Goal: Task Accomplishment & Management: Manage account settings

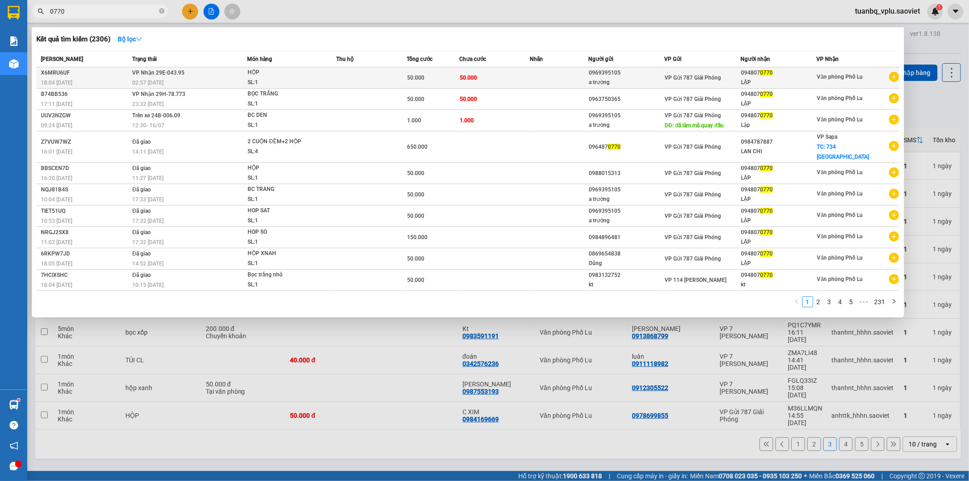
type input "0770"
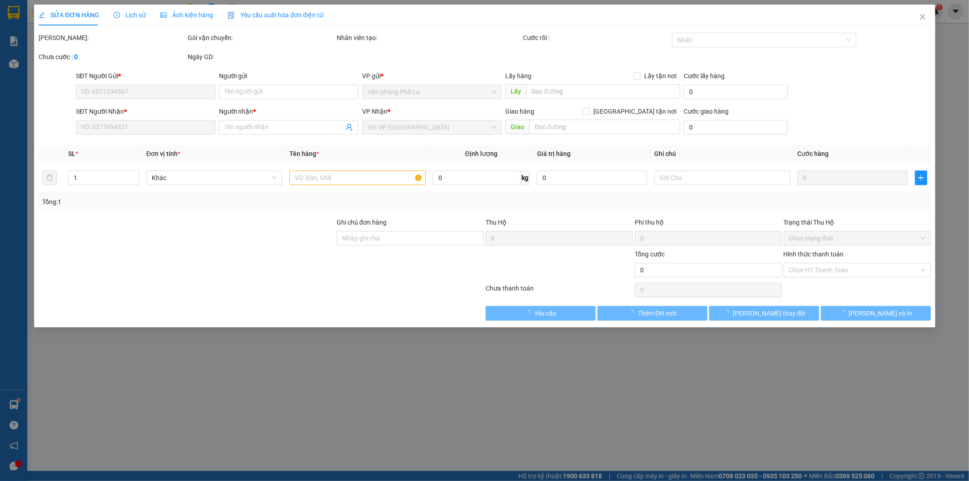
type input "0969395105"
type input "a trường"
type input "0948070770"
type input "LẬP"
type input "50.000"
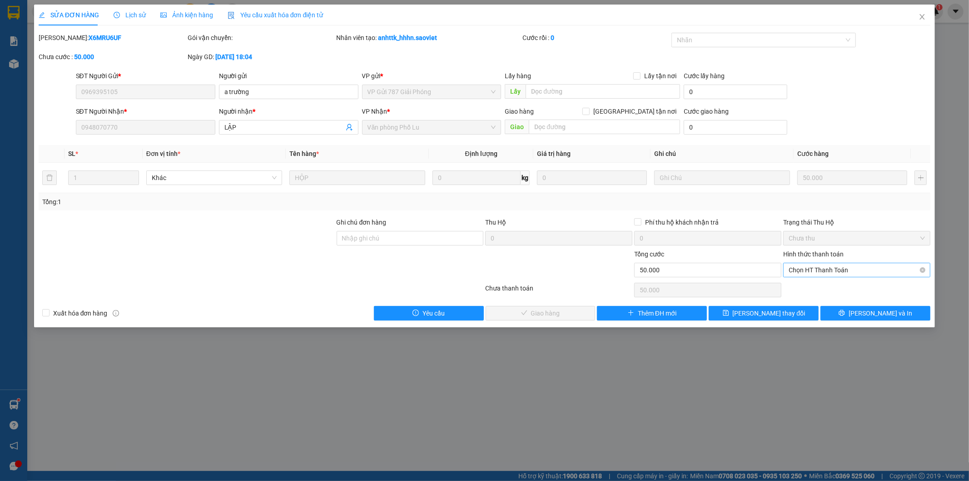
click at [835, 270] on span "Chọn HT Thanh Toán" at bounding box center [857, 270] width 136 height 14
click at [828, 282] on div "Tại văn phòng" at bounding box center [857, 288] width 147 height 15
type input "0"
click at [571, 308] on button "[PERSON_NAME] và [PERSON_NAME] hàng" at bounding box center [541, 313] width 110 height 15
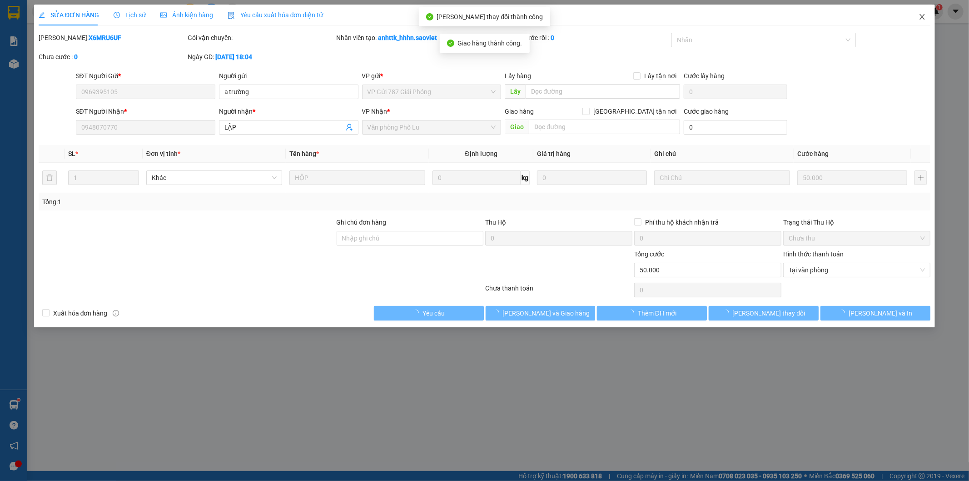
click at [926, 15] on icon "close" at bounding box center [922, 16] width 7 height 7
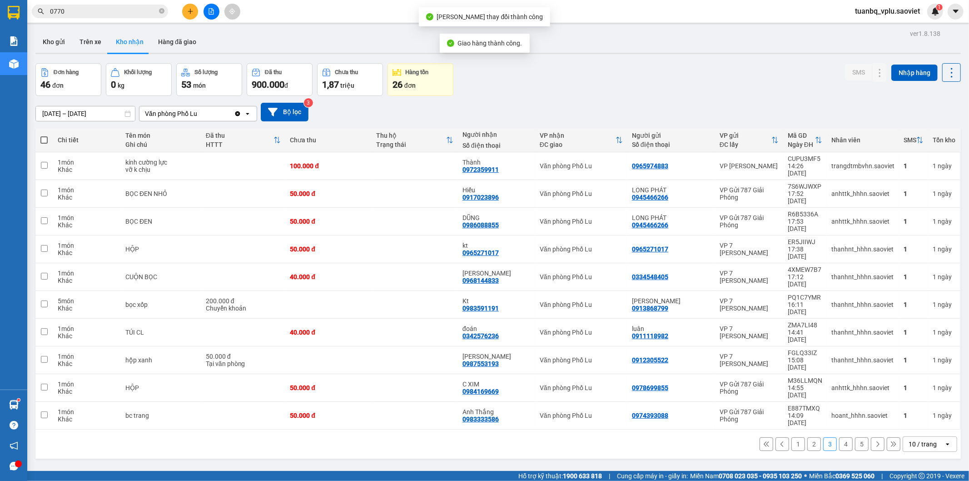
click at [128, 13] on input "0770" at bounding box center [103, 11] width 107 height 10
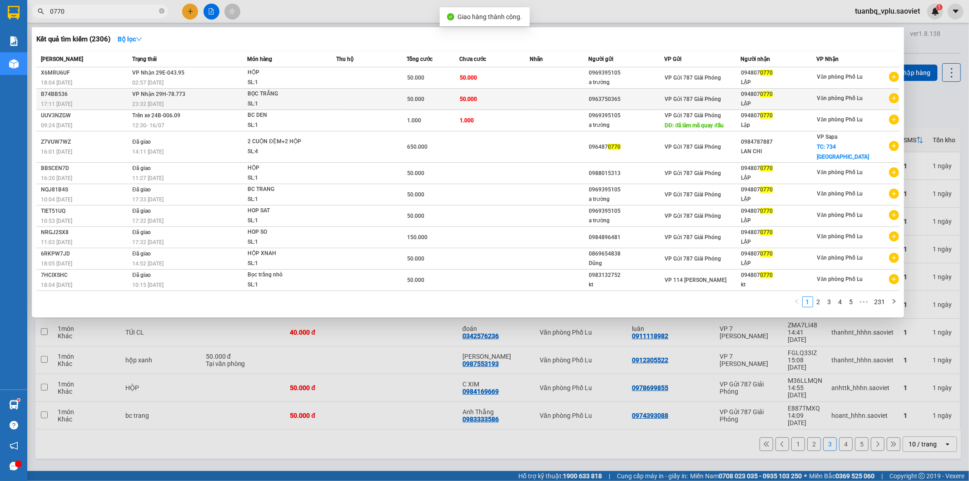
click at [412, 98] on span "50.000" at bounding box center [415, 99] width 17 height 6
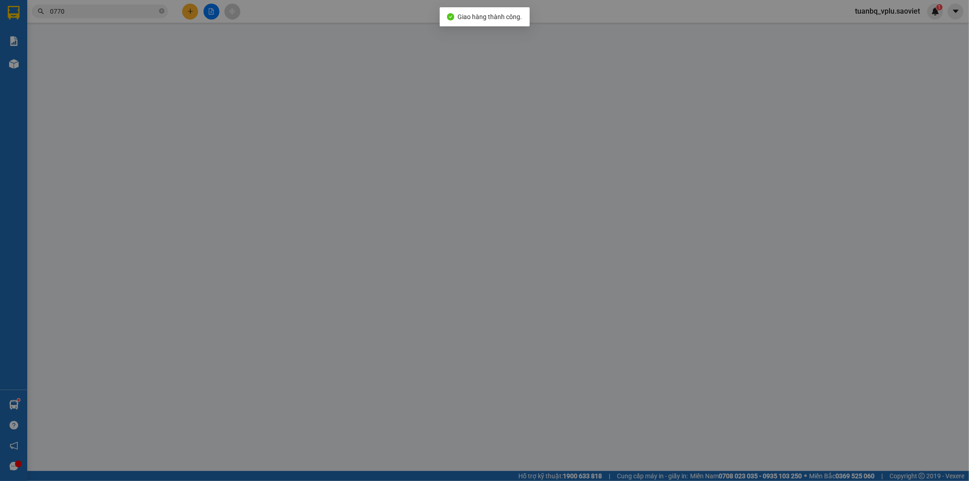
type input "0963750365"
type input "0948070770"
type input "LẬP"
type input "50.000"
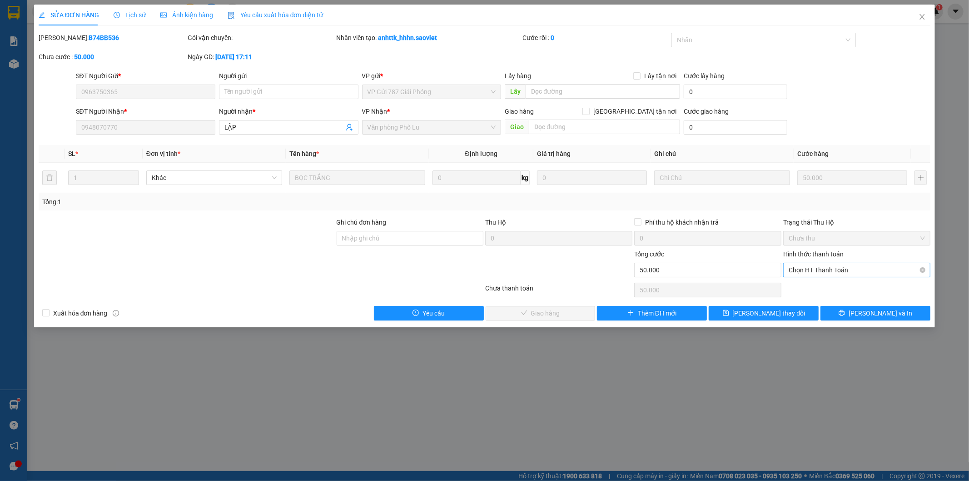
click at [838, 265] on span "Chọn HT Thanh Toán" at bounding box center [857, 270] width 136 height 14
click at [817, 284] on div "Tại văn phòng" at bounding box center [857, 288] width 136 height 10
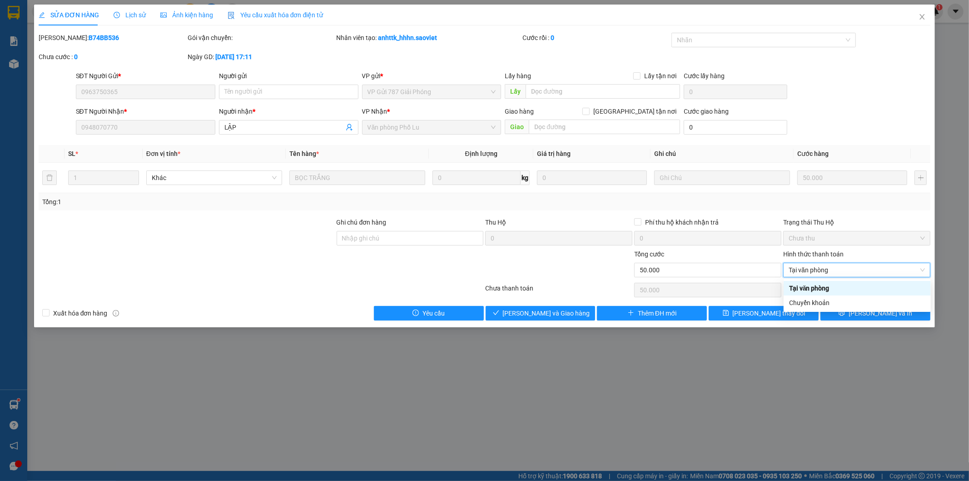
type input "0"
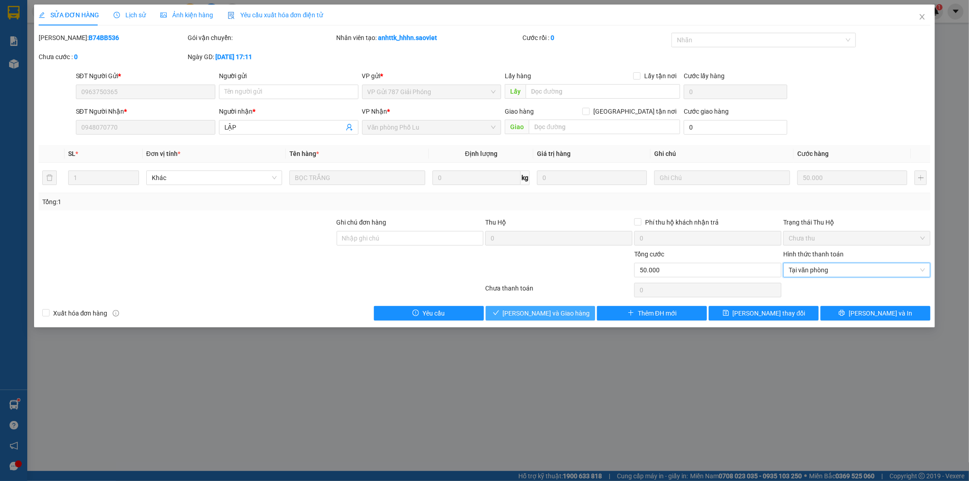
click at [547, 311] on span "[PERSON_NAME] và [PERSON_NAME] hàng" at bounding box center [546, 313] width 87 height 10
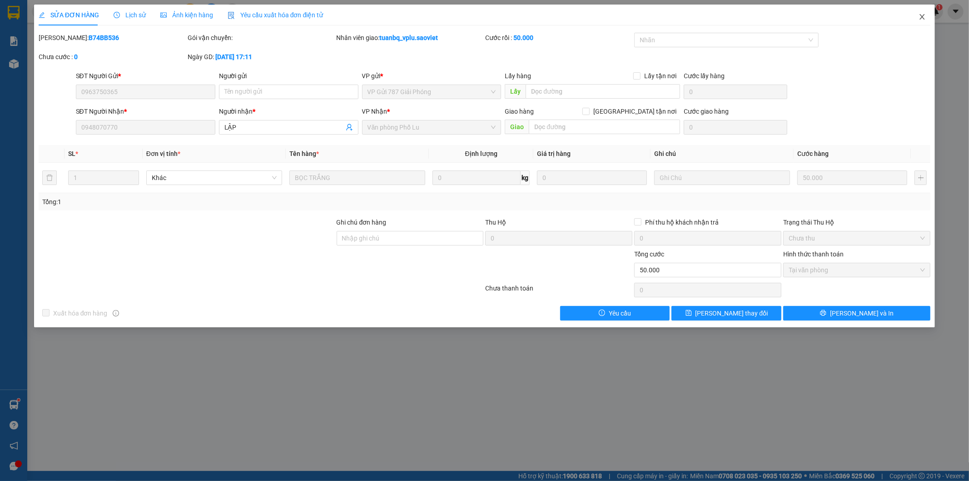
click at [923, 16] on icon "close" at bounding box center [922, 16] width 7 height 7
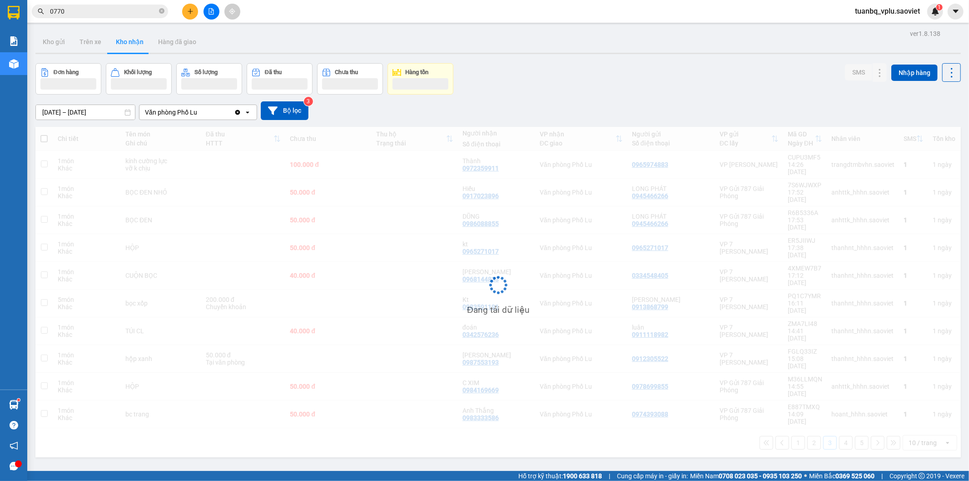
click at [82, 7] on input "0770" at bounding box center [103, 11] width 107 height 10
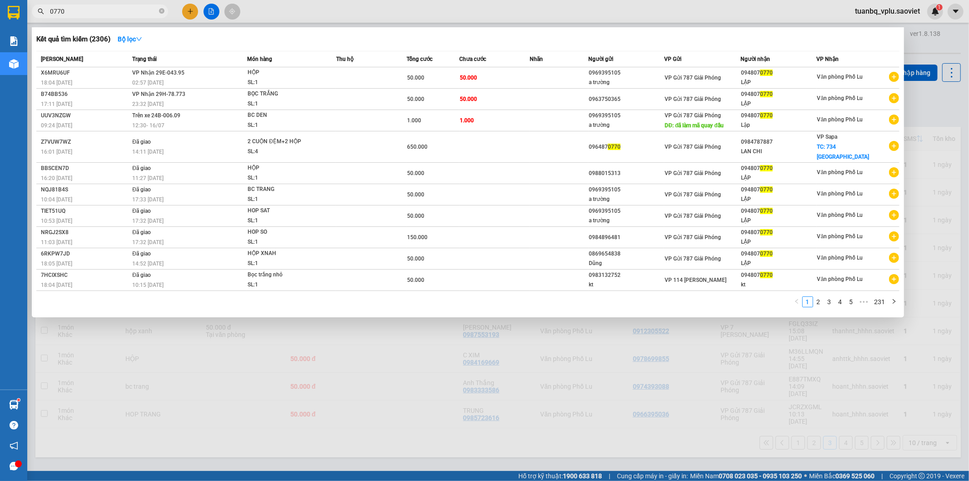
click at [80, 7] on input "0770" at bounding box center [103, 11] width 107 height 10
click at [80, 8] on input "0770" at bounding box center [103, 11] width 107 height 10
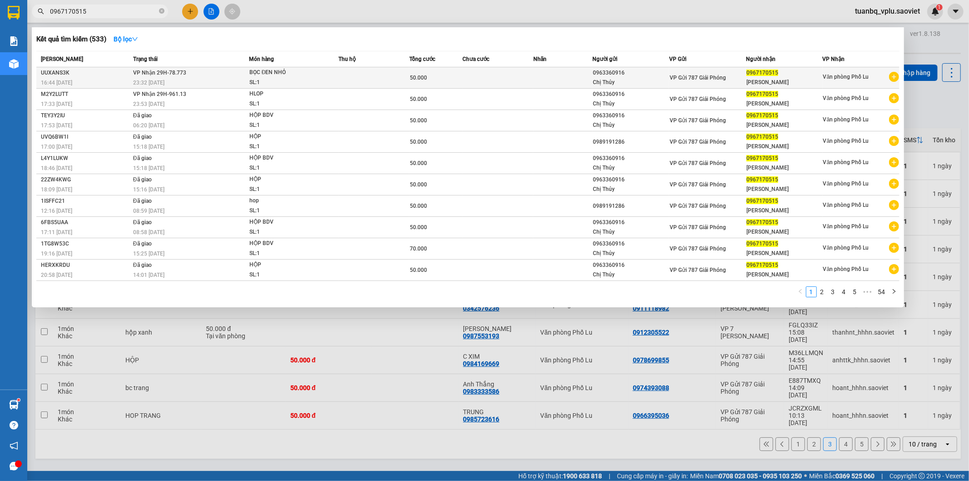
type input "0967170515"
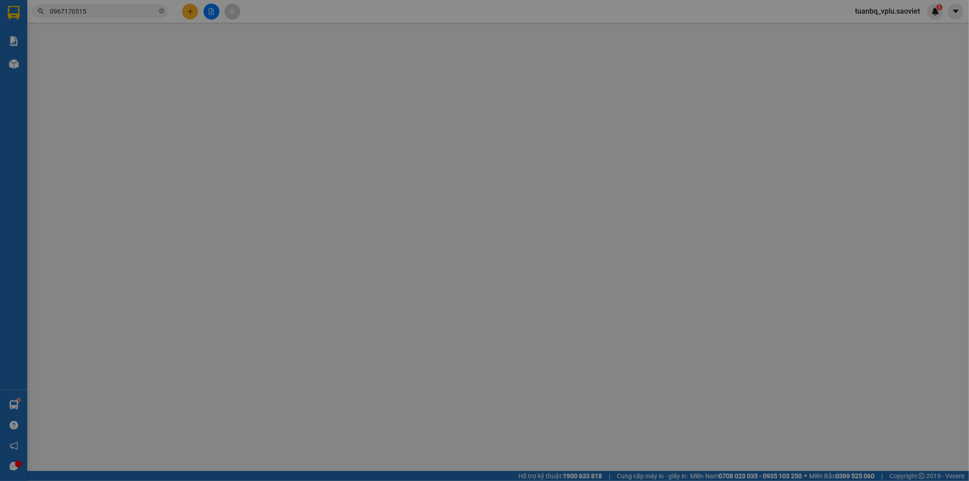
type input "0963360916"
type input "Chị Thủy"
type input "0967170515"
type input "Chị Thanh"
type input "50.000"
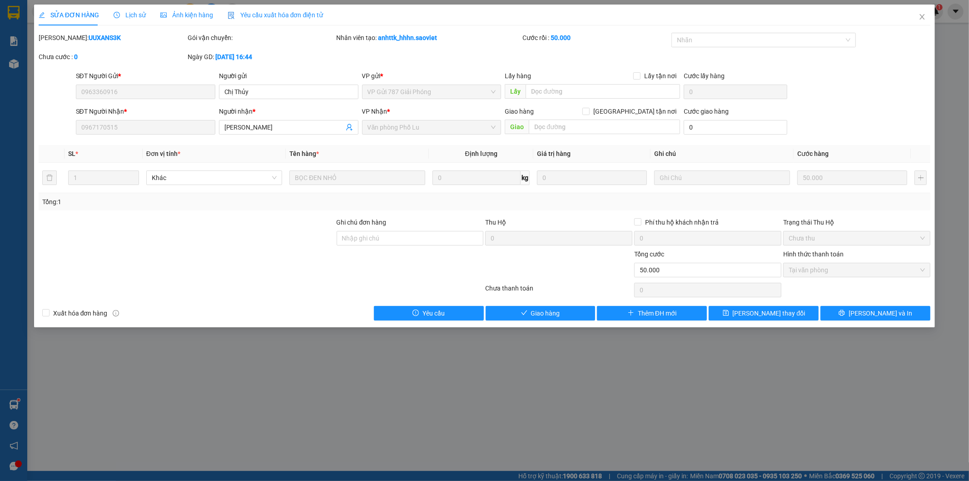
click at [542, 303] on div "Total Paid Fee 50.000 Total UnPaid Fee 0 Cash Collection Total Fee Mã ĐH: UUXAN…" at bounding box center [485, 177] width 893 height 288
click at [540, 309] on span "Giao hàng" at bounding box center [545, 313] width 29 height 10
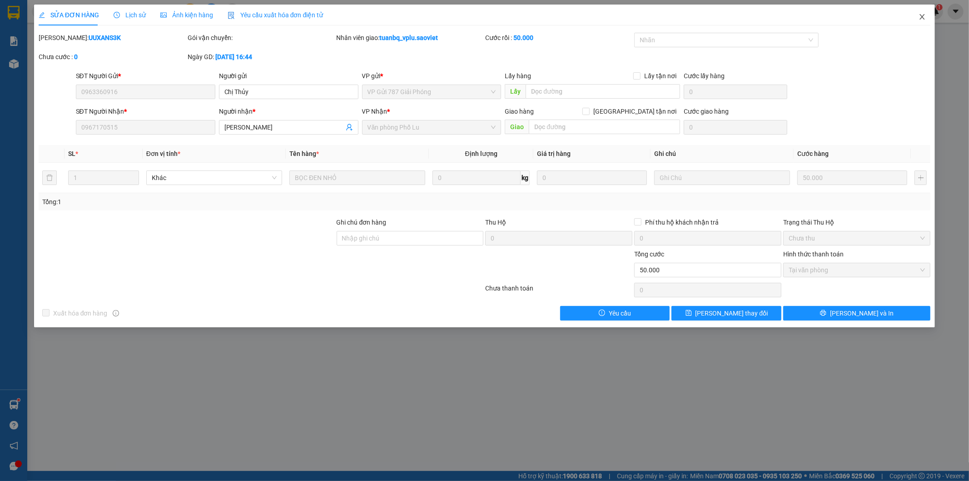
click at [925, 17] on icon "close" at bounding box center [922, 16] width 7 height 7
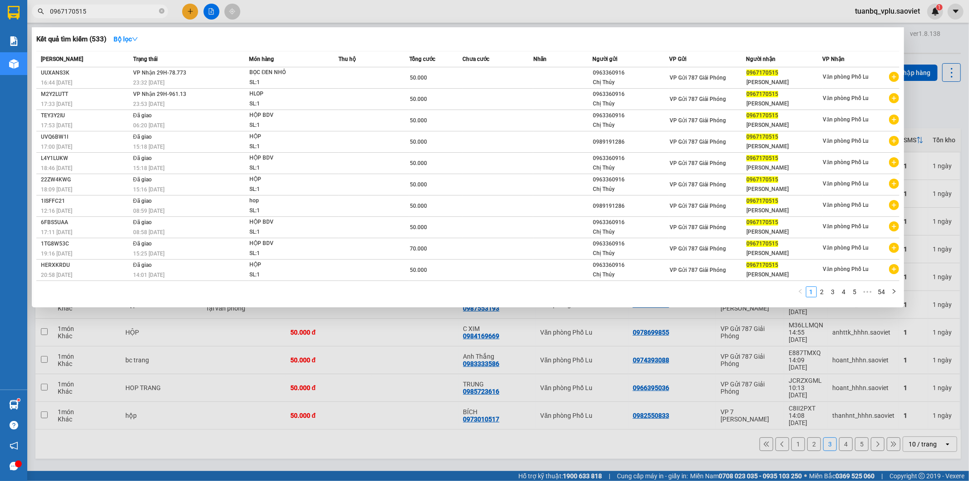
click at [116, 15] on input "0967170515" at bounding box center [103, 11] width 107 height 10
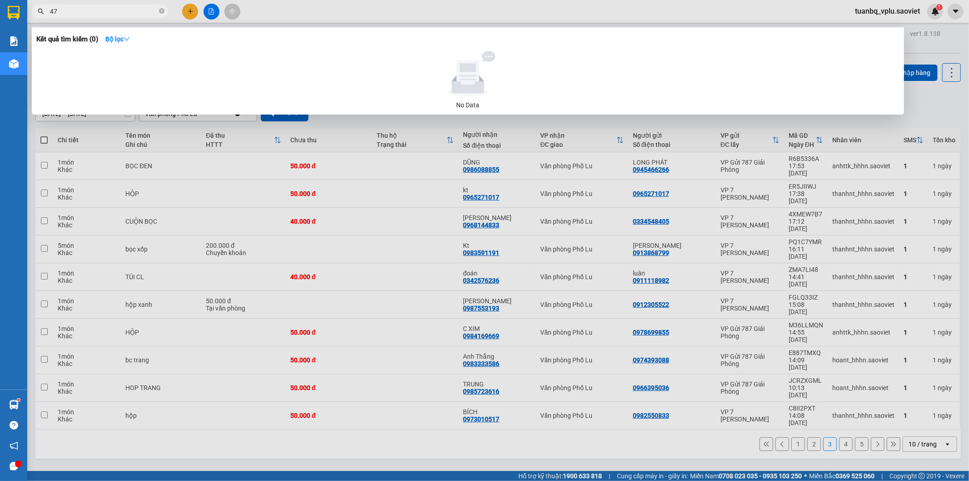
type input "4"
click at [112, 9] on input "0389474081" at bounding box center [103, 11] width 107 height 10
click at [74, 10] on input "0389474081" at bounding box center [103, 11] width 107 height 10
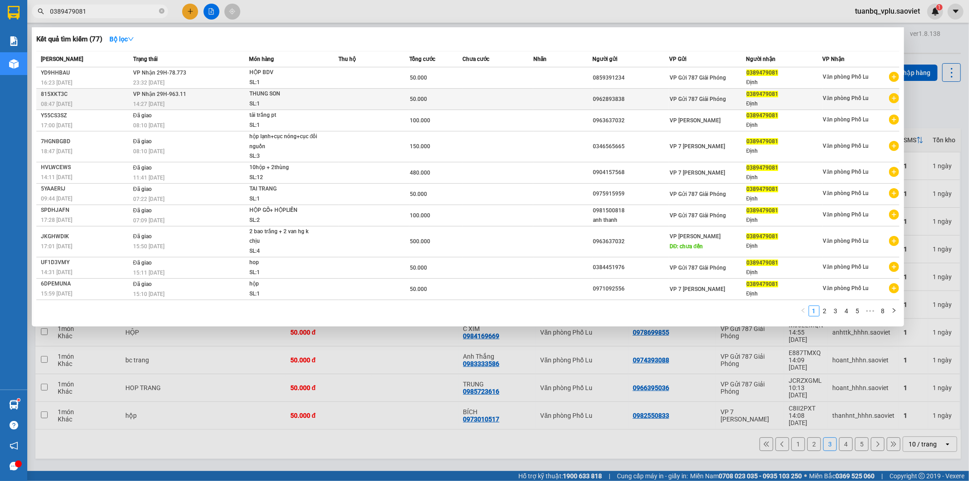
type input "0389479081"
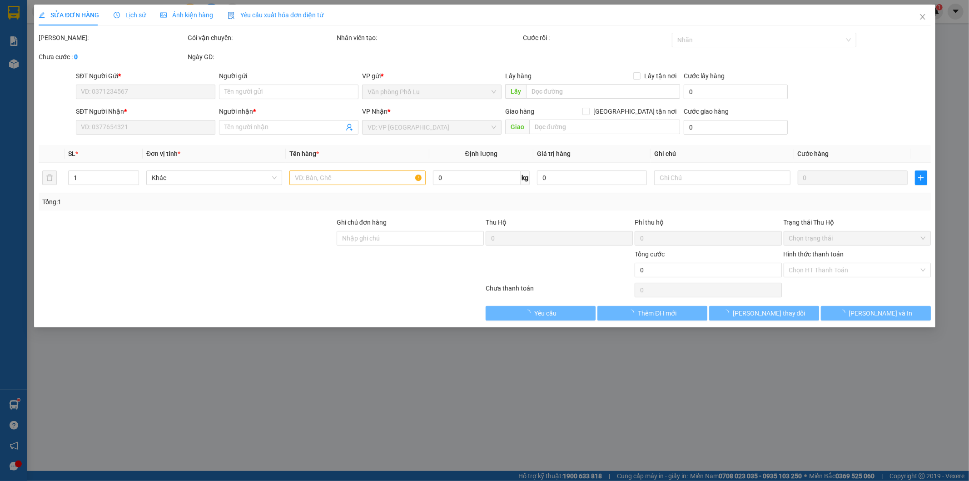
type input "0962893838"
type input "0389479081"
type input "Định"
type input "50.000"
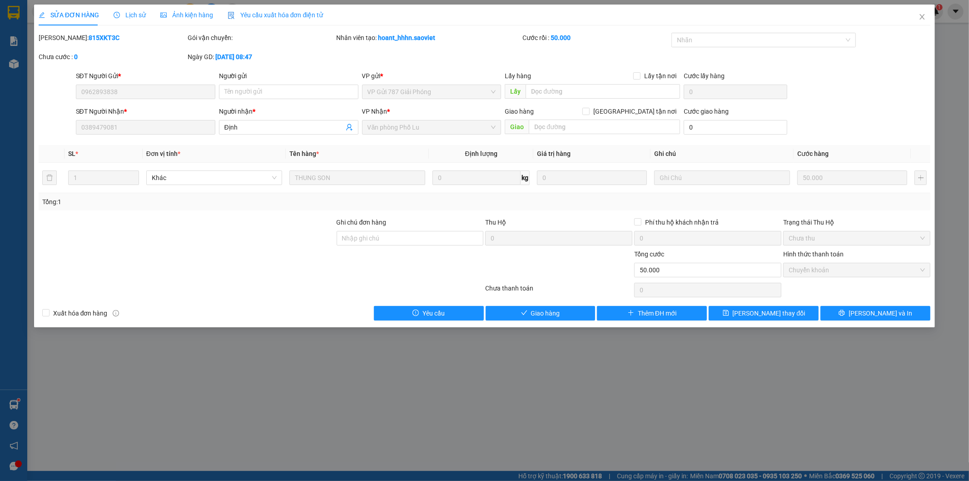
click at [138, 14] on span "Lịch sử" at bounding box center [130, 14] width 32 height 7
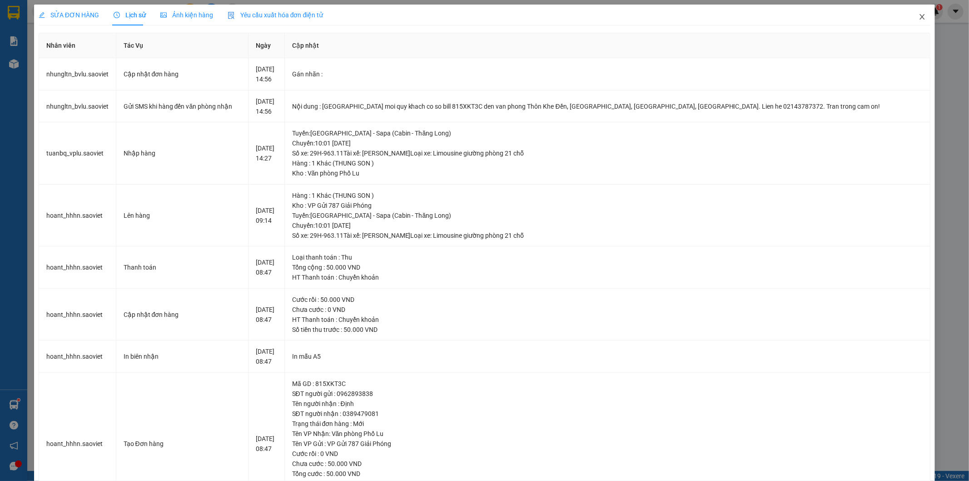
click at [915, 12] on span "Close" at bounding box center [922, 17] width 25 height 25
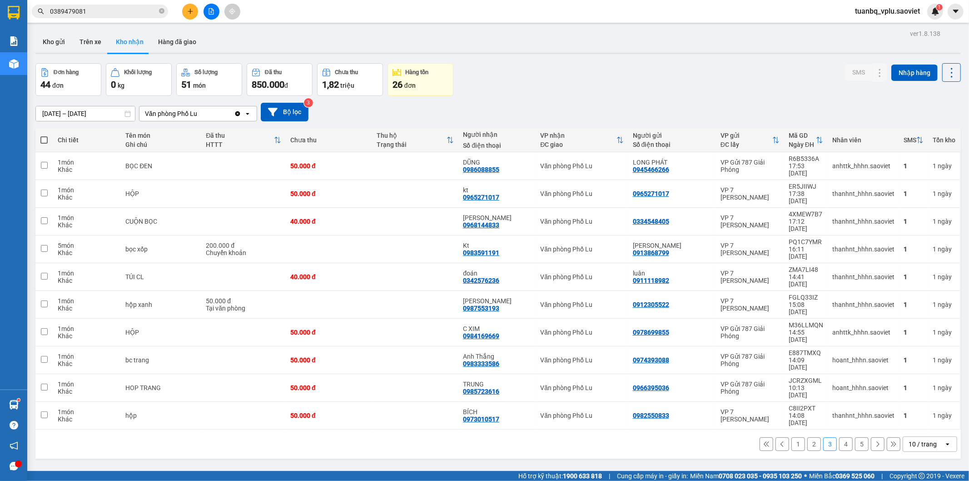
click at [115, 12] on input "0389479081" at bounding box center [103, 11] width 107 height 10
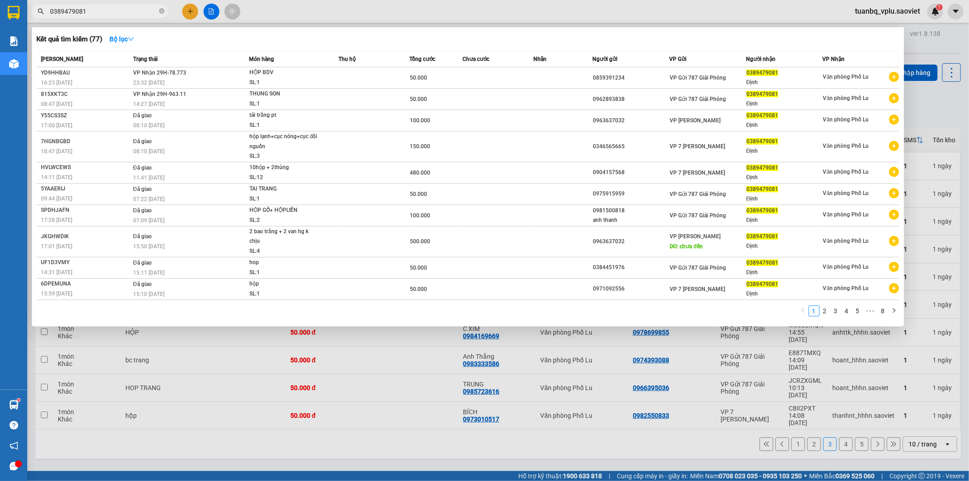
click at [401, 400] on div at bounding box center [484, 240] width 969 height 481
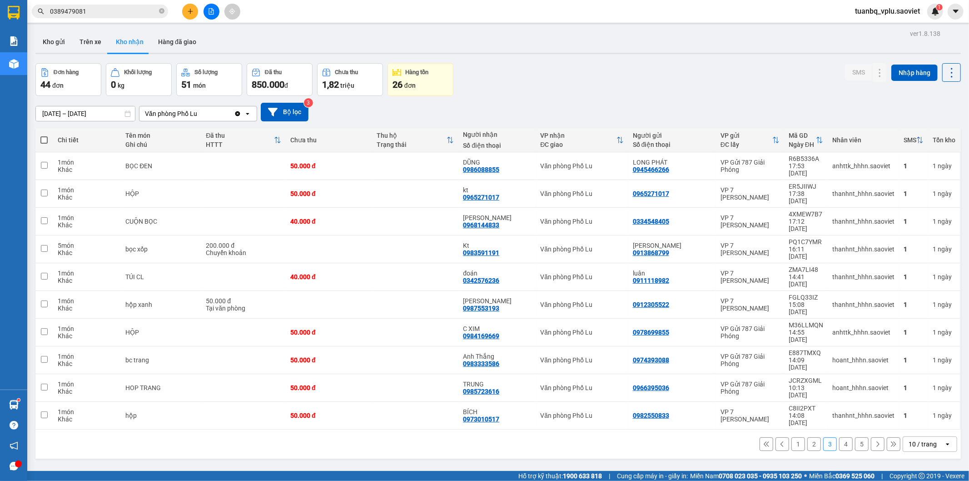
click at [112, 16] on span "0389479081" at bounding box center [100, 12] width 136 height 14
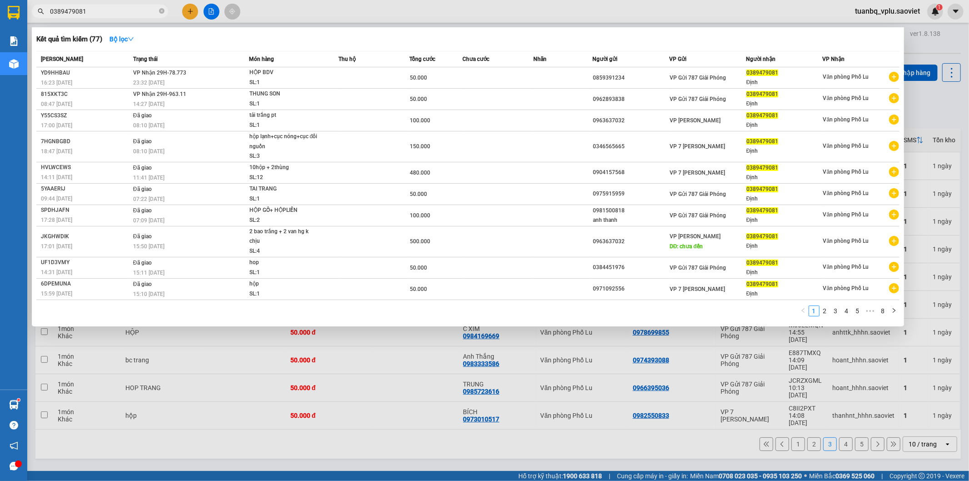
click at [110, 15] on input "0389479081" at bounding box center [103, 11] width 107 height 10
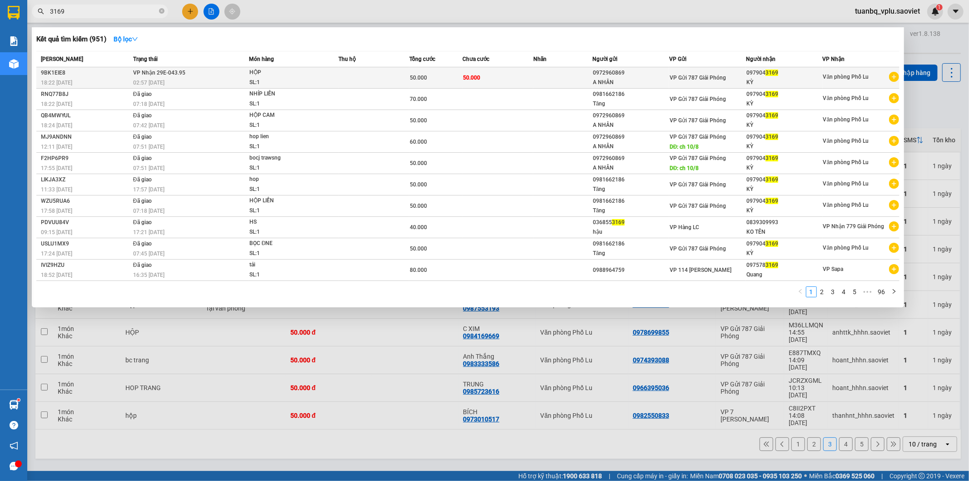
type input "3169"
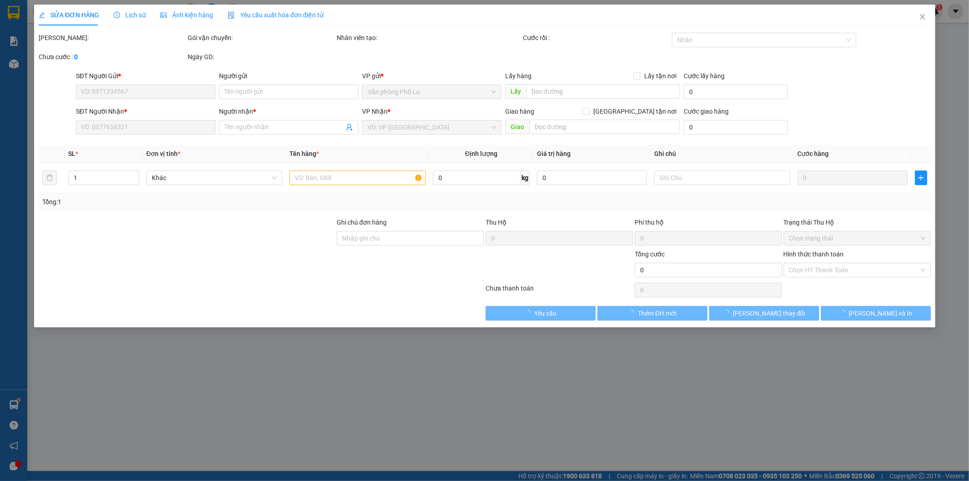
type input "0972960869"
type input "A NHÂN"
type input "0979043169"
type input "KỲ"
type input "50.000"
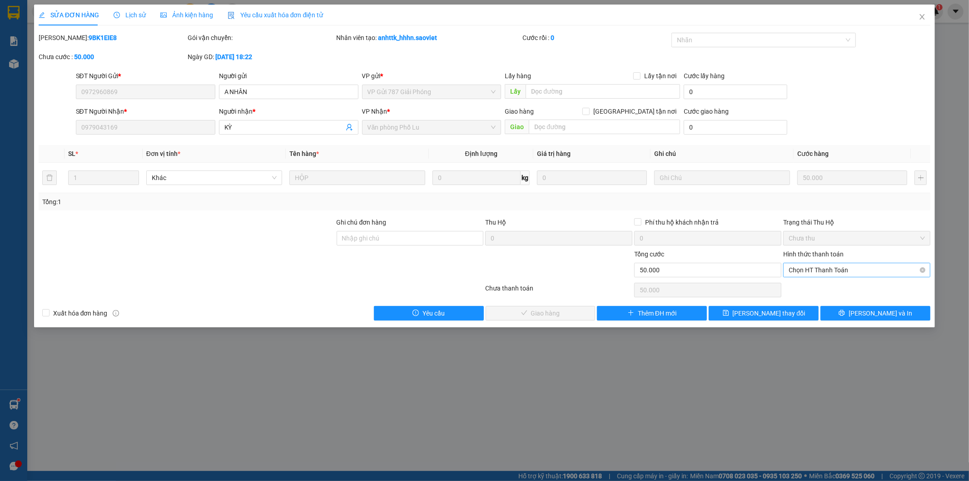
click at [833, 265] on span "Chọn HT Thanh Toán" at bounding box center [857, 270] width 136 height 14
click at [830, 284] on div "Tại văn phòng" at bounding box center [857, 288] width 136 height 10
type input "0"
click at [502, 309] on button "[PERSON_NAME] và [PERSON_NAME] hàng" at bounding box center [541, 313] width 110 height 15
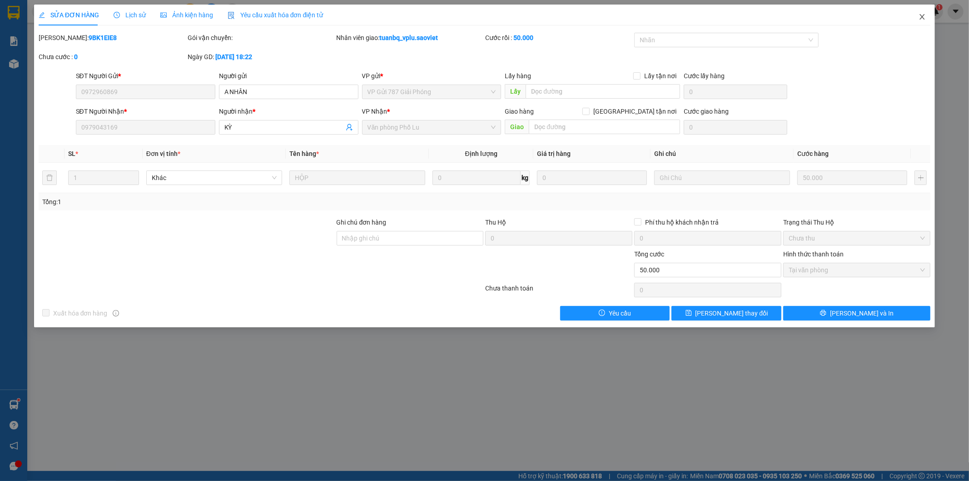
click at [921, 16] on icon "close" at bounding box center [922, 16] width 5 height 5
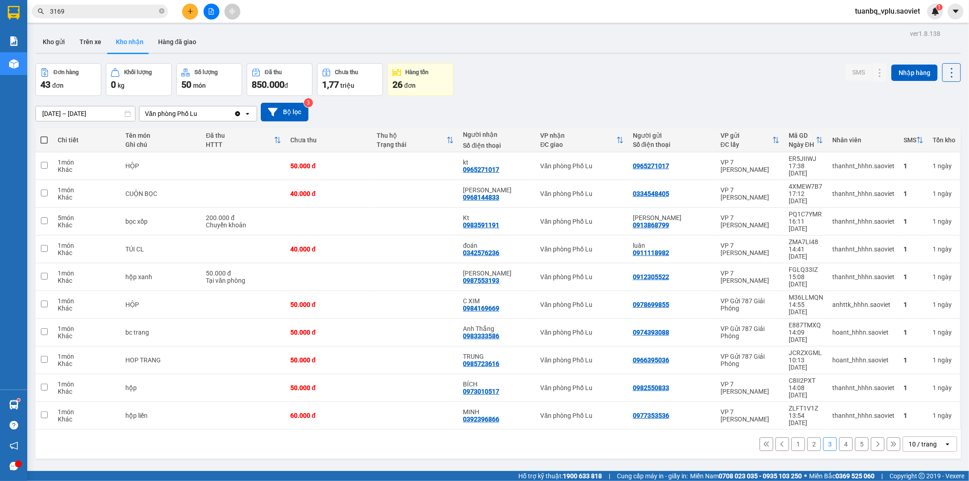
click at [189, 13] on icon "plus" at bounding box center [190, 11] width 6 height 6
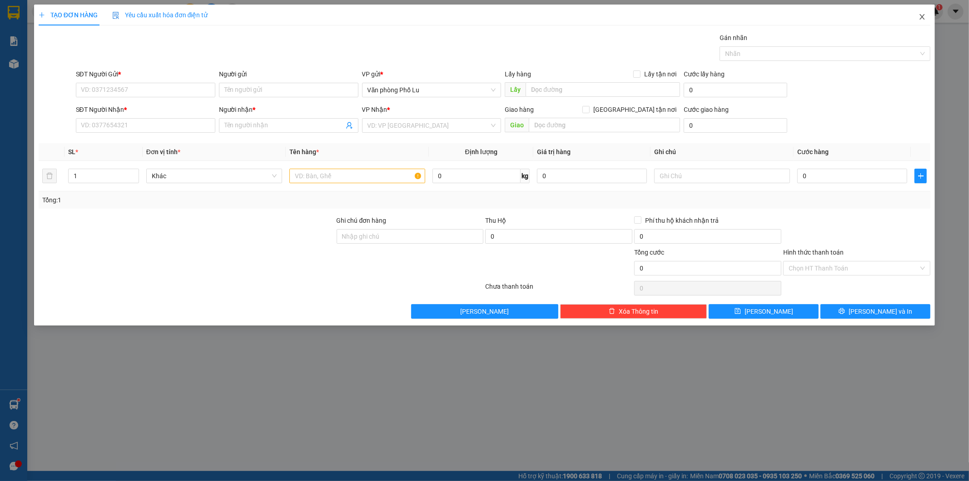
click at [921, 20] on icon "close" at bounding box center [922, 16] width 5 height 5
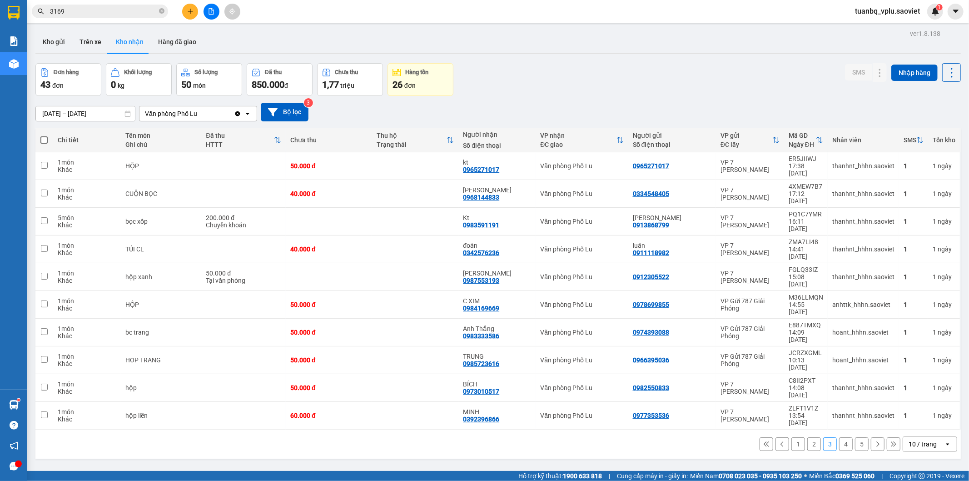
click at [210, 10] on icon "file-add" at bounding box center [211, 11] width 6 height 6
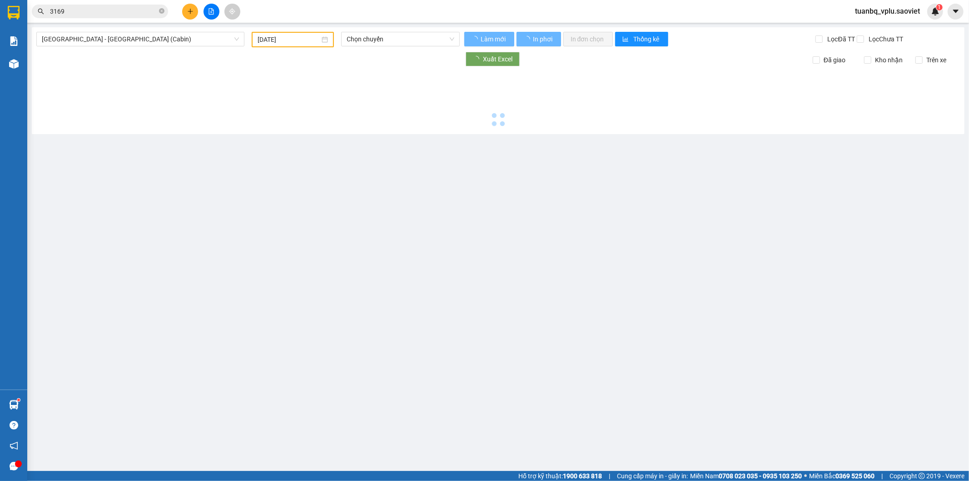
type input "[DATE]"
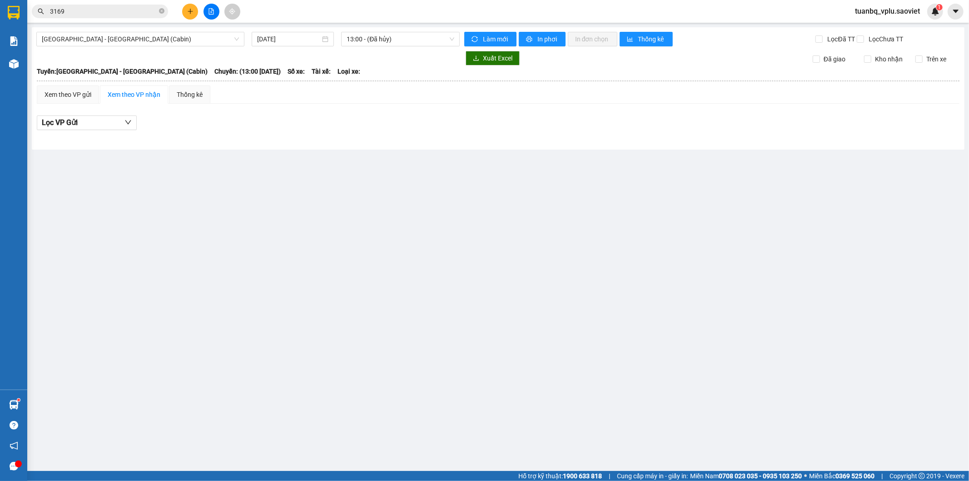
click at [191, 11] on icon "plus" at bounding box center [190, 11] width 5 height 0
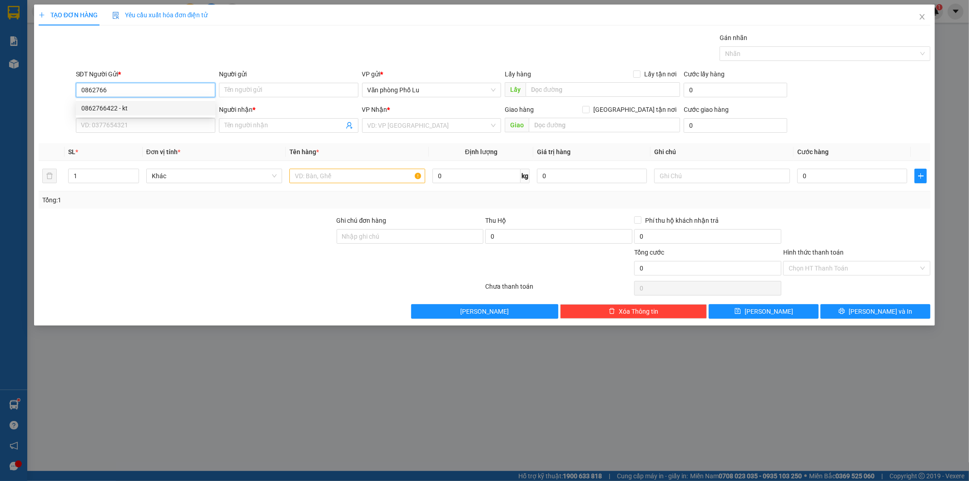
click at [132, 110] on div "0862766422 - kt" at bounding box center [145, 108] width 129 height 10
type input "0862766422"
type input "kt"
type input "0396605666"
type input "HOAN"
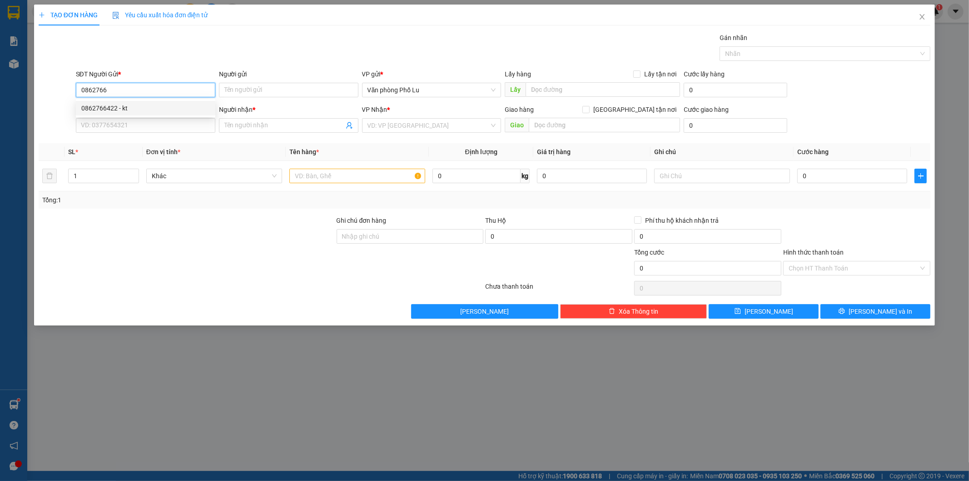
type input "còn hàng 9/8"
type input "0862766422"
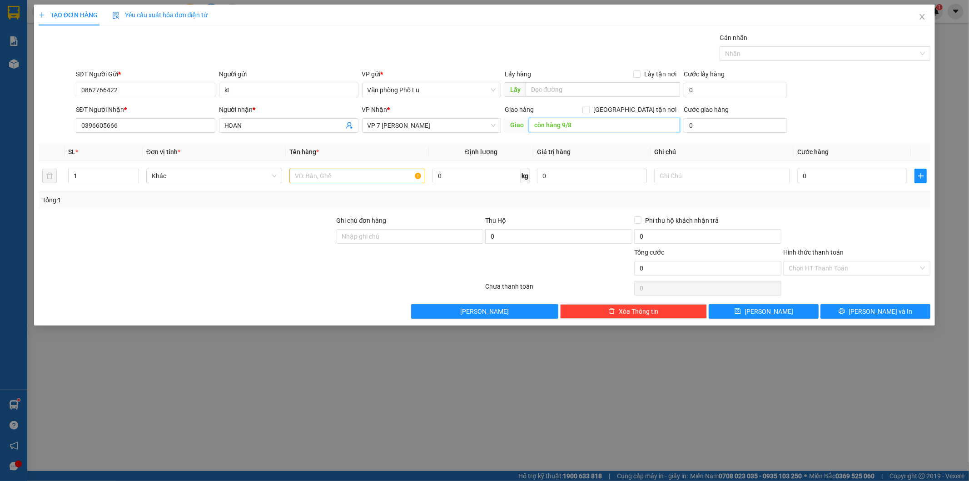
click at [583, 128] on input "còn hàng 9/8" at bounding box center [604, 125] width 151 height 15
drag, startPoint x: 345, startPoint y: 176, endPoint x: 325, endPoint y: 231, distance: 58.5
click at [291, 219] on div at bounding box center [187, 231] width 298 height 32
click at [824, 173] on input "0" at bounding box center [853, 176] width 110 height 15
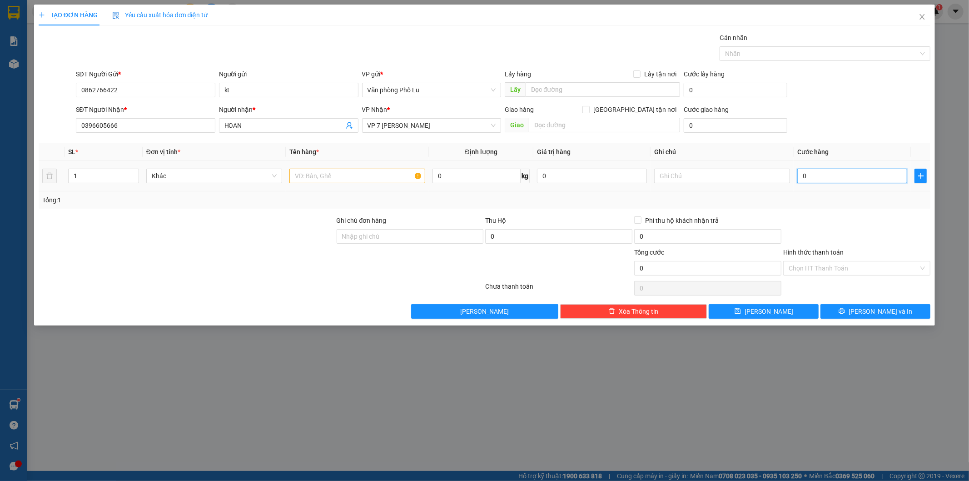
paste input "5"
type input "50"
click at [823, 179] on input "50" at bounding box center [853, 176] width 110 height 15
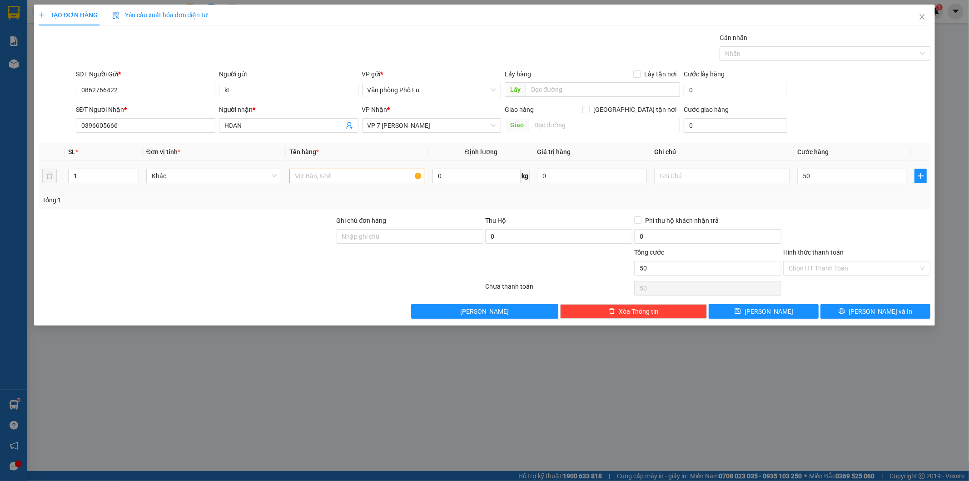
type input "50.000"
click at [819, 207] on div "Tổng: 1" at bounding box center [485, 199] width 893 height 17
click at [355, 175] on input "text" at bounding box center [357, 176] width 136 height 15
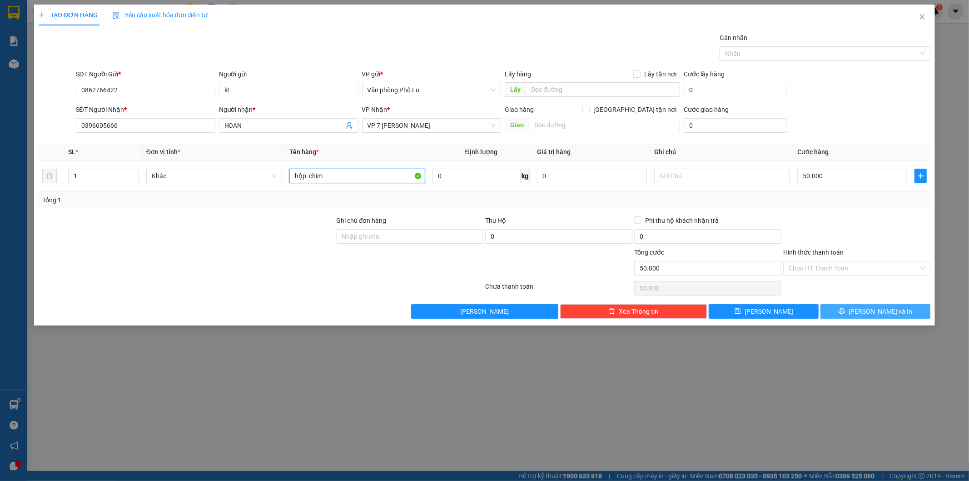
type input "hộp chim"
click at [838, 307] on button "[PERSON_NAME] và In" at bounding box center [876, 311] width 110 height 15
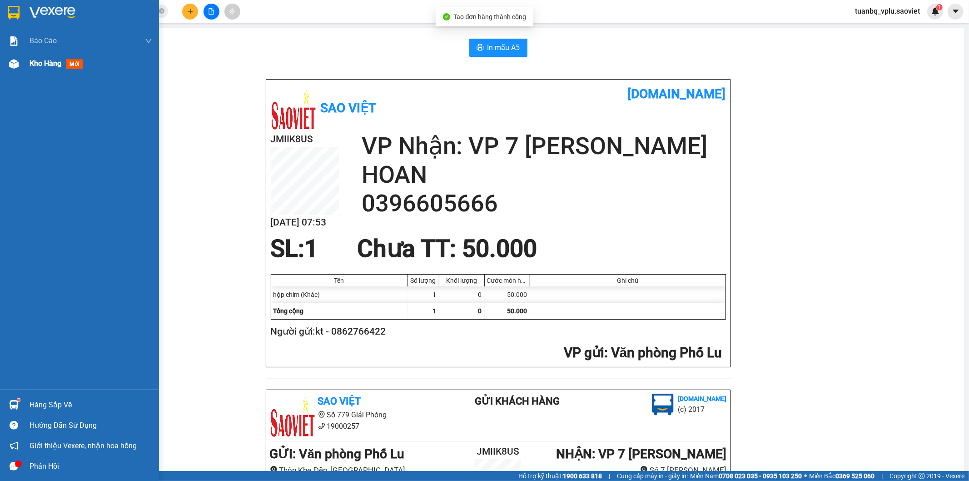
click at [42, 67] on span "Kho hàng" at bounding box center [46, 63] width 32 height 9
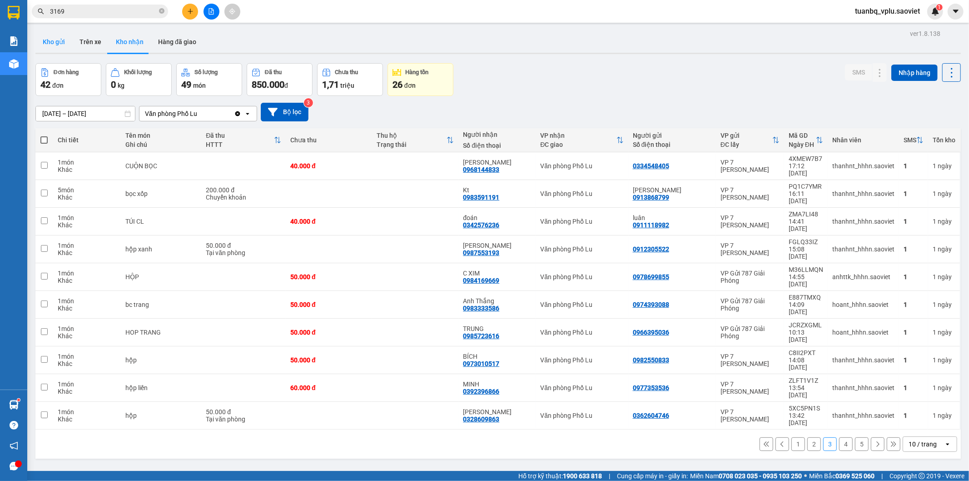
click at [62, 38] on button "Kho gửi" at bounding box center [53, 42] width 37 height 22
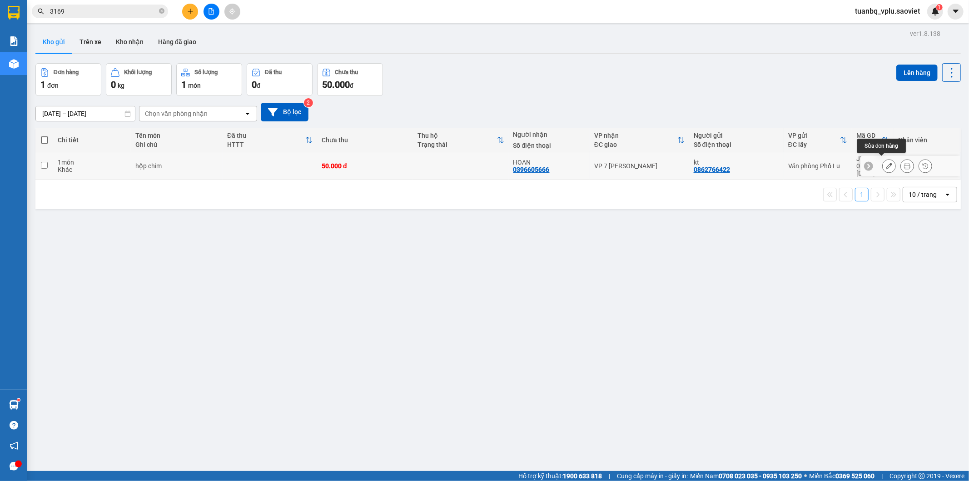
click at [886, 163] on icon at bounding box center [889, 166] width 6 height 6
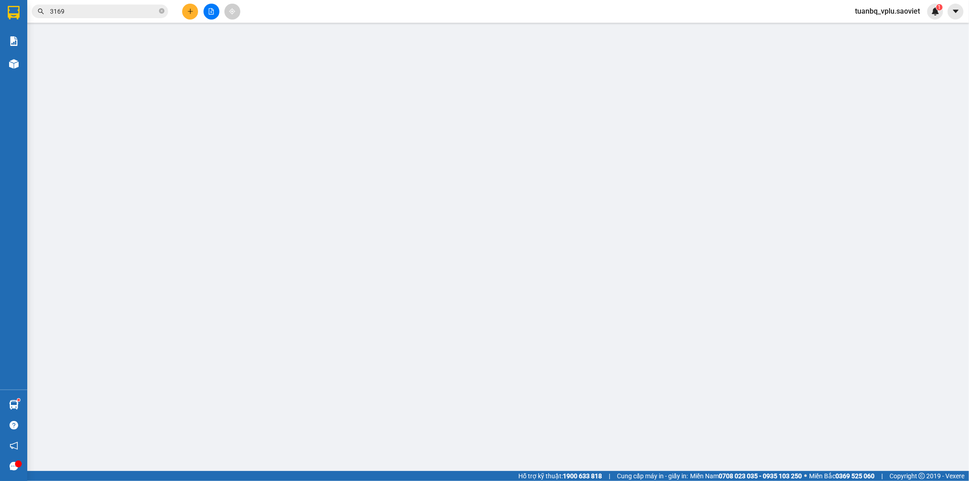
type input "0862766422"
type input "kt"
type input "0396605666"
type input "HOAN"
type input "50.000"
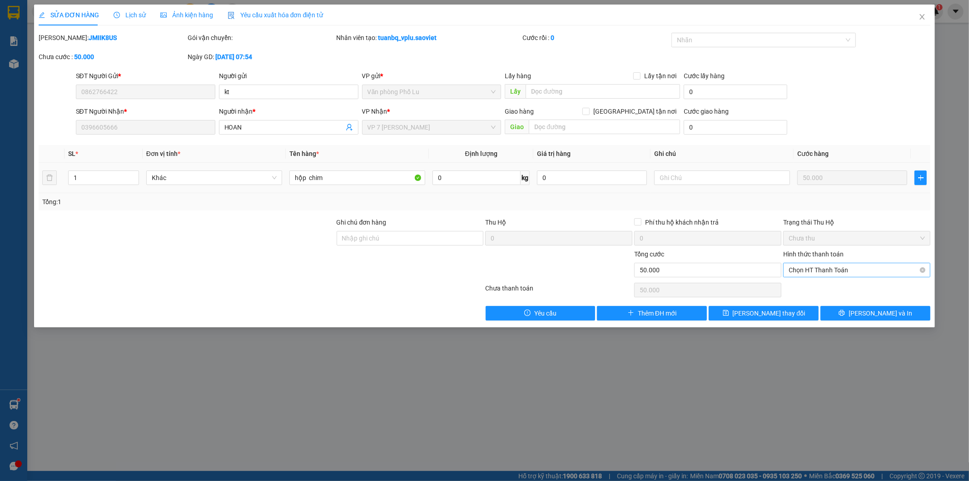
click at [828, 269] on span "Chọn HT Thanh Toán" at bounding box center [857, 270] width 136 height 14
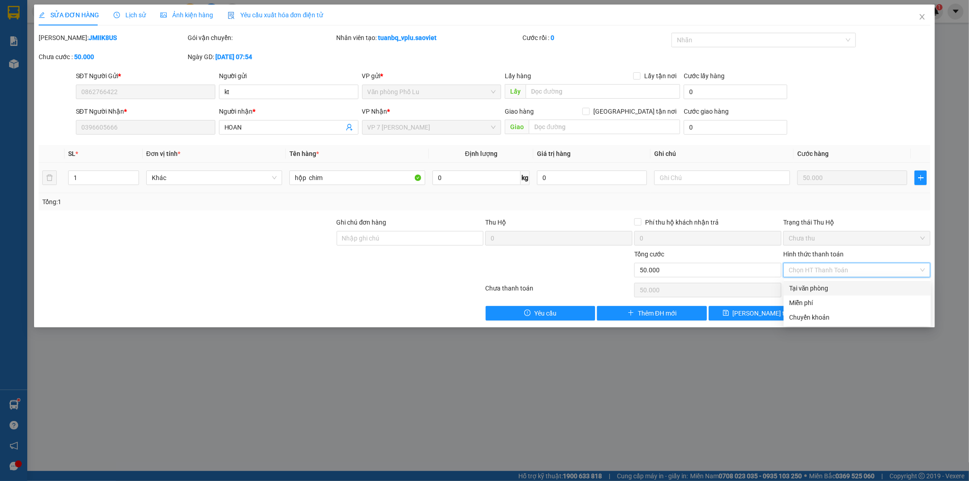
click at [820, 287] on div "Tại văn phòng" at bounding box center [857, 288] width 136 height 10
type input "0"
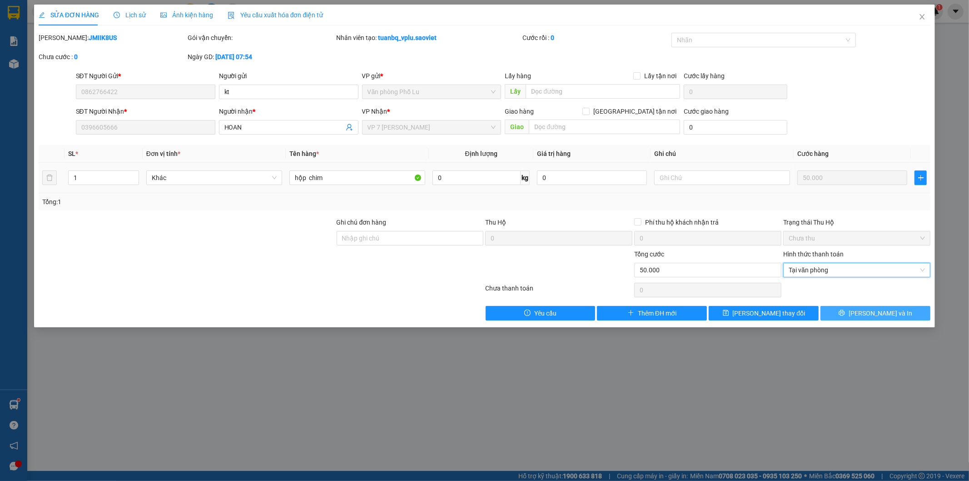
click at [870, 313] on span "[PERSON_NAME] và In" at bounding box center [881, 313] width 64 height 10
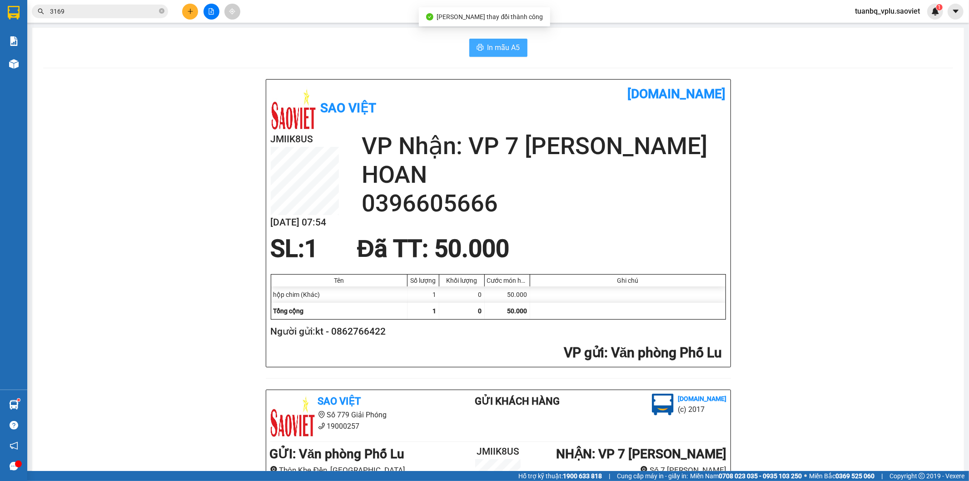
click at [494, 49] on span "In mẫu A5" at bounding box center [504, 47] width 33 height 11
click at [92, 9] on input "3169" at bounding box center [103, 11] width 107 height 10
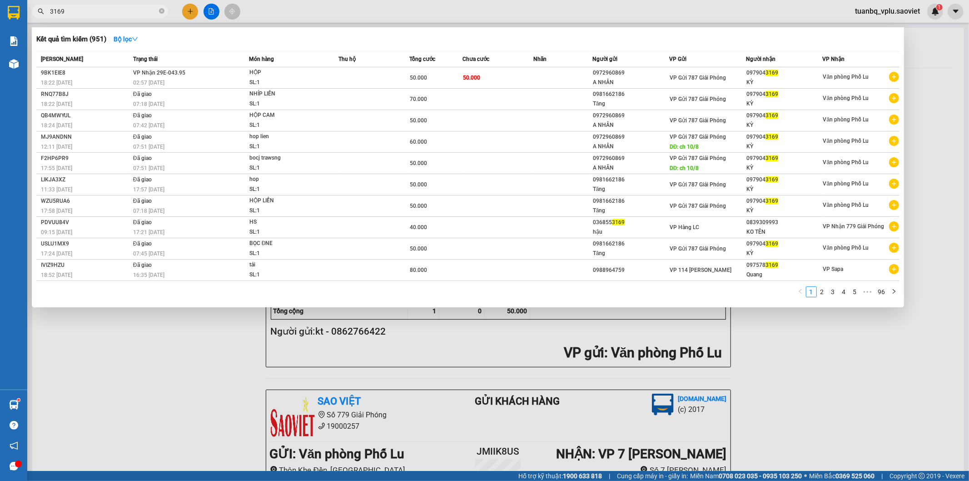
click at [90, 9] on input "3169" at bounding box center [103, 11] width 107 height 10
click at [86, 10] on input "3169" at bounding box center [103, 11] width 107 height 10
type input "="
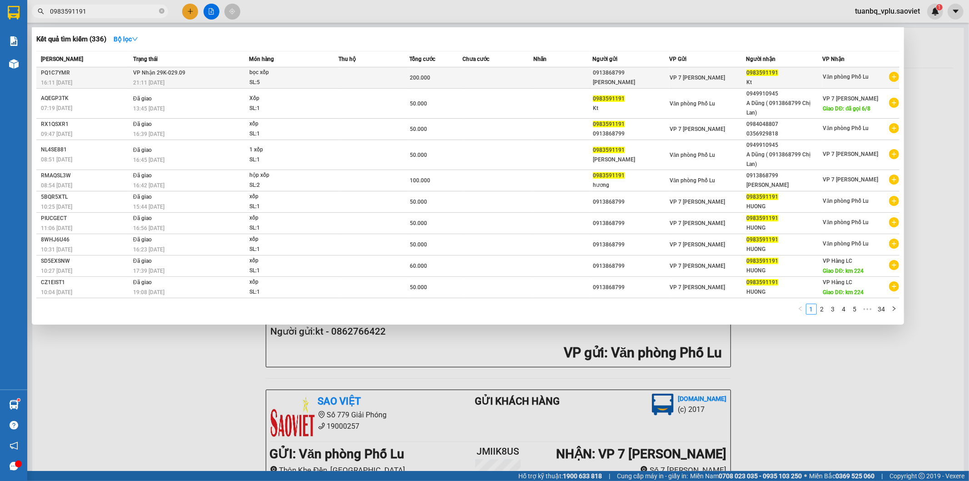
type input "0983591191"
click at [318, 80] on span "bọc xốp SL: 5" at bounding box center [293, 78] width 89 height 20
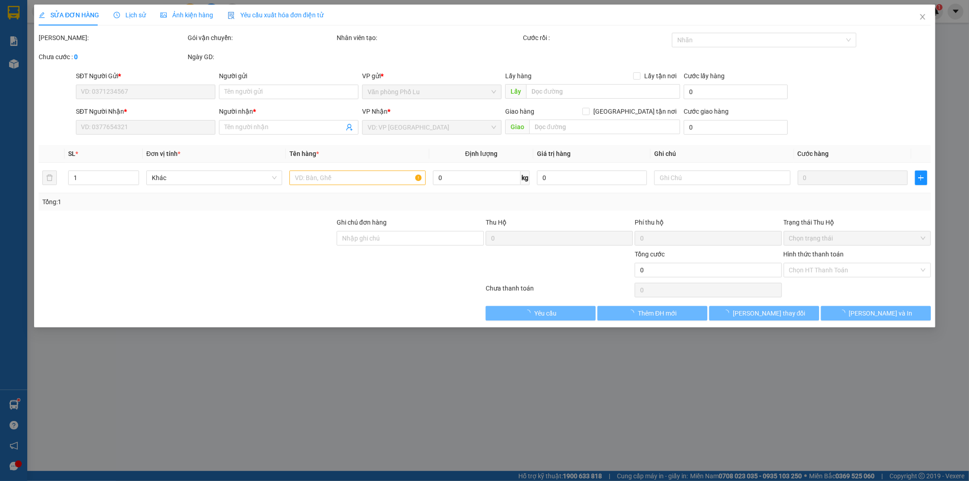
type input "0913868799"
type input "[PERSON_NAME]"
type input "0983591191"
type input "Kt"
type input "200.000"
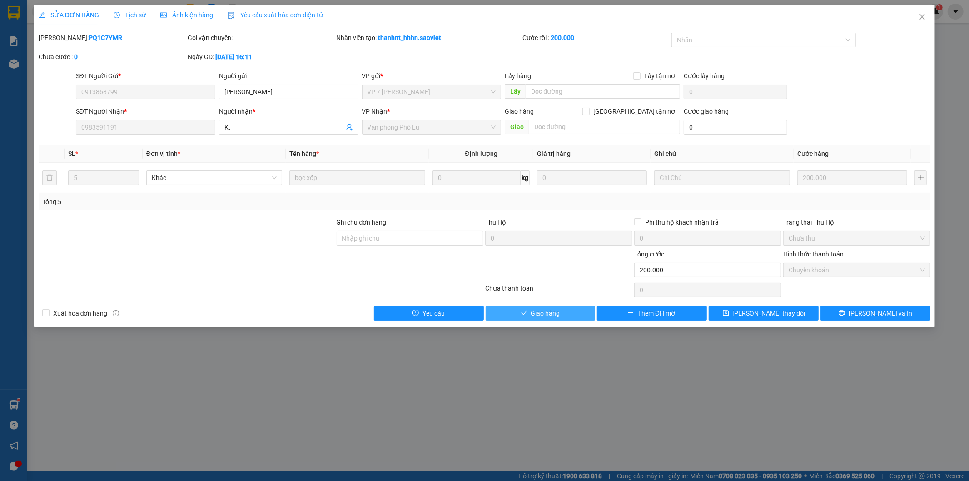
click at [537, 312] on span "Giao hàng" at bounding box center [545, 313] width 29 height 10
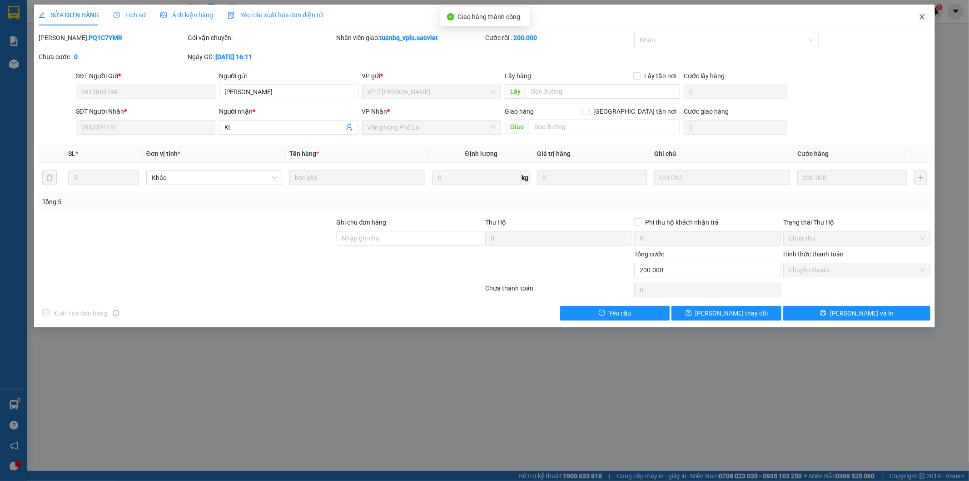
click at [922, 15] on icon "close" at bounding box center [922, 16] width 7 height 7
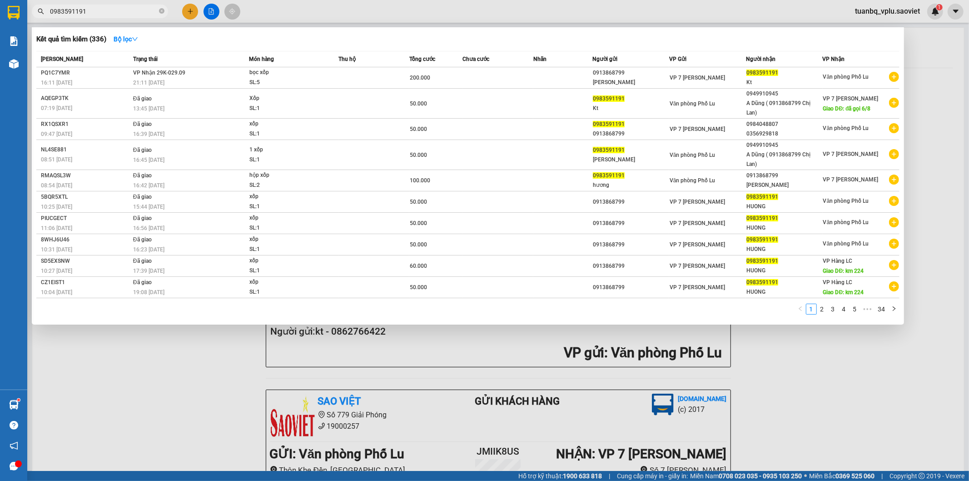
click at [88, 10] on input "0983591191" at bounding box center [103, 11] width 107 height 10
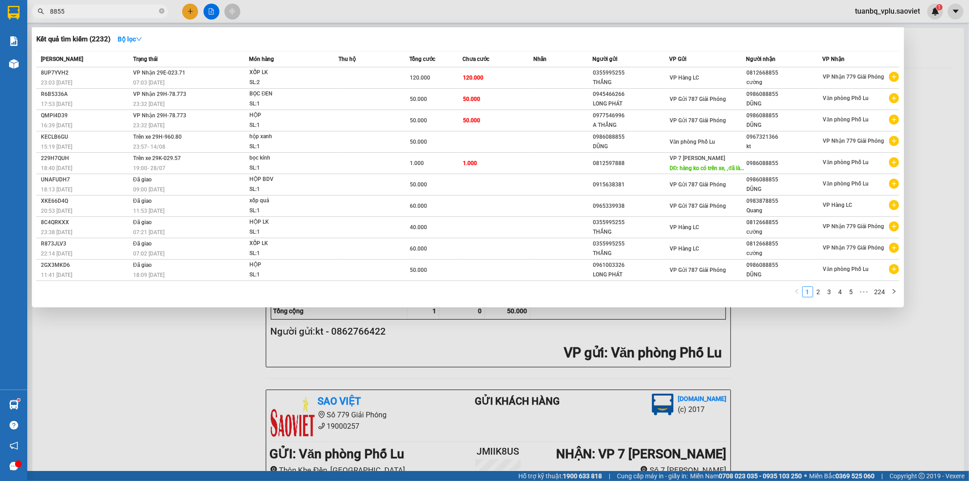
click at [92, 7] on input "8855" at bounding box center [103, 11] width 107 height 10
click at [93, 6] on input "8855" at bounding box center [103, 11] width 107 height 10
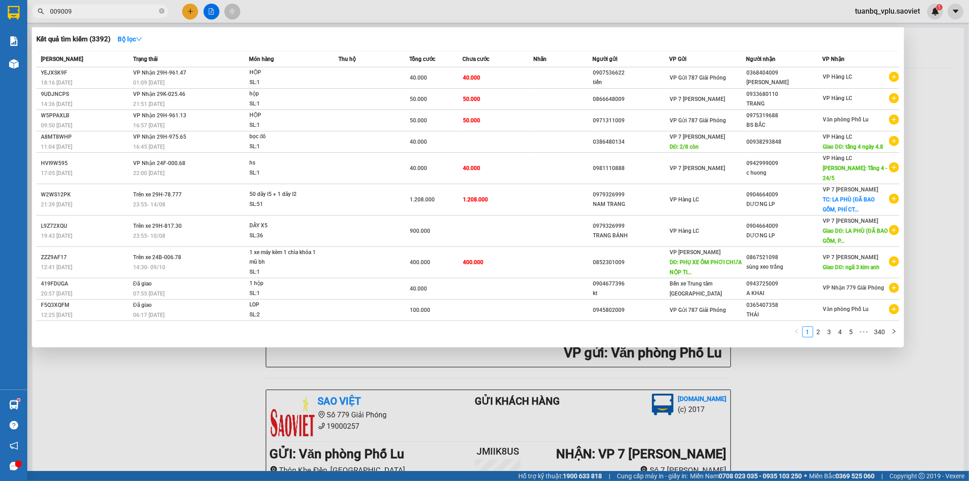
click at [110, 12] on input "009009" at bounding box center [103, 11] width 107 height 10
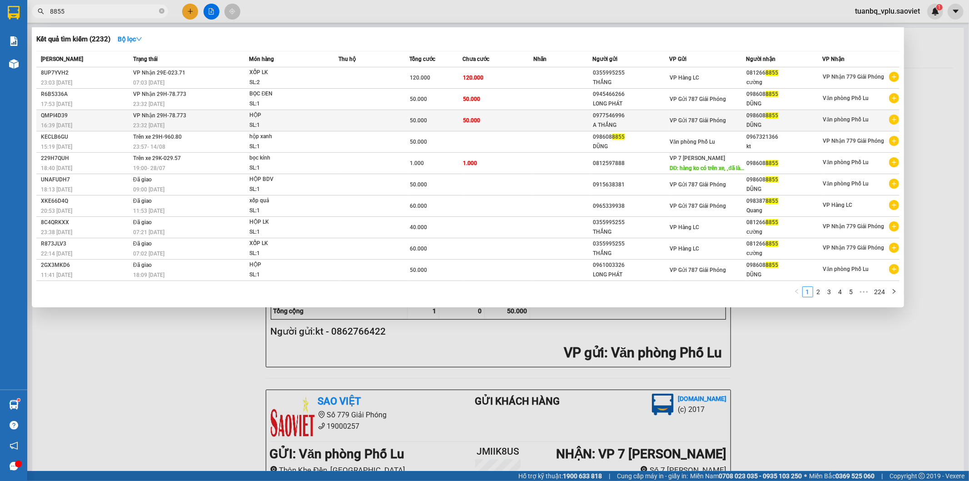
type input "8855"
click at [311, 123] on div "SL: 1" at bounding box center [283, 125] width 68 height 10
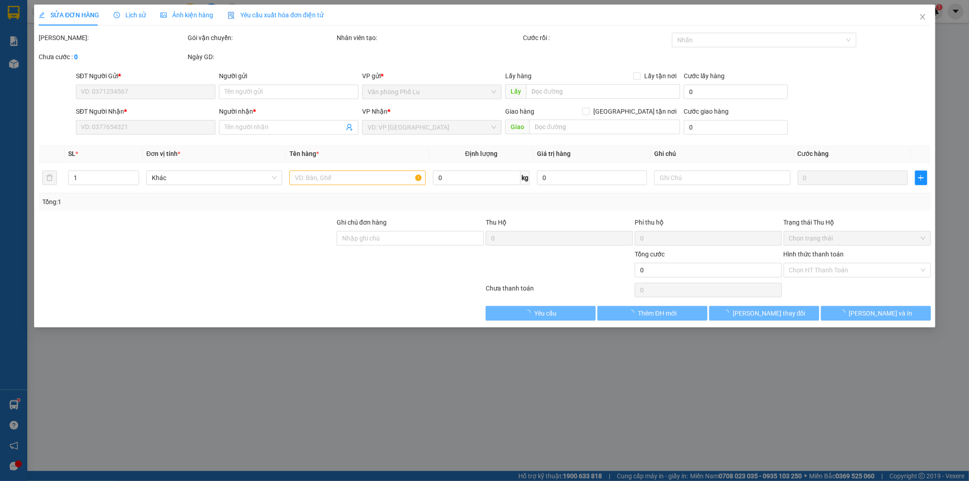
type input "0977546996"
type input "A THẮNG"
type input "0986088855"
type input "DŨNG"
type input "50.000"
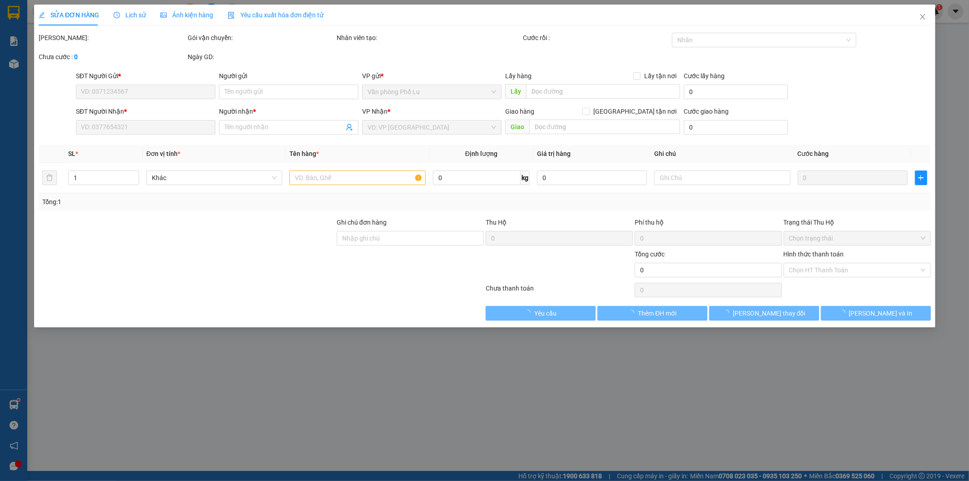
type input "50.000"
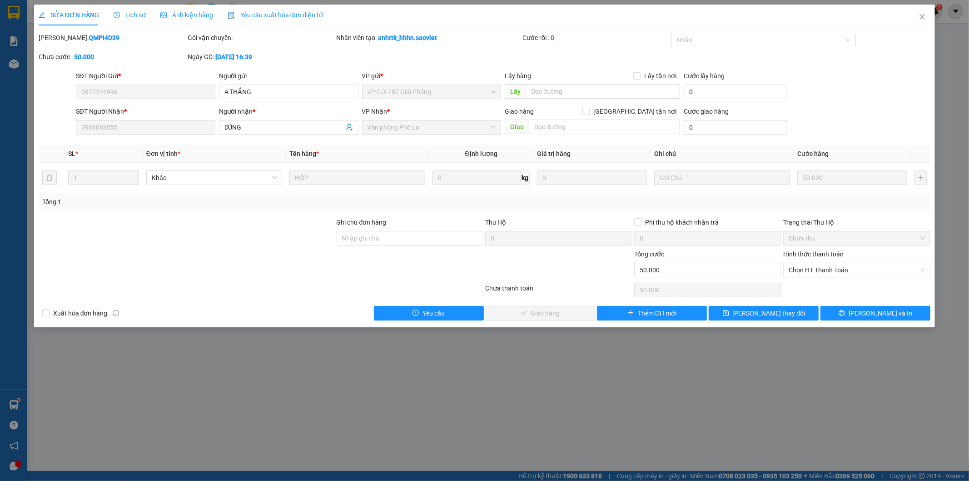
click at [133, 15] on span "Lịch sử" at bounding box center [130, 14] width 32 height 7
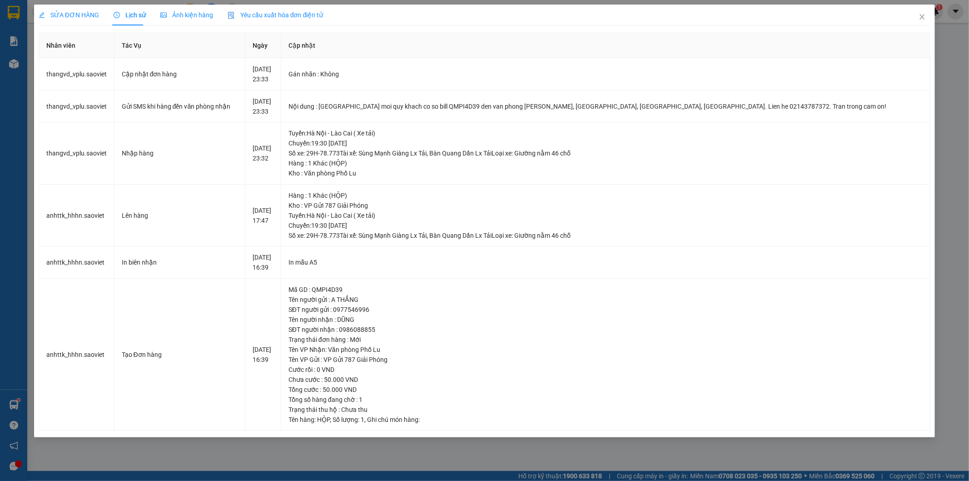
click at [590, 444] on div "SỬA ĐƠN HÀNG Lịch sử Ảnh kiện hàng Yêu cầu xuất hóa đơn điện tử Total Paid Fee …" at bounding box center [484, 240] width 969 height 481
click at [923, 15] on icon "close" at bounding box center [922, 16] width 7 height 7
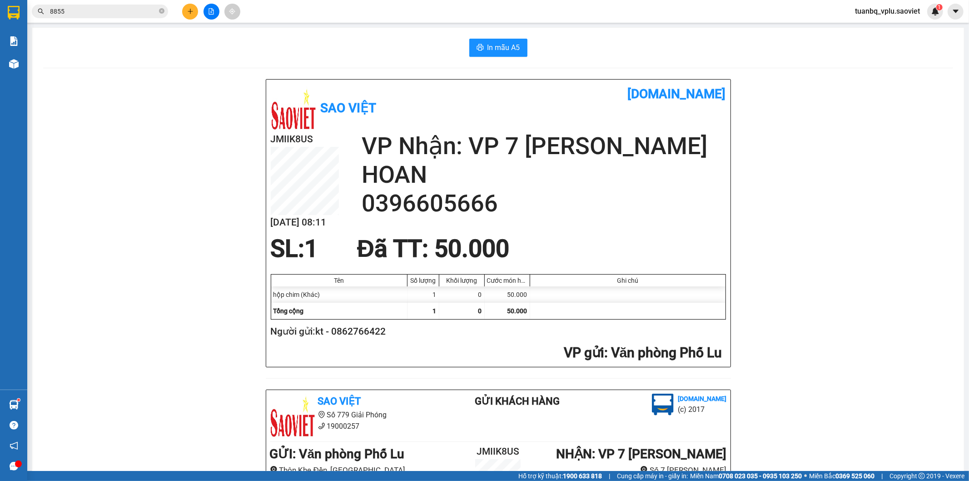
click at [98, 14] on input "8855" at bounding box center [103, 11] width 107 height 10
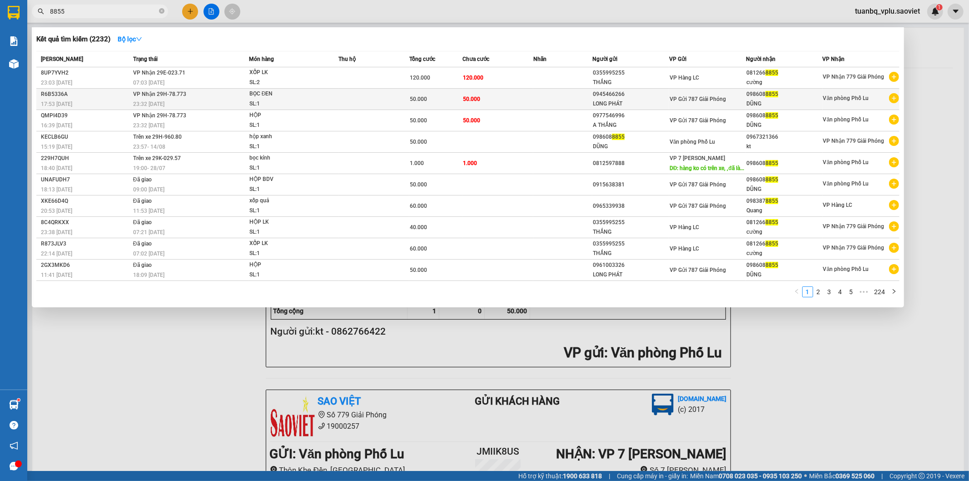
click at [426, 98] on span "50.000" at bounding box center [418, 99] width 17 height 6
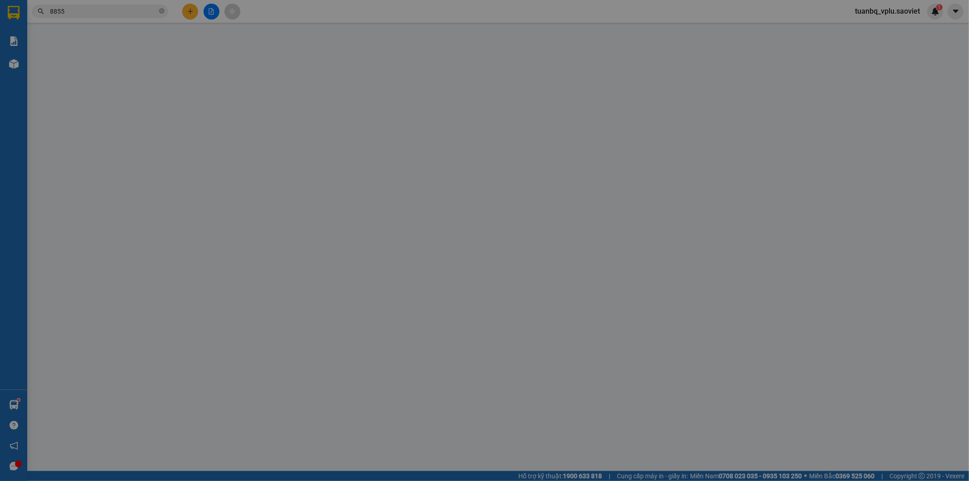
type input "0945466266"
type input "LONG PHÁT"
type input "0986088855"
type input "DŨNG"
type input "50.000"
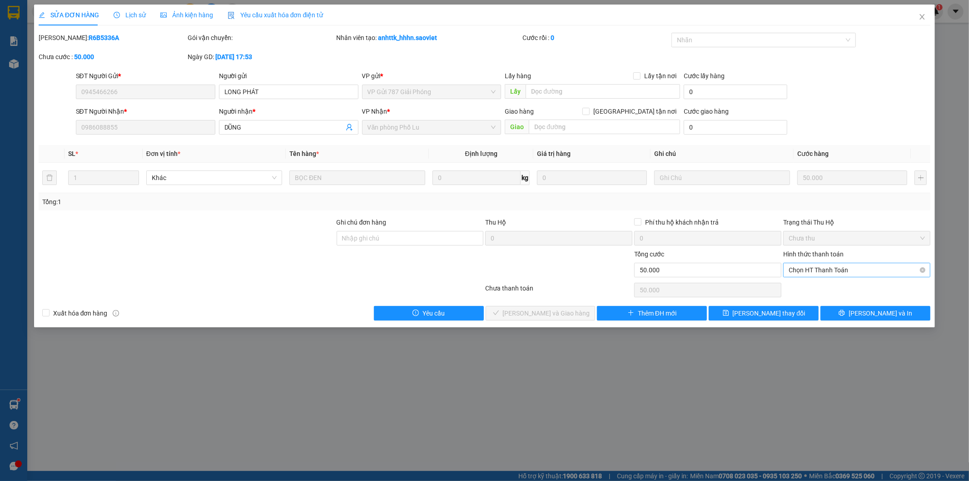
click at [849, 271] on span "Chọn HT Thanh Toán" at bounding box center [857, 270] width 136 height 14
click at [827, 288] on div "Tại văn phòng" at bounding box center [857, 288] width 136 height 10
type input "0"
click at [538, 315] on span "[PERSON_NAME] và Giao hàng" at bounding box center [546, 313] width 87 height 10
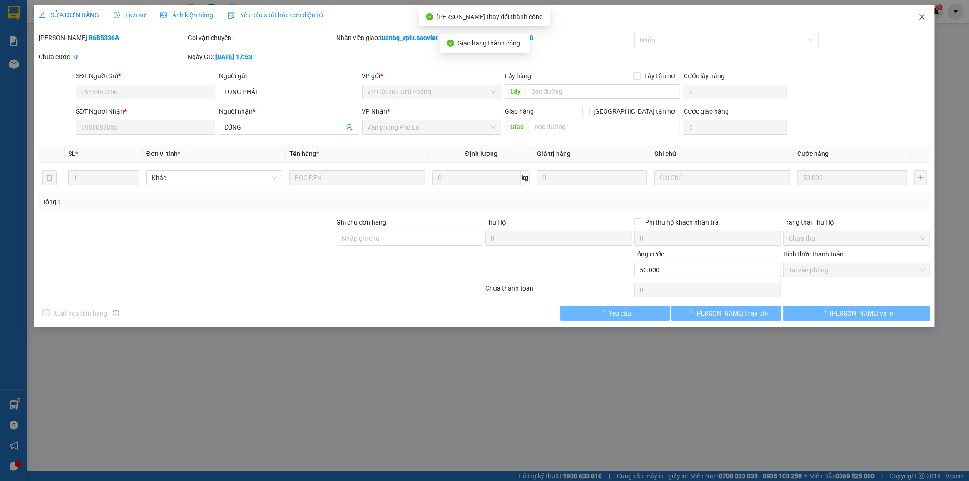
click at [925, 18] on icon "close" at bounding box center [922, 16] width 7 height 7
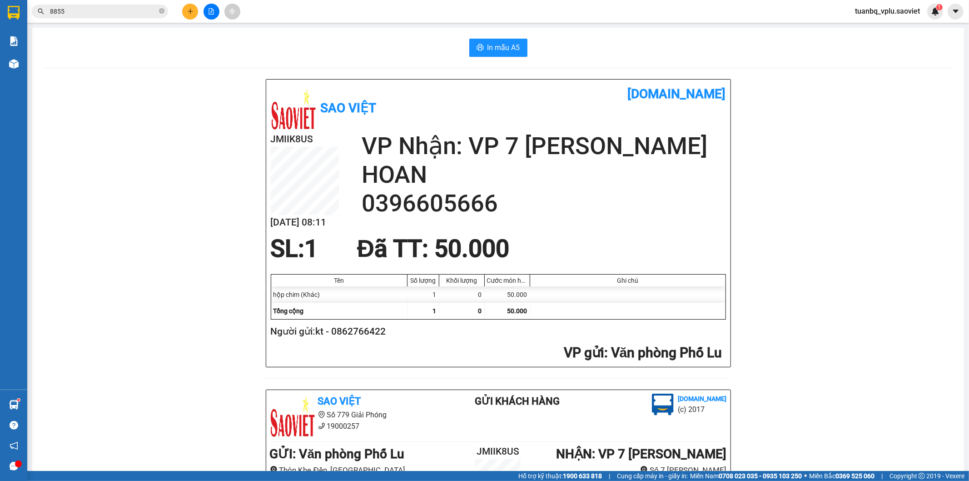
click at [117, 10] on input "8855" at bounding box center [103, 11] width 107 height 10
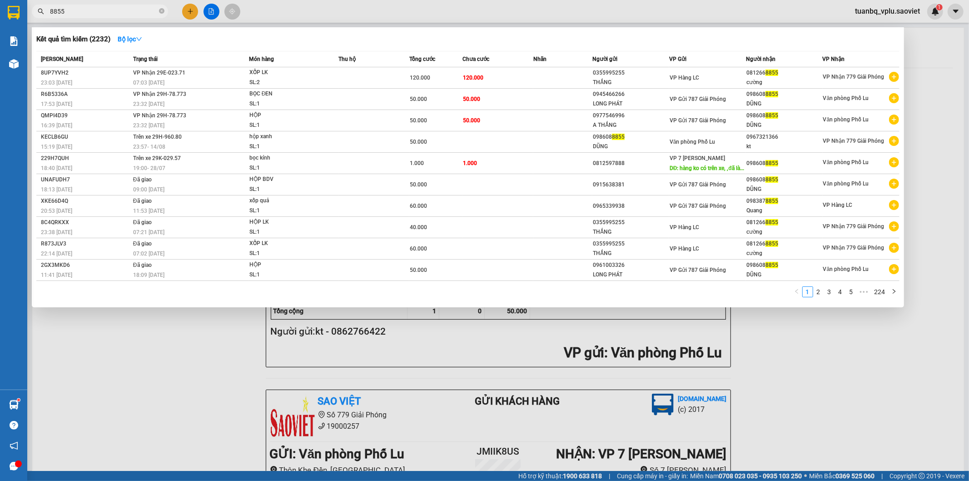
click at [117, 10] on input "8855" at bounding box center [103, 11] width 107 height 10
type input "1"
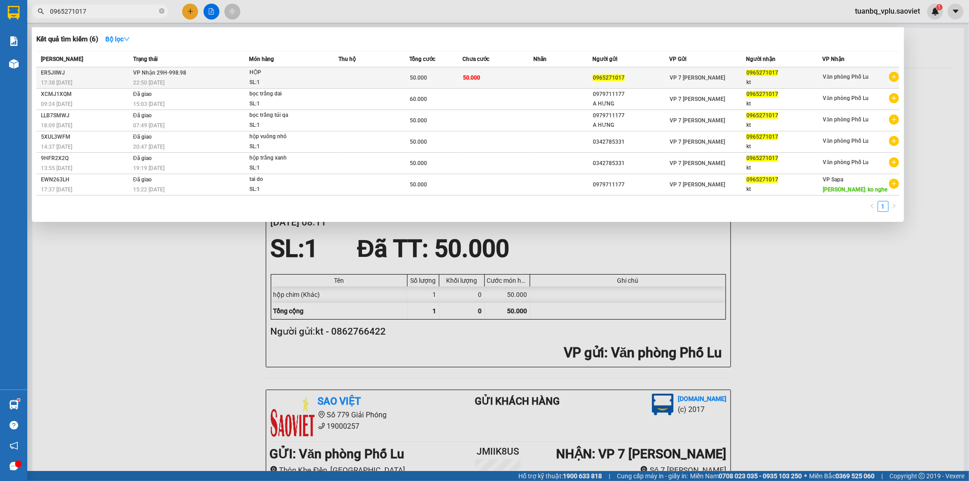
type input "0965271017"
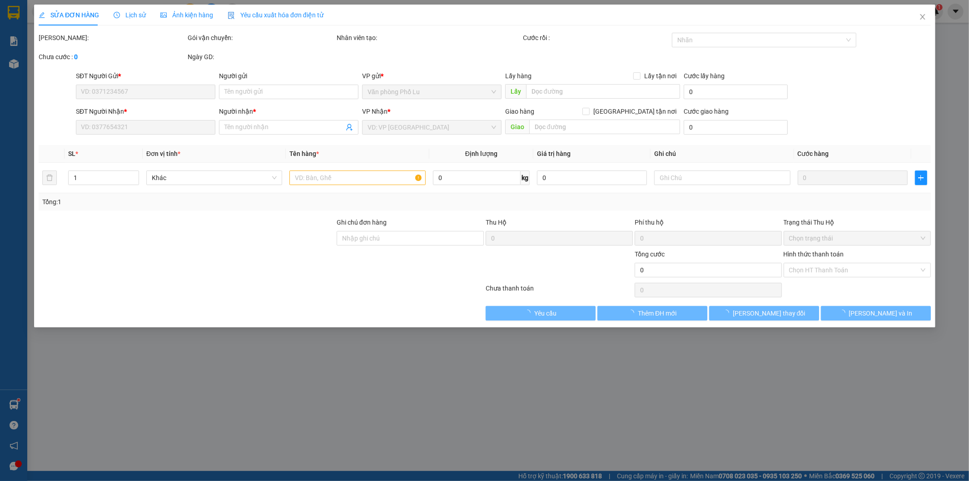
type input "0965271017"
type input "kt"
type input "50.000"
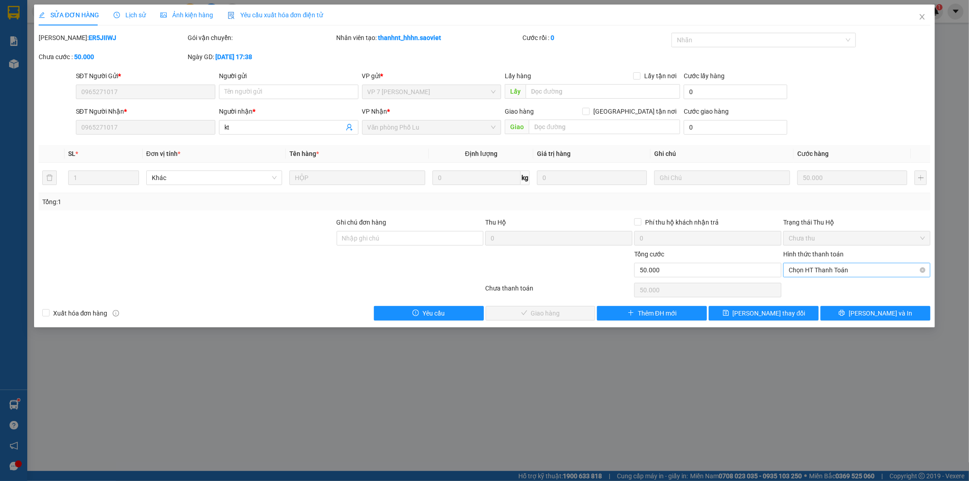
click at [838, 266] on span "Chọn HT Thanh Toán" at bounding box center [857, 270] width 136 height 14
click at [823, 284] on div "Tại văn phòng" at bounding box center [857, 288] width 136 height 10
type input "0"
click at [560, 307] on button "[PERSON_NAME] và Giao hàng" at bounding box center [541, 313] width 110 height 15
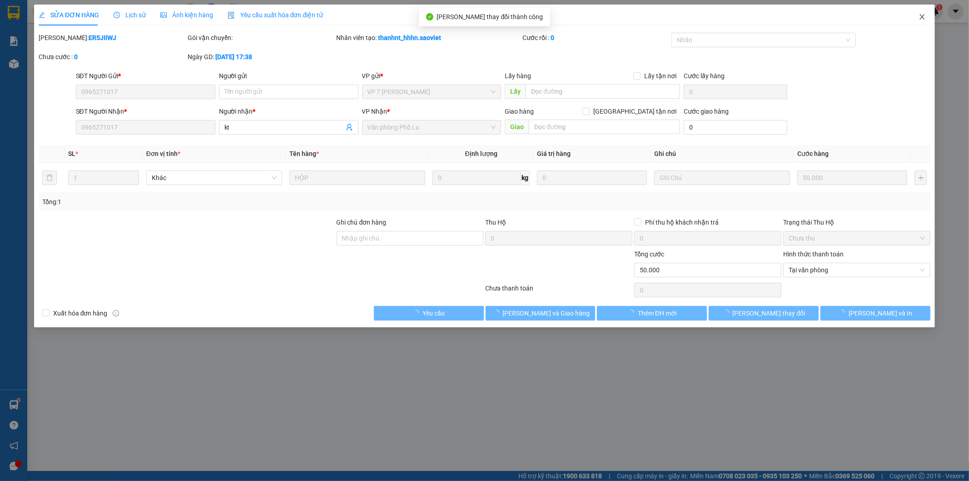
click at [922, 16] on icon "close" at bounding box center [922, 16] width 5 height 5
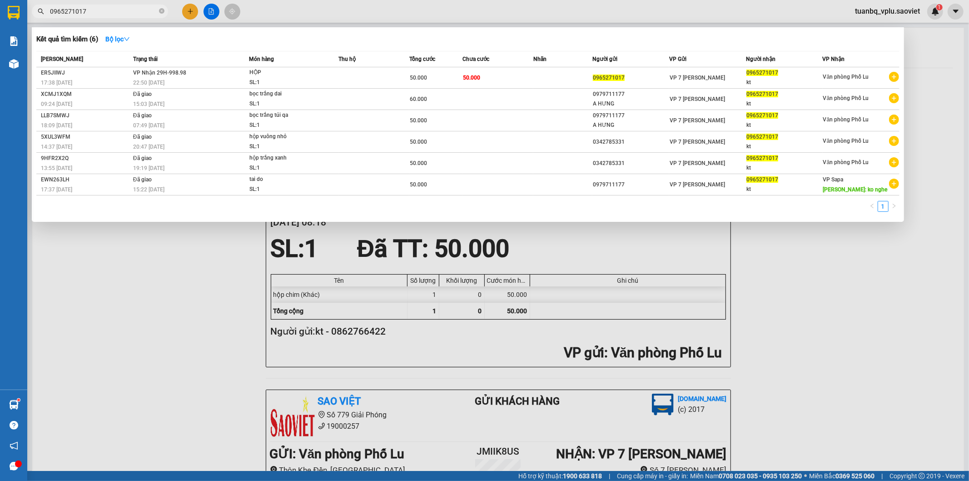
click at [105, 10] on input "0965271017" at bounding box center [103, 11] width 107 height 10
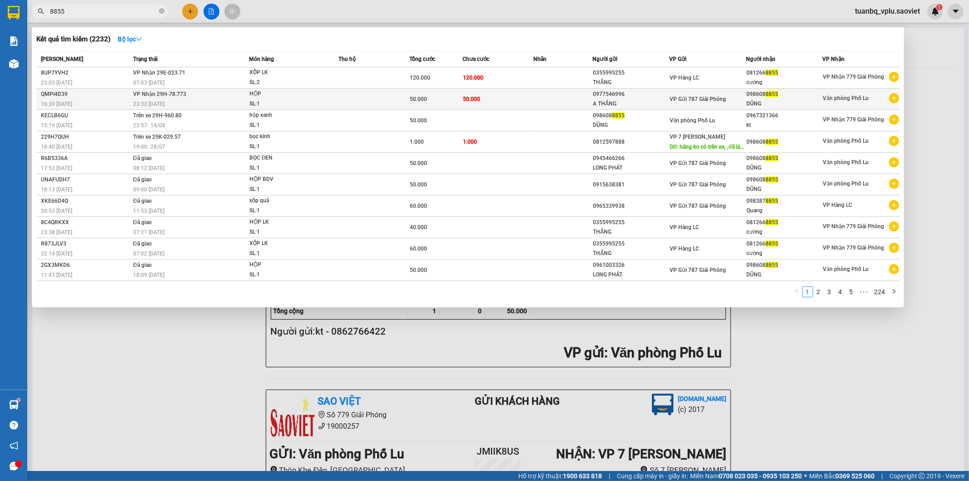
type input "8855"
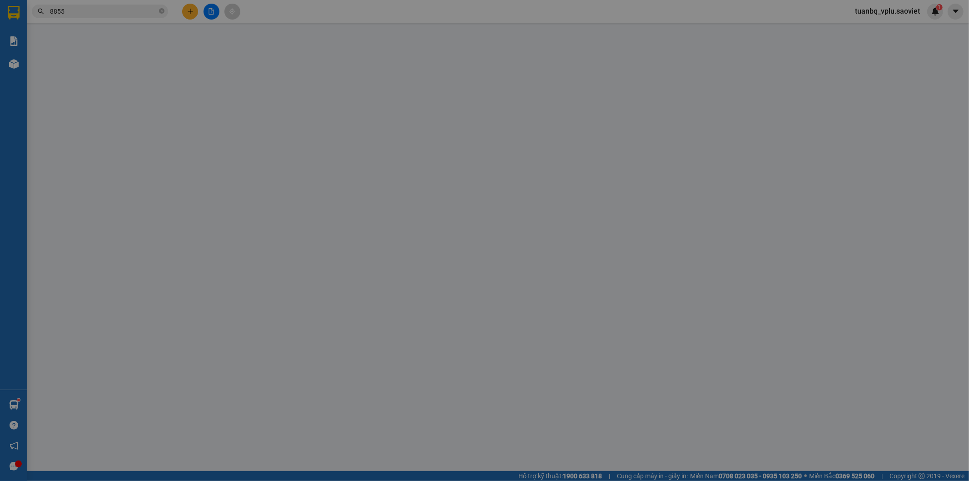
type input "0977546996"
type input "A THẮNG"
type input "0986088855"
type input "DŨNG"
type input "50.000"
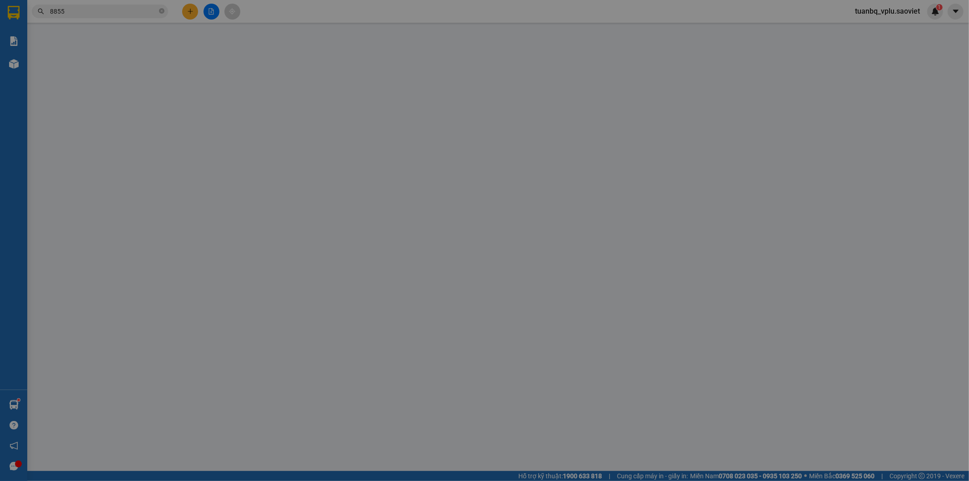
type input "50.000"
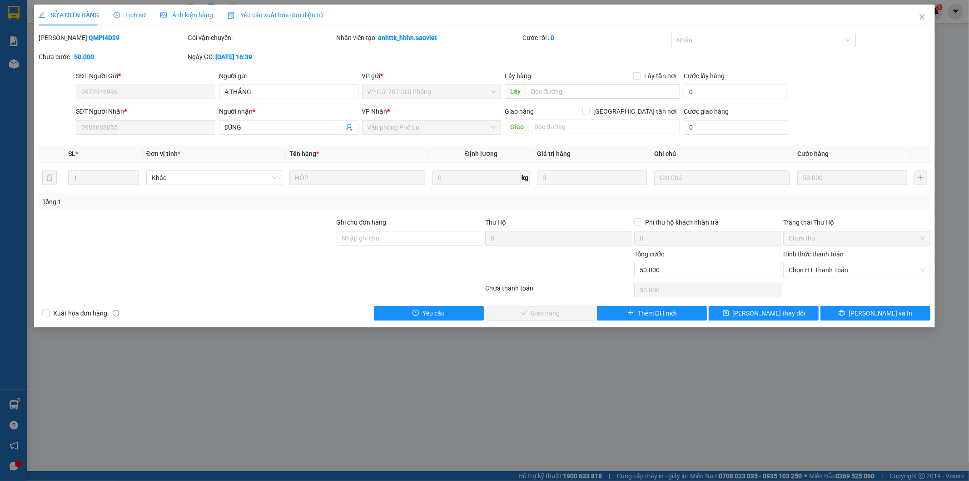
click at [134, 19] on span "Lịch sử" at bounding box center [130, 14] width 32 height 7
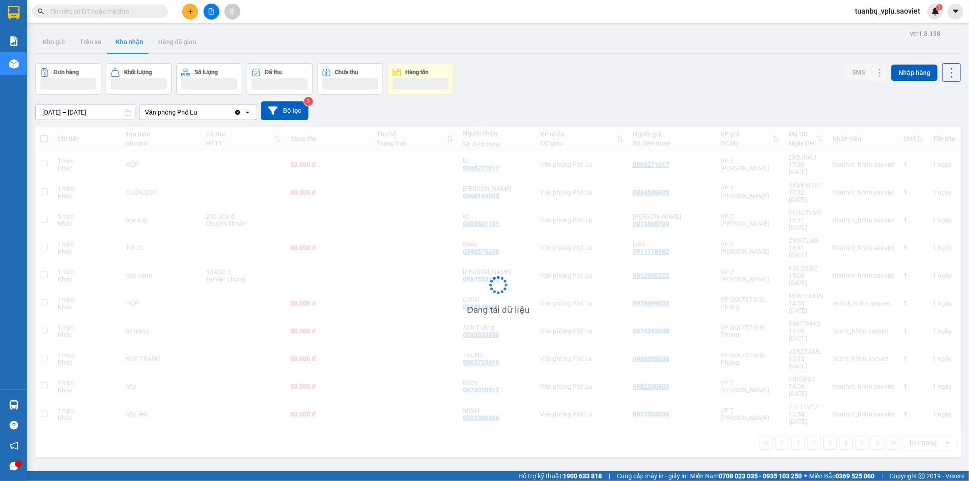
click at [92, 12] on input "text" at bounding box center [103, 11] width 107 height 10
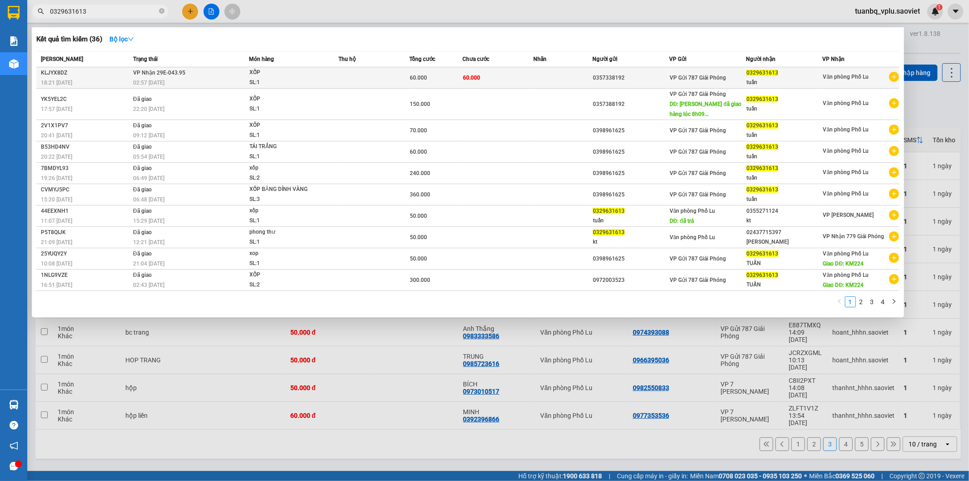
type input "0329631613"
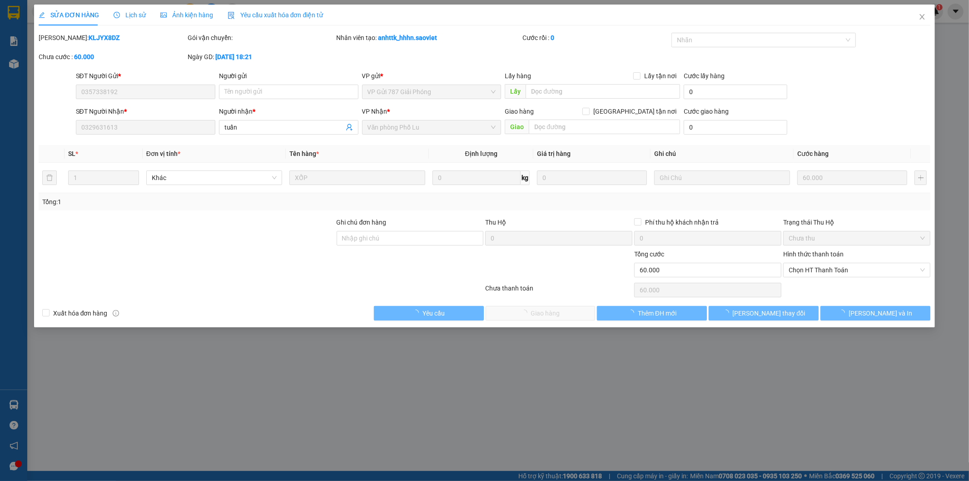
type input "0357338192"
type input "0329631613"
type input "tuấn"
type input "60.000"
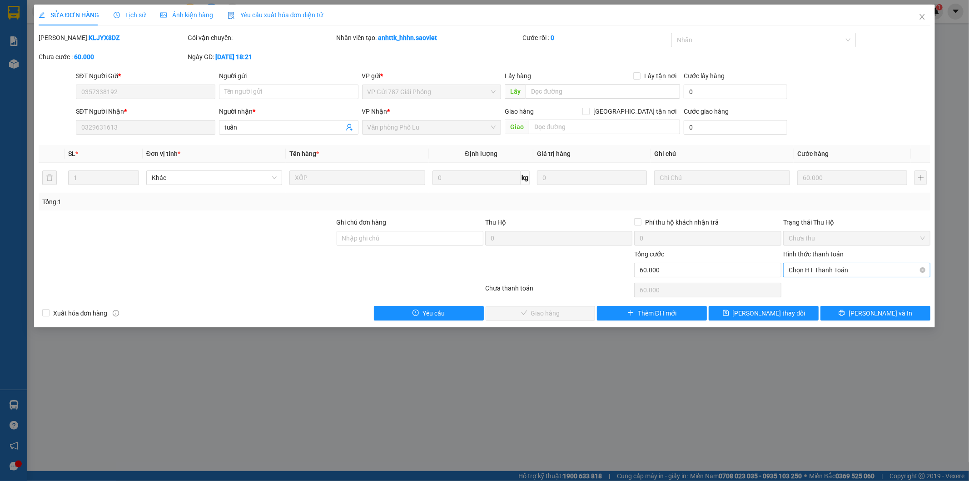
click at [806, 267] on span "Chọn HT Thanh Toán" at bounding box center [857, 270] width 136 height 14
click at [817, 282] on div "Tại văn phòng" at bounding box center [857, 288] width 147 height 15
type input "0"
click at [560, 309] on span "[PERSON_NAME] và [PERSON_NAME] hàng" at bounding box center [546, 313] width 87 height 10
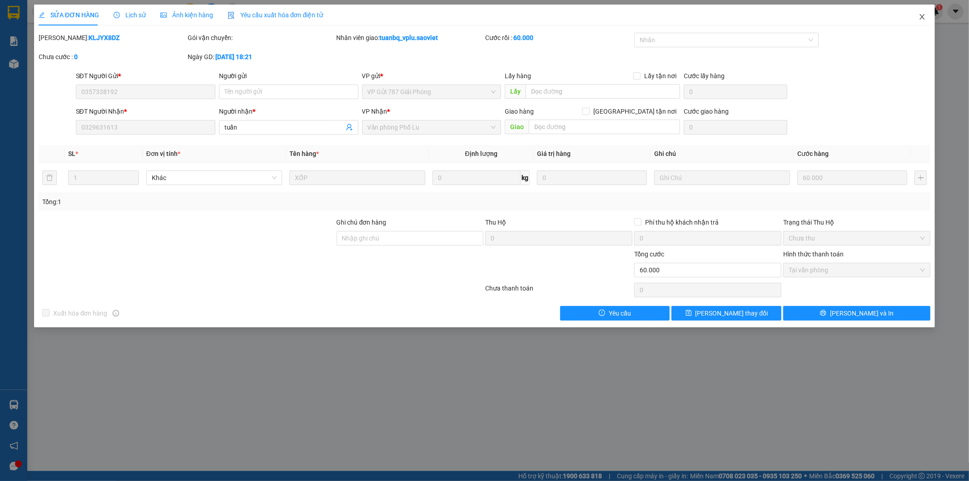
click at [921, 16] on icon "close" at bounding box center [922, 16] width 7 height 7
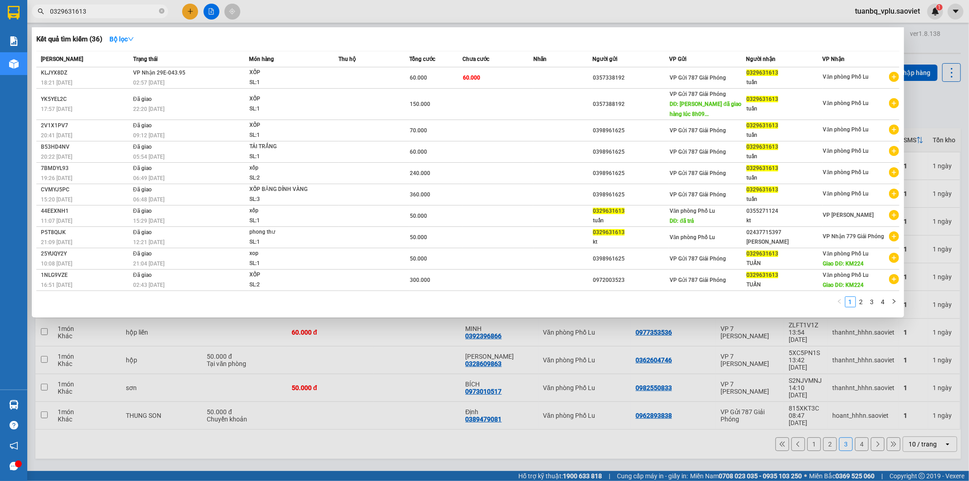
click at [105, 12] on input "0329631613" at bounding box center [103, 11] width 107 height 10
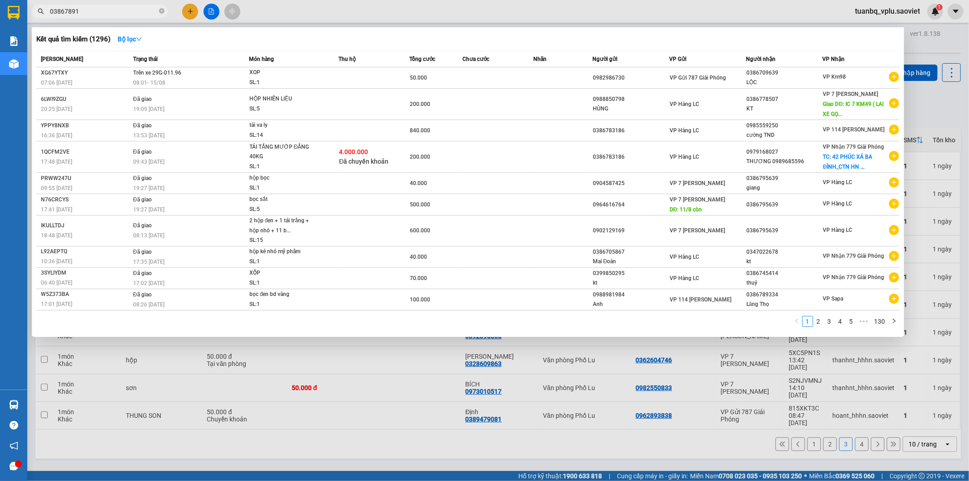
type input "038678911"
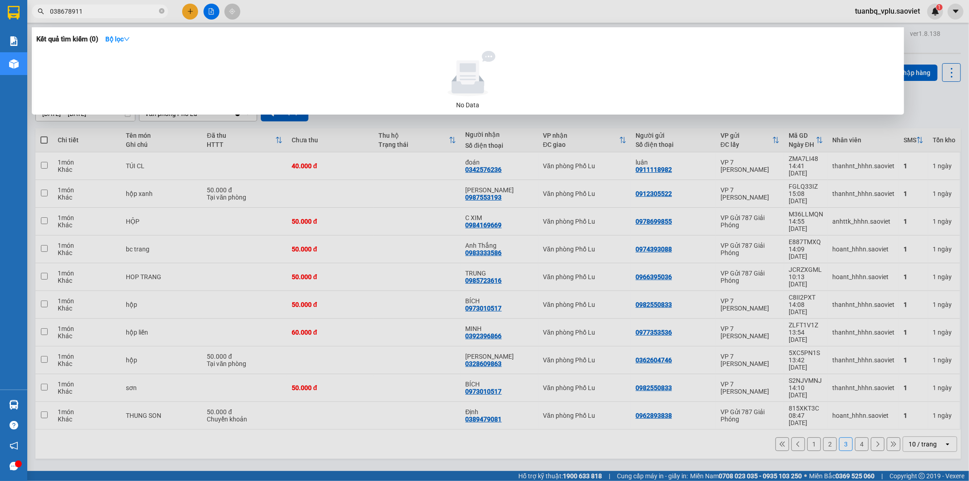
click at [105, 12] on input "038678911" at bounding box center [103, 11] width 107 height 10
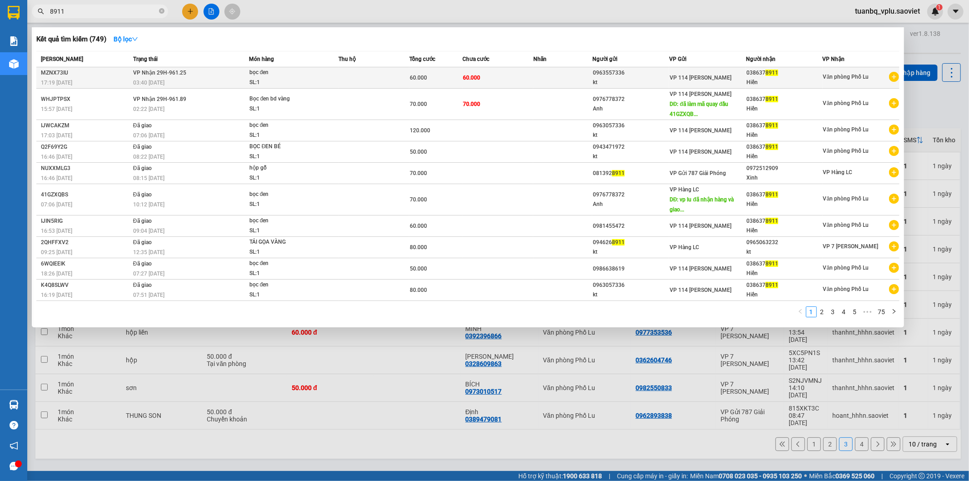
type input "8911"
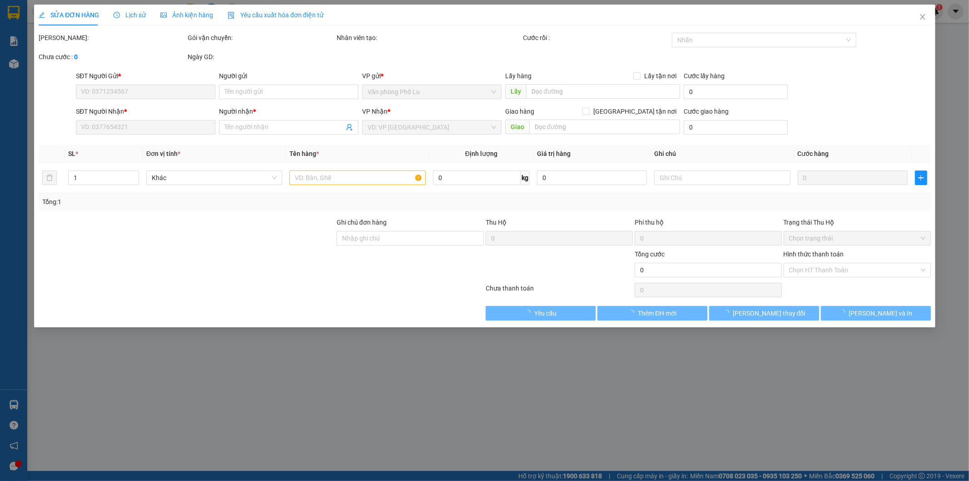
type input "0963557336"
type input "kt"
type input "0386378911"
type input "Hiền"
type input "60.000"
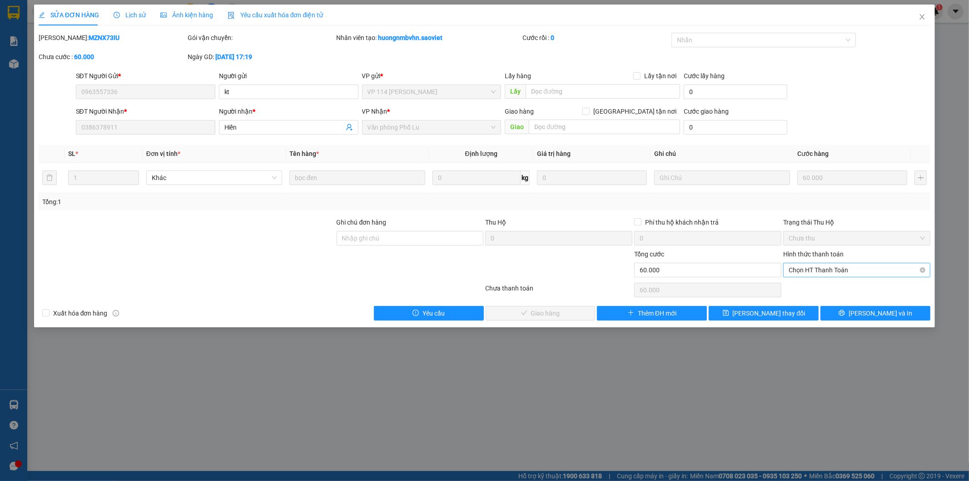
click at [800, 265] on span "Chọn HT Thanh Toán" at bounding box center [857, 270] width 136 height 14
click at [806, 284] on div "Tại văn phòng" at bounding box center [857, 288] width 136 height 10
type input "0"
click at [576, 319] on button "[PERSON_NAME] và [PERSON_NAME] hàng" at bounding box center [541, 313] width 110 height 15
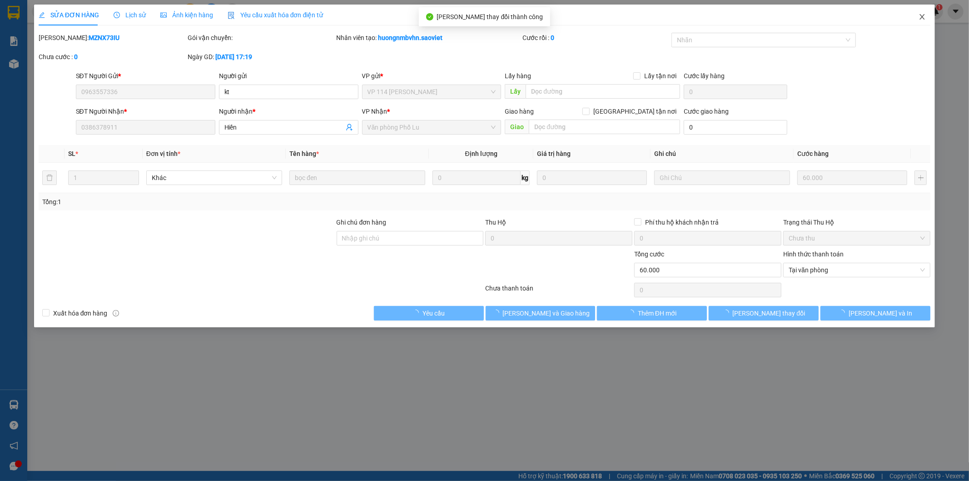
click at [926, 20] on icon "close" at bounding box center [922, 16] width 7 height 7
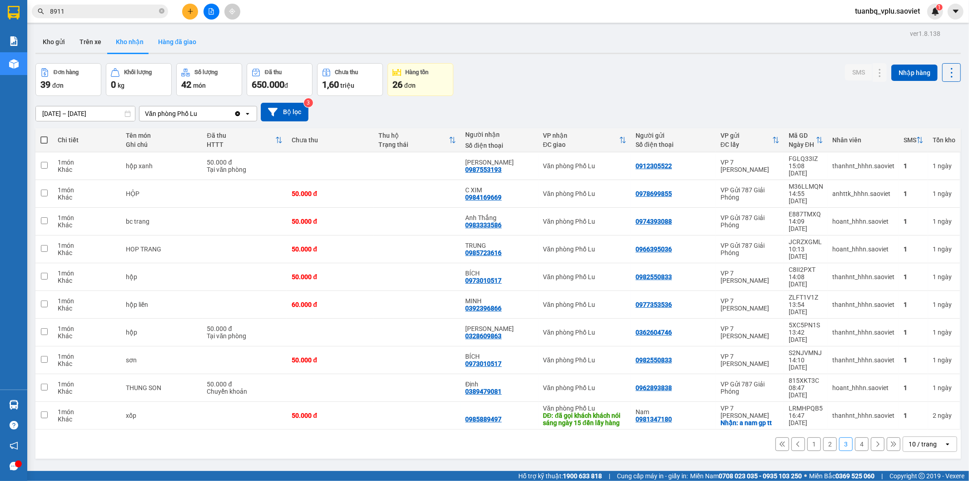
click at [173, 38] on button "Hàng đã giao" at bounding box center [177, 42] width 53 height 22
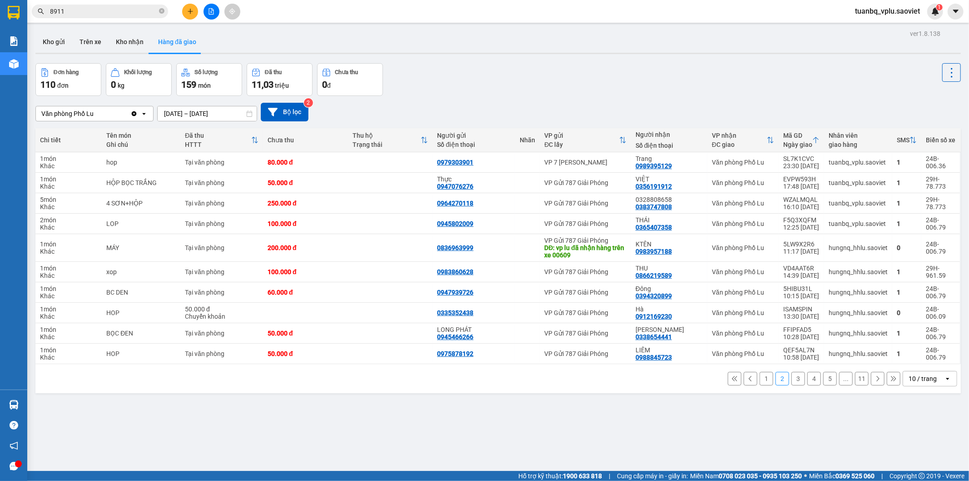
click at [760, 380] on button "1" at bounding box center [767, 379] width 14 height 14
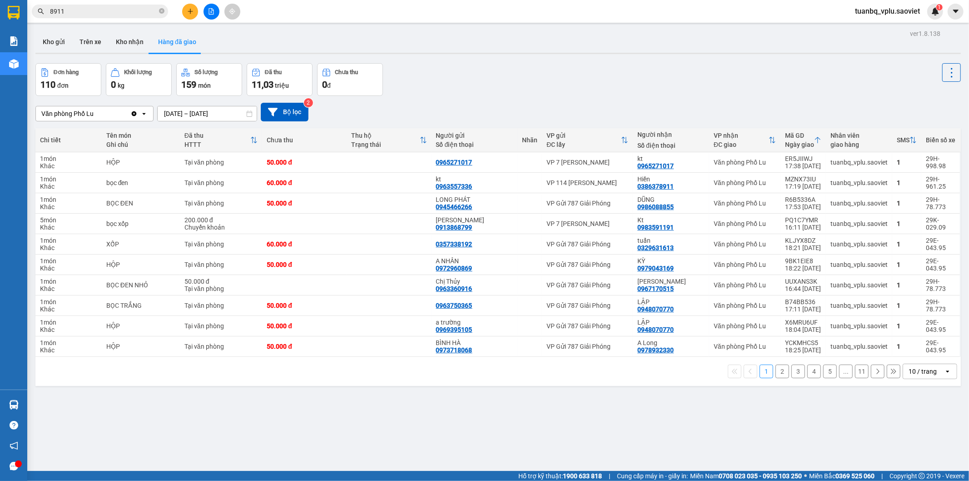
click at [778, 374] on button "2" at bounding box center [783, 371] width 14 height 14
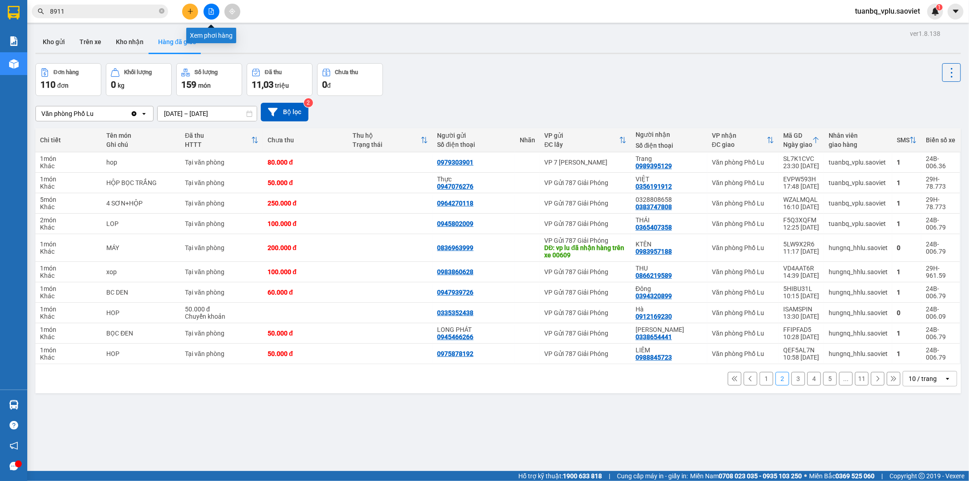
click at [211, 10] on icon "file-add" at bounding box center [211, 11] width 6 height 6
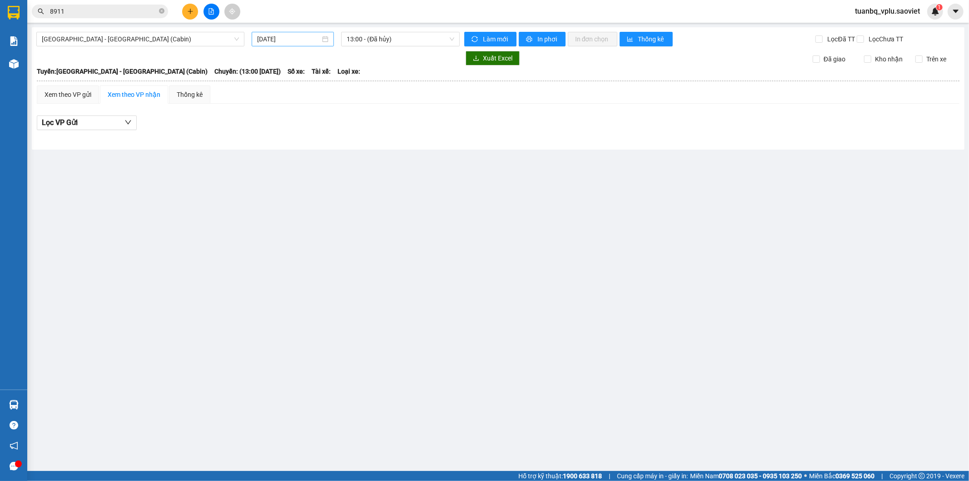
click at [277, 38] on input "[DATE]" at bounding box center [288, 39] width 63 height 10
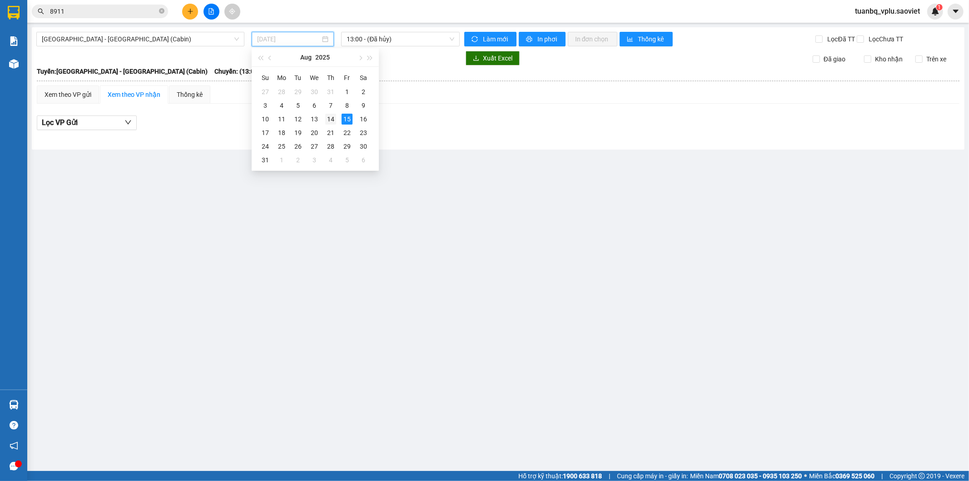
click at [330, 112] on td "14" at bounding box center [331, 119] width 16 height 14
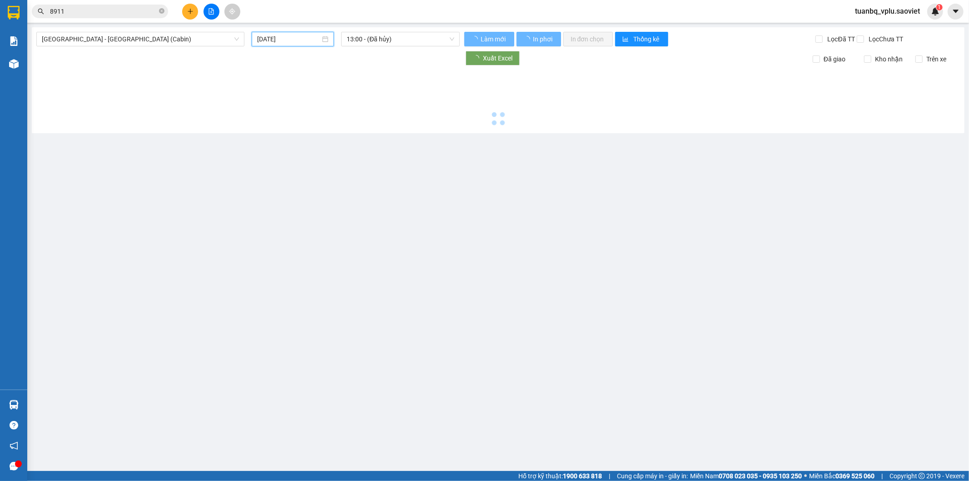
type input "14/08/2025"
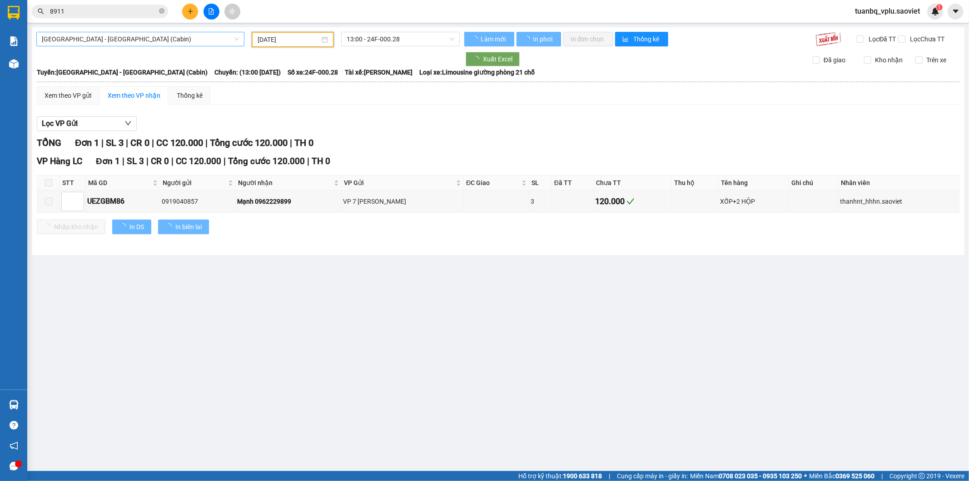
click at [146, 35] on span "[GEOGRAPHIC_DATA] - [GEOGRAPHIC_DATA] (Cabin)" at bounding box center [140, 39] width 197 height 14
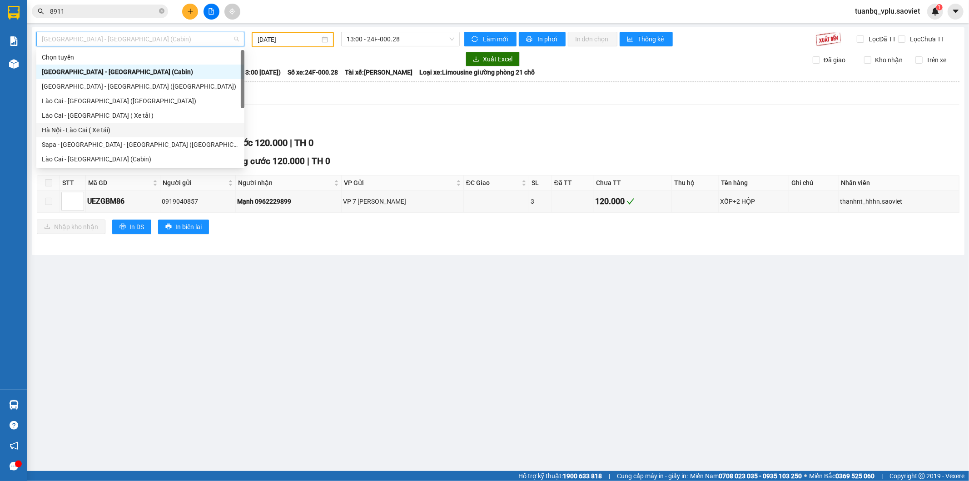
click at [95, 129] on div "Hà Nội - Lào Cai ( Xe tải)" at bounding box center [140, 130] width 197 height 10
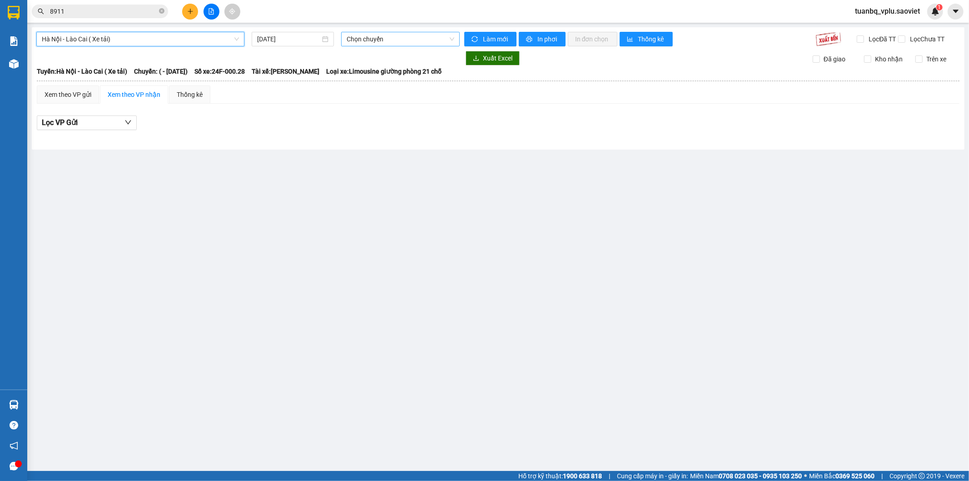
click at [428, 43] on span "Chọn chuyến" at bounding box center [400, 39] width 107 height 14
click at [262, 35] on input "[DATE]" at bounding box center [288, 39] width 63 height 10
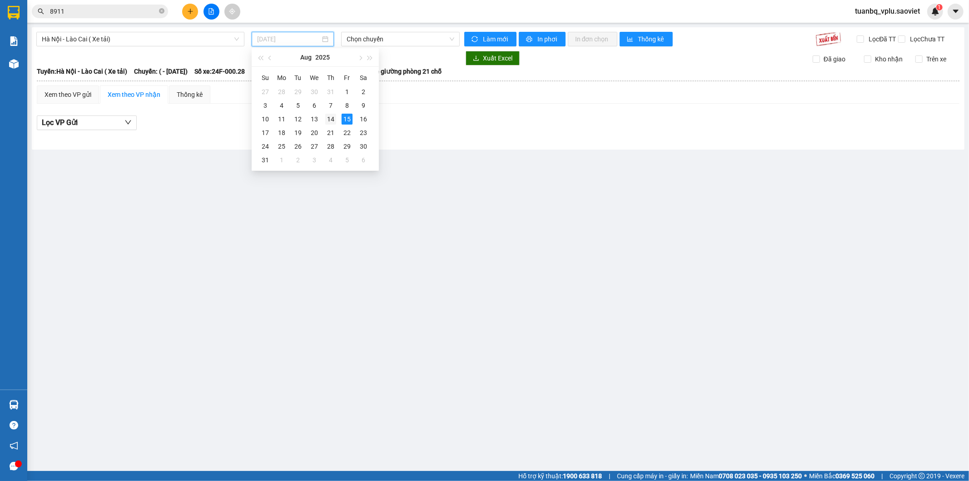
click at [334, 120] on div "14" at bounding box center [330, 119] width 11 height 11
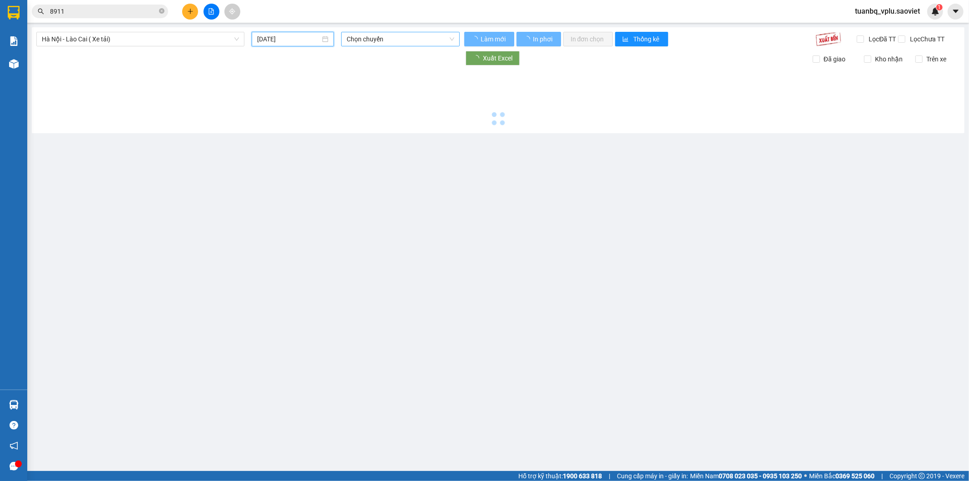
type input "14/08/2025"
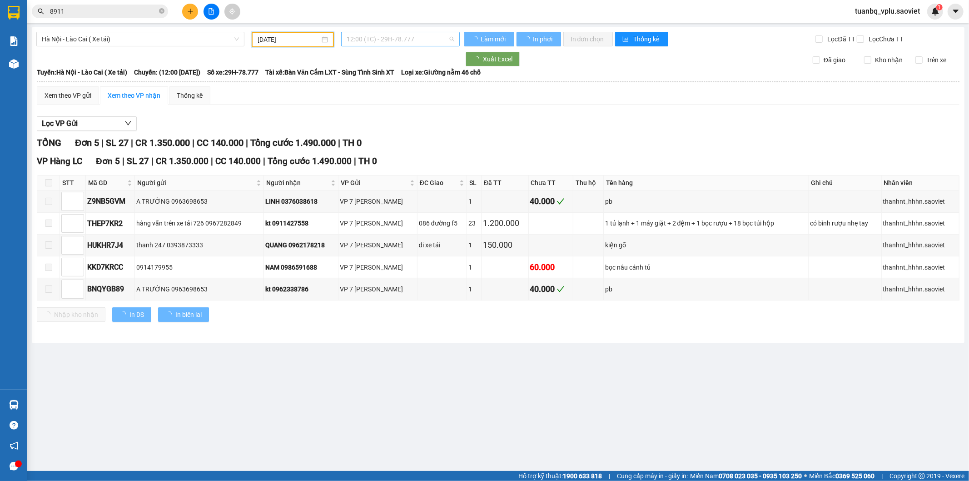
click at [383, 32] on span "12:00 (TC) - 29H-78.777" at bounding box center [400, 39] width 107 height 14
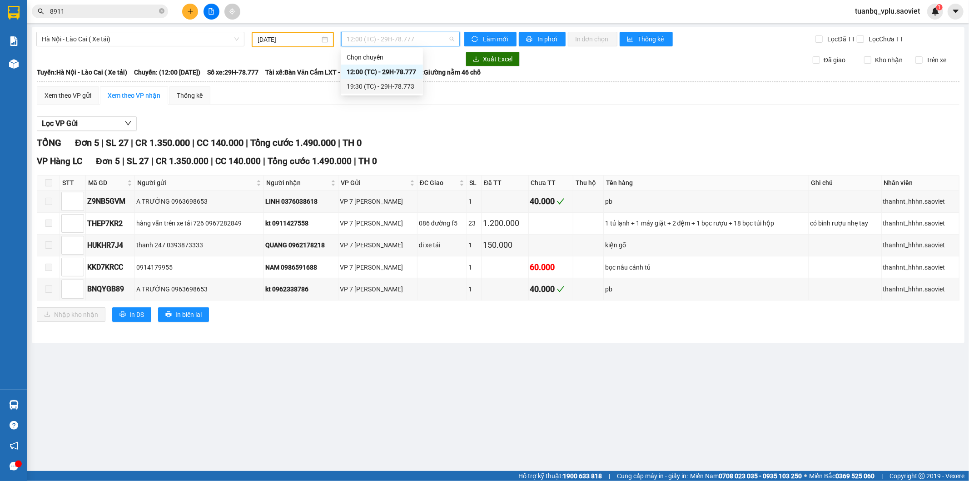
click at [398, 89] on div "19:30 (TC) - 29H-78.773" at bounding box center [382, 86] width 71 height 10
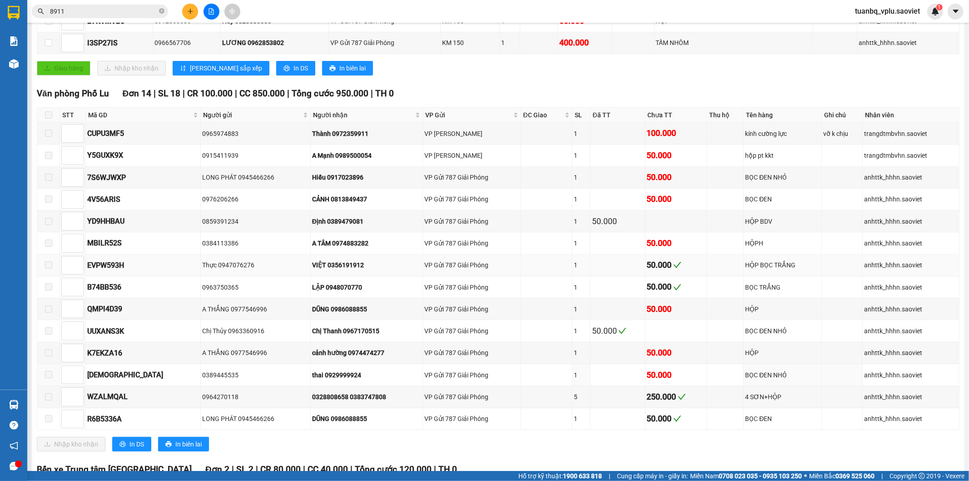
scroll to position [202, 0]
drag, startPoint x: 735, startPoint y: 314, endPoint x: 808, endPoint y: 311, distance: 72.8
click at [764, 313] on tr "QMPI4D39 A THẮNG 0977546996 DŨNG 0986088855 VP Gửi 787 Giải Phóng 1 50.000 HỘP …" at bounding box center [498, 310] width 923 height 22
drag, startPoint x: 295, startPoint y: 314, endPoint x: 359, endPoint y: 316, distance: 64.1
click at [340, 314] on div "DŨNG 0986088855" at bounding box center [366, 309] width 109 height 10
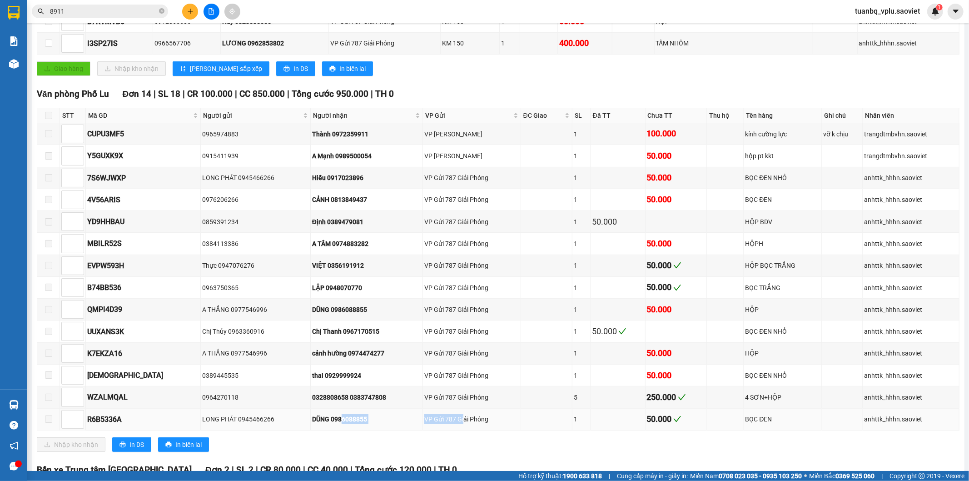
drag, startPoint x: 300, startPoint y: 423, endPoint x: 490, endPoint y: 432, distance: 189.7
click at [480, 430] on tr "R6B5336A LONG PHÁT 0945466266 DŨNG 0986088855 VP Gửi 787 Giải Phóng 1 50.000 BỌ…" at bounding box center [498, 420] width 923 height 22
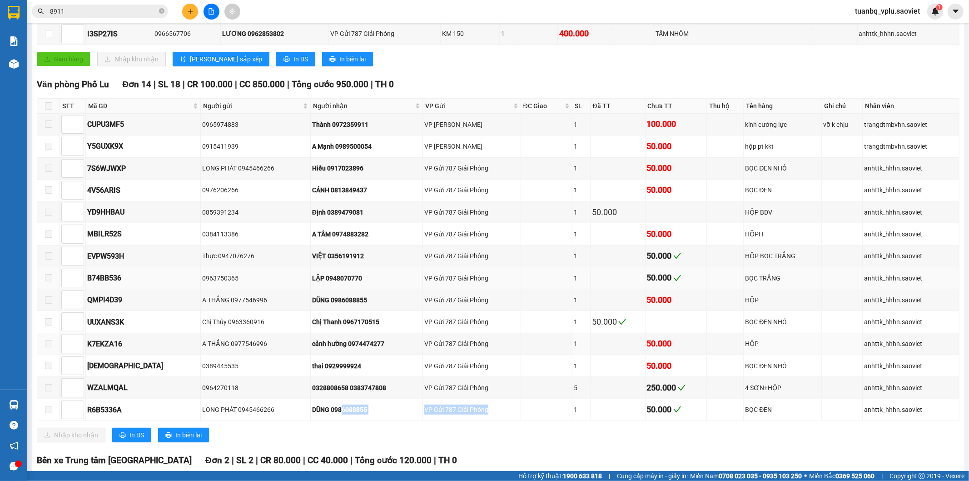
scroll to position [110, 0]
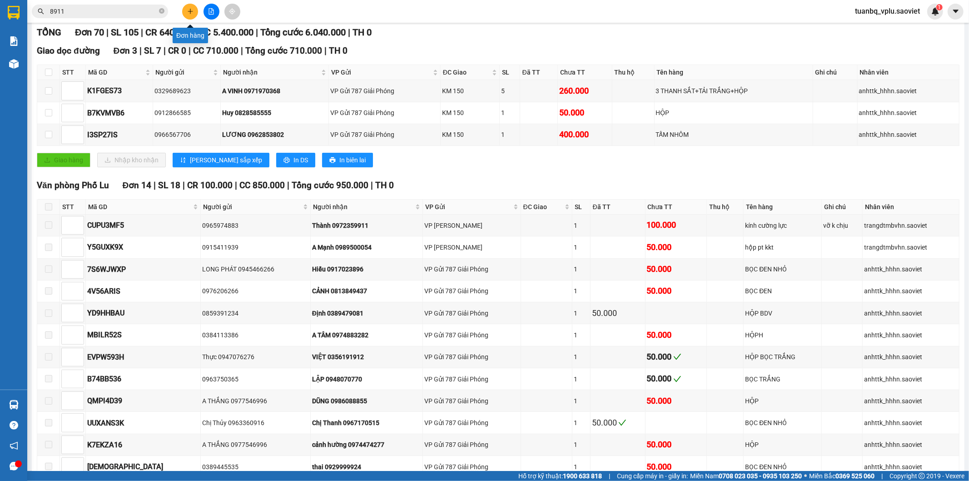
click at [190, 8] on icon "plus" at bounding box center [190, 11] width 6 height 6
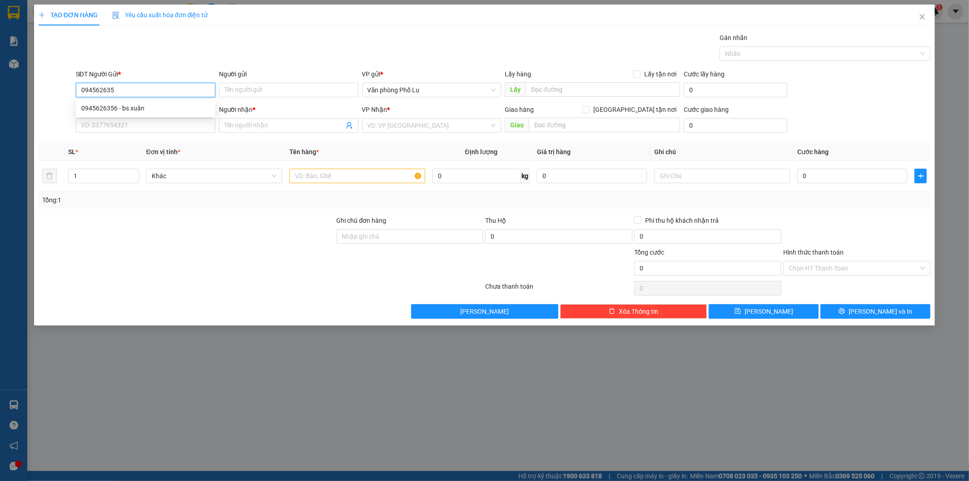
type input "0945626356"
click at [143, 103] on div "0945626356 - bs xuân" at bounding box center [145, 108] width 129 height 10
type input "bs xuân"
type input "0983955487"
type input "labo hiệp tiến"
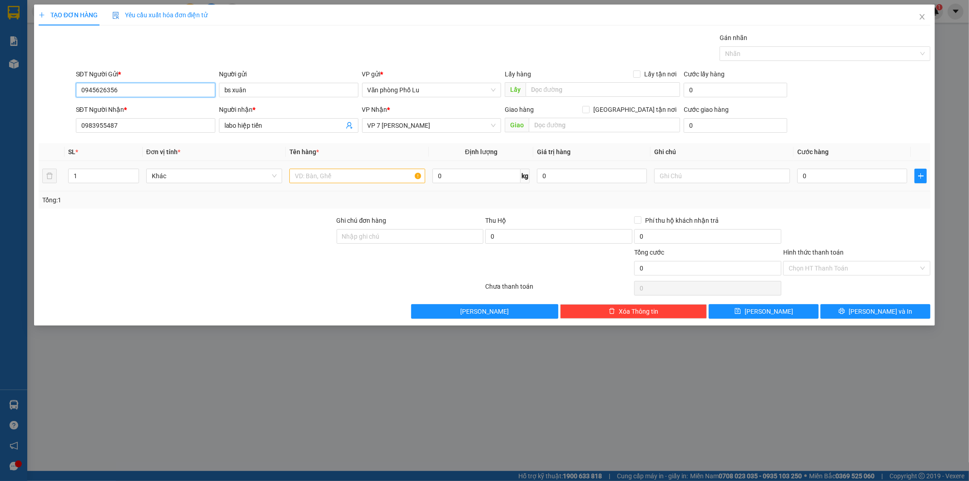
type input "0945626356"
click at [347, 174] on input "text" at bounding box center [357, 176] width 136 height 15
type input "hộp"
click at [289, 229] on div at bounding box center [187, 231] width 298 height 32
click at [823, 173] on input "0" at bounding box center [853, 176] width 110 height 15
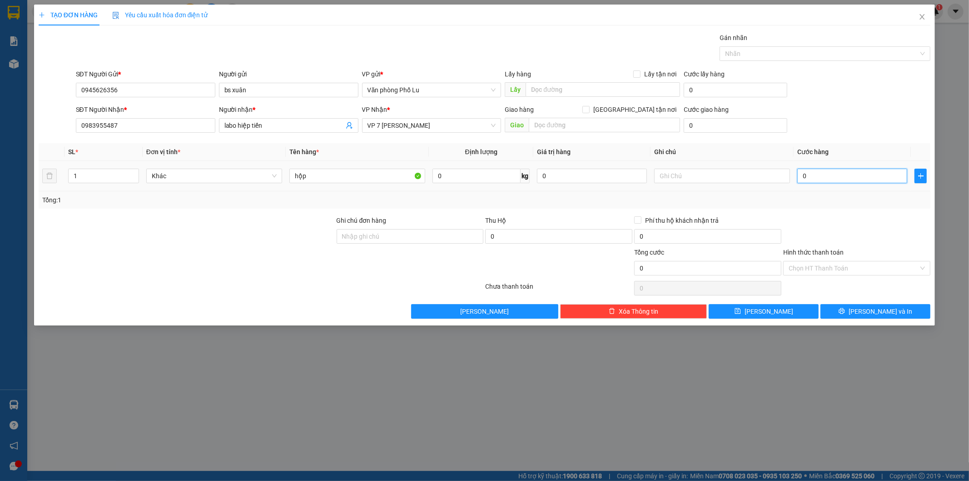
paste input "5"
type input "50"
click at [828, 215] on div at bounding box center [857, 231] width 149 height 32
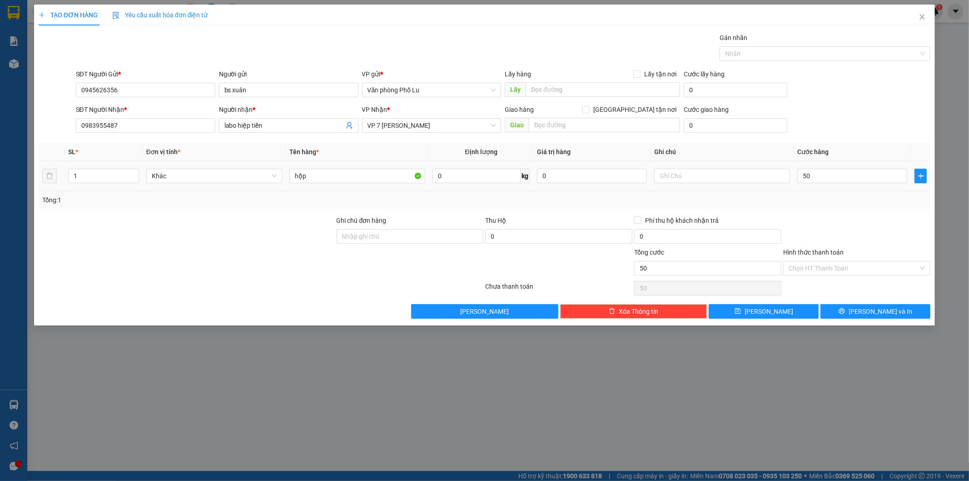
type input "50.000"
click at [837, 265] on input "Hình thức thanh toán" at bounding box center [854, 268] width 130 height 14
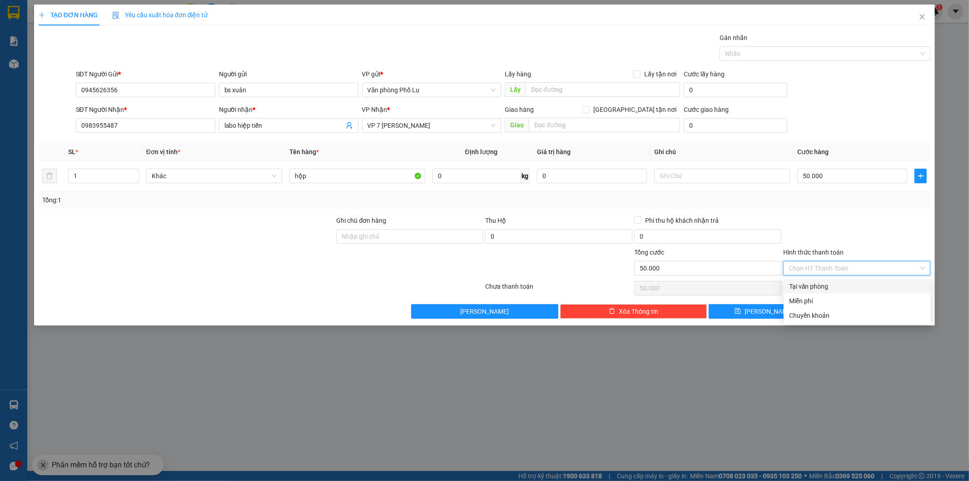
click at [820, 284] on div "Tại văn phòng" at bounding box center [857, 286] width 136 height 10
type input "0"
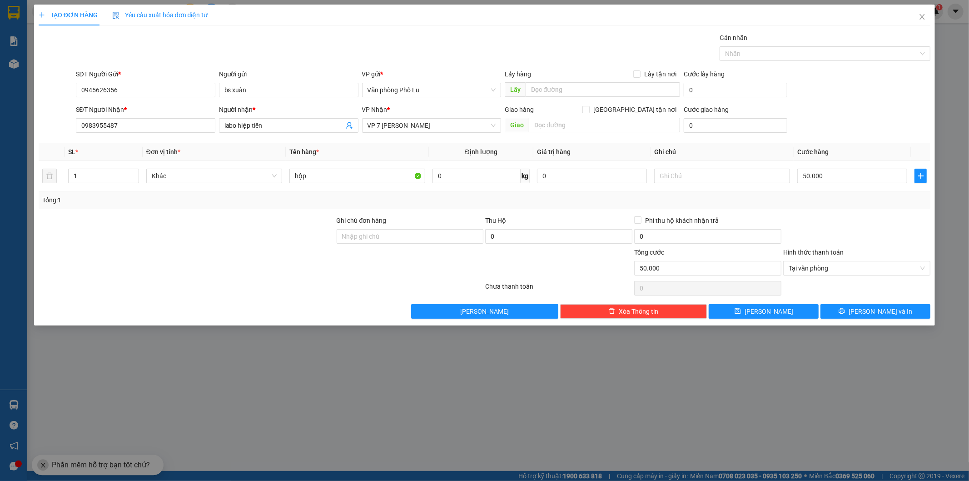
drag, startPoint x: 839, startPoint y: 220, endPoint x: 844, endPoint y: 219, distance: 5.2
click at [842, 220] on div at bounding box center [857, 231] width 149 height 32
click at [872, 309] on span "[PERSON_NAME] và In" at bounding box center [881, 311] width 64 height 10
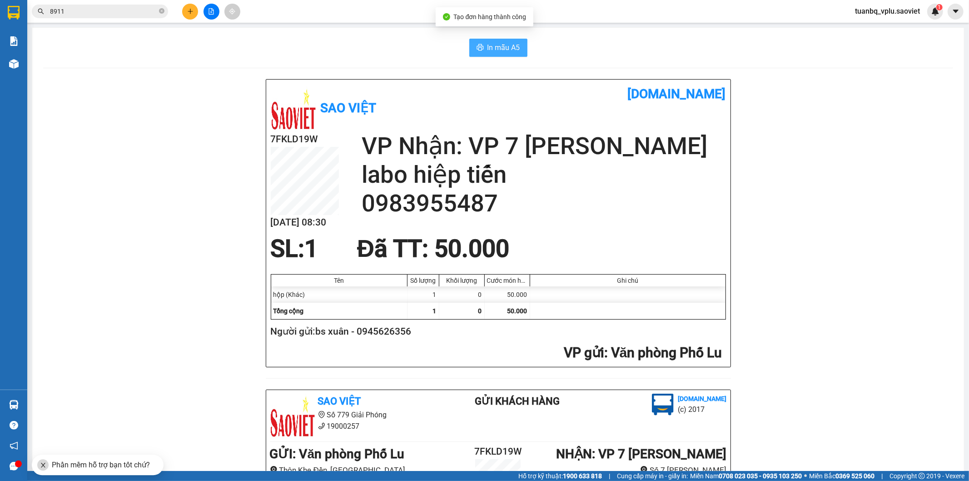
click at [494, 51] on span "In mẫu A5" at bounding box center [504, 47] width 33 height 11
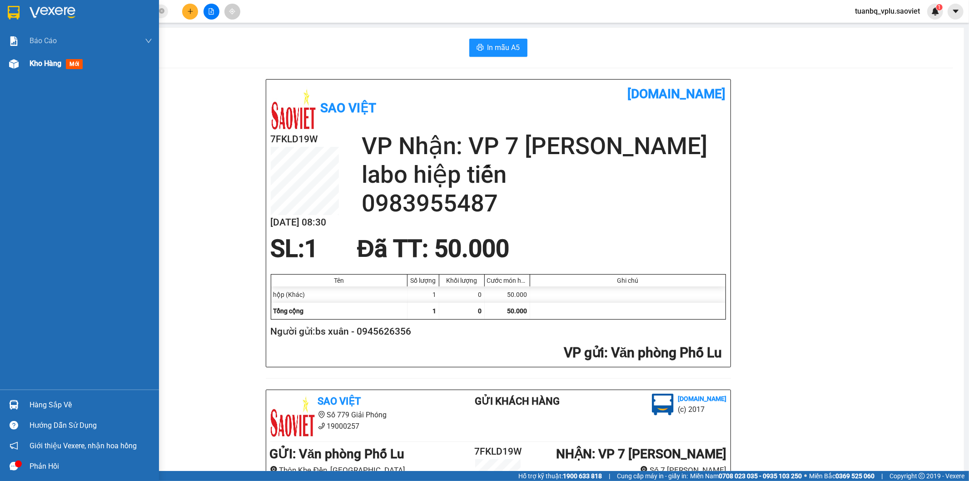
click at [53, 64] on span "Kho hàng" at bounding box center [46, 63] width 32 height 9
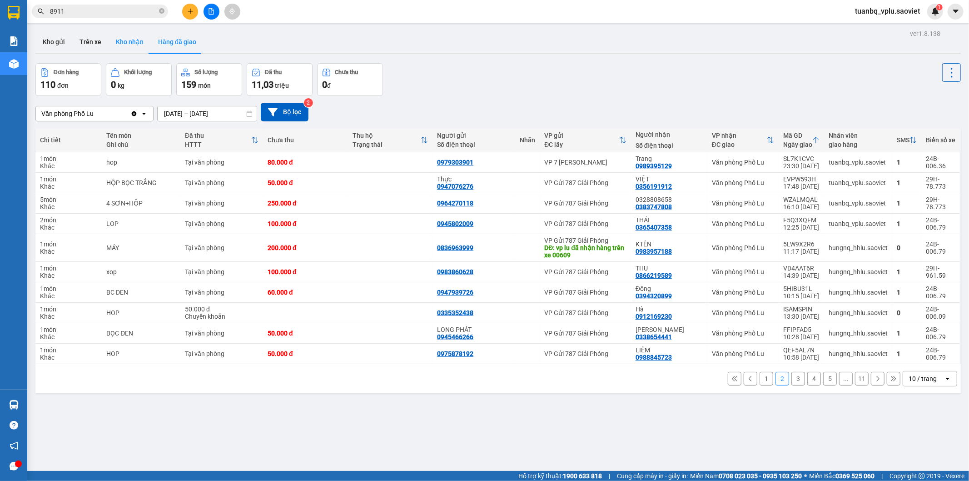
click at [130, 46] on button "Kho nhận" at bounding box center [130, 42] width 42 height 22
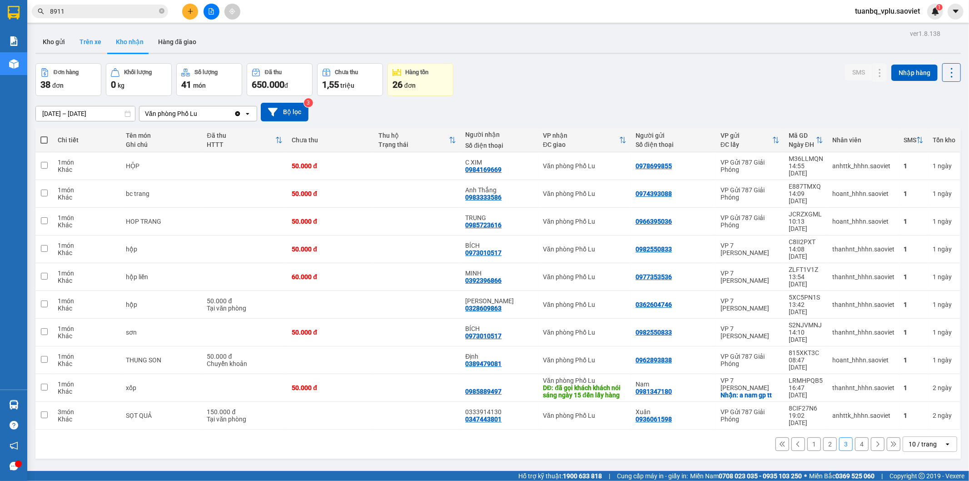
click at [88, 48] on button "Trên xe" at bounding box center [90, 42] width 36 height 22
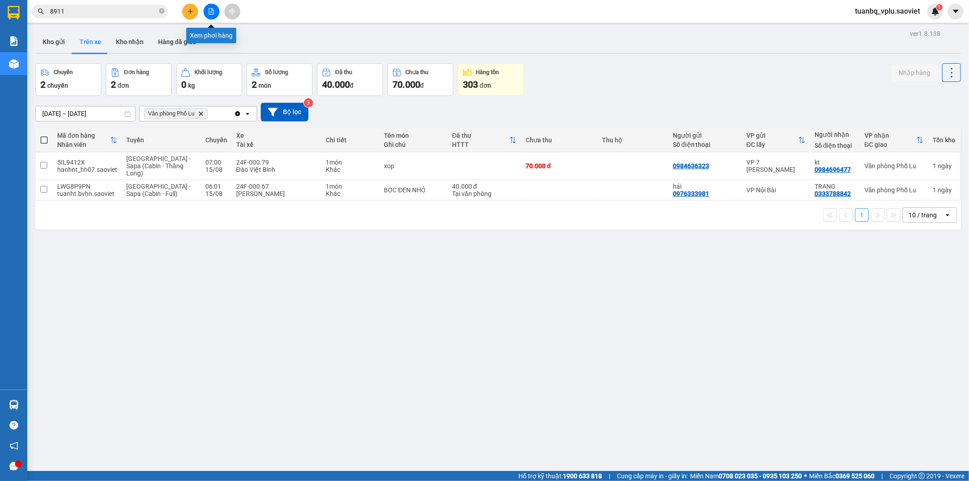
click at [212, 7] on button at bounding box center [212, 12] width 16 height 16
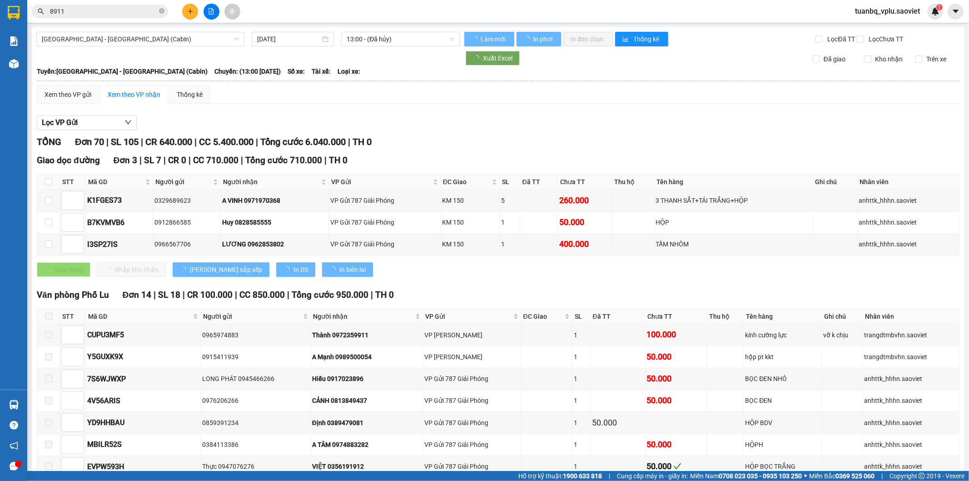
type input "[DATE]"
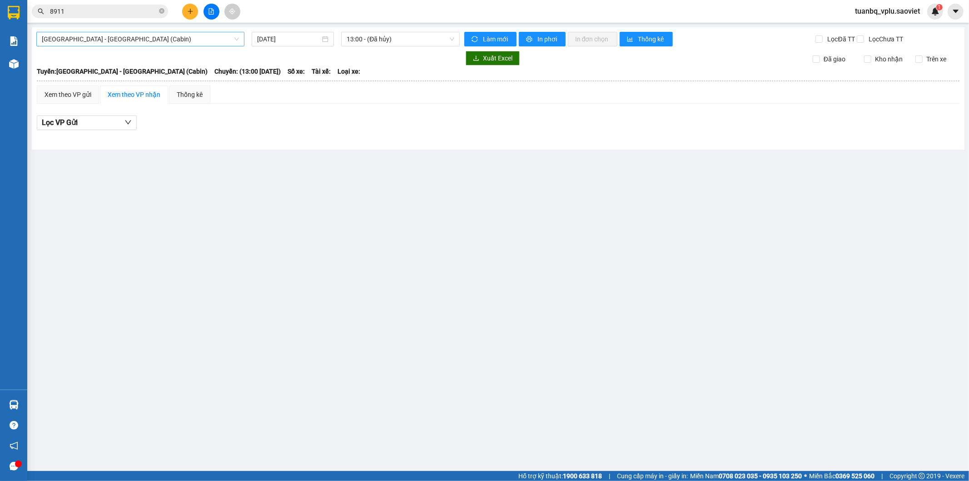
click at [150, 45] on span "[GEOGRAPHIC_DATA] - [GEOGRAPHIC_DATA] (Cabin)" at bounding box center [140, 39] width 197 height 14
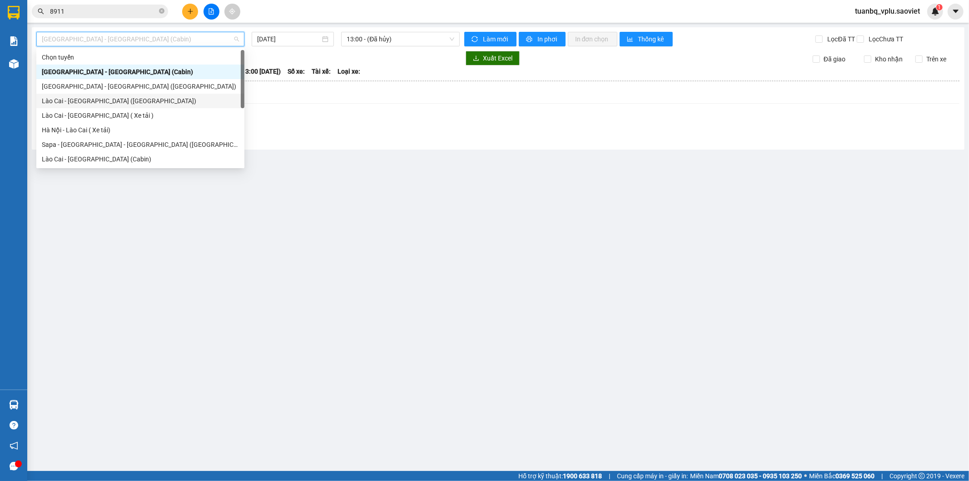
click at [115, 97] on div "Lào Cai - [GEOGRAPHIC_DATA] ([GEOGRAPHIC_DATA])" at bounding box center [140, 101] width 197 height 10
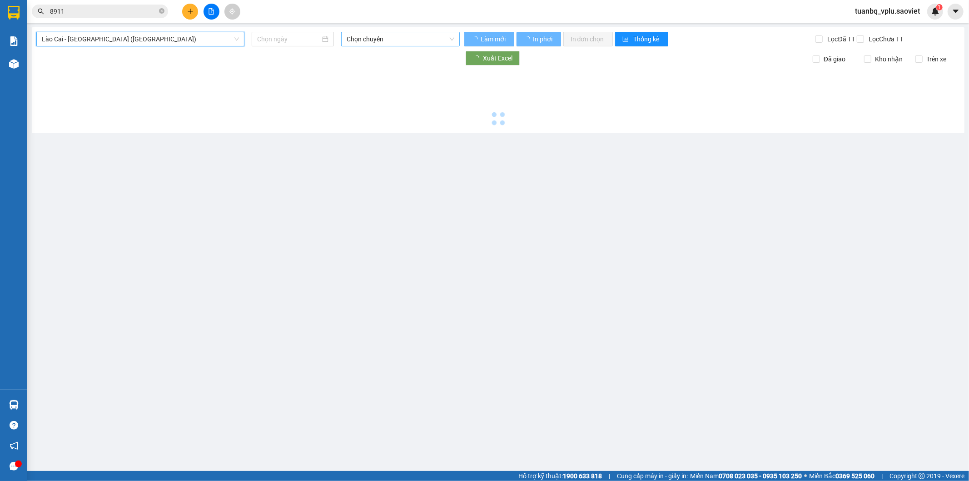
type input "[DATE]"
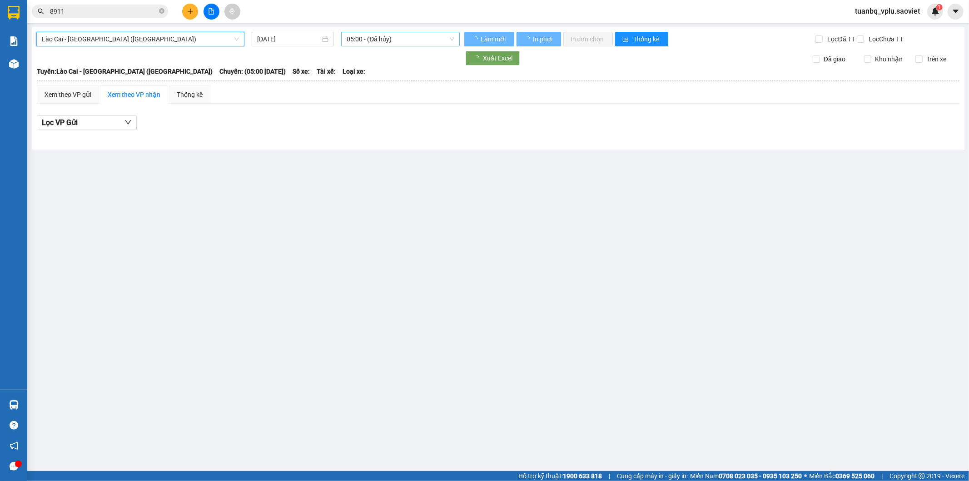
click at [413, 42] on span "05:00 - (Đã hủy)" at bounding box center [400, 39] width 107 height 14
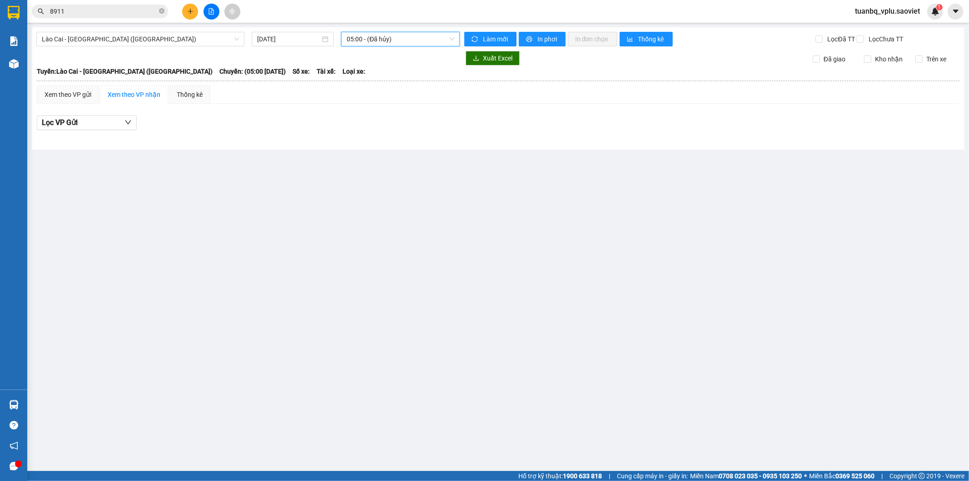
click at [382, 40] on span "05:00 - (Đã hủy)" at bounding box center [400, 39] width 107 height 14
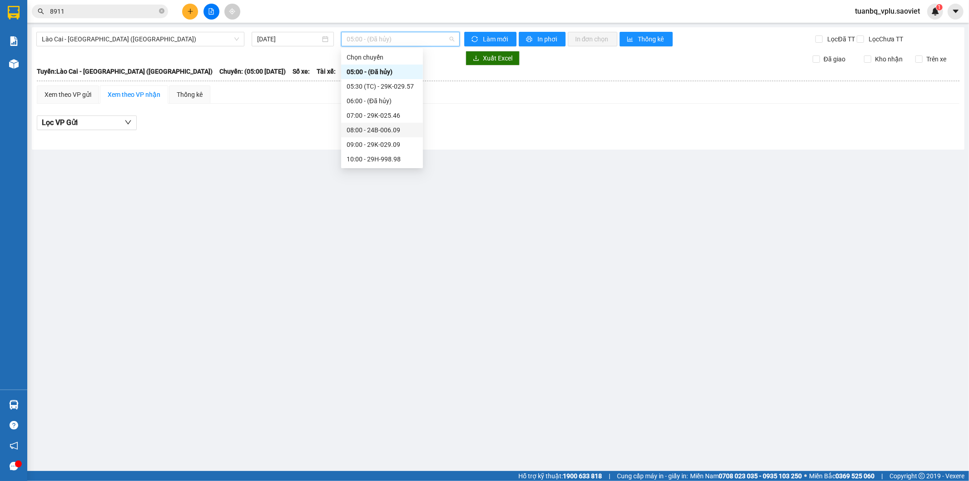
click at [384, 129] on div "08:00 - 24B-006.09" at bounding box center [382, 130] width 71 height 10
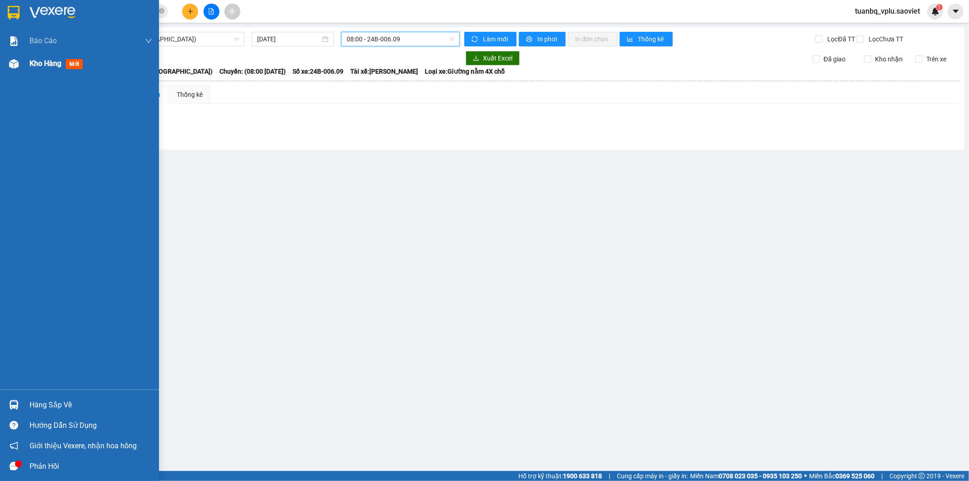
drag, startPoint x: 34, startPoint y: 64, endPoint x: 125, endPoint y: 57, distance: 91.6
click at [34, 64] on span "Kho hàng" at bounding box center [46, 63] width 32 height 9
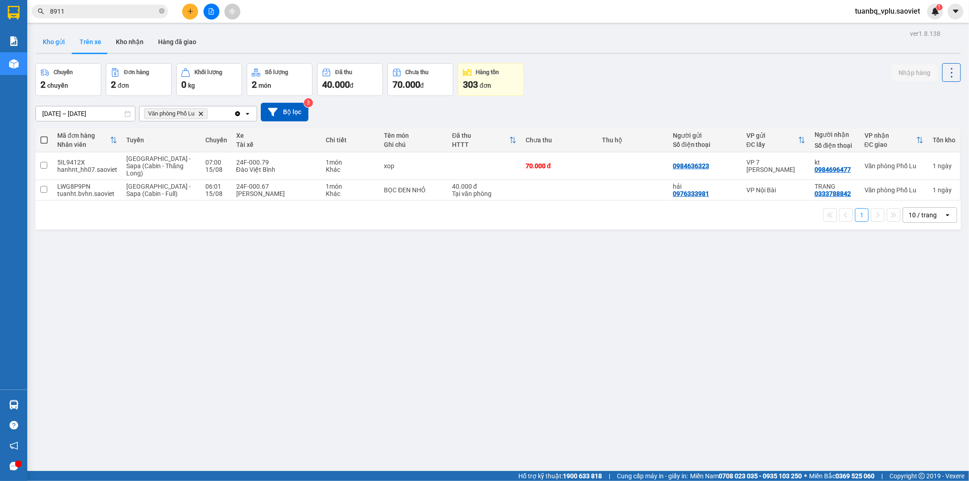
click at [54, 42] on button "Kho gửi" at bounding box center [53, 42] width 37 height 22
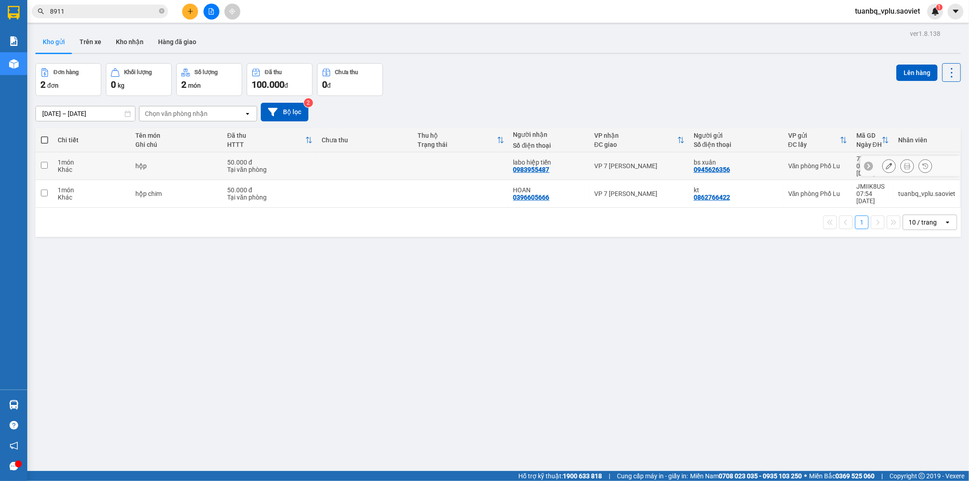
click at [63, 166] on div "Khác" at bounding box center [92, 169] width 68 height 7
checkbox input "true"
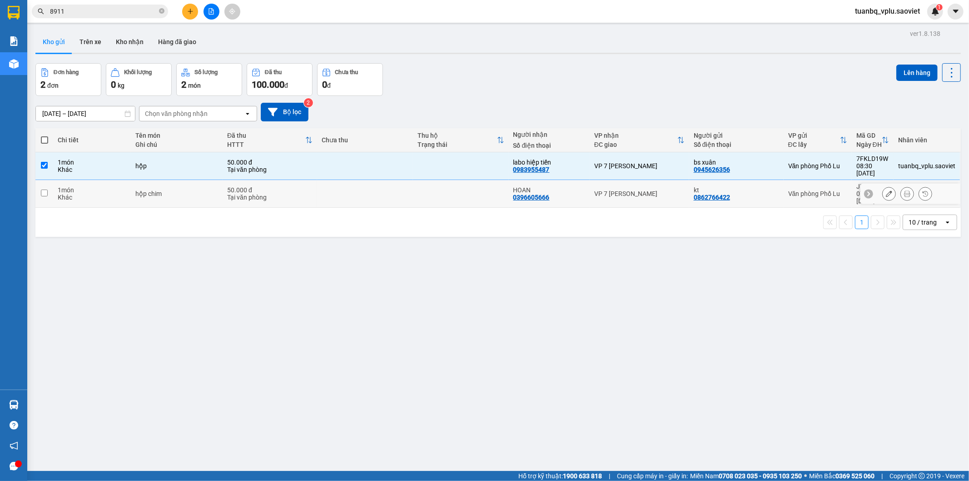
click at [56, 185] on td "1 món Khác" at bounding box center [91, 194] width 77 height 28
checkbox input "true"
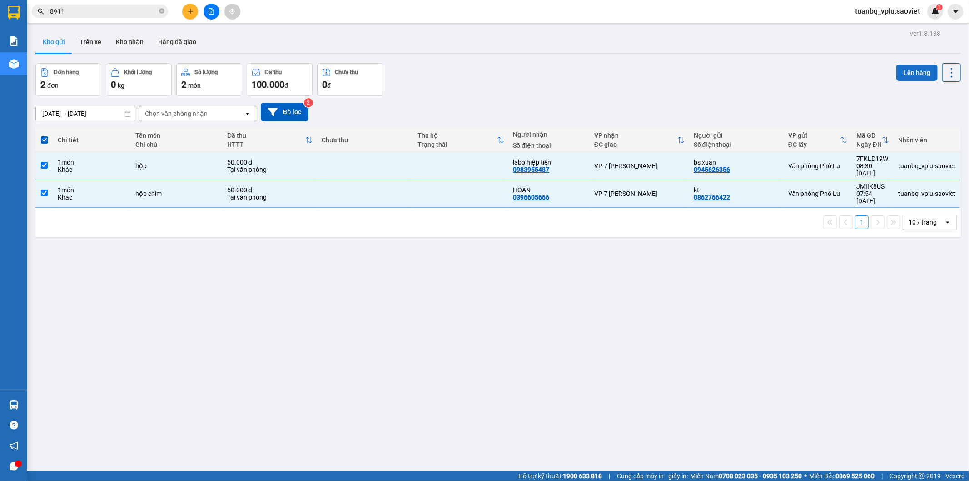
click at [901, 79] on button "Lên hàng" at bounding box center [917, 73] width 41 height 16
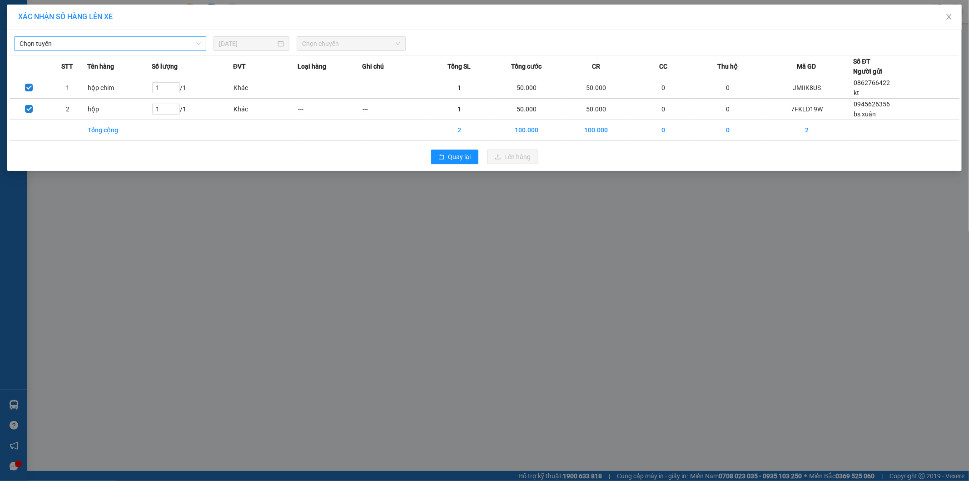
click at [145, 43] on span "Chọn tuyến" at bounding box center [110, 44] width 181 height 14
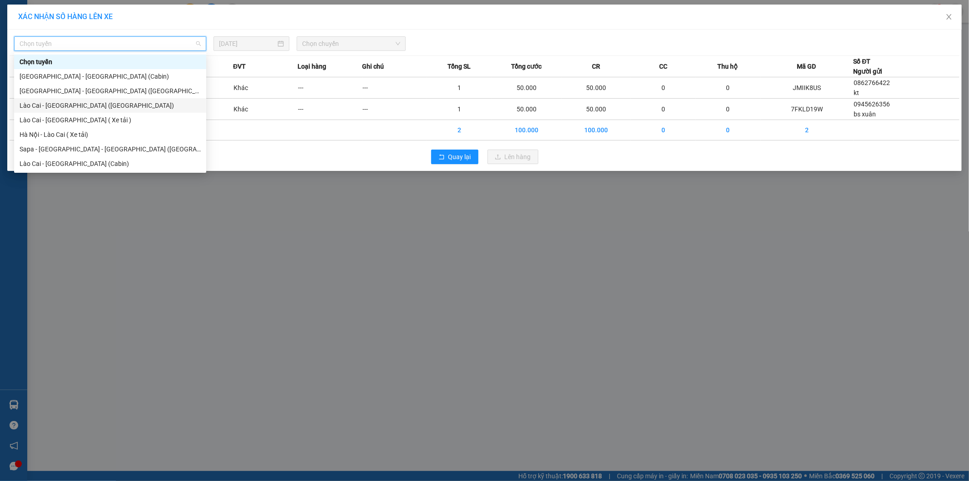
click at [119, 106] on div "Lào Cai - [GEOGRAPHIC_DATA] ([GEOGRAPHIC_DATA])" at bounding box center [110, 105] width 181 height 10
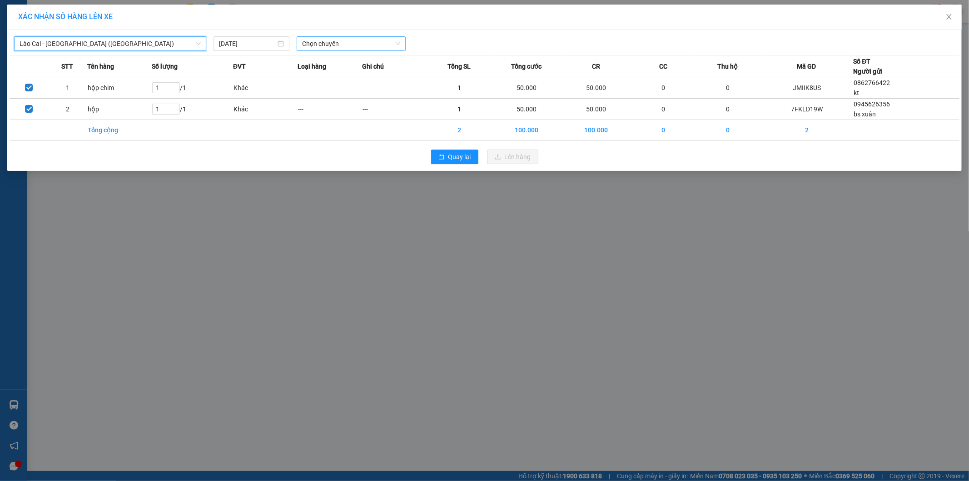
click at [351, 38] on span "Chọn chuyến" at bounding box center [351, 44] width 98 height 14
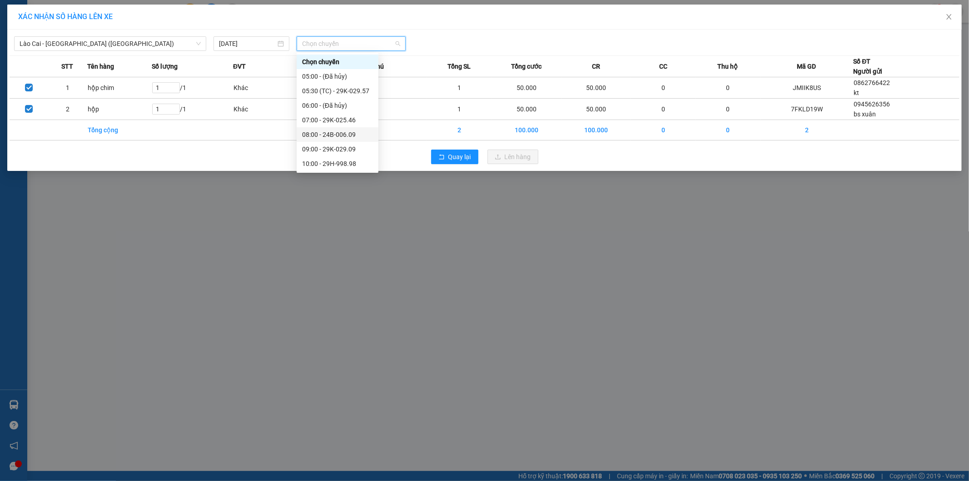
click at [351, 130] on div "08:00 - 24B-006.09" at bounding box center [337, 135] width 71 height 10
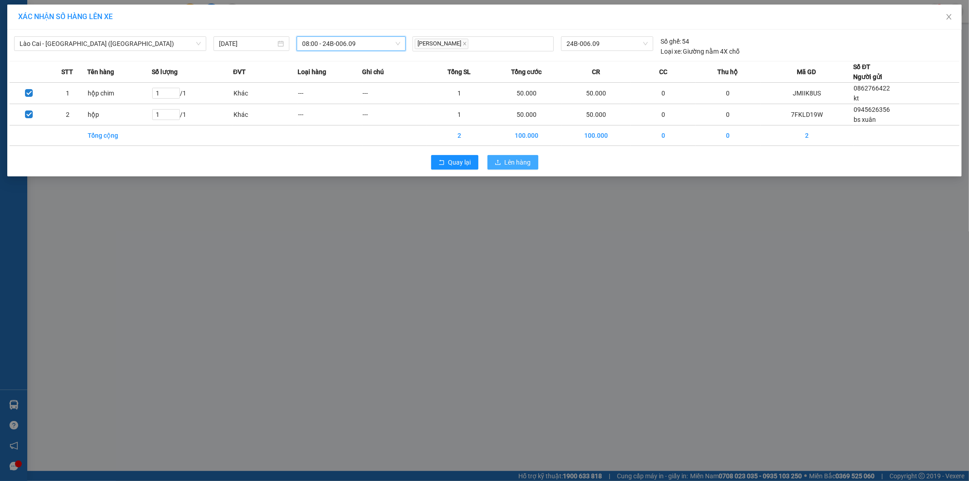
click at [524, 157] on span "Lên hàng" at bounding box center [518, 162] width 26 height 10
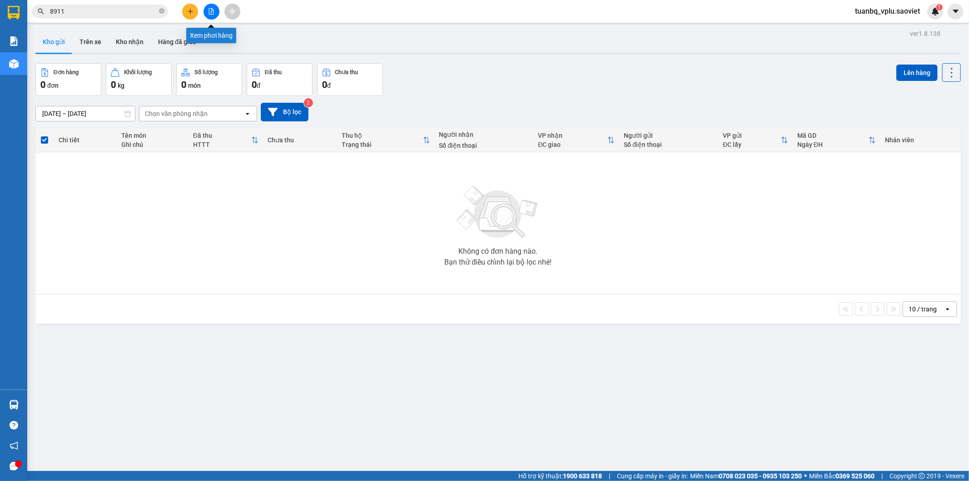
click at [212, 11] on icon "file-add" at bounding box center [211, 11] width 6 height 6
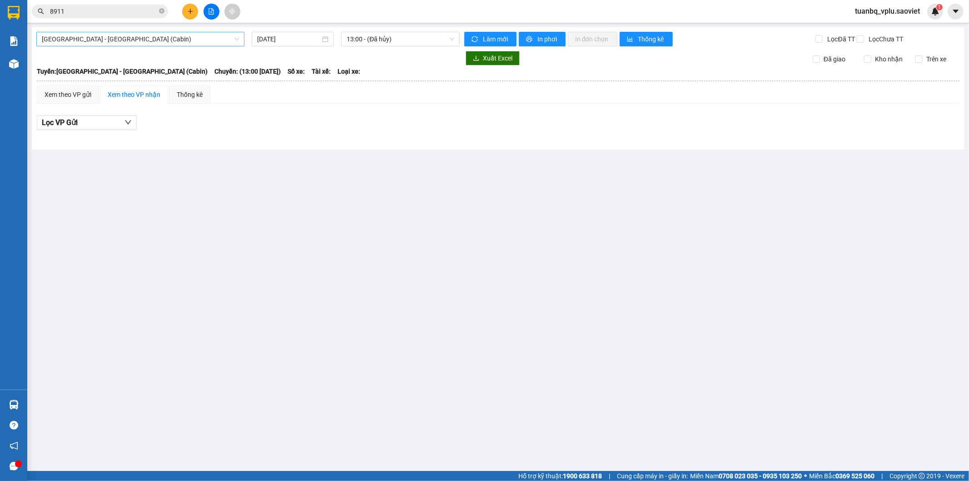
click at [183, 43] on span "[GEOGRAPHIC_DATA] - [GEOGRAPHIC_DATA] (Cabin)" at bounding box center [140, 39] width 197 height 14
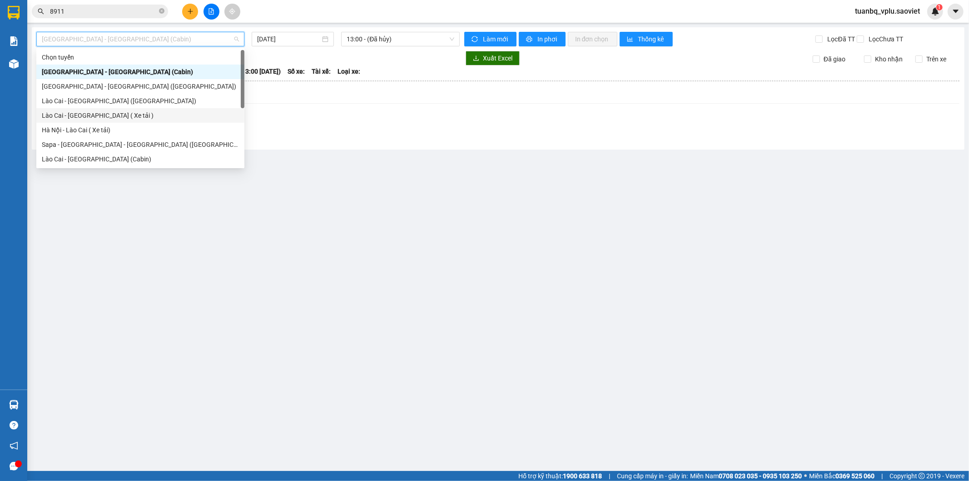
click at [158, 110] on div "Lào Cai - [GEOGRAPHIC_DATA] ( Xe tải )" at bounding box center [140, 115] width 197 height 10
type input "[DATE]"
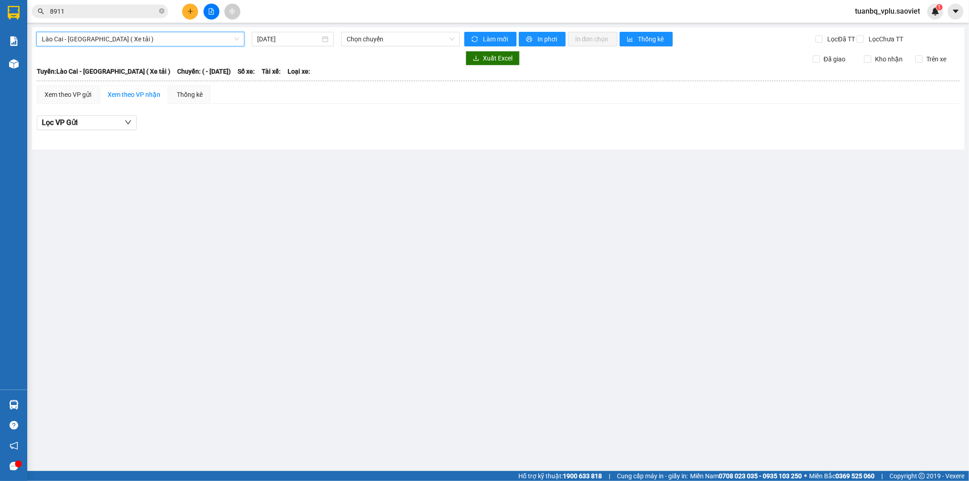
click at [144, 40] on span "Lào Cai - [GEOGRAPHIC_DATA] ( Xe tải )" at bounding box center [140, 39] width 197 height 14
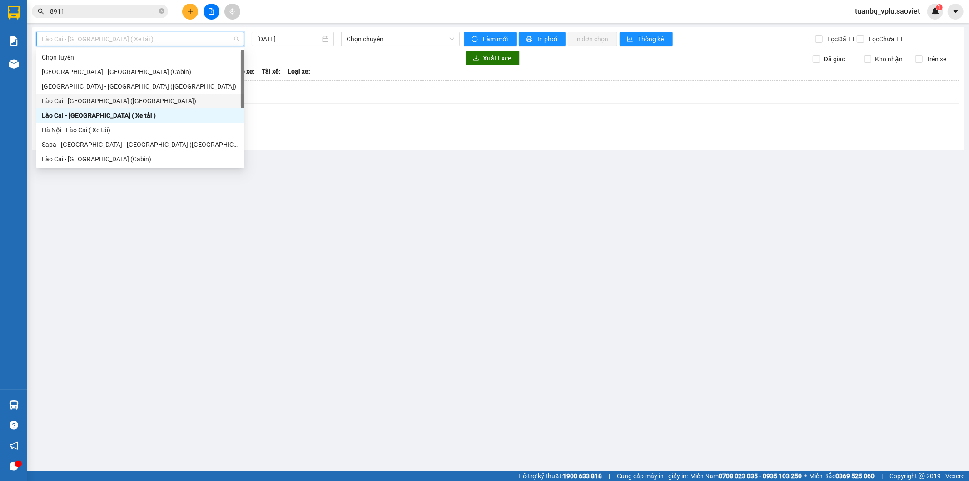
click at [130, 98] on div "Lào Cai - [GEOGRAPHIC_DATA] ([GEOGRAPHIC_DATA])" at bounding box center [140, 101] width 197 height 10
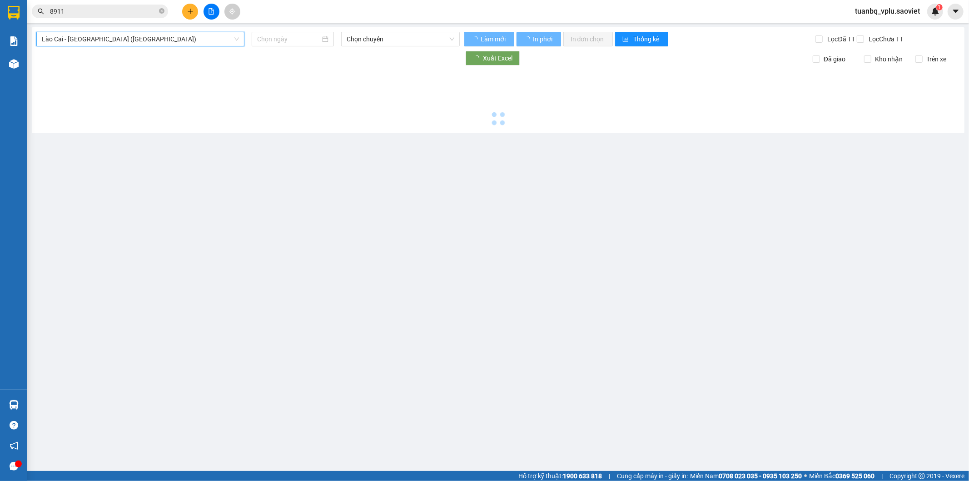
type input "[DATE]"
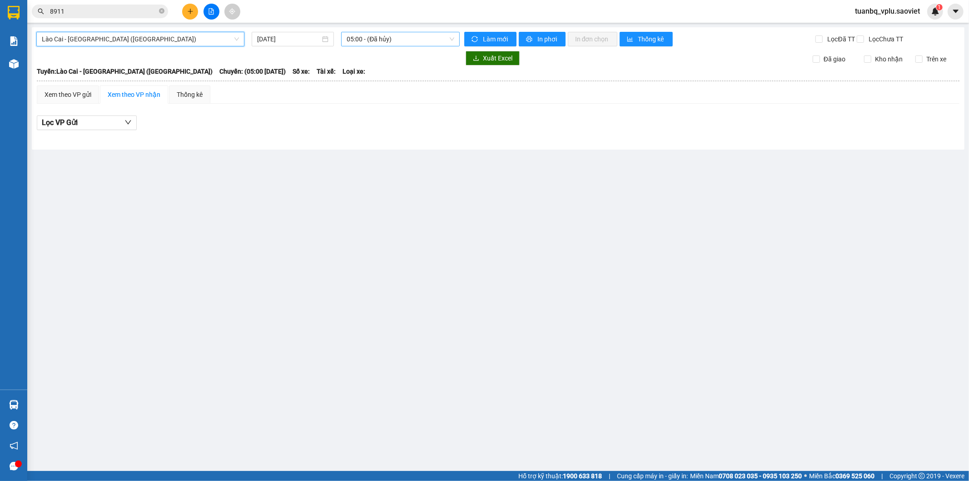
click at [378, 33] on span "05:00 - (Đã hủy)" at bounding box center [400, 39] width 107 height 14
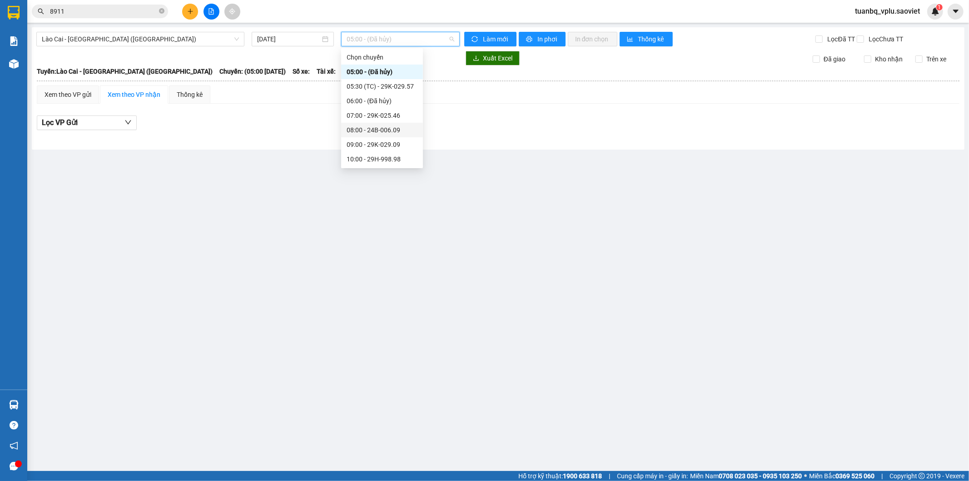
click at [402, 129] on div "08:00 - 24B-006.09" at bounding box center [382, 130] width 71 height 10
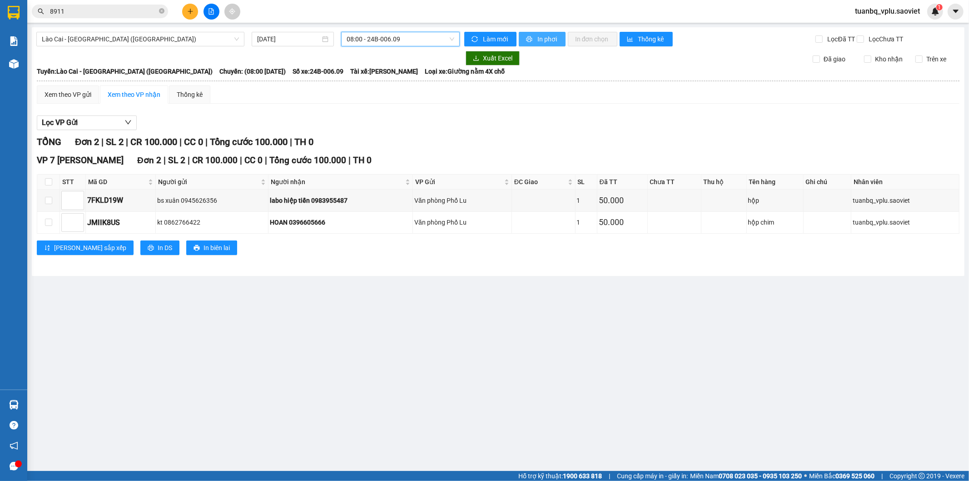
click at [543, 38] on span "In phơi" at bounding box center [548, 39] width 21 height 10
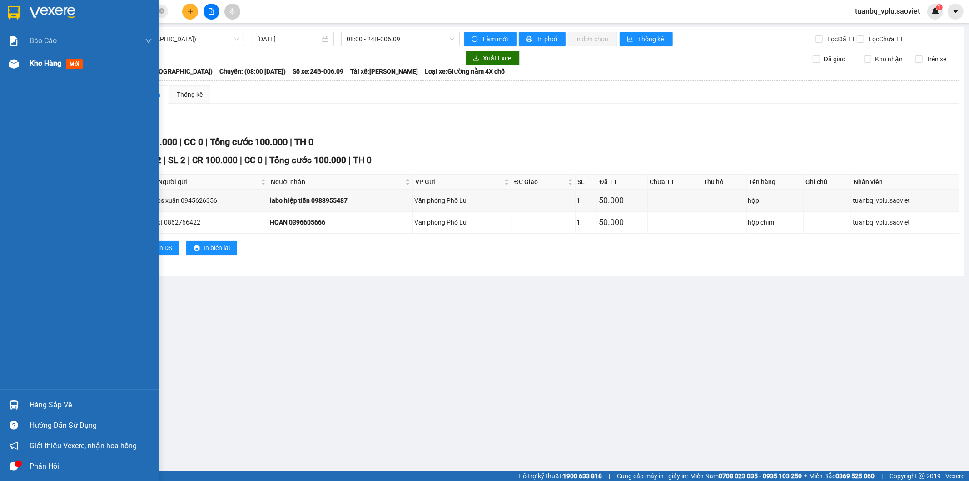
click at [58, 64] on span "Kho hàng" at bounding box center [46, 63] width 32 height 9
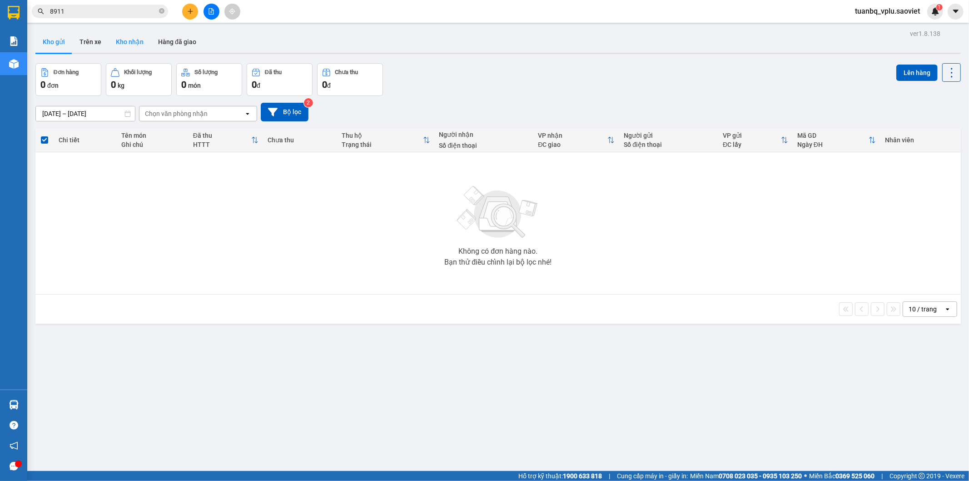
click at [91, 46] on button "Trên xe" at bounding box center [90, 42] width 36 height 22
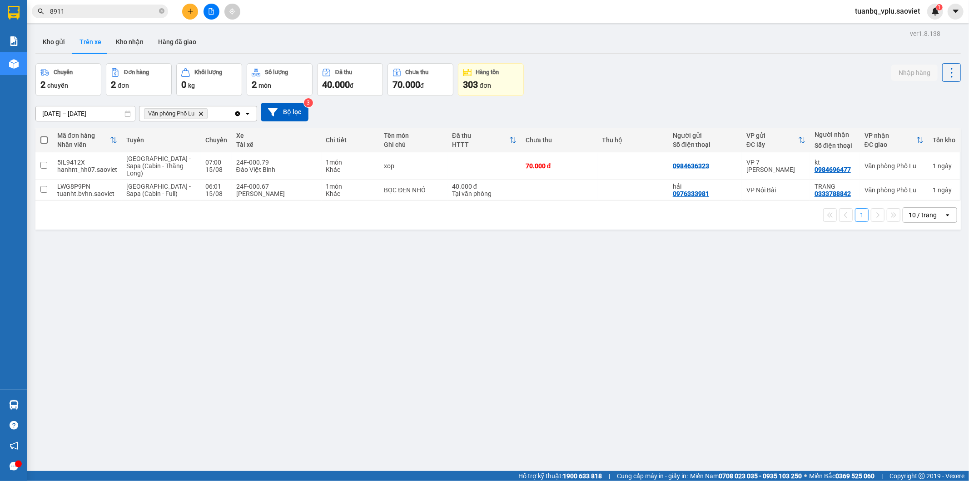
click at [102, 42] on button "Trên xe" at bounding box center [90, 42] width 36 height 22
click at [144, 39] on button "Kho nhận" at bounding box center [130, 42] width 42 height 22
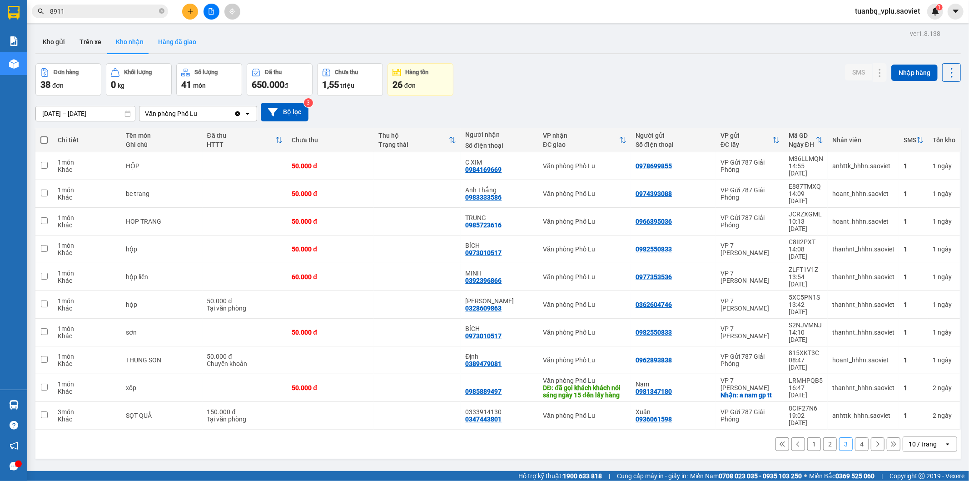
click at [182, 44] on button "Hàng đã giao" at bounding box center [177, 42] width 53 height 22
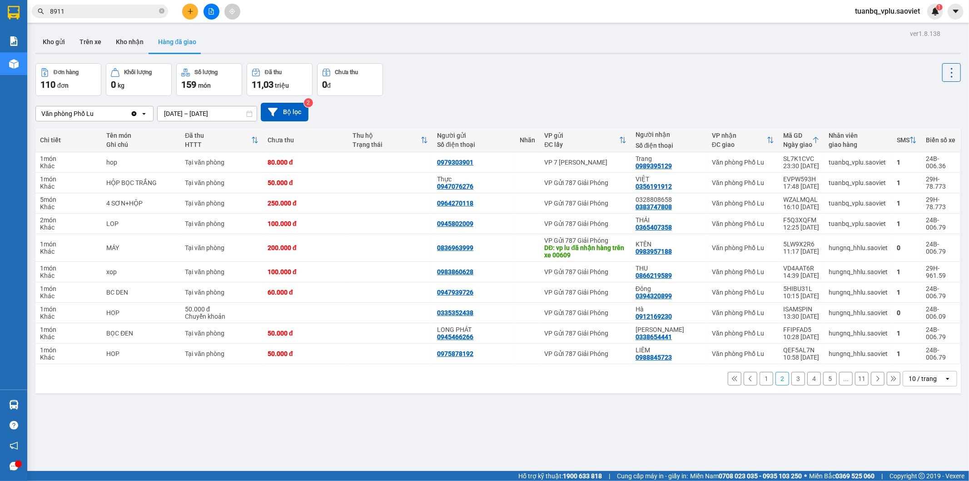
click at [142, 16] on input "8911" at bounding box center [103, 11] width 107 height 10
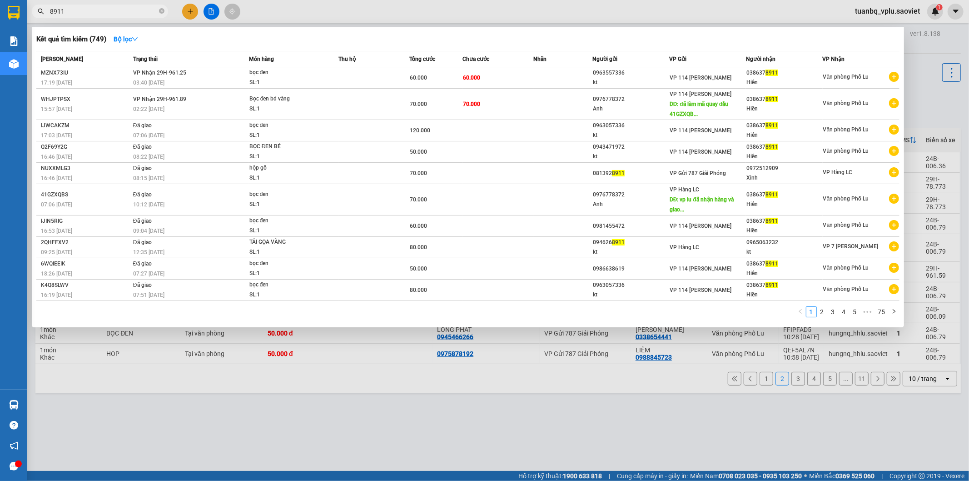
click at [142, 16] on input "8911" at bounding box center [103, 11] width 107 height 10
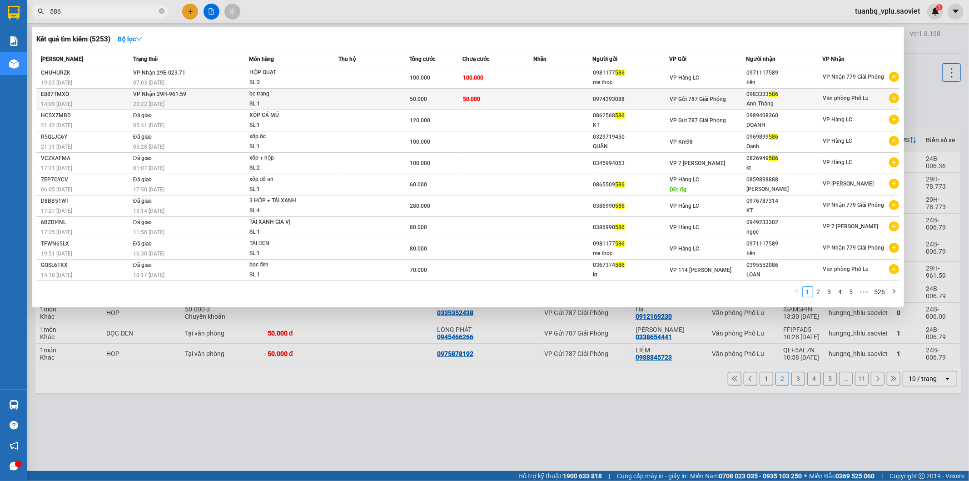
type input "586"
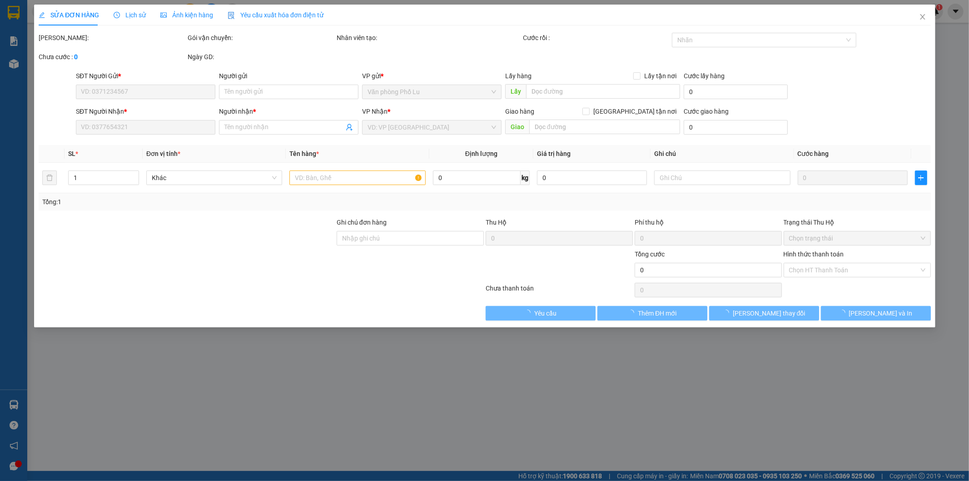
type input "0974393088"
type input "0983333586"
type input "Anh Thắng"
type input "50.000"
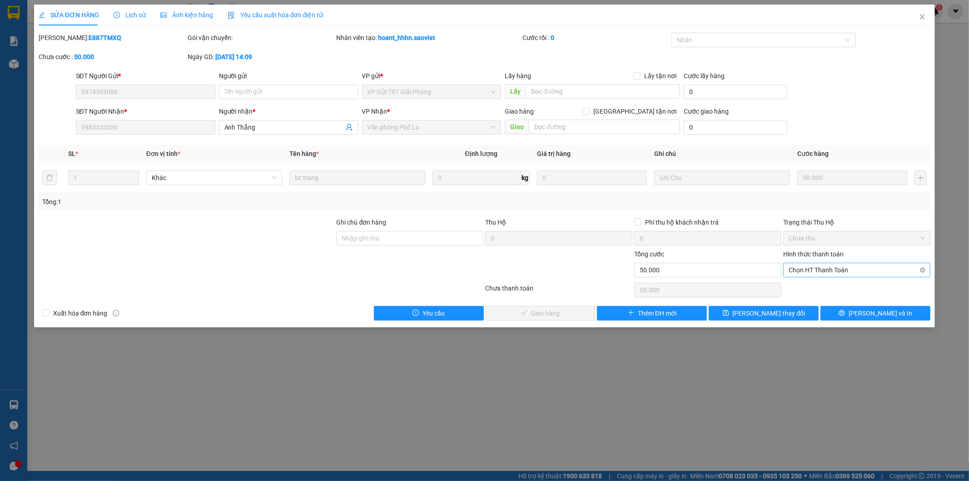
click at [832, 273] on span "Chọn HT Thanh Toán" at bounding box center [857, 270] width 136 height 14
click at [830, 291] on div "Tại văn phòng" at bounding box center [857, 288] width 136 height 10
type input "0"
click at [550, 307] on button "[PERSON_NAME] và [PERSON_NAME] hàng" at bounding box center [541, 313] width 110 height 15
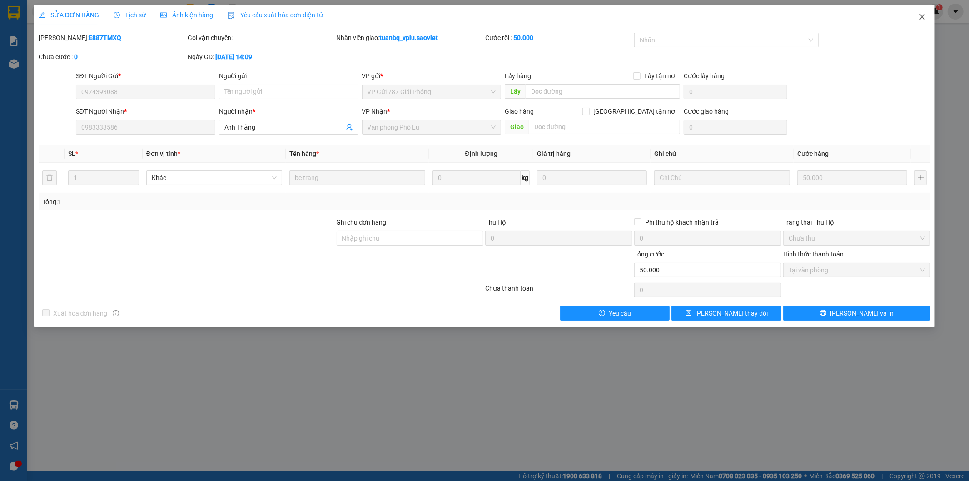
click at [926, 20] on icon "close" at bounding box center [922, 16] width 7 height 7
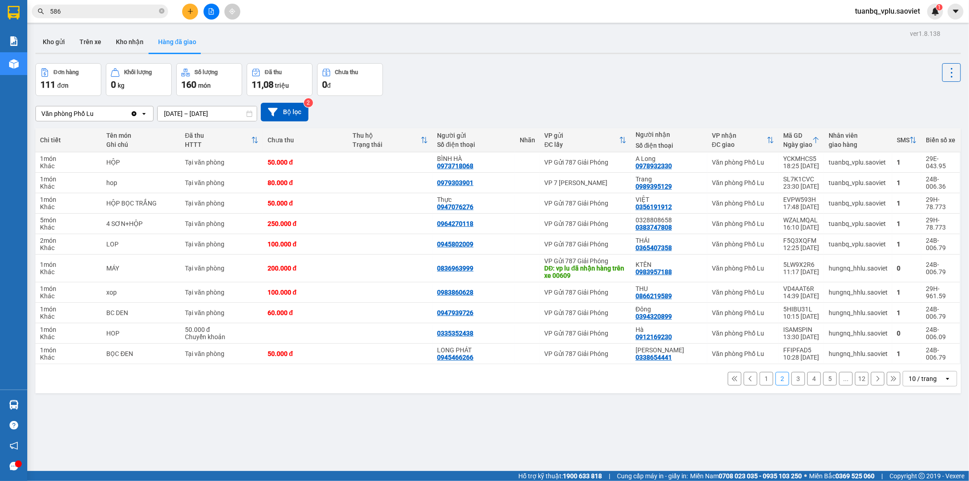
click at [134, 12] on input "586" at bounding box center [103, 11] width 107 height 10
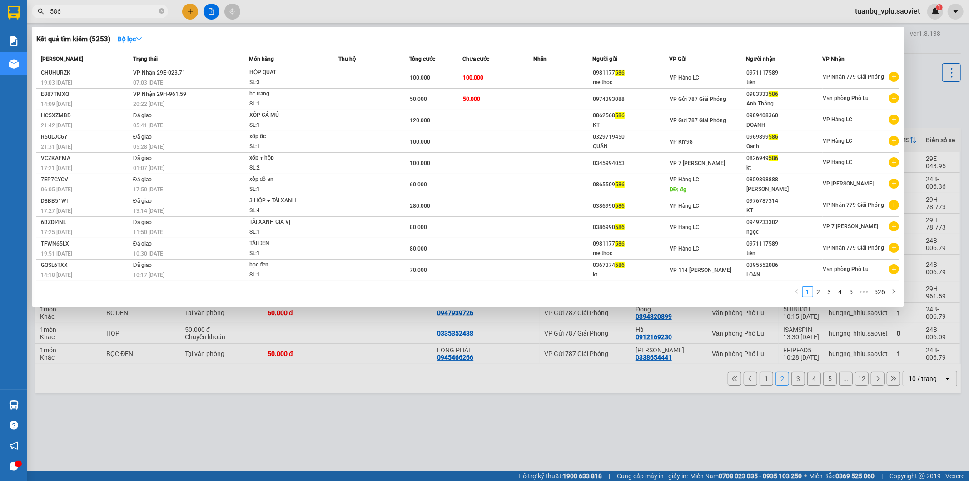
click at [134, 12] on input "586" at bounding box center [103, 11] width 107 height 10
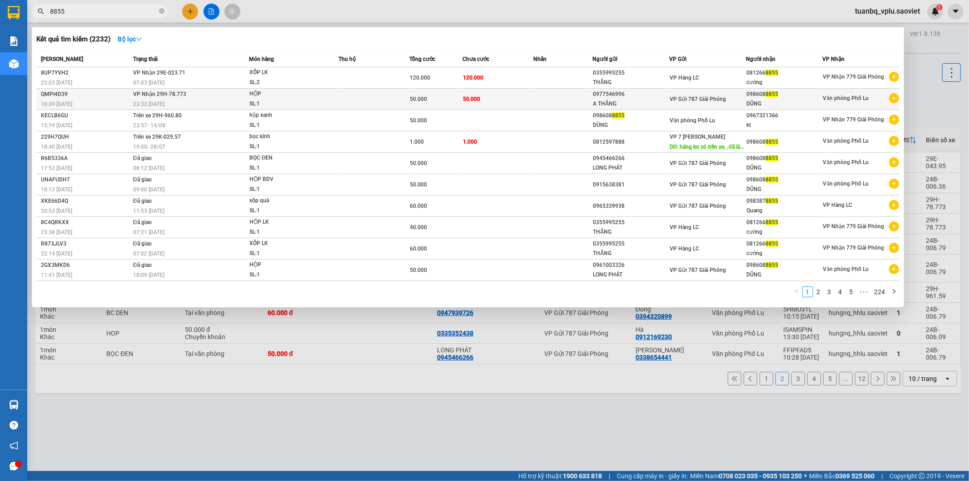
type input "8855"
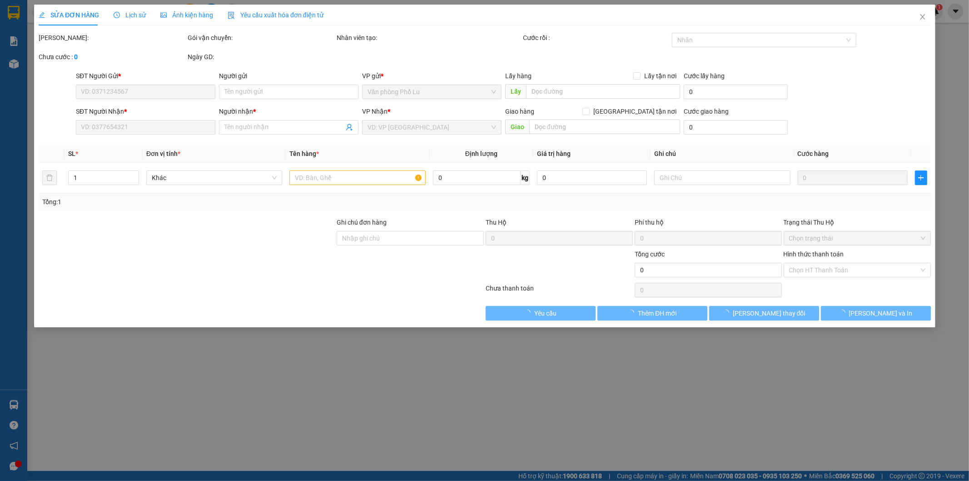
type input "0977546996"
type input "A THẮNG"
type input "0986088855"
type input "DŨNG"
type input "50.000"
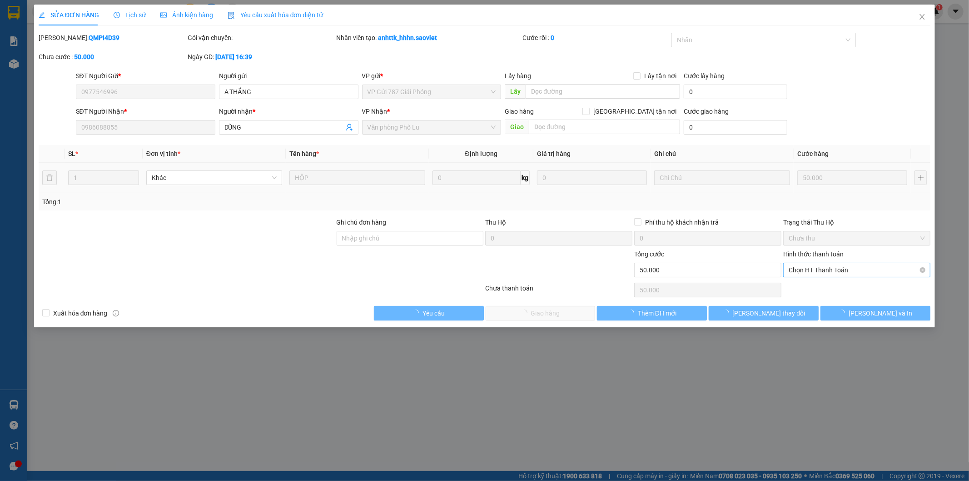
click at [851, 275] on span "Chọn HT Thanh Toán" at bounding box center [857, 270] width 136 height 14
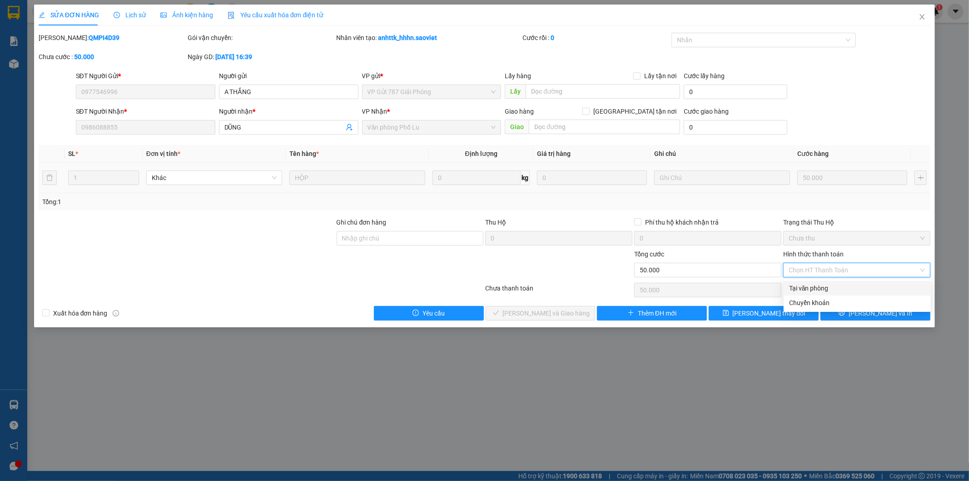
click at [829, 290] on div "Tại văn phòng" at bounding box center [857, 288] width 136 height 10
type input "0"
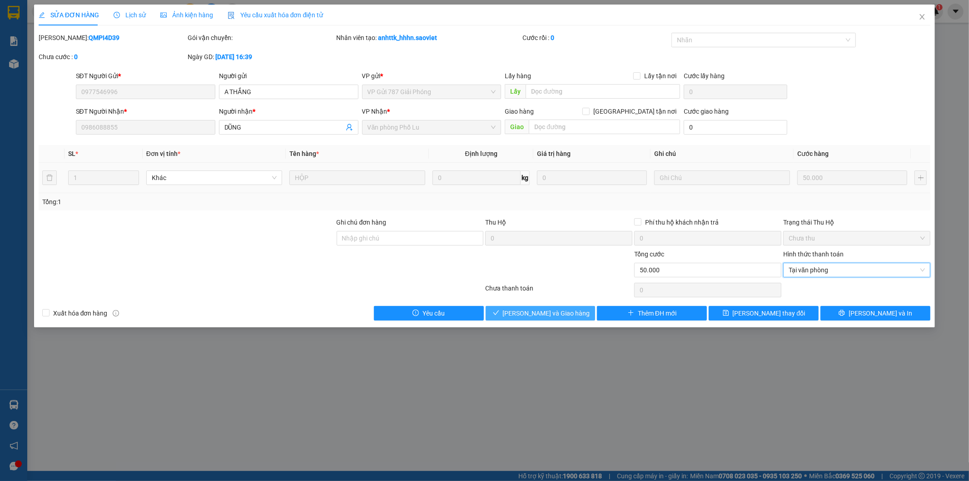
click at [499, 314] on icon "check" at bounding box center [496, 312] width 6 height 6
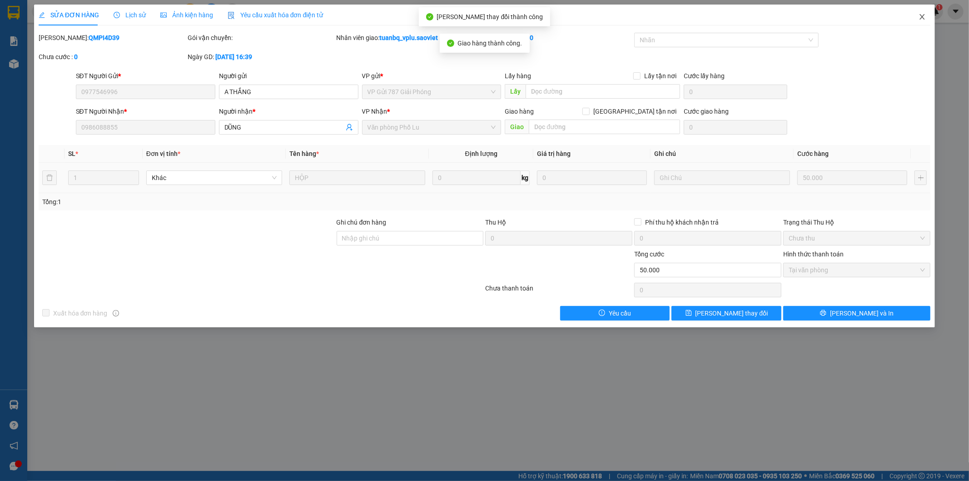
click at [924, 18] on icon "close" at bounding box center [922, 16] width 7 height 7
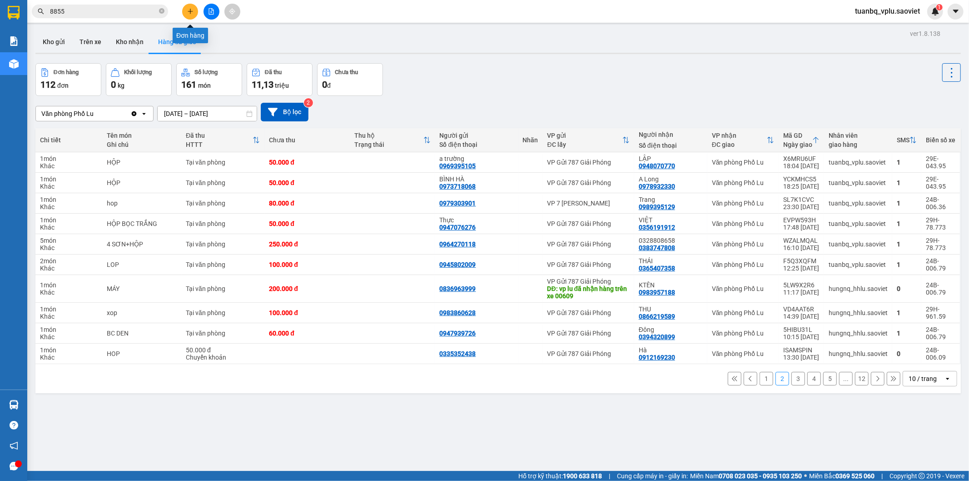
click at [189, 15] on button at bounding box center [190, 12] width 16 height 16
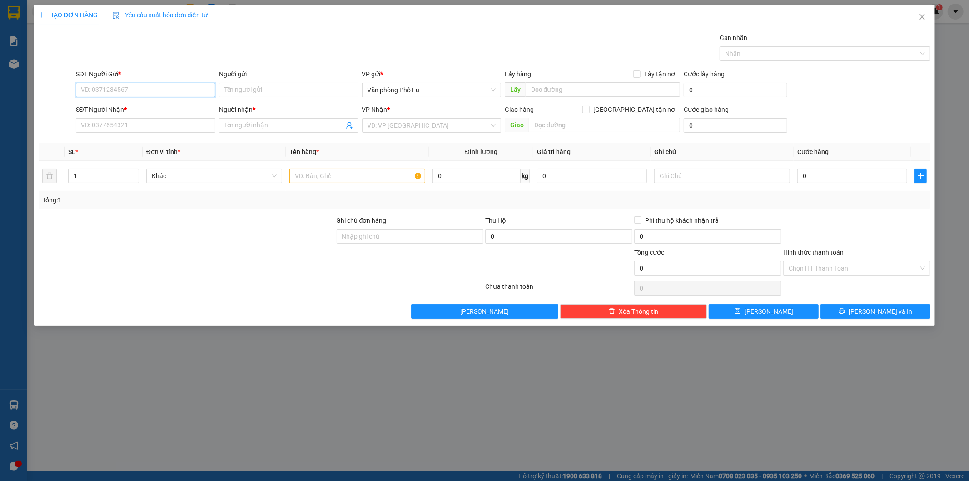
paste input "0986088855"
type input "0986088855"
click at [300, 26] on div "TẠO ĐƠN HÀNG Yêu cầu xuất hóa đơn điện tử Transit Pickup Surcharge Ids Transit …" at bounding box center [485, 162] width 893 height 314
click at [235, 85] on input "Người gửi" at bounding box center [289, 90] width 140 height 15
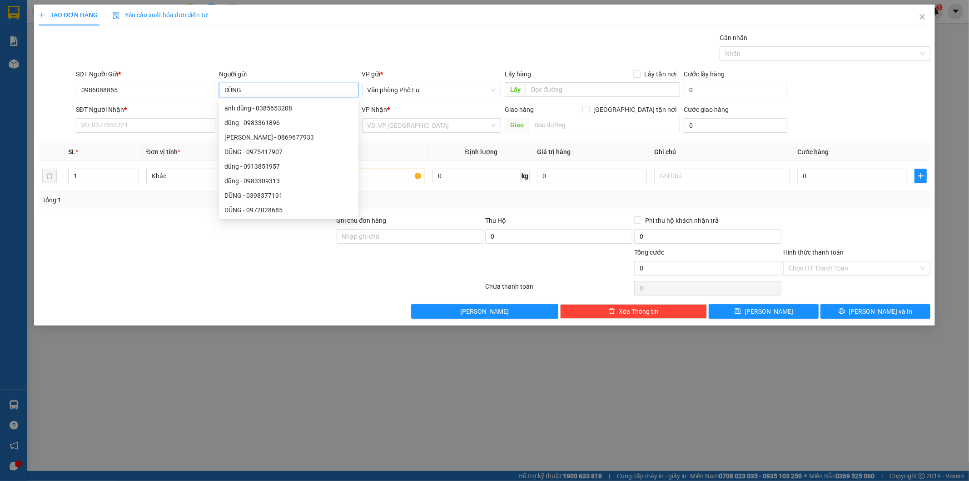
type input "DŨNG"
click at [330, 44] on div "Gán nhãn Nhãn" at bounding box center [503, 49] width 859 height 32
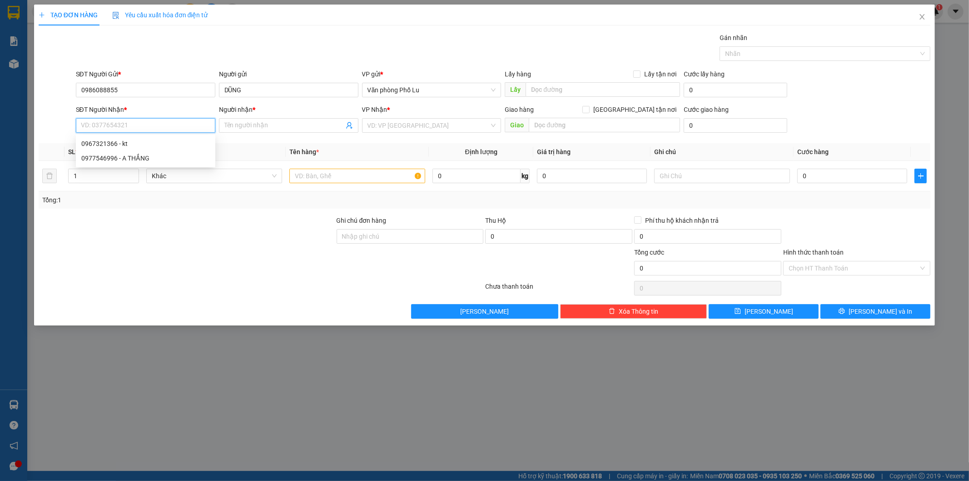
paste input "0977546996"
type input "0977546996"
click at [140, 144] on div "0977546996 - A THẮNG" at bounding box center [145, 144] width 129 height 10
type input "A THẮNG"
type input "0977546996"
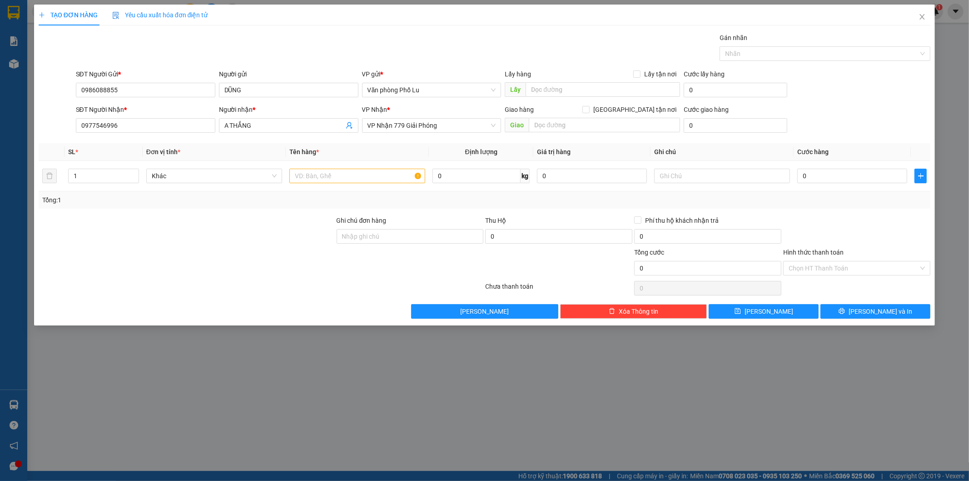
click at [307, 16] on div "TẠO ĐƠN HÀNG Yêu cầu xuất hóa đơn điện tử" at bounding box center [485, 15] width 893 height 21
click at [365, 176] on input "text" at bounding box center [357, 176] width 136 height 15
type input "HỘP"
click at [239, 237] on div at bounding box center [187, 231] width 298 height 32
click at [818, 175] on input "0" at bounding box center [853, 176] width 110 height 15
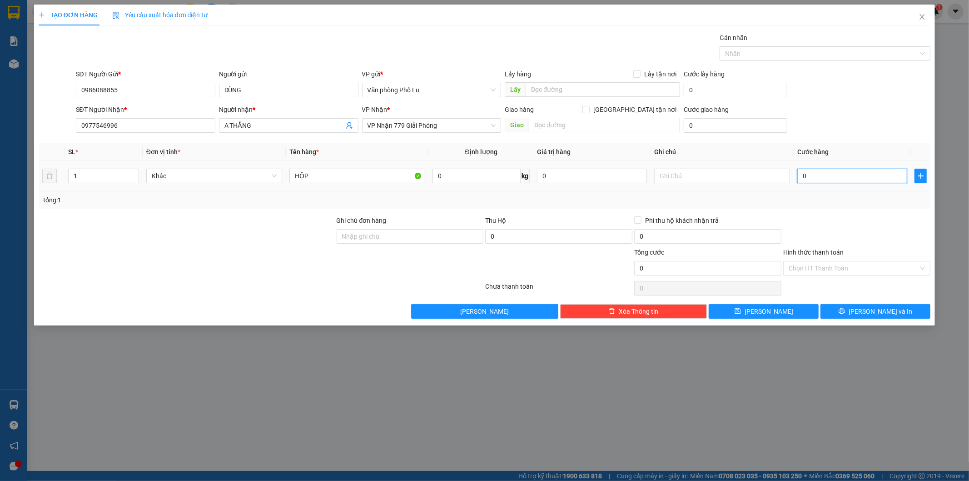
paste input "5"
type input "50"
type input "50.000"
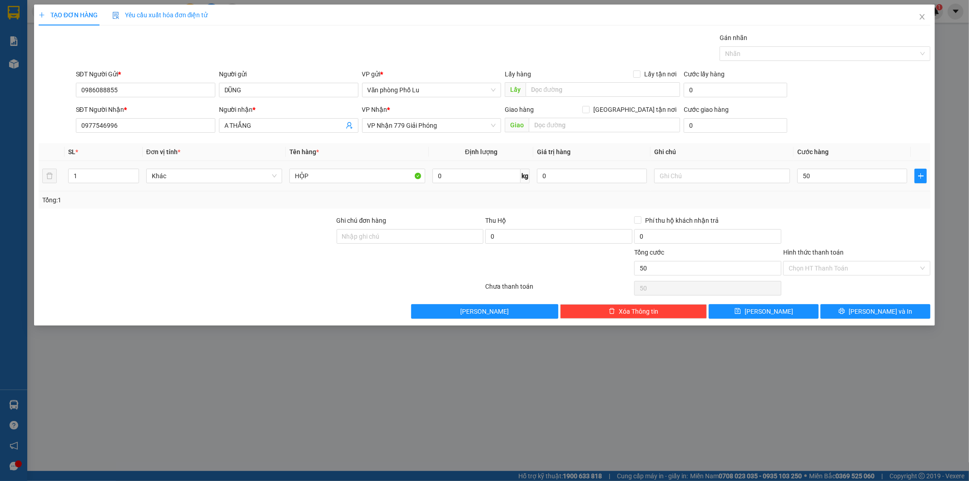
type input "50.000"
click at [859, 217] on div at bounding box center [857, 231] width 149 height 32
click at [858, 265] on input "Hình thức thanh toán" at bounding box center [854, 268] width 130 height 14
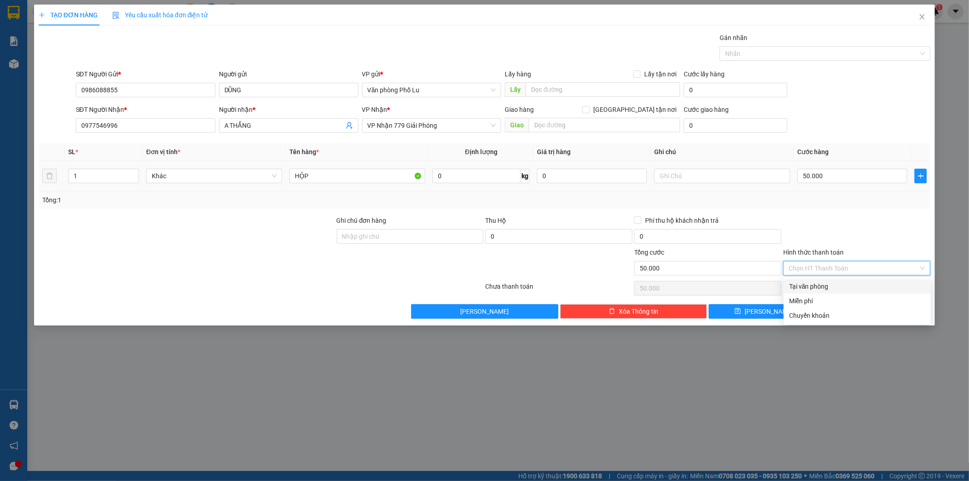
click at [813, 185] on div "50.000" at bounding box center [853, 176] width 110 height 18
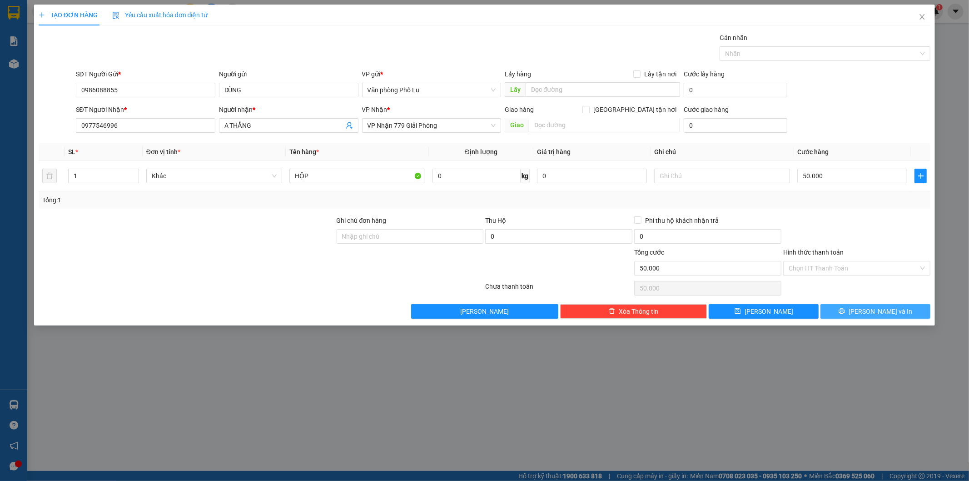
click at [876, 313] on span "[PERSON_NAME] và In" at bounding box center [881, 311] width 64 height 10
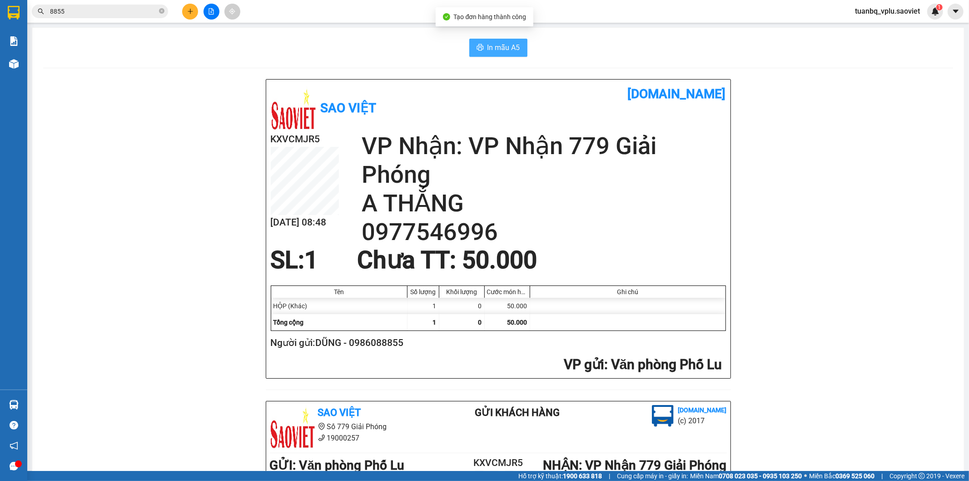
click at [496, 41] on button "In mẫu A5" at bounding box center [498, 48] width 58 height 18
click at [127, 14] on input "8855" at bounding box center [103, 11] width 107 height 10
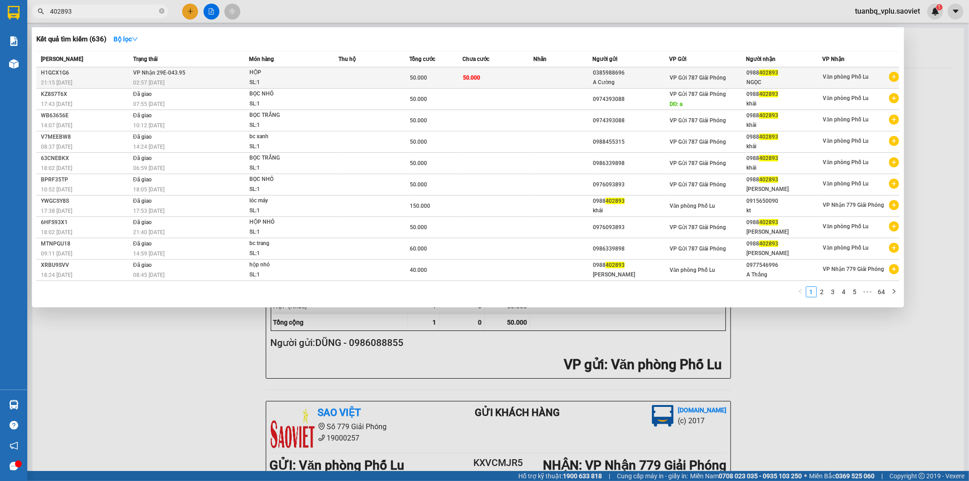
type input "402893"
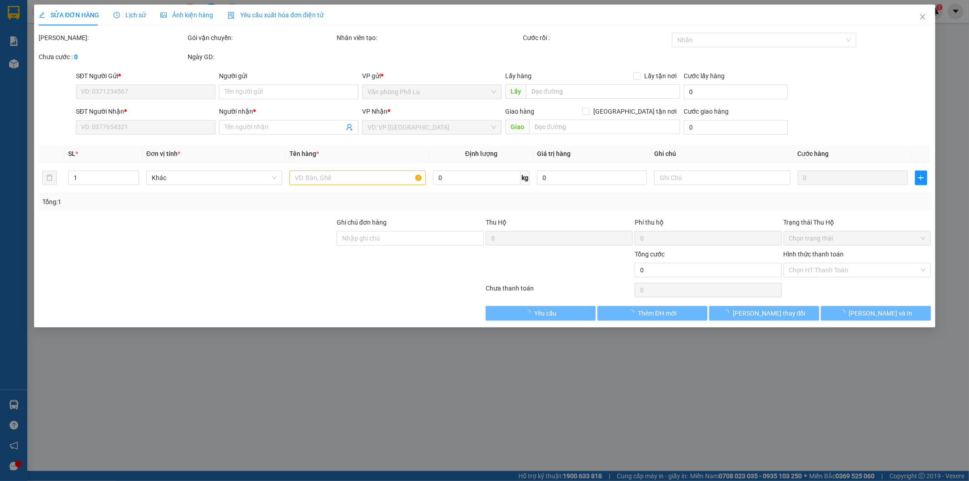
type input "0385988696"
type input "A Cường"
type input "0988402893"
type input "NGỌC"
type input "50.000"
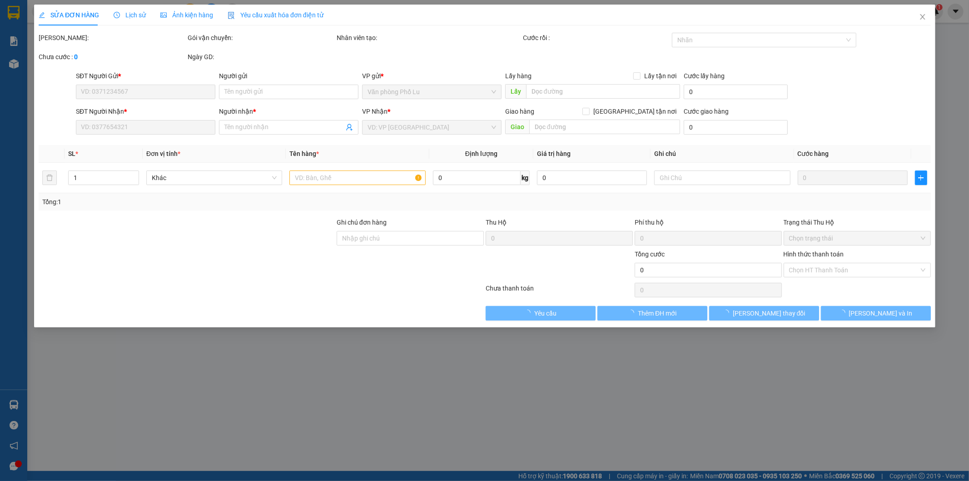
type input "50.000"
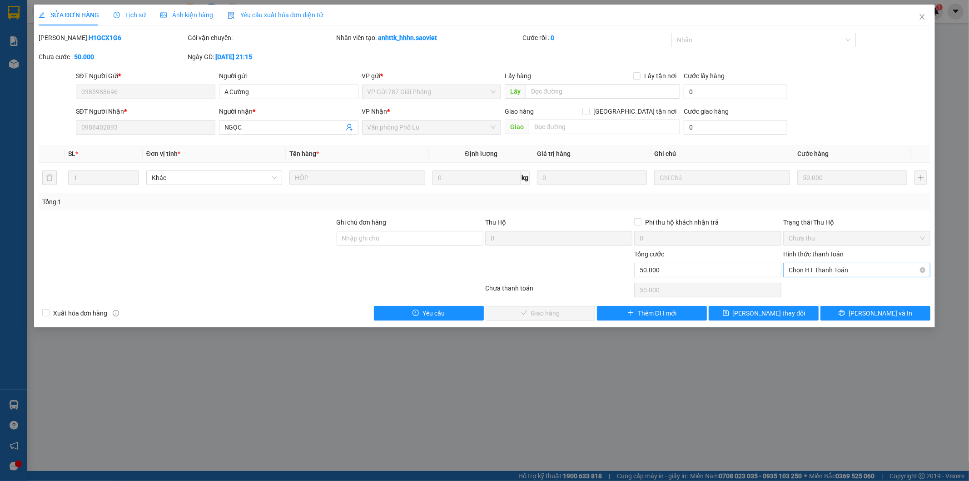
click at [844, 273] on span "Chọn HT Thanh Toán" at bounding box center [857, 270] width 136 height 14
click at [839, 285] on div "Tại văn phòng" at bounding box center [857, 288] width 136 height 10
click at [563, 313] on span "[PERSON_NAME] và Giao hàng" at bounding box center [546, 313] width 87 height 10
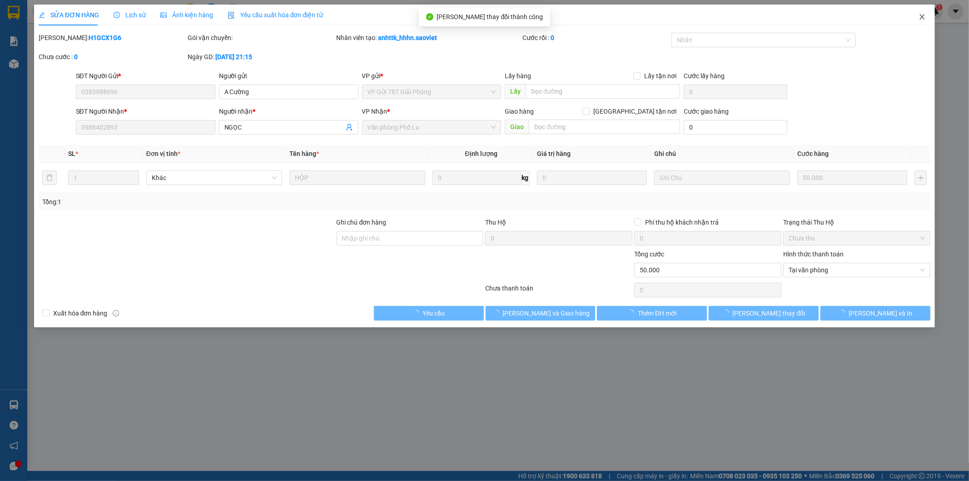
click at [927, 16] on span "Close" at bounding box center [922, 17] width 25 height 25
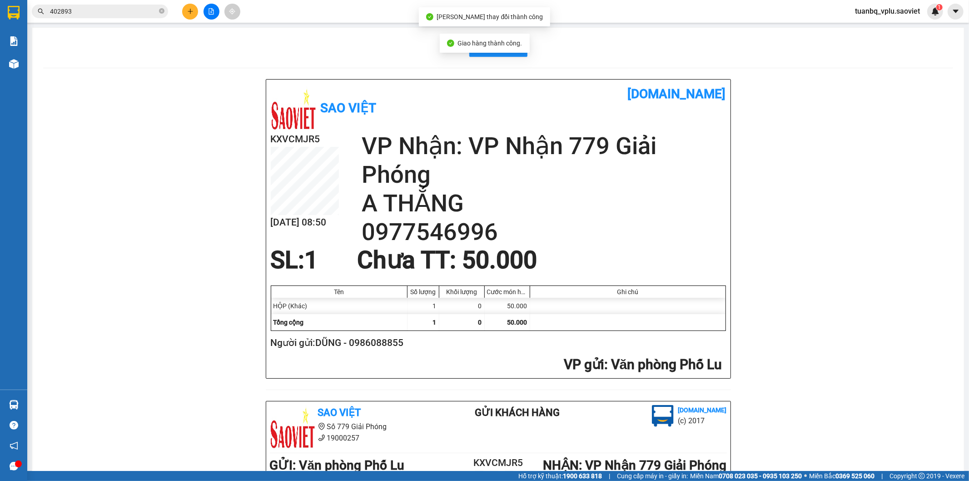
click at [206, 2] on div "Kết quả tìm kiếm ( 636 ) Bộ lọc Mã ĐH Trạng thái Món hàng Thu hộ Tổng cước Chưa…" at bounding box center [484, 11] width 969 height 23
click at [219, 16] on div at bounding box center [211, 12] width 68 height 16
click at [212, 9] on icon "file-add" at bounding box center [211, 11] width 6 height 6
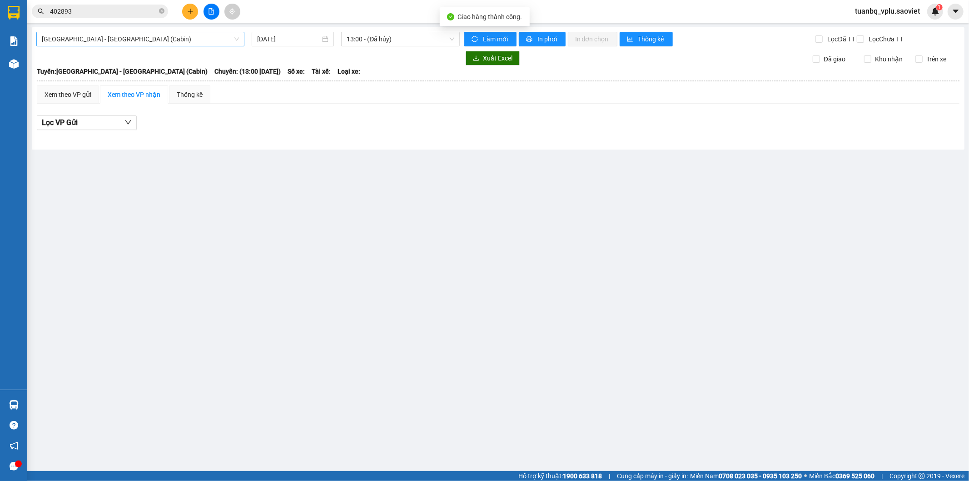
click at [166, 34] on span "Hà Nội - Lào Cai (Cabin)" at bounding box center [140, 39] width 197 height 14
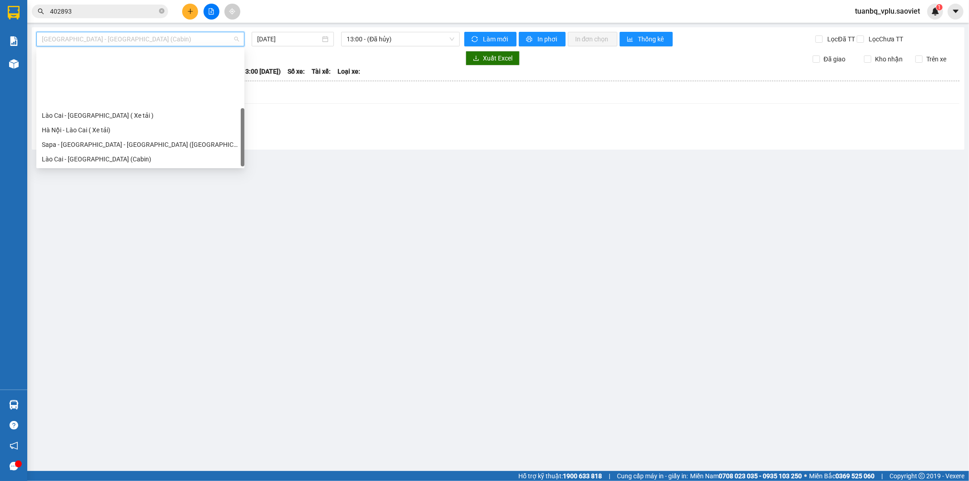
click at [93, 183] on div "Sapa - [GEOGRAPHIC_DATA] (Cabin)" at bounding box center [140, 188] width 197 height 10
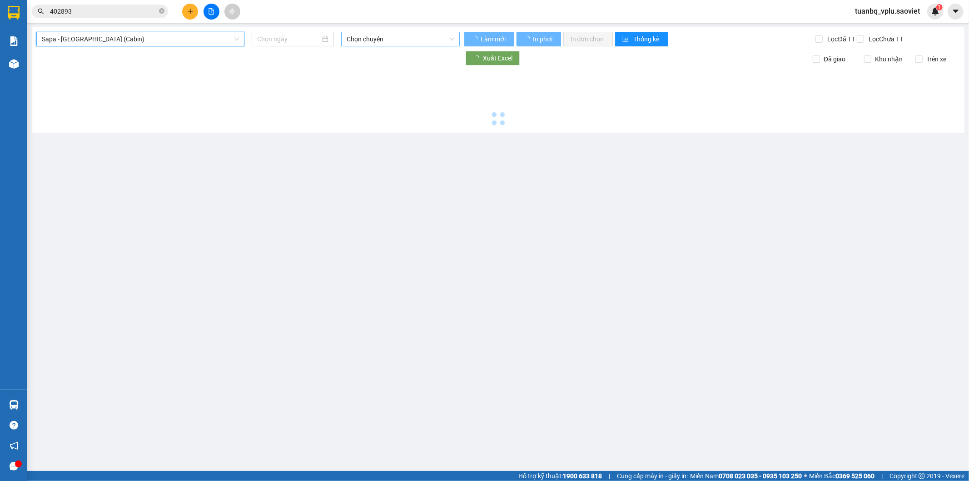
type input "[DATE]"
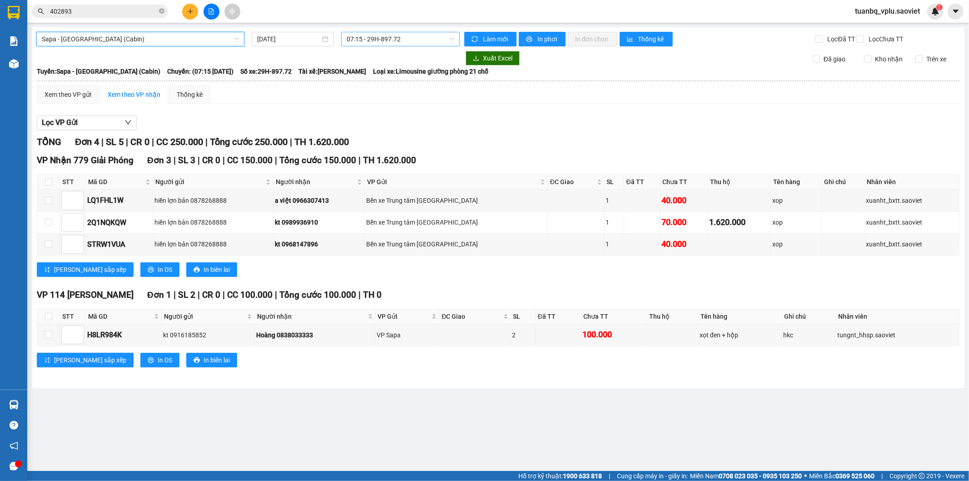
click at [398, 44] on span "07:15 - 29H-897.72" at bounding box center [400, 39] width 107 height 14
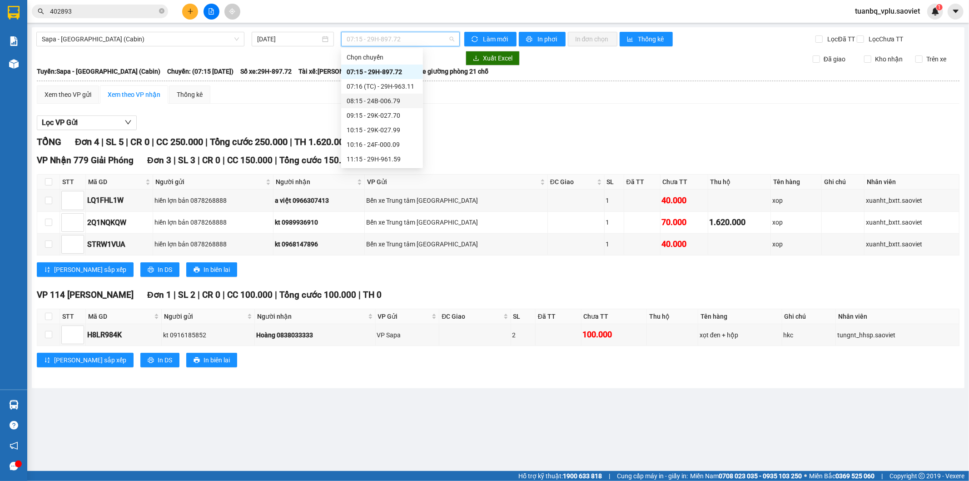
click at [401, 103] on div "08:15 - 24B-006.79" at bounding box center [382, 101] width 71 height 10
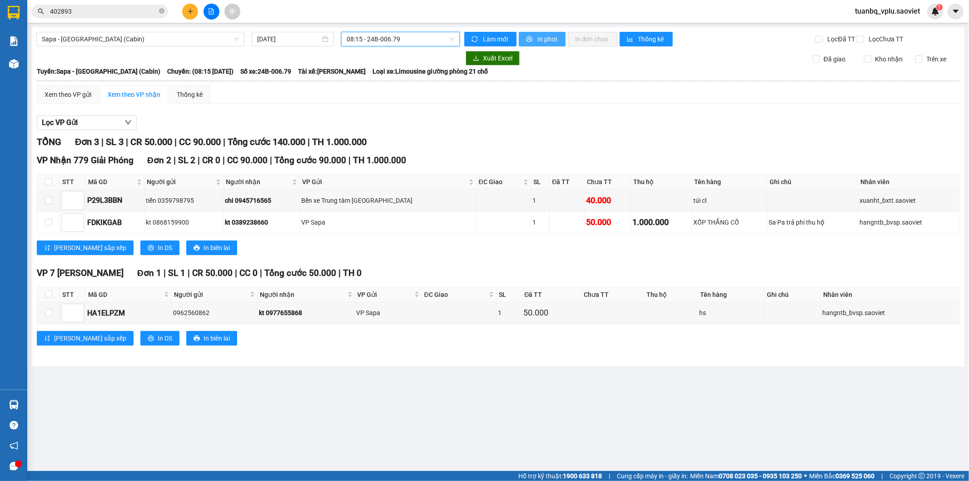
click at [542, 33] on button "In phơi" at bounding box center [542, 39] width 47 height 15
click at [119, 5] on span "402893" at bounding box center [100, 12] width 136 height 14
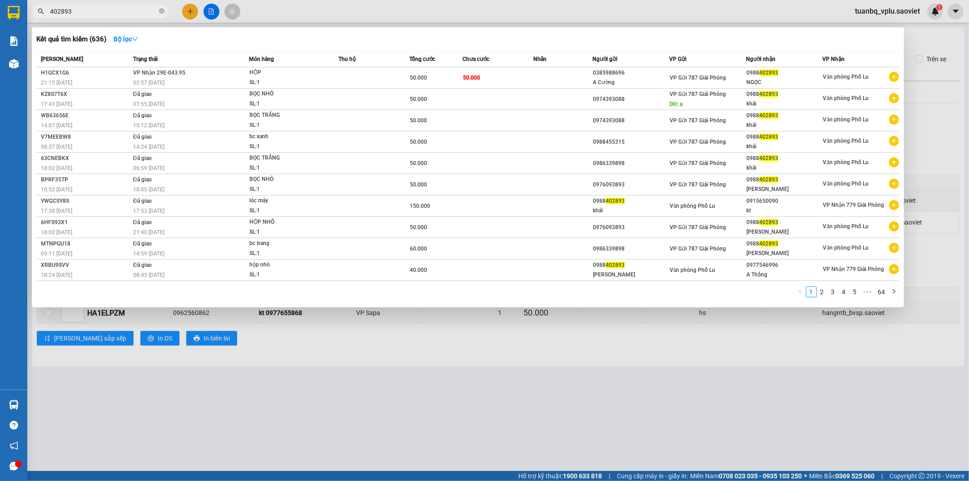
click at [111, 11] on input "402893" at bounding box center [103, 11] width 107 height 10
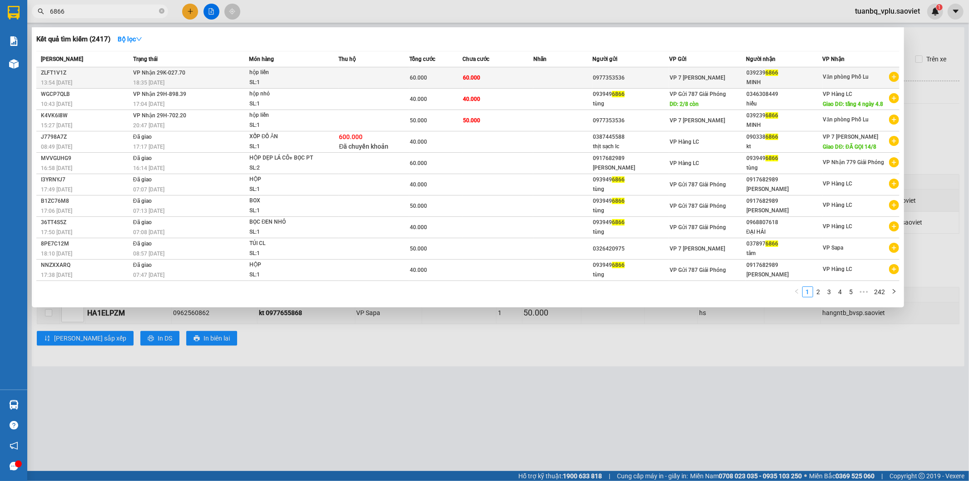
type input "6866"
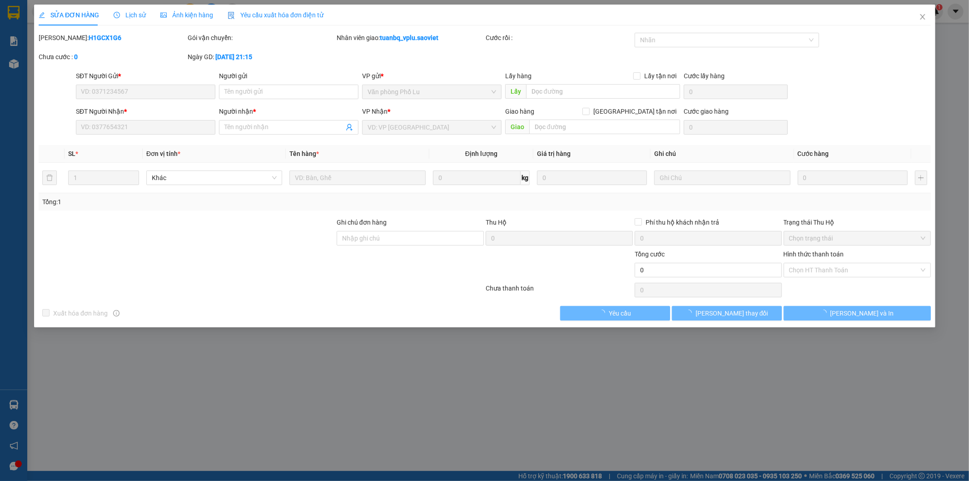
type input "0977353536"
type input "0392396866"
type input "MINH"
type input "60.000"
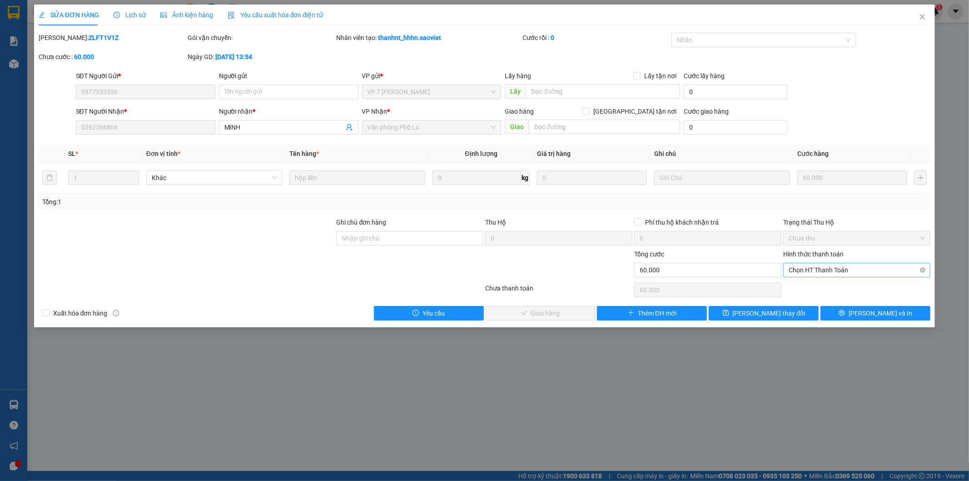
click at [828, 270] on span "Chọn HT Thanh Toán" at bounding box center [857, 270] width 136 height 14
click at [825, 283] on div "Tại văn phòng" at bounding box center [857, 288] width 136 height 10
type input "0"
click at [499, 314] on icon "check" at bounding box center [496, 312] width 6 height 6
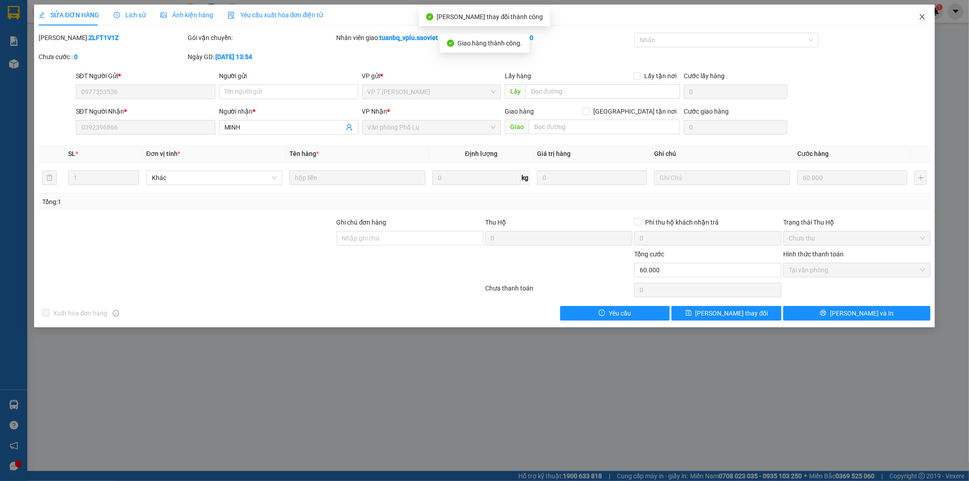
click at [924, 21] on span "Close" at bounding box center [922, 17] width 25 height 25
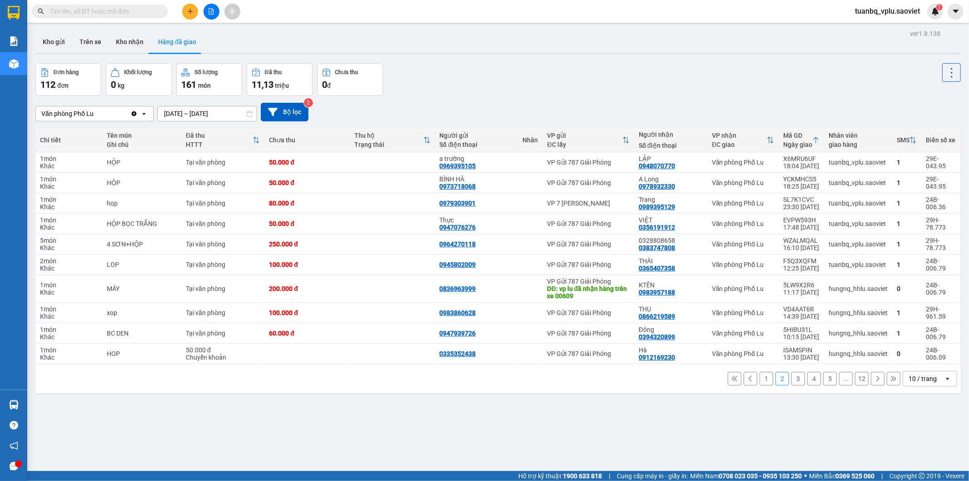
click at [761, 378] on button "1" at bounding box center [767, 379] width 14 height 14
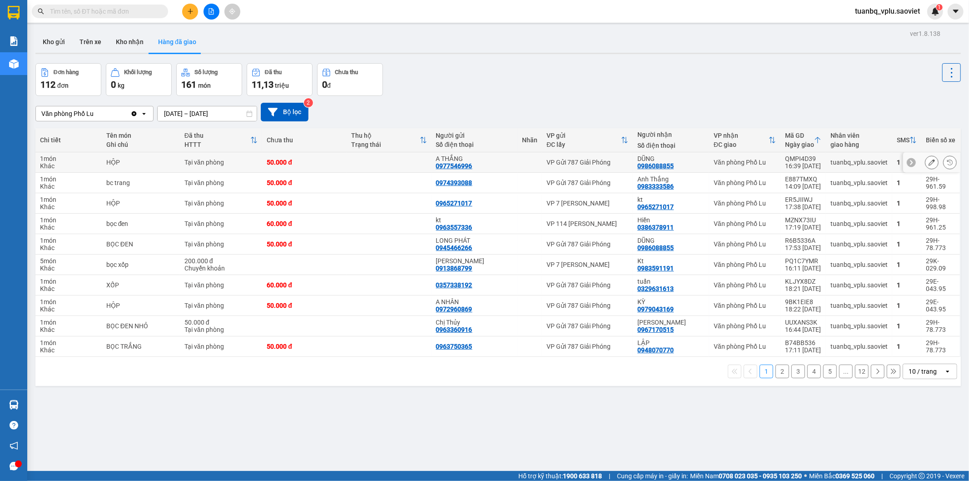
click at [929, 161] on icon at bounding box center [932, 162] width 6 height 6
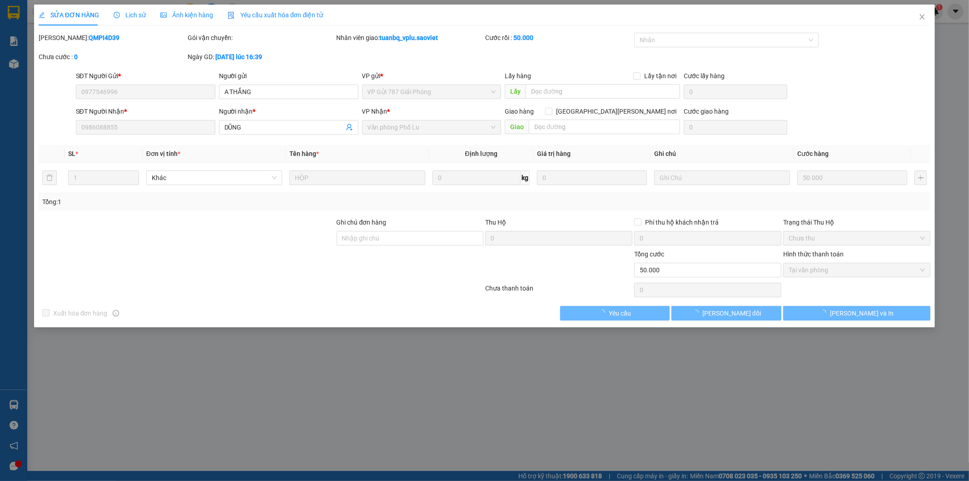
type input "0977546996"
type input "A THẮNG"
type input "0986088855"
type input "DŨNG"
type input "50.000"
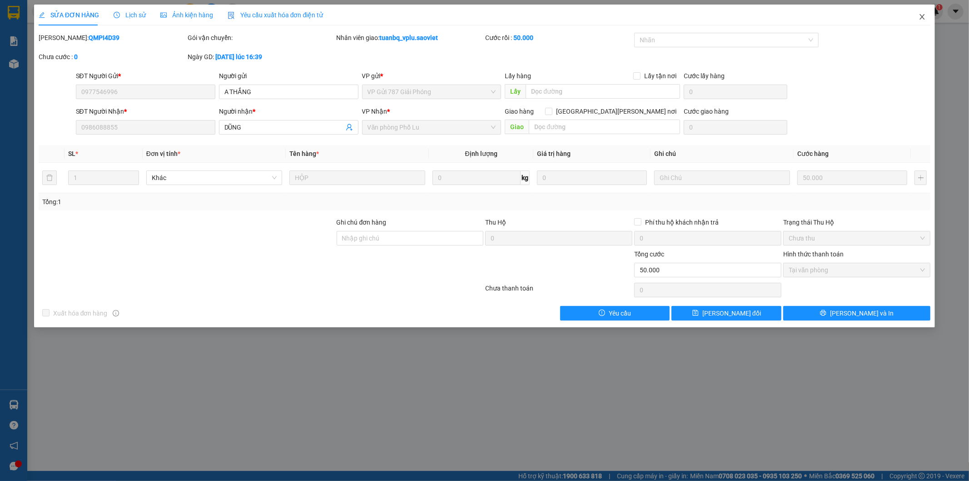
click at [928, 17] on span "Close" at bounding box center [922, 17] width 25 height 25
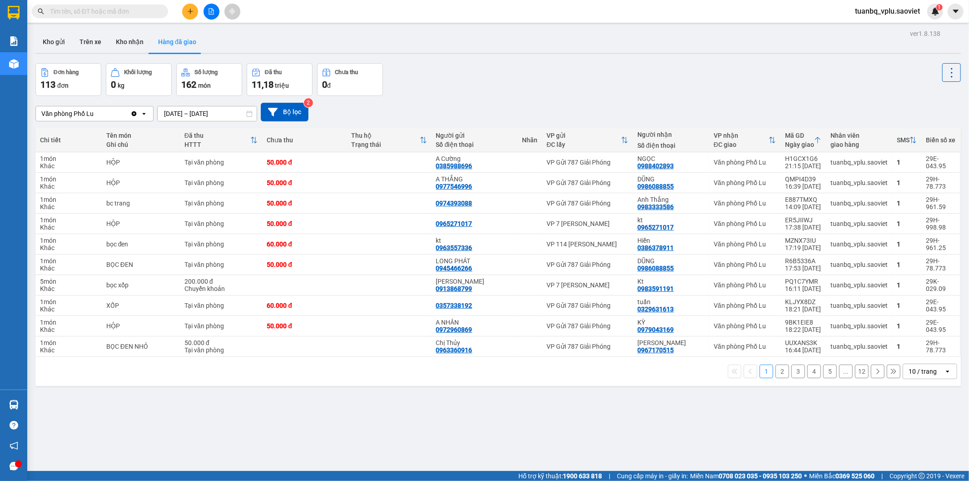
click at [103, 14] on input "text" at bounding box center [103, 11] width 107 height 10
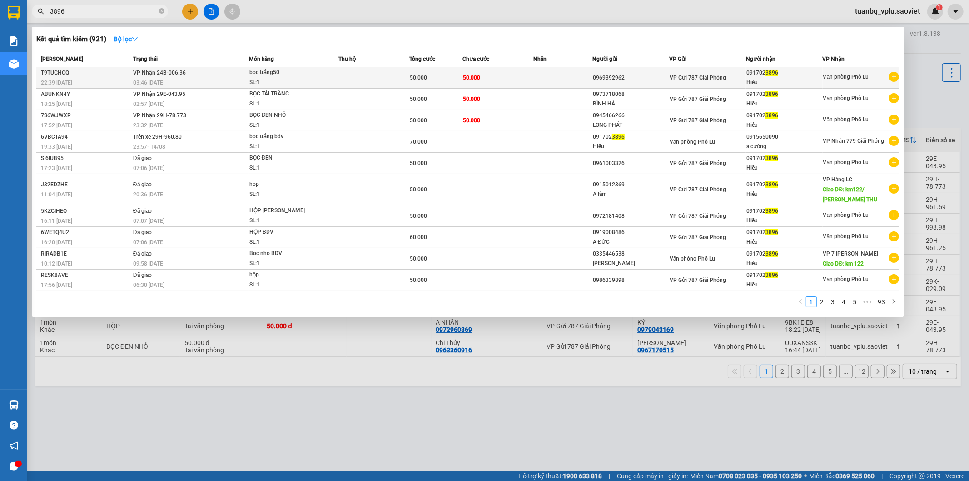
type input "3896"
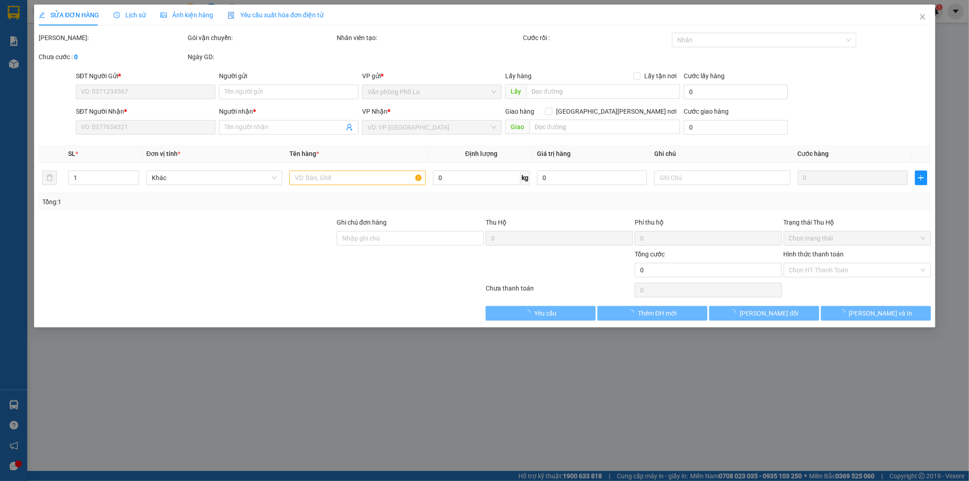
type input "0969392962"
type input "0917023896"
type input "Hiếu"
type input "50.000"
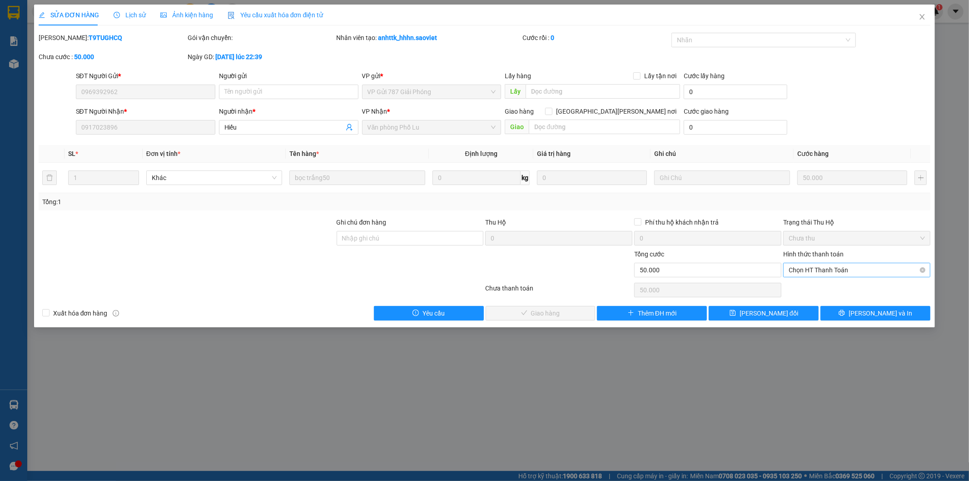
click at [836, 268] on span "Chọn HT Thanh Toán" at bounding box center [857, 270] width 136 height 14
click at [821, 285] on div "Tại văn phòng" at bounding box center [857, 288] width 136 height 10
type input "0"
click at [551, 306] on button "[PERSON_NAME] và [PERSON_NAME] hàng" at bounding box center [541, 313] width 110 height 15
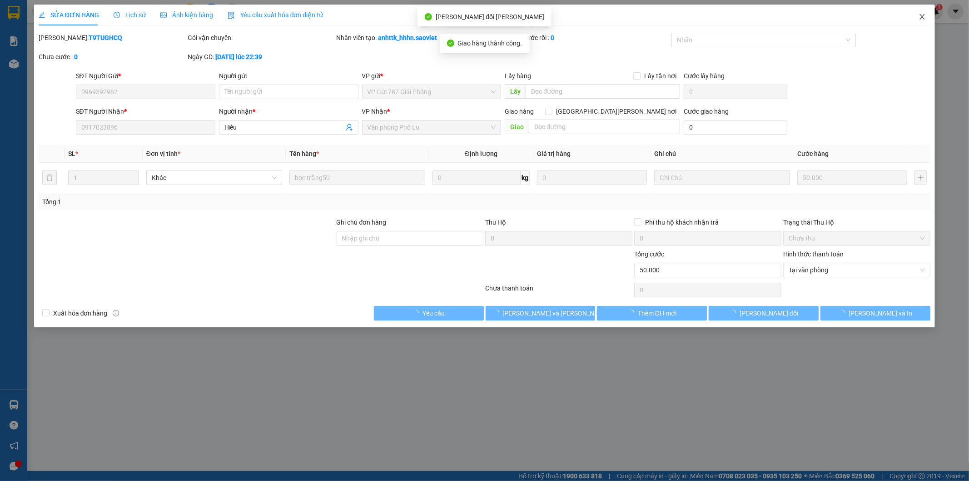
click at [923, 19] on icon "close" at bounding box center [922, 16] width 7 height 7
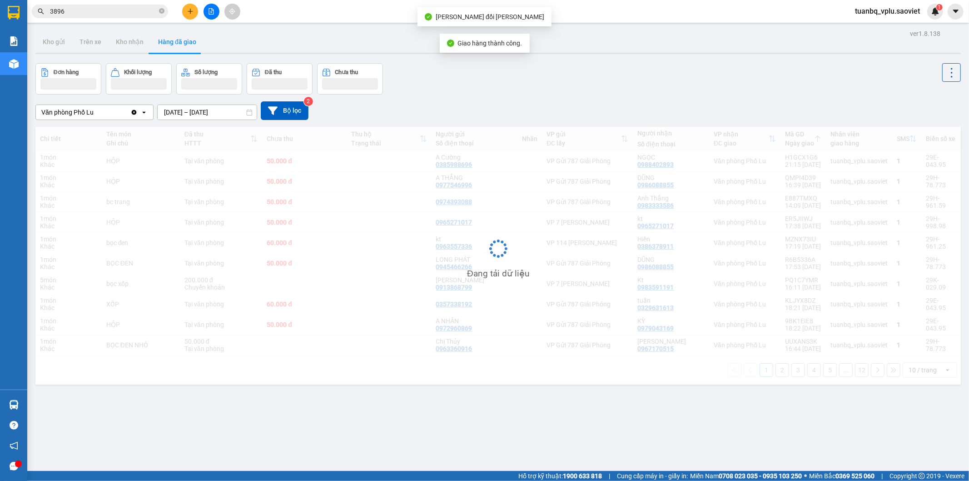
click at [133, 12] on input "3896" at bounding box center [103, 11] width 107 height 10
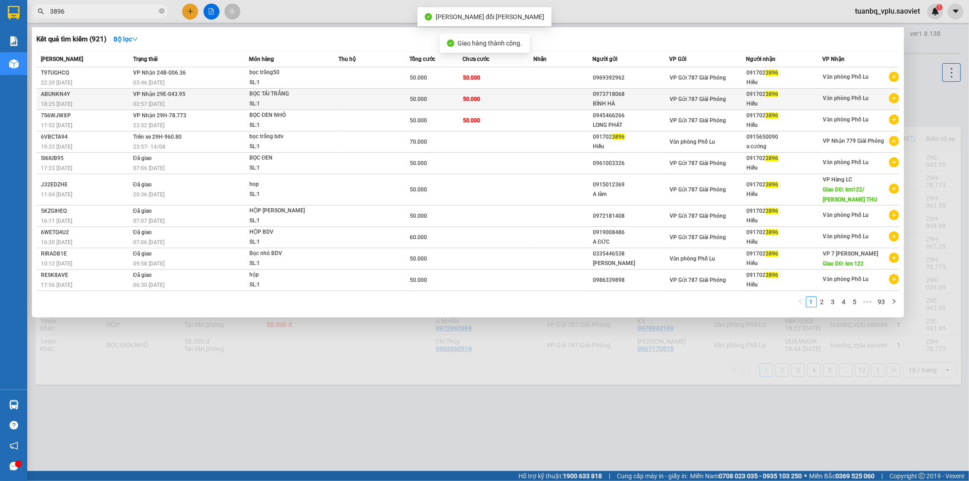
click at [413, 98] on span "50.000" at bounding box center [418, 99] width 17 height 6
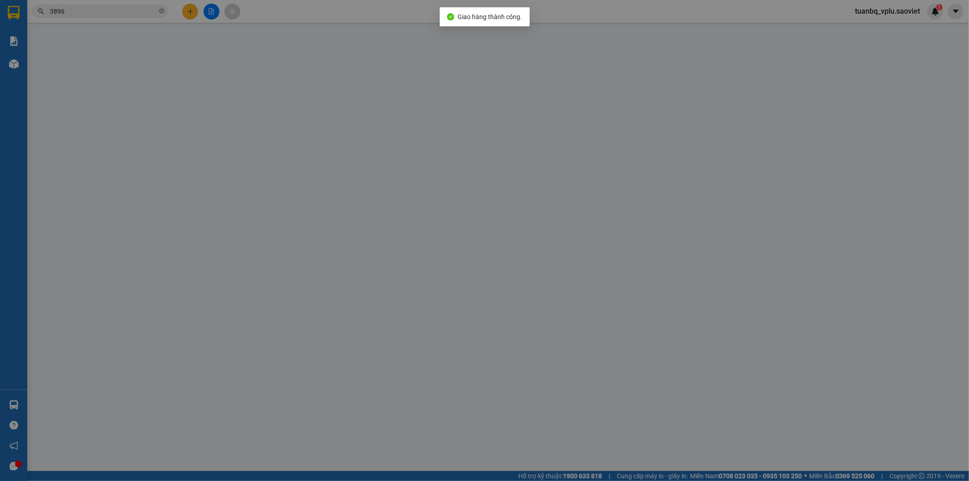
type input "0973718068"
type input "BÌNH HÀ"
type input "0917023896"
type input "Hiếu"
type input "50.000"
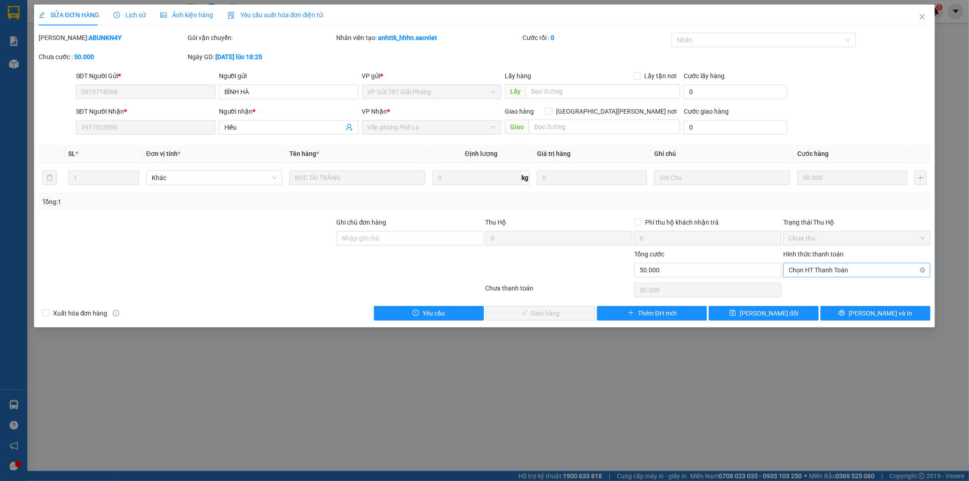
click at [833, 267] on span "Chọn HT Thanh Toán" at bounding box center [857, 270] width 136 height 14
click at [823, 288] on div "Tại văn phòng" at bounding box center [857, 288] width 136 height 10
type input "0"
click at [537, 308] on span "[PERSON_NAME] và [PERSON_NAME] hàng" at bounding box center [564, 313] width 123 height 10
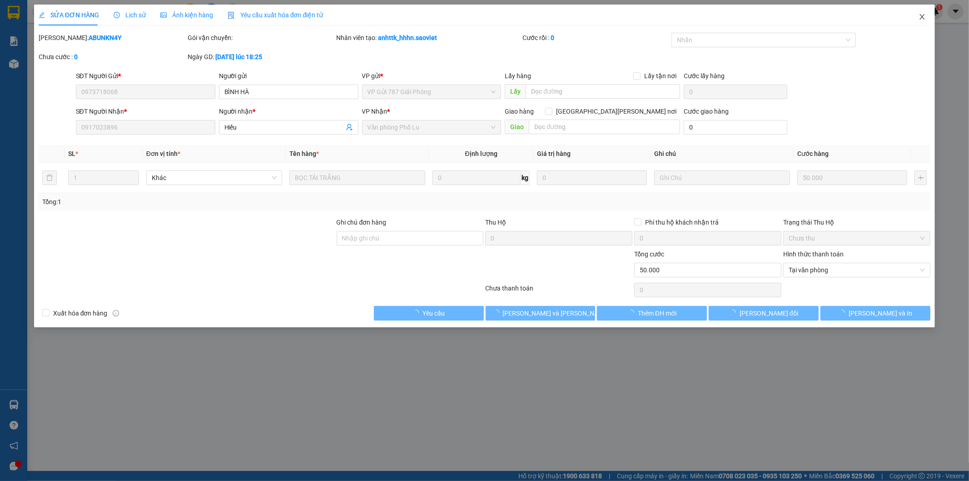
click at [924, 16] on icon "close" at bounding box center [922, 16] width 7 height 7
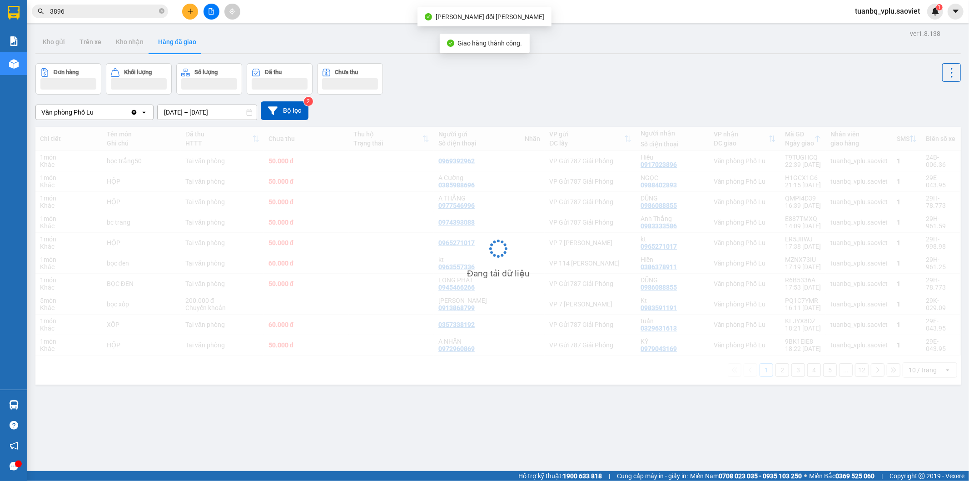
click at [98, 15] on input "3896" at bounding box center [103, 11] width 107 height 10
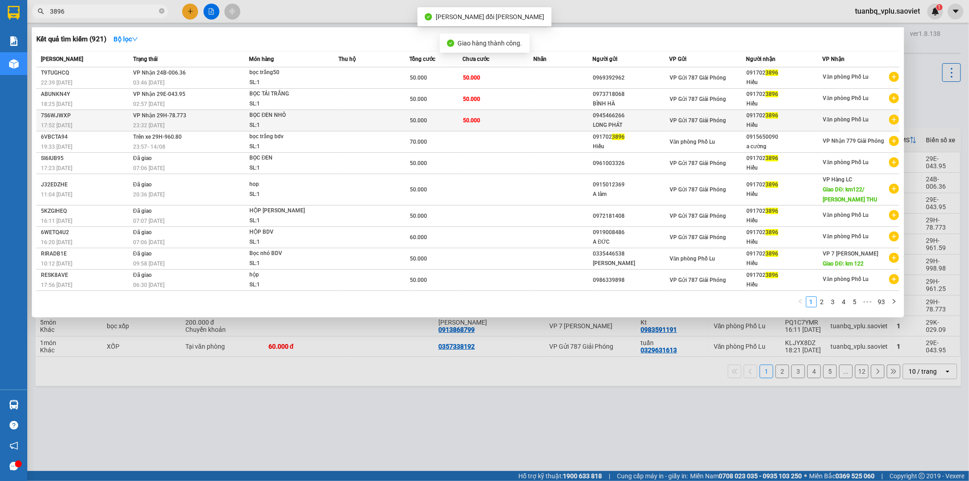
click at [416, 117] on span "50.000" at bounding box center [418, 120] width 17 height 6
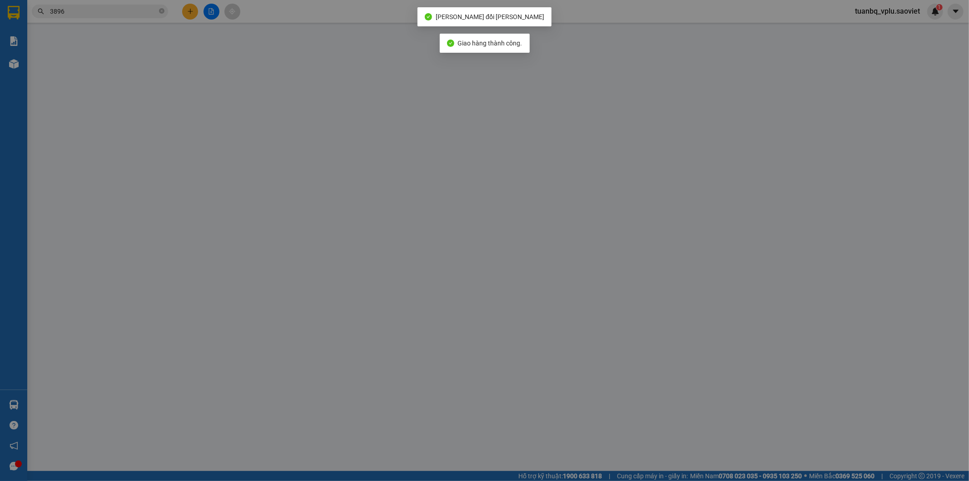
type input "0945466266"
type input "LONG PHÁT"
type input "0917023896"
type input "Hiếu"
type input "50.000"
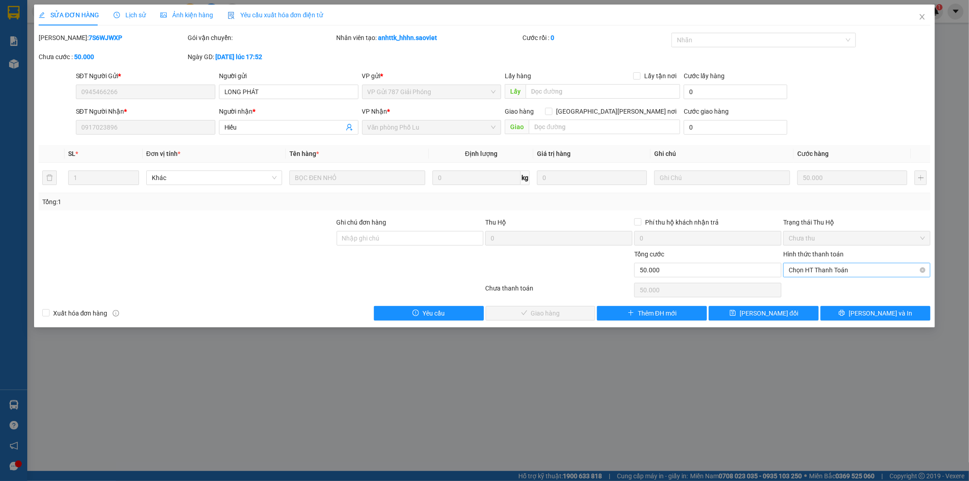
click at [814, 265] on span "Chọn HT Thanh Toán" at bounding box center [857, 270] width 136 height 14
click at [807, 287] on div "Tại văn phòng" at bounding box center [857, 288] width 136 height 10
type input "0"
click at [545, 309] on span "[PERSON_NAME] và [PERSON_NAME] hàng" at bounding box center [564, 313] width 123 height 10
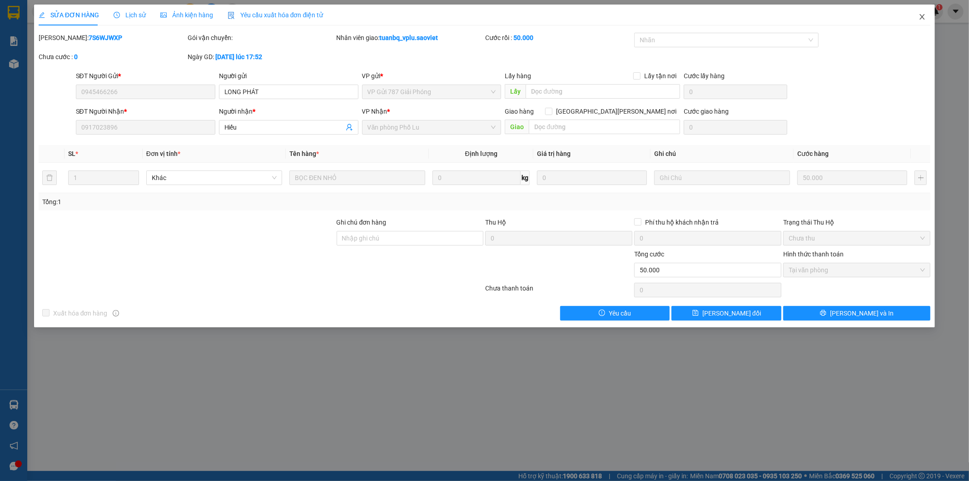
click at [926, 15] on span "Close" at bounding box center [922, 17] width 25 height 25
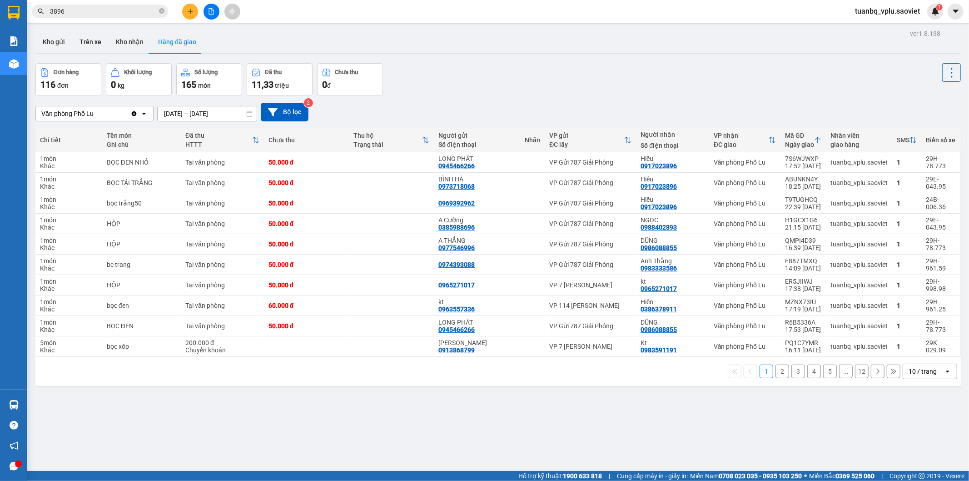
click at [112, 9] on input "3896" at bounding box center [103, 11] width 107 height 10
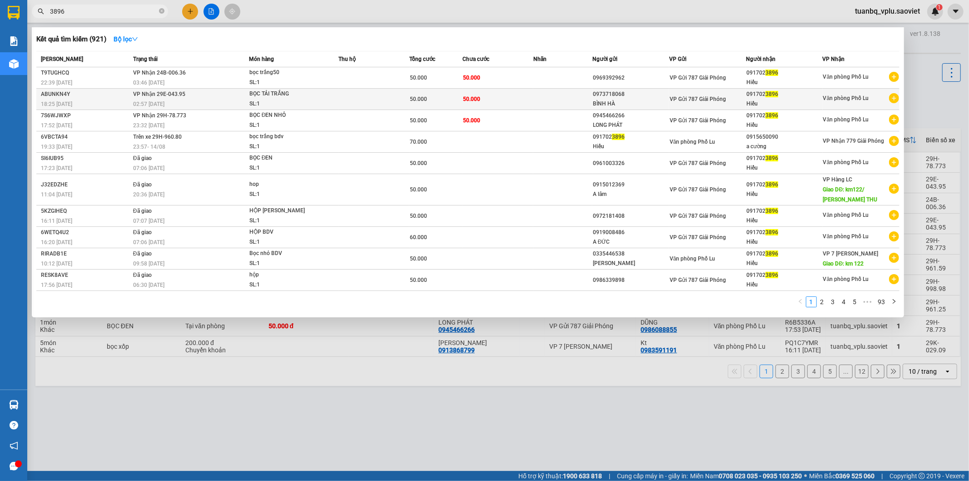
click at [480, 95] on td "50.000" at bounding box center [498, 99] width 71 height 21
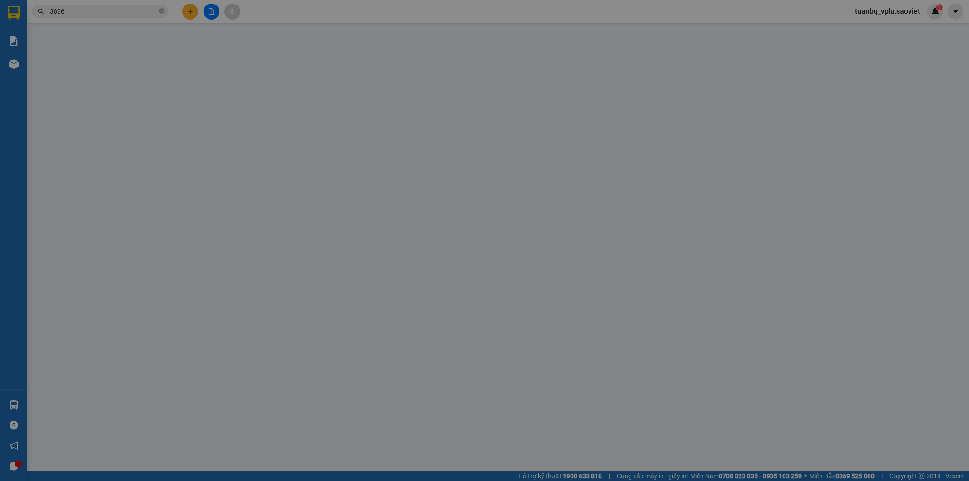
type input "0973718068"
type input "BÌNH HÀ"
type input "0917023896"
type input "Hiếu"
type input "50.000"
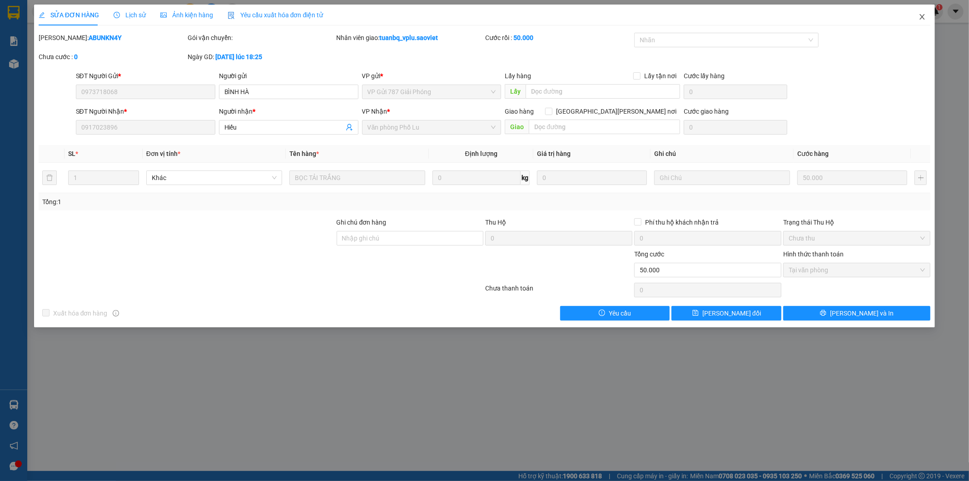
click at [922, 17] on icon "close" at bounding box center [922, 16] width 7 height 7
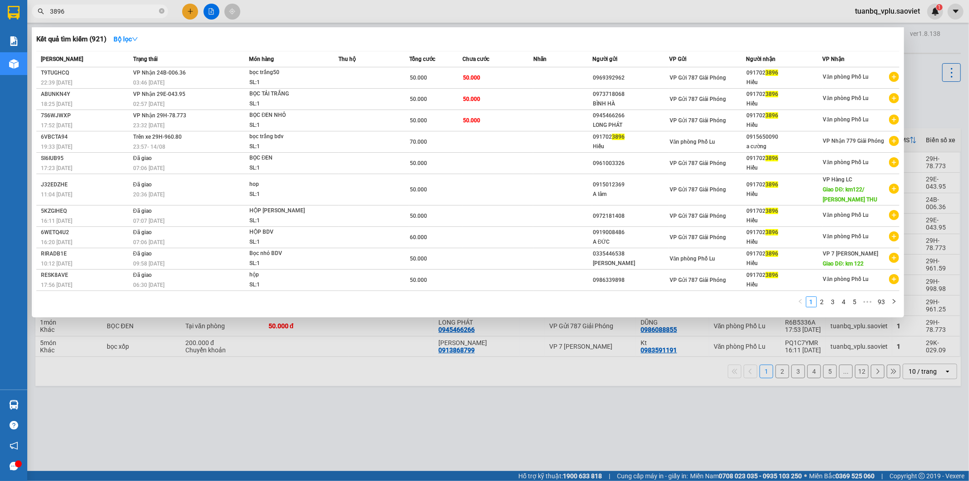
click at [107, 12] on input "3896" at bounding box center [103, 11] width 107 height 10
click at [516, 124] on td "50.000" at bounding box center [498, 120] width 71 height 21
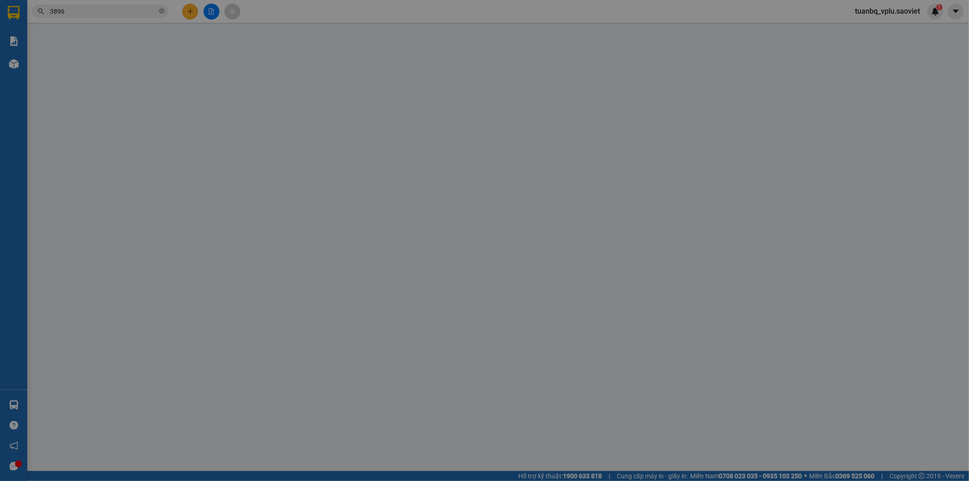
type input "0945466266"
type input "LONG PHÁT"
type input "0917023896"
type input "Hiếu"
type input "50.000"
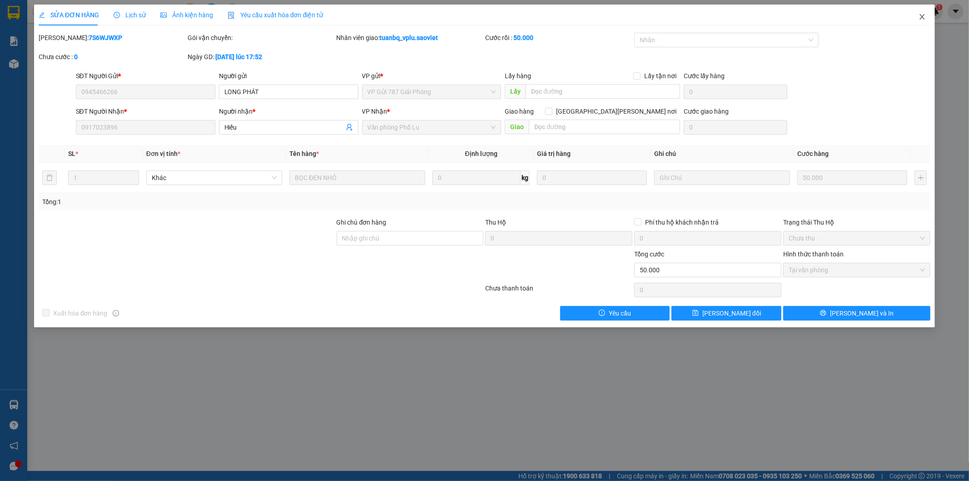
drag, startPoint x: 928, startPoint y: 21, endPoint x: 195, endPoint y: 2, distance: 733.3
click at [926, 21] on span "Close" at bounding box center [922, 17] width 25 height 25
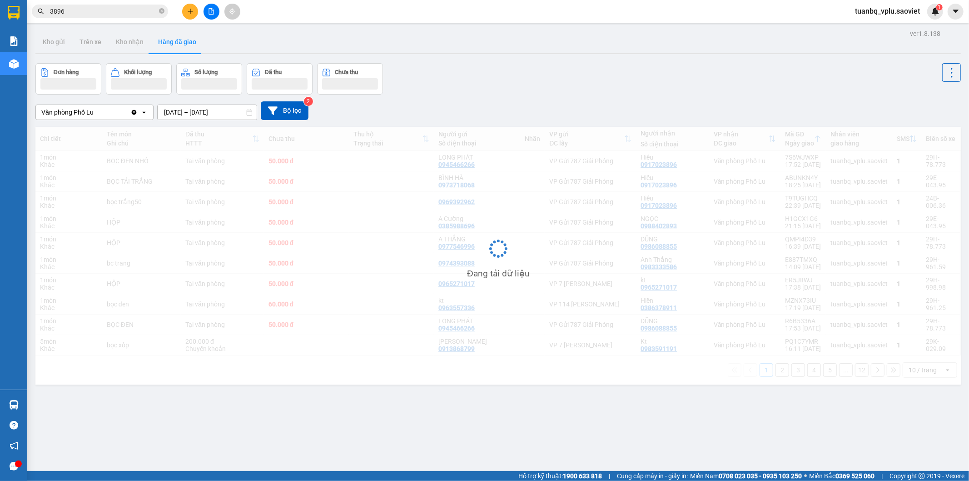
click at [83, 14] on input "3896" at bounding box center [103, 11] width 107 height 10
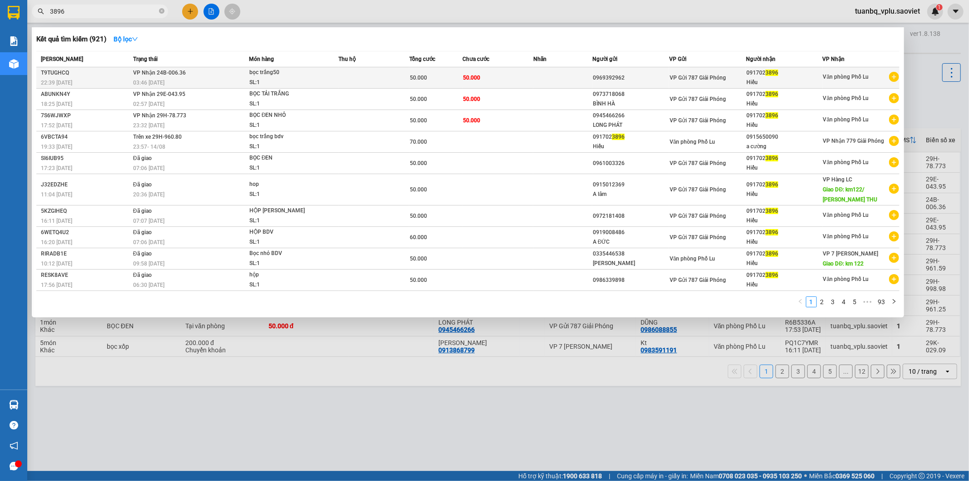
click at [519, 80] on td "50.000" at bounding box center [498, 77] width 71 height 21
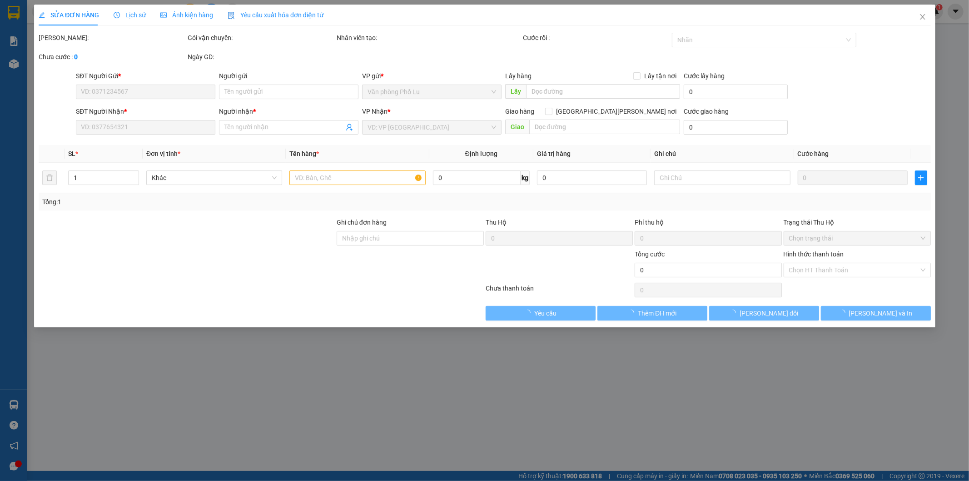
type input "0969392962"
type input "0917023896"
type input "Hiếu"
type input "50.000"
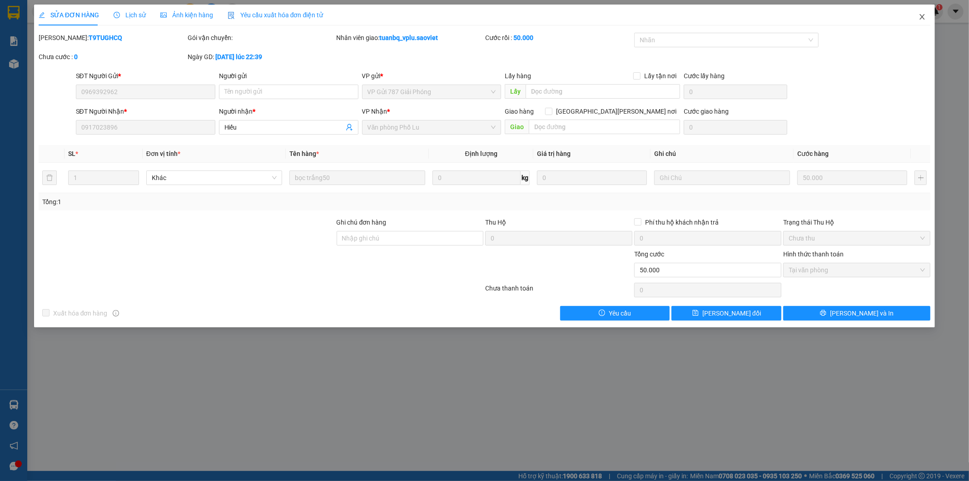
click at [918, 12] on span "Close" at bounding box center [922, 17] width 25 height 25
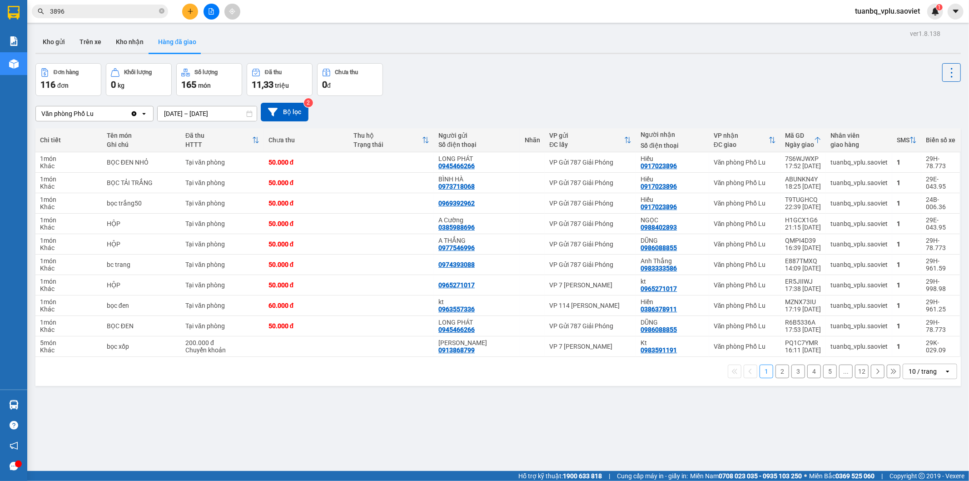
click at [124, 19] on div "Kết quả tìm kiếm ( 921 ) Bộ lọc Mã ĐH Trạng thái Món hàng Thu hộ Tổng cước Chưa…" at bounding box center [88, 12] width 177 height 16
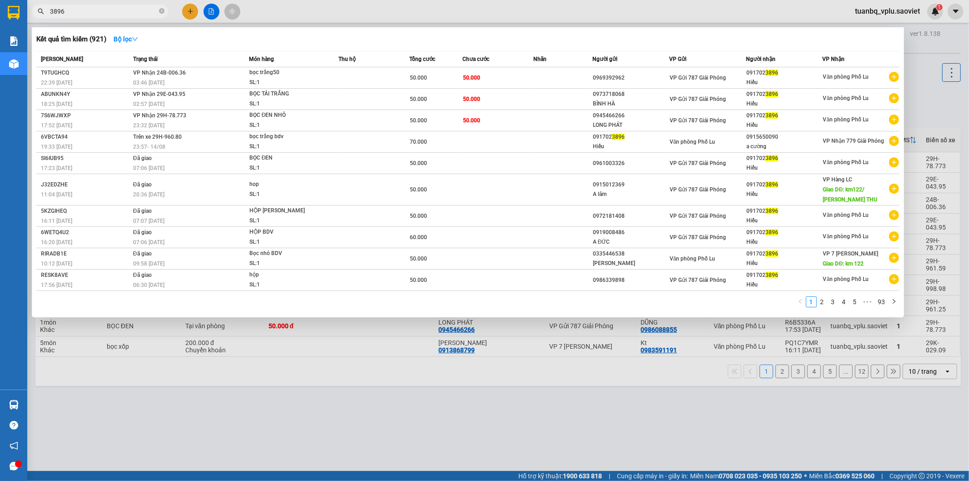
click at [128, 10] on input "3896" at bounding box center [103, 11] width 107 height 10
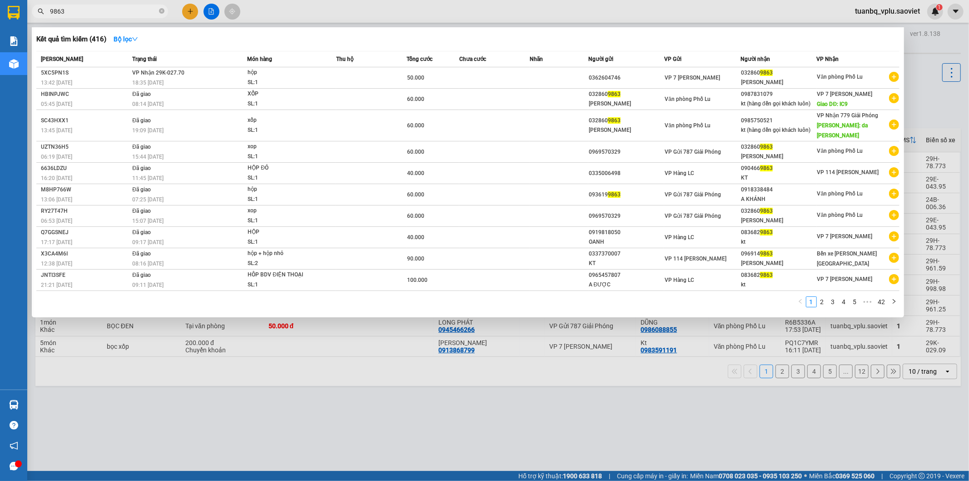
click at [592, 412] on div at bounding box center [484, 240] width 969 height 481
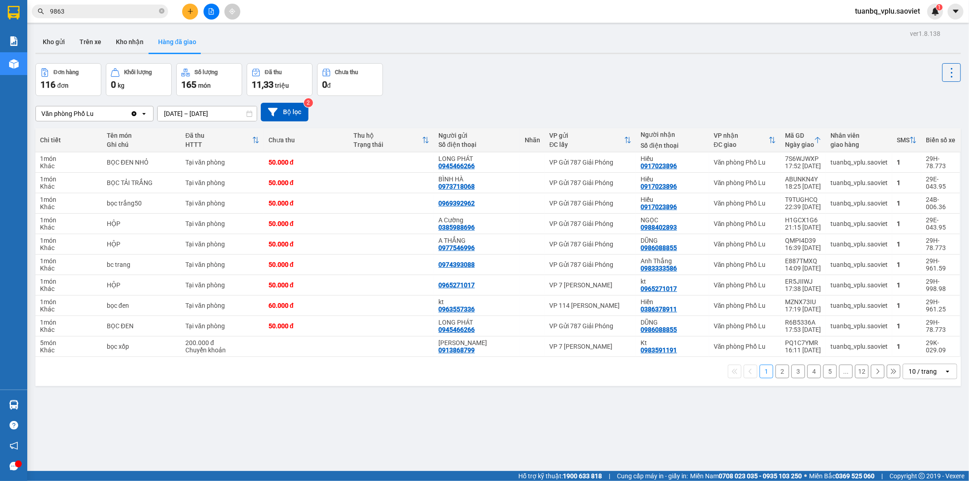
click at [82, 8] on input "9863" at bounding box center [103, 11] width 107 height 10
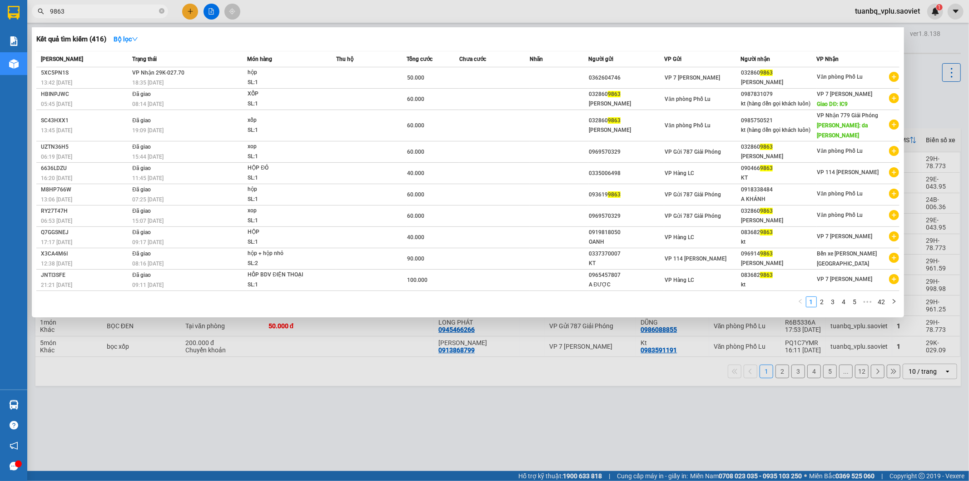
click at [80, 8] on input "9863" at bounding box center [103, 11] width 107 height 10
click at [79, 8] on input "9863" at bounding box center [103, 11] width 107 height 10
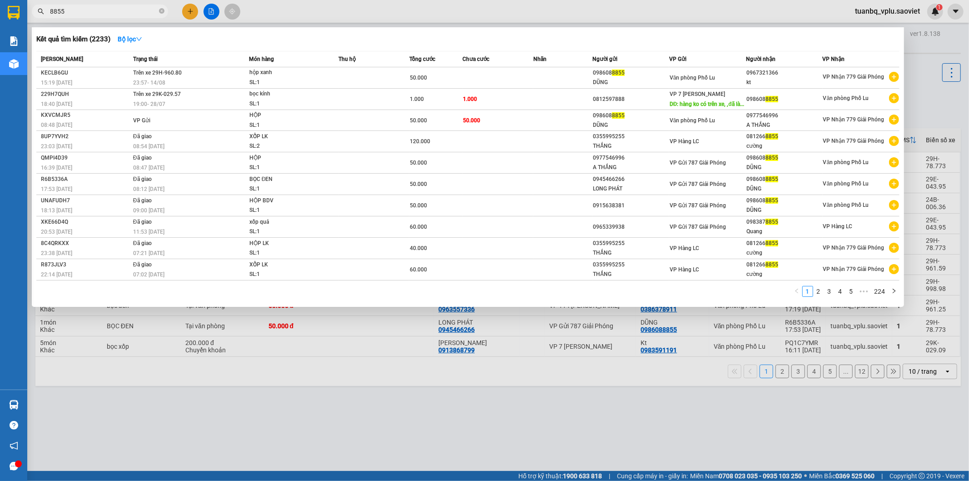
type input "8855"
click at [650, 400] on div at bounding box center [484, 240] width 969 height 481
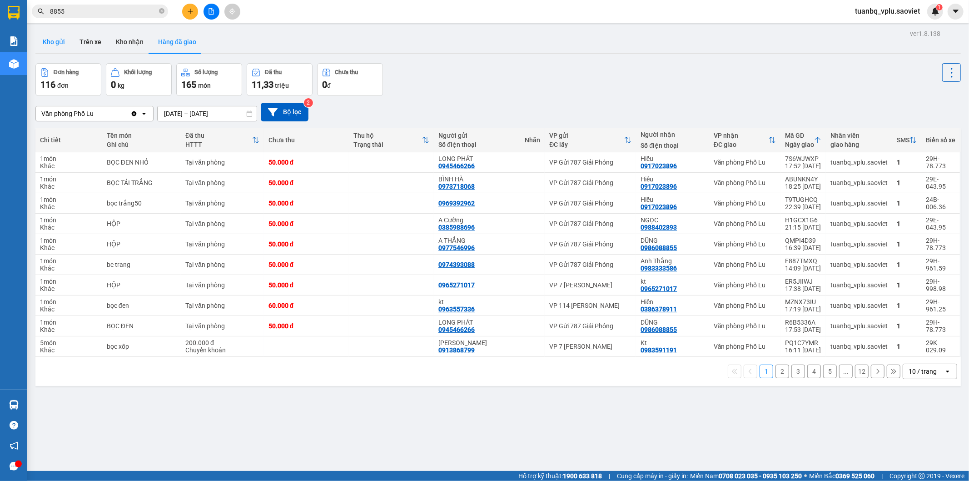
click at [67, 45] on button "Kho gửi" at bounding box center [53, 42] width 37 height 22
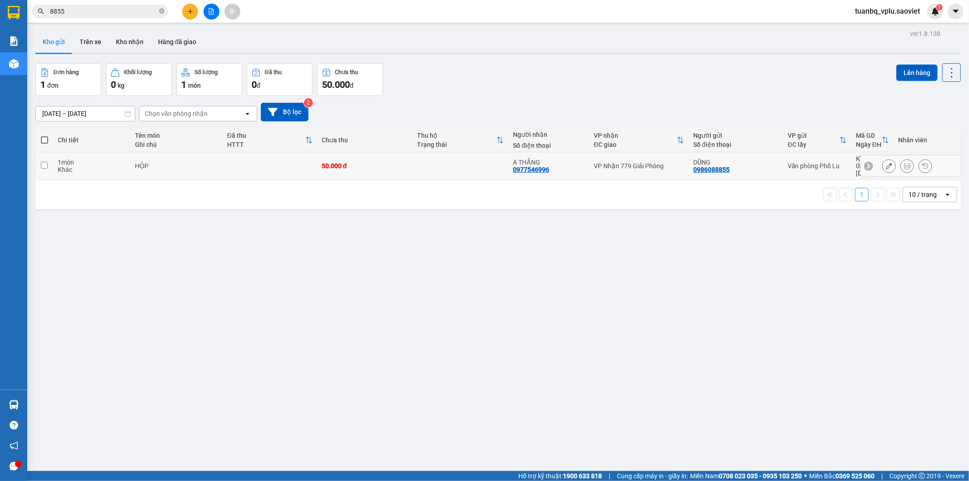
click at [35, 170] on td at bounding box center [44, 166] width 18 height 28
checkbox input "true"
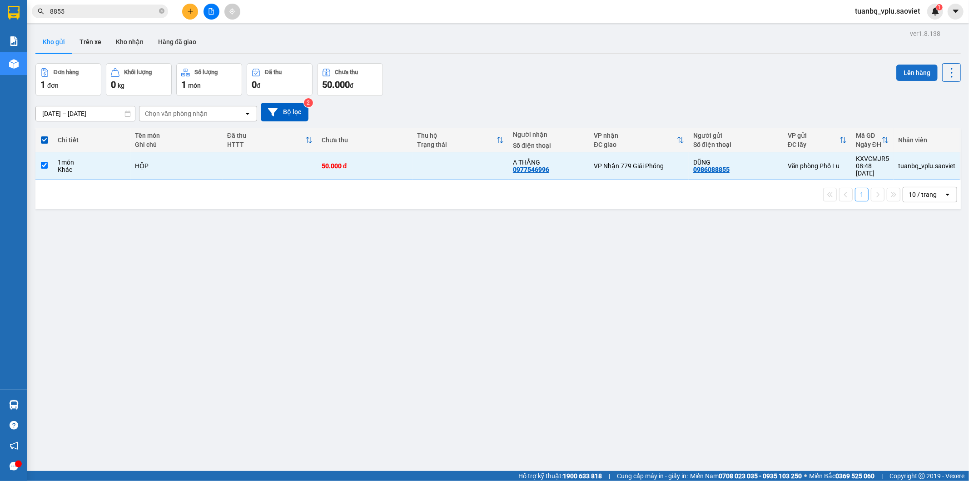
click at [903, 67] on button "Lên hàng" at bounding box center [917, 73] width 41 height 16
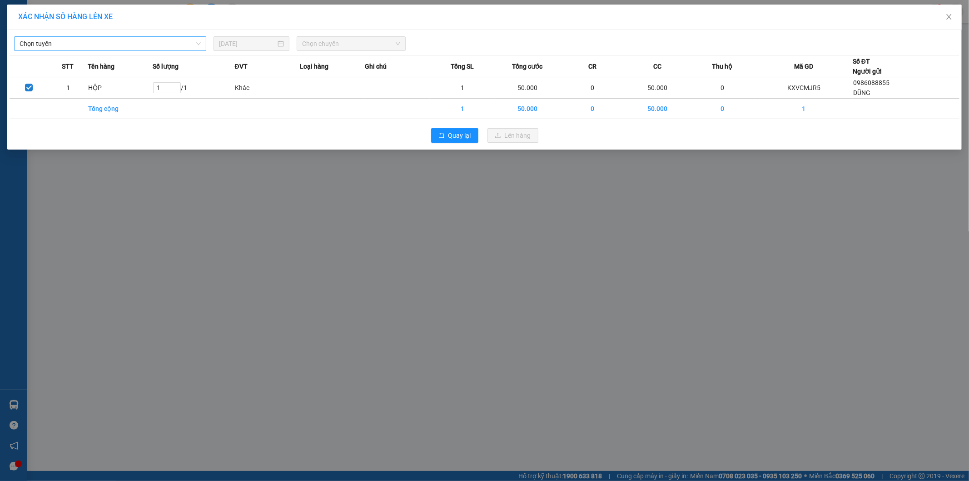
click at [152, 43] on span "Chọn tuyến" at bounding box center [110, 44] width 181 height 14
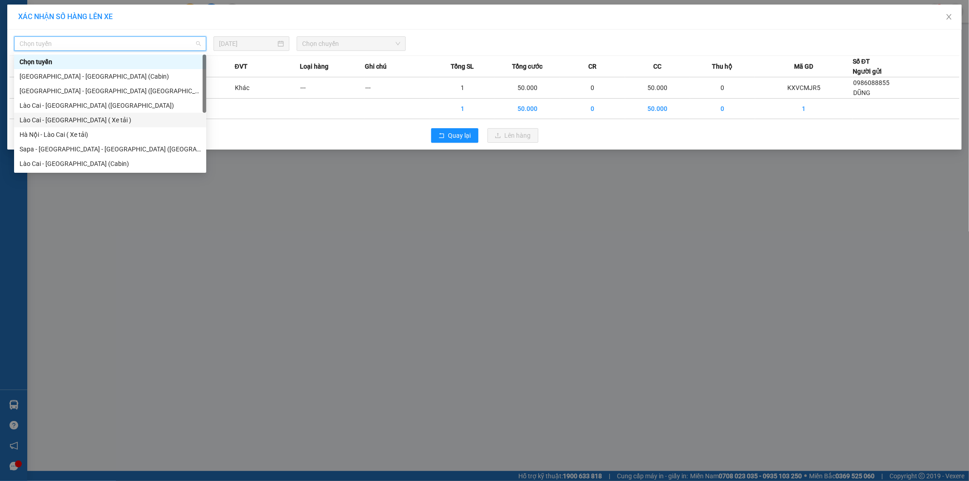
scroll to position [50, 0]
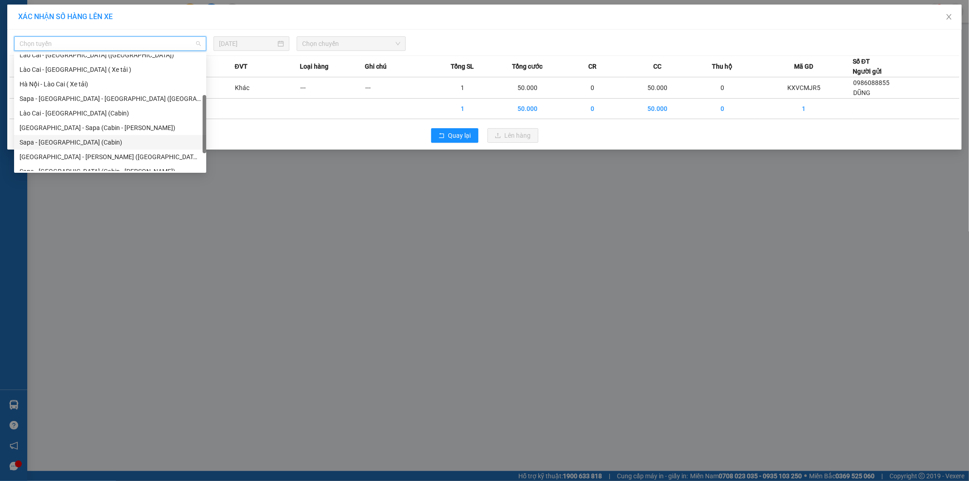
click at [100, 139] on div "Sapa - [GEOGRAPHIC_DATA] (Cabin)" at bounding box center [110, 142] width 181 height 10
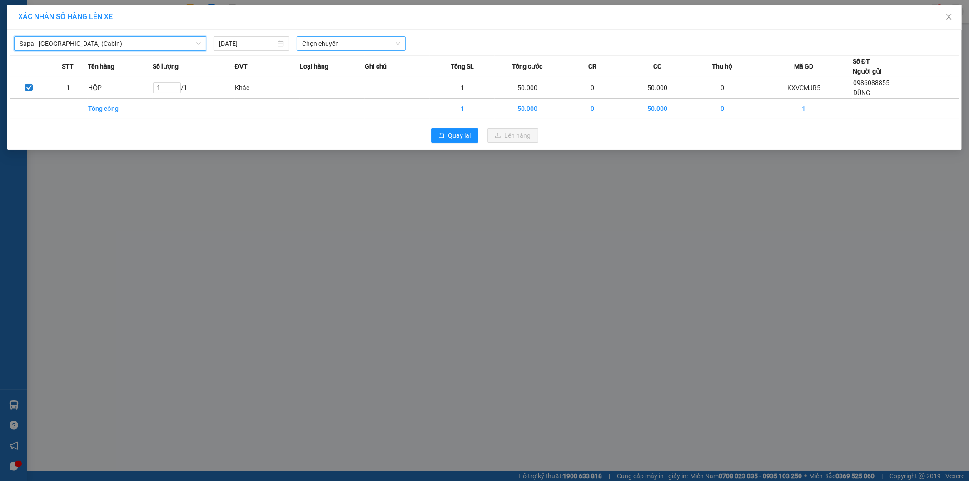
click at [326, 43] on span "Chọn chuyến" at bounding box center [351, 44] width 98 height 14
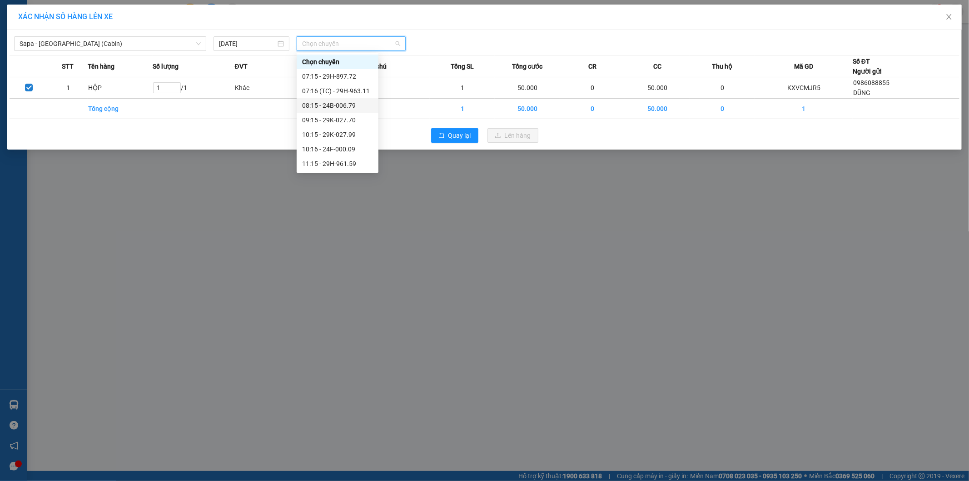
click at [350, 99] on div "08:15 - 24B-006.79" at bounding box center [338, 105] width 82 height 15
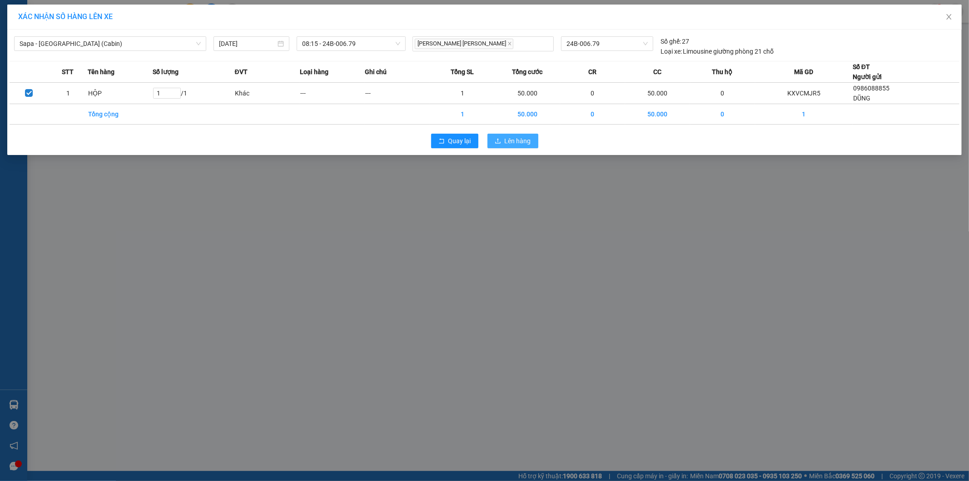
click at [519, 136] on span "Lên hàng" at bounding box center [518, 141] width 26 height 10
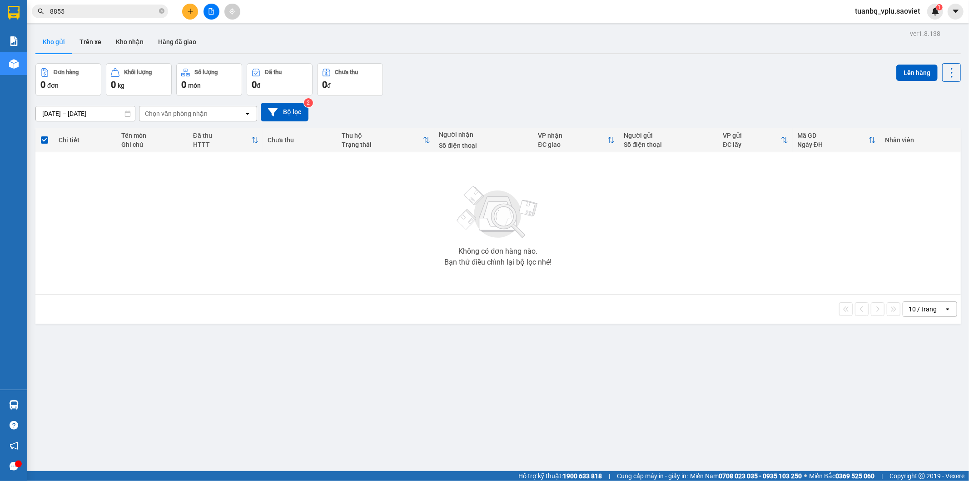
click at [79, 10] on input "8855" at bounding box center [103, 11] width 107 height 10
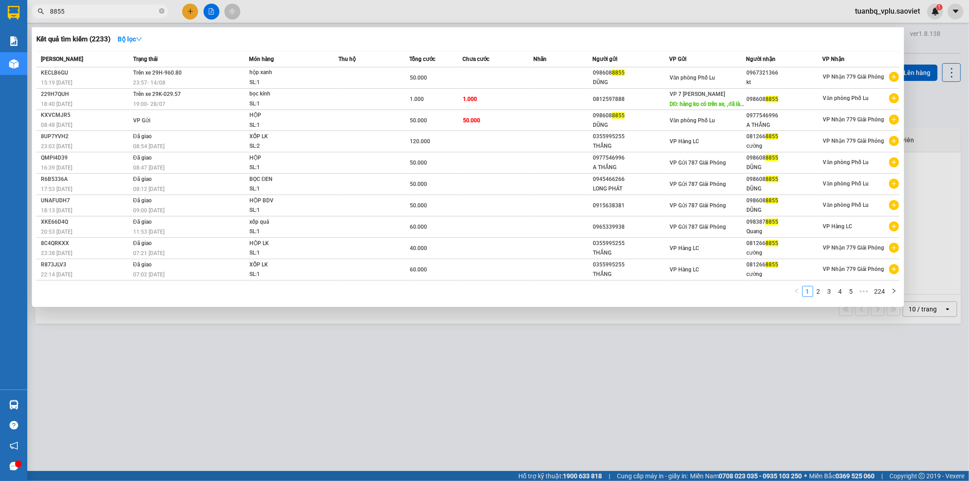
click at [79, 10] on input "8855" at bounding box center [103, 11] width 107 height 10
type input "9"
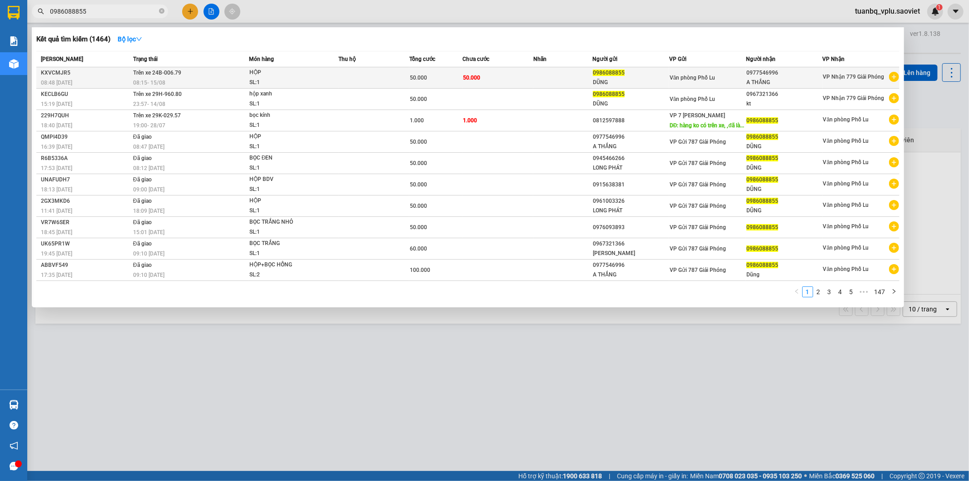
type input "0986088855"
click at [238, 83] on div "08:15 - 15/08" at bounding box center [190, 83] width 115 height 10
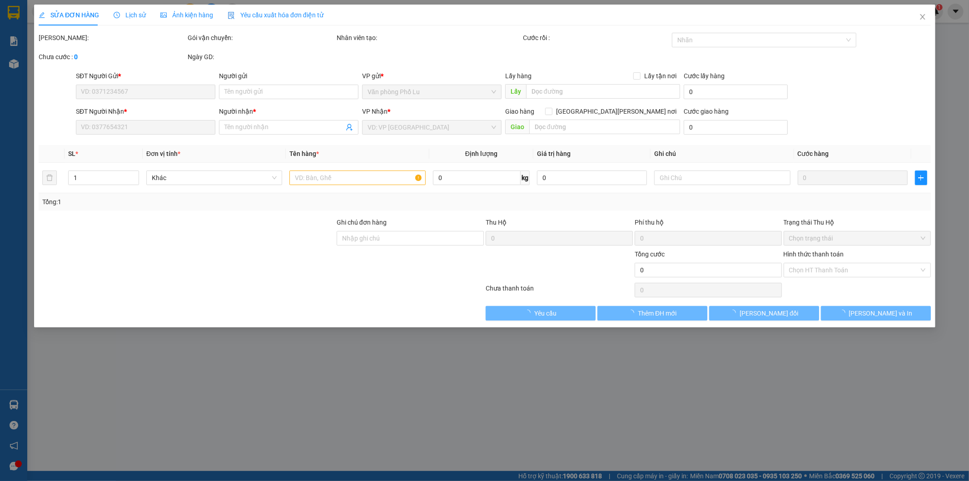
type input "0986088855"
type input "DŨNG"
type input "0977546996"
type input "A THẮNG"
type input "50.000"
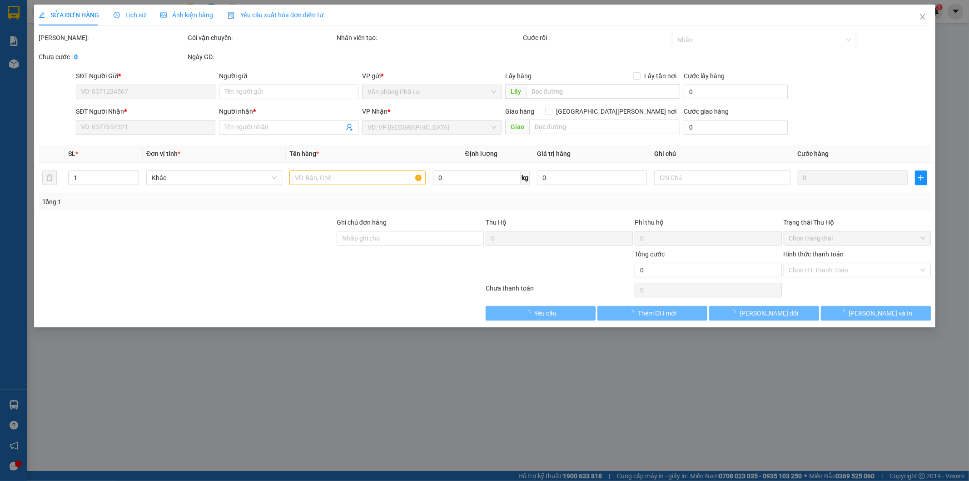
type input "50.000"
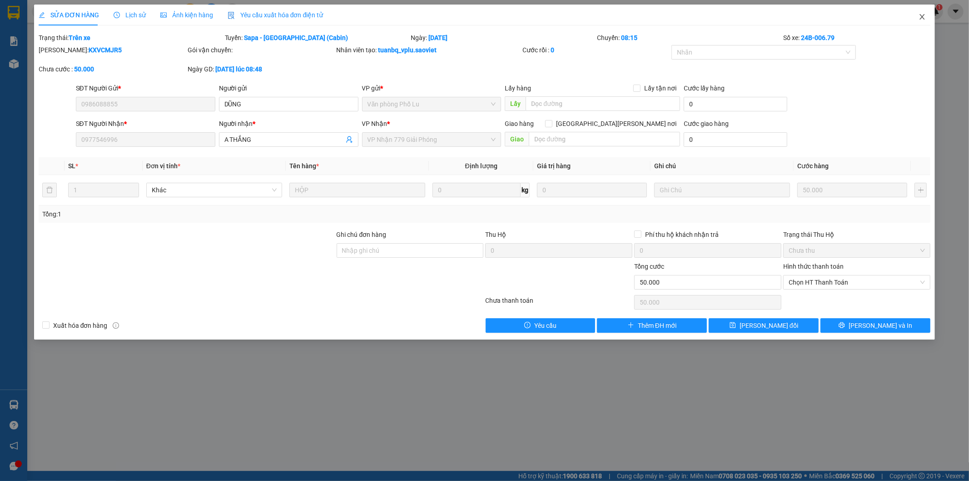
click at [923, 16] on icon "close" at bounding box center [922, 16] width 7 height 7
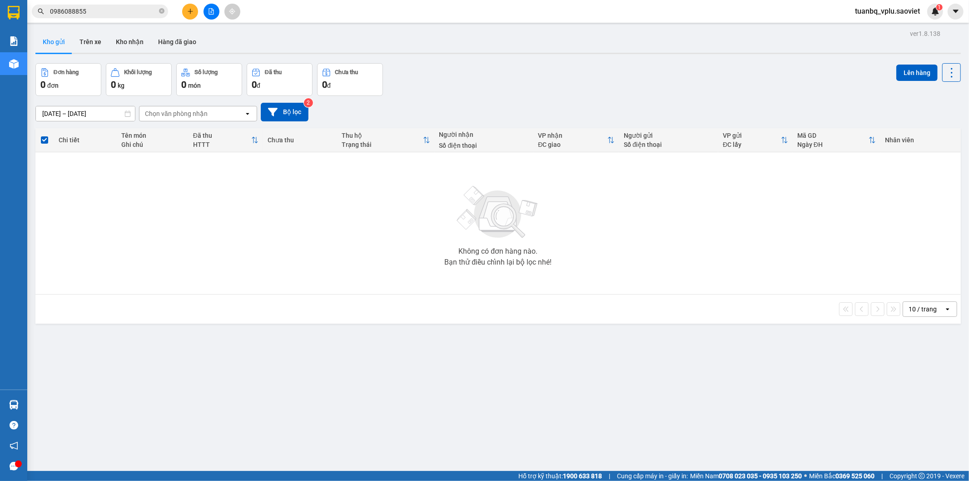
click at [135, 11] on input "0986088855" at bounding box center [103, 11] width 107 height 10
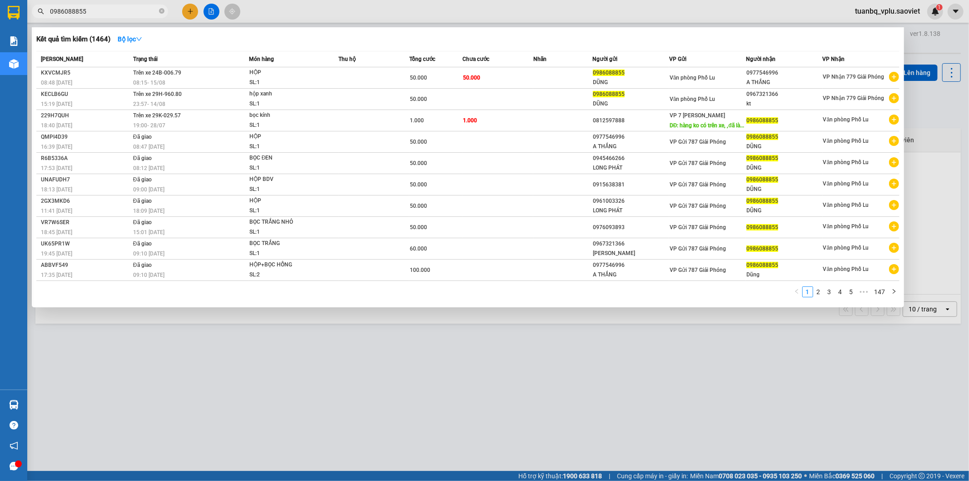
click at [135, 11] on input "0986088855" at bounding box center [103, 11] width 107 height 10
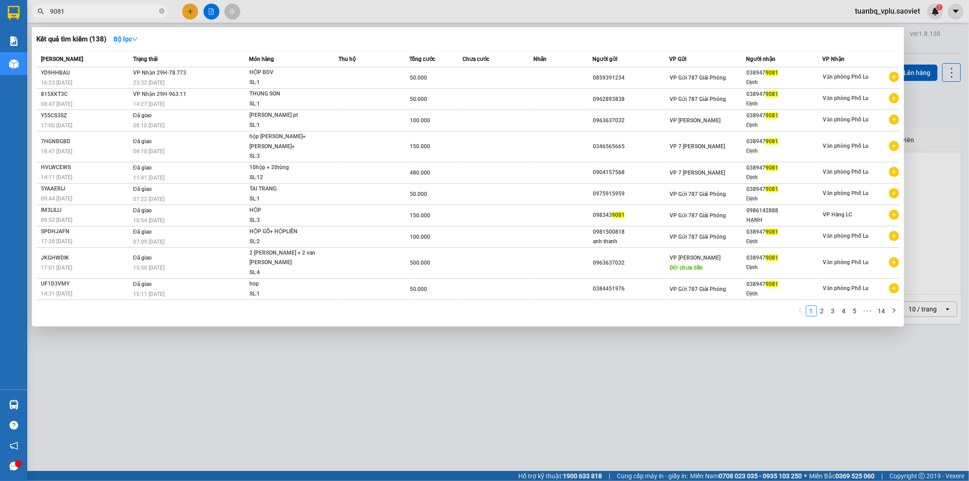
type input "9081"
click at [483, 365] on div at bounding box center [484, 240] width 969 height 481
click at [83, 15] on input "9081" at bounding box center [103, 11] width 107 height 10
click at [359, 96] on td at bounding box center [374, 99] width 71 height 21
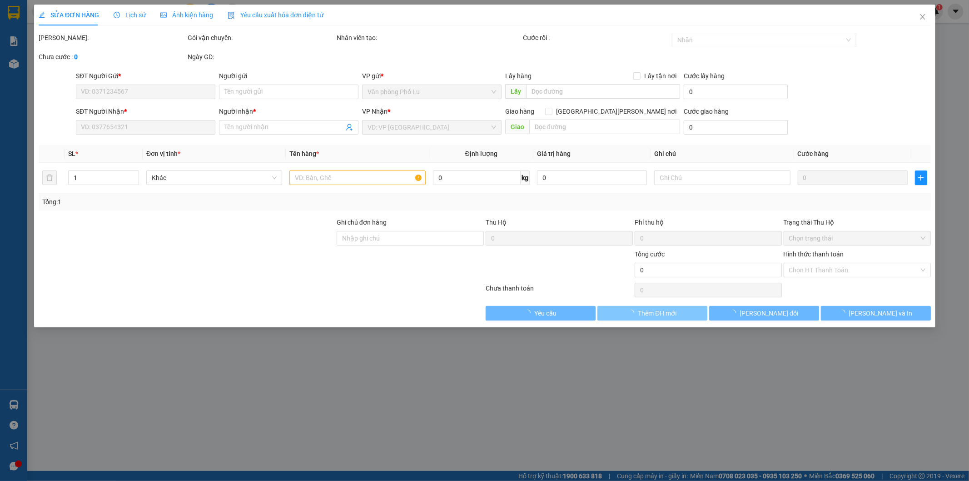
type input "0962893838"
type input "0389479081"
type input "Định"
type input "50.000"
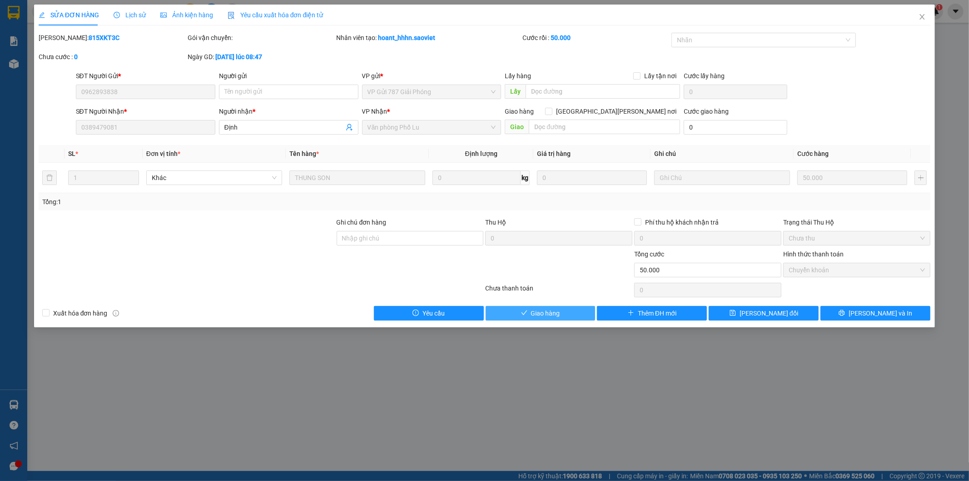
click at [546, 308] on span "Giao hàng" at bounding box center [545, 313] width 29 height 10
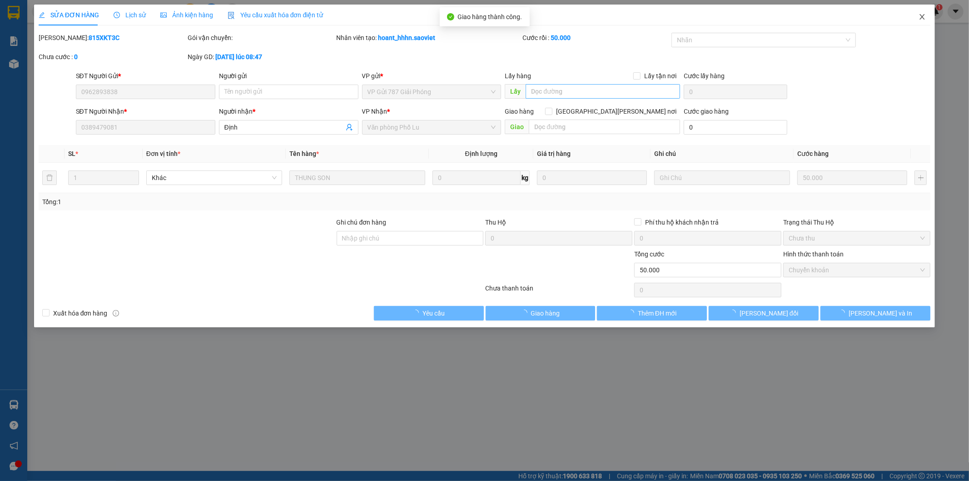
click at [921, 13] on span "Close" at bounding box center [922, 17] width 25 height 25
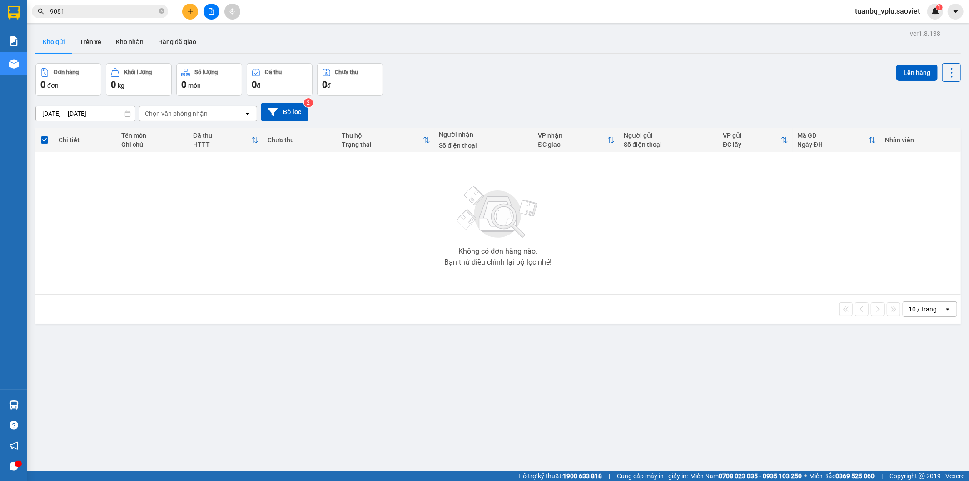
click at [94, 15] on input "9081" at bounding box center [103, 11] width 107 height 10
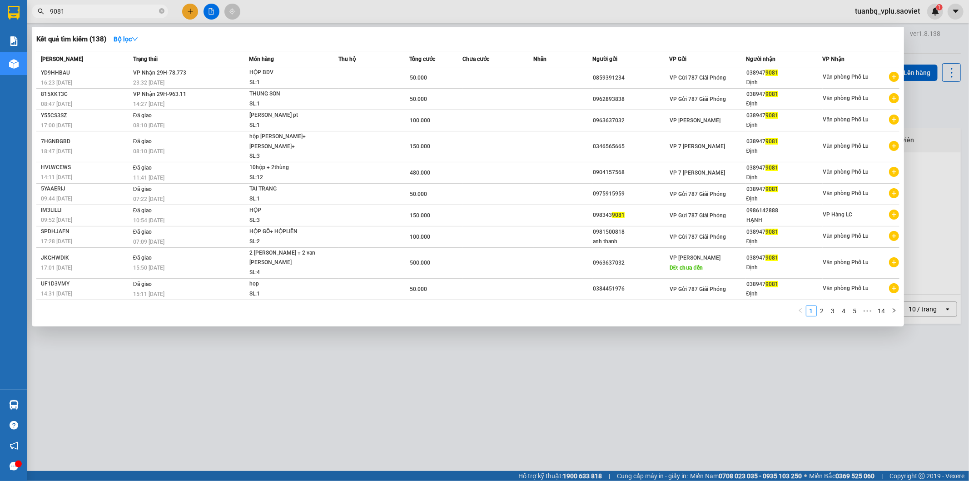
click at [94, 15] on input "9081" at bounding box center [103, 11] width 107 height 10
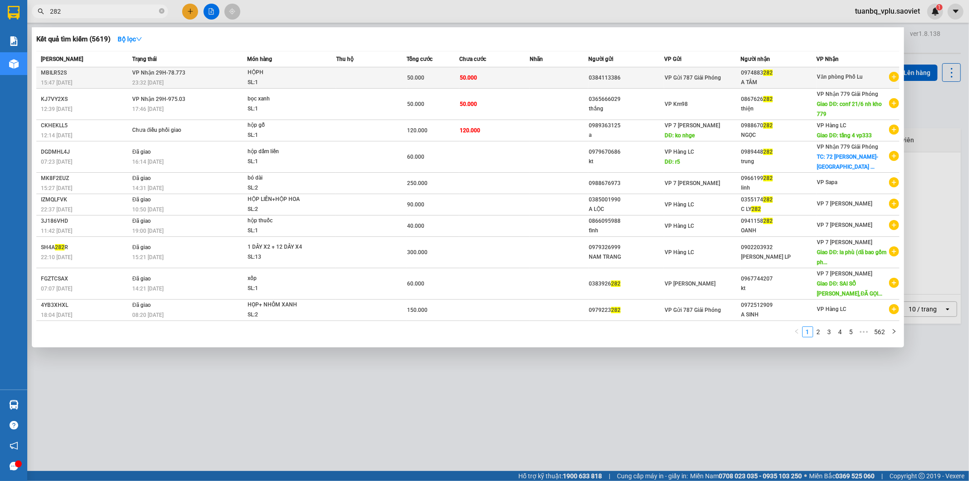
type input "282"
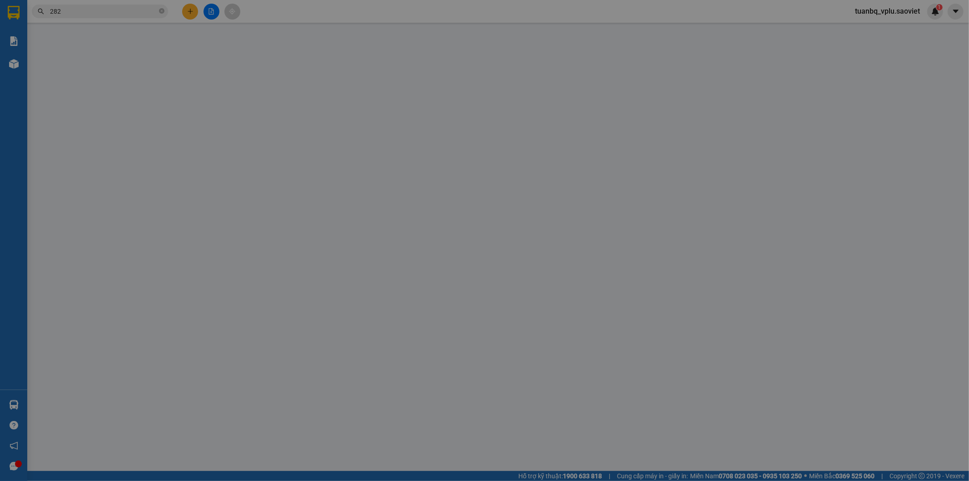
type input "0384113386"
type input "0974883282"
type input "A TÂM"
type input "50.000"
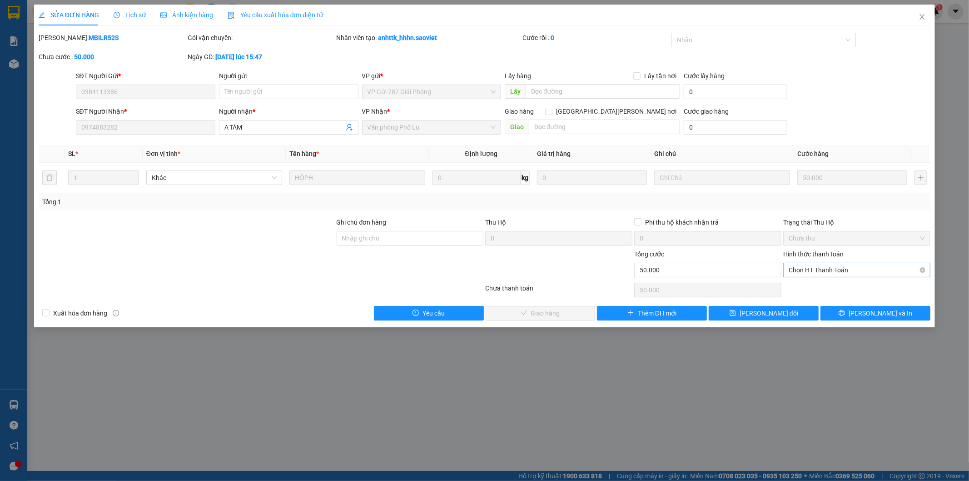
click at [794, 269] on span "Chọn HT Thanh Toán" at bounding box center [857, 270] width 136 height 14
click at [802, 284] on div "Tại văn phòng" at bounding box center [857, 288] width 136 height 10
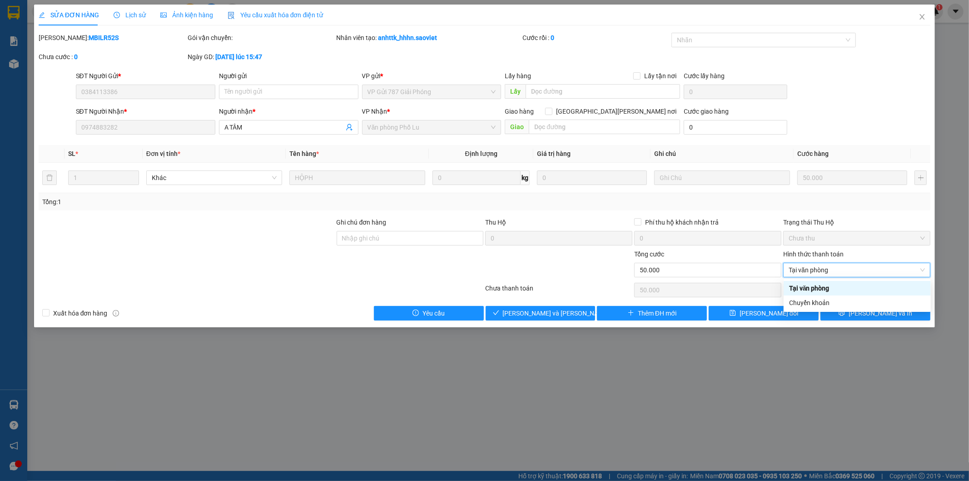
type input "0"
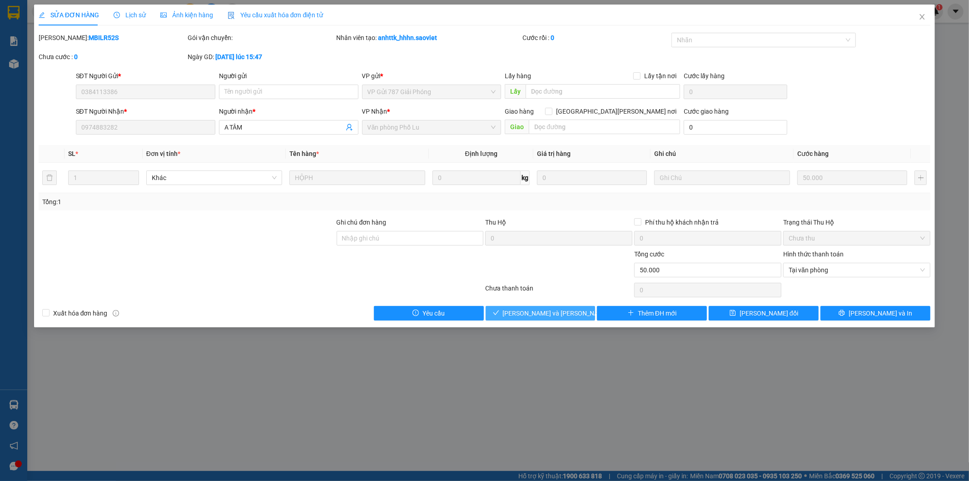
drag, startPoint x: 554, startPoint y: 315, endPoint x: 669, endPoint y: 215, distance: 152.7
click at [553, 315] on span "[PERSON_NAME] và [PERSON_NAME] hàng" at bounding box center [564, 313] width 123 height 10
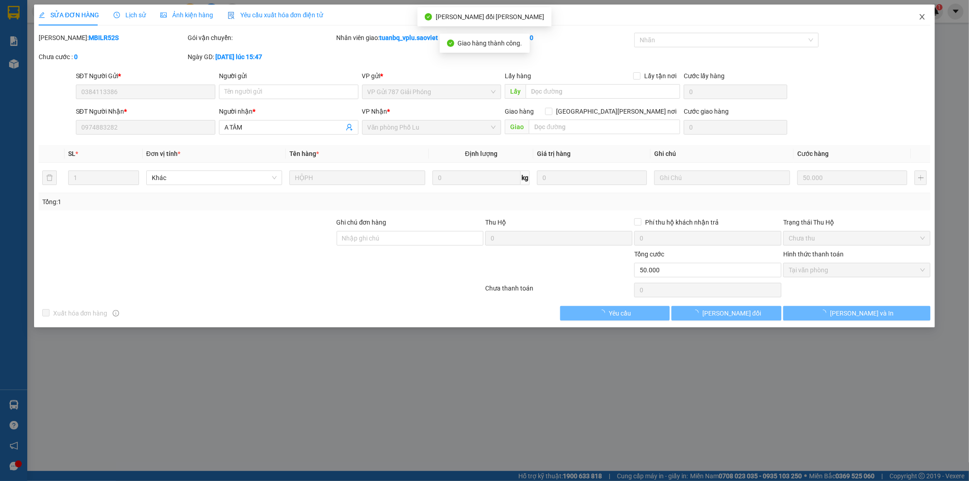
click at [923, 17] on icon "close" at bounding box center [922, 16] width 5 height 5
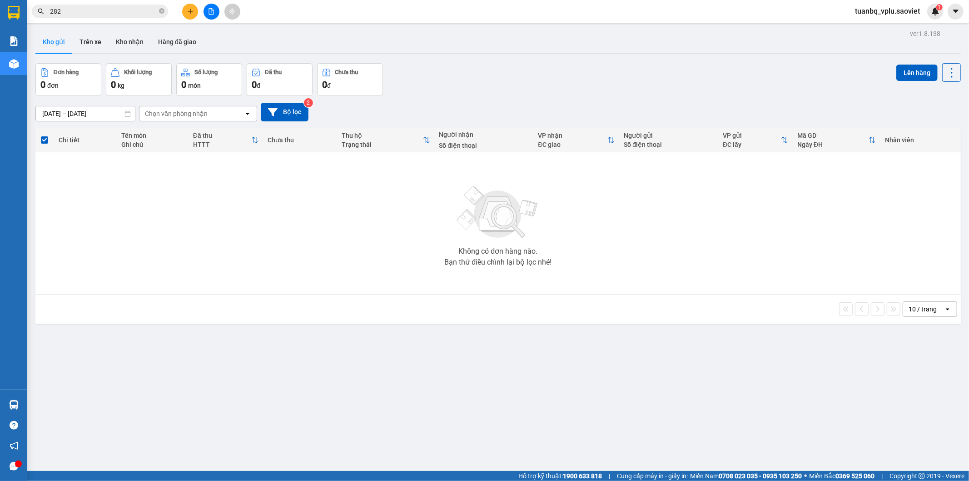
click at [71, 16] on input "282" at bounding box center [103, 11] width 107 height 10
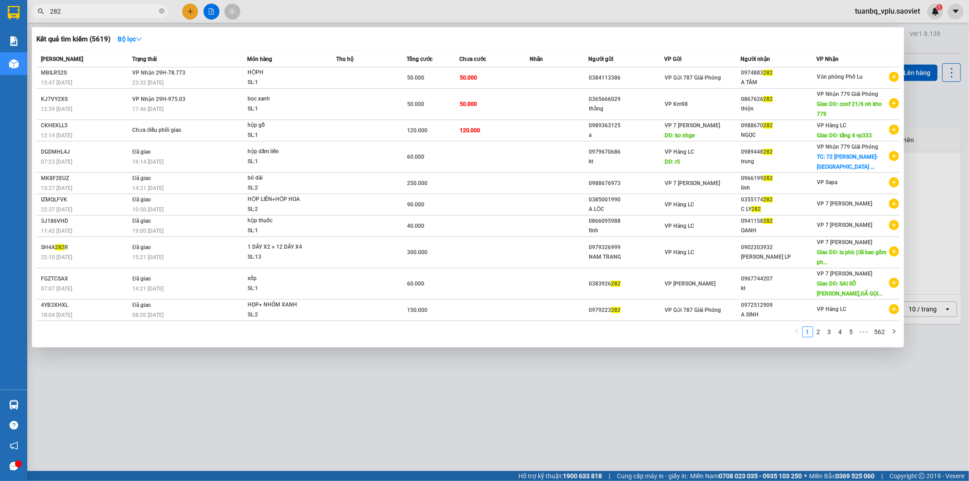
click at [71, 16] on input "282" at bounding box center [103, 11] width 107 height 10
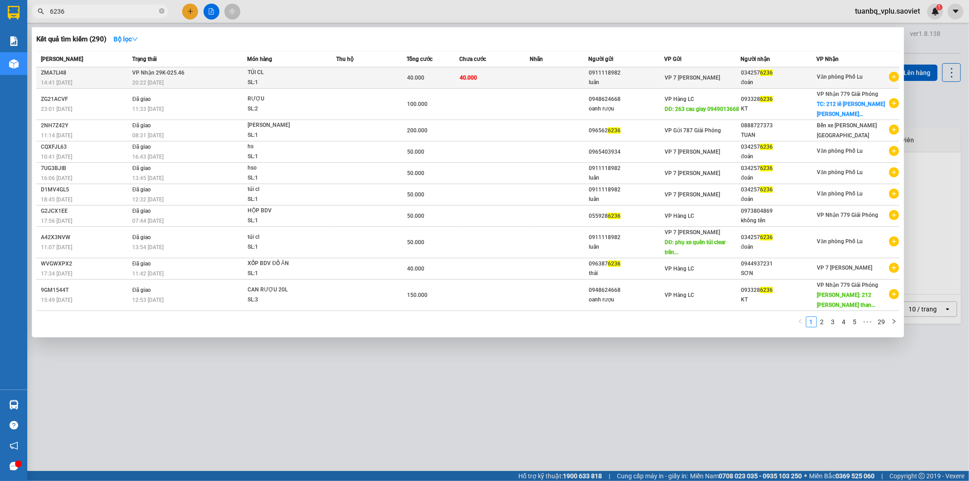
type input "6236"
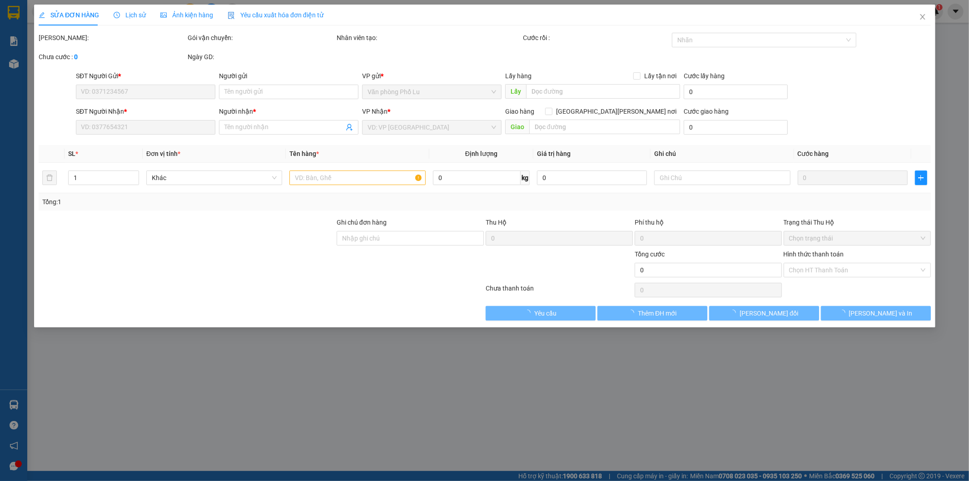
type input "0911118982"
type input "luân"
type input "0342576236"
type input "đoán"
type input "40.000"
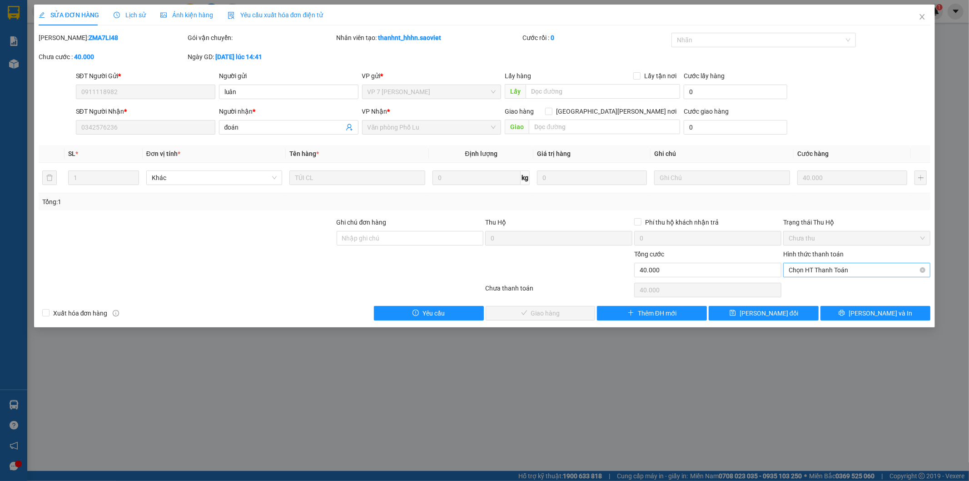
click at [834, 264] on span "Chọn HT Thanh Toán" at bounding box center [857, 270] width 136 height 14
click at [823, 288] on div "Tại văn phòng" at bounding box center [857, 288] width 136 height 10
type input "0"
click at [526, 313] on span "[PERSON_NAME] và [PERSON_NAME] hàng" at bounding box center [564, 313] width 123 height 10
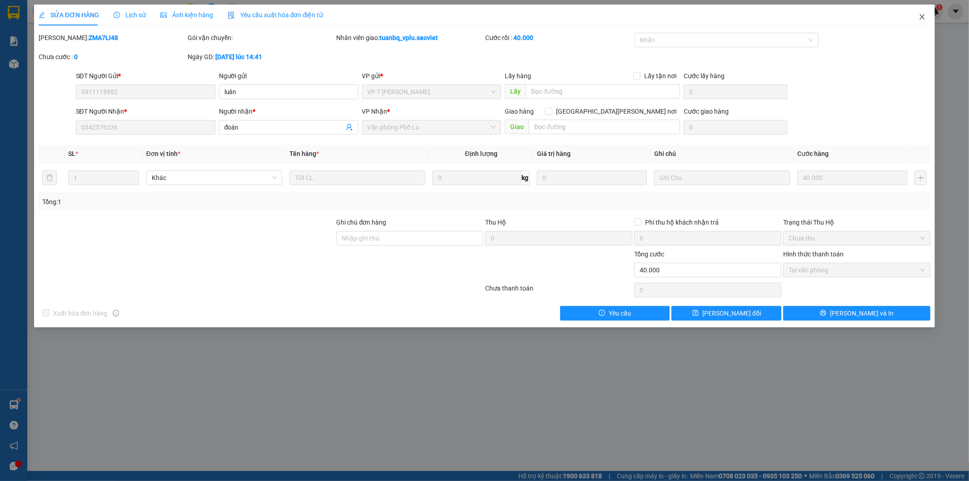
click at [923, 16] on icon "close" at bounding box center [922, 16] width 5 height 5
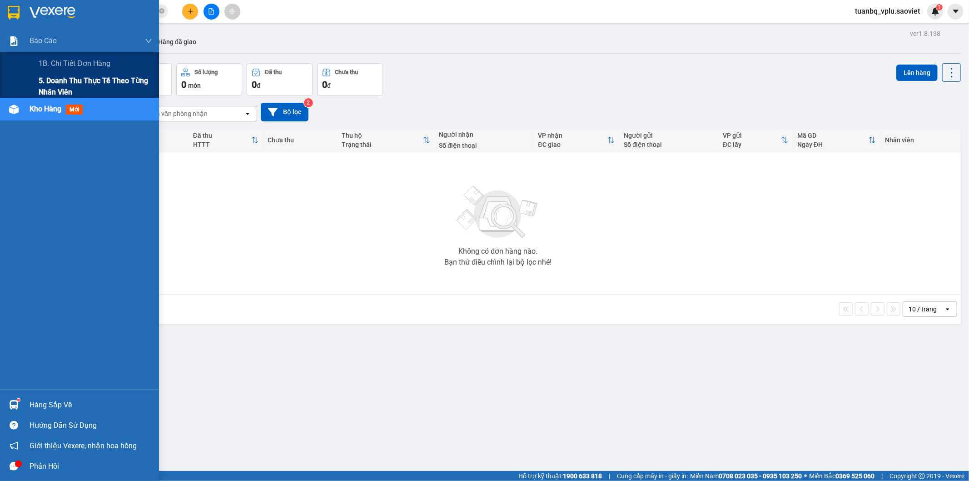
click at [60, 86] on span "5. Doanh thu thực tế theo từng nhân viên" at bounding box center [96, 86] width 114 height 23
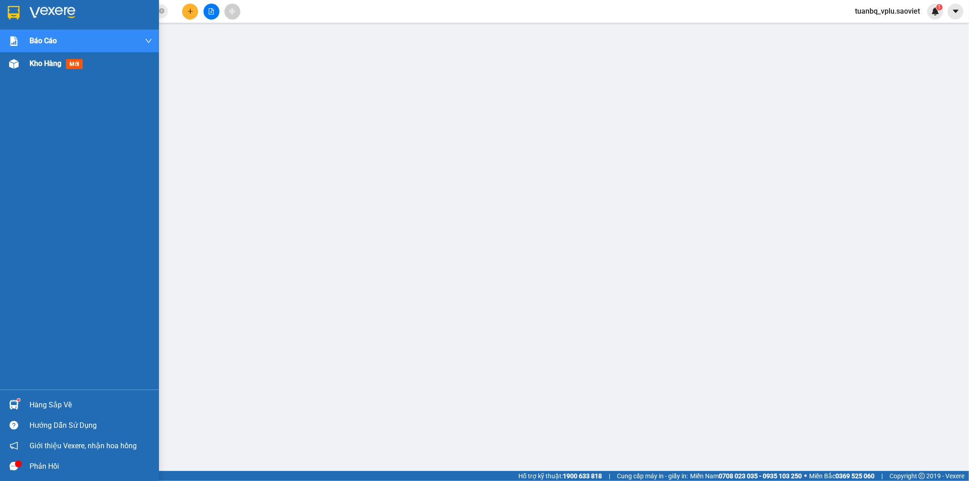
click at [32, 70] on div "Kho hàng mới" at bounding box center [91, 63] width 123 height 23
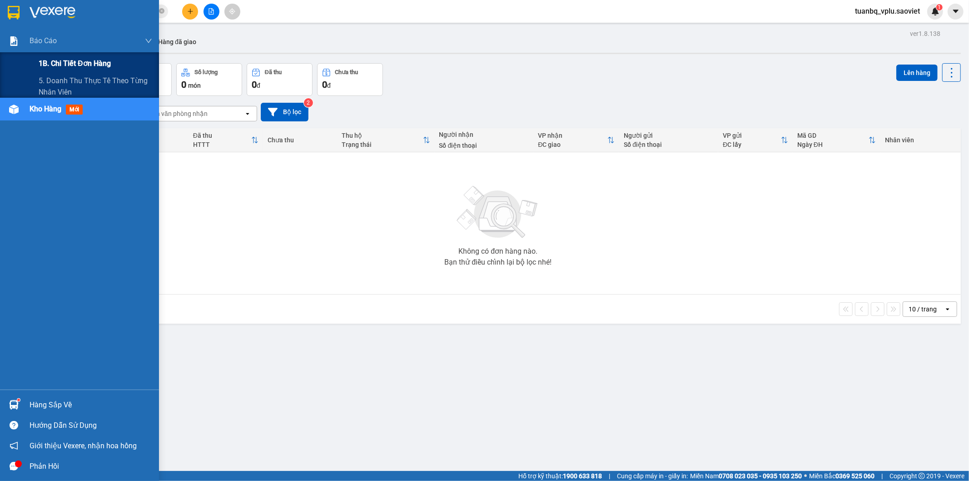
click at [62, 71] on div "1B. Chi tiết đơn hàng" at bounding box center [96, 63] width 114 height 23
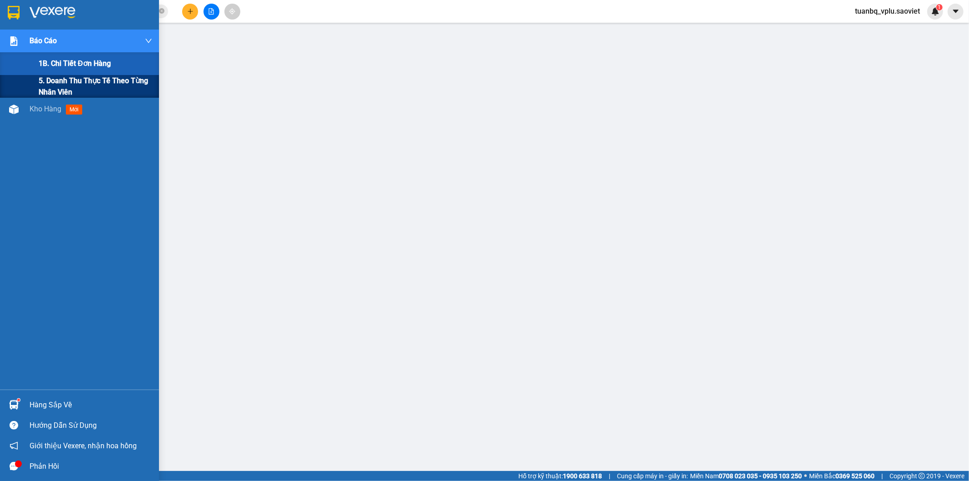
click at [74, 80] on span "5. Doanh thu thực tế theo từng nhân viên" at bounding box center [96, 86] width 114 height 23
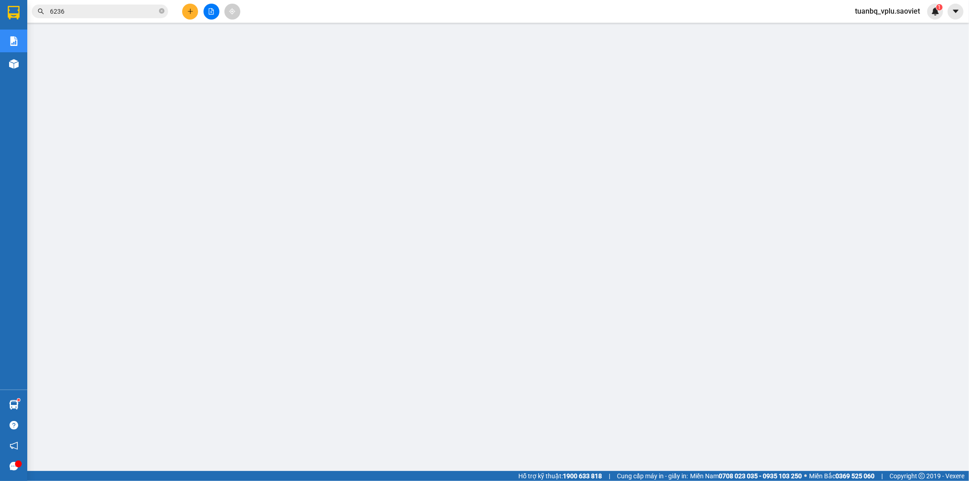
click at [130, 10] on input "6236" at bounding box center [103, 11] width 107 height 10
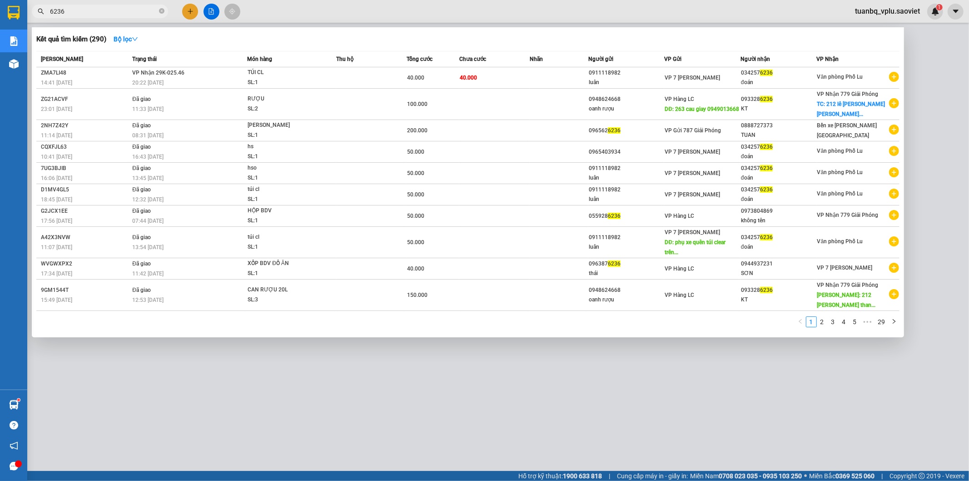
click at [130, 10] on input "6236" at bounding box center [103, 11] width 107 height 10
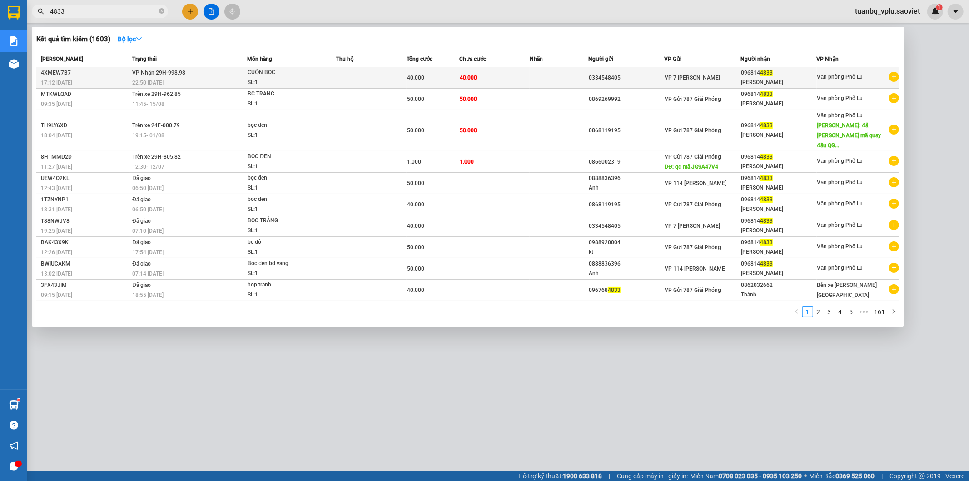
type input "4833"
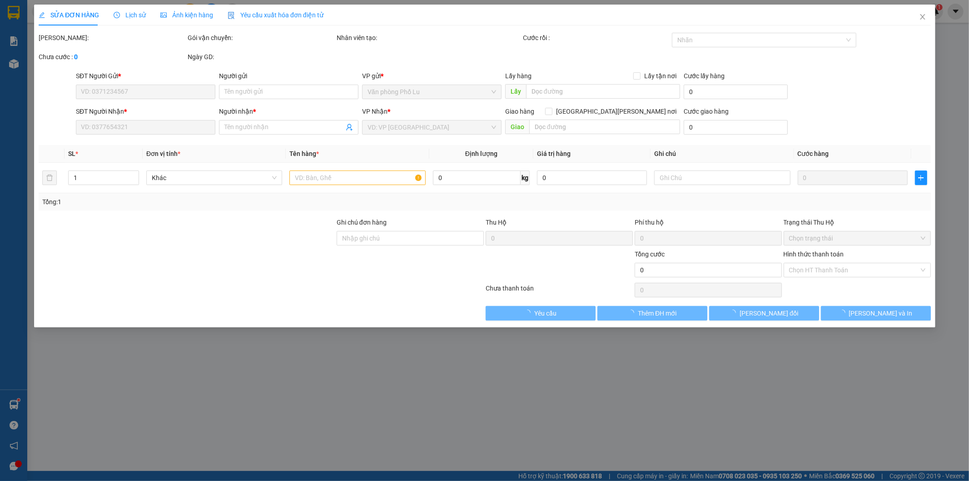
type input "0334548405"
type input "0968144833"
type input "[PERSON_NAME]"
type input "40.000"
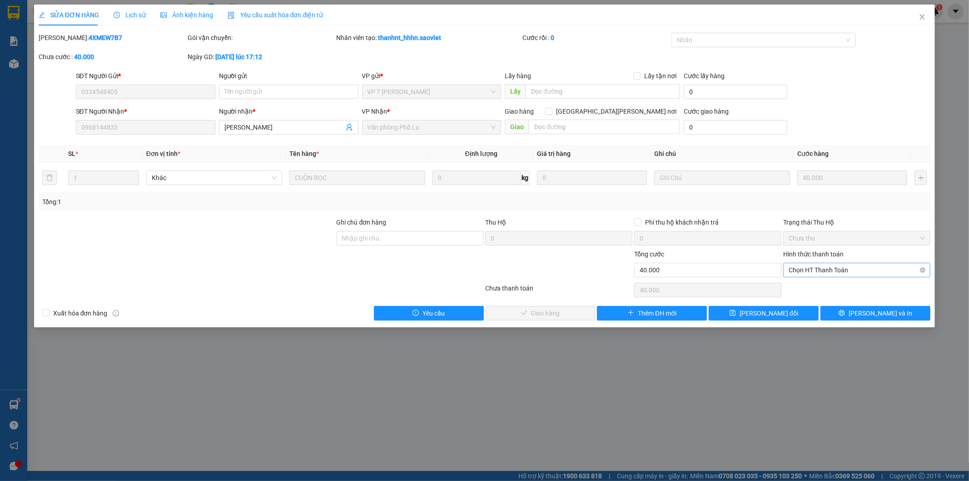
click at [855, 266] on span "Chọn HT Thanh Toán" at bounding box center [857, 270] width 136 height 14
click at [838, 285] on div "Tại văn phòng" at bounding box center [857, 288] width 136 height 10
type input "0"
click at [573, 312] on button "[PERSON_NAME] và [PERSON_NAME] hàng" at bounding box center [541, 313] width 110 height 15
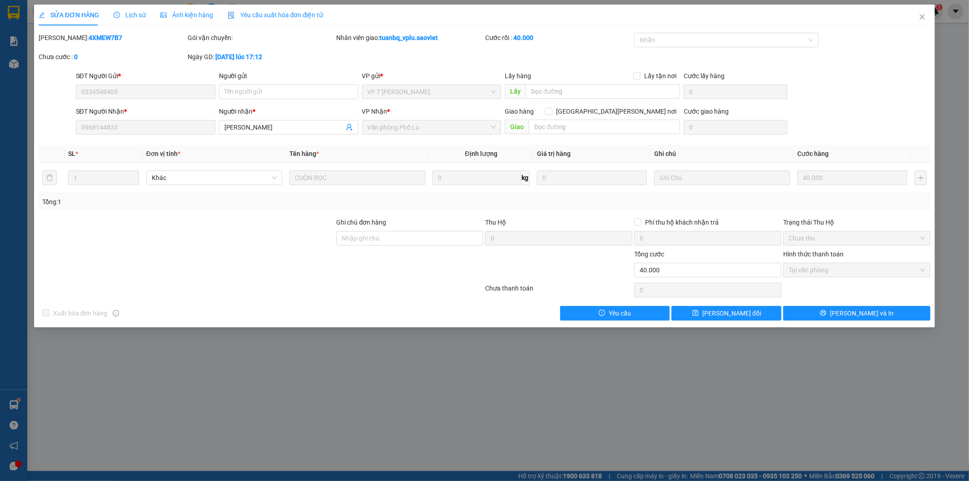
click at [719, 378] on div "SỬA ĐƠN HÀNG Lịch sử Ảnh kiện hàng Yêu cầu xuất hóa đơn điện tử Total Paid Fee …" at bounding box center [484, 240] width 969 height 481
click at [926, 15] on span "Close" at bounding box center [922, 17] width 25 height 25
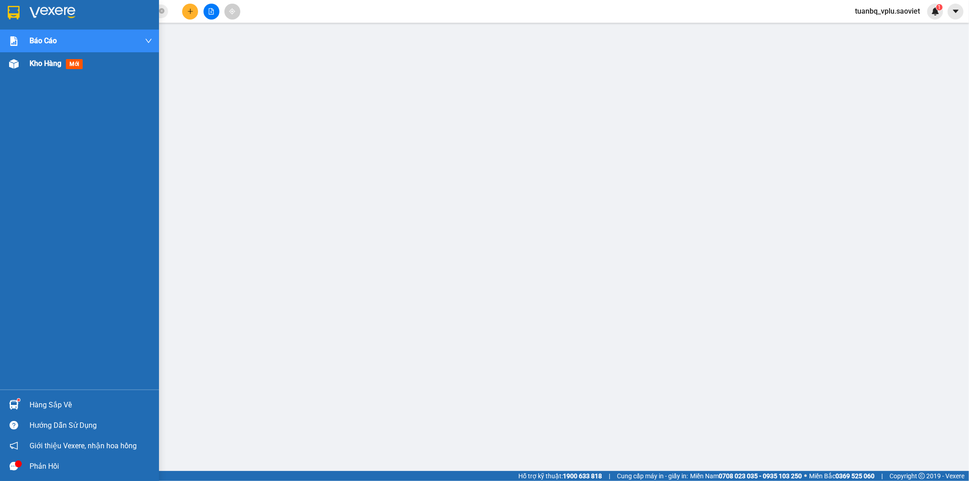
click at [32, 65] on span "Kho hàng" at bounding box center [46, 63] width 32 height 9
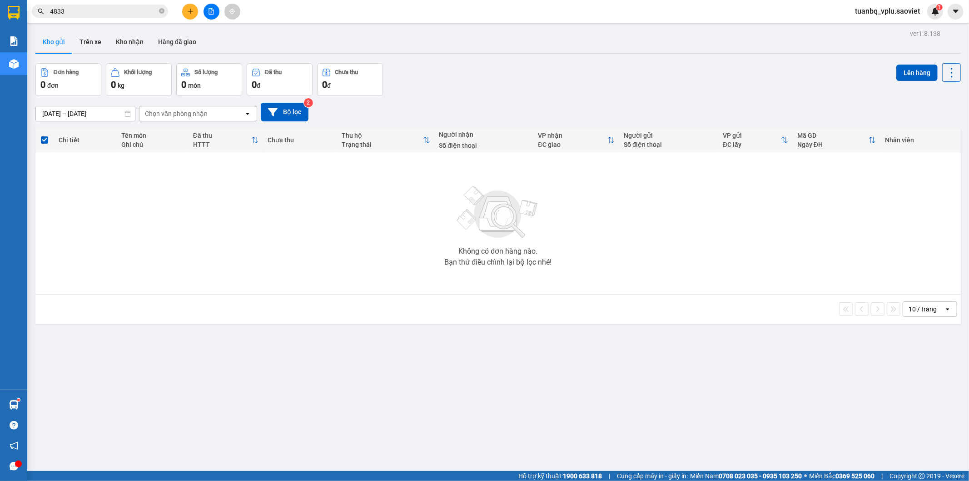
click at [101, 15] on input "4833" at bounding box center [103, 11] width 107 height 10
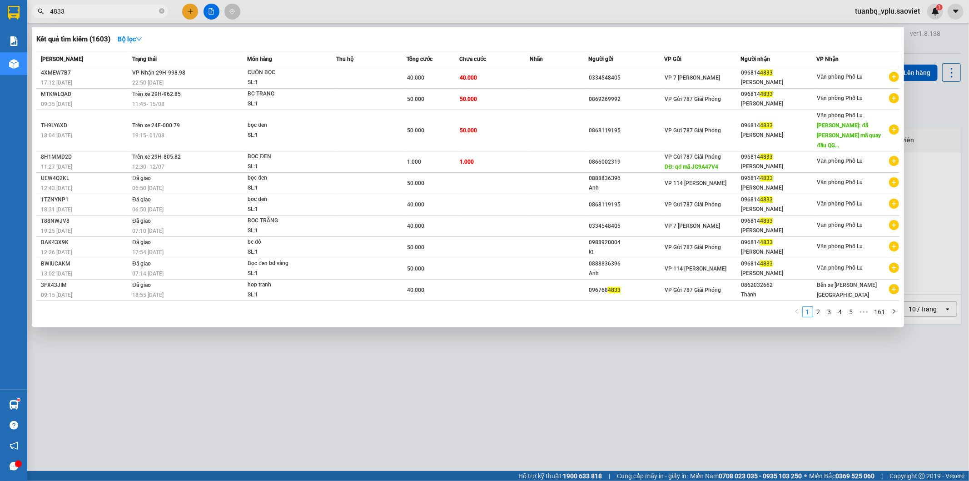
click at [101, 15] on input "4833" at bounding box center [103, 11] width 107 height 10
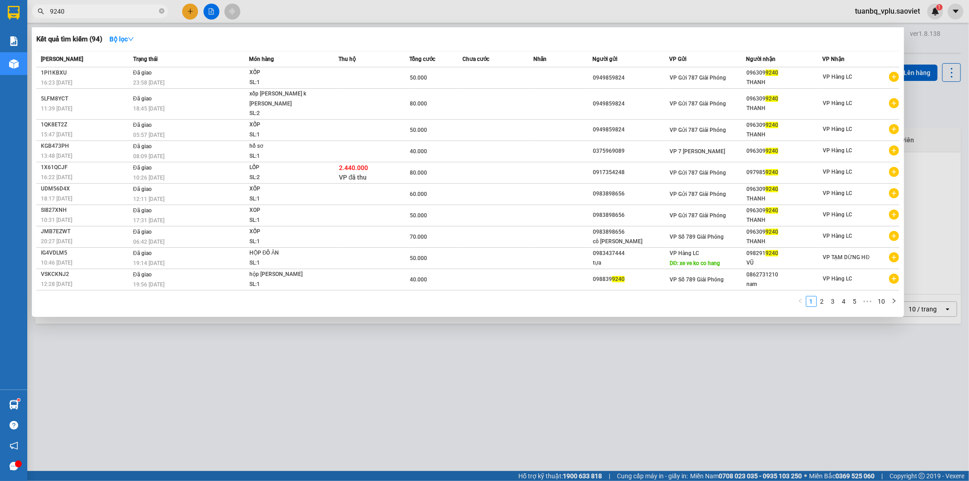
type input "9240"
click at [191, 15] on div at bounding box center [484, 240] width 969 height 481
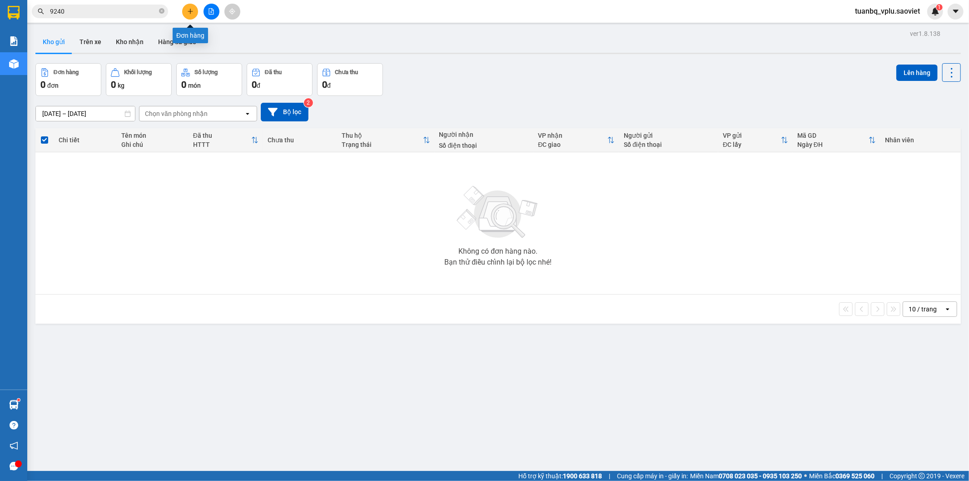
click at [191, 15] on button at bounding box center [190, 12] width 16 height 16
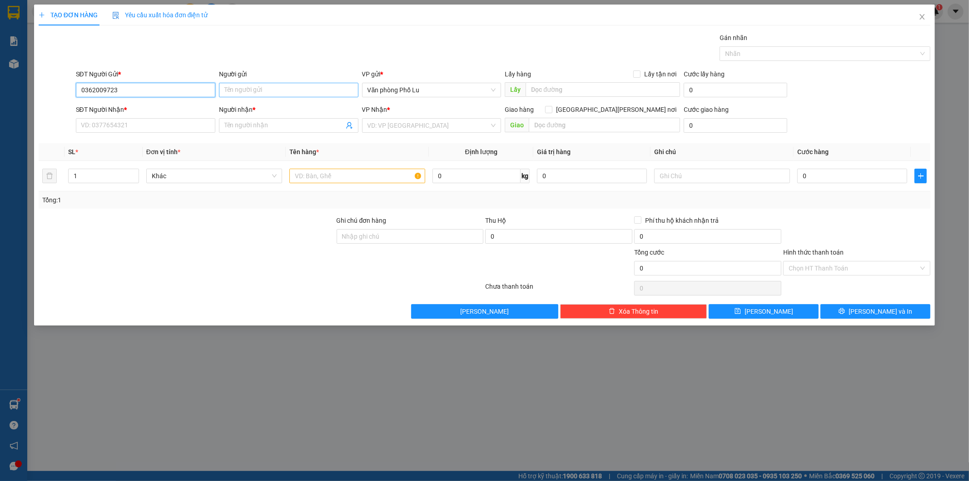
type input "0362009723"
click at [241, 85] on input "Người gửi" at bounding box center [289, 90] width 140 height 15
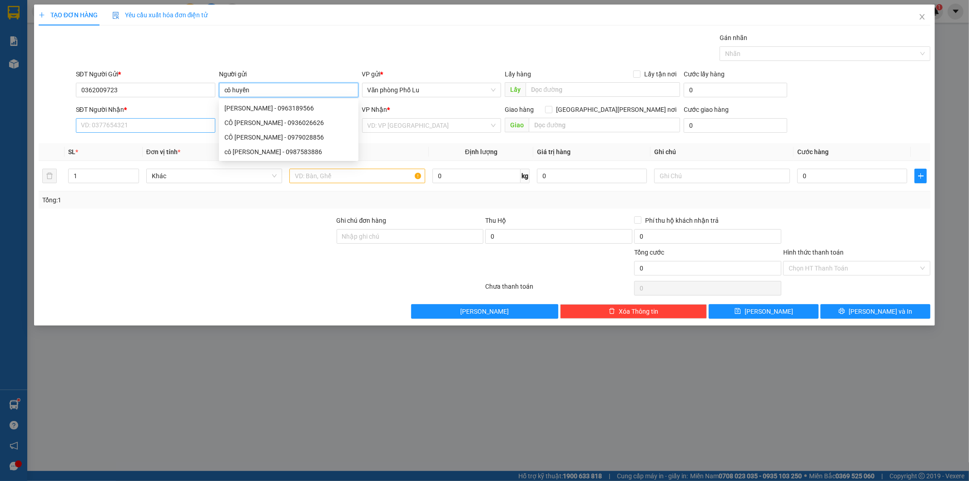
type input "cô huyền"
click at [169, 130] on input "SĐT Người Nhận *" at bounding box center [146, 125] width 140 height 15
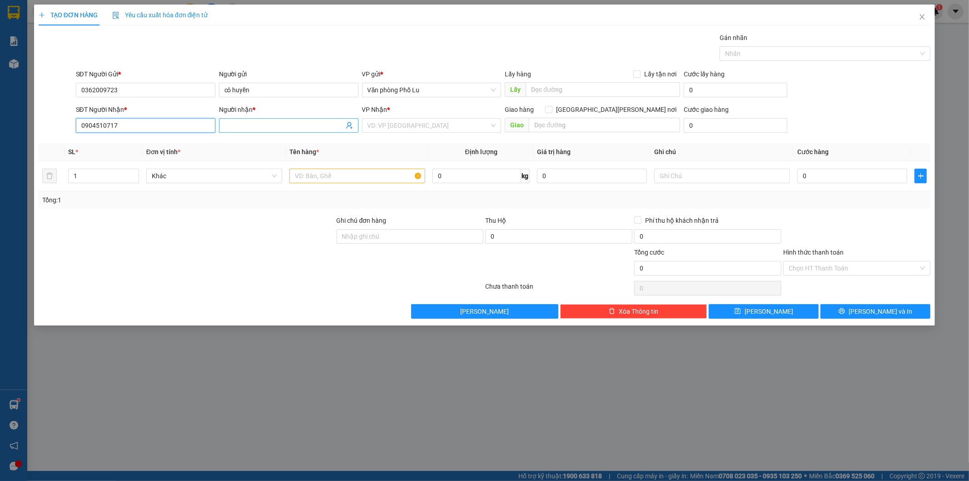
type input "0904510717"
click at [240, 122] on input "Người nhận *" at bounding box center [285, 125] width 120 height 10
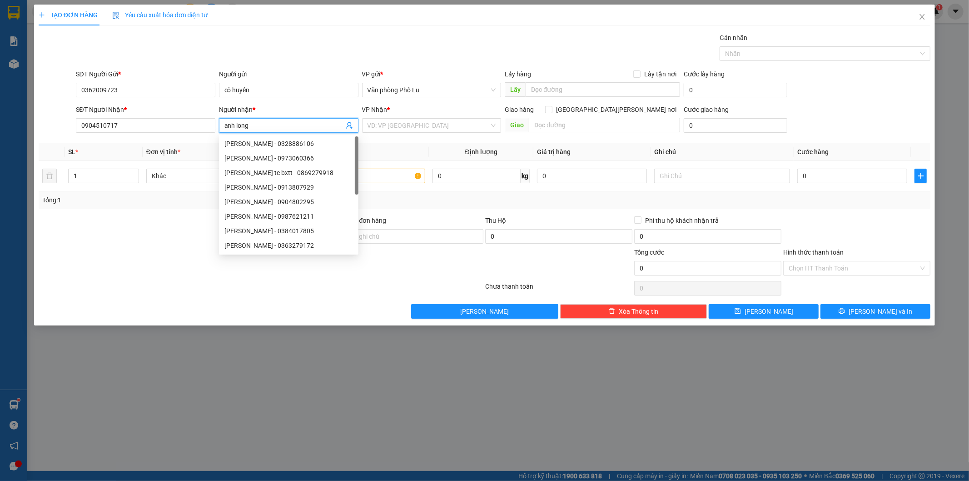
click at [147, 294] on div at bounding box center [261, 288] width 447 height 18
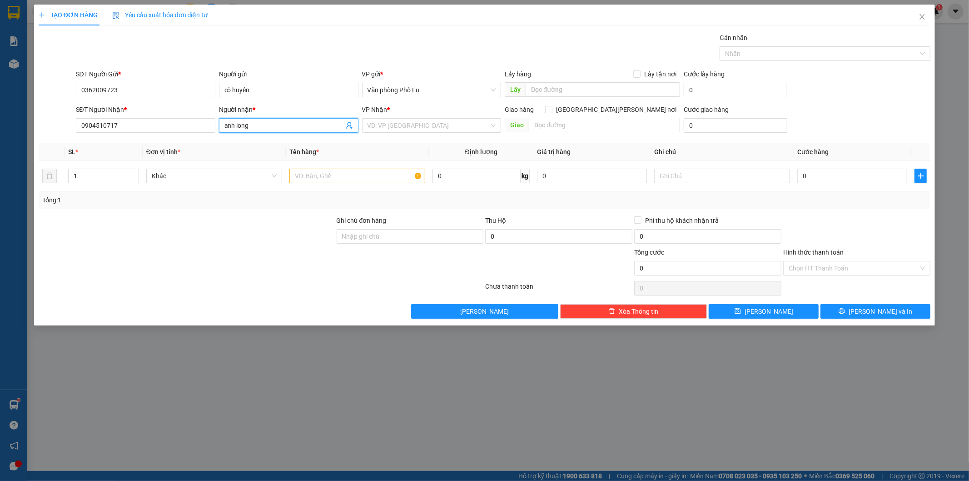
click at [255, 123] on input "anh long" at bounding box center [285, 125] width 120 height 10
click at [274, 125] on input "anh long(034454671" at bounding box center [285, 125] width 120 height 10
click at [316, 126] on input "anh long(0344546171" at bounding box center [285, 125] width 120 height 10
type input "anh long(0344546171)"
click at [803, 179] on input "0" at bounding box center [853, 176] width 110 height 15
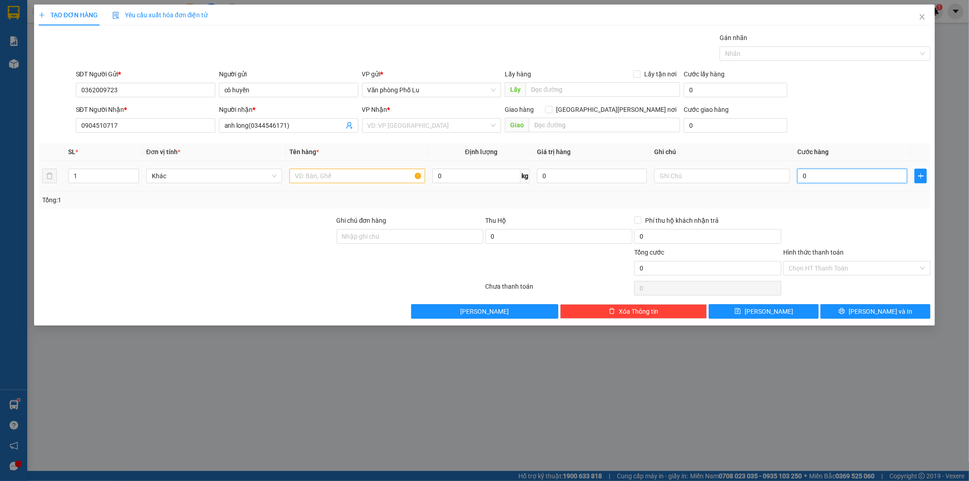
paste input "6"
type input "60"
type input "60.000"
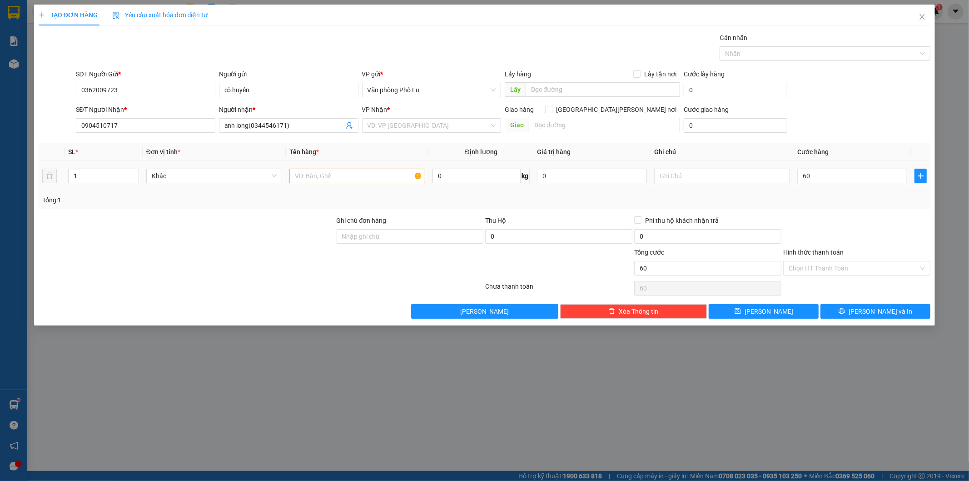
type input "60.000"
click at [847, 205] on div "Tổng: 1" at bounding box center [485, 199] width 893 height 17
click at [440, 123] on input "search" at bounding box center [429, 126] width 122 height 14
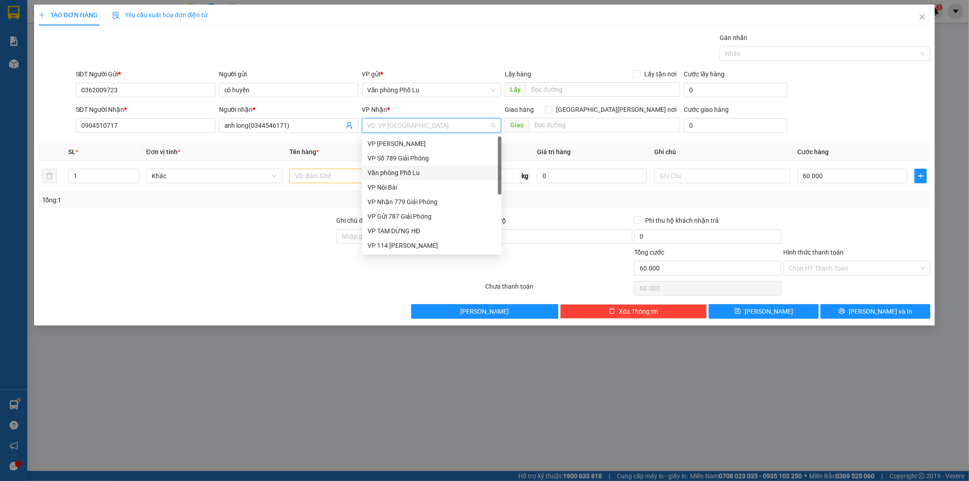
scroll to position [94, 0]
click at [400, 212] on div "VP 7 [PERSON_NAME]" at bounding box center [432, 210] width 129 height 10
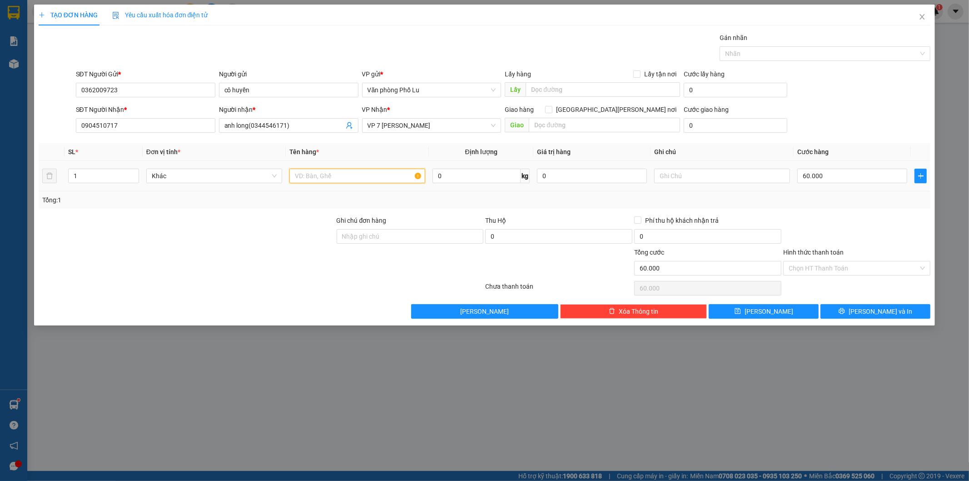
click at [323, 180] on input "text" at bounding box center [357, 176] width 136 height 15
type input "va ly"
click at [251, 232] on div at bounding box center [187, 231] width 298 height 32
click at [857, 269] on input "Hình thức thanh toán" at bounding box center [854, 268] width 130 height 14
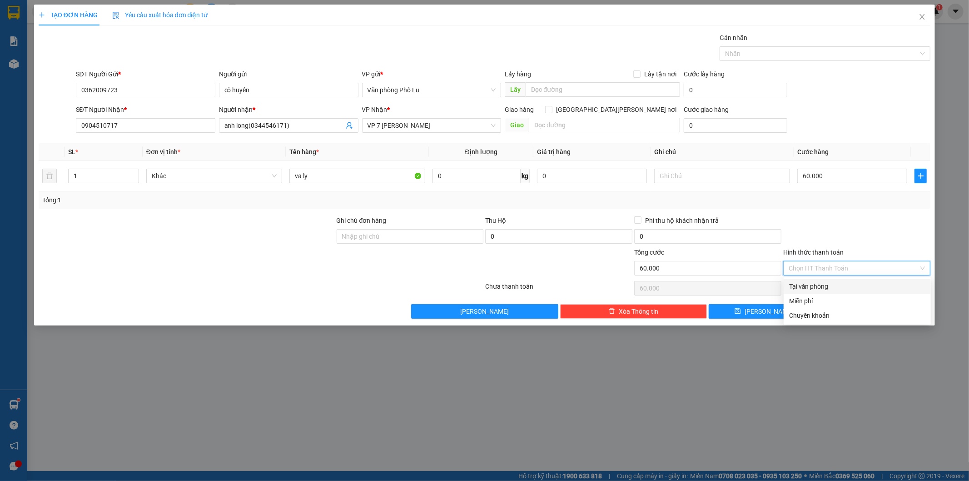
click at [816, 282] on div "Tại văn phòng" at bounding box center [857, 286] width 136 height 10
type input "0"
click at [865, 313] on button "[PERSON_NAME] và In" at bounding box center [876, 311] width 110 height 15
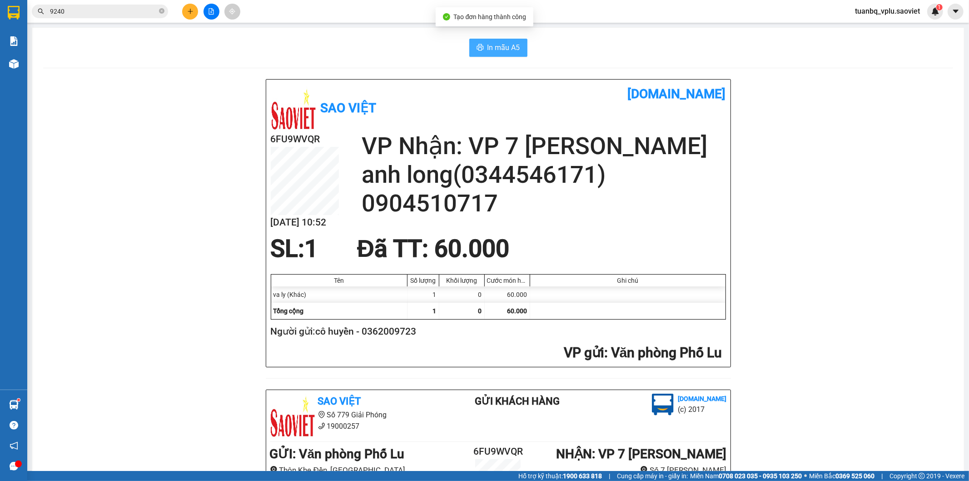
click at [497, 46] on span "In mẫu A5" at bounding box center [504, 47] width 33 height 11
click at [101, 14] on input "9240" at bounding box center [103, 11] width 107 height 10
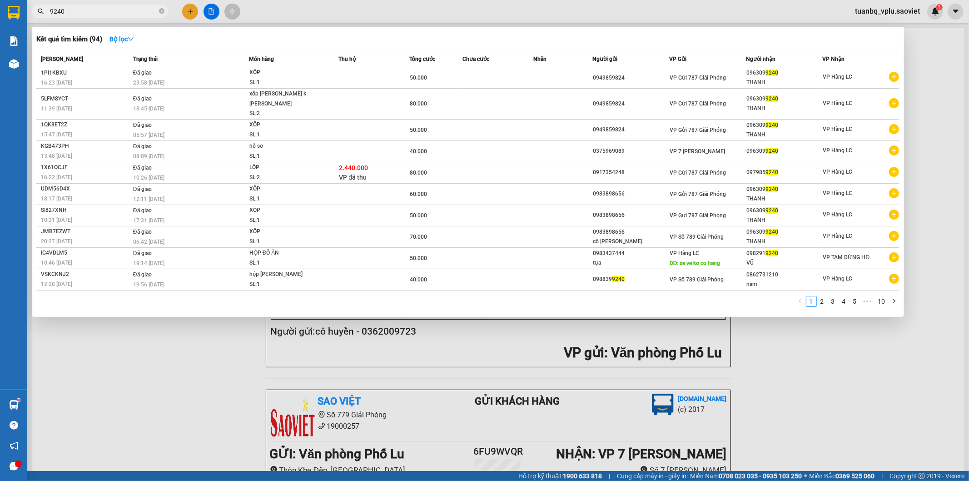
click at [101, 14] on input "9240" at bounding box center [103, 11] width 107 height 10
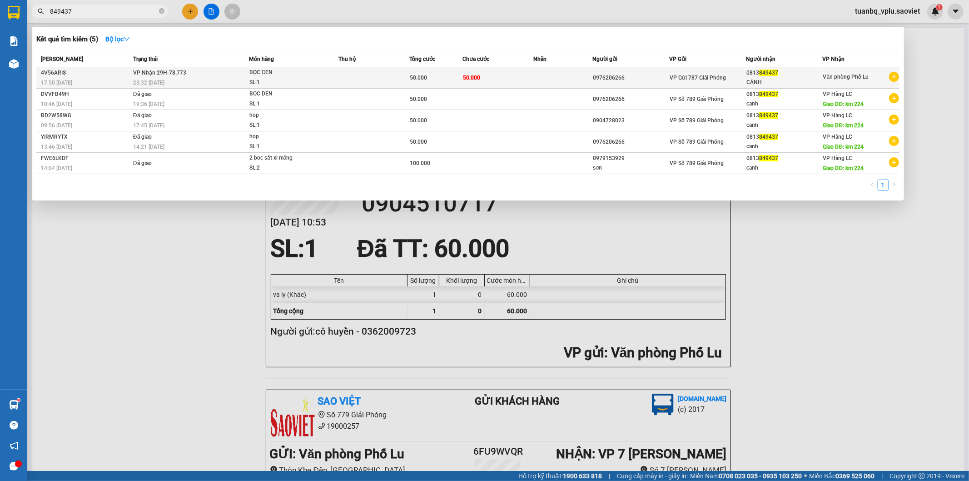
type input "849437"
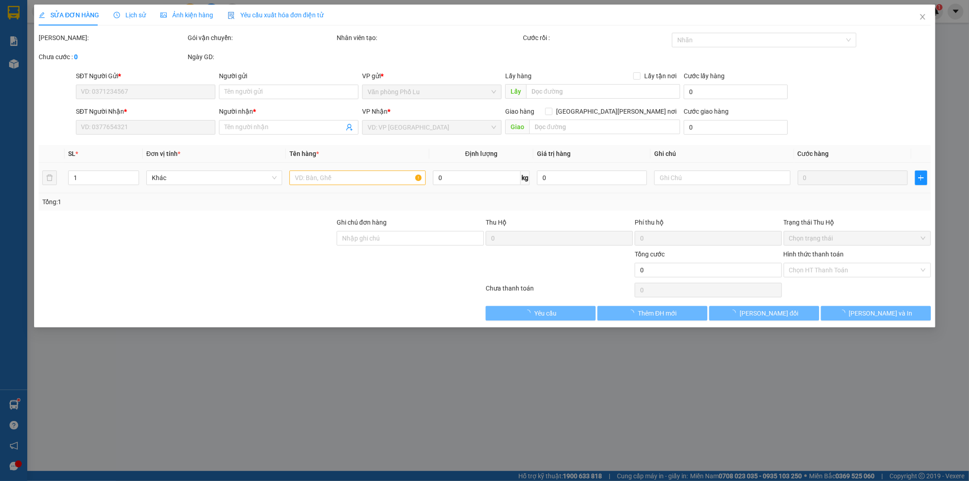
type input "0976206266"
type input "0813849437"
type input "CẢNH"
type input "50.000"
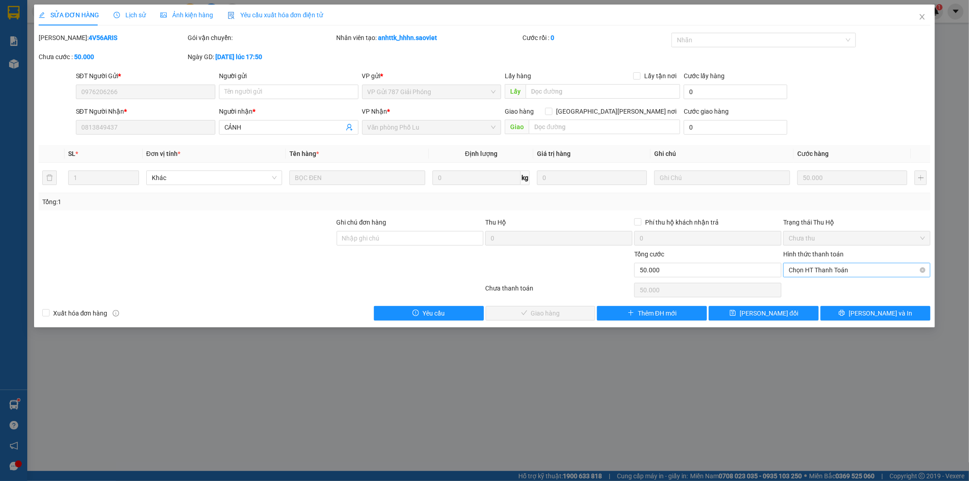
click at [830, 267] on span "Chọn HT Thanh Toán" at bounding box center [857, 270] width 136 height 14
click at [826, 284] on div "Tại văn phòng" at bounding box center [857, 288] width 136 height 10
type input "0"
click at [568, 312] on span "[PERSON_NAME] và Giao hàng" at bounding box center [564, 313] width 123 height 10
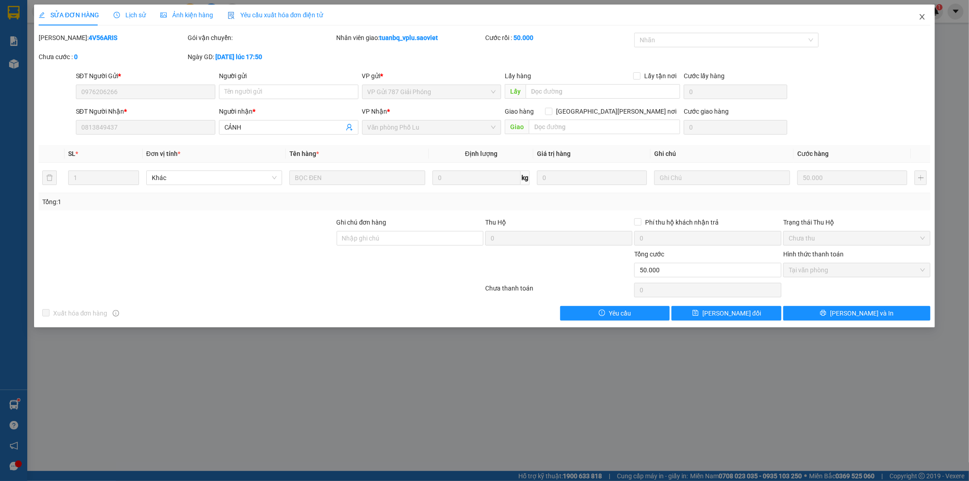
click at [924, 19] on icon "close" at bounding box center [922, 16] width 7 height 7
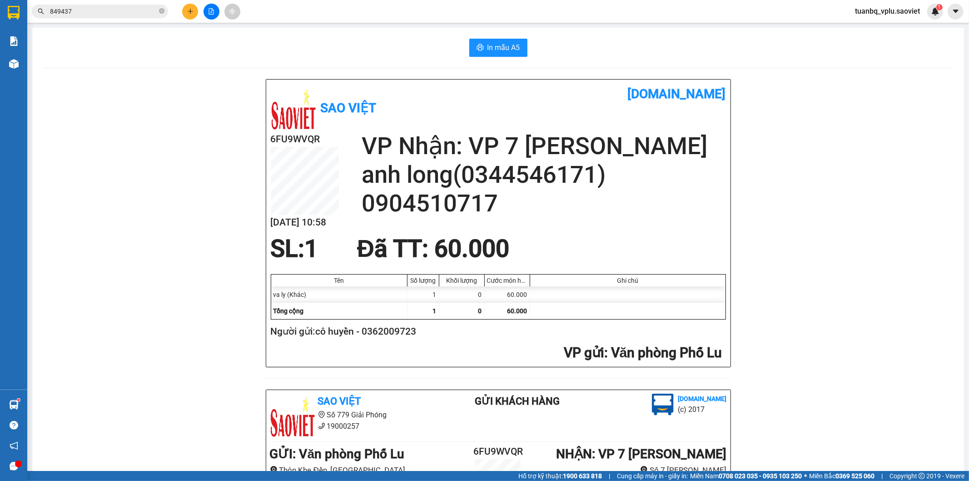
click at [103, 12] on input "849437" at bounding box center [103, 11] width 107 height 10
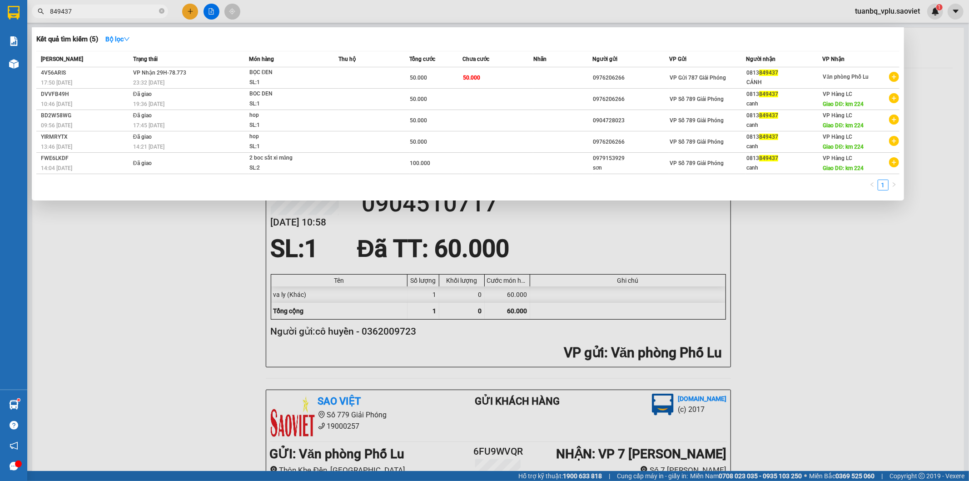
click at [103, 12] on input "849437" at bounding box center [103, 11] width 107 height 10
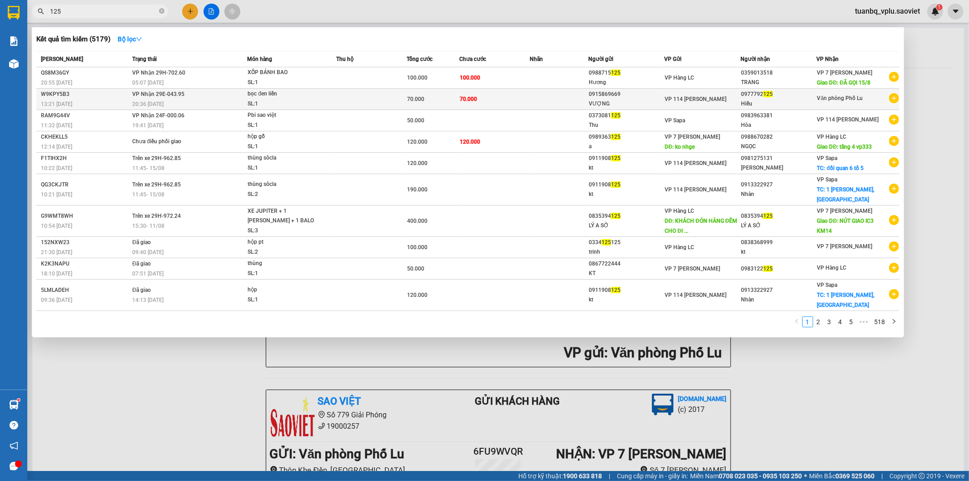
type input "125"
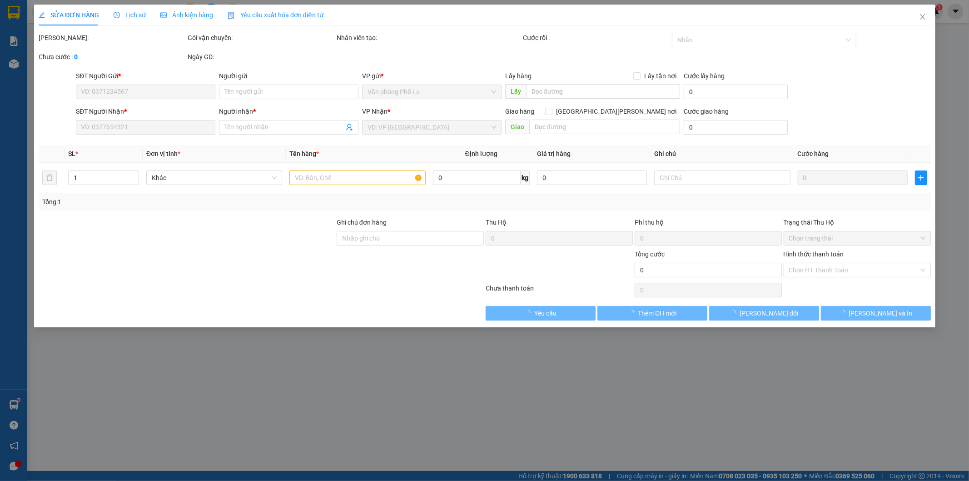
type input "0915869669"
type input "VƯỢNG"
type input "0977792125"
type input "Hiếu"
type input "70.000"
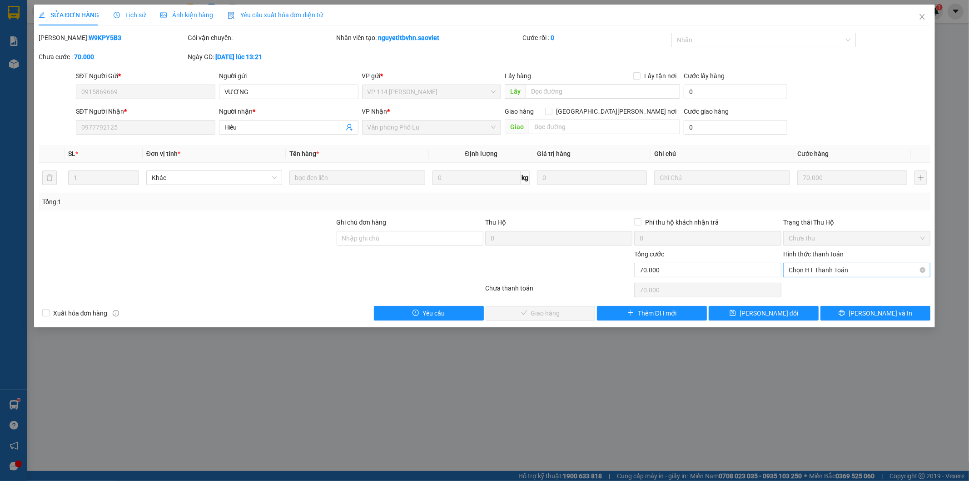
click at [838, 266] on span "Chọn HT Thanh Toán" at bounding box center [857, 270] width 136 height 14
click at [832, 283] on div "Tại văn phòng" at bounding box center [857, 288] width 136 height 10
type input "0"
click at [571, 319] on button "[PERSON_NAME] và Giao hàng" at bounding box center [541, 313] width 110 height 15
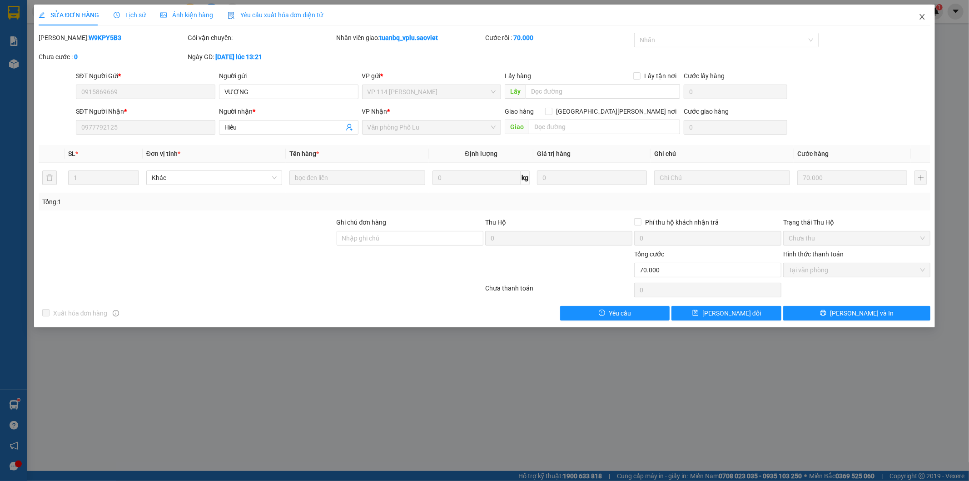
click at [925, 17] on icon "close" at bounding box center [922, 16] width 7 height 7
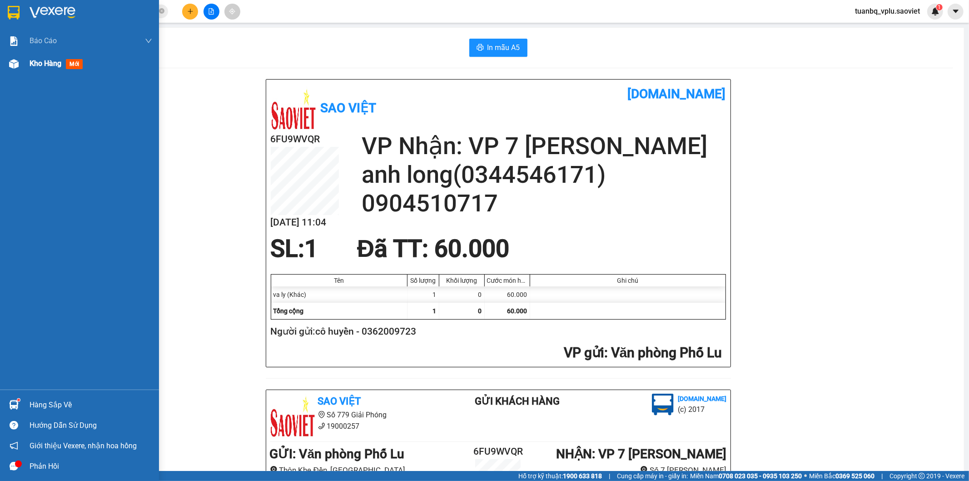
click at [42, 65] on span "Kho hàng" at bounding box center [46, 63] width 32 height 9
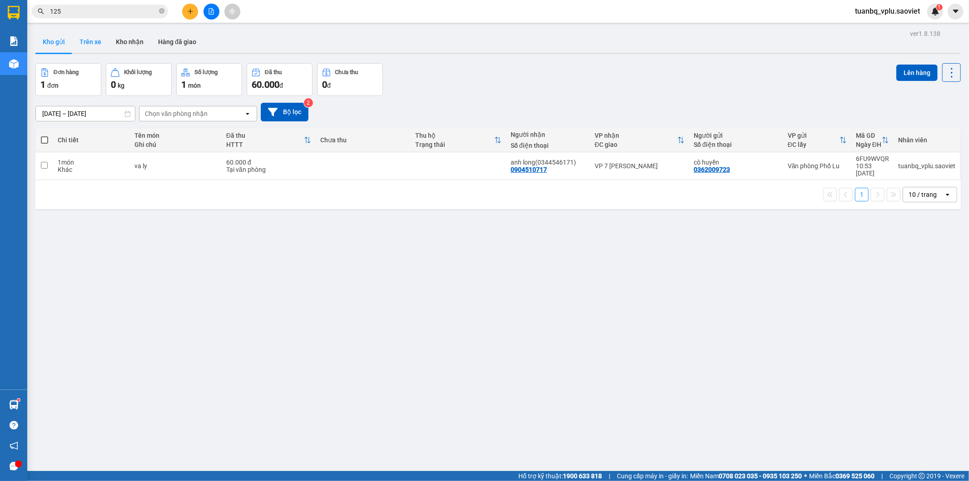
click at [92, 38] on button "Trên xe" at bounding box center [90, 42] width 36 height 22
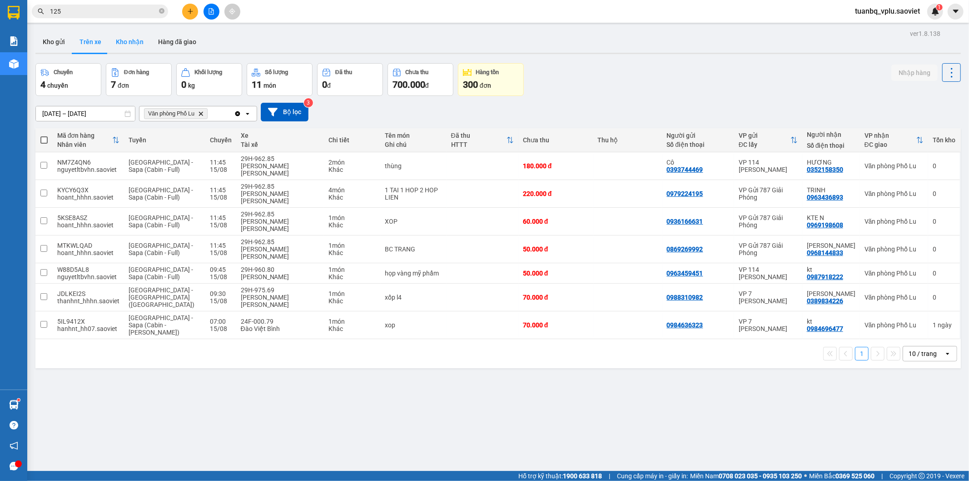
click at [116, 42] on button "Kho nhận" at bounding box center [130, 42] width 42 height 22
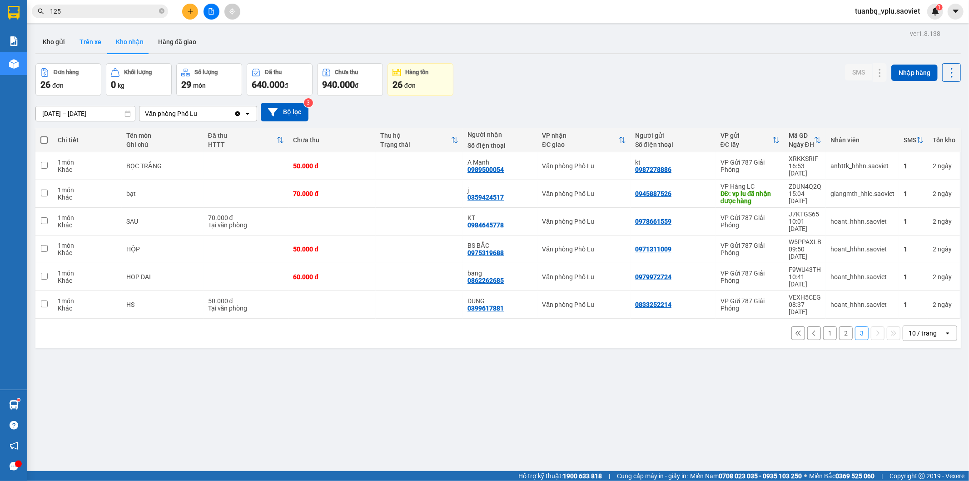
click at [93, 45] on button "Trên xe" at bounding box center [90, 42] width 36 height 22
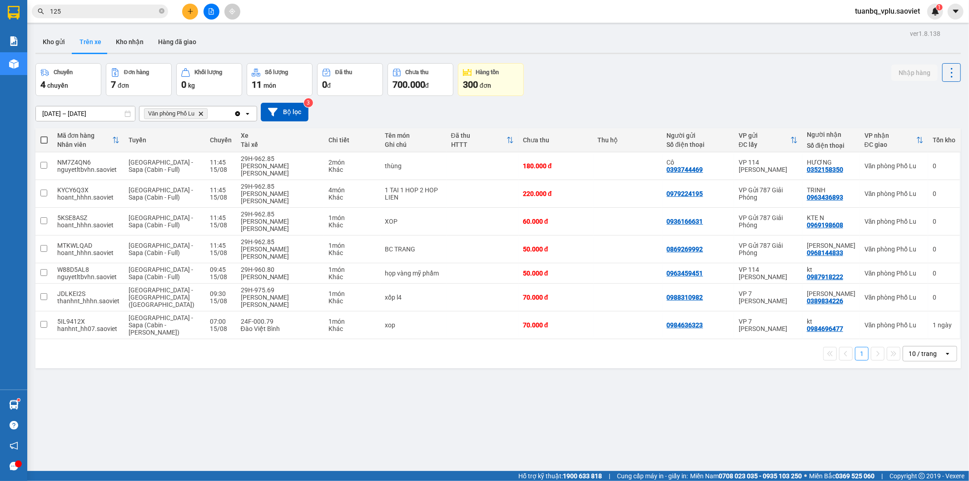
click at [97, 6] on input "125" at bounding box center [103, 11] width 107 height 10
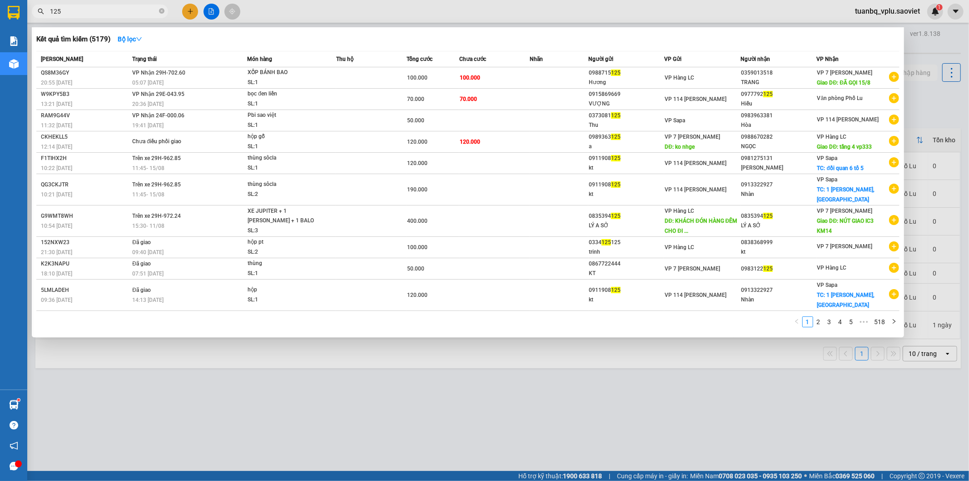
click at [97, 6] on input "125" at bounding box center [103, 11] width 107 height 10
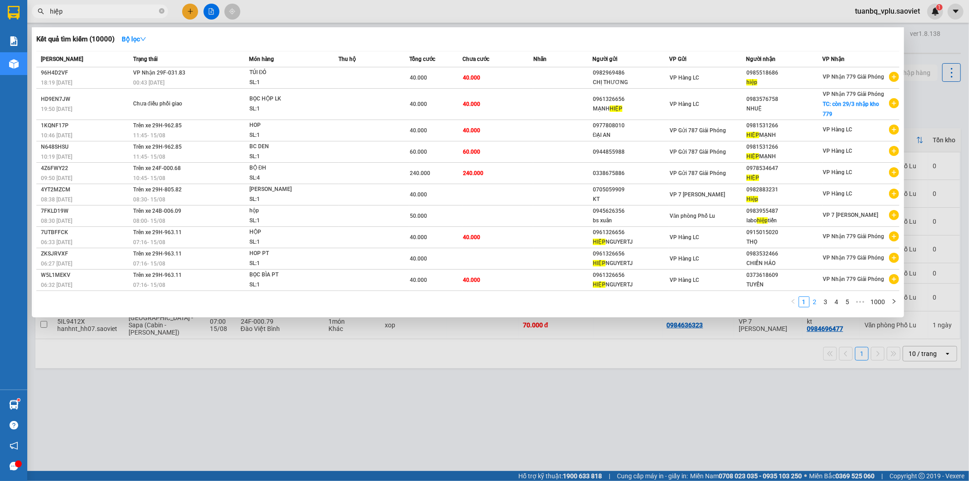
type input "hiệp"
click at [826, 304] on link "3" at bounding box center [826, 302] width 10 height 10
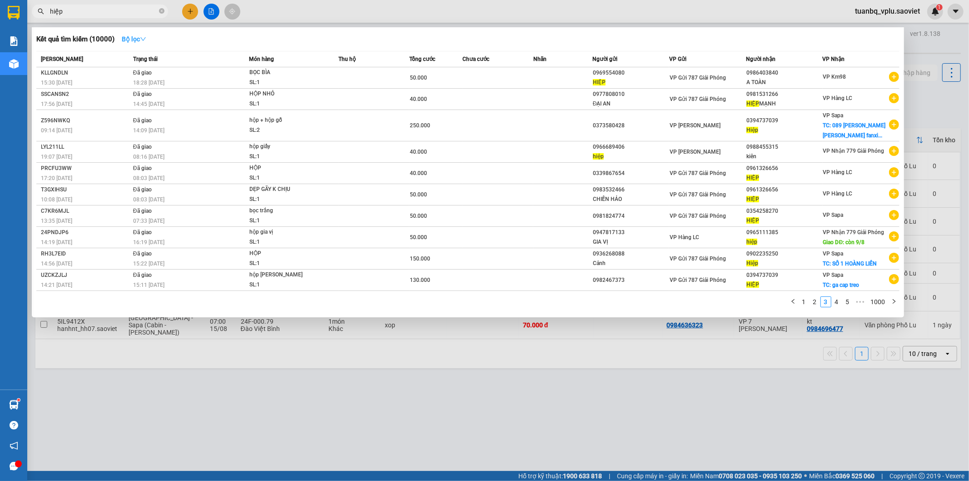
click at [139, 41] on strong "Bộ lọc" at bounding box center [134, 38] width 25 height 7
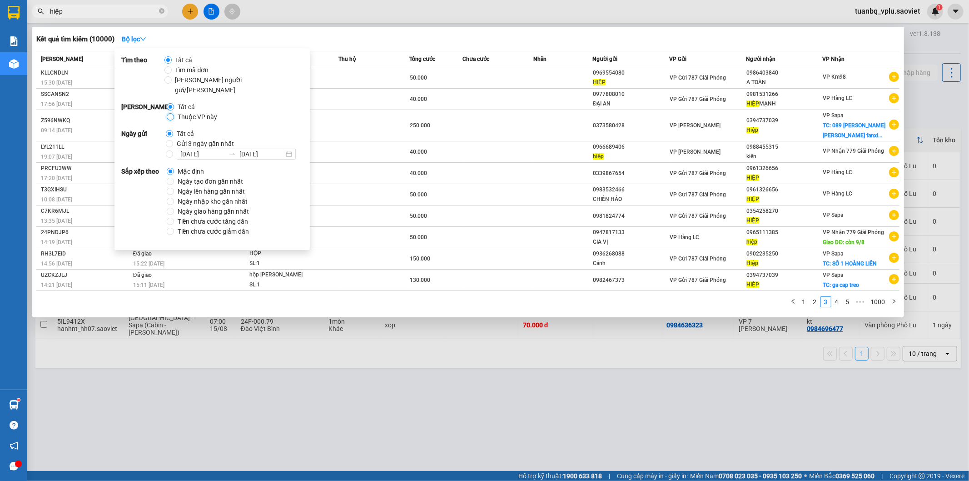
click at [171, 113] on input "Thuộc VP này" at bounding box center [170, 116] width 7 height 7
radio input "true"
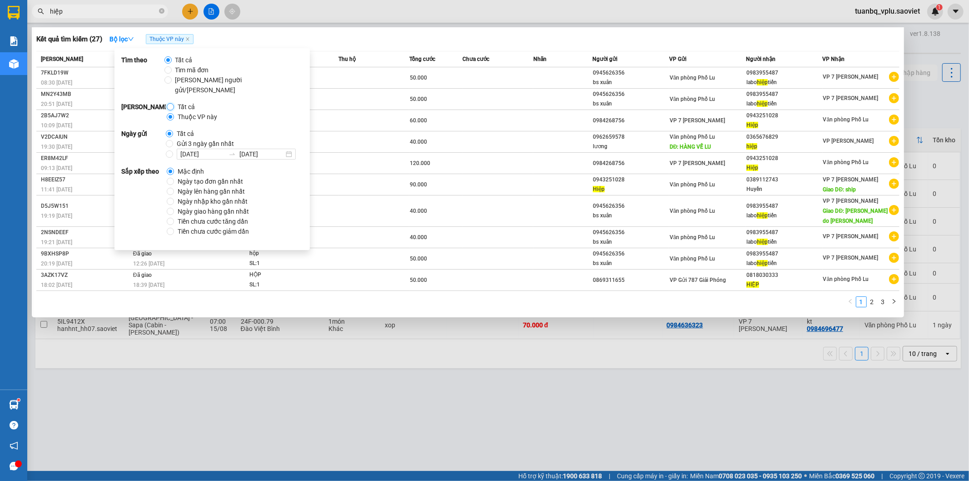
click at [170, 103] on input "Tất cả" at bounding box center [170, 106] width 7 height 7
radio input "true"
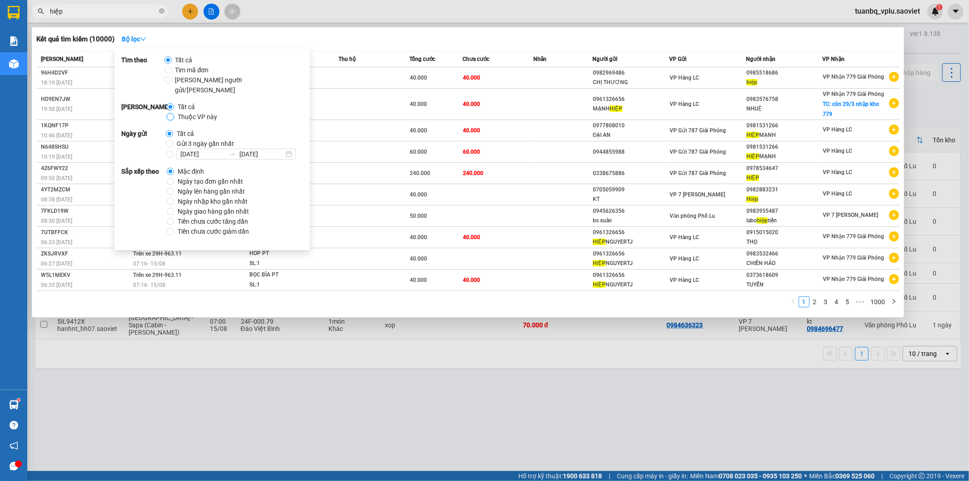
click at [171, 113] on input "Thuộc VP này" at bounding box center [170, 116] width 7 height 7
radio input "true"
radio input "false"
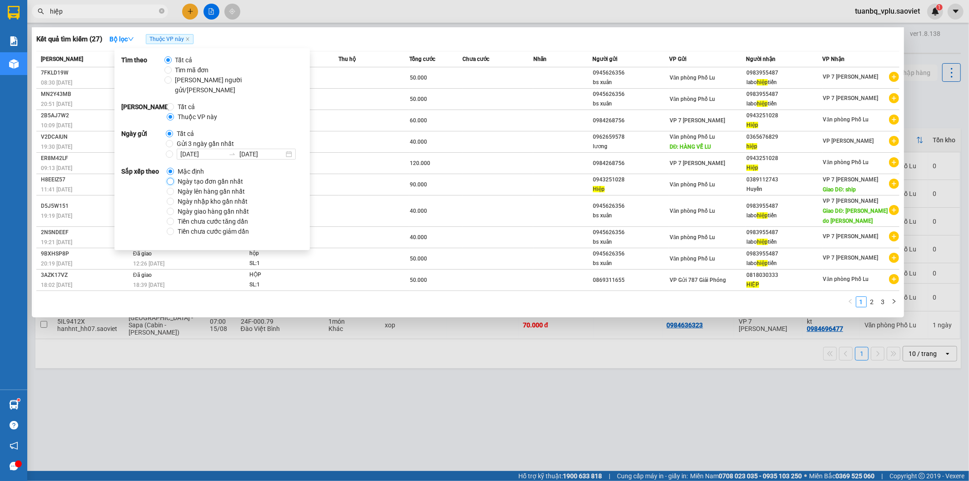
click at [173, 178] on input "Ngày tạo đơn gần nhất" at bounding box center [170, 181] width 7 height 7
radio input "true"
radio input "false"
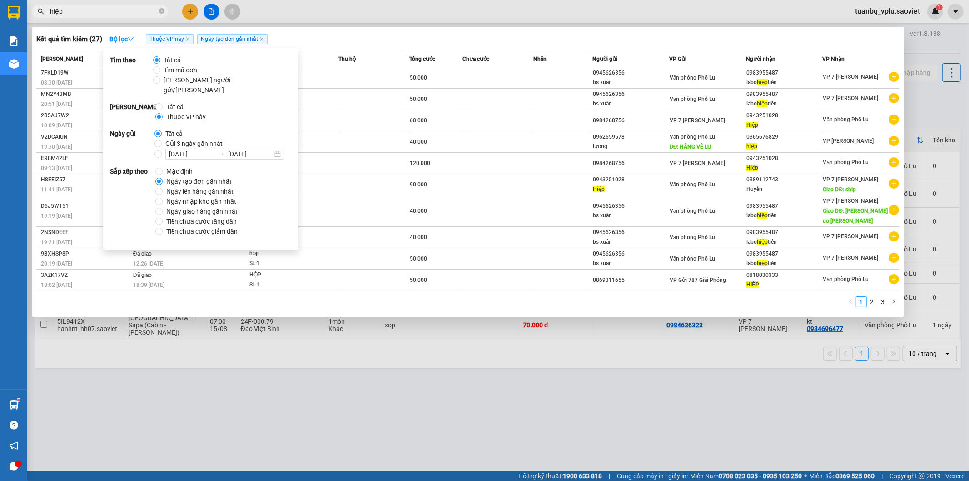
click at [374, 365] on div at bounding box center [484, 240] width 969 height 481
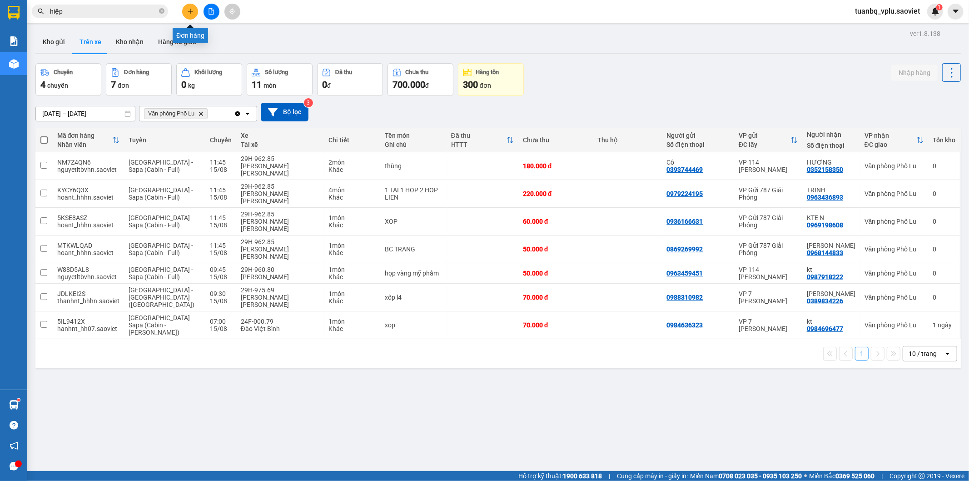
click at [188, 12] on icon "plus" at bounding box center [190, 11] width 6 height 6
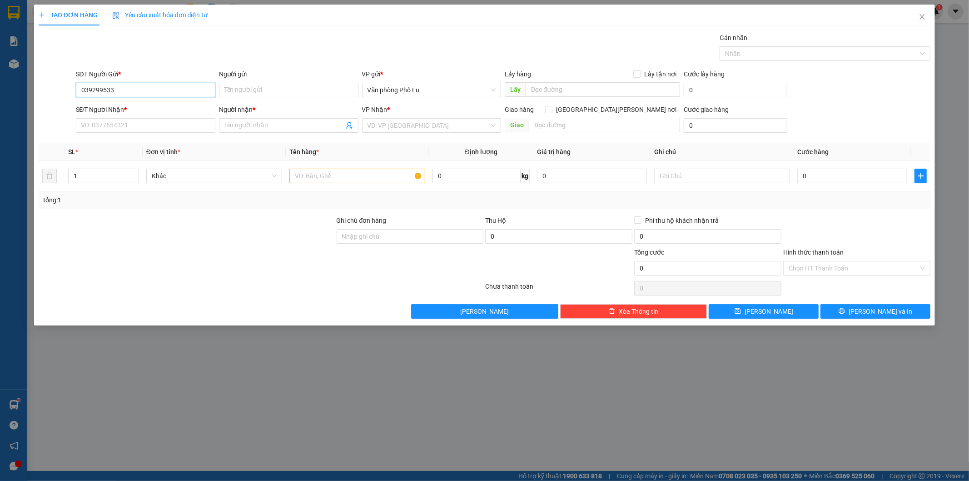
type input "0392995330"
click at [161, 105] on div "0392995330 - HÀO" at bounding box center [145, 108] width 129 height 10
type input "HÀO"
type input "0934393929"
type input "anh tú"
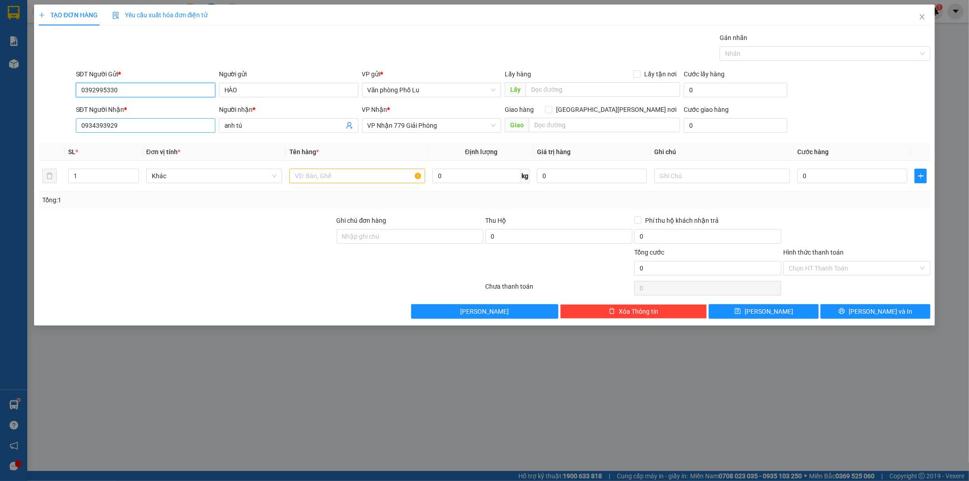
type input "0392995330"
click at [130, 129] on input "0934393929" at bounding box center [146, 125] width 140 height 15
type input "0373027245"
click at [136, 142] on div "0373027245 - kt" at bounding box center [145, 144] width 129 height 10
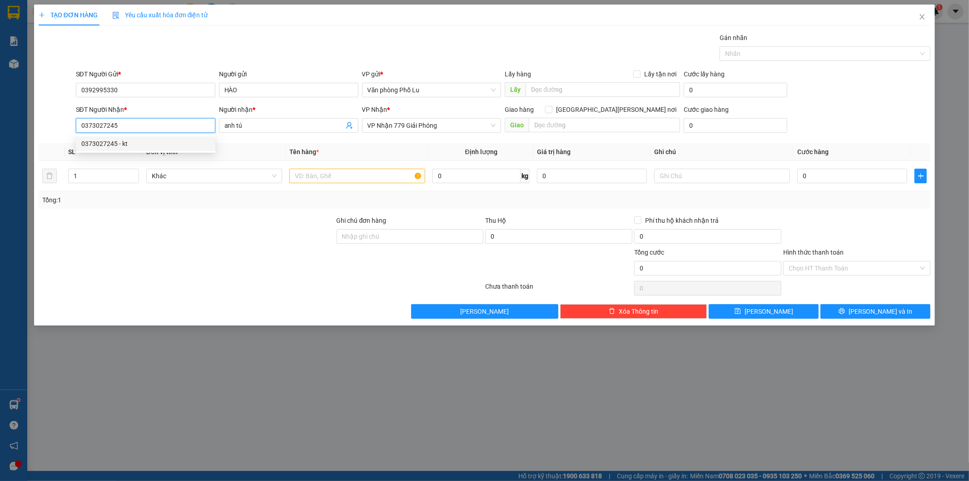
type input "kt"
type input "0373027245"
click at [337, 176] on input "text" at bounding box center [357, 176] width 136 height 15
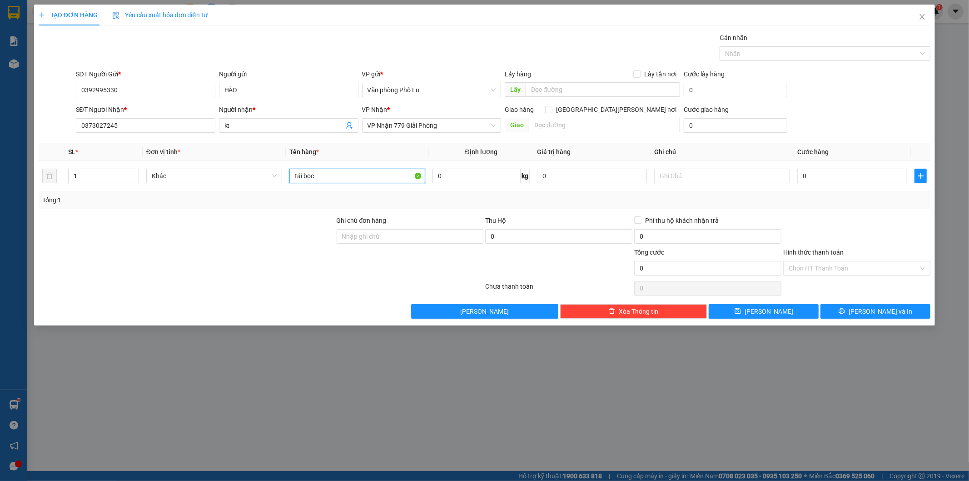
type input "tải bọc"
click at [275, 254] on div at bounding box center [187, 263] width 298 height 32
click at [826, 173] on input "0" at bounding box center [853, 176] width 110 height 15
paste input "5"
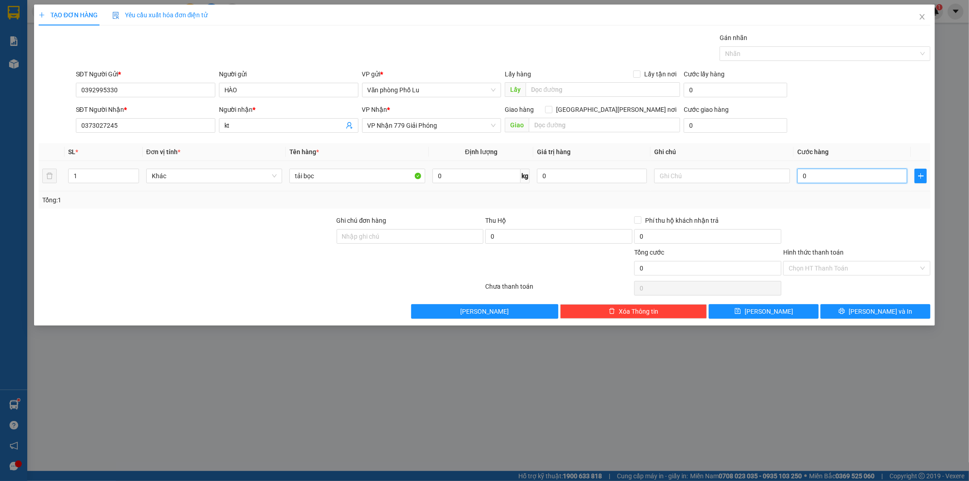
type input "50"
click at [824, 206] on div "Tổng: 1" at bounding box center [485, 199] width 893 height 17
type input "50.000"
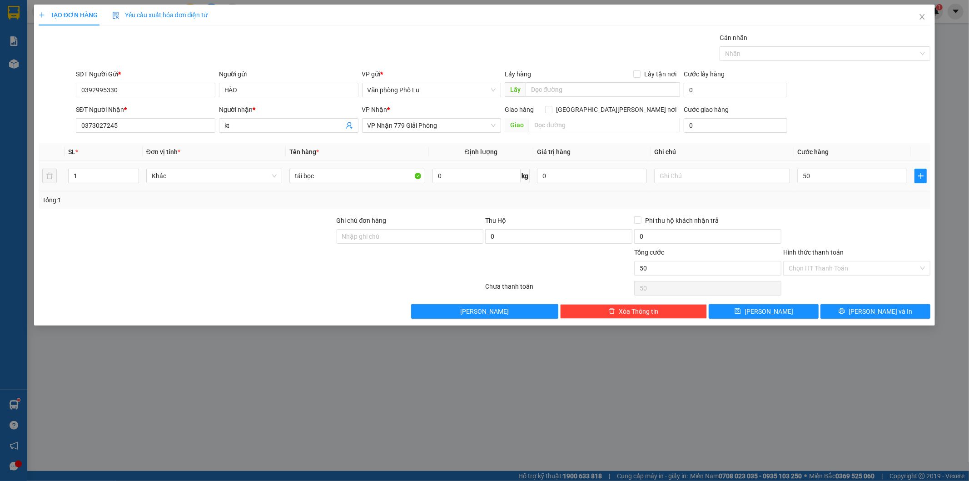
type input "50.000"
click at [878, 315] on span "[PERSON_NAME] và In" at bounding box center [881, 311] width 64 height 10
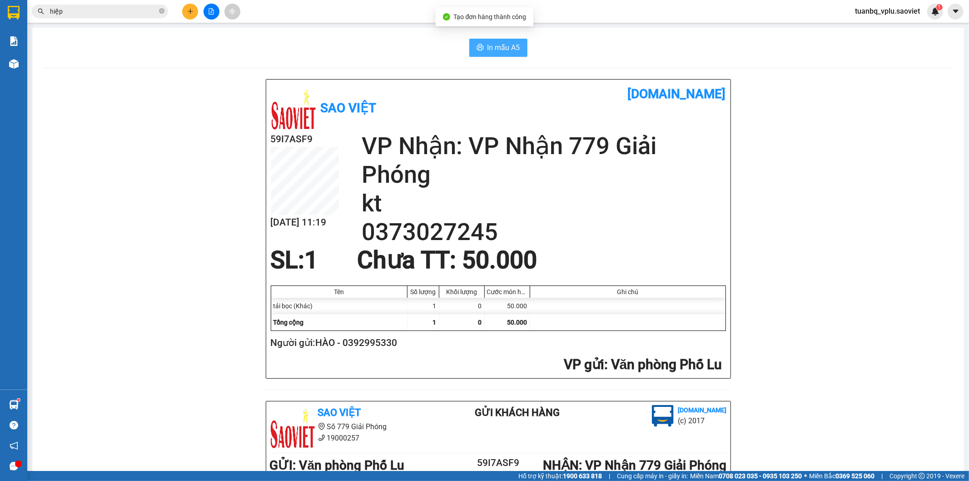
click at [513, 48] on span "In mẫu A5" at bounding box center [504, 47] width 33 height 11
click at [193, 6] on button at bounding box center [190, 12] width 16 height 16
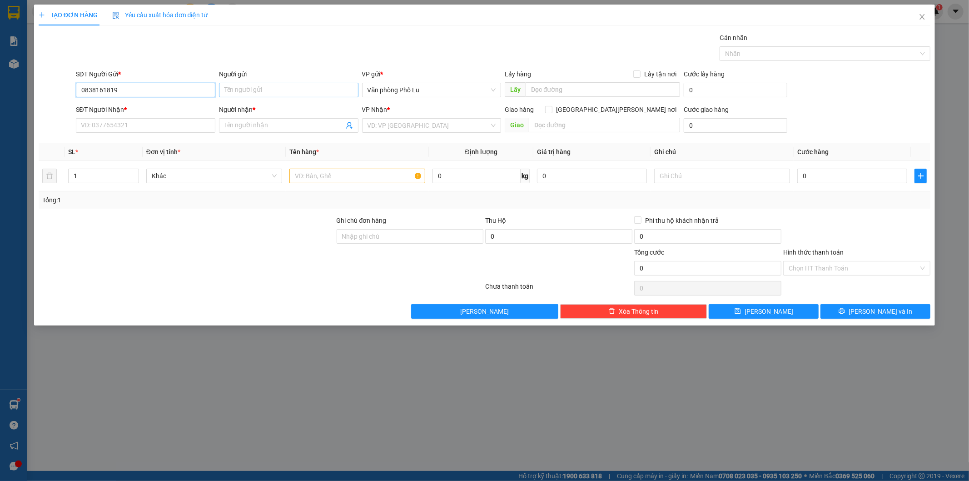
type input "0838161819"
click at [257, 93] on input "Người gửi" at bounding box center [289, 90] width 140 height 15
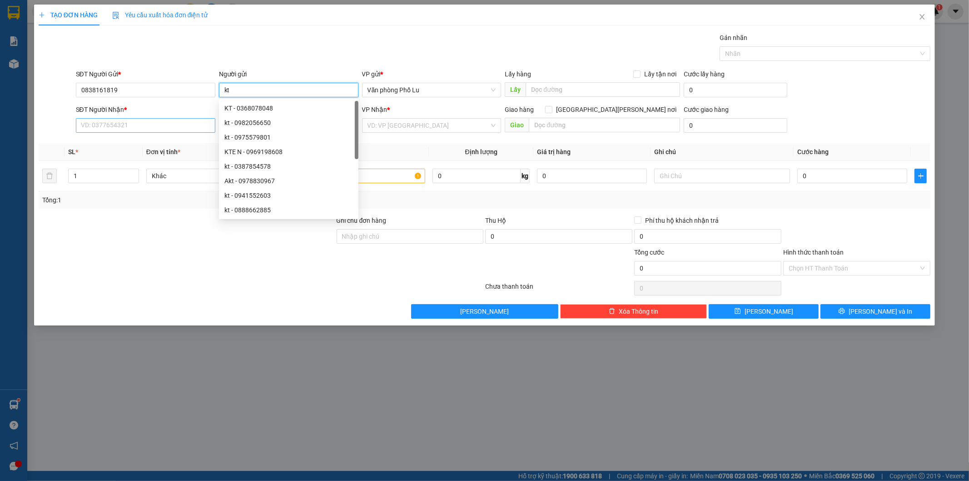
type input "kt"
click at [128, 129] on input "SĐT Người Nhận *" at bounding box center [146, 125] width 140 height 15
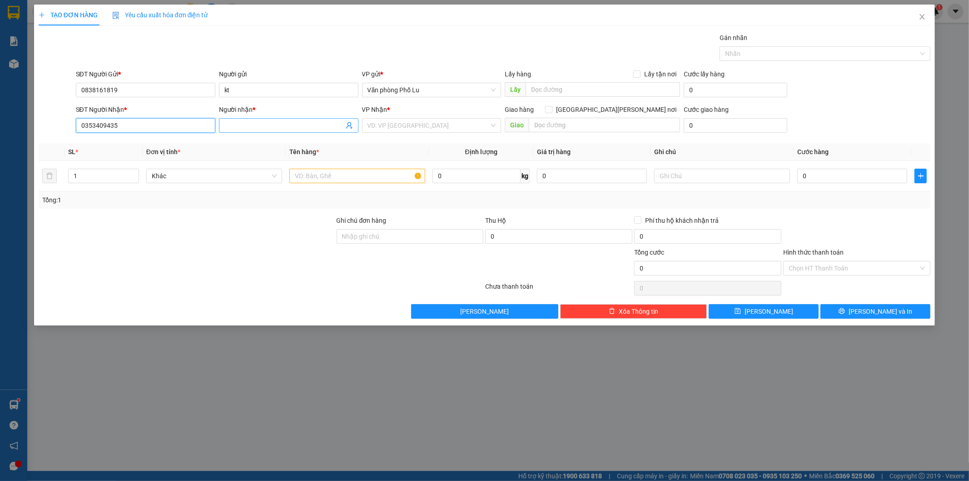
type input "0353409435"
click at [261, 122] on input "Người nhận *" at bounding box center [285, 125] width 120 height 10
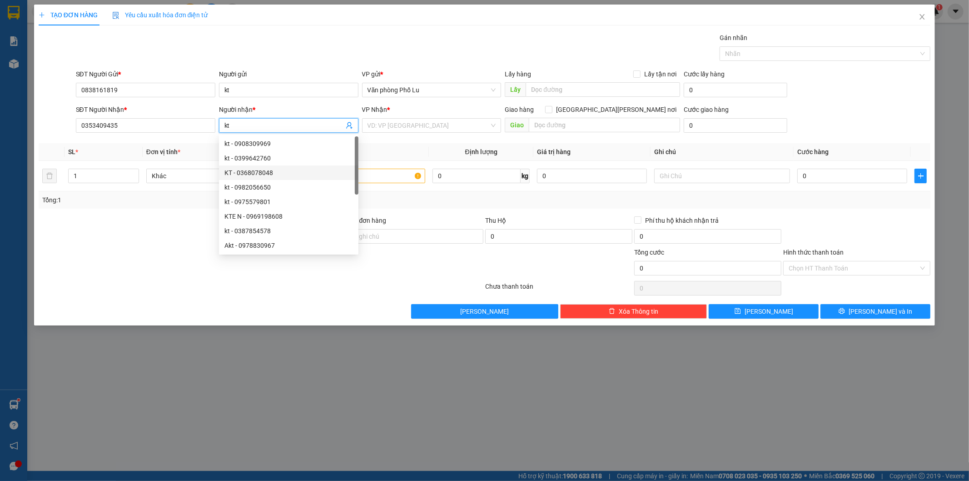
type input "kt"
click at [143, 247] on div at bounding box center [187, 231] width 298 height 32
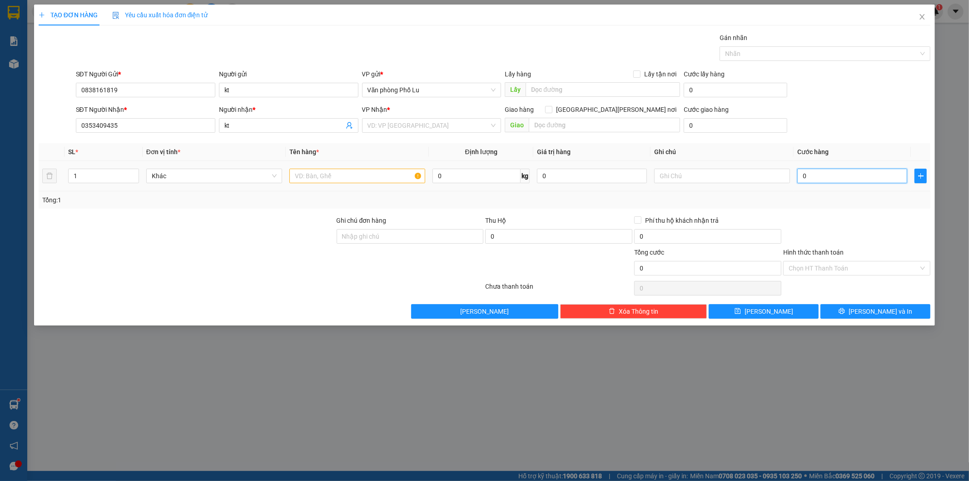
click at [816, 174] on input "0" at bounding box center [853, 176] width 110 height 15
paste input "5"
type input "50"
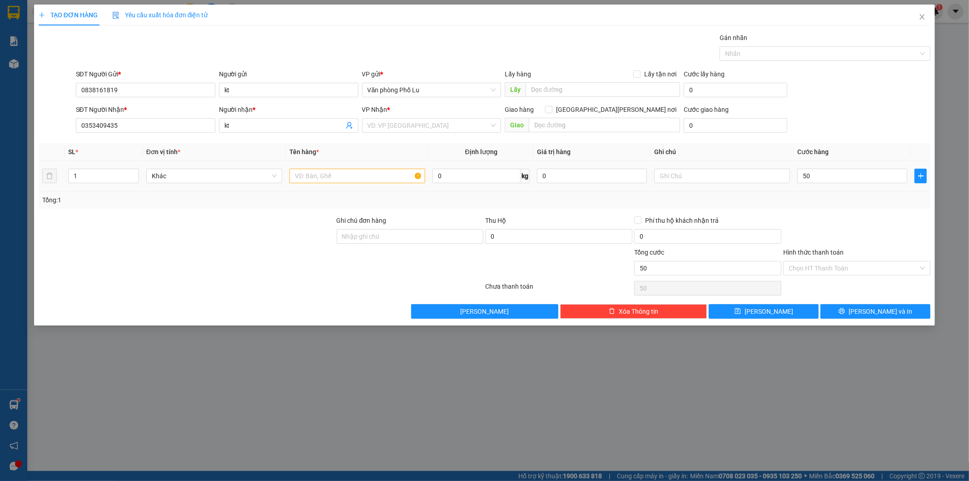
type input "50.000"
click at [809, 219] on div at bounding box center [857, 231] width 149 height 32
click at [863, 264] on input "Hình thức thanh toán" at bounding box center [854, 268] width 130 height 14
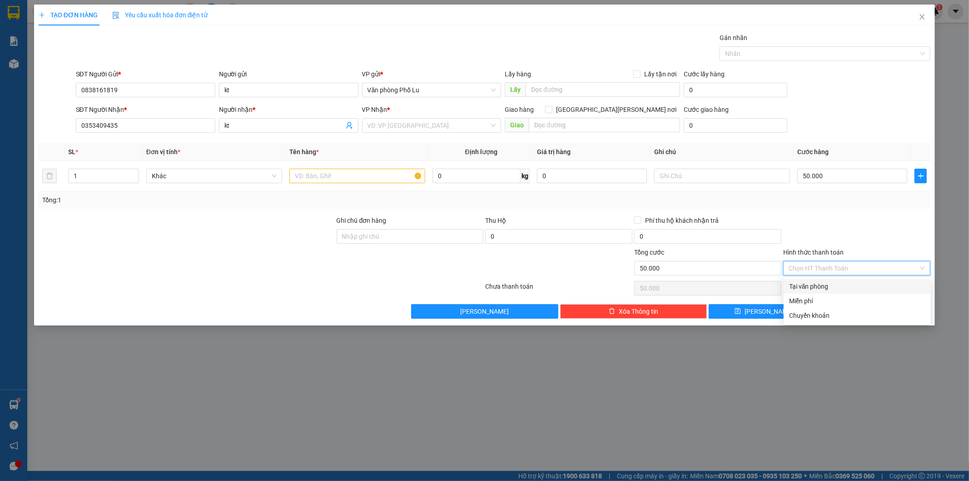
click at [854, 282] on div "Tại văn phòng" at bounding box center [857, 286] width 136 height 10
type input "0"
click at [371, 178] on input "text" at bounding box center [357, 176] width 136 height 15
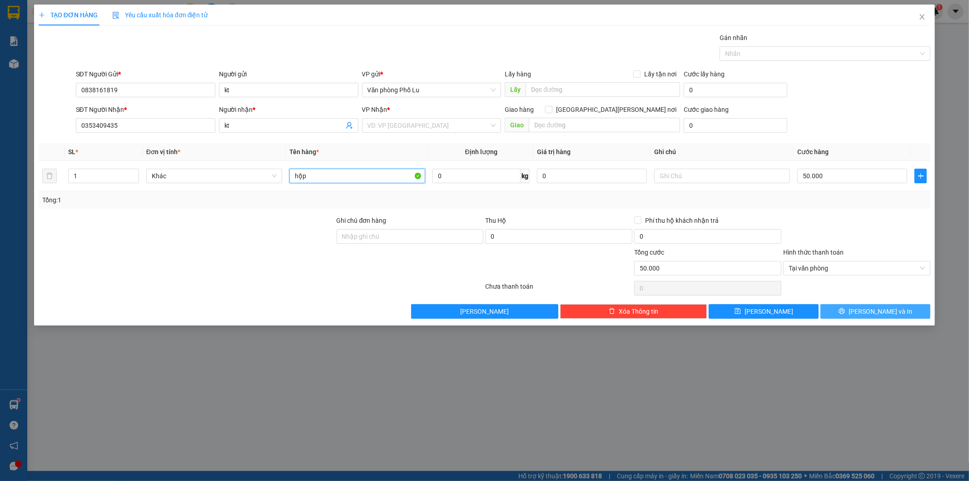
type input "hộp"
click at [874, 307] on span "[PERSON_NAME] và In" at bounding box center [881, 311] width 64 height 10
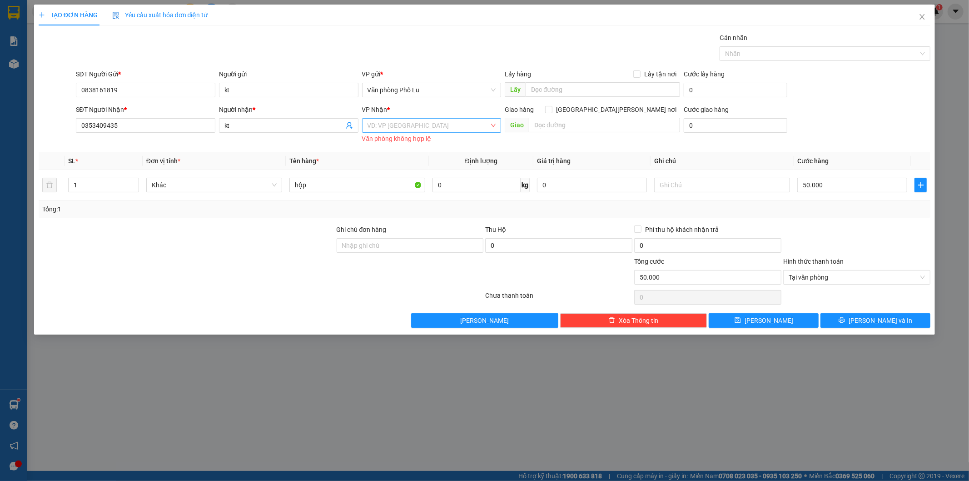
click at [396, 127] on input "search" at bounding box center [429, 126] width 122 height 14
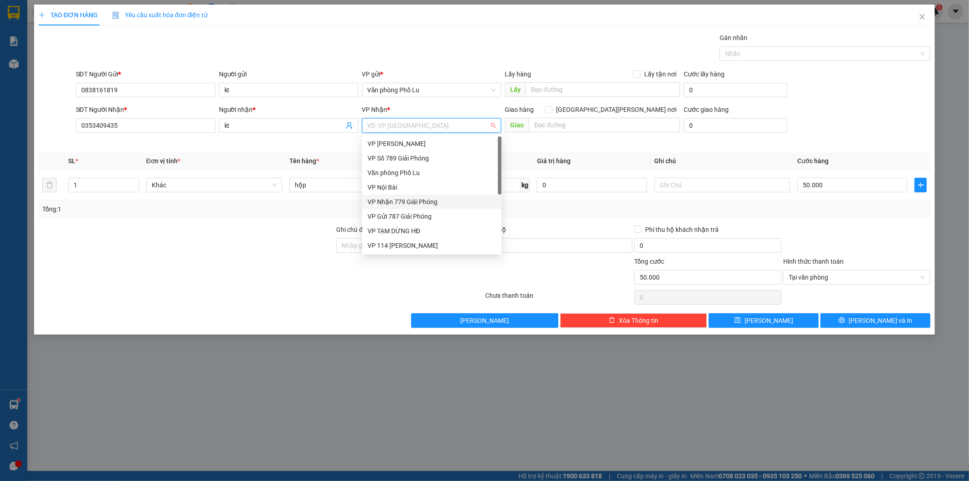
scroll to position [50, 0]
click at [428, 148] on div "VP Nhận 779 Giải Phóng" at bounding box center [432, 151] width 129 height 10
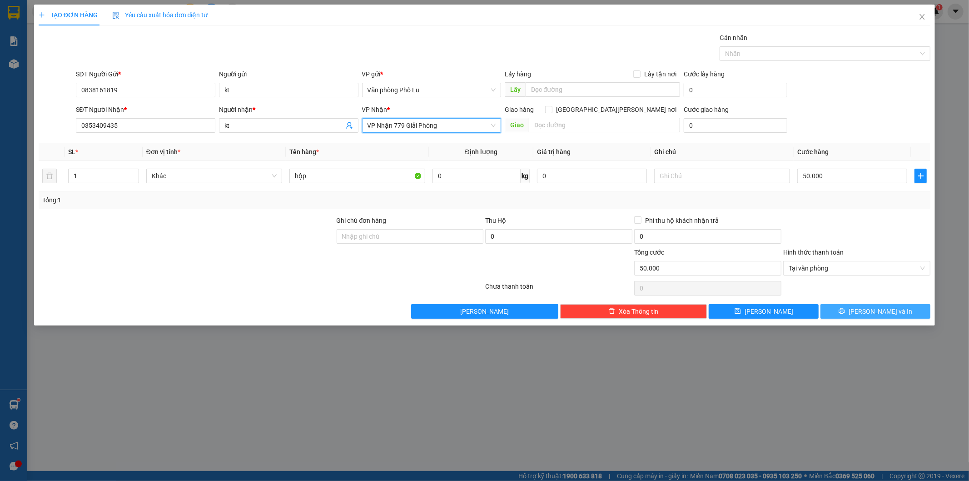
click at [896, 309] on button "[PERSON_NAME] và In" at bounding box center [876, 311] width 110 height 15
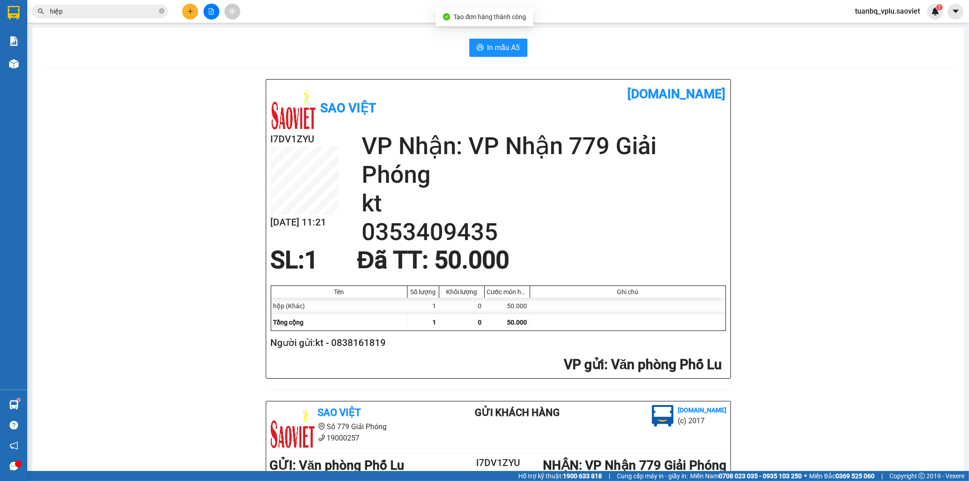
click at [509, 38] on div "In mẫu A5 Sao Việt vexere.com I7DV1ZYU 15/08 11:21 VP Nhận: VP Nhận 779 Giải Ph…" at bounding box center [498, 389] width 932 height 722
click at [506, 39] on button "In mẫu A5" at bounding box center [498, 48] width 58 height 18
click at [201, 10] on div at bounding box center [211, 12] width 68 height 16
click at [195, 10] on button at bounding box center [190, 12] width 16 height 16
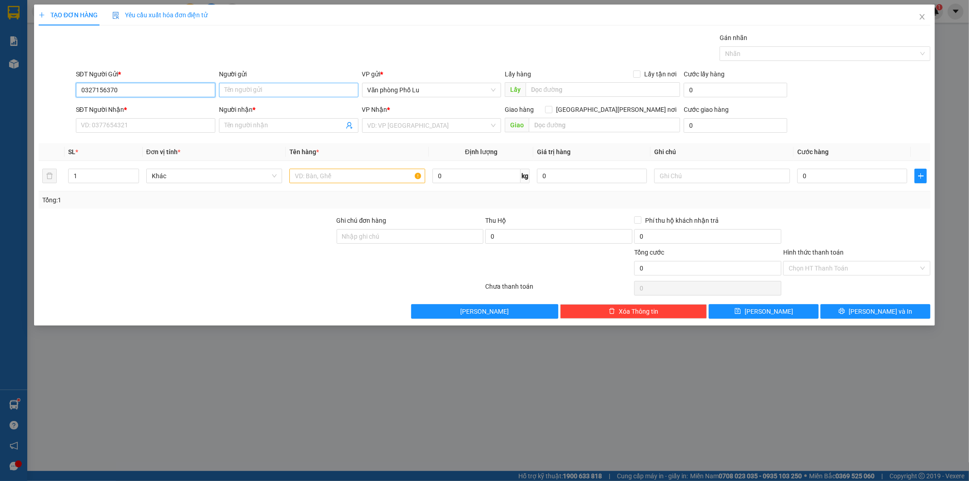
type input "0327156370"
click at [284, 84] on input "Người gửi" at bounding box center [289, 90] width 140 height 15
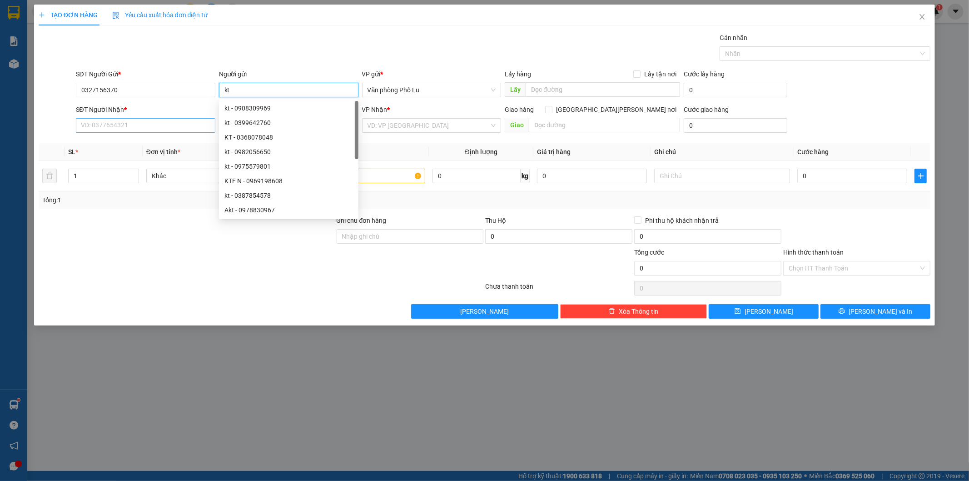
type input "kt"
click at [140, 128] on input "SĐT Người Nhận *" at bounding box center [146, 125] width 140 height 15
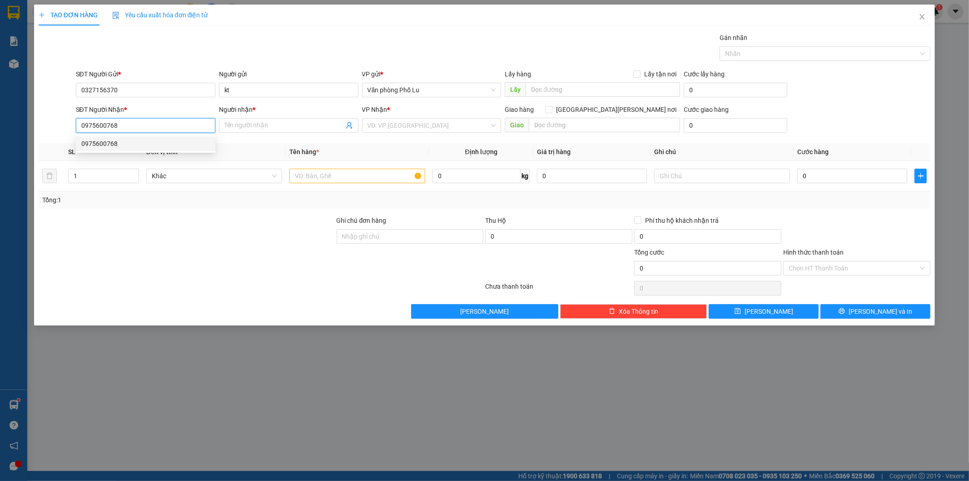
click at [135, 140] on div "0975600768" at bounding box center [145, 144] width 129 height 10
type input "0975600768"
click at [244, 126] on input "Người nhận *" at bounding box center [285, 125] width 120 height 10
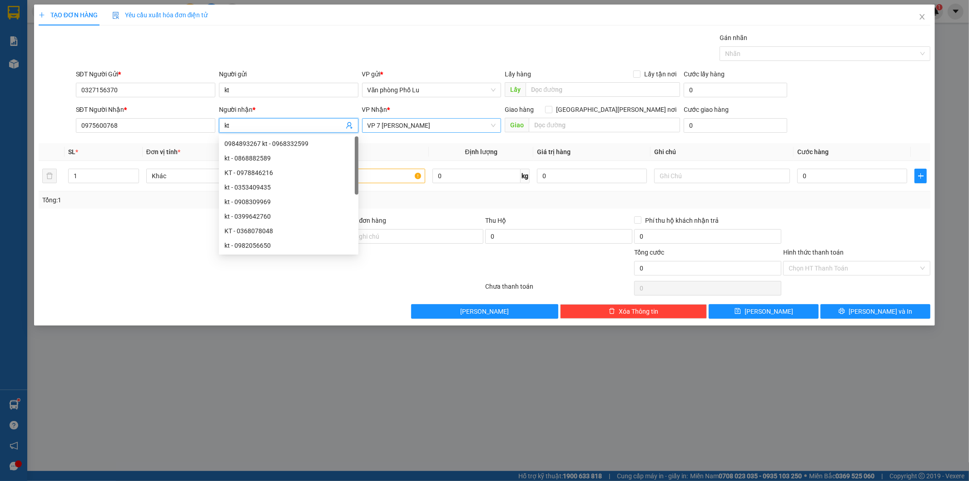
click at [455, 125] on span "VP 7 [PERSON_NAME]" at bounding box center [432, 126] width 129 height 14
type input "kt"
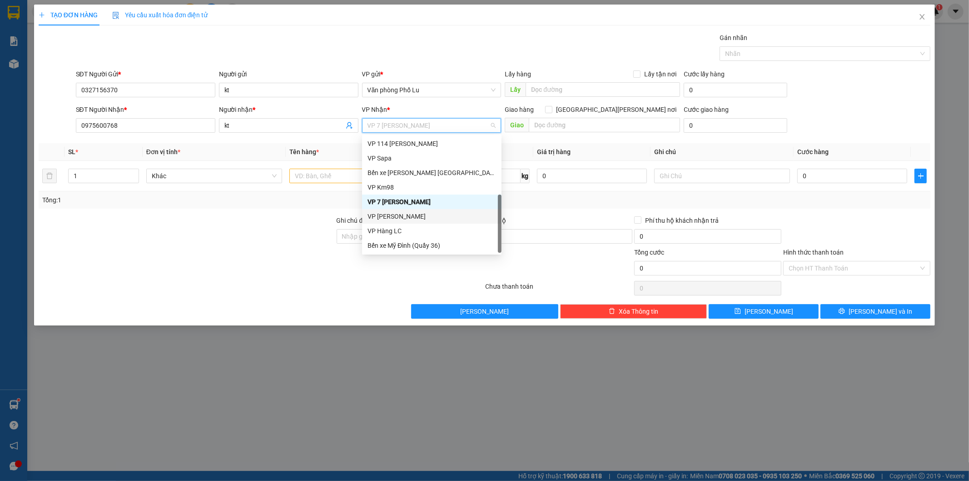
scroll to position [1, 0]
click at [394, 194] on div "VP Nhận 779 Giải Phóng" at bounding box center [432, 201] width 140 height 15
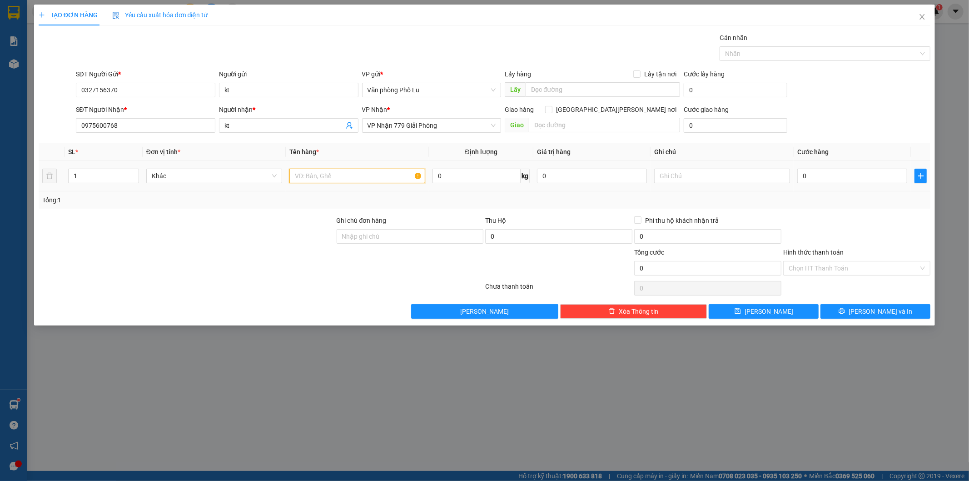
click at [321, 182] on input "text" at bounding box center [357, 176] width 136 height 15
type input "xốp"
click at [250, 283] on div at bounding box center [261, 288] width 447 height 18
click at [823, 185] on td "0" at bounding box center [852, 176] width 117 height 30
click at [830, 179] on input "0" at bounding box center [853, 176] width 110 height 15
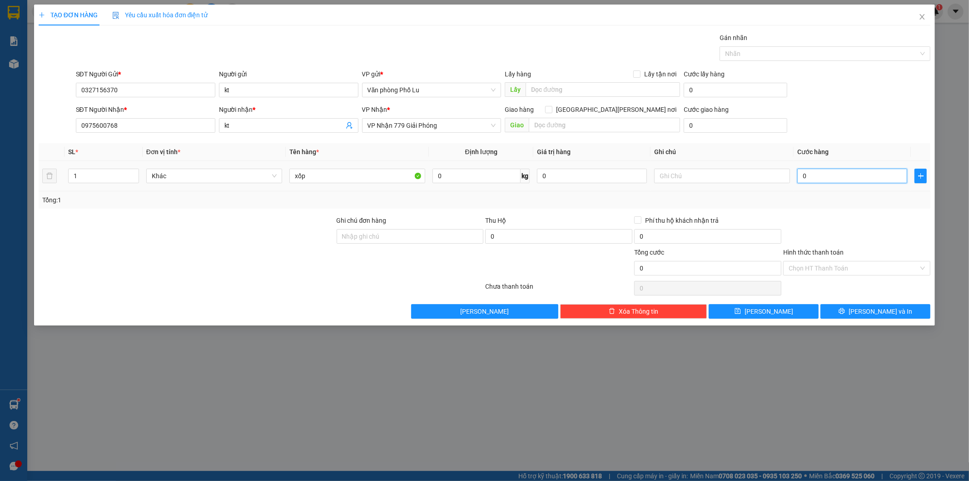
click at [830, 181] on input "0" at bounding box center [853, 176] width 110 height 15
paste input "5"
type input "50"
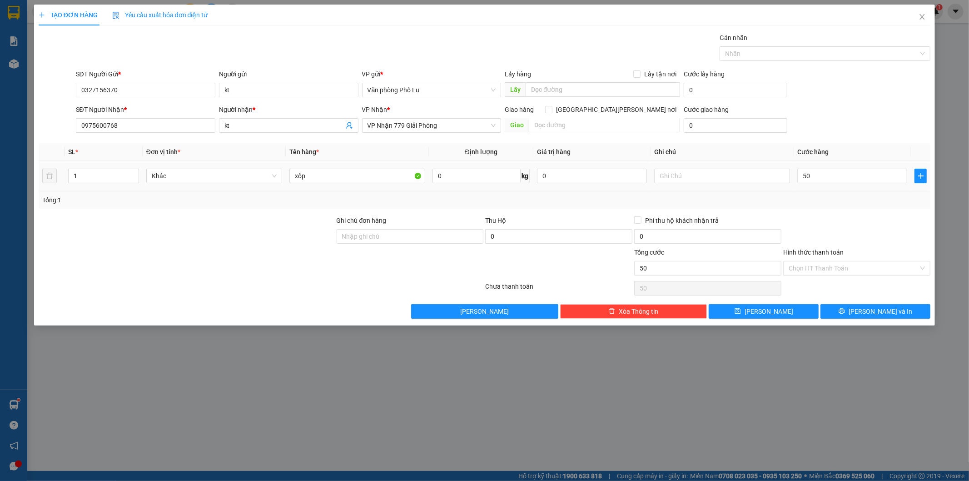
click at [794, 232] on div at bounding box center [857, 231] width 149 height 32
type input "50.000"
click at [856, 274] on input "Hình thức thanh toán" at bounding box center [854, 268] width 130 height 14
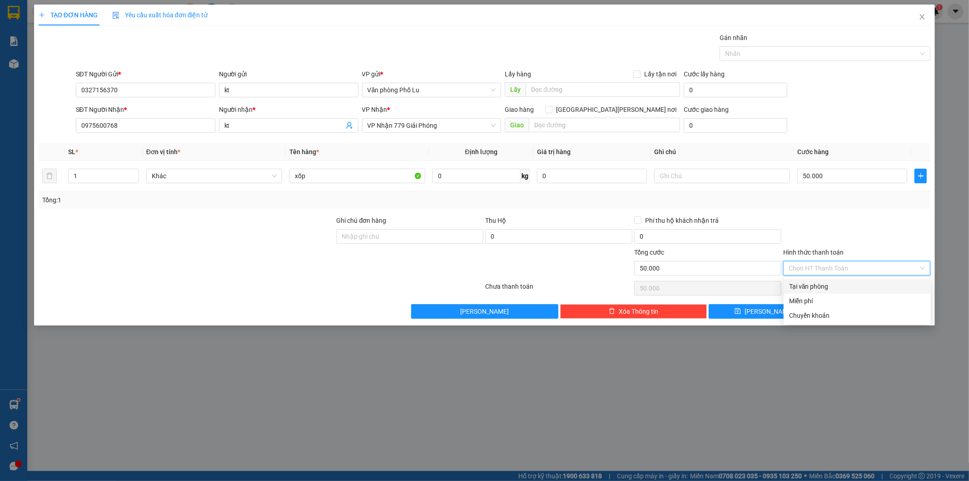
click at [843, 284] on div "Tại văn phòng" at bounding box center [857, 286] width 136 height 10
type input "0"
click at [845, 311] on icon "printer" at bounding box center [842, 311] width 6 height 6
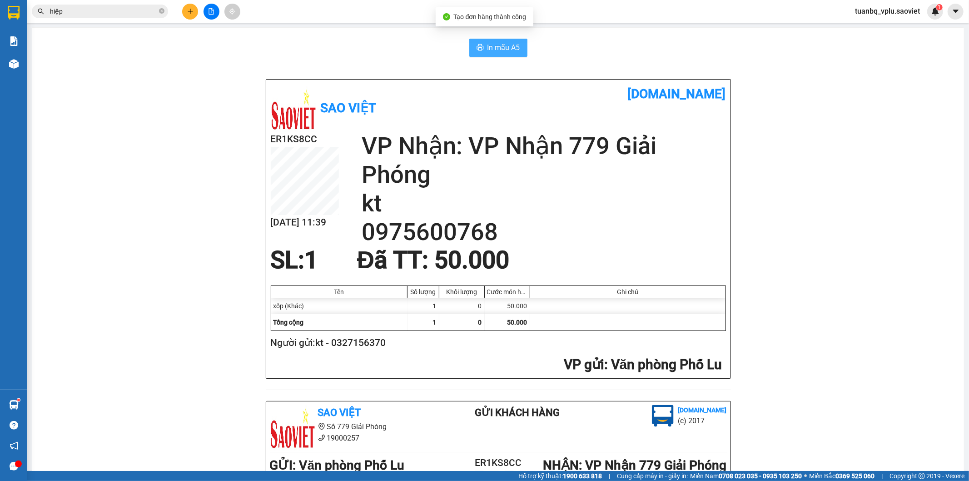
click at [494, 40] on button "In mẫu A5" at bounding box center [498, 48] width 58 height 18
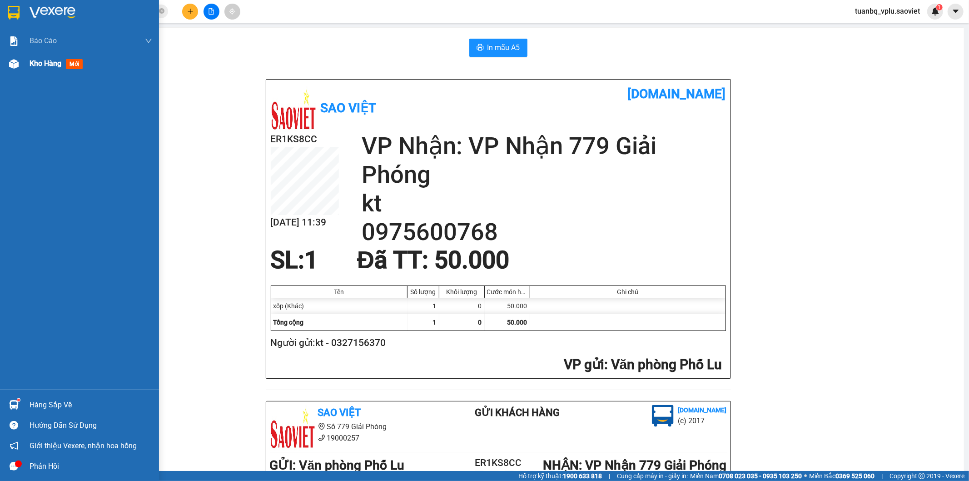
click at [44, 63] on span "Kho hàng" at bounding box center [46, 63] width 32 height 9
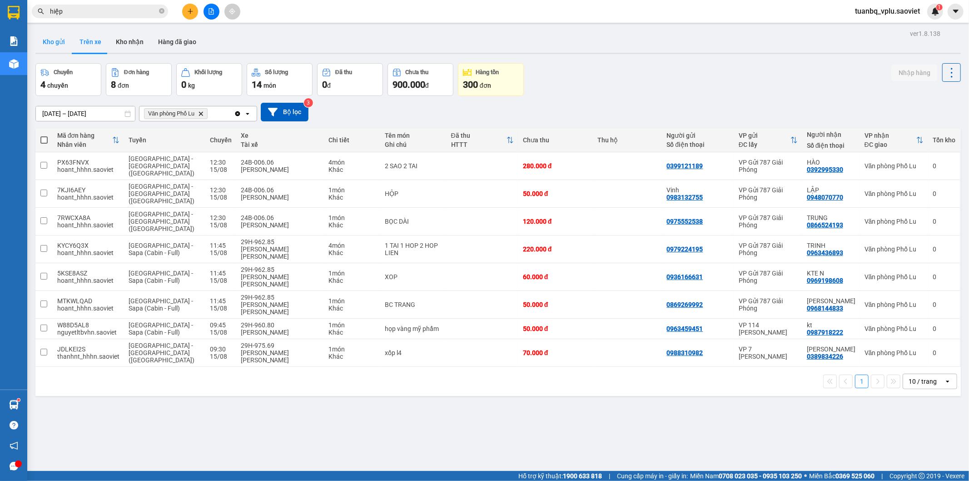
click at [60, 43] on button "Kho gửi" at bounding box center [53, 42] width 37 height 22
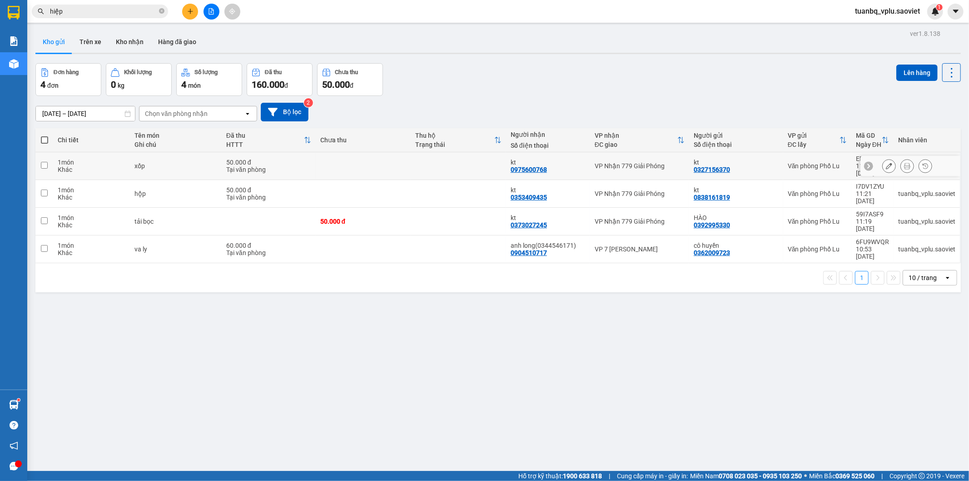
click at [43, 165] on input "checkbox" at bounding box center [44, 165] width 7 height 7
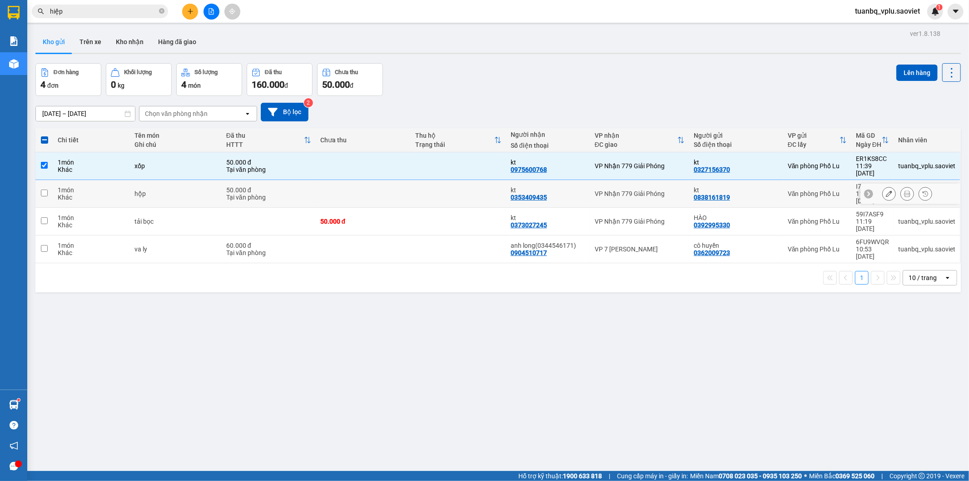
click at [46, 191] on td at bounding box center [44, 194] width 18 height 28
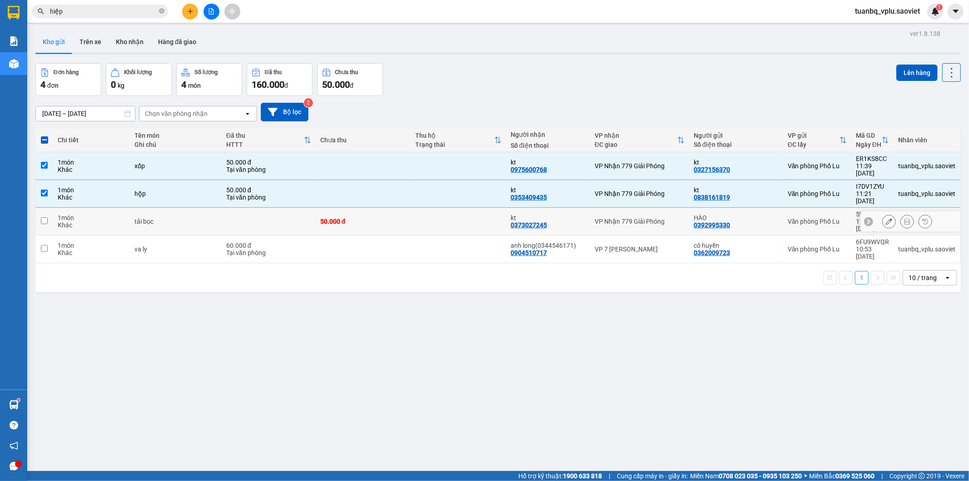
click at [41, 208] on td at bounding box center [44, 222] width 18 height 28
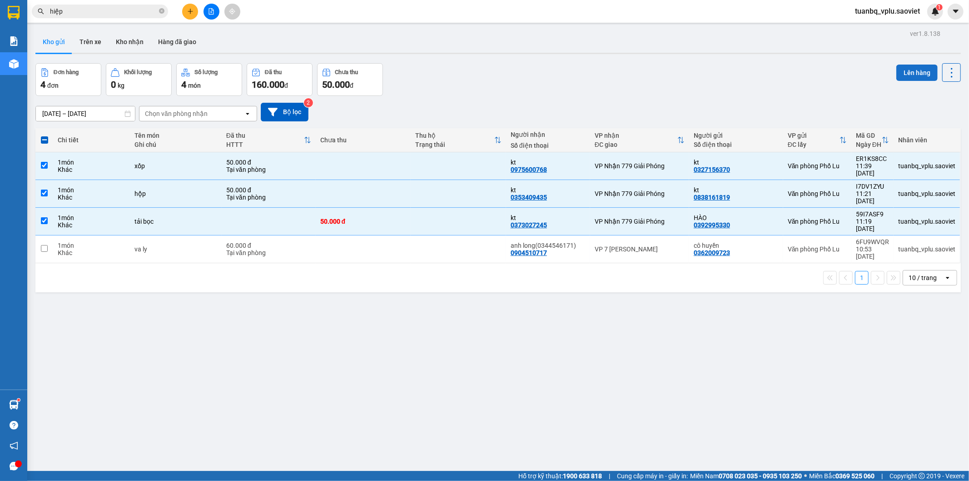
click at [903, 73] on button "Lên hàng" at bounding box center [917, 73] width 41 height 16
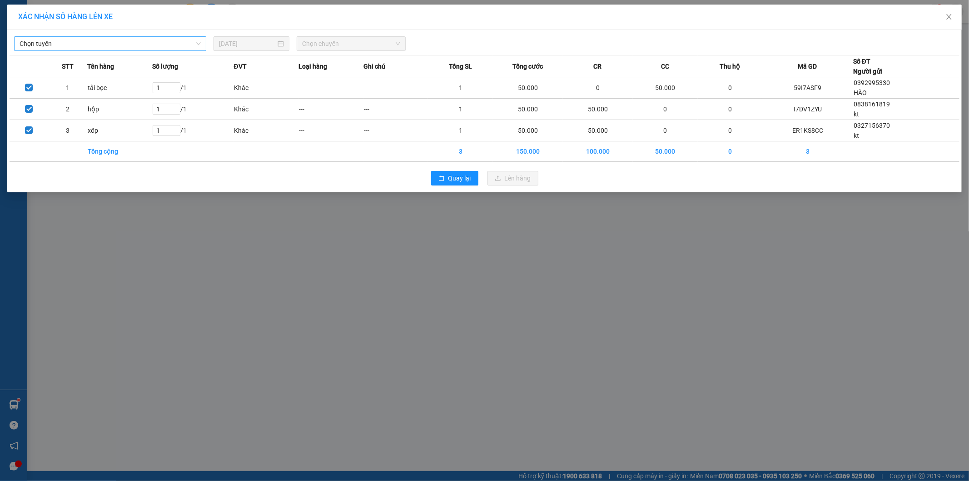
click at [178, 44] on span "Chọn tuyến" at bounding box center [110, 44] width 181 height 14
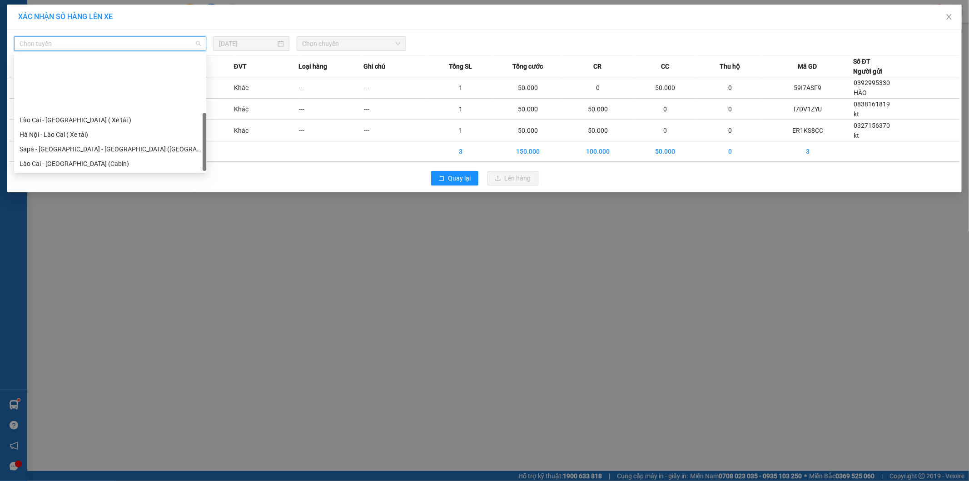
click at [84, 188] on div "Sapa - [GEOGRAPHIC_DATA] (Cabin)" at bounding box center [110, 193] width 181 height 10
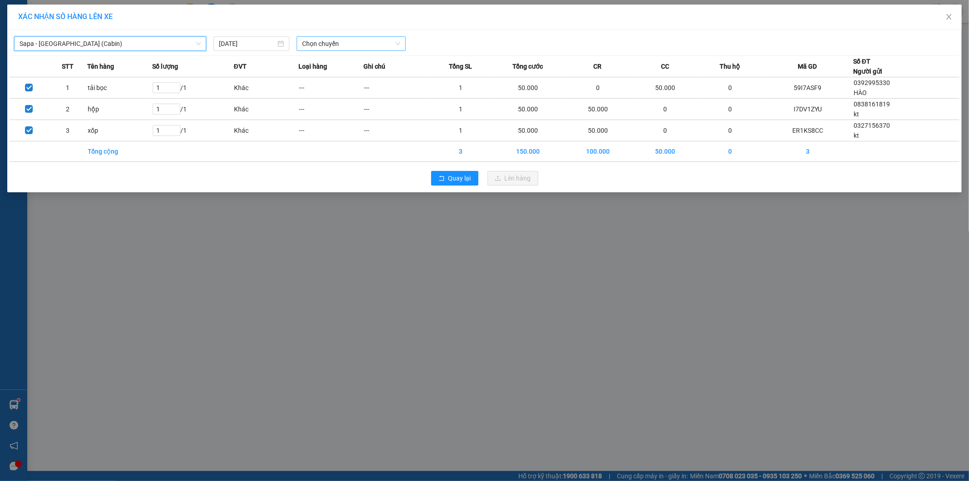
click at [348, 45] on span "Chọn chuyến" at bounding box center [351, 44] width 98 height 14
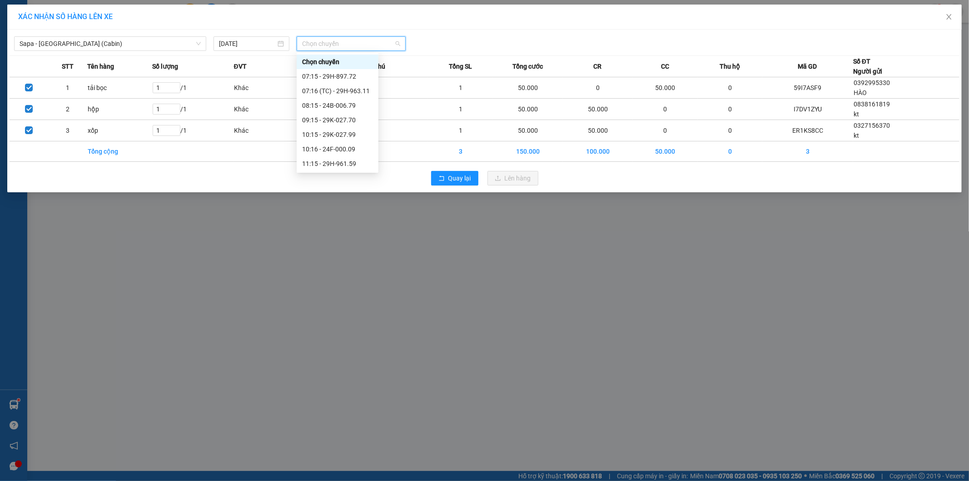
click at [356, 173] on div "11:16 - 29H-961.13" at bounding box center [337, 178] width 71 height 10
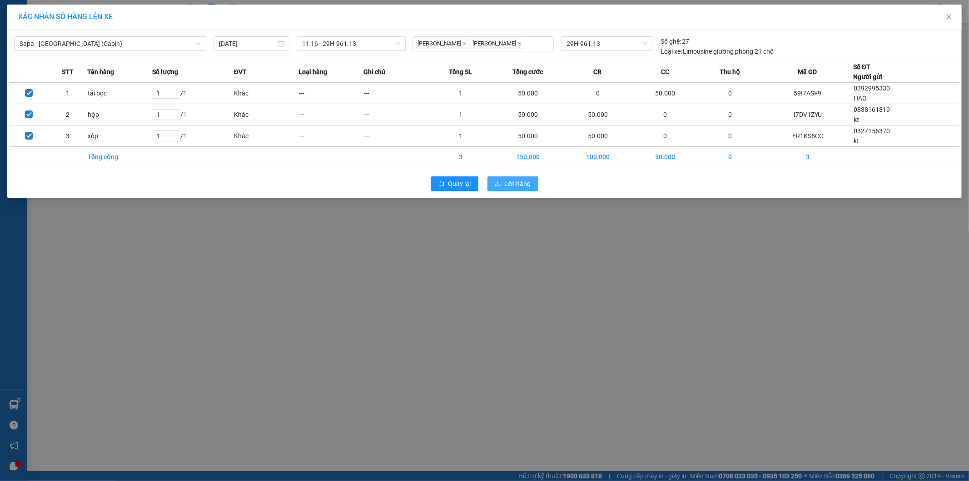
click at [517, 184] on span "Lên hàng" at bounding box center [518, 184] width 26 height 10
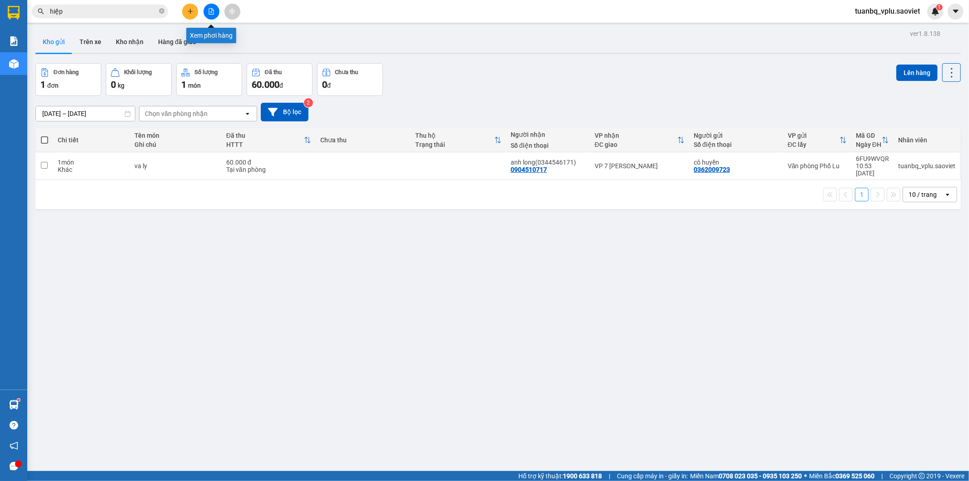
click at [210, 5] on button at bounding box center [212, 12] width 16 height 16
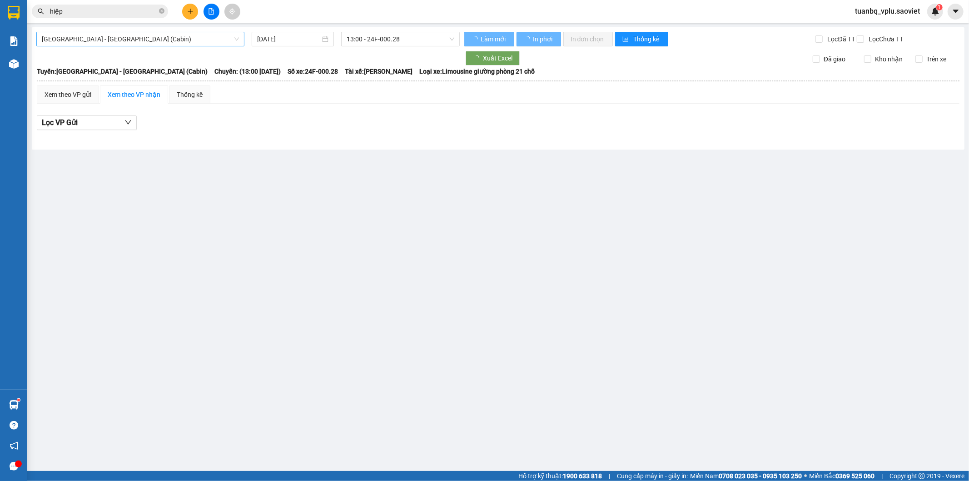
click at [129, 37] on span "[GEOGRAPHIC_DATA] - [GEOGRAPHIC_DATA] (Cabin)" at bounding box center [140, 39] width 197 height 14
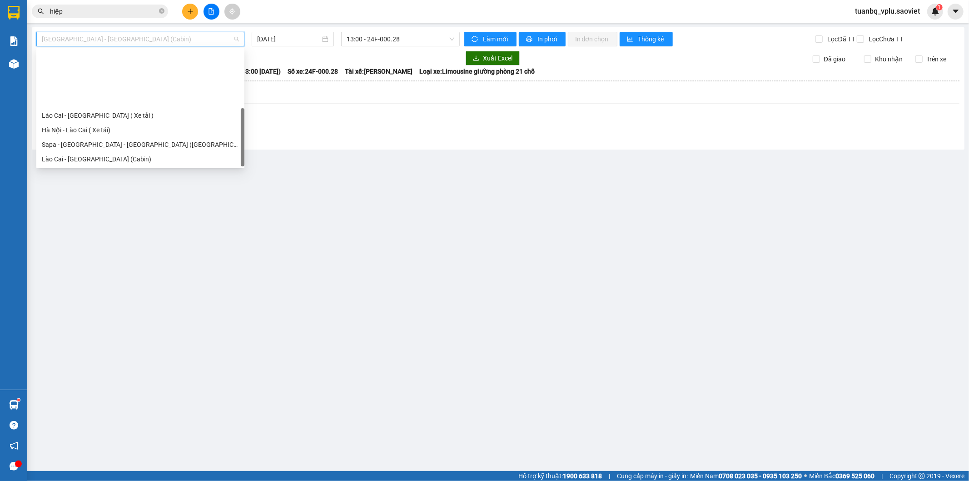
click at [97, 183] on div "Sapa - [GEOGRAPHIC_DATA] (Cabin)" at bounding box center [140, 188] width 197 height 10
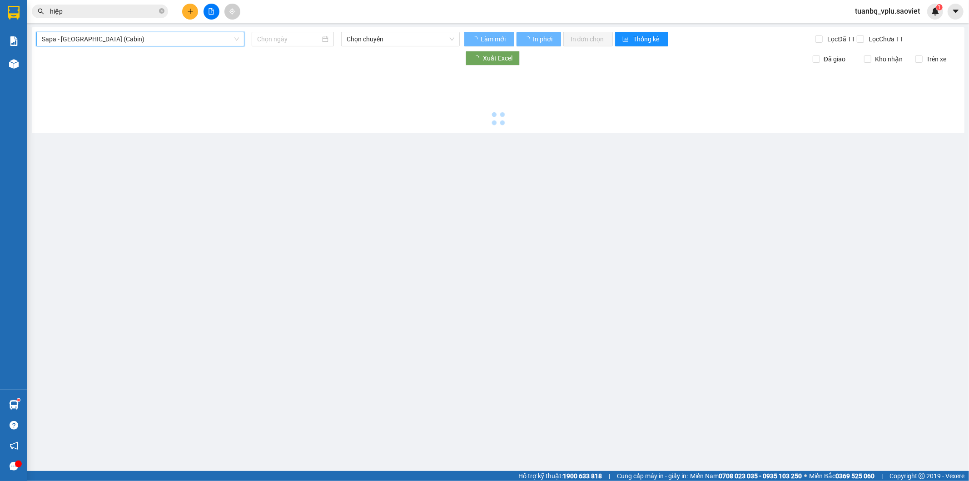
type input "[DATE]"
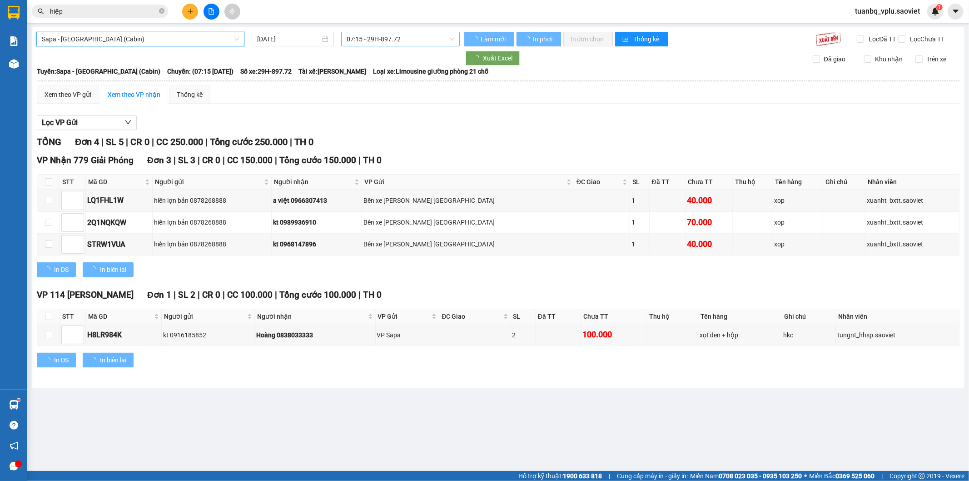
click at [394, 33] on span "07:15 - 29H-897.72" at bounding box center [400, 39] width 107 height 14
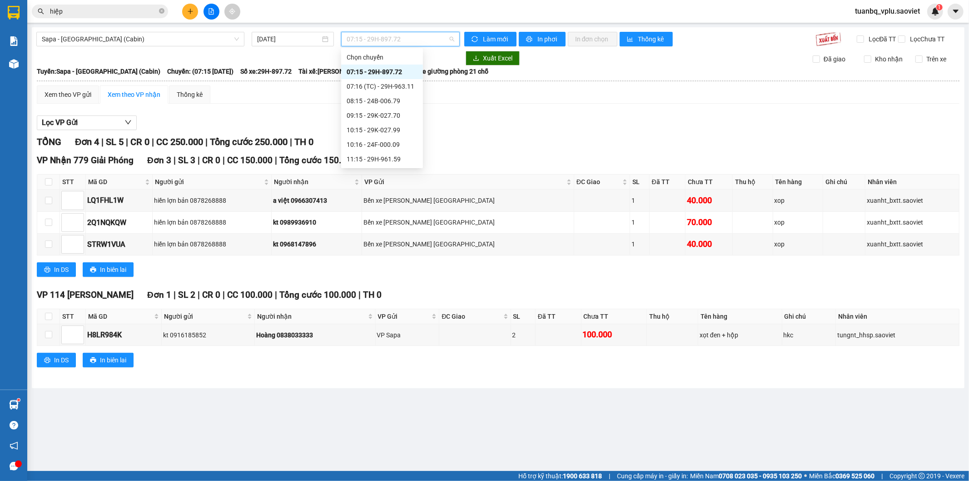
click at [397, 169] on div "11:16 - 29H-961.13" at bounding box center [382, 174] width 71 height 10
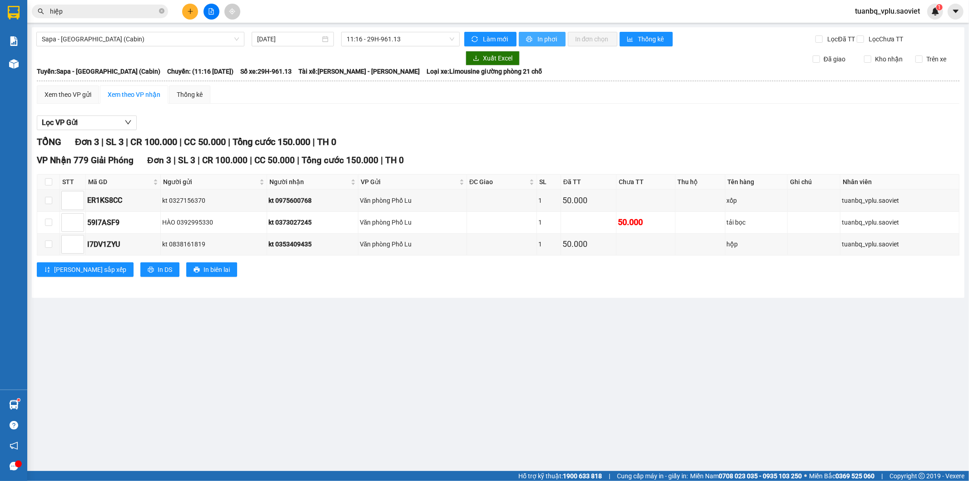
click at [542, 34] on span "In phơi" at bounding box center [548, 39] width 21 height 10
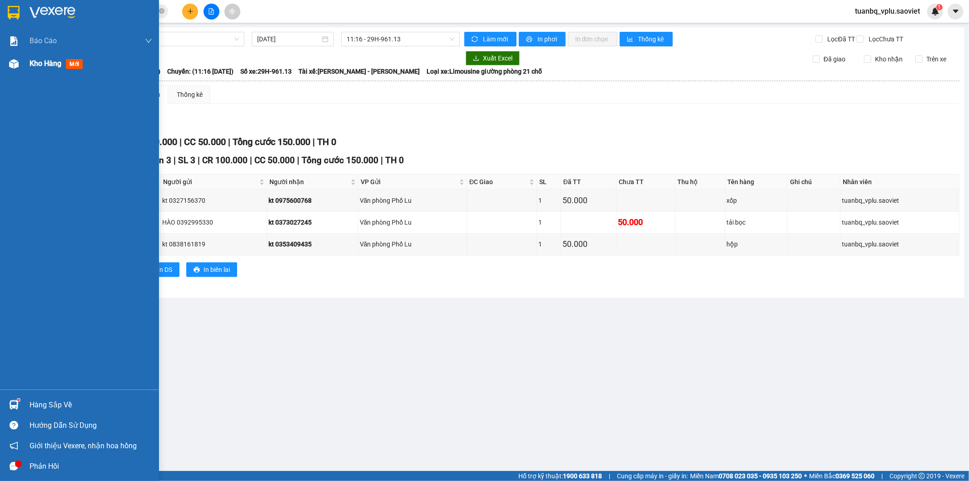
click at [54, 68] on span "Kho hàng" at bounding box center [46, 63] width 32 height 9
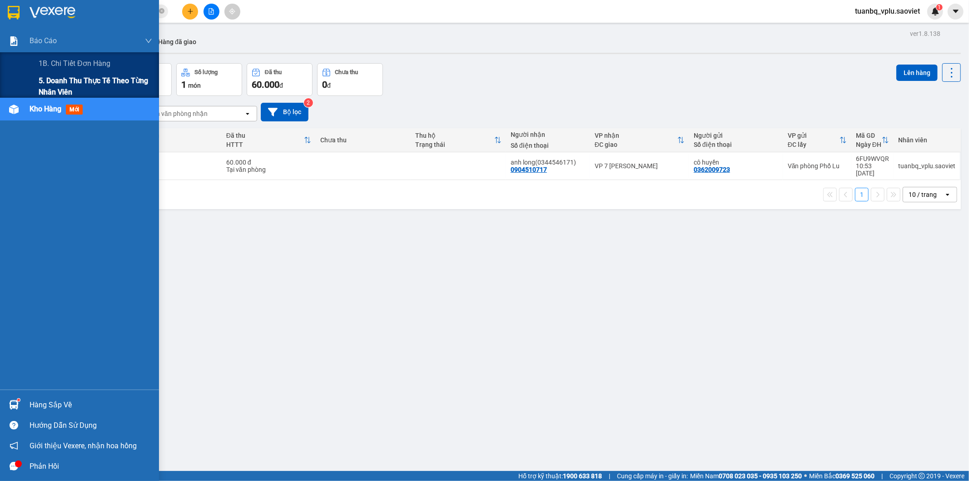
click at [117, 79] on span "5. Doanh thu thực tế theo từng nhân viên" at bounding box center [96, 86] width 114 height 23
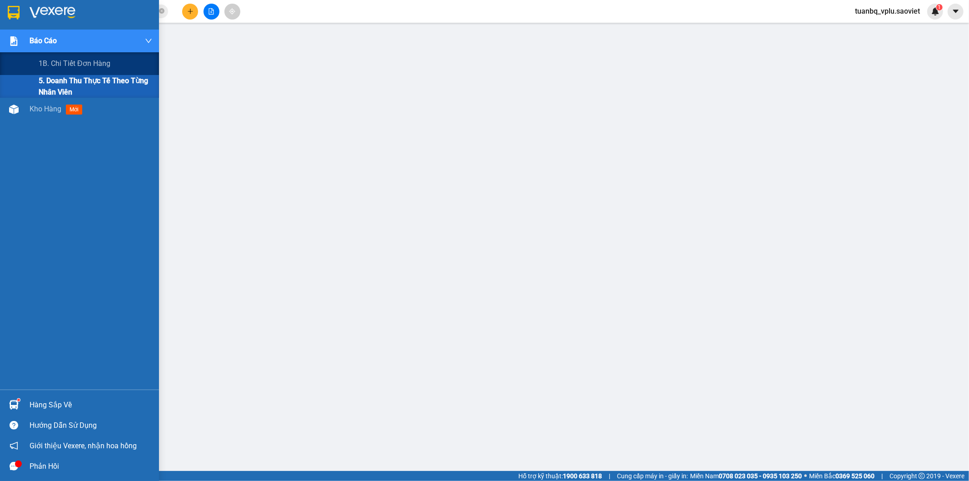
click at [58, 85] on span "5. Doanh thu thực tế theo từng nhân viên" at bounding box center [96, 86] width 114 height 23
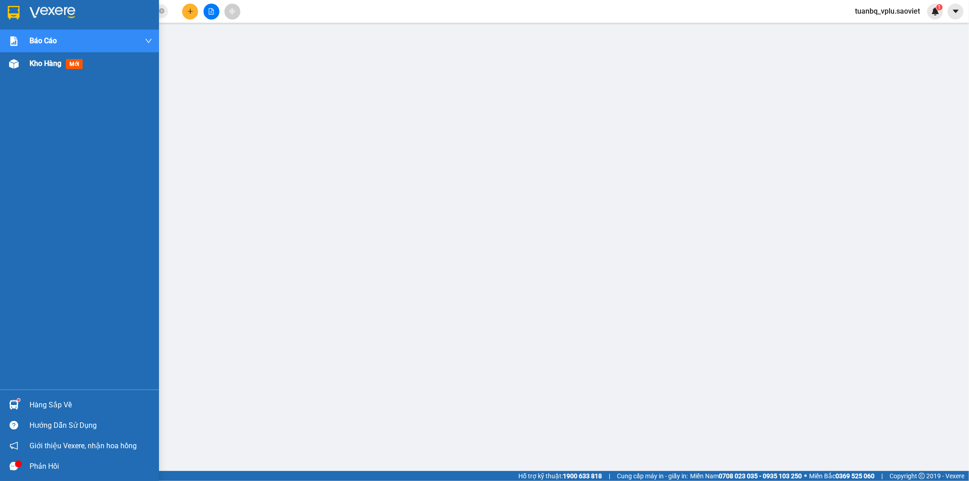
click at [38, 65] on span "Kho hàng" at bounding box center [46, 63] width 32 height 9
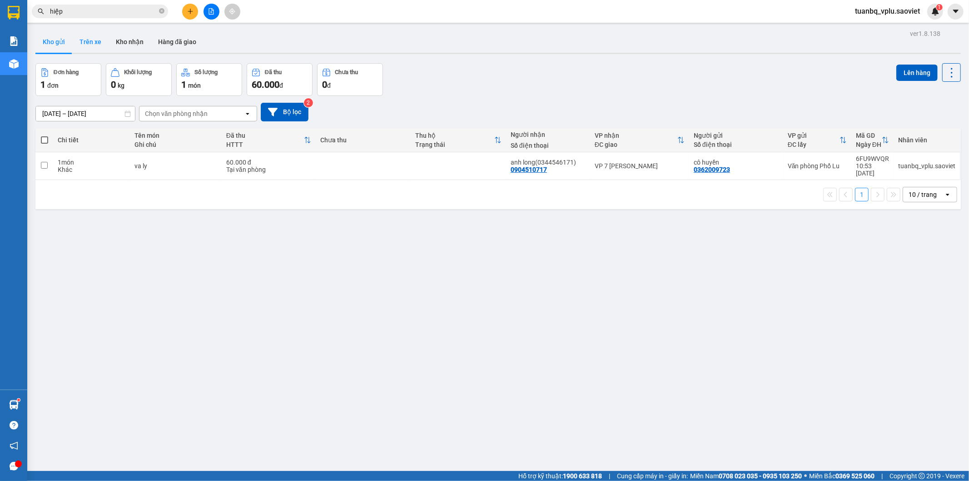
drag, startPoint x: 84, startPoint y: 43, endPoint x: 95, endPoint y: 43, distance: 11.8
click at [84, 43] on button "Trên xe" at bounding box center [90, 42] width 36 height 22
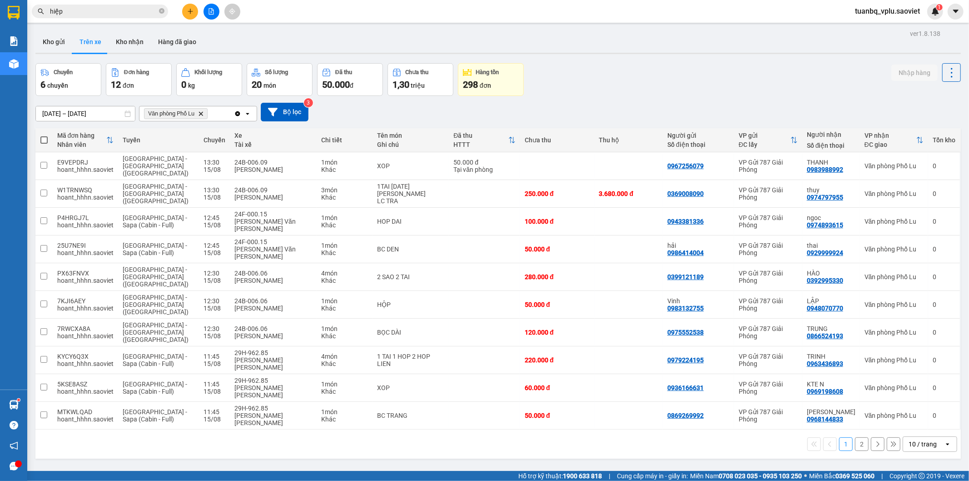
click at [855, 437] on button "2" at bounding box center [862, 444] width 14 height 14
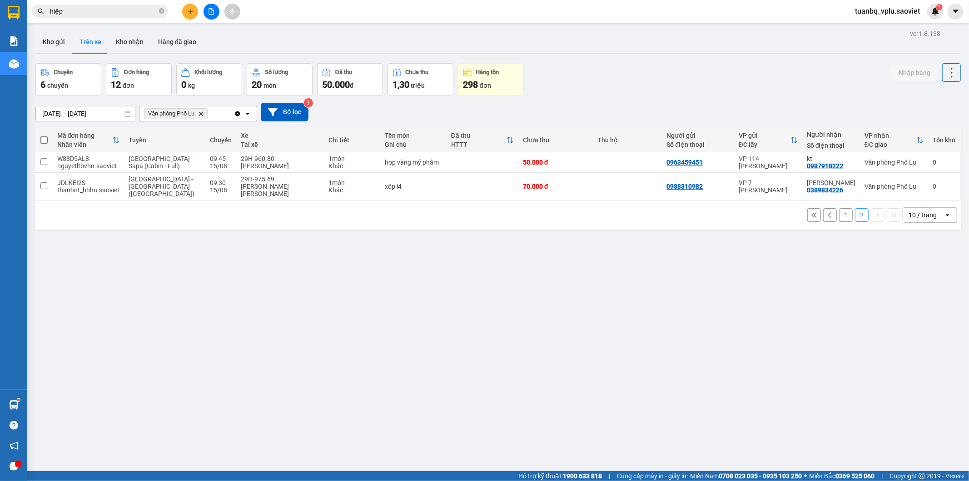
click at [839, 208] on button "1" at bounding box center [846, 215] width 14 height 14
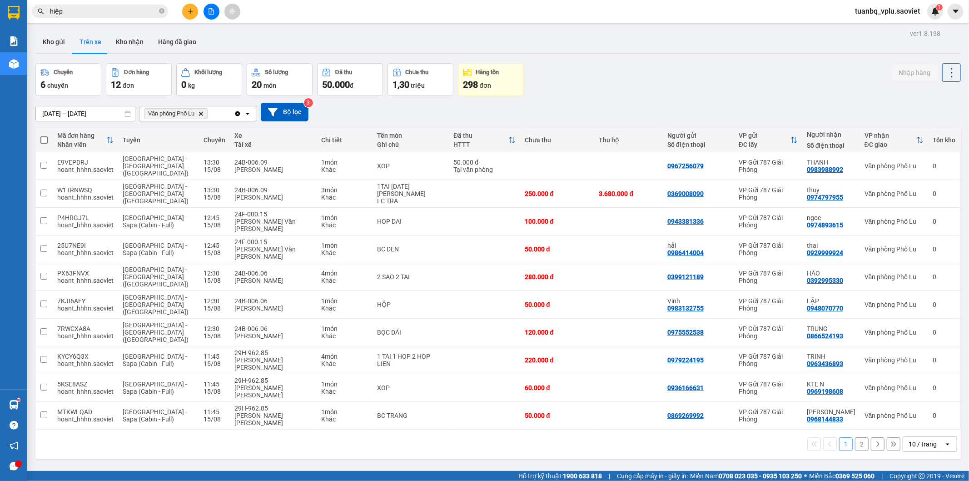
click at [855, 437] on button "2" at bounding box center [862, 444] width 14 height 14
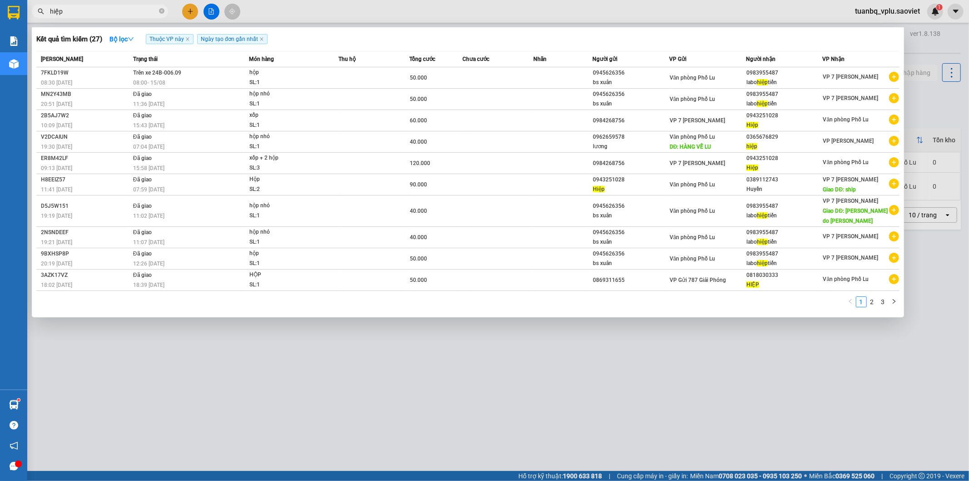
drag, startPoint x: 112, startPoint y: 15, endPoint x: 0, endPoint y: 20, distance: 111.9
click at [0, 15] on section "Kết quả tìm kiếm ( 27 ) Bộ lọc Thuộc VP này Ngày tạo đơn gần nhất Mã ĐH Trạng t…" at bounding box center [484, 240] width 969 height 481
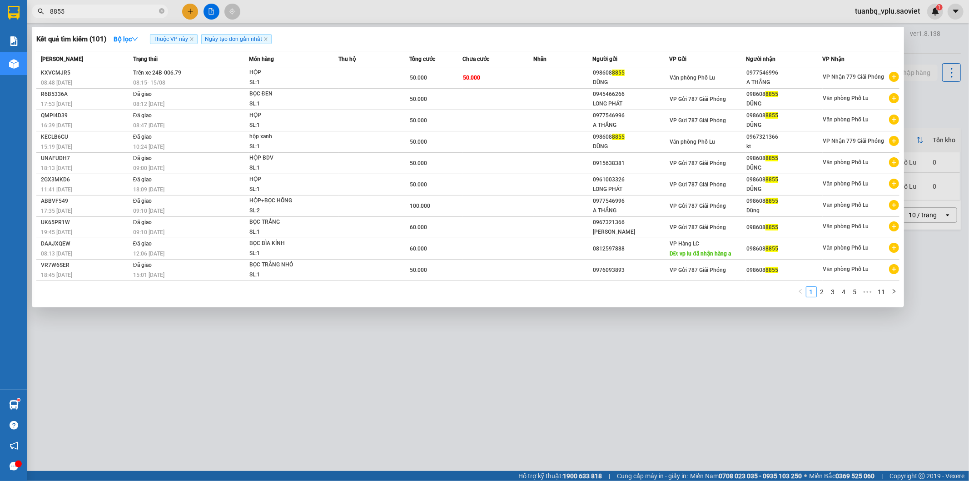
type input "8855"
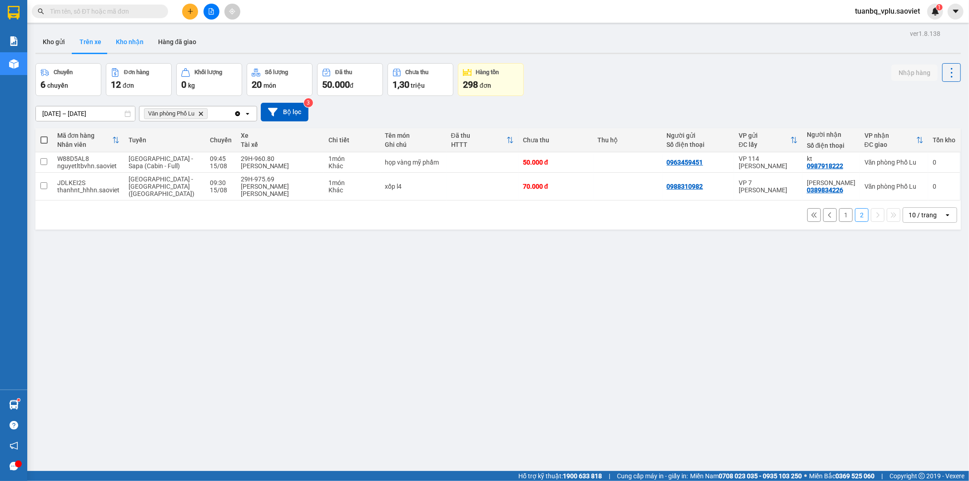
click at [113, 42] on button "Kho nhận" at bounding box center [130, 42] width 42 height 22
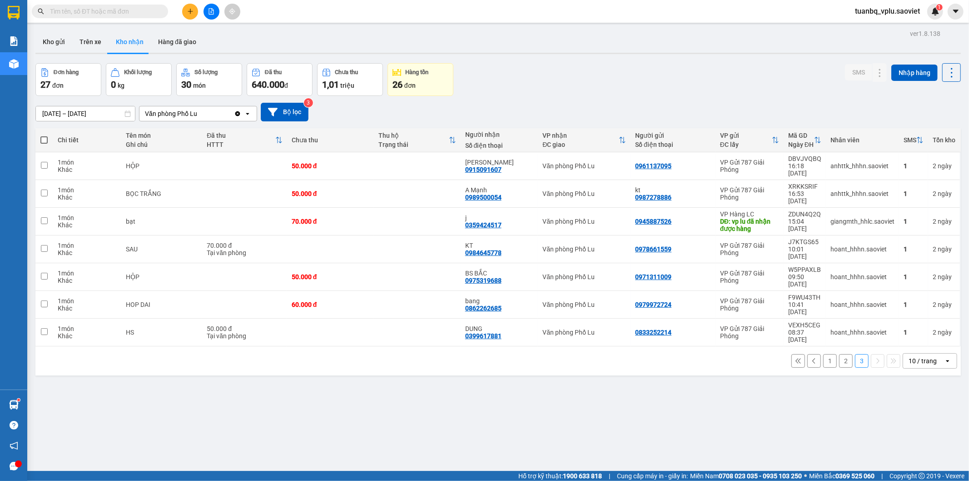
click at [839, 354] on button "2" at bounding box center [846, 361] width 14 height 14
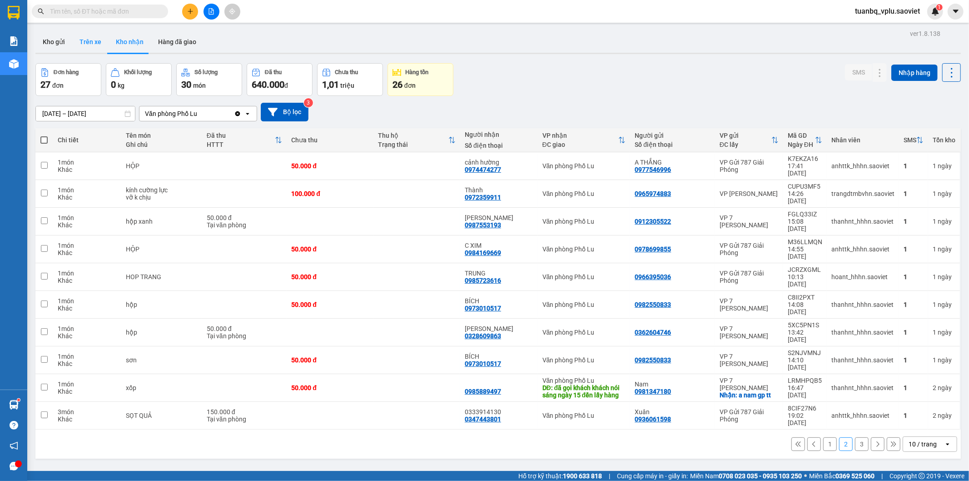
click at [92, 41] on button "Trên xe" at bounding box center [90, 42] width 36 height 22
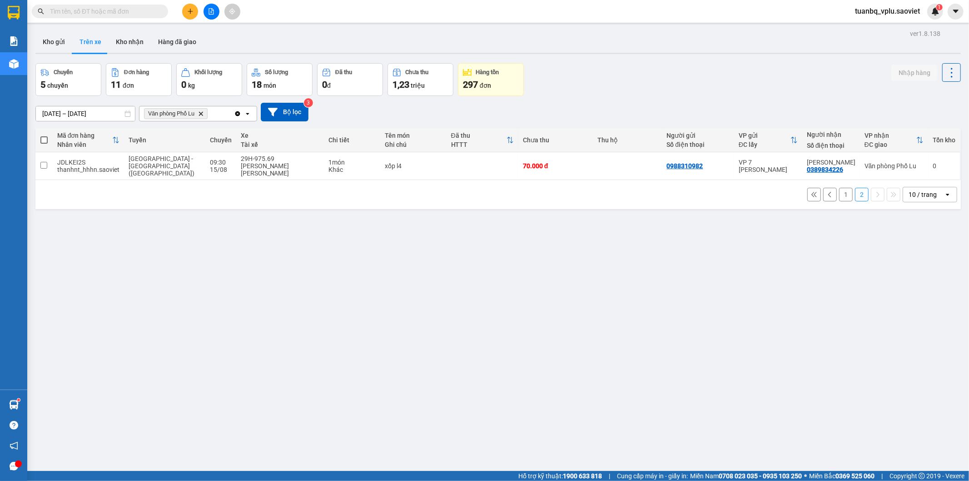
click at [839, 188] on button "1" at bounding box center [846, 195] width 14 height 14
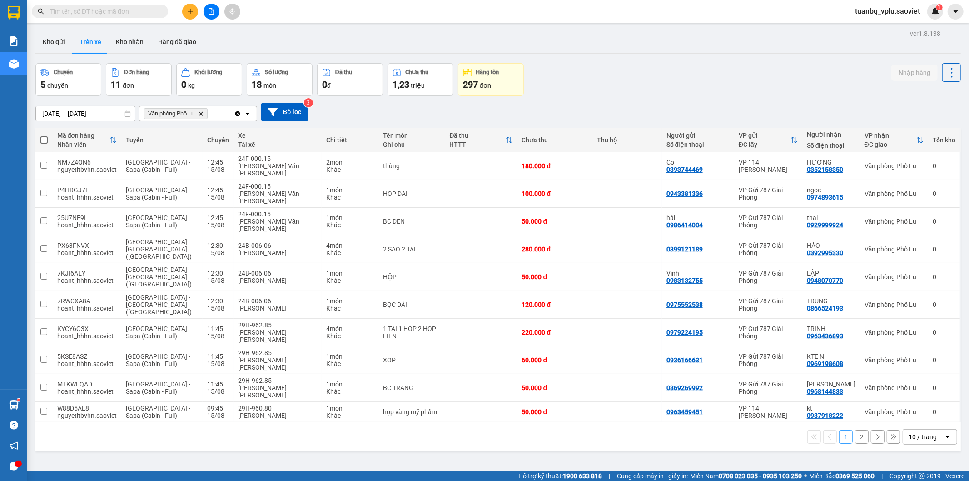
click at [857, 430] on button "2" at bounding box center [862, 437] width 14 height 14
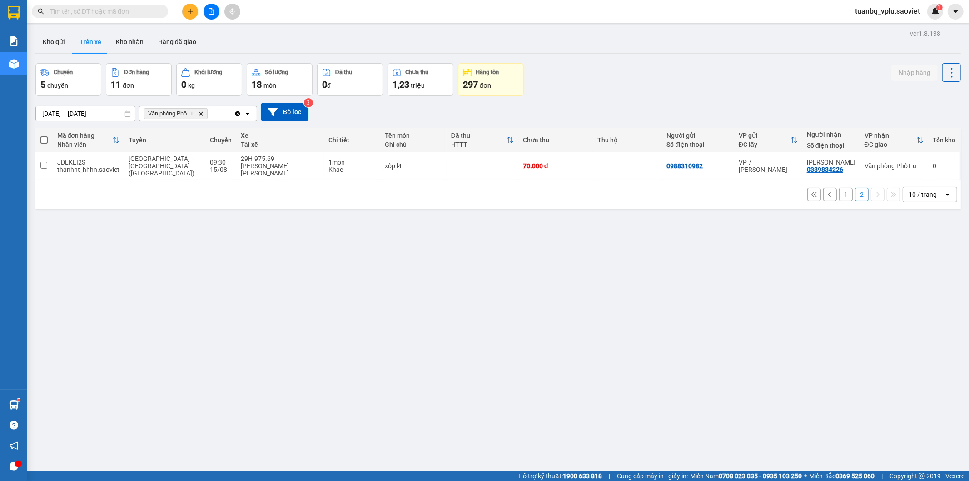
click at [839, 188] on button "1" at bounding box center [846, 195] width 14 height 14
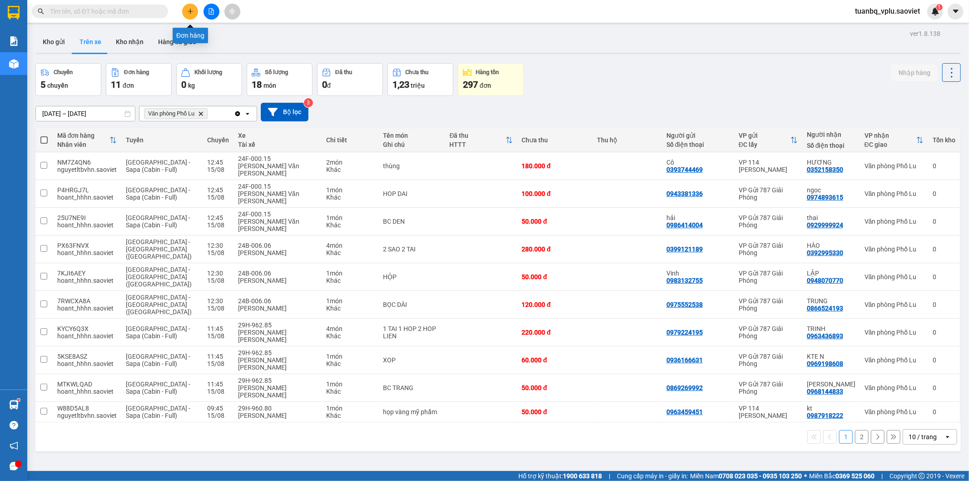
click at [184, 12] on button at bounding box center [190, 12] width 16 height 16
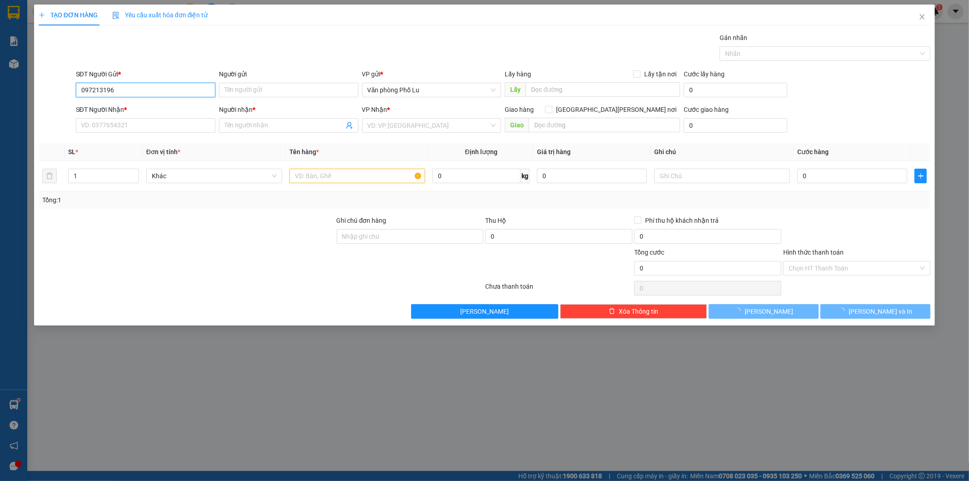
type input "0972131964"
click at [102, 107] on div "0972131964 -" at bounding box center [145, 108] width 129 height 10
type input "0963634356"
type input "kt"
type input "0972131964"
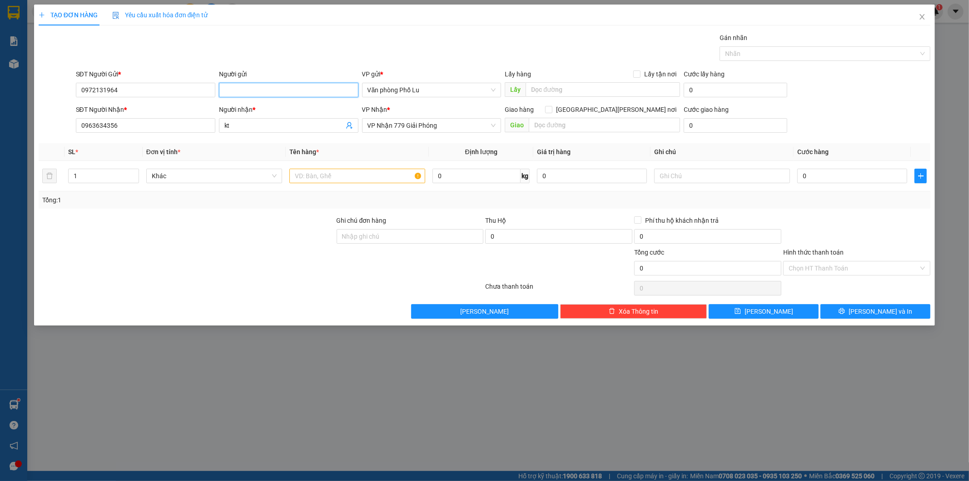
click at [235, 91] on input "Người gửi" at bounding box center [289, 90] width 140 height 15
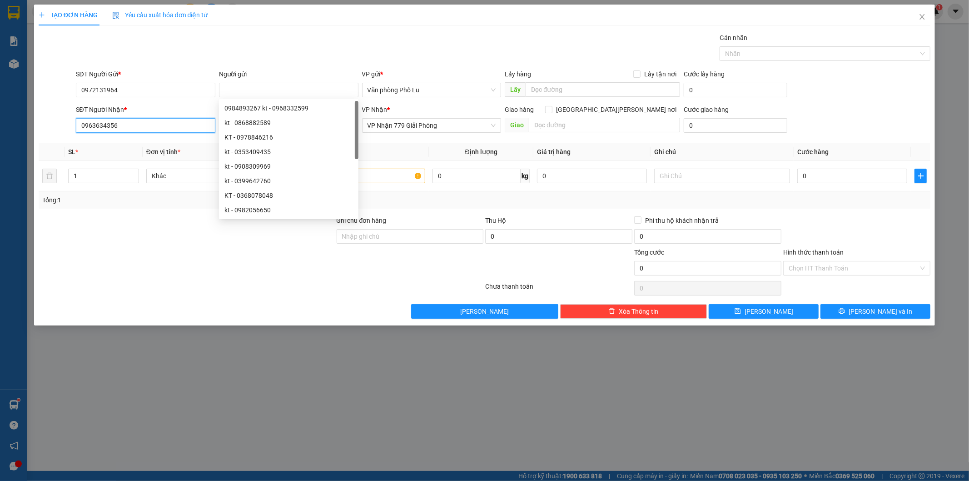
click at [152, 125] on input "0963634356" at bounding box center [146, 125] width 140 height 15
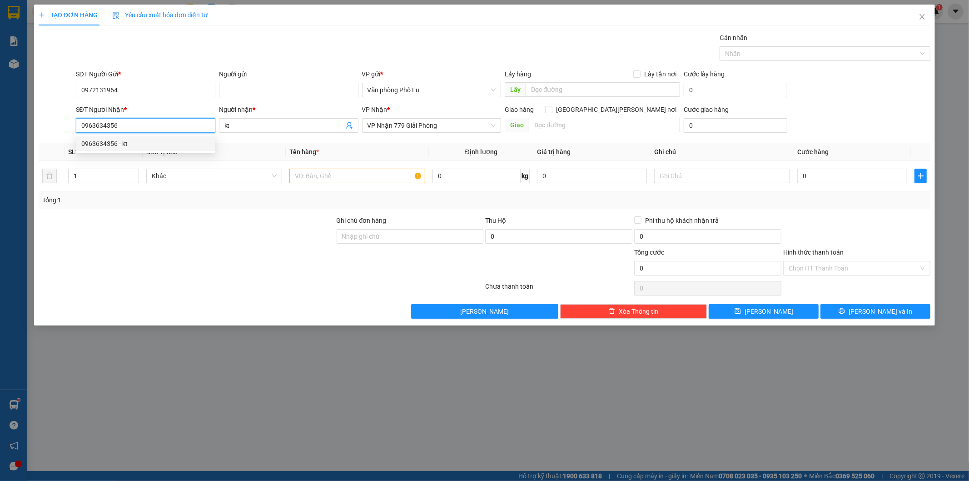
drag, startPoint x: 156, startPoint y: 124, endPoint x: 7, endPoint y: 125, distance: 149.1
click at [46, 121] on div "SĐT Người Nhận * 0963634356 Người nhận * kt VP Nhận * VP Nhận 779 Giải Phóng Gi…" at bounding box center [485, 121] width 894 height 32
type input "0915034386"
click at [239, 124] on input "kt" at bounding box center [285, 125] width 120 height 10
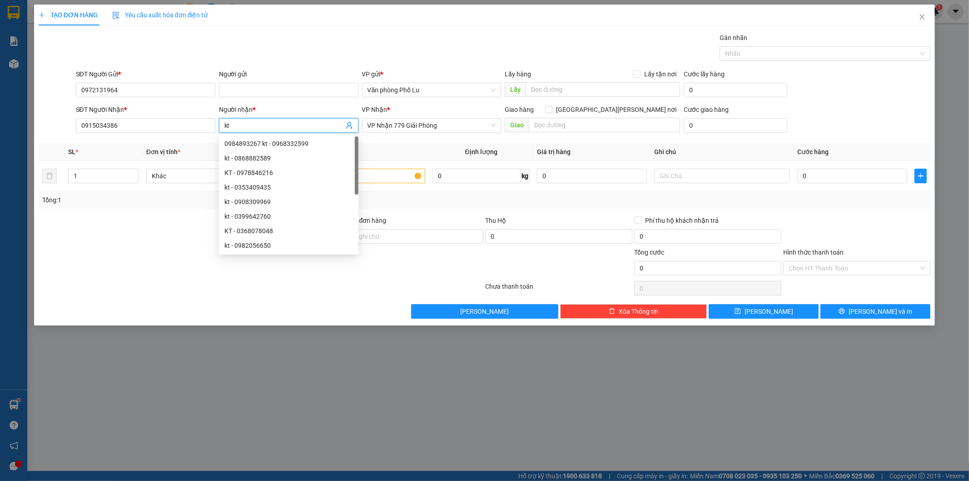
type input "k"
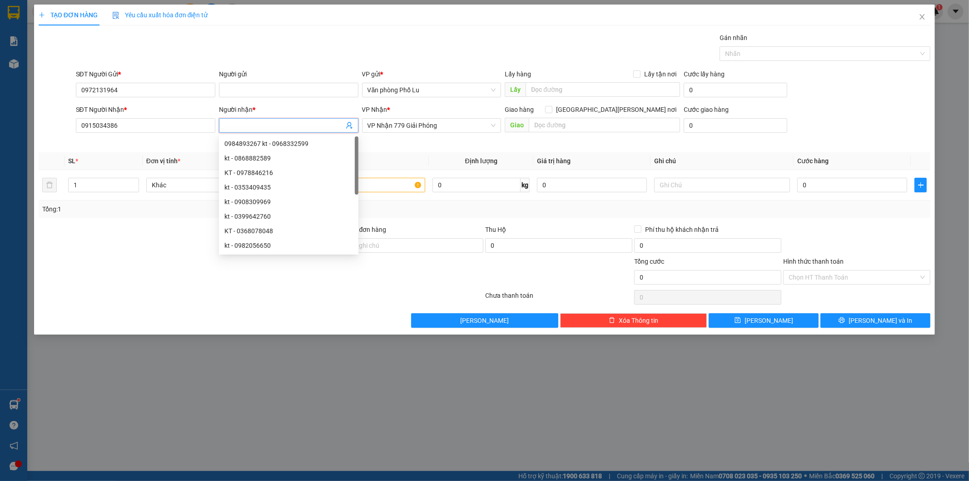
click at [246, 126] on input "Người nhận *" at bounding box center [285, 125] width 120 height 10
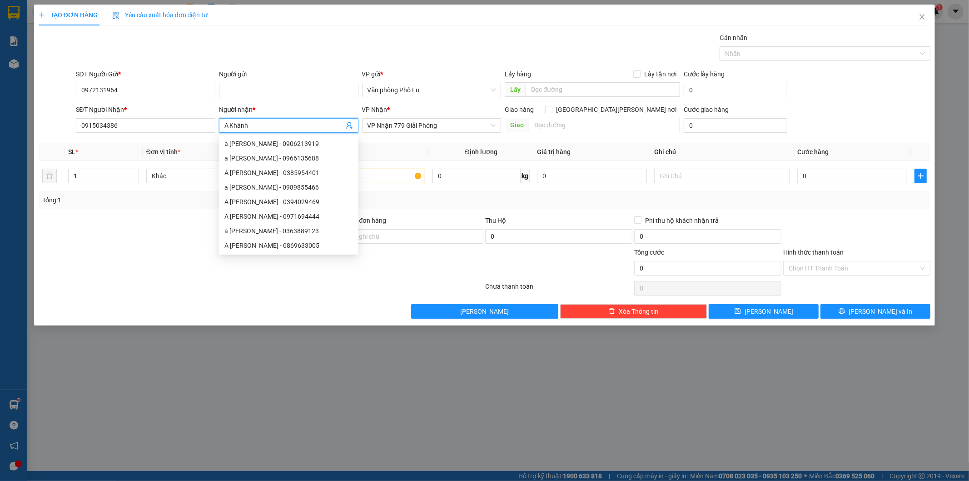
type input "A Khánh"
click at [160, 243] on div at bounding box center [187, 231] width 298 height 32
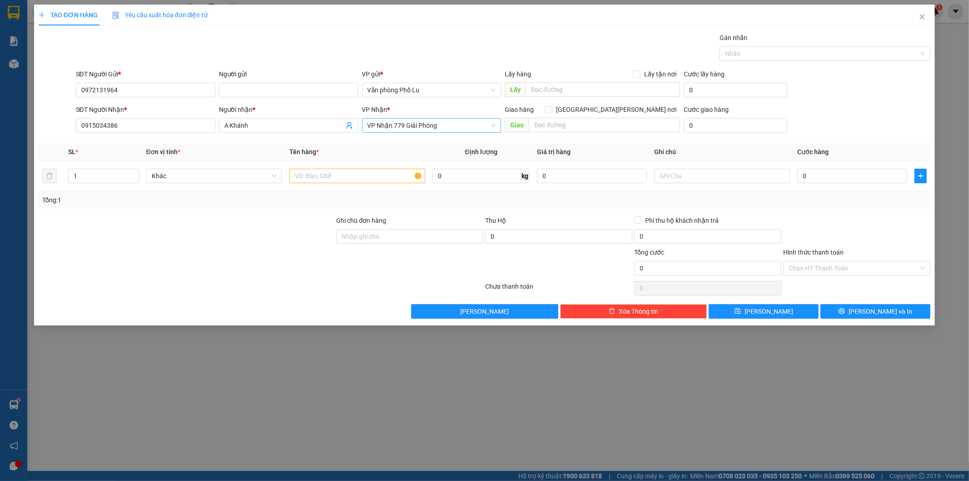
click at [379, 128] on span "VP Nhận 779 Giải Phóng" at bounding box center [432, 126] width 129 height 14
click at [388, 299] on div "VP 7 [PERSON_NAME]" at bounding box center [432, 304] width 129 height 10
click at [323, 171] on input "text" at bounding box center [357, 176] width 136 height 15
type input "hộp liền+ hộp"
drag, startPoint x: 79, startPoint y: 179, endPoint x: 55, endPoint y: 194, distance: 28.2
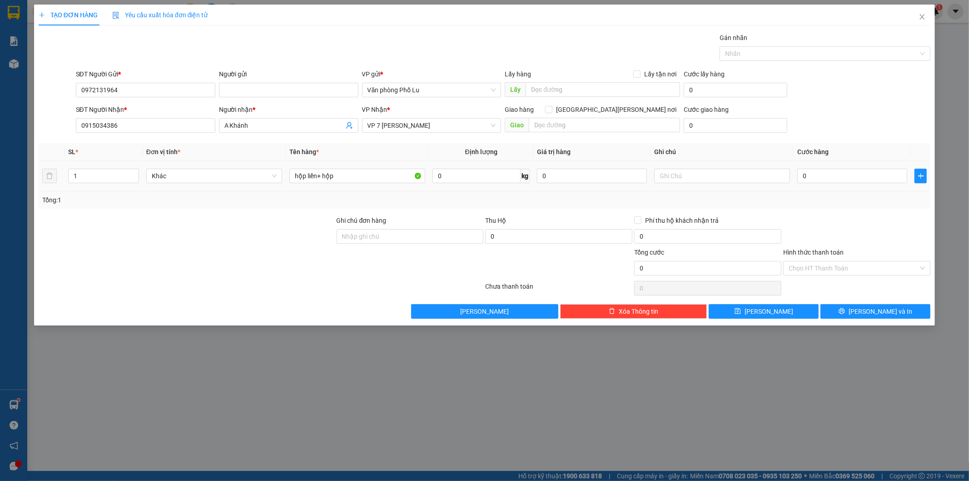
click at [67, 180] on td "1" at bounding box center [104, 176] width 78 height 30
type input "2"
click at [224, 260] on div at bounding box center [187, 263] width 298 height 32
click at [812, 176] on input "0" at bounding box center [853, 176] width 110 height 15
type input "001"
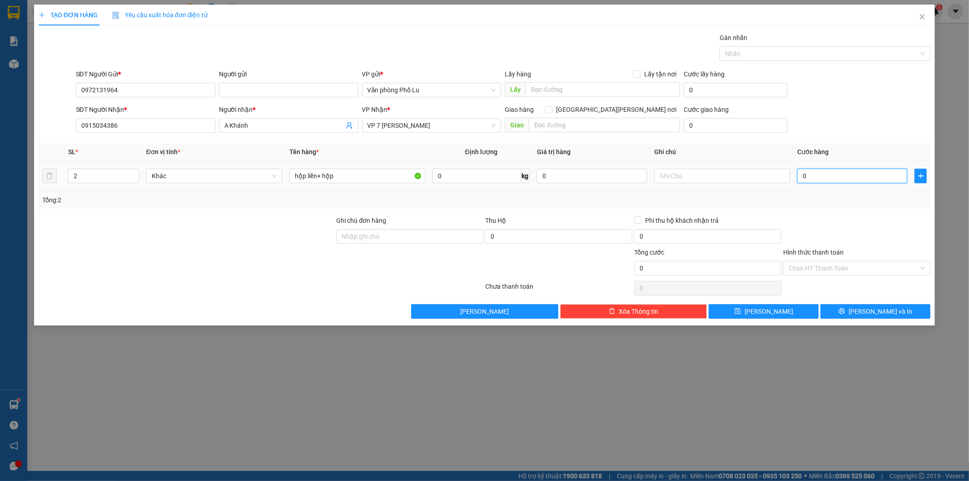
type input "1"
type input "0.010"
type input "10"
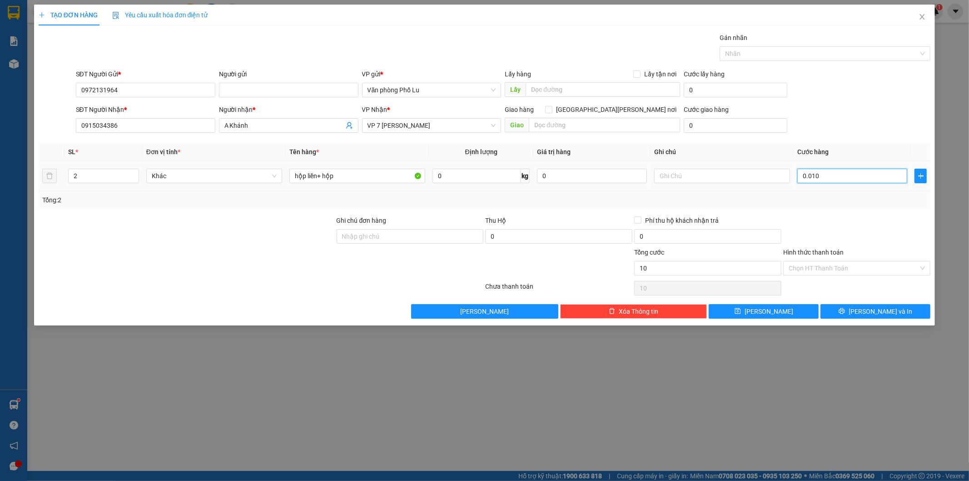
type input "00.100"
type input "100"
click at [821, 201] on div "Tổng: 2" at bounding box center [484, 200] width 885 height 10
type input "100.000"
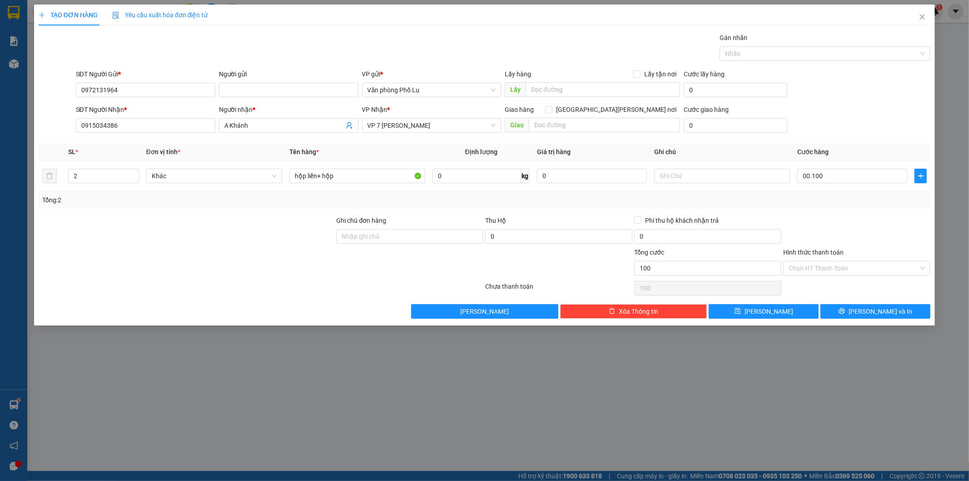
type input "100.000"
click at [236, 83] on input "Người gửi" at bounding box center [289, 90] width 140 height 15
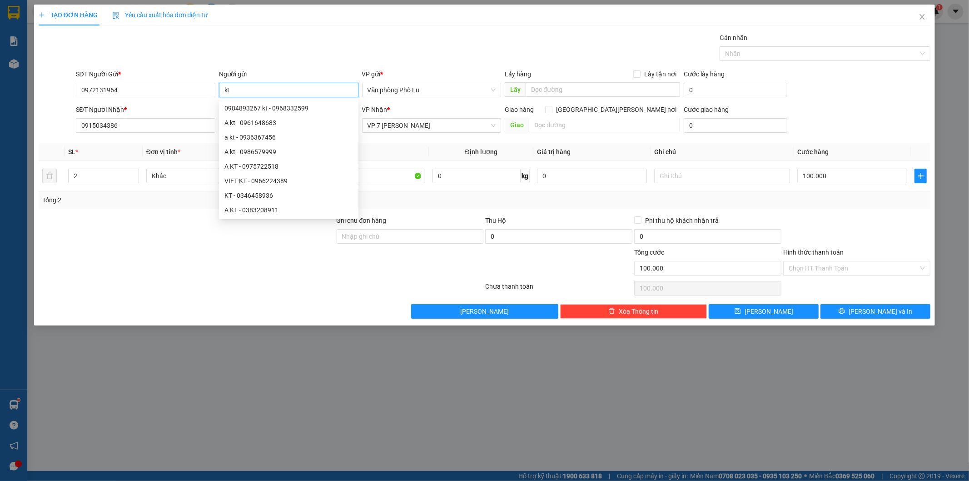
type input "kt"
click at [145, 229] on div at bounding box center [187, 231] width 298 height 32
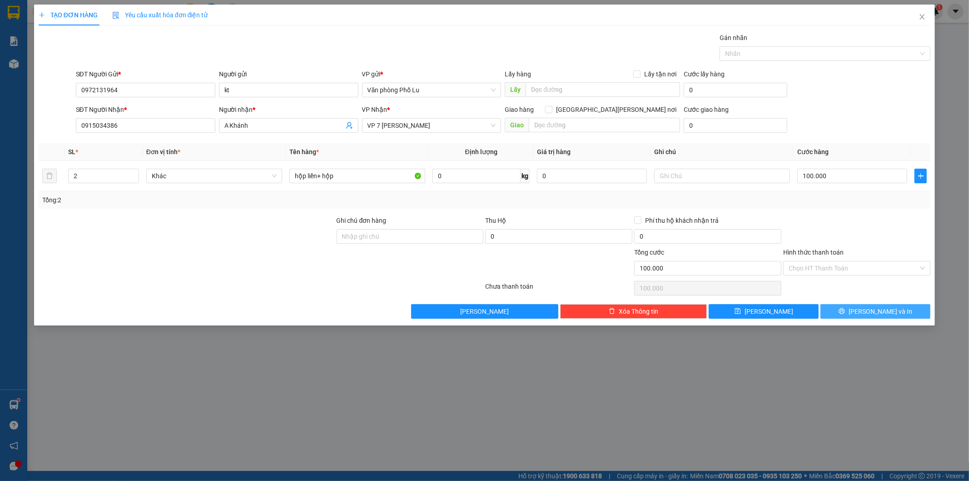
click at [899, 317] on button "Lưu và In" at bounding box center [876, 311] width 110 height 15
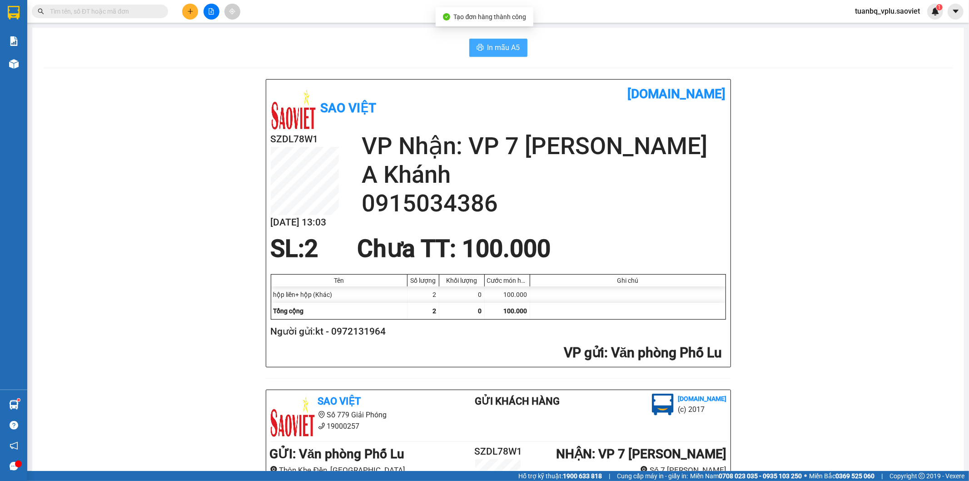
click at [518, 52] on button "In mẫu A5" at bounding box center [498, 48] width 58 height 18
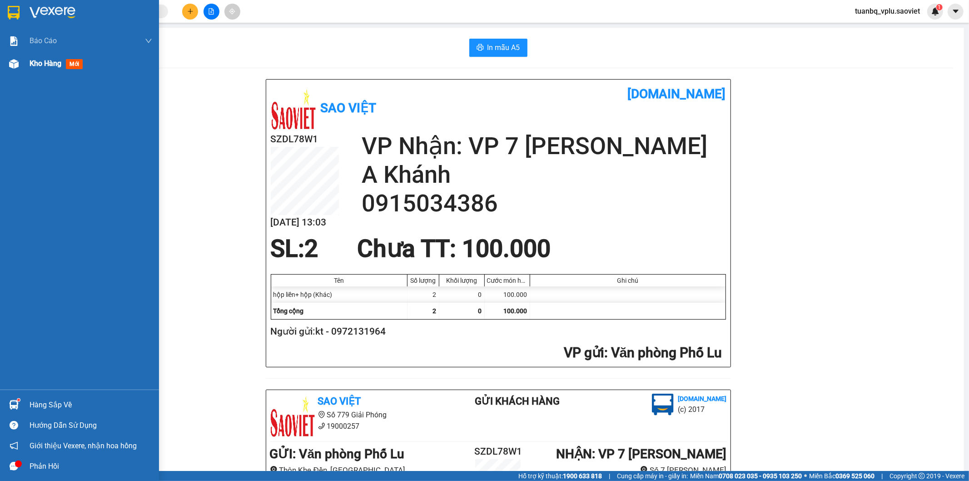
click at [57, 69] on div "Kho hàng mới" at bounding box center [58, 63] width 57 height 11
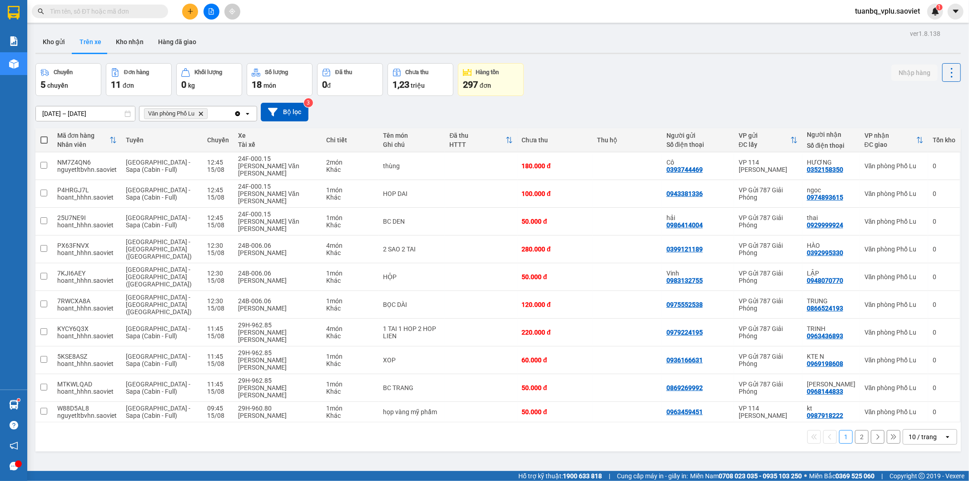
click at [214, 15] on button at bounding box center [212, 12] width 16 height 16
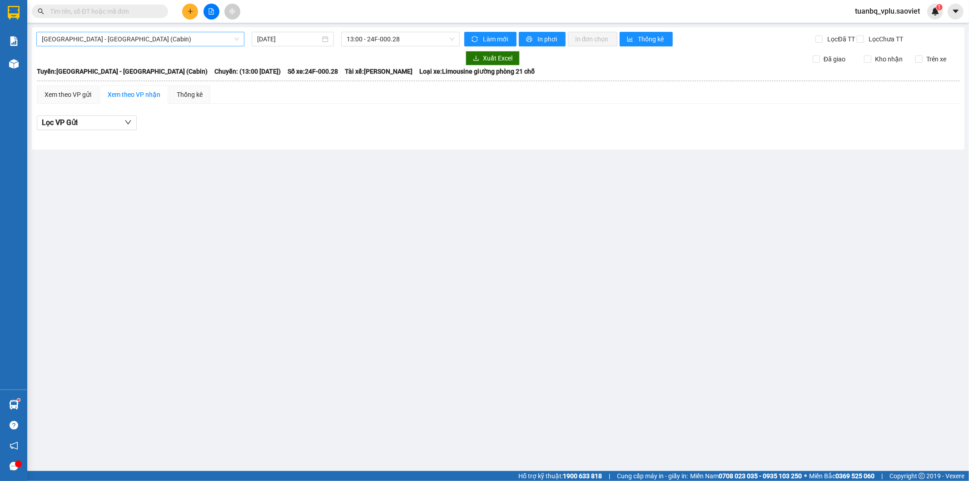
click at [51, 46] on div "Hà Nội - Lào Cai (Cabin) 15/08/2025 13:00 - 24F-000.28 Làm mới In phơi In đơn c…" at bounding box center [498, 88] width 933 height 122
click at [55, 42] on span "Hà Nội - Lào Cai (Cabin)" at bounding box center [140, 39] width 197 height 14
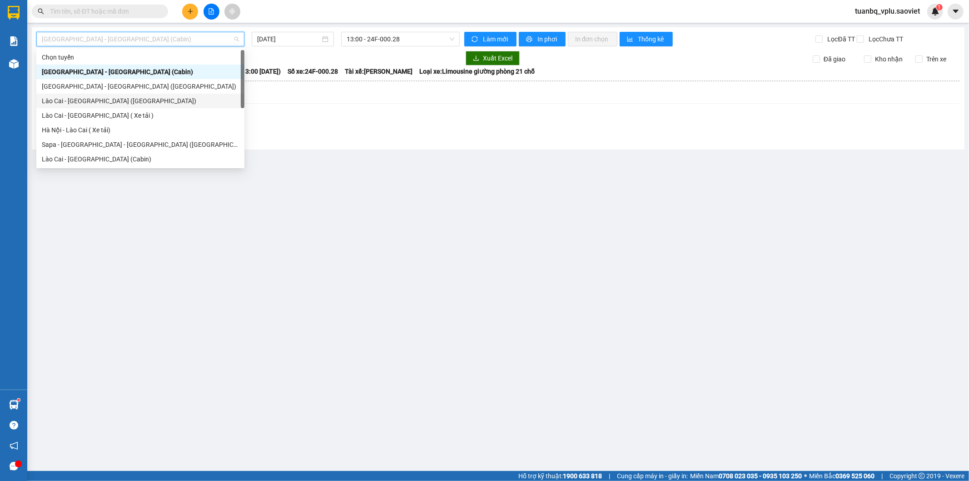
click at [43, 103] on div "Lào Cai - Hà Nội (Giường)" at bounding box center [140, 101] width 197 height 10
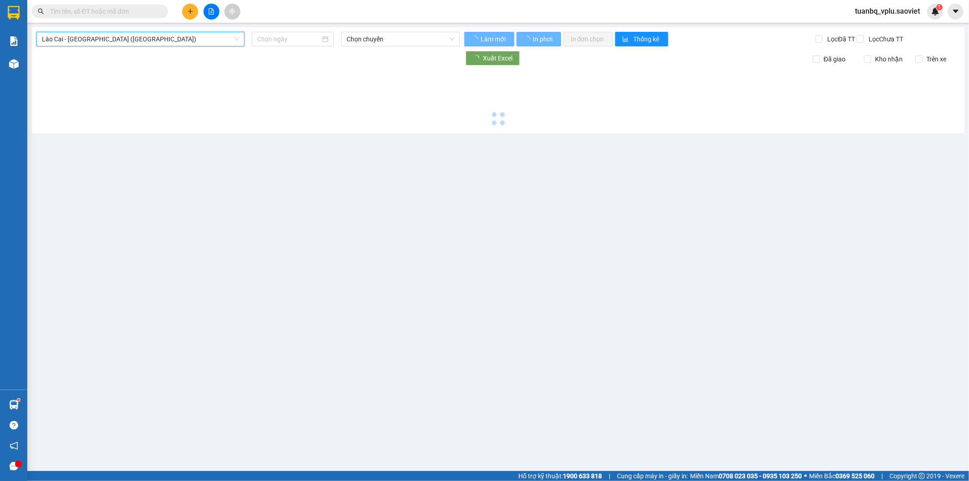
type input "[DATE]"
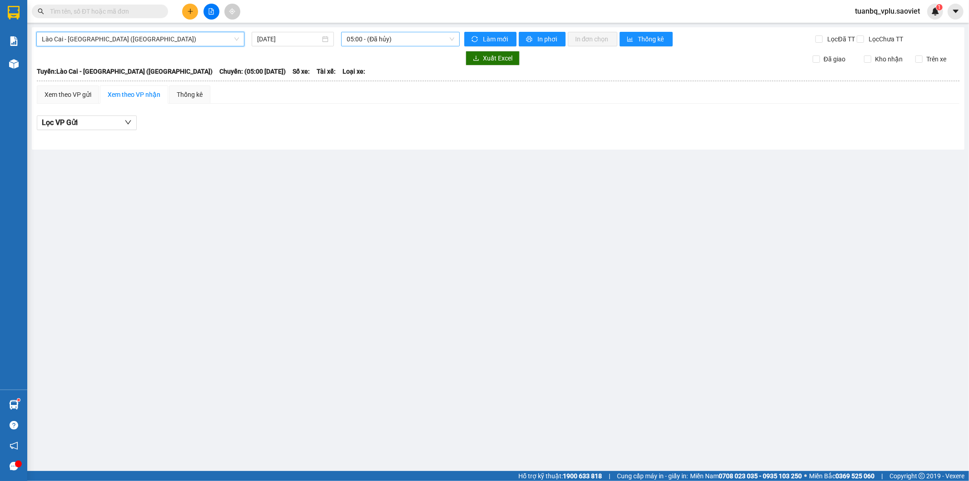
click at [361, 39] on span "05:00 - (Đã hủy)" at bounding box center [400, 39] width 107 height 14
click at [59, 43] on span "Lào Cai - Hà Nội (Giường)" at bounding box center [140, 39] width 197 height 14
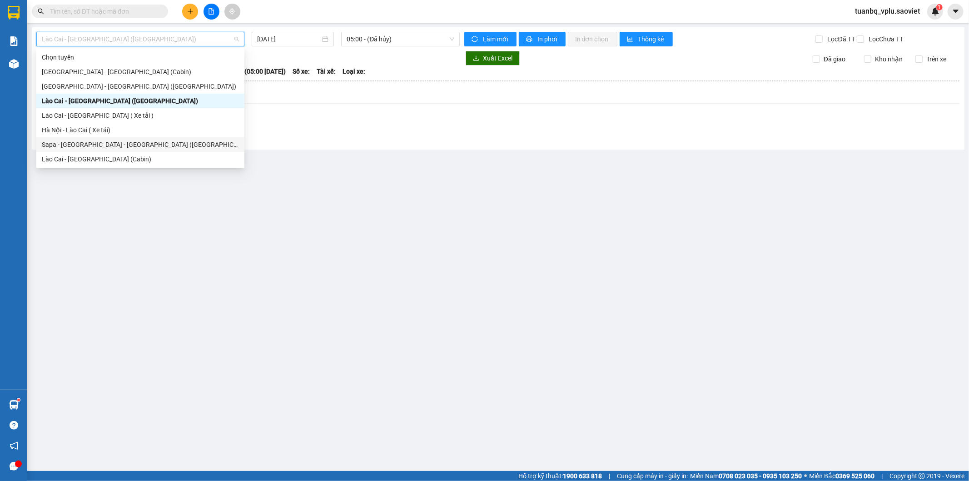
click at [51, 148] on div "Sapa - Lào Cai - Hà Nội (Giường)" at bounding box center [140, 145] width 197 height 10
type input "[DATE]"
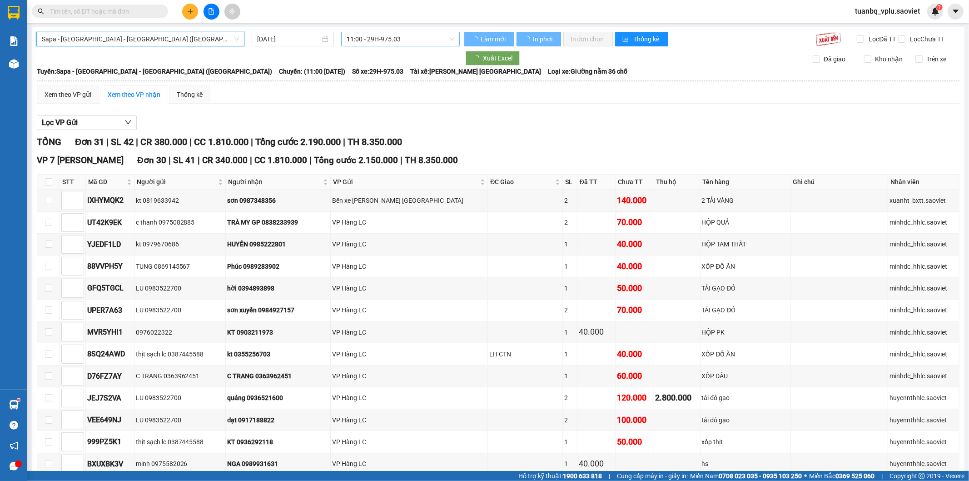
click at [360, 36] on span "11:00 - 29H-975.03" at bounding box center [400, 39] width 107 height 14
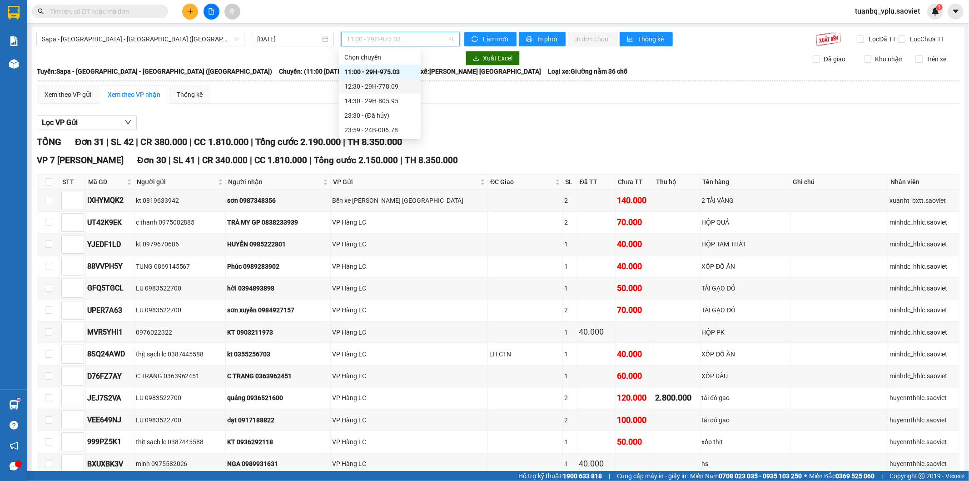
click at [348, 85] on div "12:30 - 29H-778.09" at bounding box center [379, 86] width 71 height 10
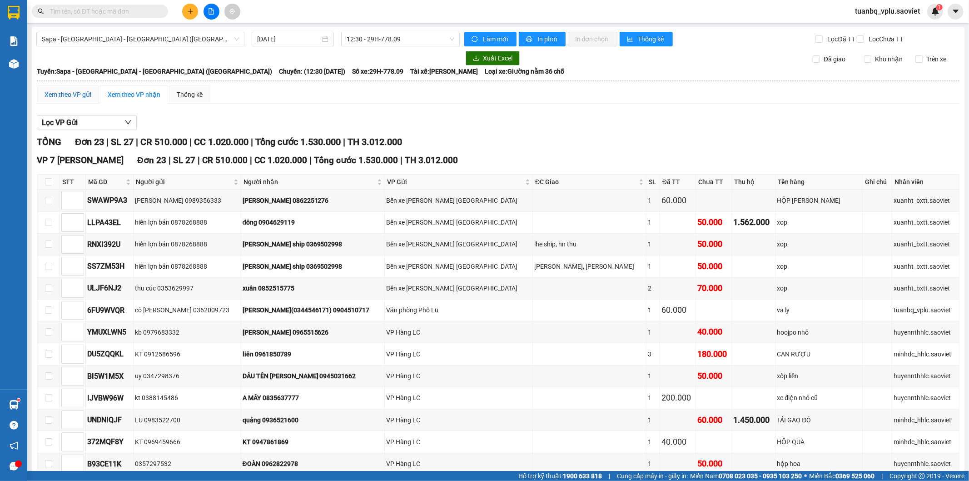
click at [75, 100] on div "Xem theo VP gửi" at bounding box center [68, 95] width 47 height 10
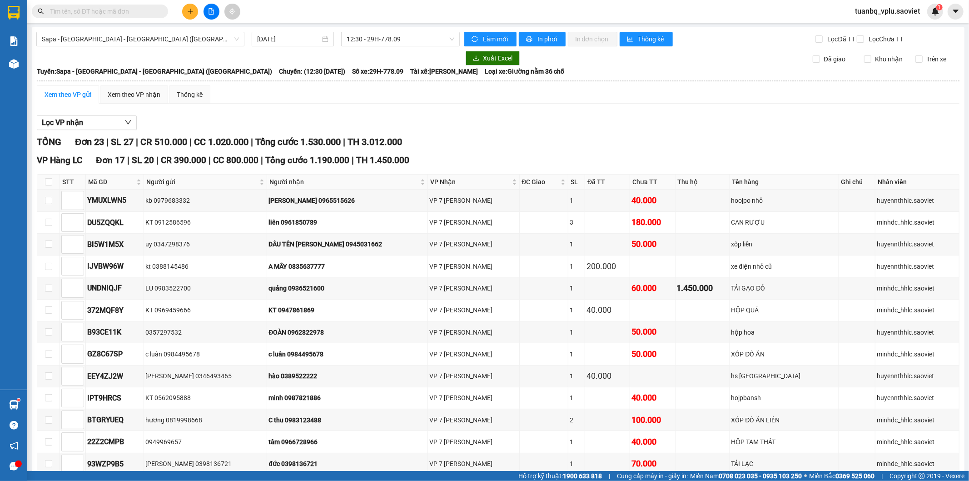
drag, startPoint x: 48, startPoint y: 413, endPoint x: 66, endPoint y: 419, distance: 19.7
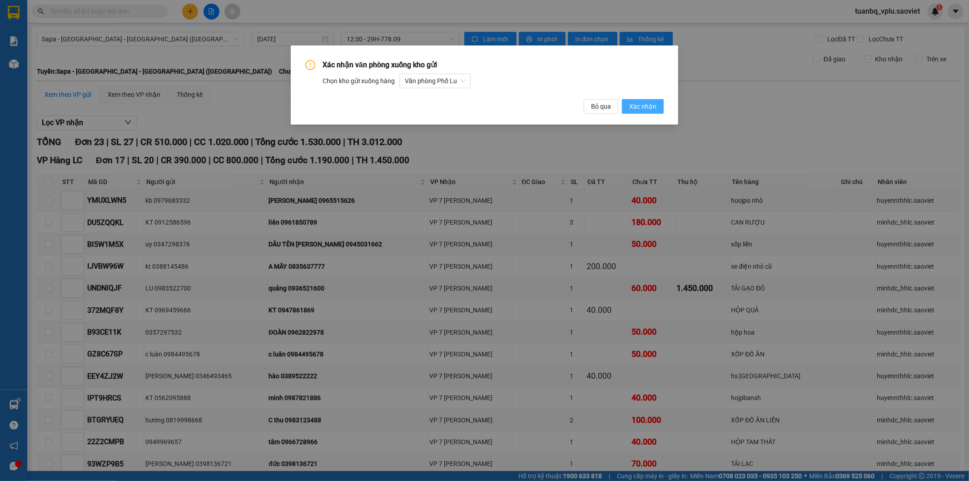
click at [646, 110] on span "Xác nhận" at bounding box center [642, 106] width 27 height 10
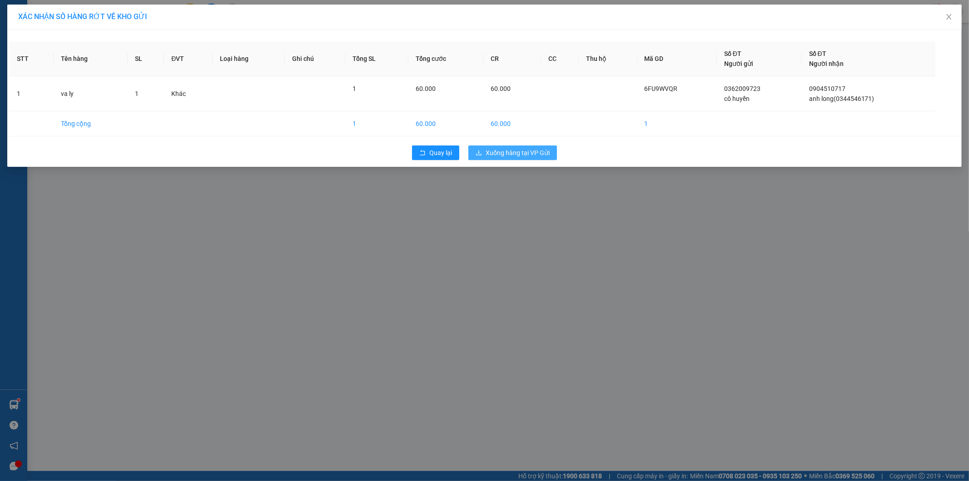
click at [544, 154] on span "Xuống hàng tại VP Gửi" at bounding box center [518, 153] width 64 height 10
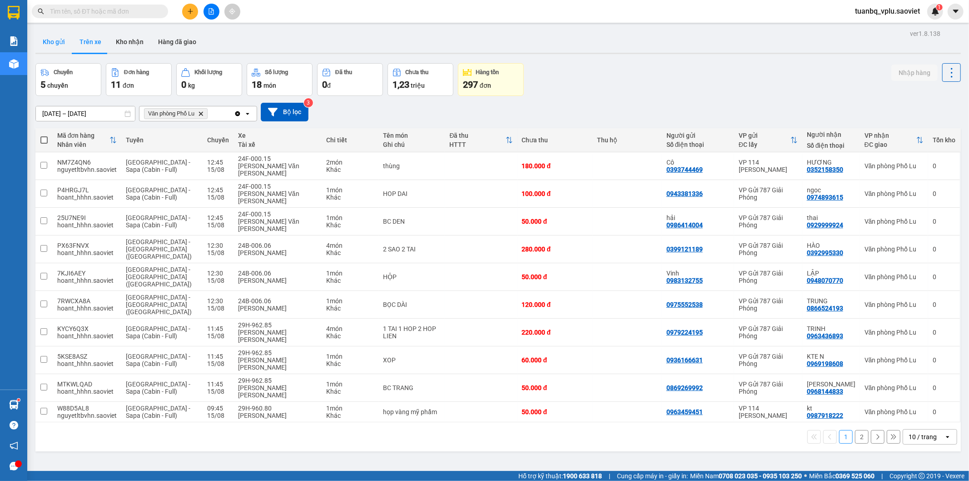
click at [66, 41] on button "Kho gửi" at bounding box center [53, 42] width 37 height 22
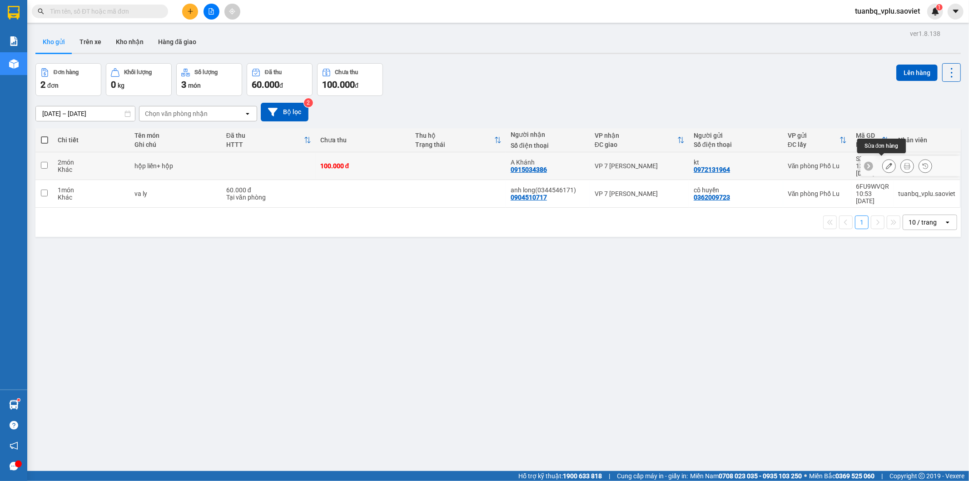
click at [883, 166] on button at bounding box center [889, 166] width 13 height 16
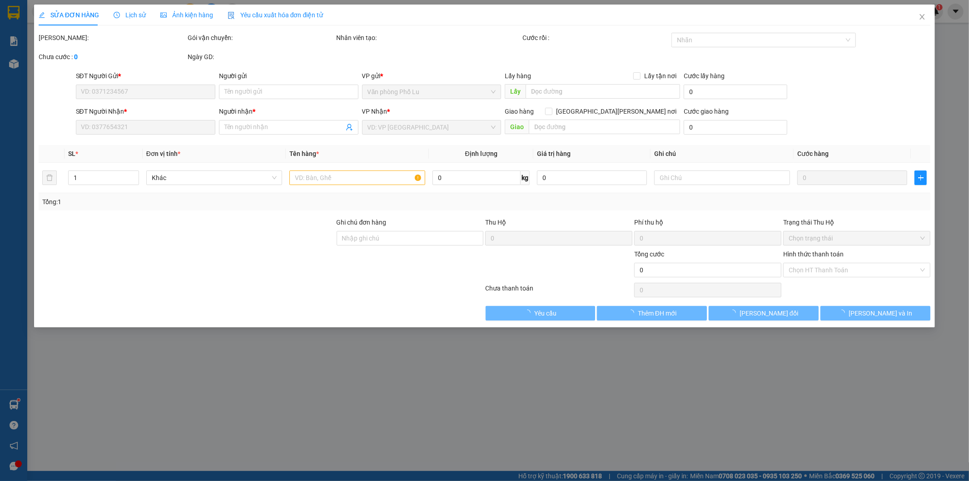
type input "0972131964"
type input "kt"
type input "0915034386"
type input "A Khánh"
type input "100.000"
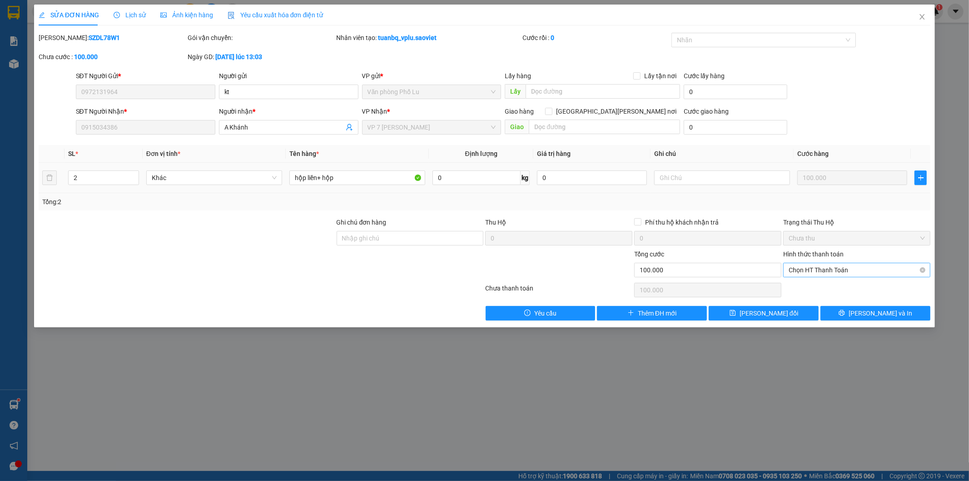
click at [793, 271] on span "Chọn HT Thanh Toán" at bounding box center [857, 270] width 136 height 14
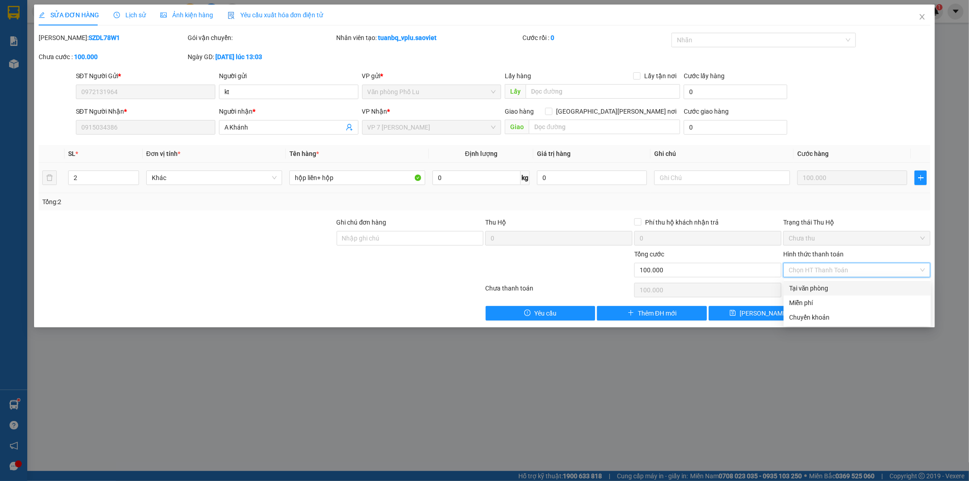
click at [796, 289] on div "Tại văn phòng" at bounding box center [857, 288] width 136 height 10
type input "0"
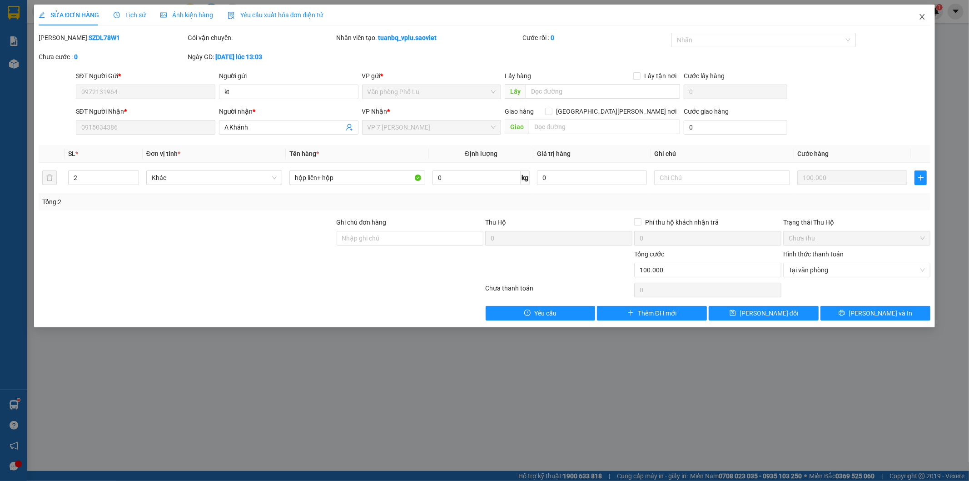
click at [926, 20] on icon "close" at bounding box center [922, 16] width 7 height 7
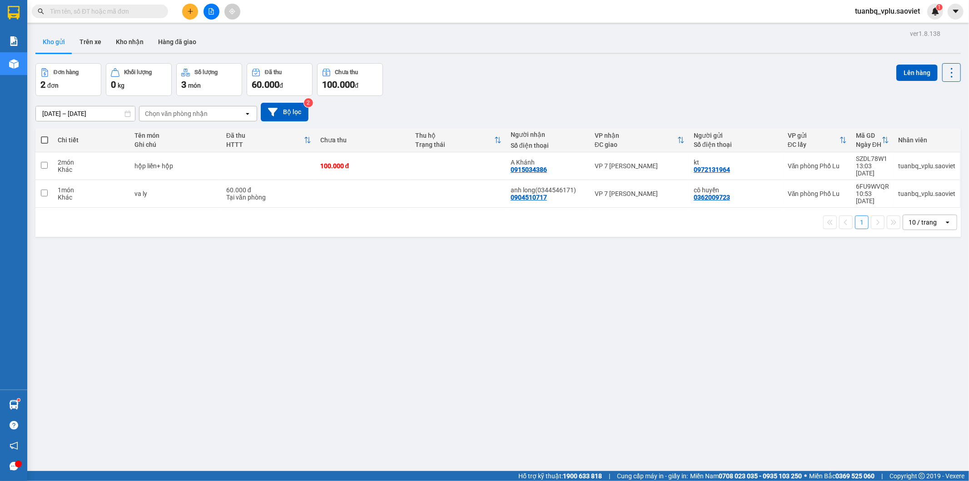
click at [908, 9] on span "tuanbq_vplu.saoviet" at bounding box center [888, 10] width 80 height 11
click at [867, 28] on span "Đăng xuất" at bounding box center [892, 28] width 60 height 10
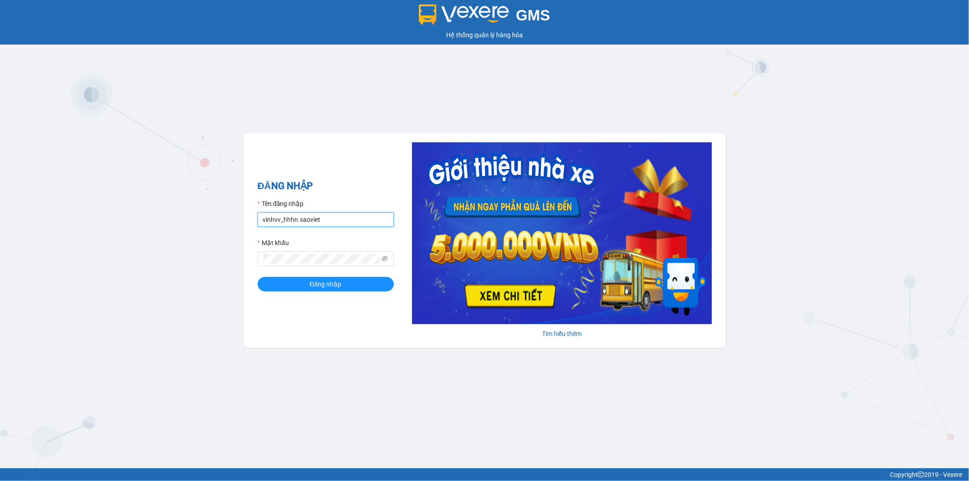
click at [287, 224] on input "vinhvv_hhhn.saoviet" at bounding box center [326, 219] width 136 height 15
drag, startPoint x: 341, startPoint y: 219, endPoint x: 186, endPoint y: 211, distance: 155.1
click at [195, 212] on div "GMS Hệ thống quản lý hàng hóa ĐĂNG NHẬP Tên đăng nhập vinhvv_hhhn.saoviet Mật k…" at bounding box center [484, 234] width 969 height 468
click at [298, 252] on span at bounding box center [326, 258] width 136 height 15
type input "hungnq_hhlu.saoviet"
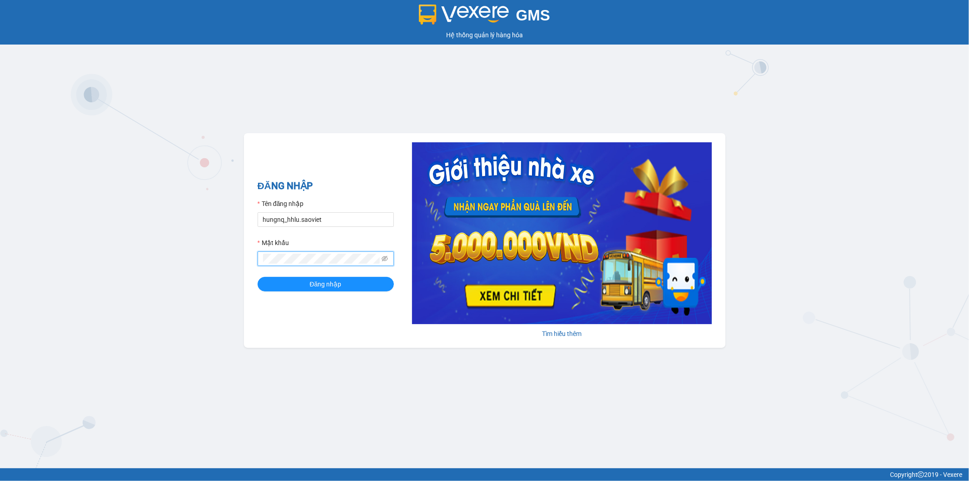
click at [228, 258] on div "GMS Hệ thống quản lý hàng hóa ĐĂNG NHẬP Tên đăng nhập hungnq_hhlu.saoviet Mật k…" at bounding box center [484, 234] width 969 height 468
click at [269, 289] on button "Đăng nhập" at bounding box center [326, 284] width 136 height 15
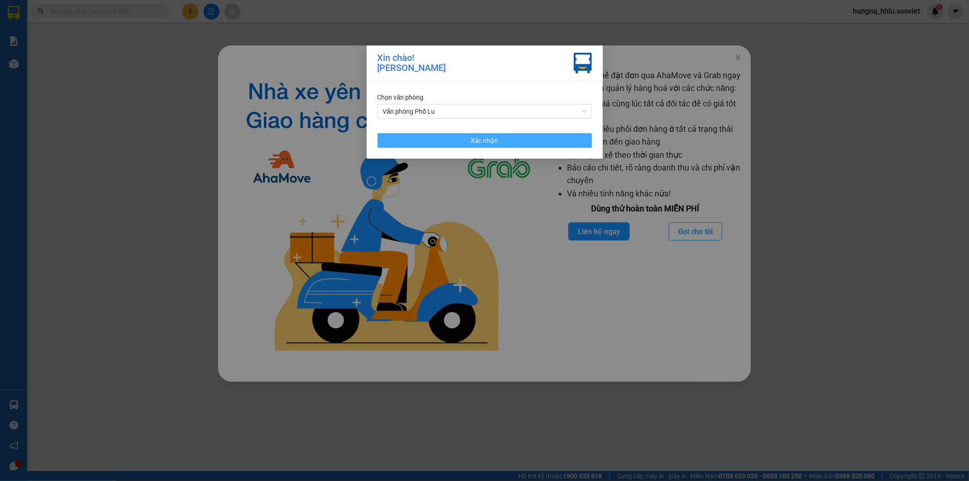
click at [408, 134] on button "Xác nhận" at bounding box center [485, 140] width 215 height 15
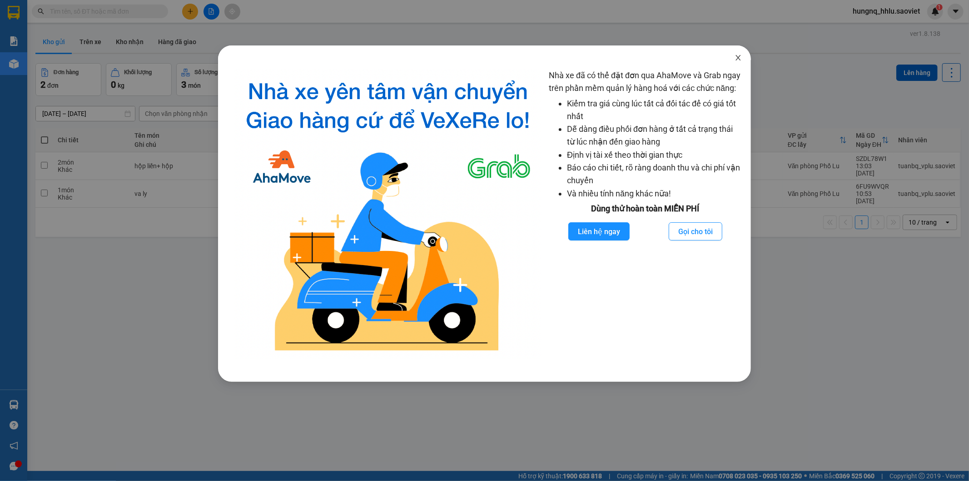
click at [738, 55] on icon "close" at bounding box center [738, 57] width 7 height 7
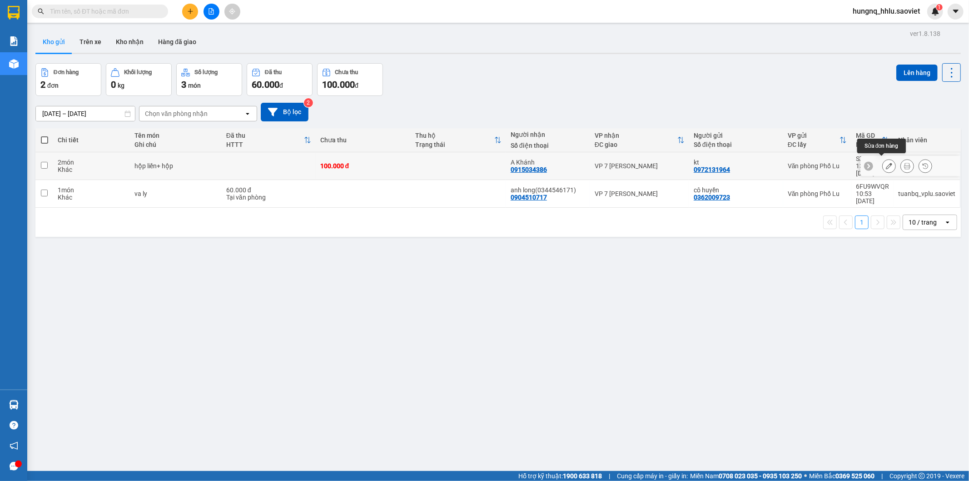
click at [886, 165] on icon at bounding box center [889, 166] width 6 height 6
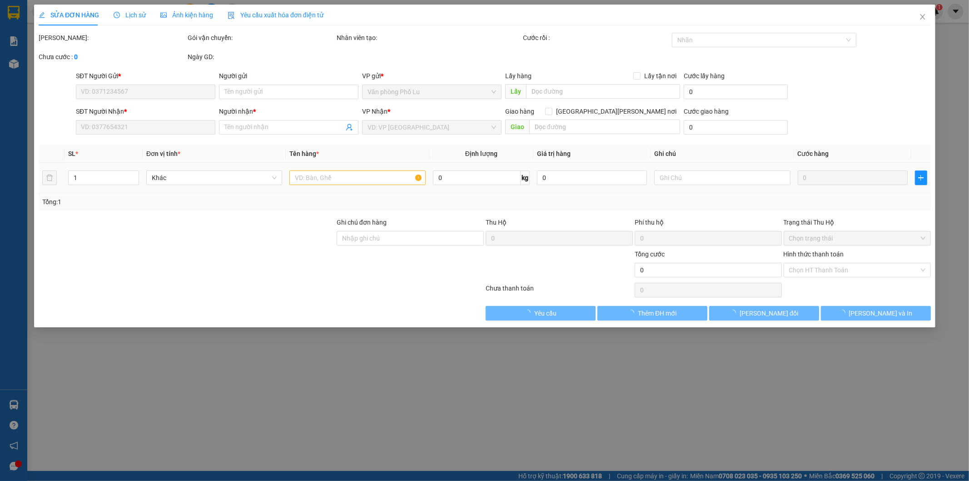
type input "0972131964"
type input "kt"
type input "0915034386"
type input "A Khánh"
type input "100.000"
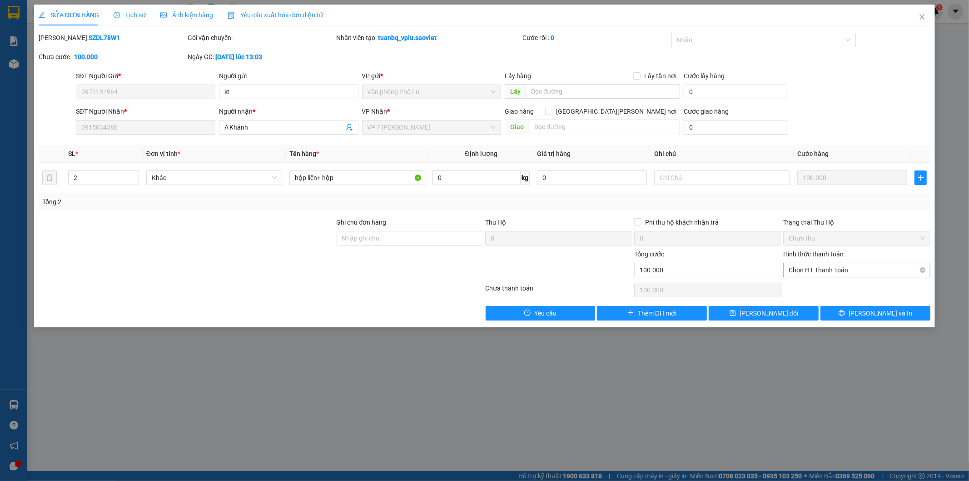
click at [799, 269] on span "Chọn HT Thanh Toán" at bounding box center [857, 270] width 136 height 14
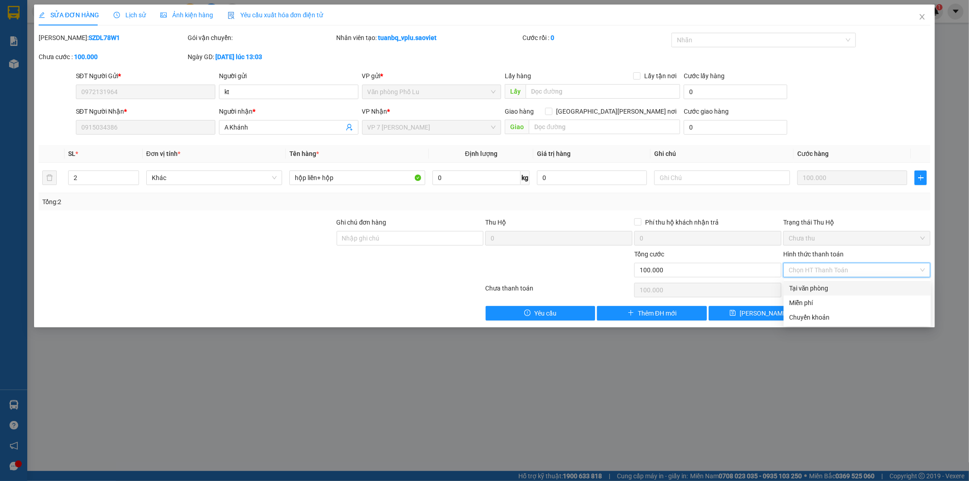
click at [800, 288] on div "Tại văn phòng" at bounding box center [857, 288] width 136 height 10
type input "0"
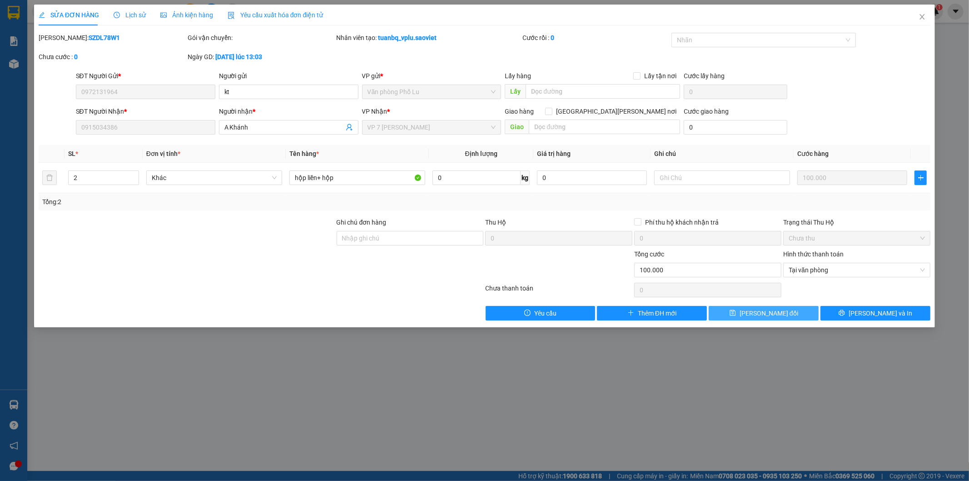
click at [788, 316] on button "[PERSON_NAME] đổi" at bounding box center [764, 313] width 110 height 15
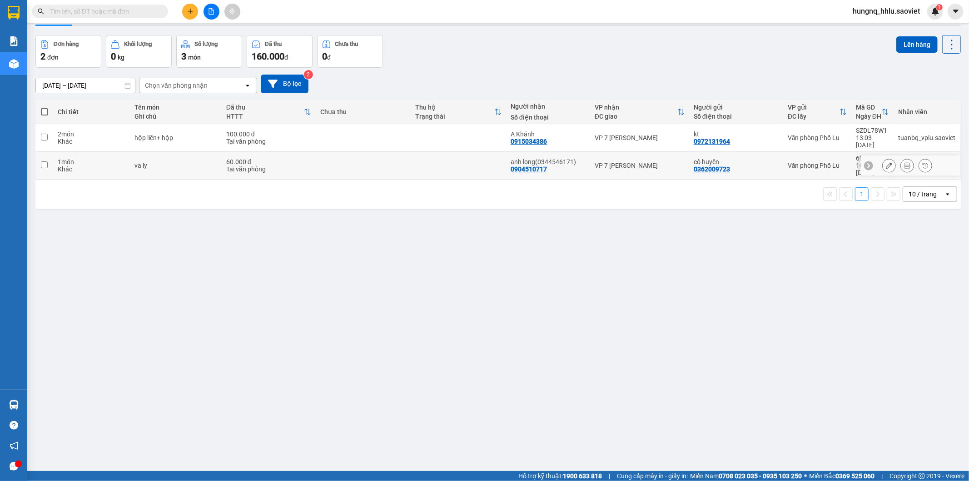
scroll to position [42, 0]
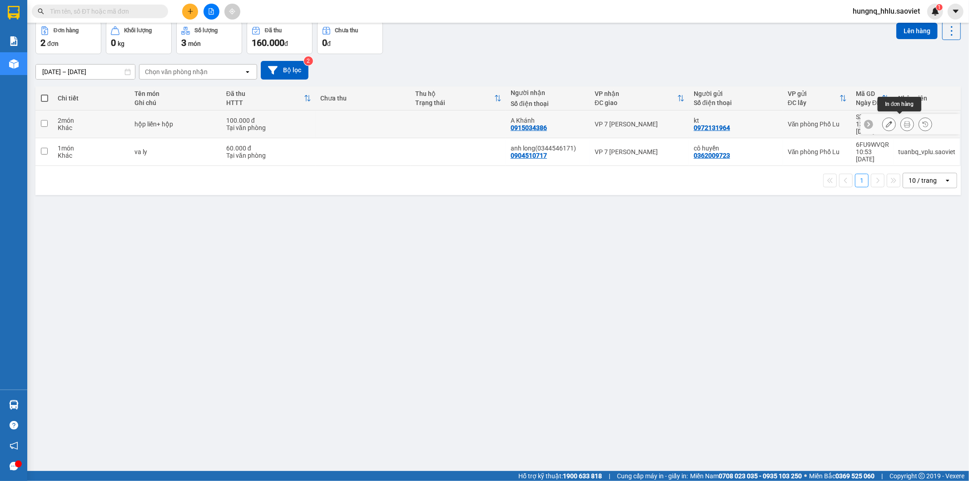
click at [901, 125] on button at bounding box center [907, 124] width 13 height 16
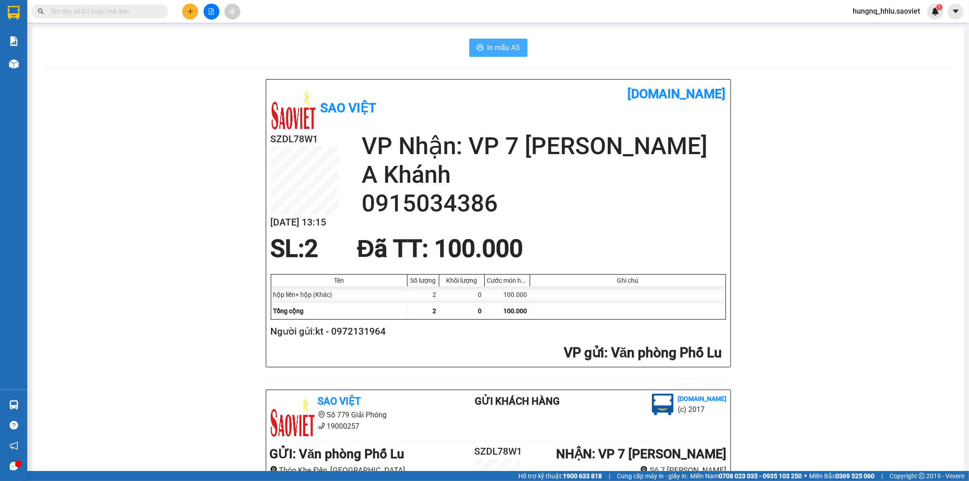
click at [517, 50] on button "In mẫu A5" at bounding box center [498, 48] width 58 height 18
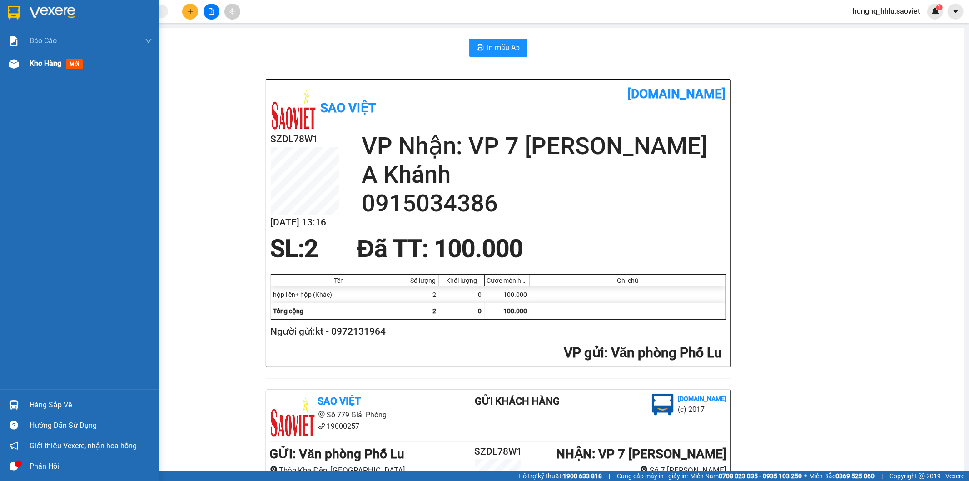
click at [52, 70] on div "Kho hàng mới" at bounding box center [91, 63] width 123 height 23
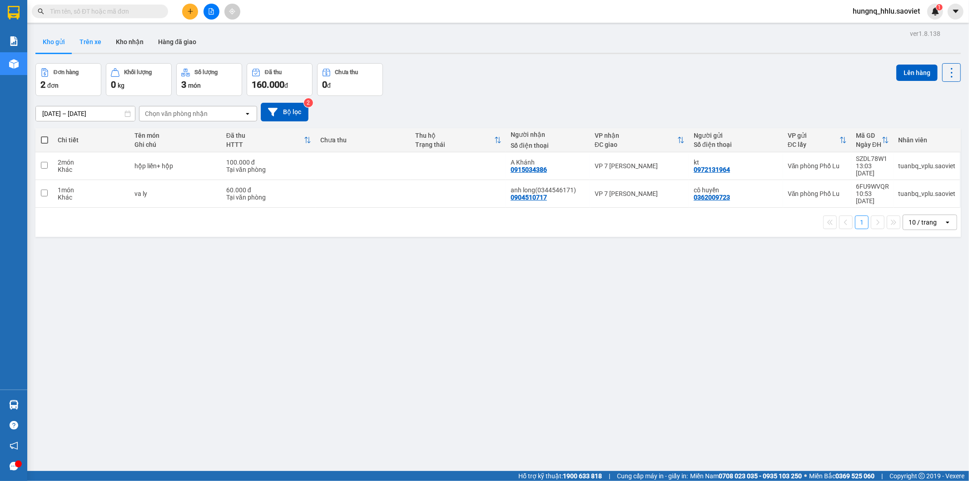
click at [93, 44] on button "Trên xe" at bounding box center [90, 42] width 36 height 22
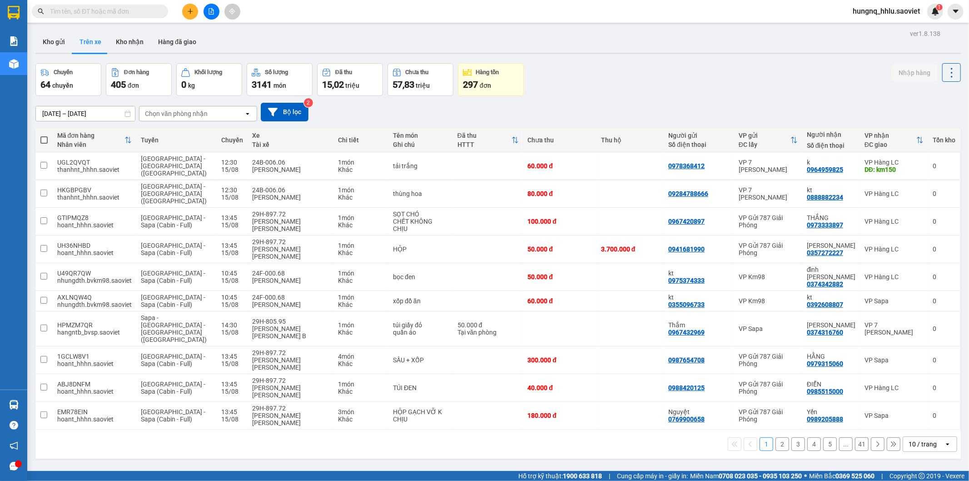
click at [154, 112] on div "Chọn văn phòng nhận" at bounding box center [176, 113] width 63 height 9
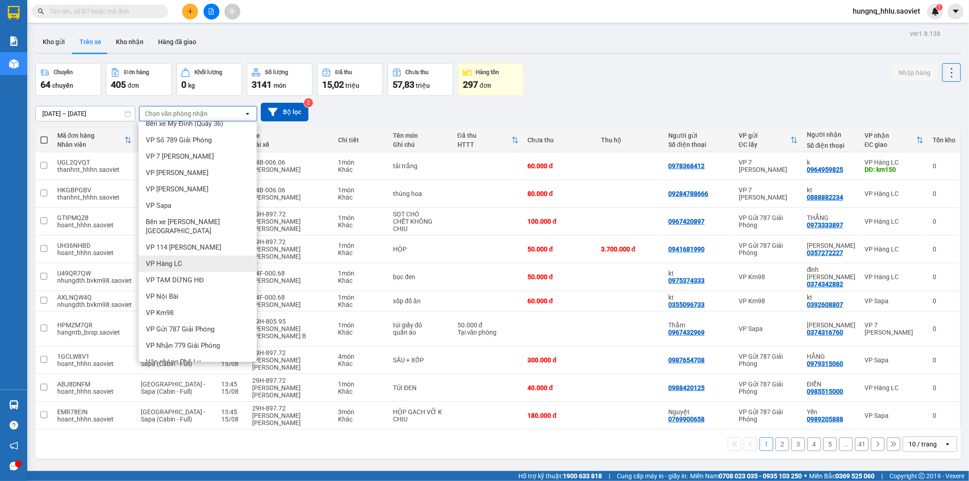
scroll to position [11, 0]
click at [158, 355] on span "Văn phòng Phố Lu" at bounding box center [173, 359] width 55 height 9
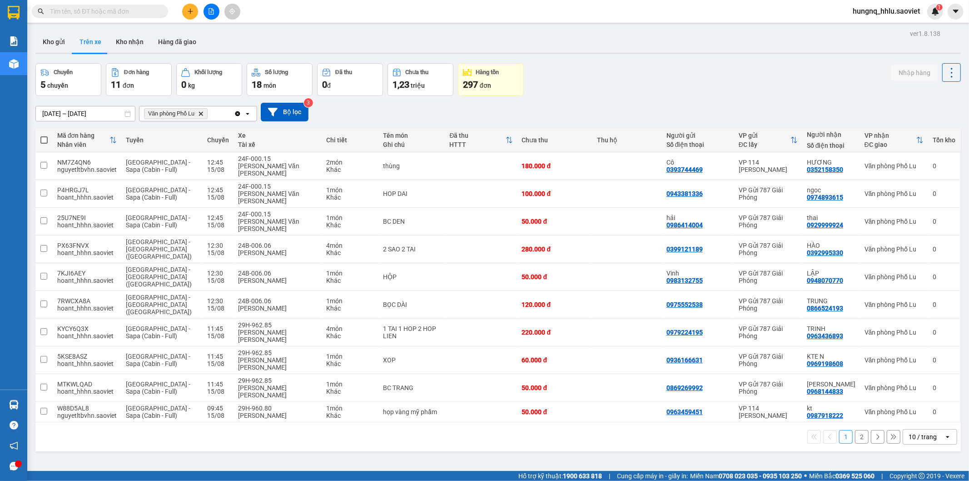
click at [857, 430] on button "2" at bounding box center [862, 437] width 14 height 14
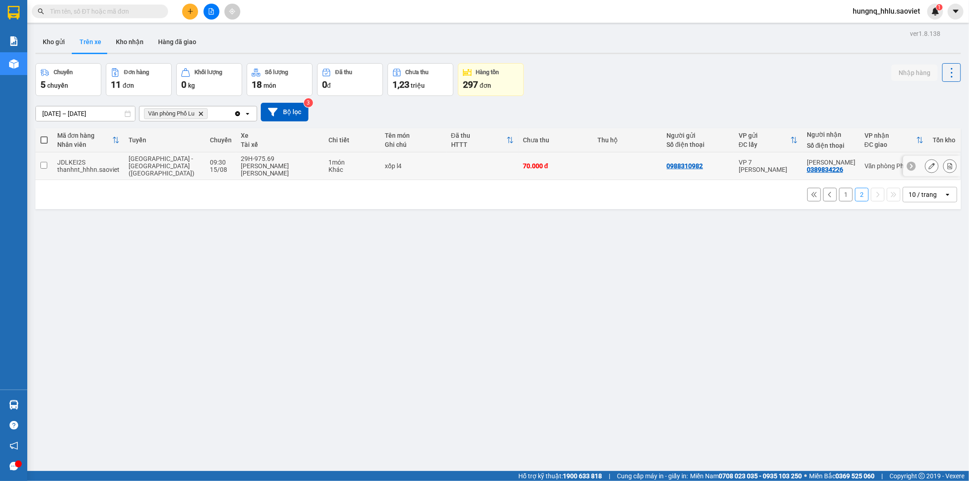
click at [947, 165] on button at bounding box center [950, 166] width 13 height 16
click at [839, 191] on button "1" at bounding box center [846, 195] width 14 height 14
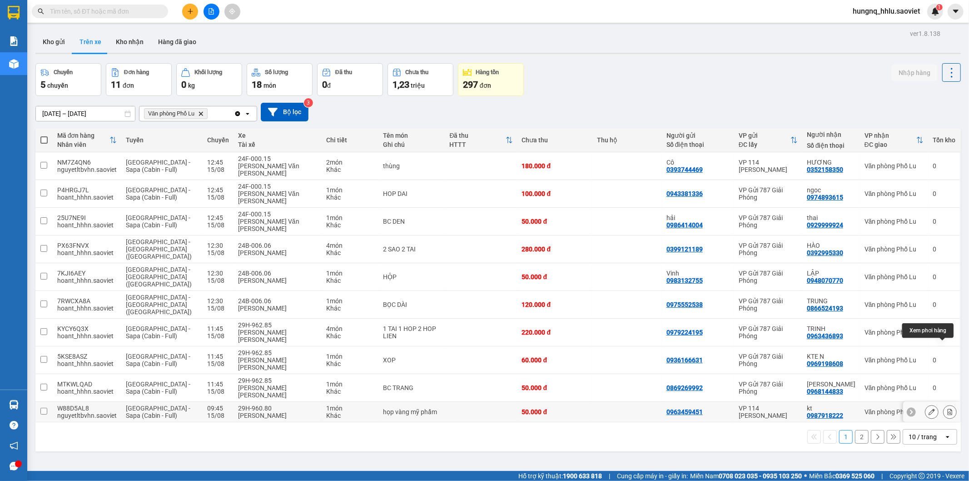
click at [947, 404] on button at bounding box center [950, 412] width 13 height 16
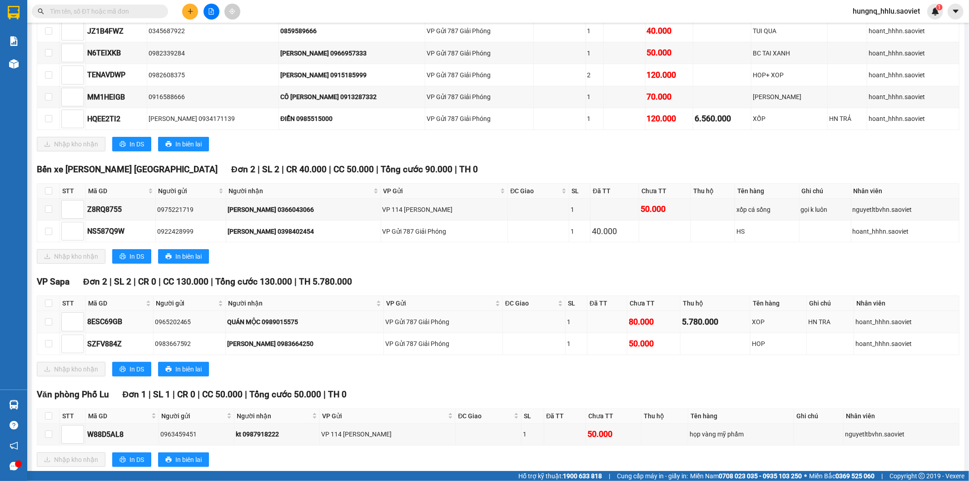
scroll to position [310, 0]
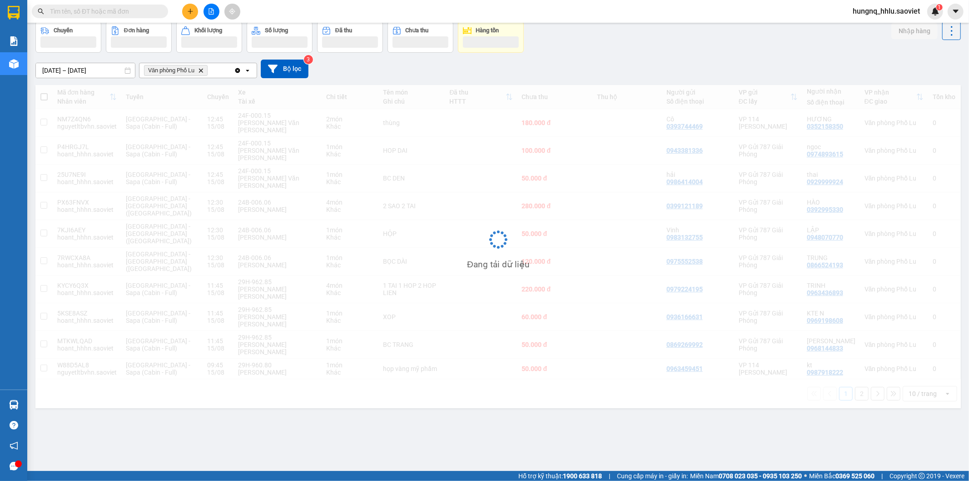
scroll to position [42, 0]
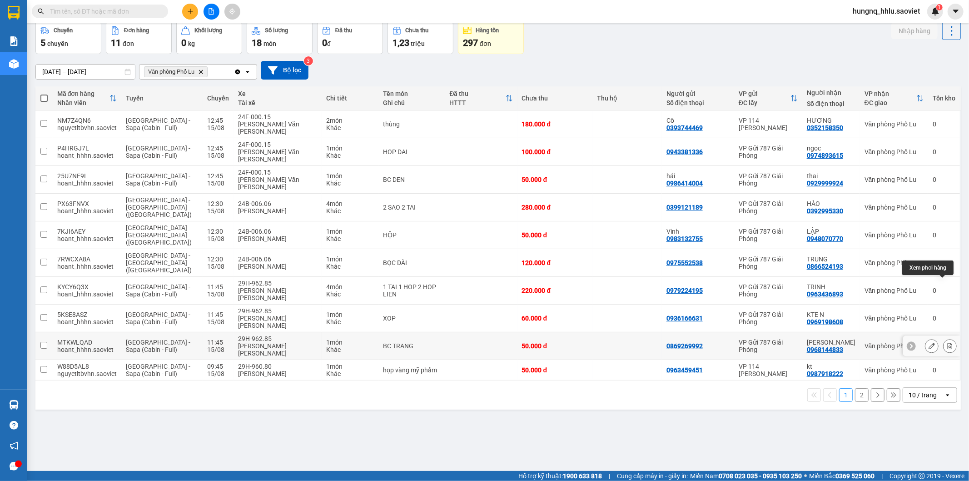
click at [948, 343] on icon at bounding box center [950, 346] width 5 height 6
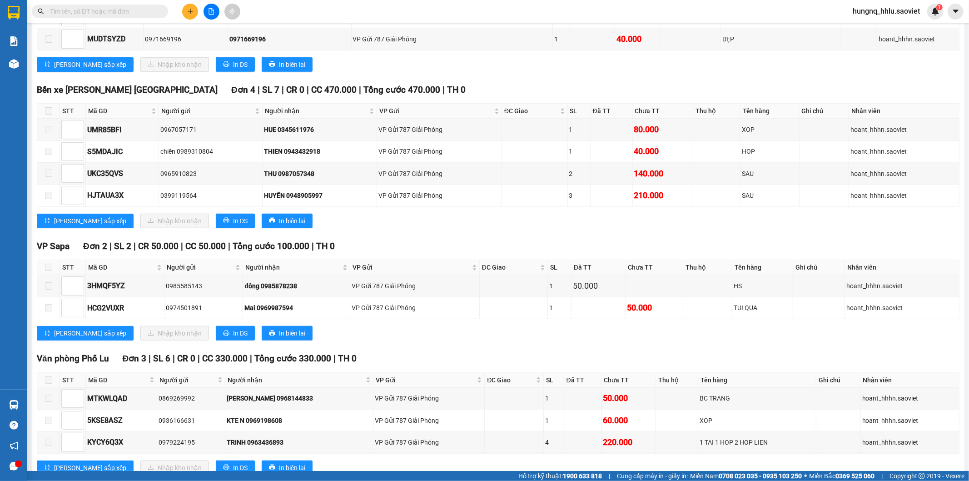
scroll to position [597, 0]
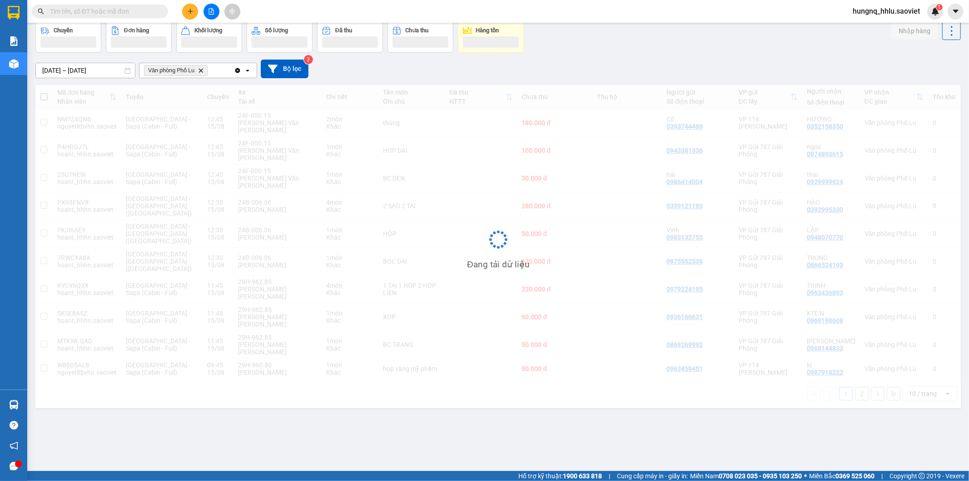
scroll to position [42, 0]
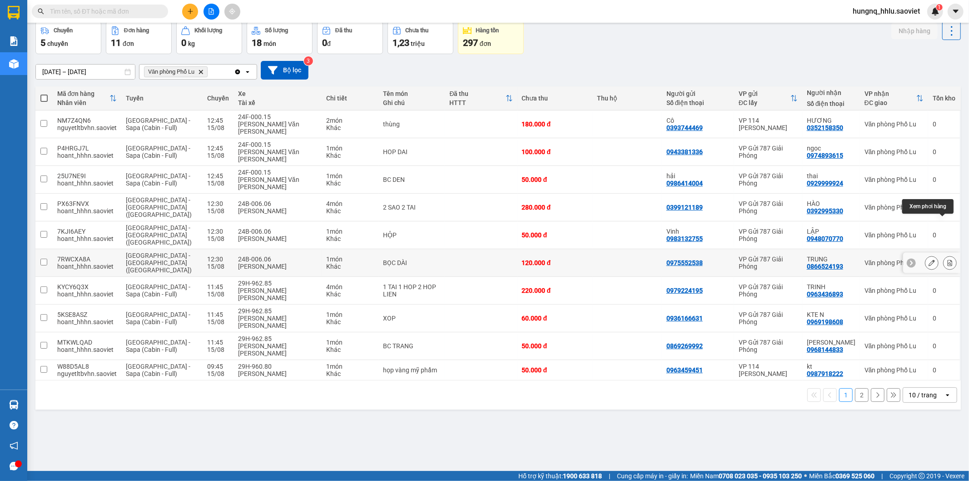
click at [947, 255] on button at bounding box center [950, 263] width 13 height 16
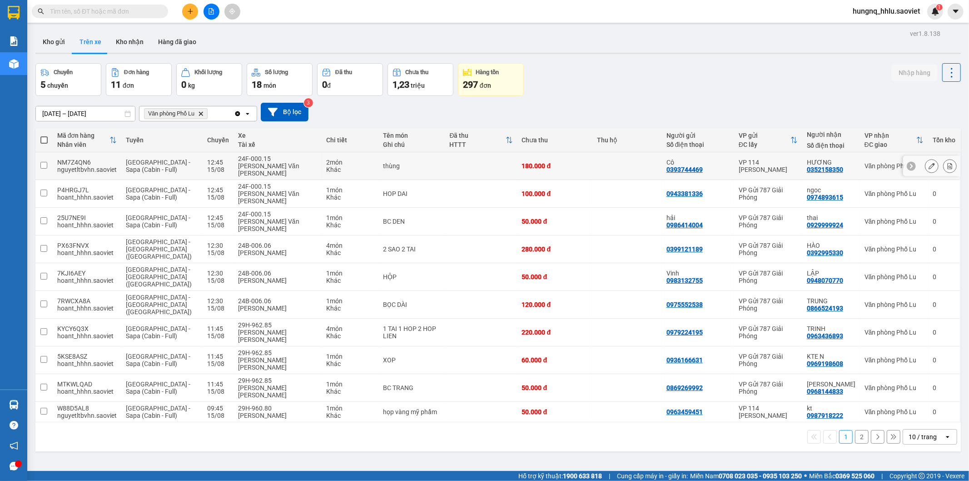
click at [949, 165] on div at bounding box center [950, 166] width 14 height 14
click at [948, 166] on button at bounding box center [950, 166] width 13 height 16
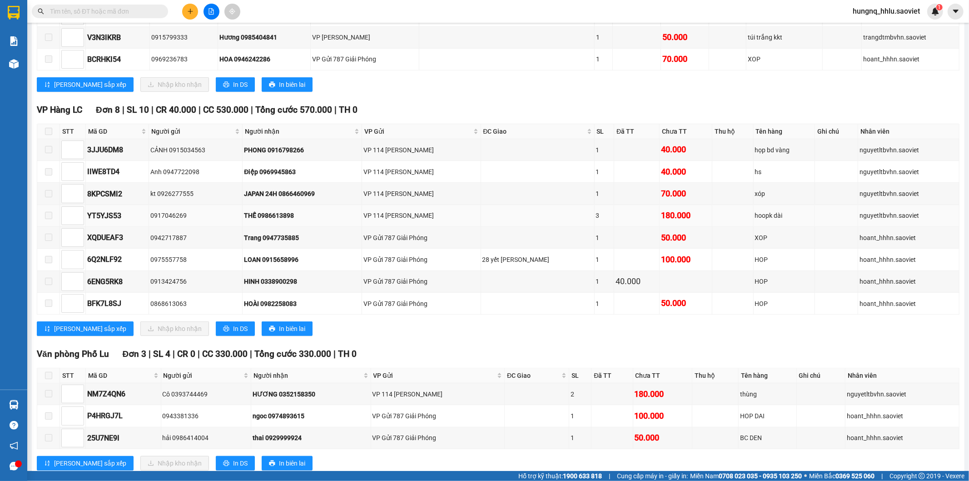
scroll to position [374, 0]
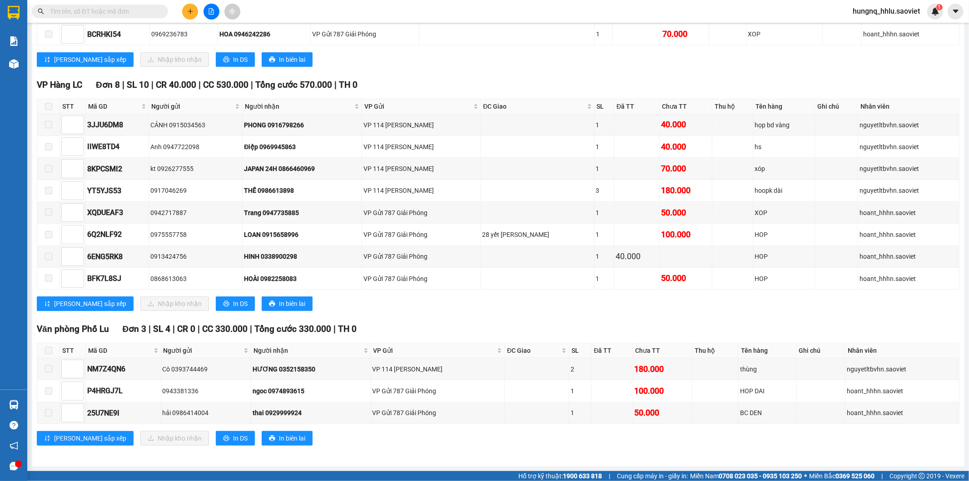
click at [65, 10] on input "text" at bounding box center [103, 11] width 107 height 10
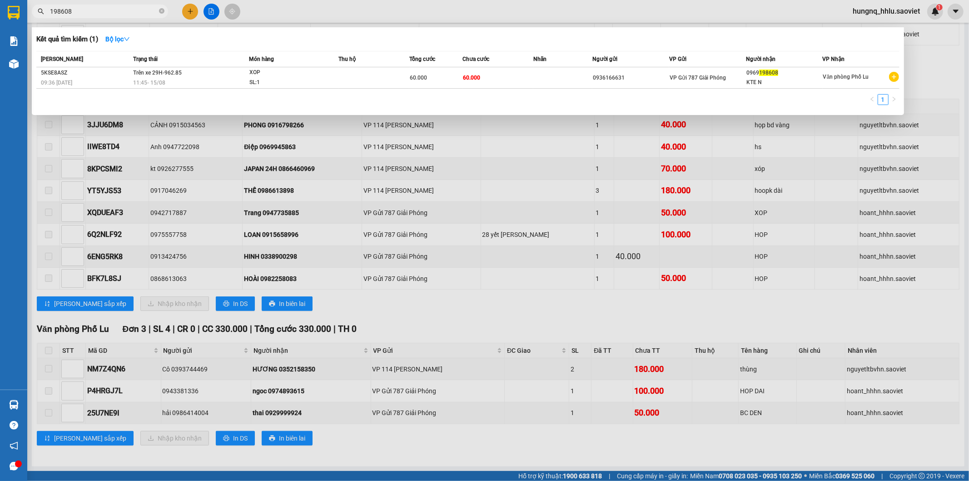
type input "198608"
click at [939, 323] on div at bounding box center [484, 240] width 969 height 481
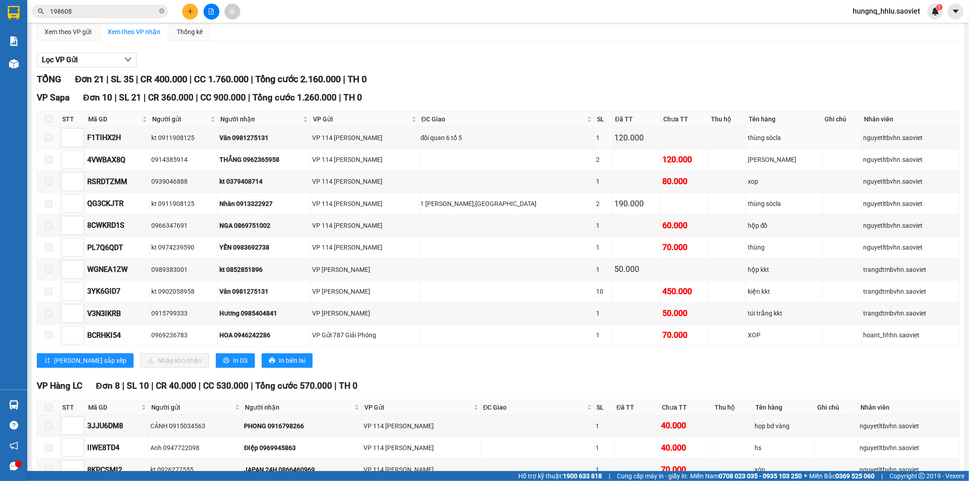
scroll to position [0, 0]
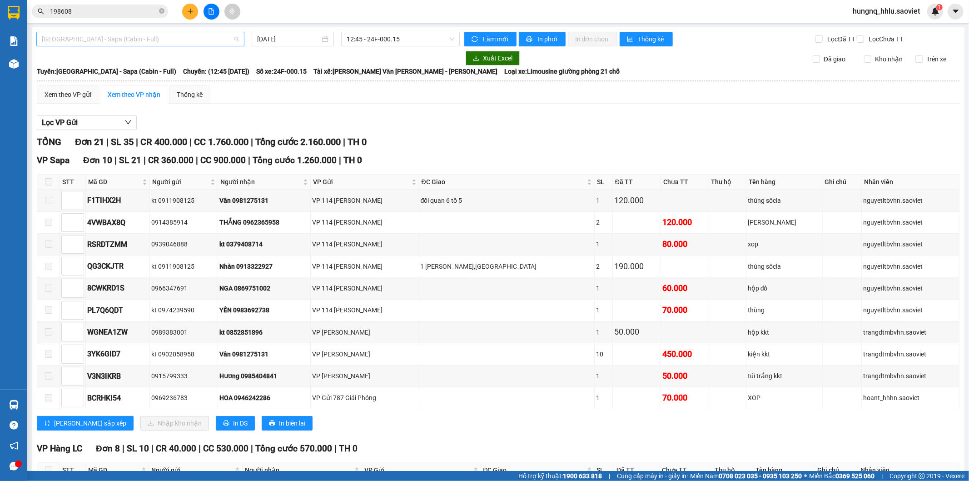
click at [106, 37] on span "[GEOGRAPHIC_DATA] - Sapa (Cabin - Full)" at bounding box center [140, 39] width 197 height 14
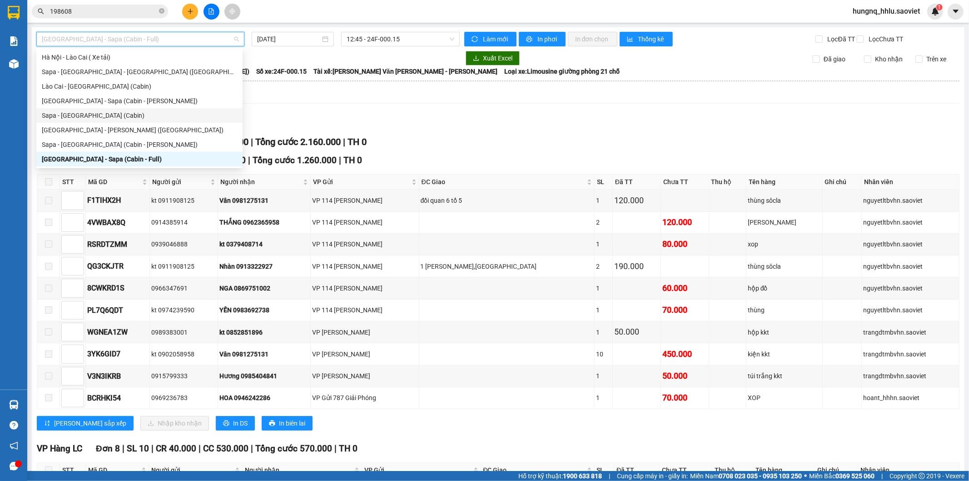
click at [44, 119] on div "Sapa - [GEOGRAPHIC_DATA] (Cabin)" at bounding box center [139, 115] width 195 height 10
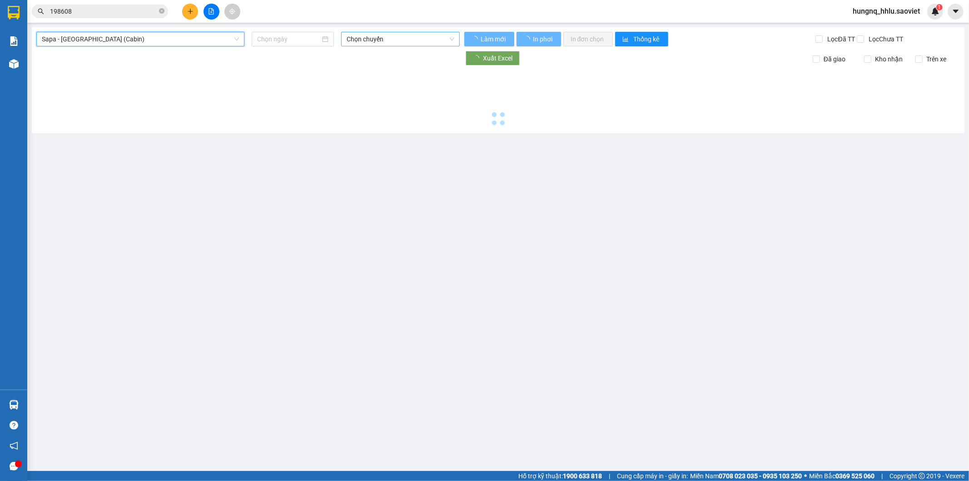
type input "[DATE]"
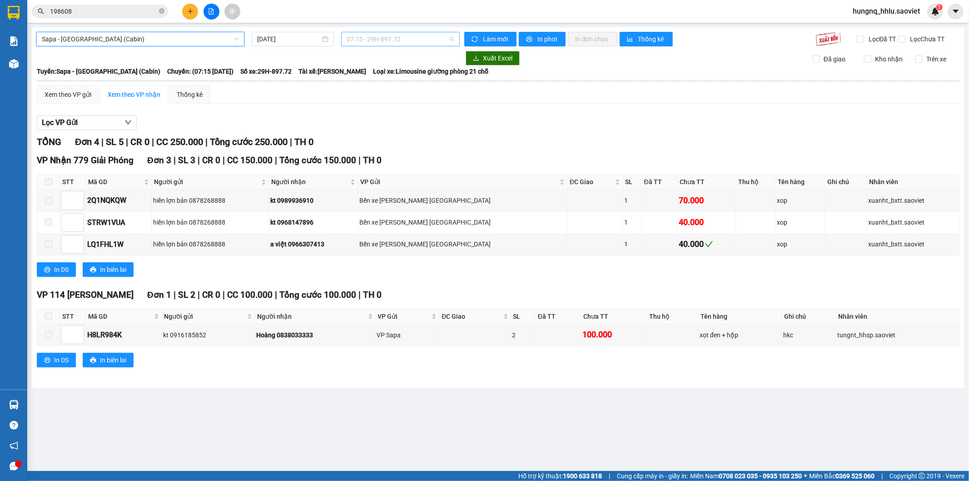
click at [358, 41] on span "07:15 - 29H-897.72" at bounding box center [400, 39] width 107 height 14
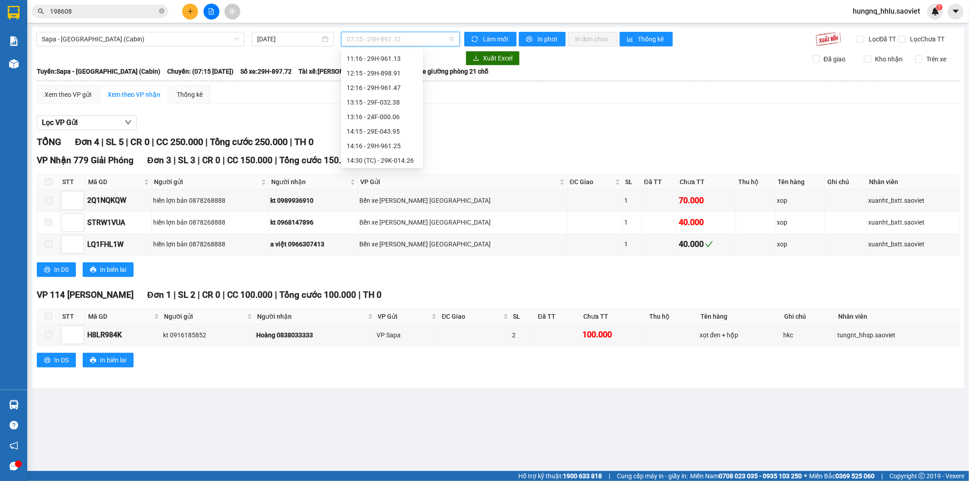
scroll to position [101, 0]
click at [359, 117] on div "13:15 - 29F-032.38" at bounding box center [382, 116] width 71 height 10
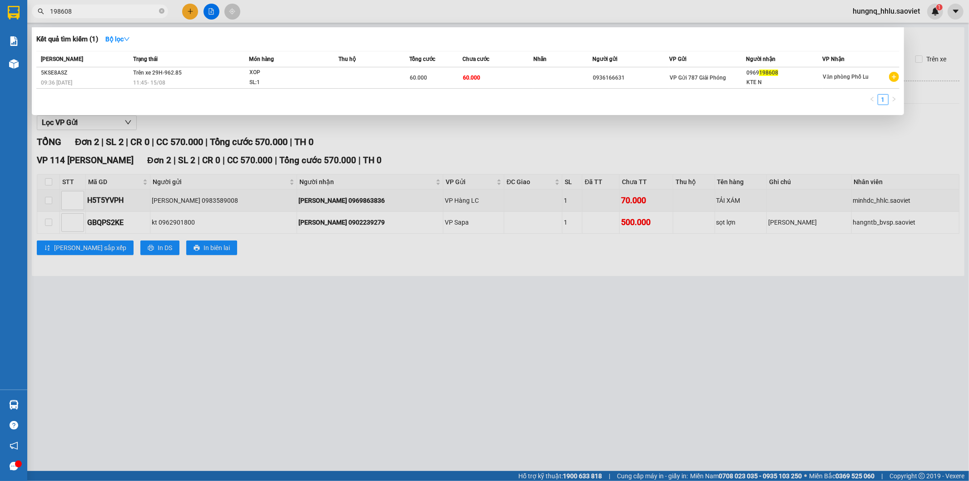
drag, startPoint x: 95, startPoint y: 8, endPoint x: 0, endPoint y: 18, distance: 95.1
click at [0, 15] on section "Kết quả [PERSON_NAME] ( 1 ) Bộ lọc Mã ĐH Trạng thái Món hàng Thu hộ Tổng [PERSO…" at bounding box center [484, 240] width 969 height 481
type input "0984696477"
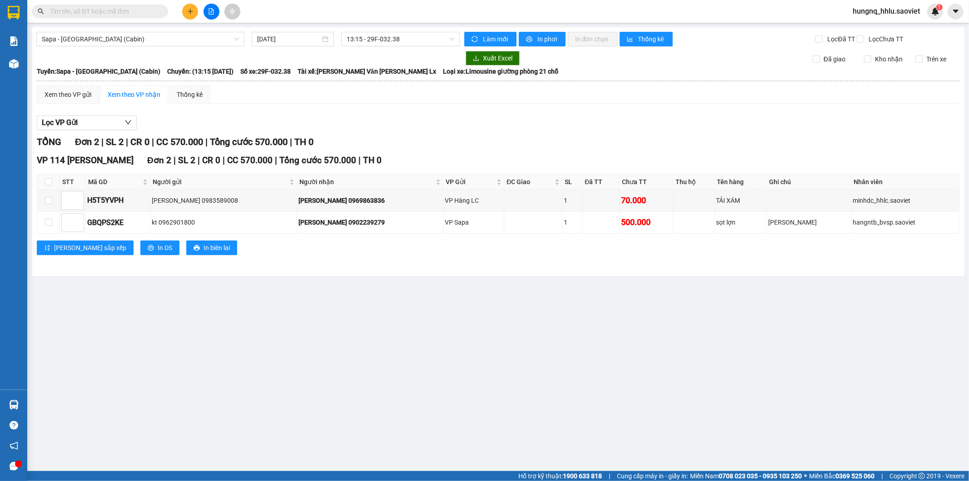
click at [85, 12] on input "text" at bounding box center [103, 11] width 107 height 10
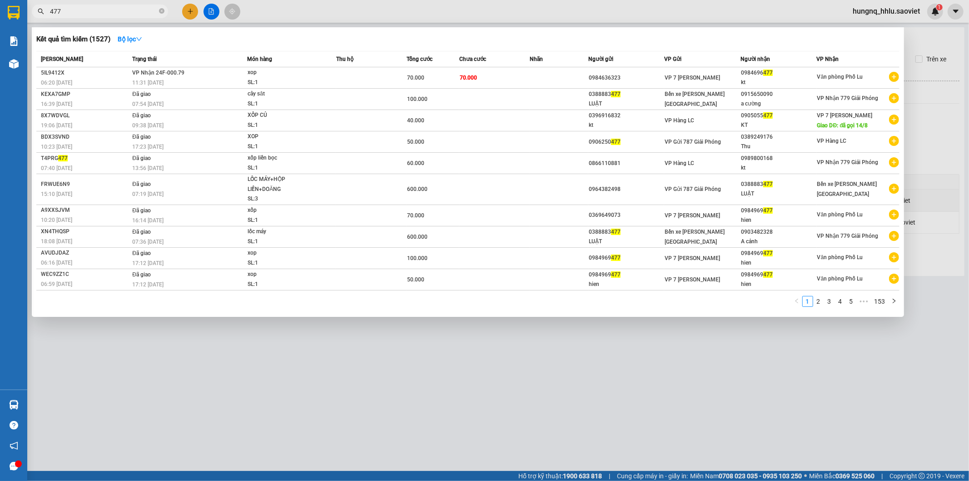
type input "477"
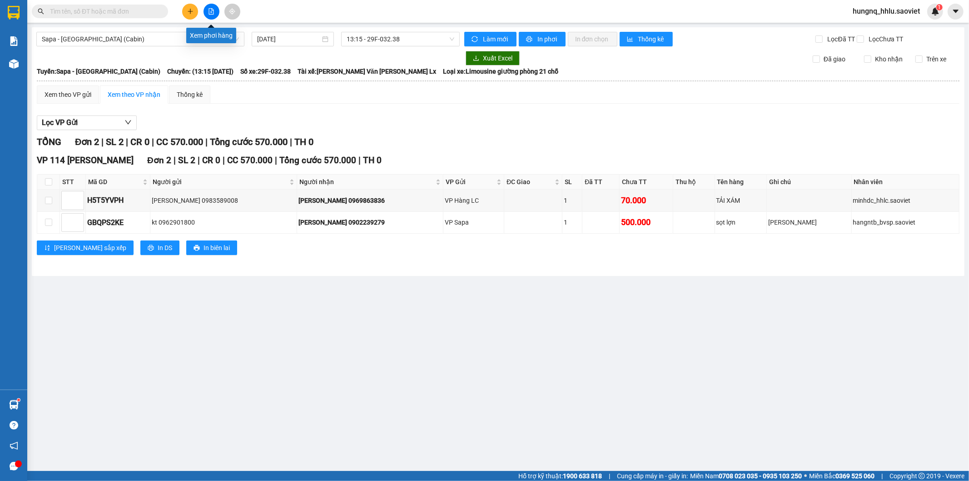
click at [212, 14] on icon "file-add" at bounding box center [211, 11] width 5 height 6
click at [214, 13] on icon "file-add" at bounding box center [211, 11] width 6 height 6
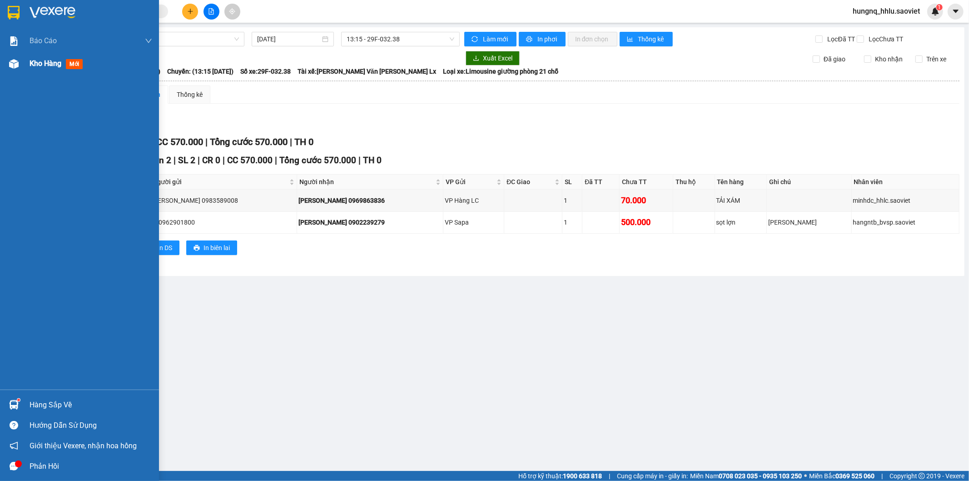
click at [57, 62] on span "Kho hàng" at bounding box center [46, 63] width 32 height 9
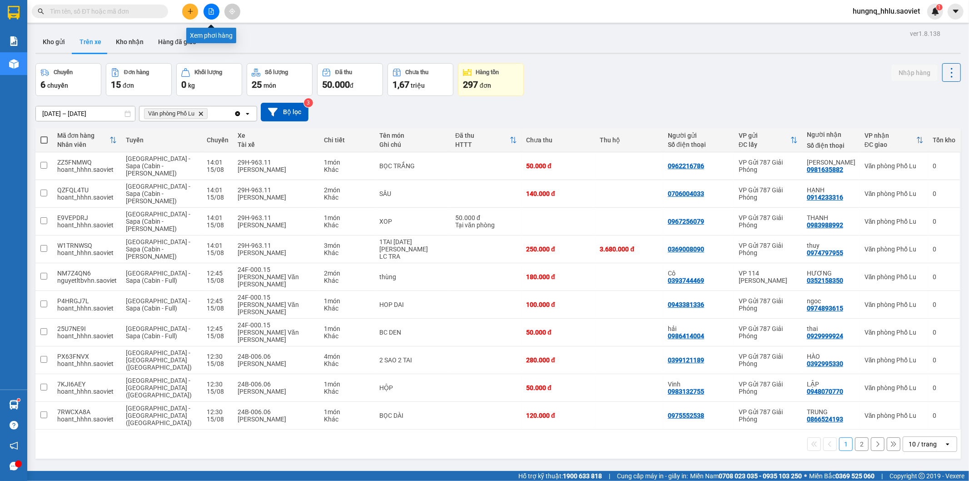
click at [215, 10] on button at bounding box center [212, 12] width 16 height 16
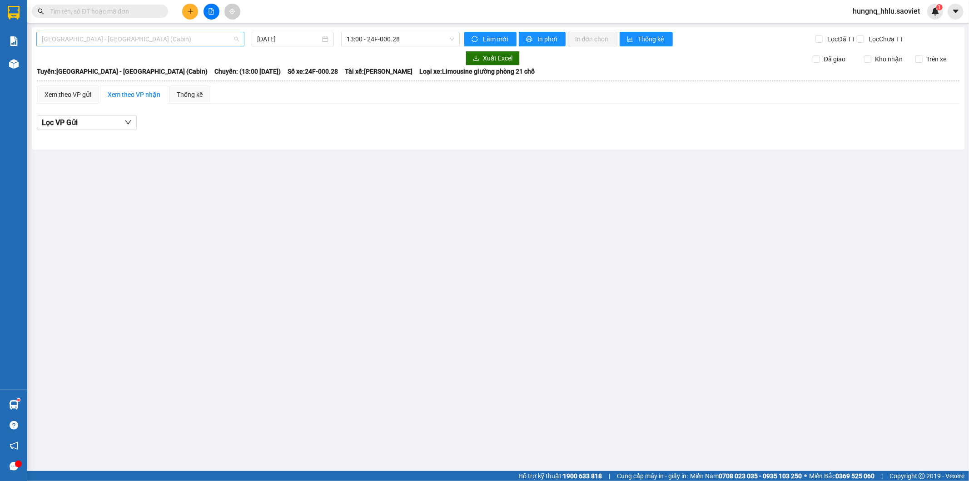
click at [84, 45] on span "[GEOGRAPHIC_DATA] - [GEOGRAPHIC_DATA] (Cabin)" at bounding box center [140, 39] width 197 height 14
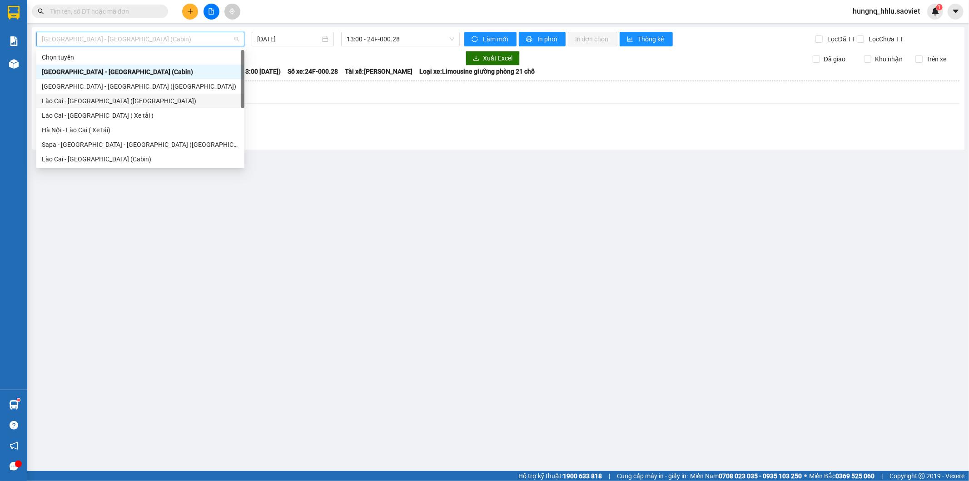
click at [51, 106] on div "Lào Cai - [GEOGRAPHIC_DATA] ([GEOGRAPHIC_DATA])" at bounding box center [140, 101] width 208 height 15
type input "[DATE]"
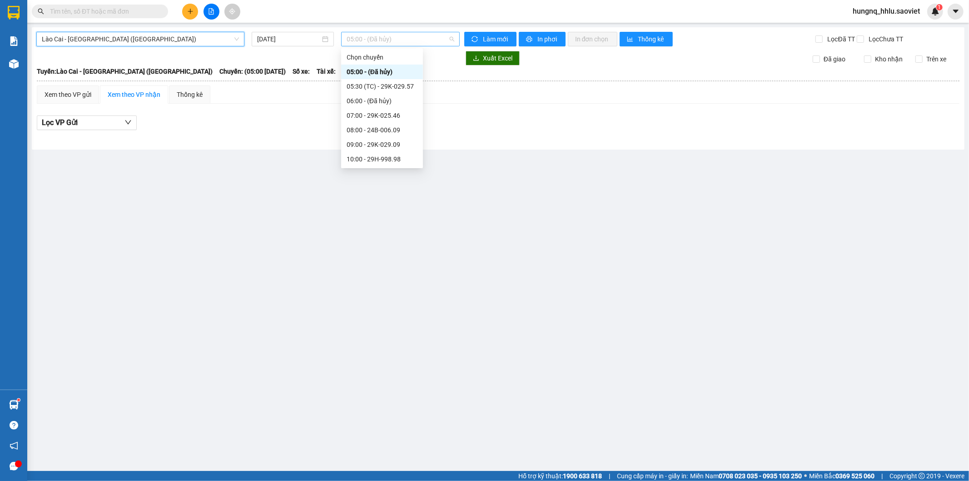
click at [371, 38] on span "05:00 - (Đã hủy)" at bounding box center [400, 39] width 107 height 14
click at [355, 102] on div "13:30 - 29H-702.20" at bounding box center [382, 101] width 71 height 10
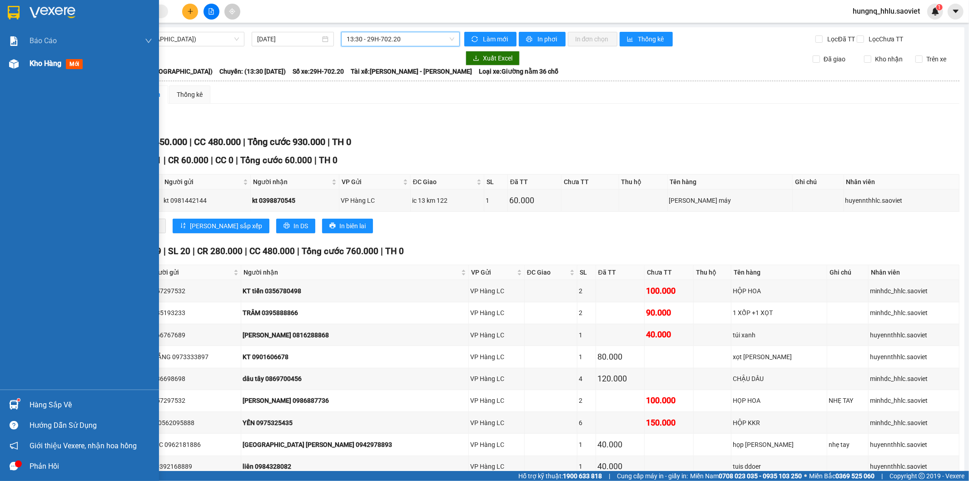
click at [55, 66] on span "Kho hàng" at bounding box center [46, 63] width 32 height 9
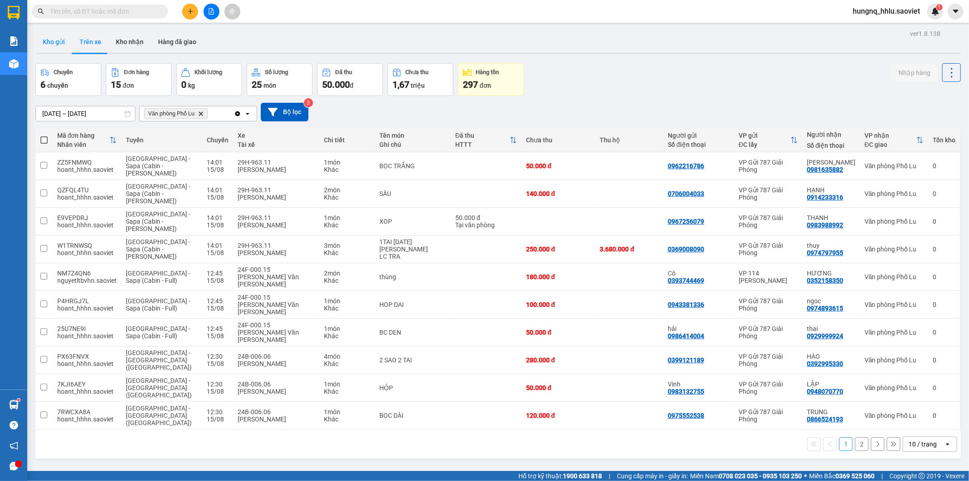
click at [58, 40] on button "Kho gửi" at bounding box center [53, 42] width 37 height 22
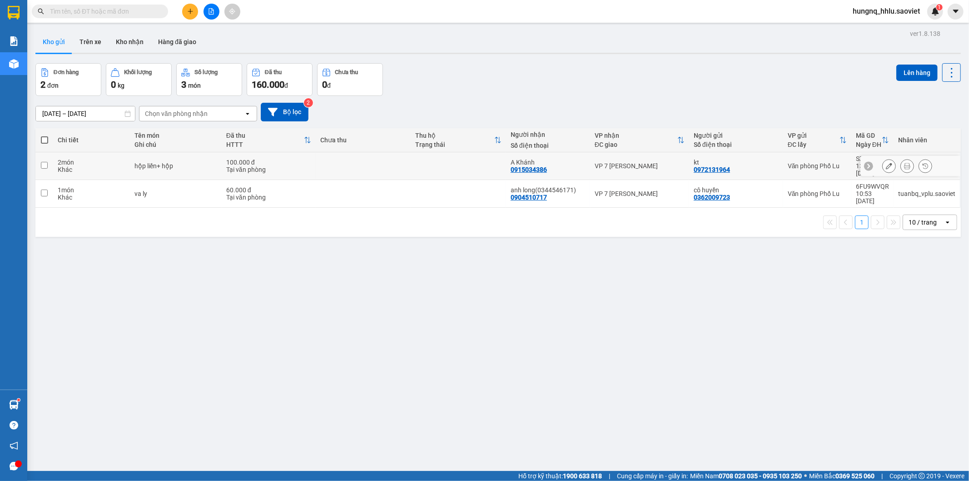
drag, startPoint x: 48, startPoint y: 160, endPoint x: 48, endPoint y: 169, distance: 9.1
click at [48, 161] on td at bounding box center [44, 166] width 18 height 28
checkbox input "true"
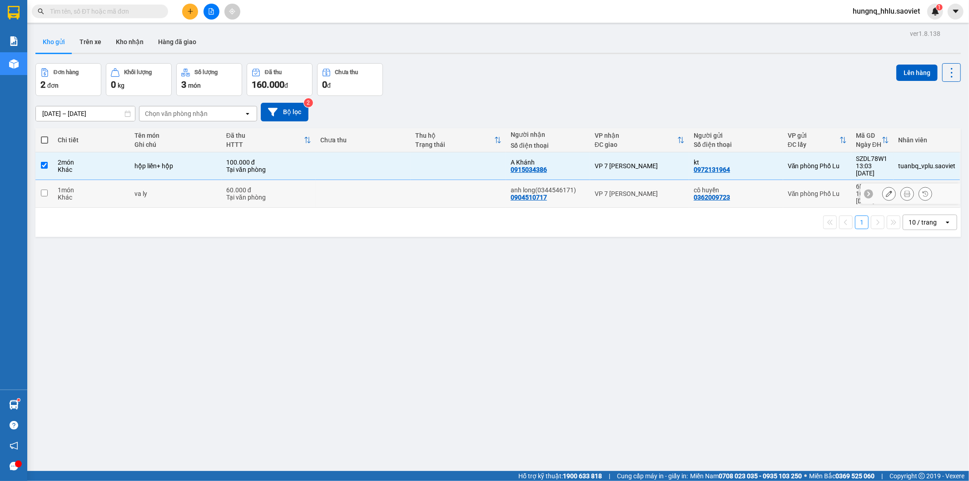
click at [46, 190] on input "checkbox" at bounding box center [44, 193] width 7 height 7
checkbox input "true"
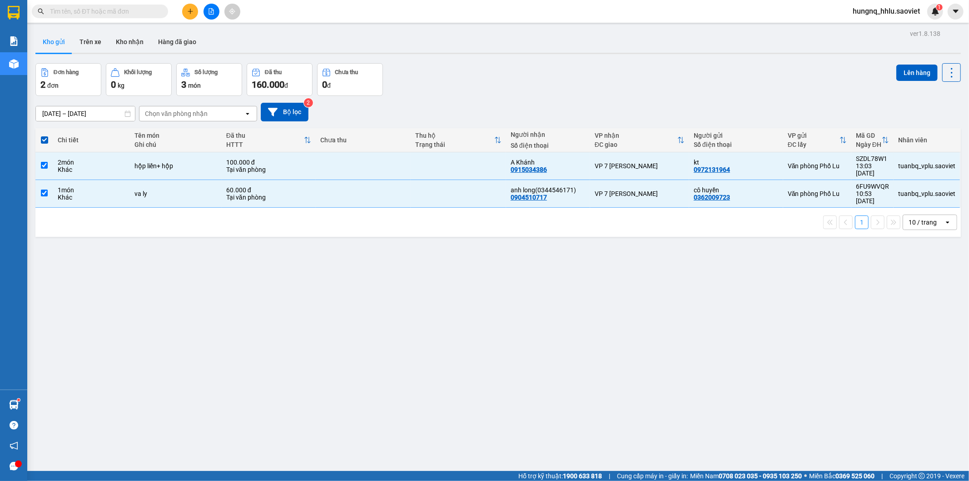
click at [238, 279] on div "ver 1.8.138 Kho gửi Trên xe [PERSON_NAME] Hàng đã [PERSON_NAME] hàng 2 đơn [PER…" at bounding box center [498, 267] width 933 height 481
click at [192, 273] on div "ver 1.8.138 Kho gửi Trên xe [PERSON_NAME] Hàng đã [PERSON_NAME] hàng 2 đơn [PER…" at bounding box center [498, 267] width 933 height 481
click at [921, 73] on button "Lên hàng" at bounding box center [917, 73] width 41 height 16
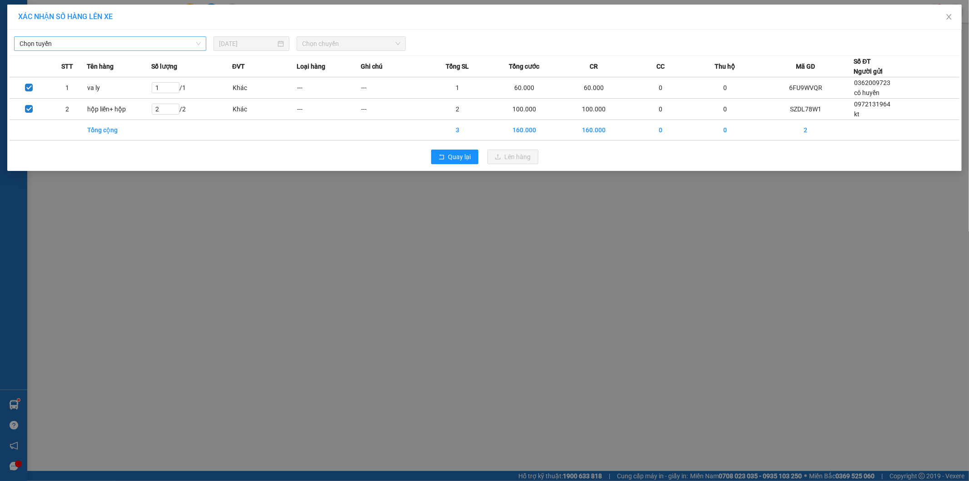
click at [32, 47] on span "Chọn tuyến" at bounding box center [110, 44] width 181 height 14
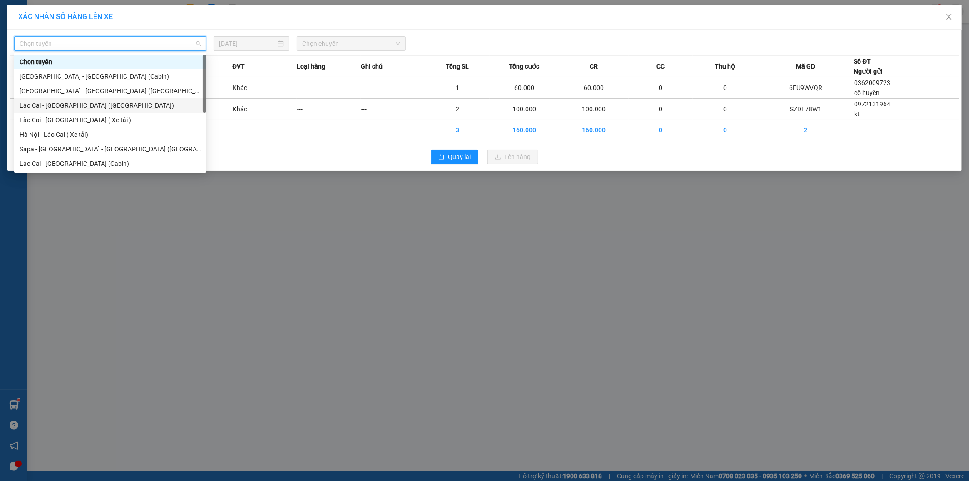
click at [22, 110] on div "Lào Cai - [GEOGRAPHIC_DATA] ([GEOGRAPHIC_DATA])" at bounding box center [110, 105] width 192 height 15
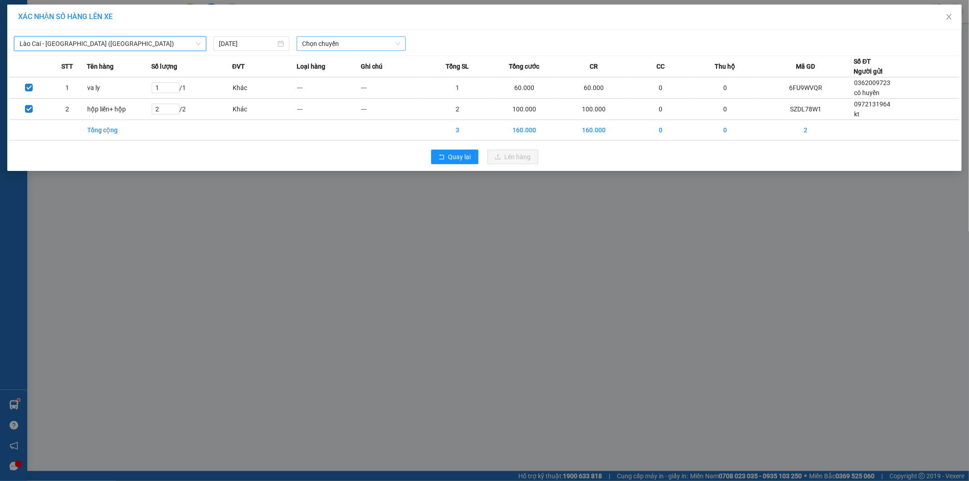
click at [310, 47] on span "Chọn chuyến" at bounding box center [351, 44] width 98 height 14
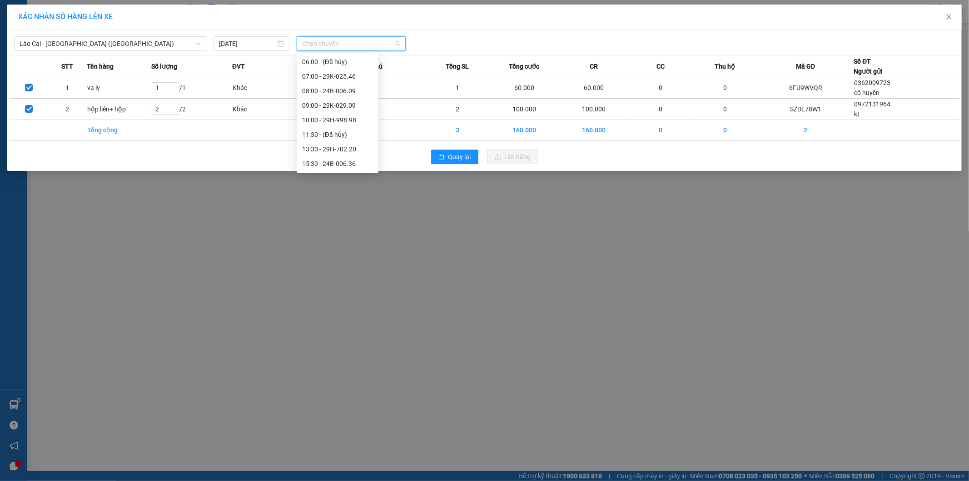
scroll to position [87, 0]
click at [305, 105] on div "13:30 - 29H-702.20" at bounding box center [337, 105] width 71 height 10
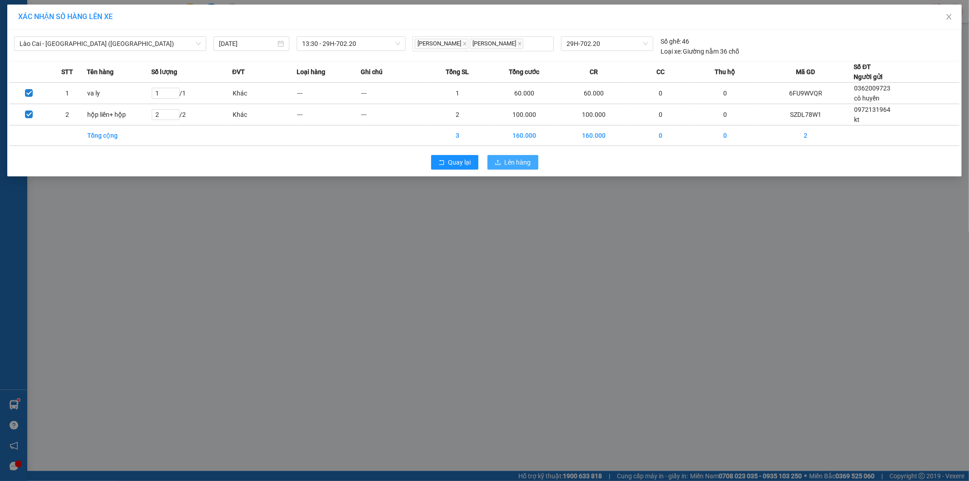
click at [534, 165] on button "Lên hàng" at bounding box center [513, 162] width 51 height 15
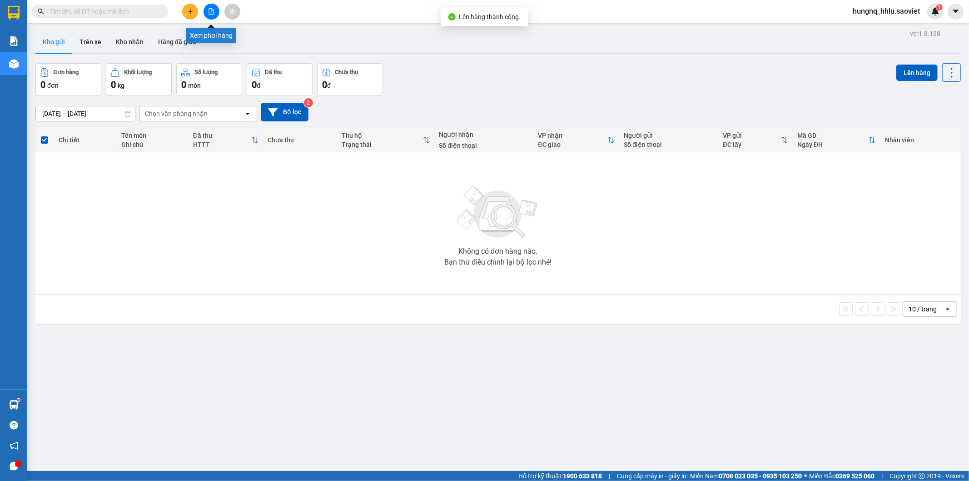
click at [215, 15] on button at bounding box center [212, 12] width 16 height 16
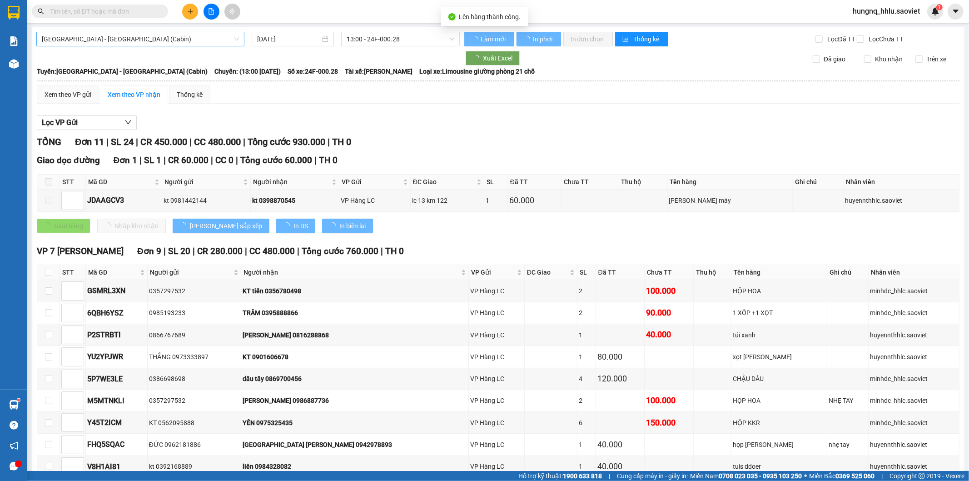
click at [59, 40] on span "[GEOGRAPHIC_DATA] - [GEOGRAPHIC_DATA] (Cabin)" at bounding box center [140, 39] width 197 height 14
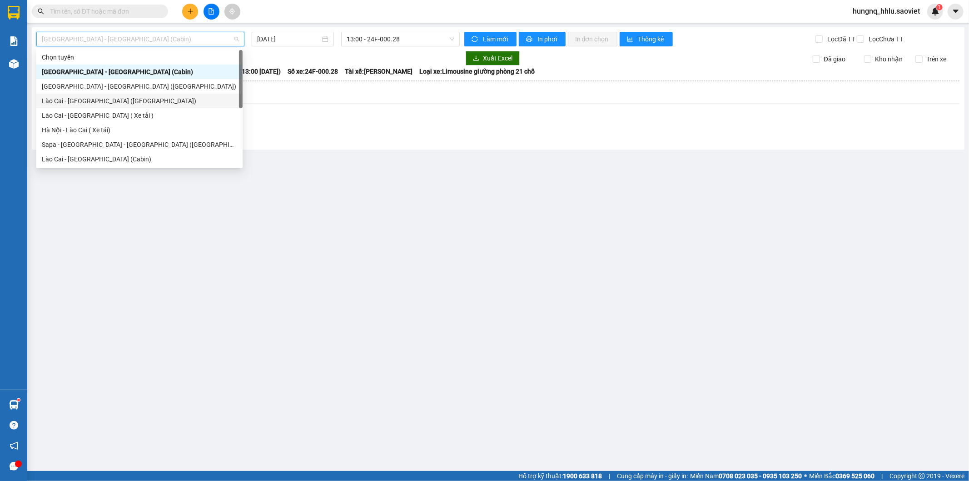
click at [57, 100] on div "Lào Cai - [GEOGRAPHIC_DATA] ([GEOGRAPHIC_DATA])" at bounding box center [139, 101] width 195 height 10
type input "[DATE]"
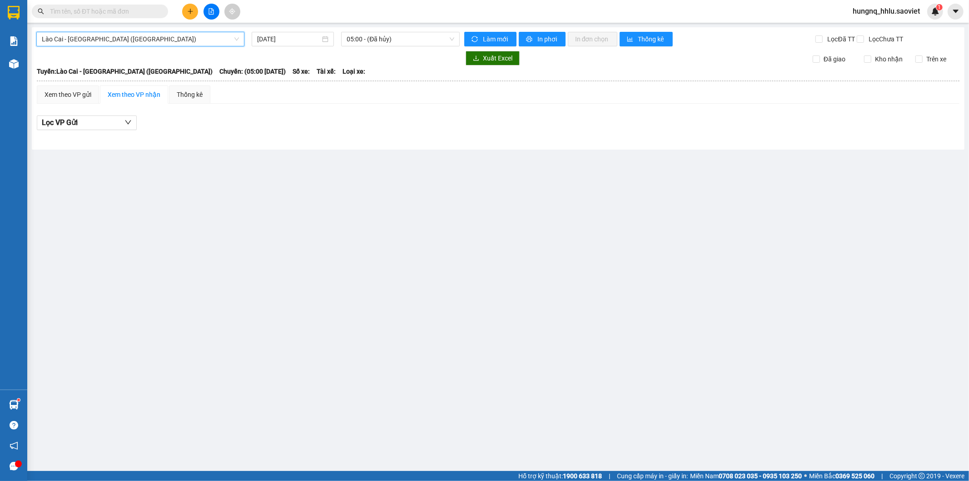
click at [74, 41] on span "Lào Cai - [GEOGRAPHIC_DATA] ([GEOGRAPHIC_DATA])" at bounding box center [140, 39] width 197 height 14
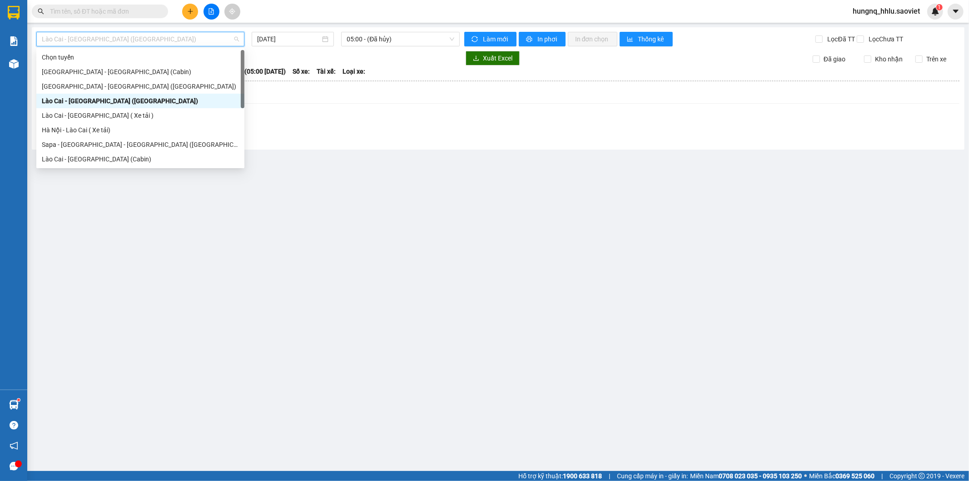
click at [43, 103] on div "Lào Cai - [GEOGRAPHIC_DATA] ([GEOGRAPHIC_DATA])" at bounding box center [140, 101] width 197 height 10
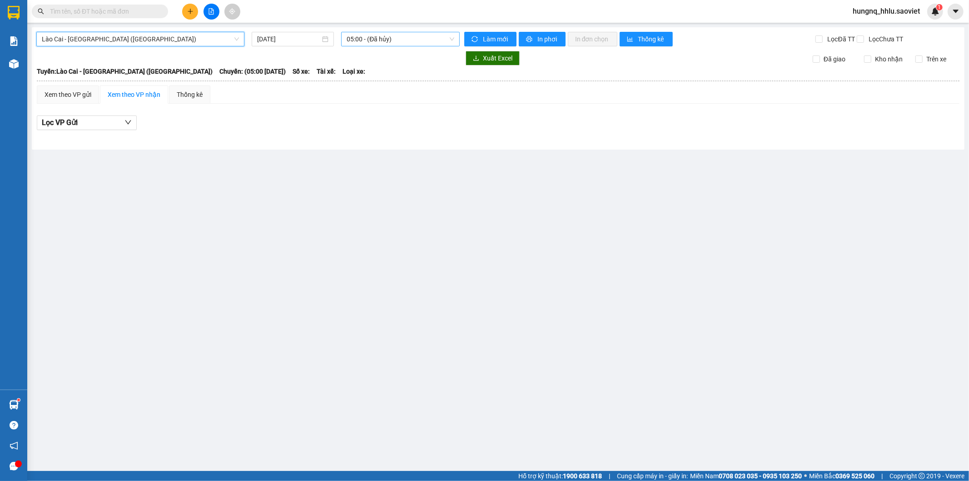
click at [355, 36] on span "05:00 - (Đã hủy)" at bounding box center [400, 39] width 107 height 14
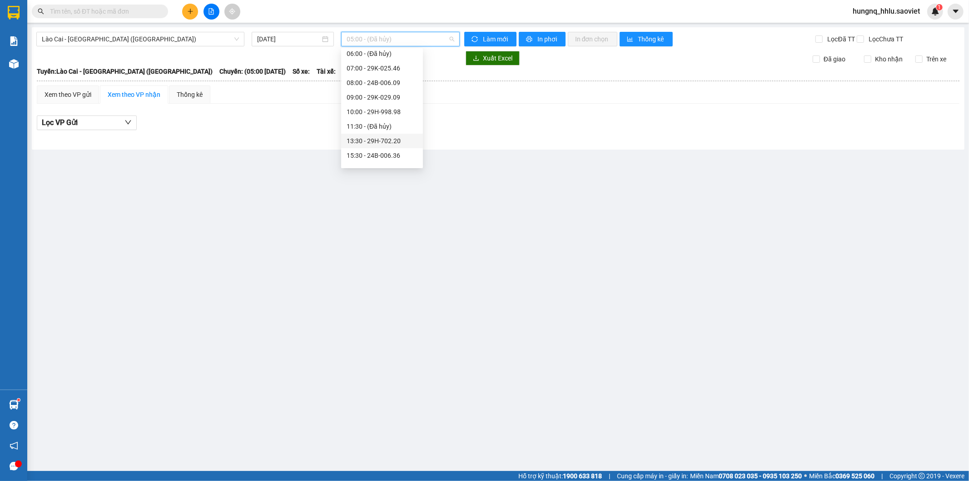
scroll to position [87, 0]
click at [350, 105] on div "13:30 - 29H-702.20" at bounding box center [382, 101] width 71 height 10
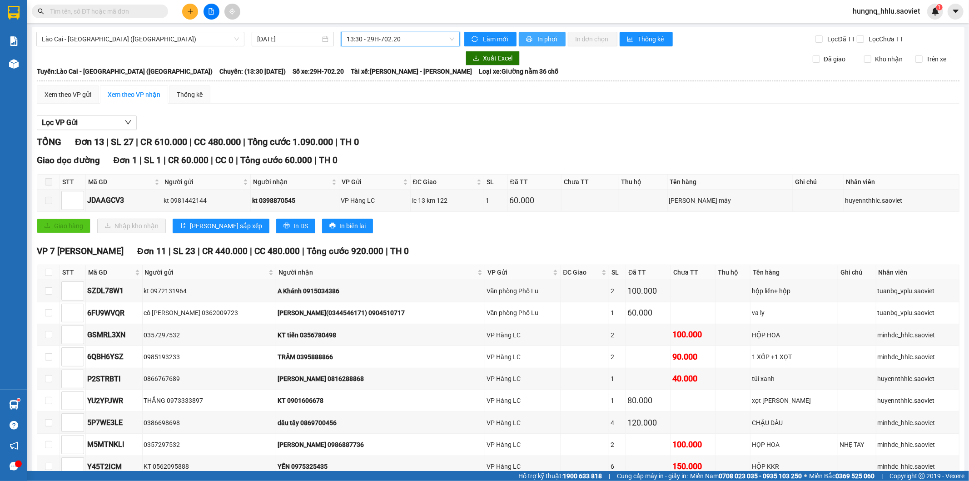
click at [538, 44] on span "In phơi" at bounding box center [548, 39] width 21 height 10
click at [185, 6] on button at bounding box center [190, 12] width 16 height 16
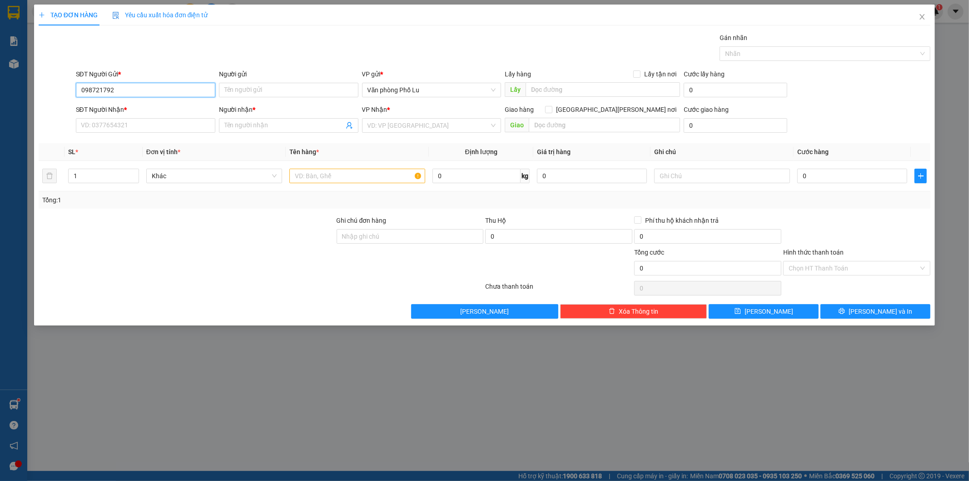
type input "0987217926"
click at [110, 109] on div "0987217926 - chị lệ" at bounding box center [145, 108] width 129 height 10
type input "chị [PERSON_NAME]"
type input "0944841980"
type input "chị oanh"
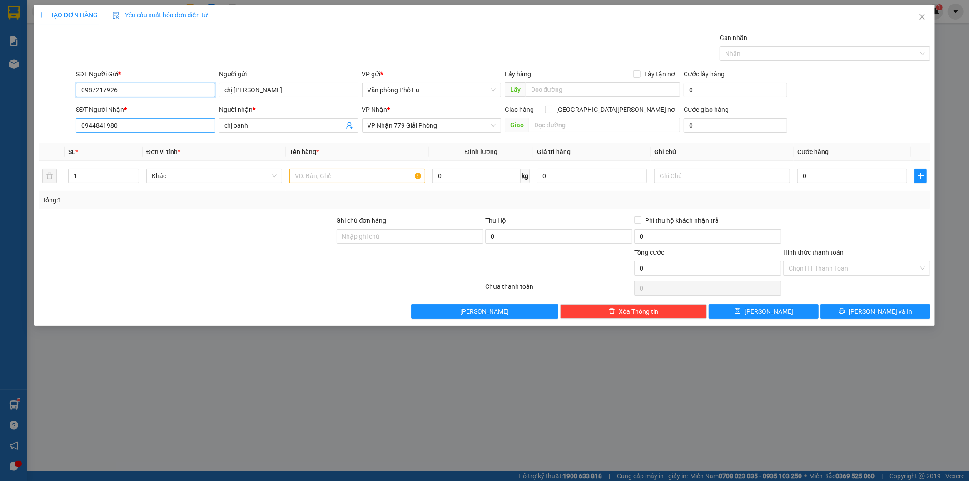
type input "0987217926"
drag, startPoint x: 132, startPoint y: 127, endPoint x: 5, endPoint y: 127, distance: 127.2
click at [0, 120] on div "TẠO ĐƠN HÀNG Yêu cầu xuất [PERSON_NAME] điện tử Transit Pickup Surcharge Ids Tr…" at bounding box center [484, 240] width 969 height 481
click at [76, 130] on input "0919969893" at bounding box center [146, 125] width 140 height 15
type input "0918969893"
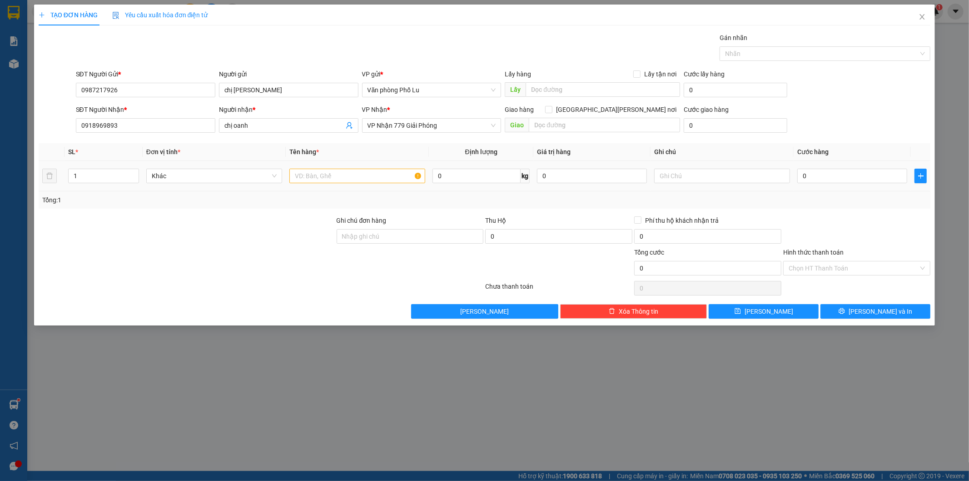
drag, startPoint x: 75, startPoint y: 180, endPoint x: 0, endPoint y: 179, distance: 75.5
click at [0, 178] on div "TẠO ĐƠN HÀNG Yêu cầu xuất [PERSON_NAME] điện tử Transit Pickup Surcharge Ids Tr…" at bounding box center [484, 240] width 969 height 481
type input "4"
click at [306, 180] on input "text" at bounding box center [357, 176] width 136 height 15
type input "tải vàng"
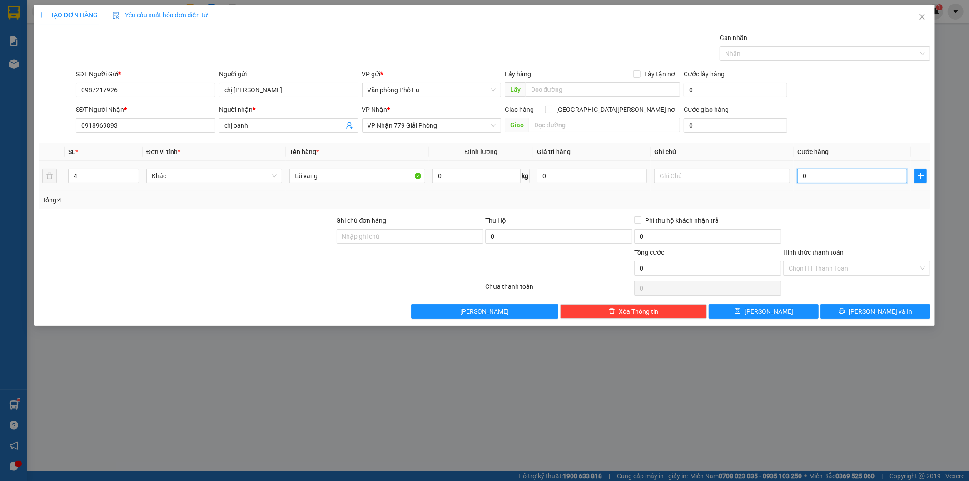
click at [811, 173] on input "0" at bounding box center [853, 176] width 110 height 15
type input "002"
type input "2"
type input "0.028"
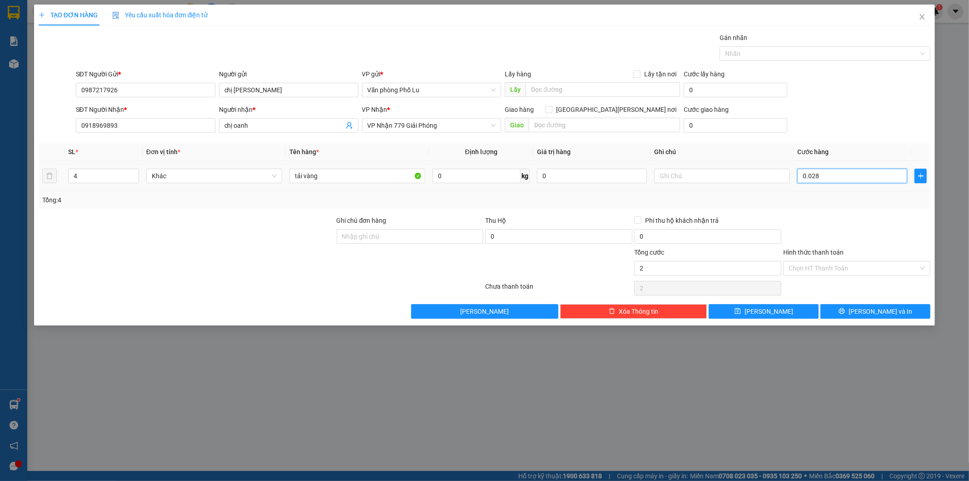
type input "28"
type input "00.280"
type input "280"
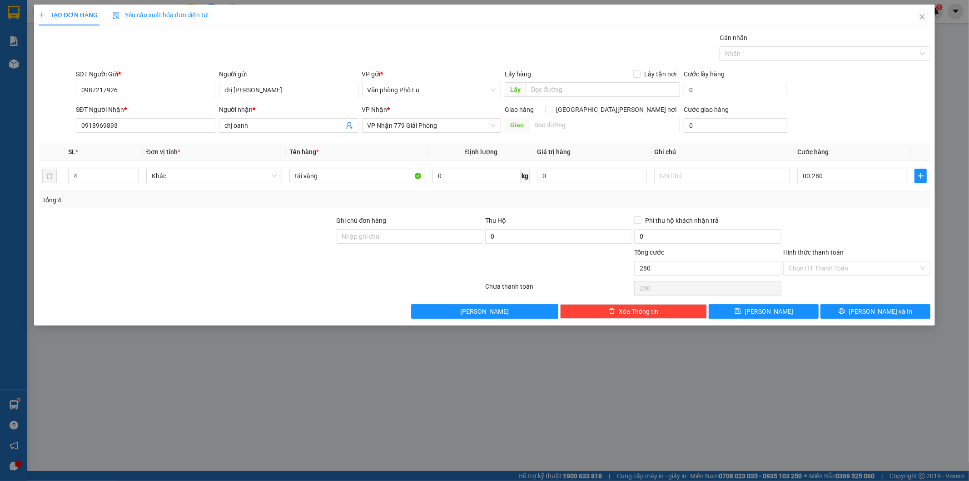
click at [871, 218] on div at bounding box center [857, 231] width 149 height 32
type input "280.000"
click at [801, 273] on input "Hình thức thanh toán" at bounding box center [854, 268] width 130 height 14
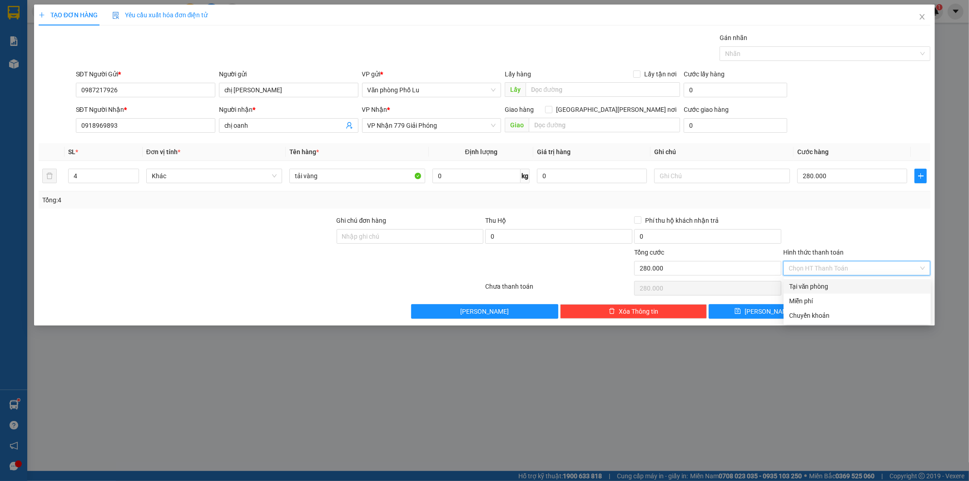
click at [798, 290] on div "Tại văn phòng" at bounding box center [857, 286] width 136 height 10
type input "0"
click at [898, 313] on button "[PERSON_NAME] và In" at bounding box center [876, 311] width 110 height 15
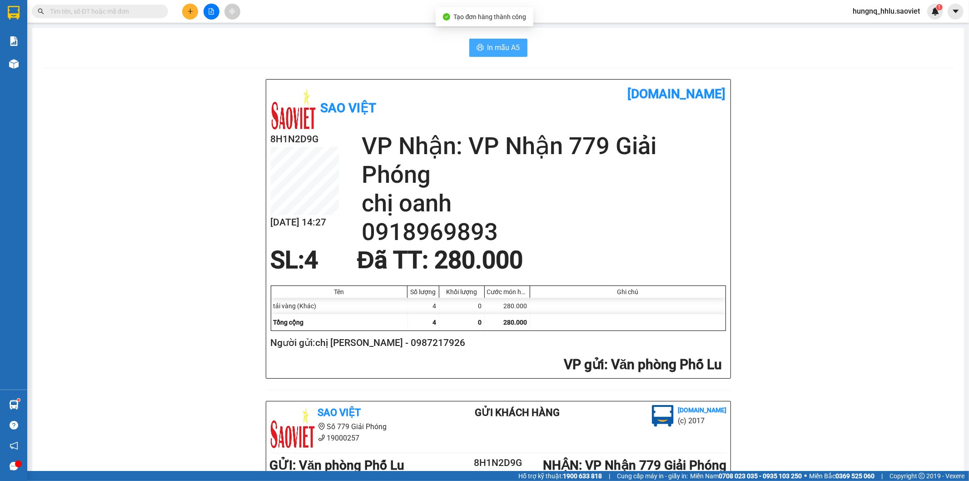
click at [520, 51] on button "In mẫu A5" at bounding box center [498, 48] width 58 height 18
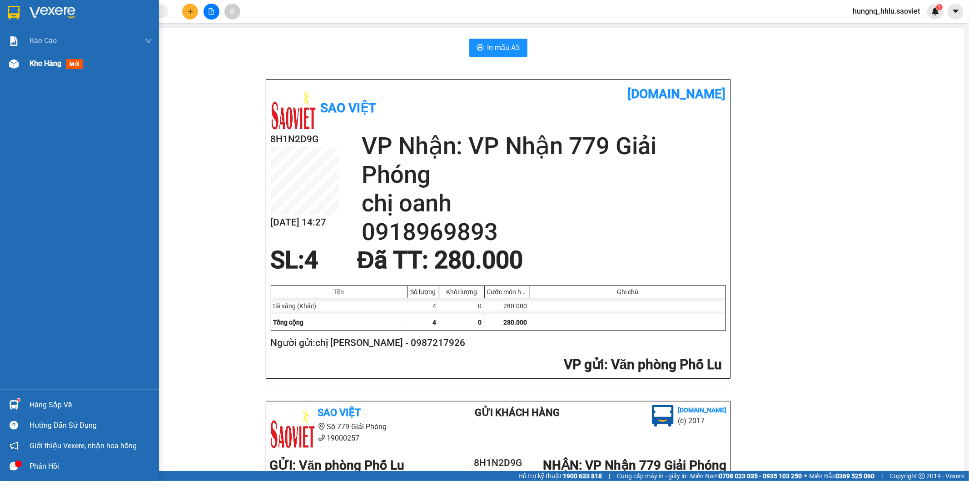
click at [41, 62] on span "Kho hàng" at bounding box center [46, 63] width 32 height 9
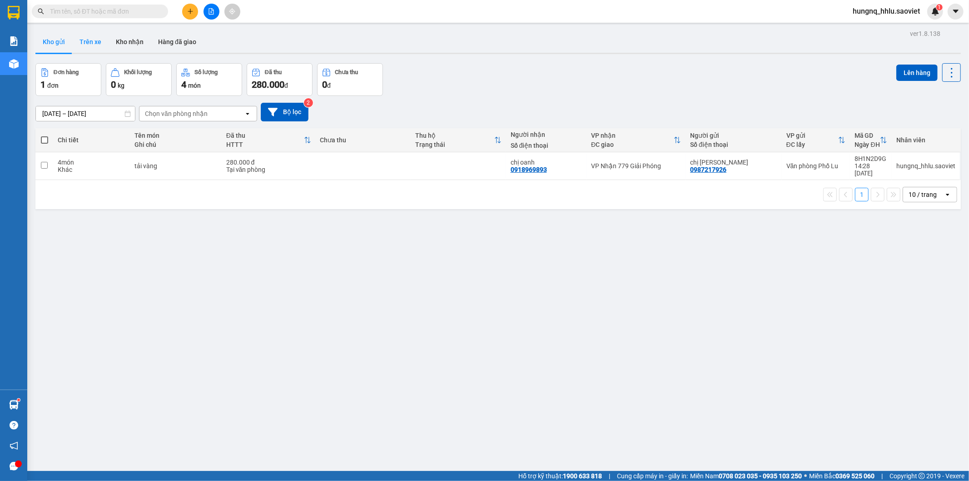
click at [93, 43] on button "Trên xe" at bounding box center [90, 42] width 36 height 22
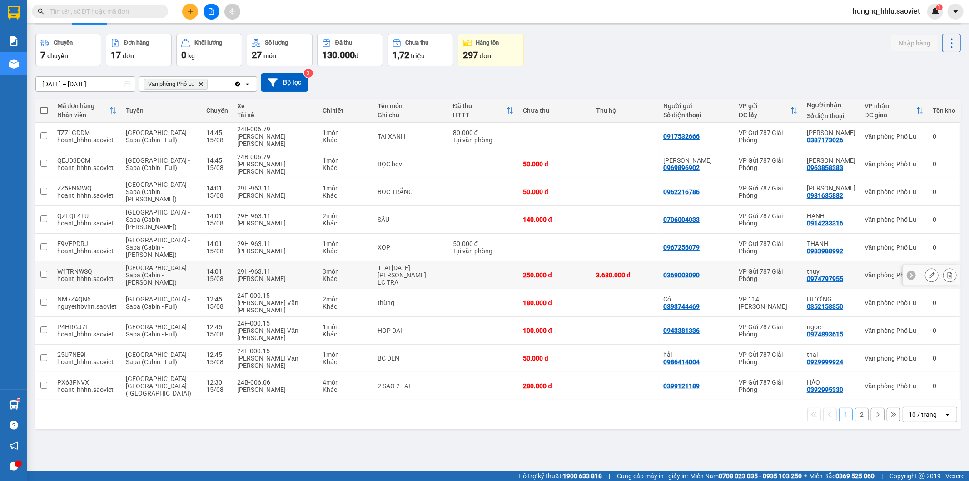
scroll to position [42, 0]
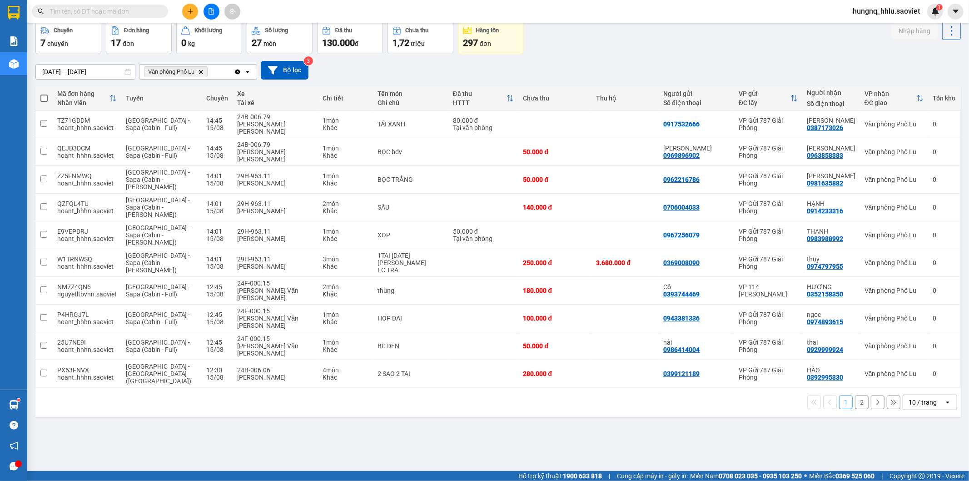
click at [857, 395] on button "2" at bounding box center [862, 402] width 14 height 14
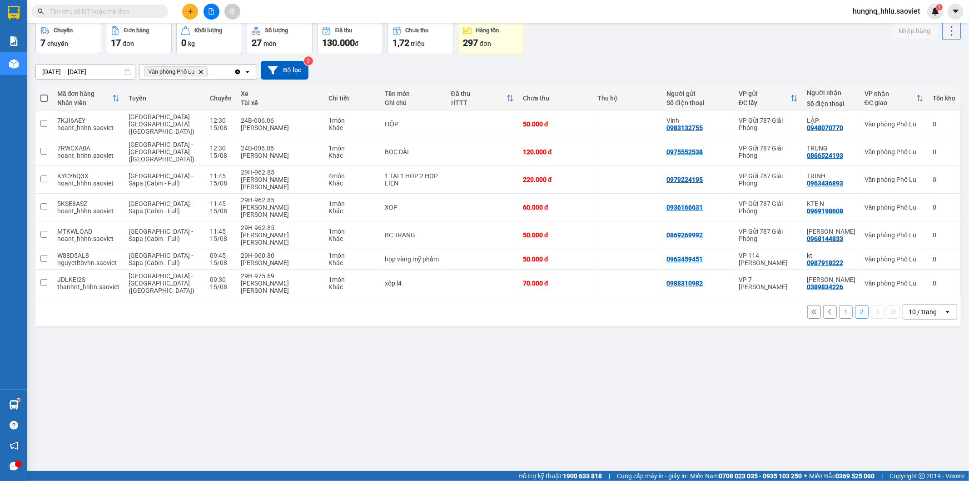
click at [61, 14] on input "text" at bounding box center [103, 11] width 107 height 10
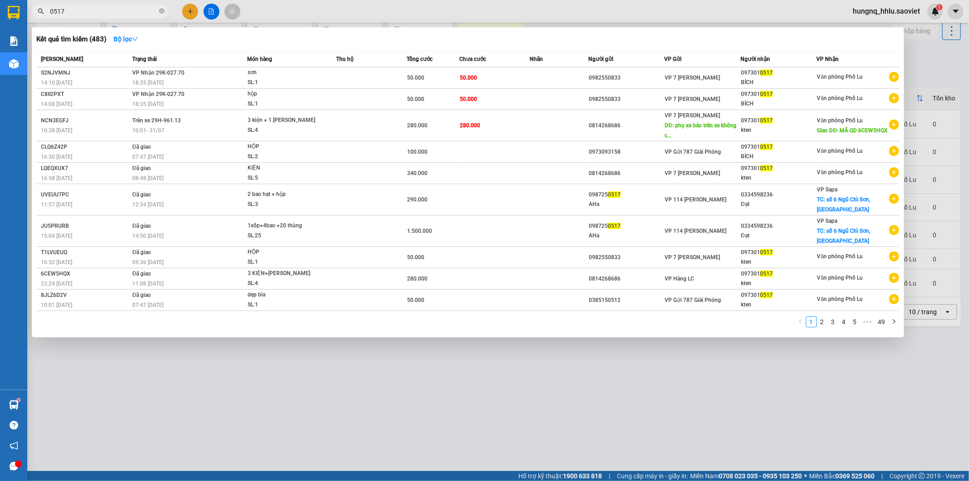
click at [146, 384] on div at bounding box center [484, 240] width 969 height 481
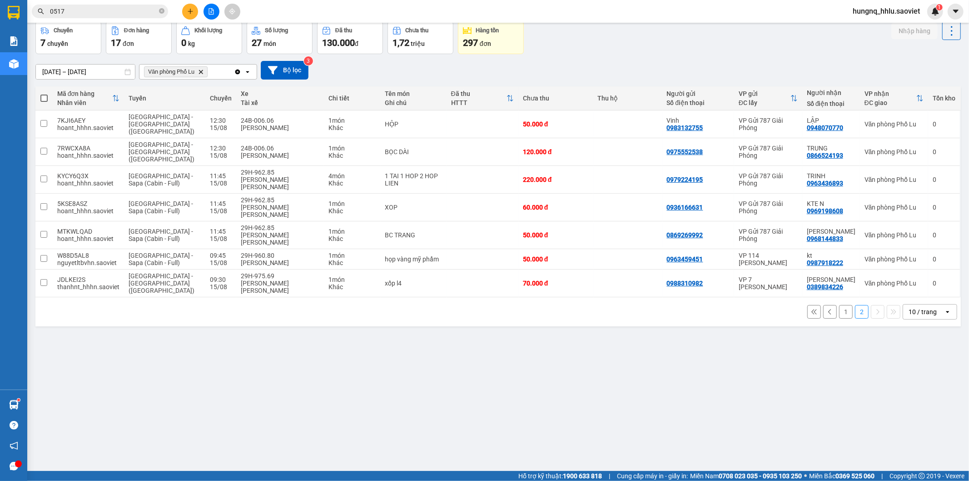
click at [89, 17] on span "0517" at bounding box center [100, 12] width 136 height 14
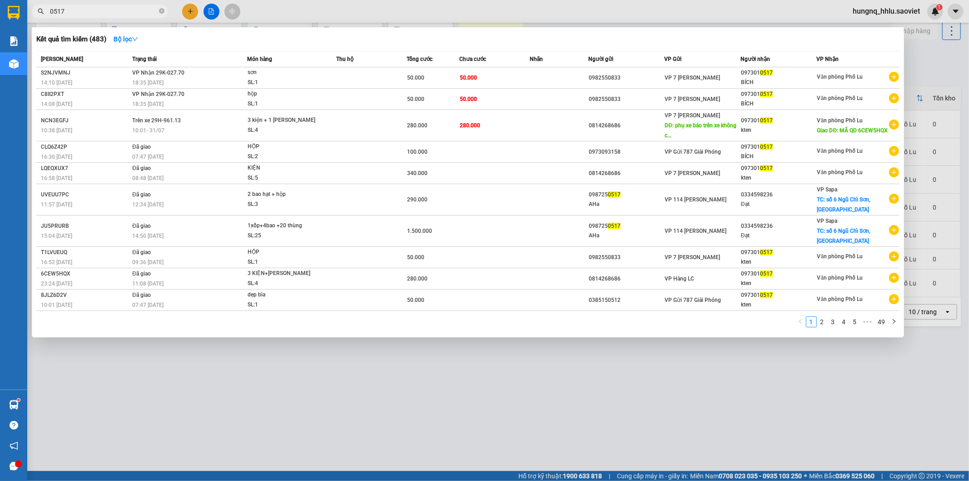
drag, startPoint x: 81, startPoint y: 14, endPoint x: 0, endPoint y: 15, distance: 80.9
click at [7, 14] on section "Kết quả [PERSON_NAME] ( 483 ) Bộ lọc Mã ĐH Trạng thái Món hàng Thu hộ Tổng [PER…" at bounding box center [484, 240] width 969 height 481
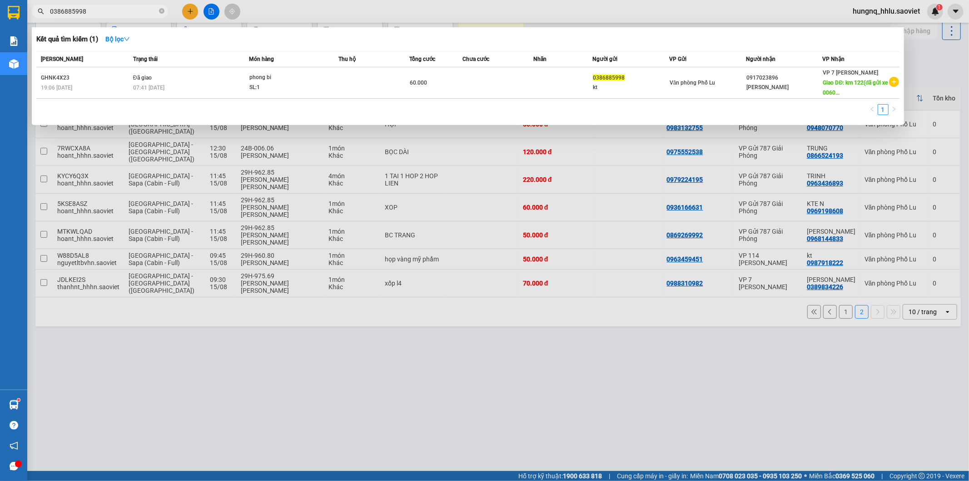
drag, startPoint x: 104, startPoint y: 15, endPoint x: 0, endPoint y: 9, distance: 103.8
click at [0, 10] on section "Kết quả [PERSON_NAME] ( 1 ) Bộ lọc Mã ĐH Trạng thái Món hàng Thu hộ Tổng [PERSO…" at bounding box center [484, 240] width 969 height 481
type input "0517"
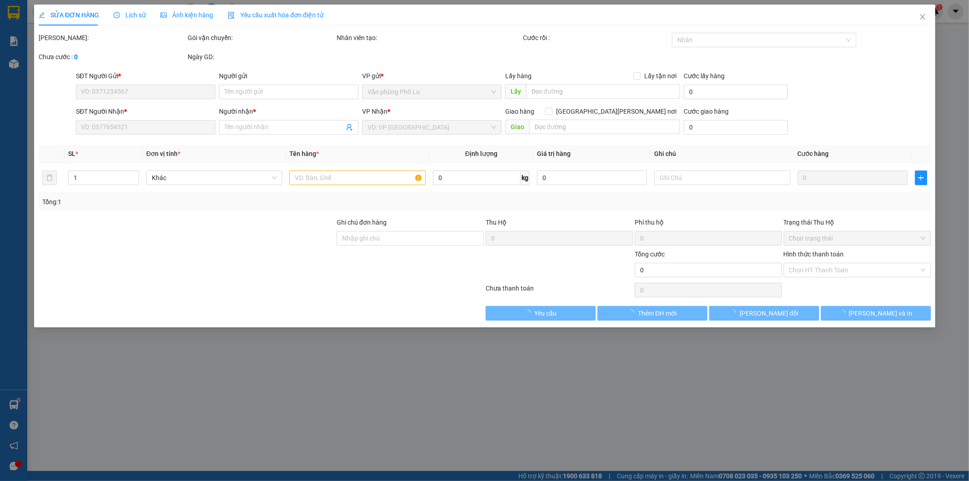
type input "0982550833"
type input "0973010517"
type input "BÍCH"
type input "50.000"
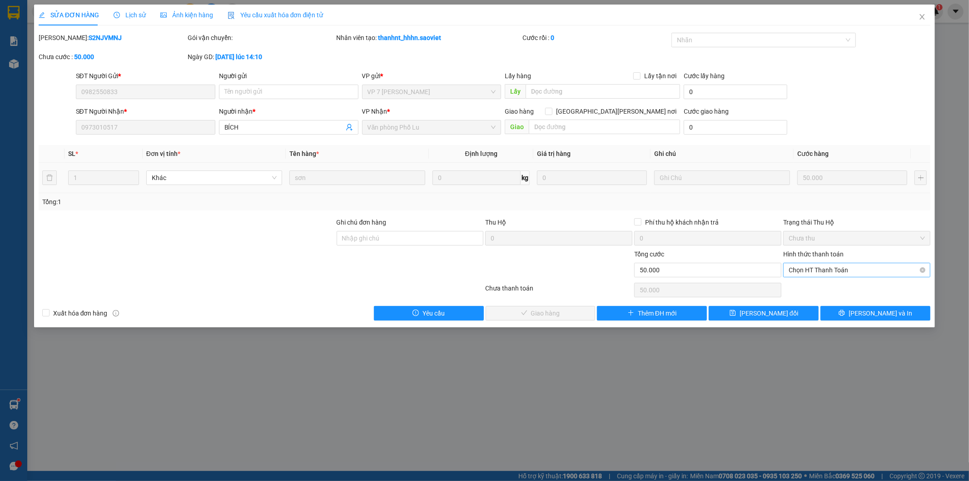
click at [794, 273] on span "Chọn HT Thanh Toán" at bounding box center [857, 270] width 136 height 14
click at [798, 289] on div "Tại văn phòng" at bounding box center [857, 288] width 136 height 10
type input "0"
click at [574, 316] on button "[PERSON_NAME] và [PERSON_NAME] hàng" at bounding box center [541, 313] width 110 height 15
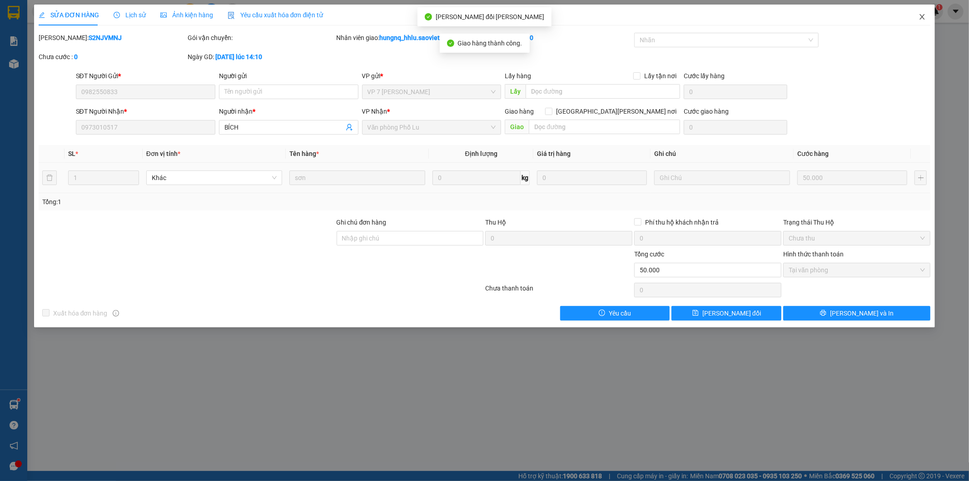
click at [924, 20] on icon "close" at bounding box center [922, 16] width 5 height 5
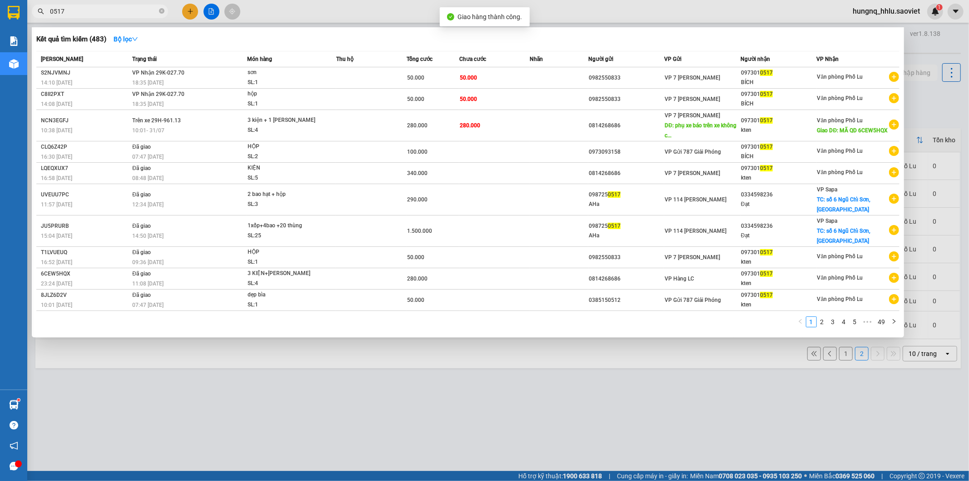
click at [83, 12] on input "0517" at bounding box center [103, 11] width 107 height 10
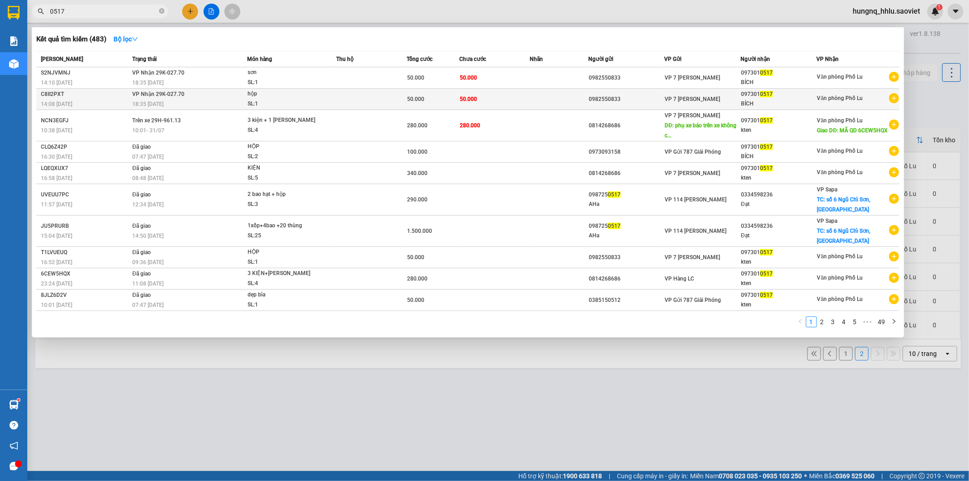
click at [138, 98] on td "[PERSON_NAME] 29K-027.70 18:35 [DATE]" at bounding box center [188, 99] width 117 height 21
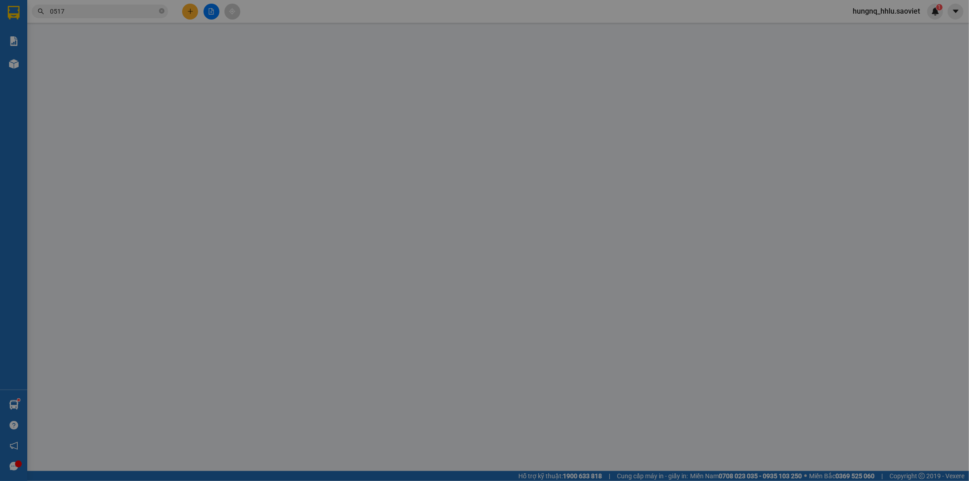
type input "0982550833"
type input "0973010517"
type input "BÍCH"
type input "50.000"
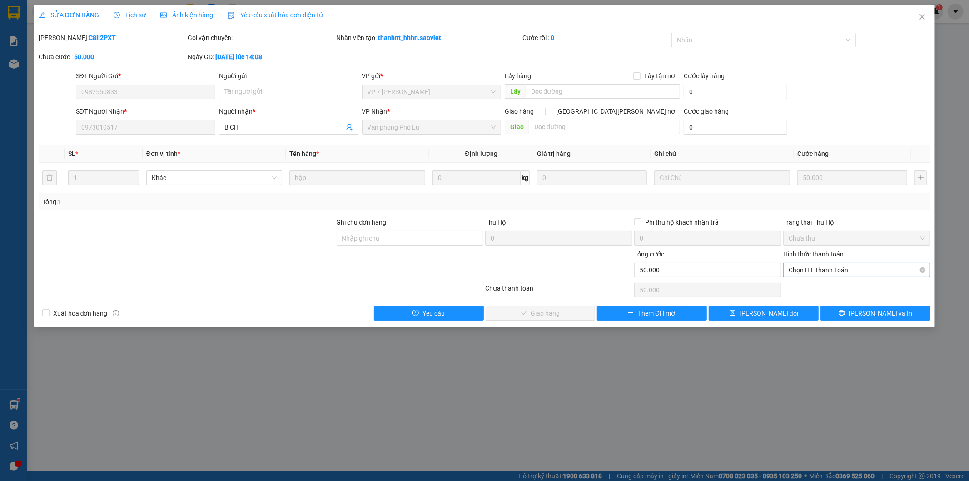
click at [794, 269] on span "Chọn HT Thanh Toán" at bounding box center [857, 270] width 136 height 14
click at [796, 284] on div "Tại văn phòng" at bounding box center [857, 288] width 136 height 10
type input "0"
click at [570, 316] on span "[PERSON_NAME] và [PERSON_NAME] hàng" at bounding box center [564, 313] width 123 height 10
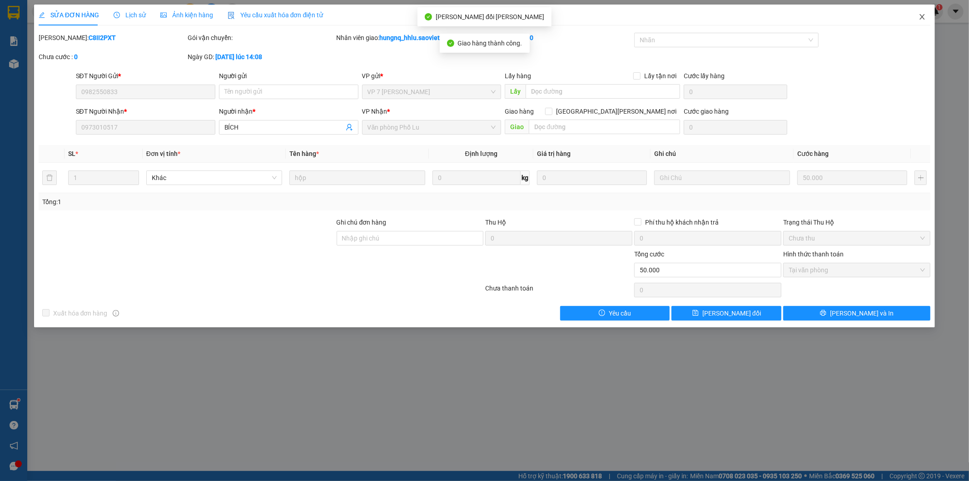
click at [925, 19] on icon "close" at bounding box center [922, 16] width 7 height 7
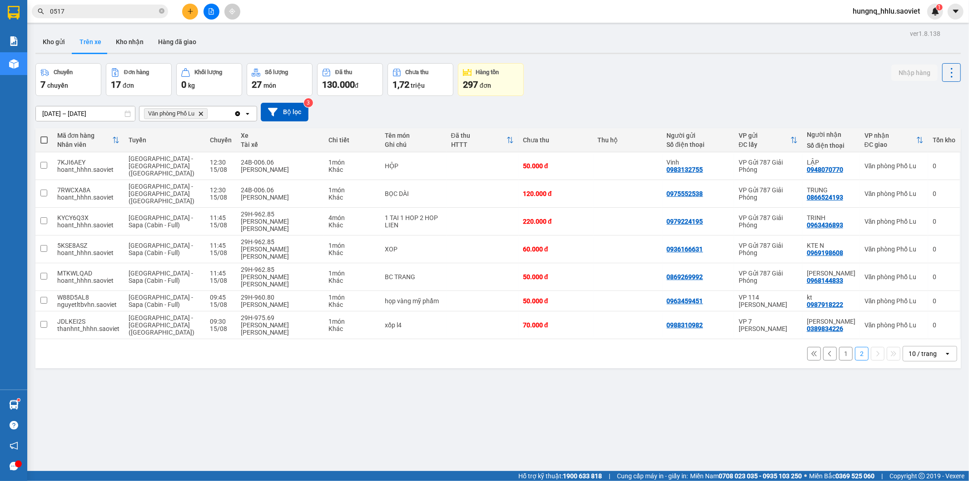
click at [85, 19] on div "Kết quả [PERSON_NAME] ( 483 ) Bộ lọc Mã ĐH Trạng thái Món hàng Thu hộ Tổng [PER…" at bounding box center [88, 12] width 177 height 16
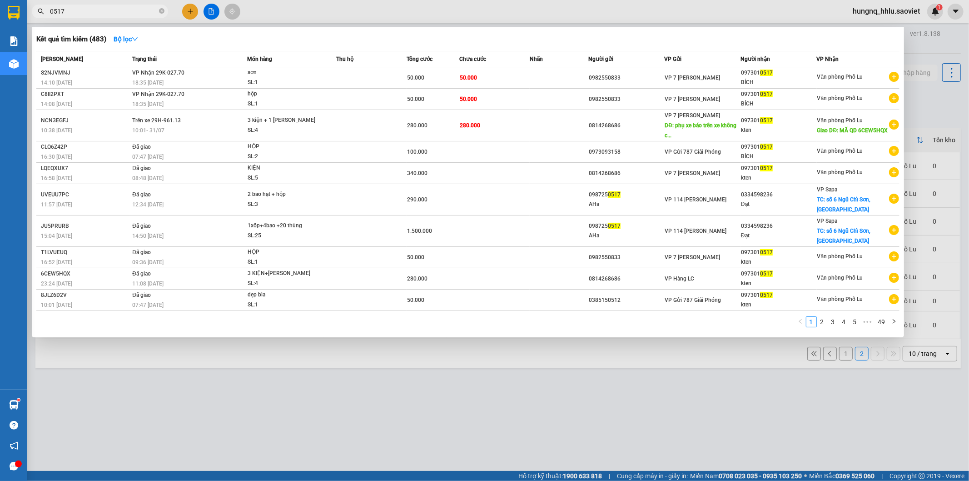
click at [88, 10] on input "0517" at bounding box center [103, 11] width 107 height 10
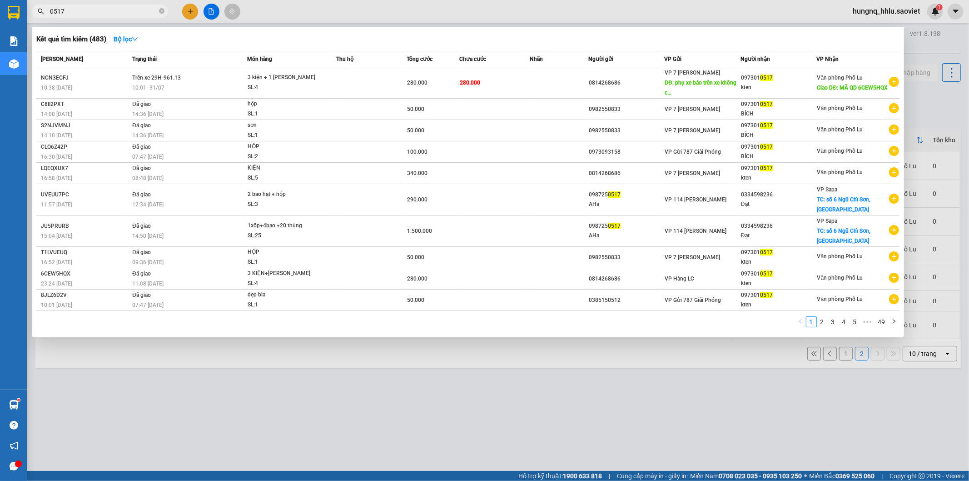
drag, startPoint x: 88, startPoint y: 11, endPoint x: 0, endPoint y: 6, distance: 88.3
click at [0, 7] on section "Kết quả [PERSON_NAME] ( 483 ) Bộ lọc Mã ĐH Trạng thái Món hàng Thu hộ Tổng [PER…" at bounding box center [484, 240] width 969 height 481
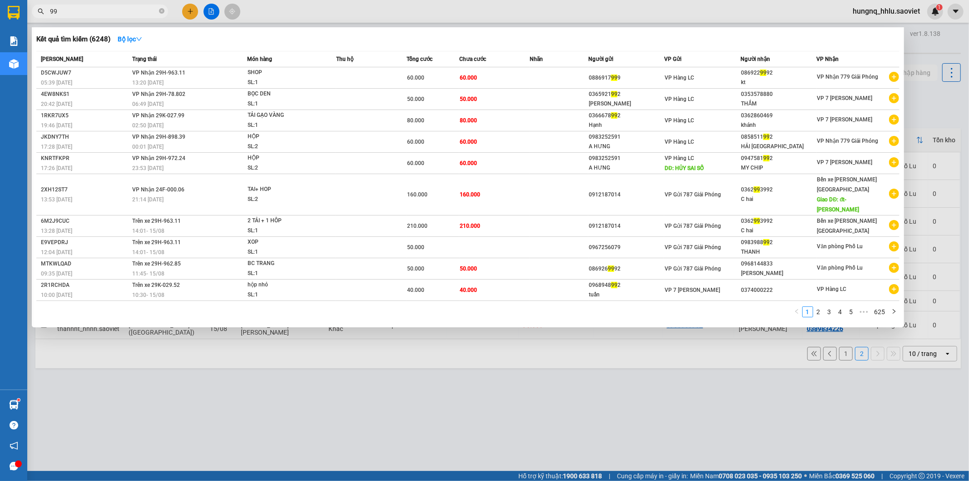
type input "9"
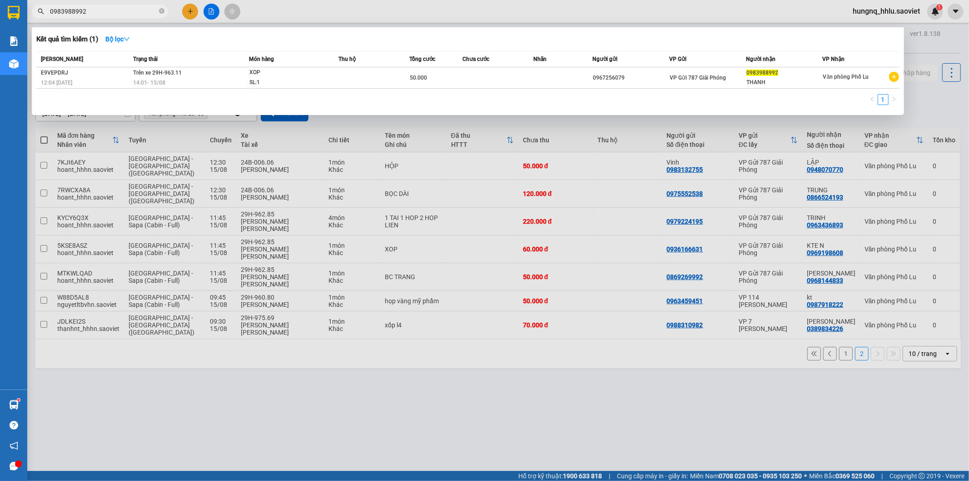
type input "0983988992"
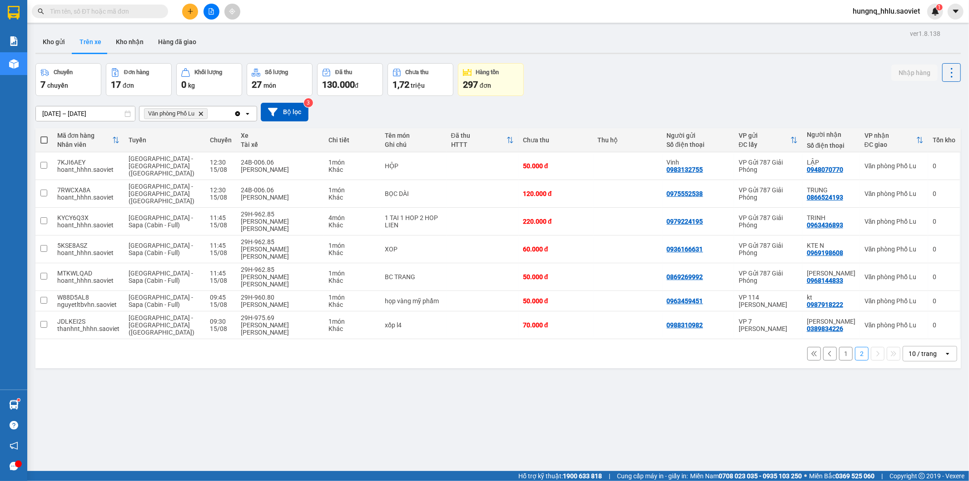
click at [102, 14] on input "text" at bounding box center [103, 11] width 107 height 10
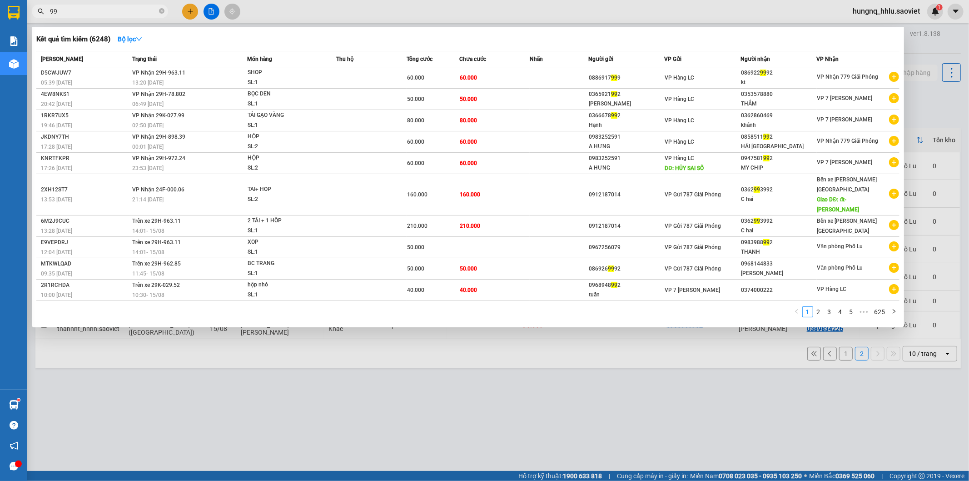
type input "9"
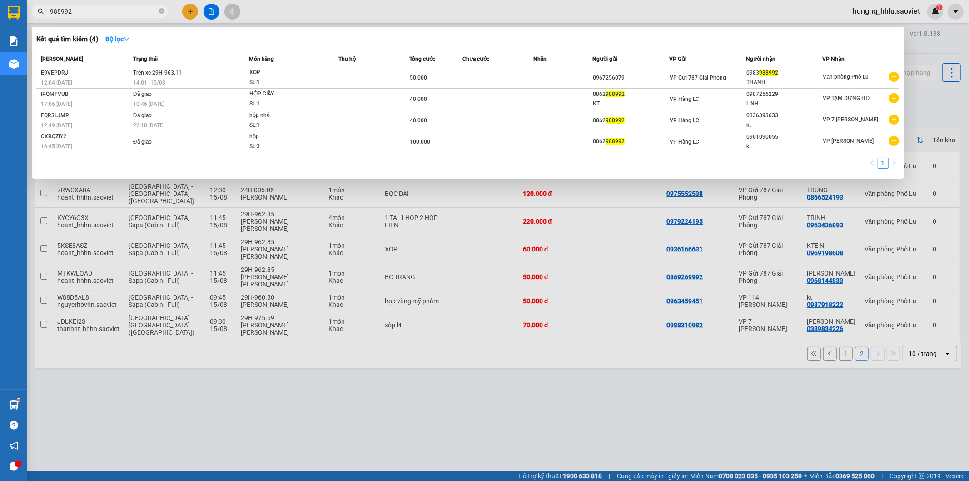
type input "988992"
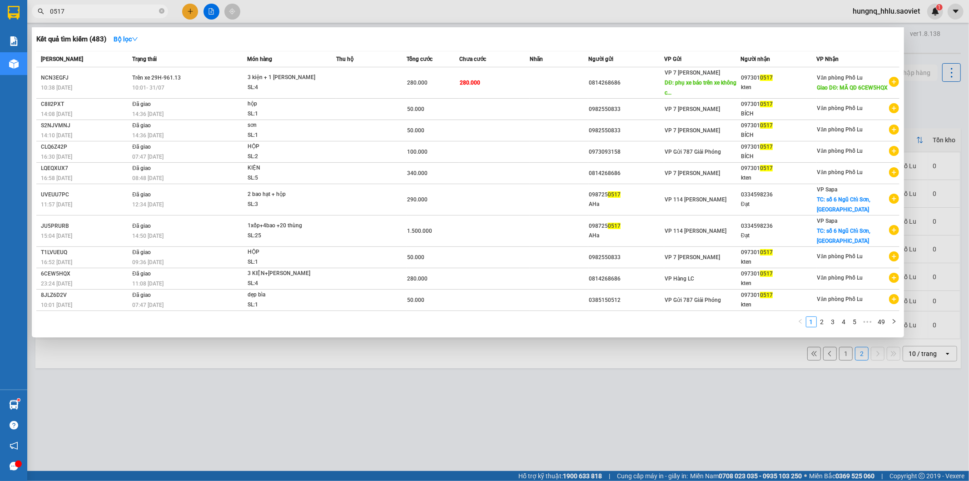
type input "0517"
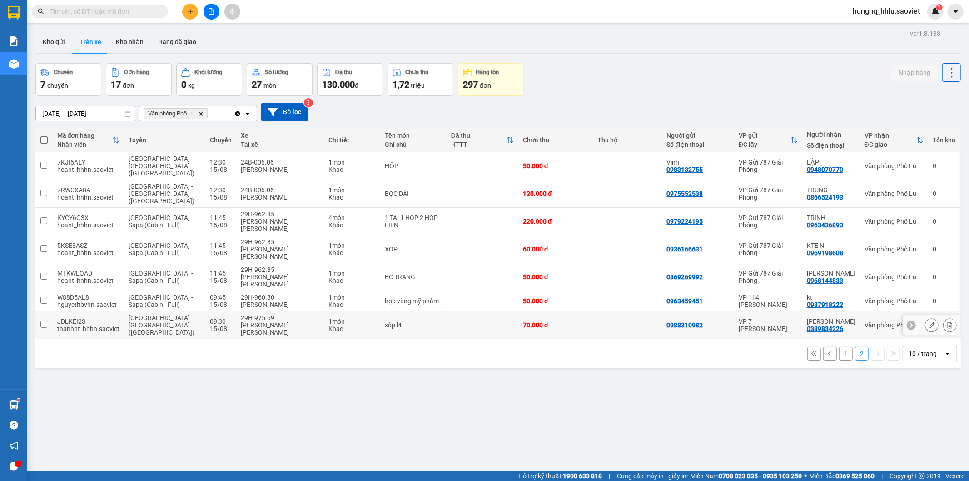
click at [121, 311] on td "JDLKEI2S thanhnt_hhhn.saoviet" at bounding box center [88, 325] width 71 height 28
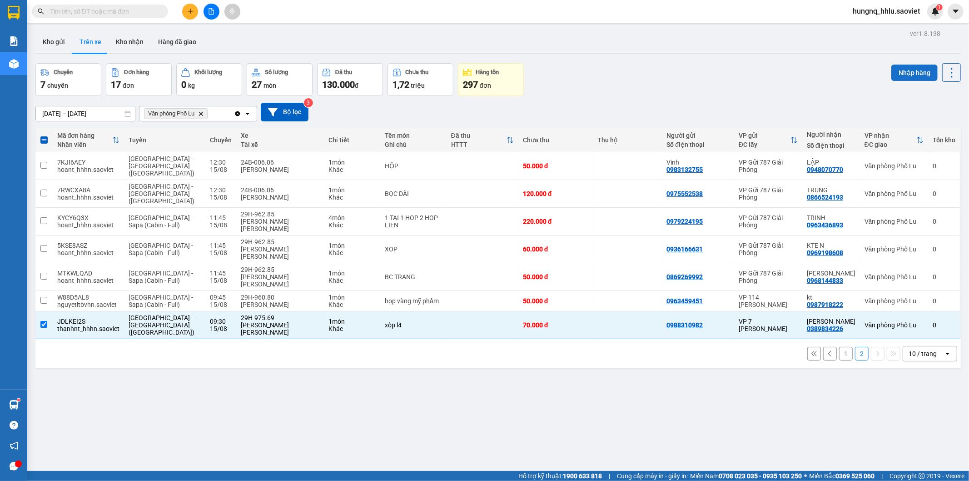
click at [892, 80] on button "Nhập hàng" at bounding box center [915, 73] width 46 height 16
checkbox input "false"
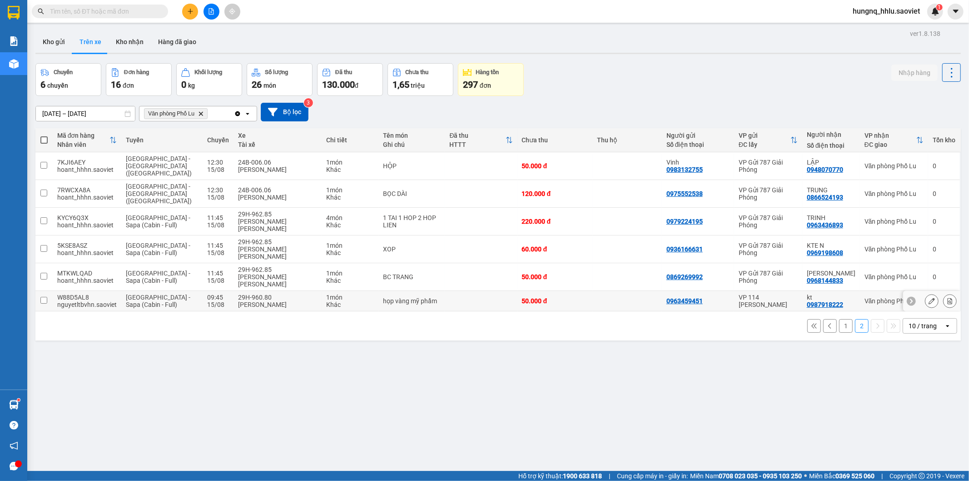
click at [124, 291] on td "[GEOGRAPHIC_DATA] - Sapa (Cabin - Full)" at bounding box center [161, 301] width 81 height 20
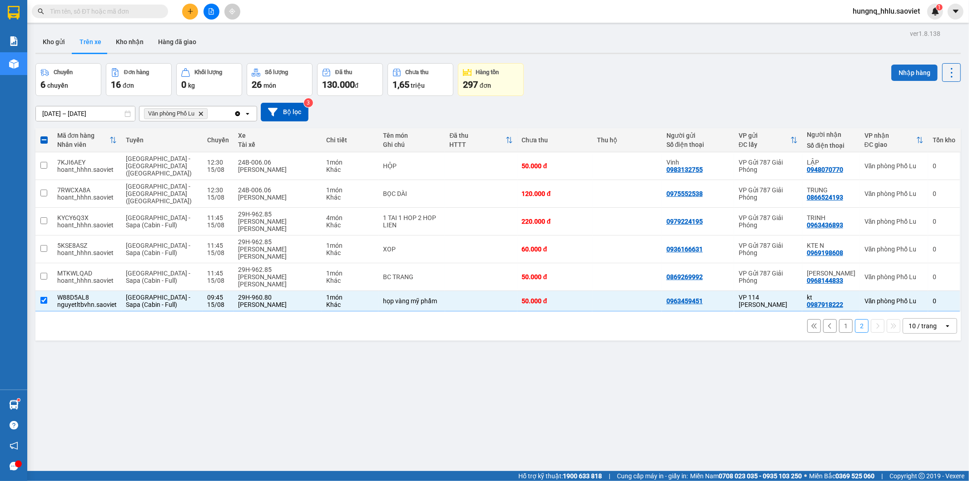
click at [894, 75] on button "Nhập hàng" at bounding box center [915, 73] width 46 height 16
checkbox input "false"
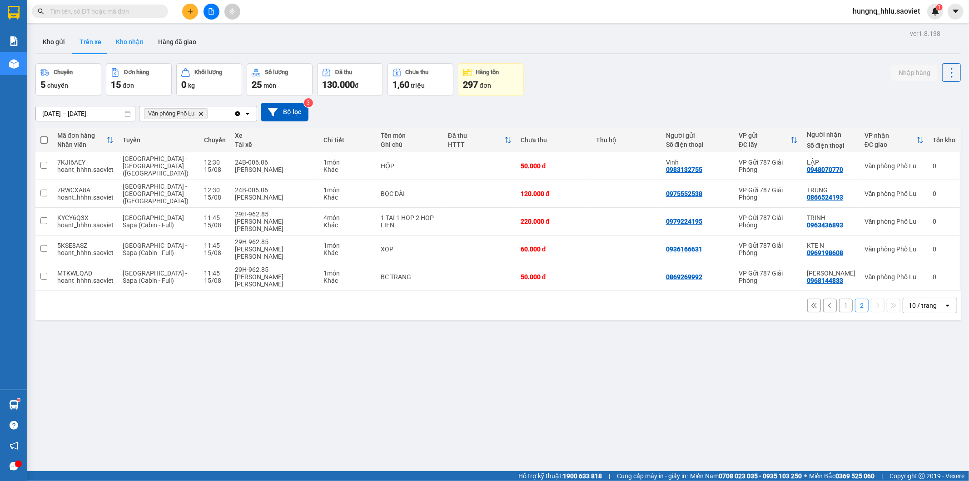
click at [120, 38] on button "Kho nhận" at bounding box center [130, 42] width 42 height 22
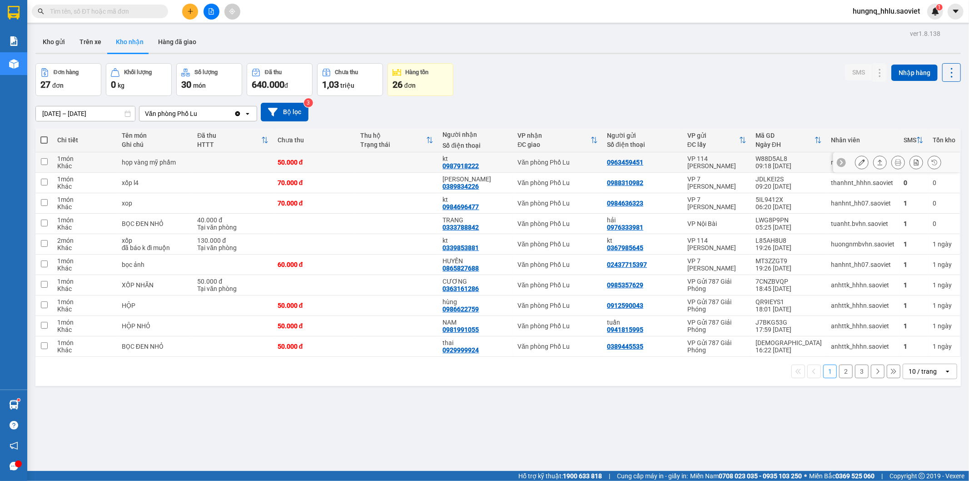
click at [143, 165] on div "họp vàng mỹ phẩm" at bounding box center [155, 162] width 67 height 7
checkbox input "true"
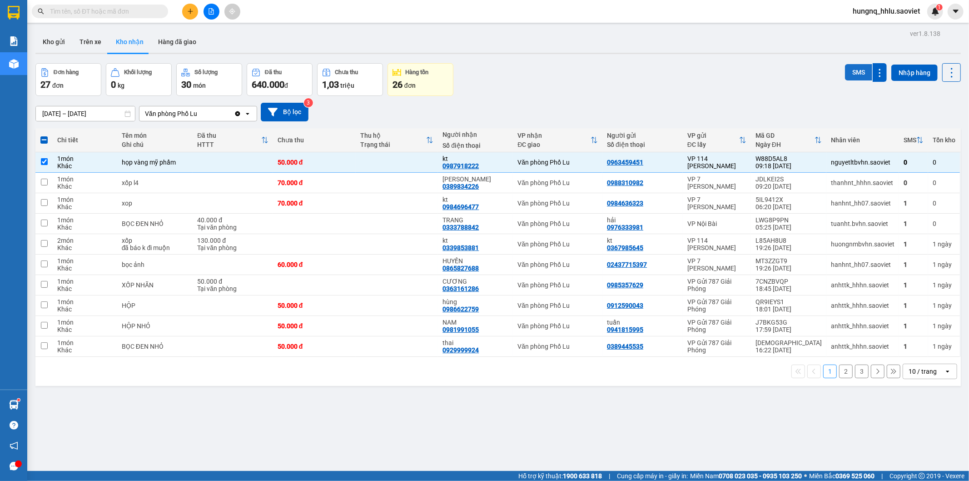
click at [848, 70] on button "SMS" at bounding box center [858, 72] width 27 height 16
click at [859, 182] on icon at bounding box center [862, 183] width 6 height 6
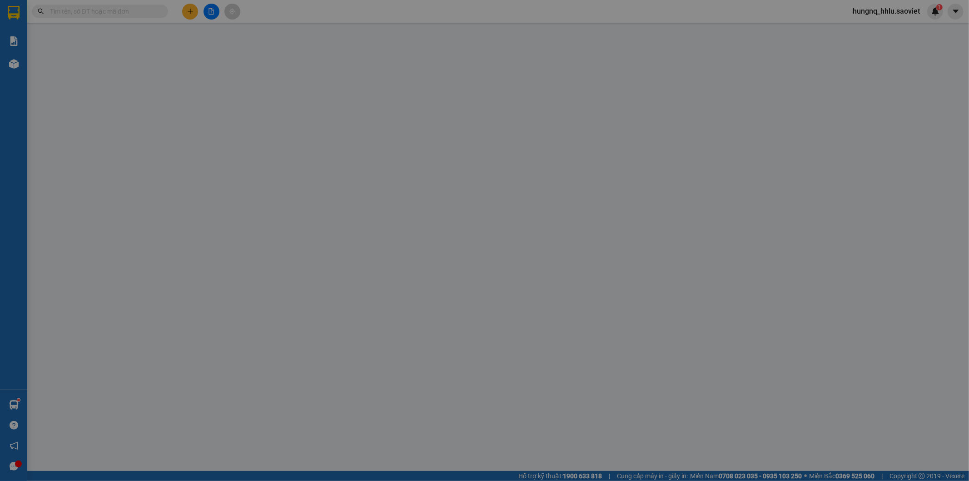
type input "0988310982"
type input "0389834226"
type input "[PERSON_NAME]"
type input "70.000"
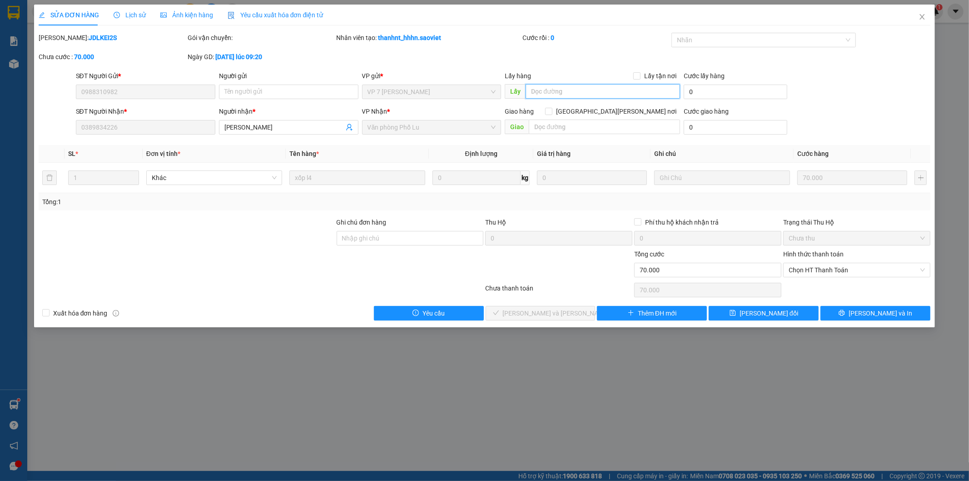
click at [548, 94] on input "text" at bounding box center [603, 91] width 155 height 15
type input "n"
type input "[PERSON_NAME] [PERSON_NAME] hàng nhập hàng [PERSON_NAME] a"
click at [788, 316] on button "[PERSON_NAME] đổi" at bounding box center [764, 313] width 110 height 15
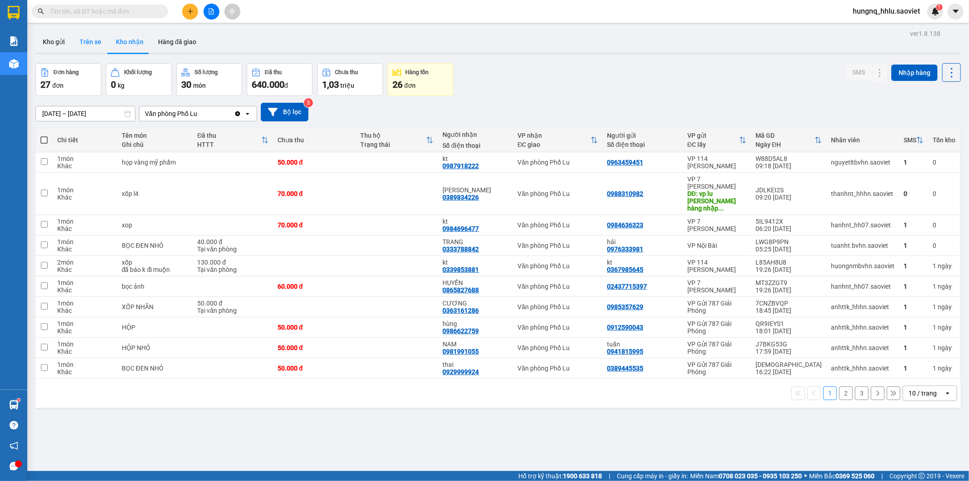
click at [96, 43] on button "Trên xe" at bounding box center [90, 42] width 36 height 22
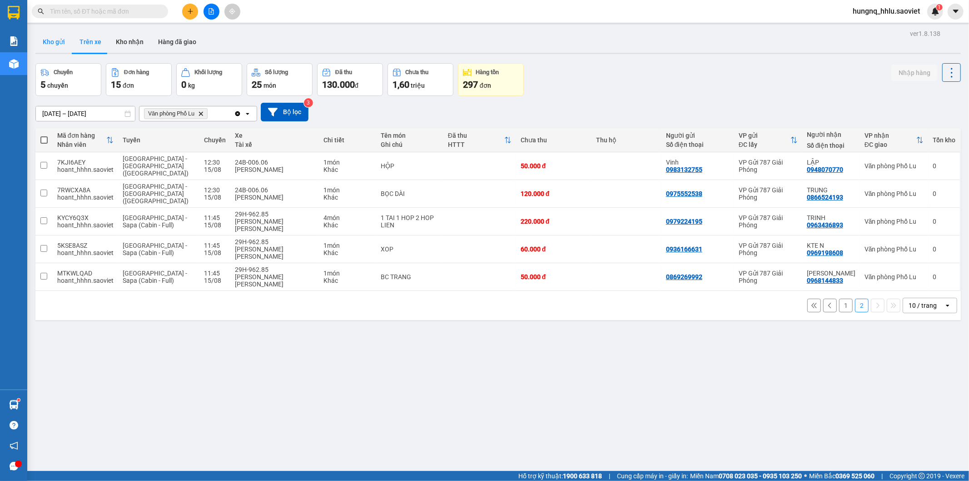
click at [55, 44] on button "Kho gửi" at bounding box center [53, 42] width 37 height 22
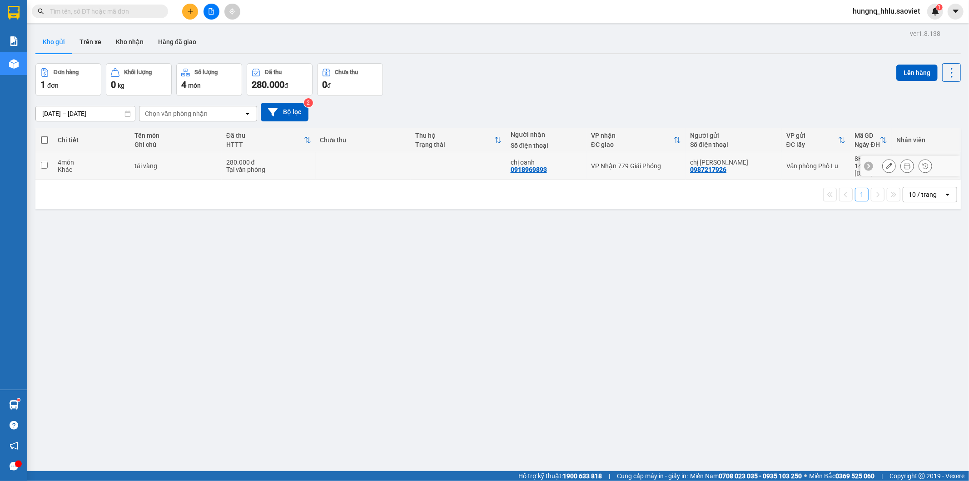
drag, startPoint x: 58, startPoint y: 164, endPoint x: 195, endPoint y: 169, distance: 136.4
click at [58, 166] on div "Khác" at bounding box center [92, 169] width 68 height 7
checkbox input "true"
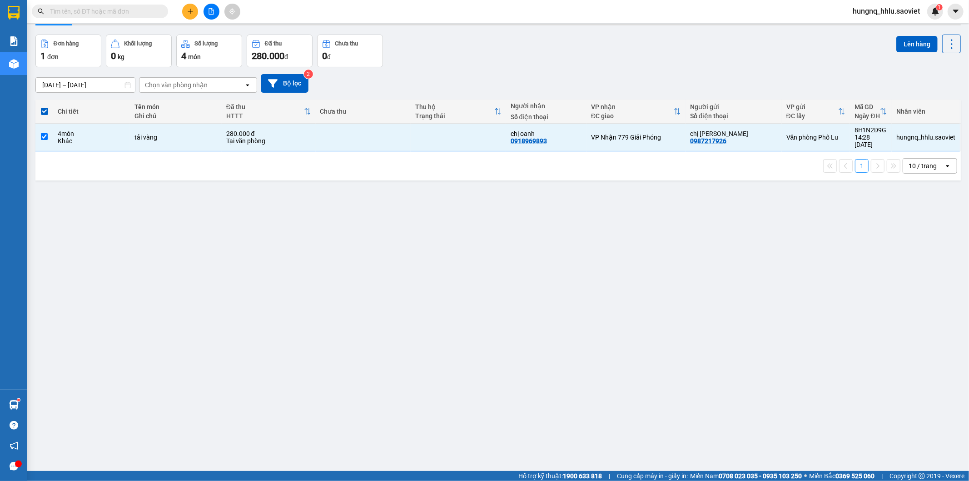
scroll to position [42, 0]
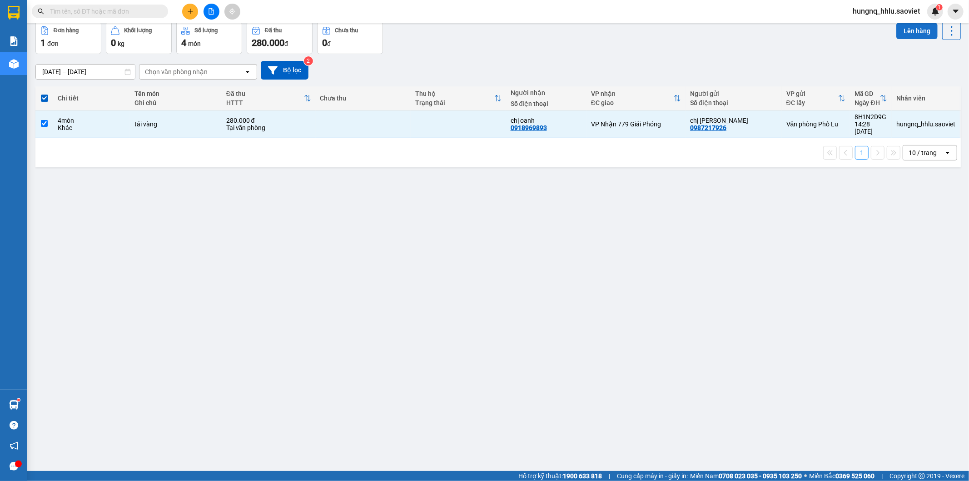
click at [926, 32] on button "Lên hàng" at bounding box center [917, 31] width 41 height 16
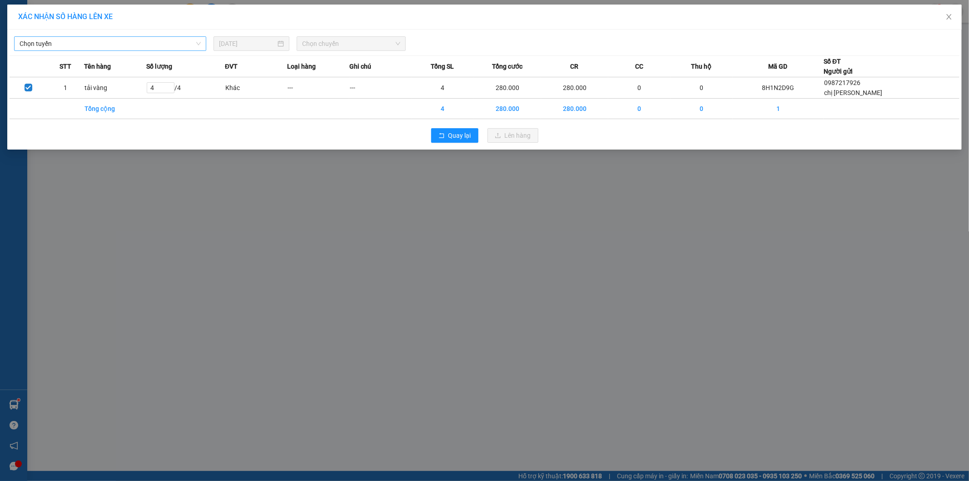
click at [46, 43] on span "Chọn tuyến" at bounding box center [110, 44] width 181 height 14
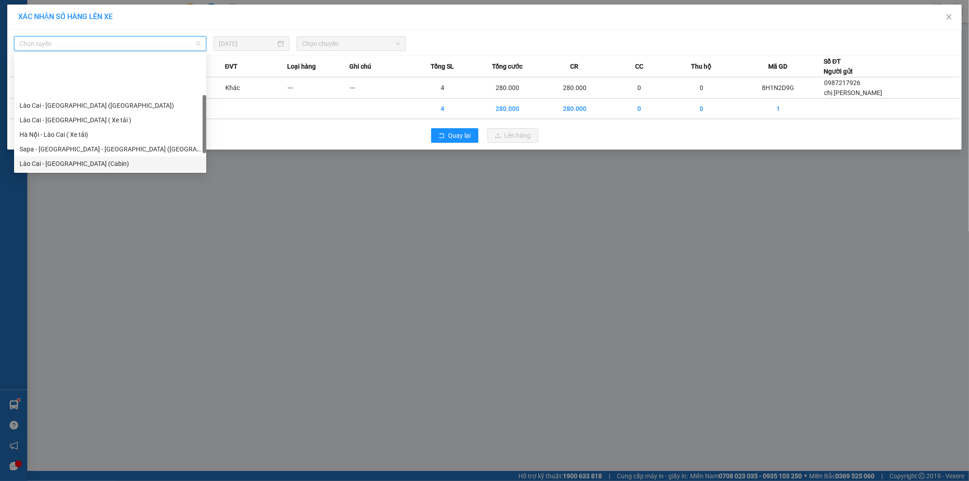
scroll to position [50, 0]
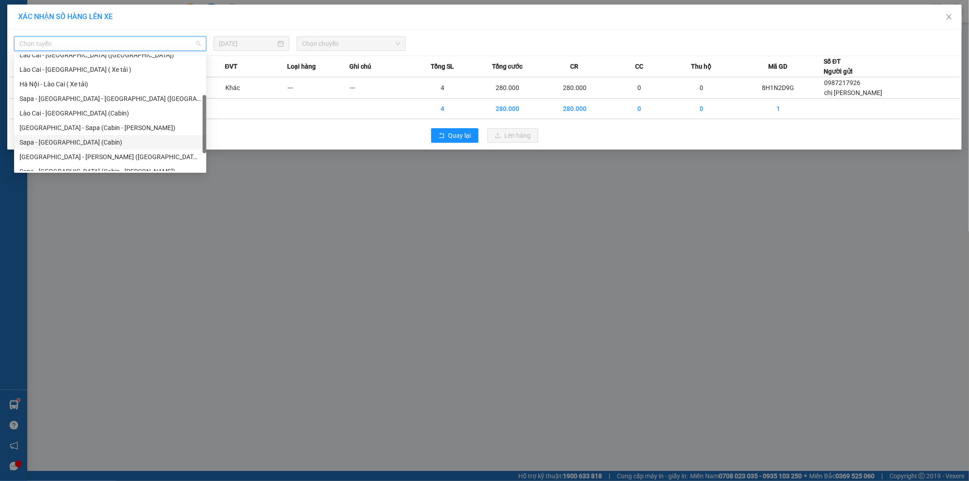
click at [29, 145] on div "Sapa - [GEOGRAPHIC_DATA] (Cabin)" at bounding box center [110, 142] width 181 height 10
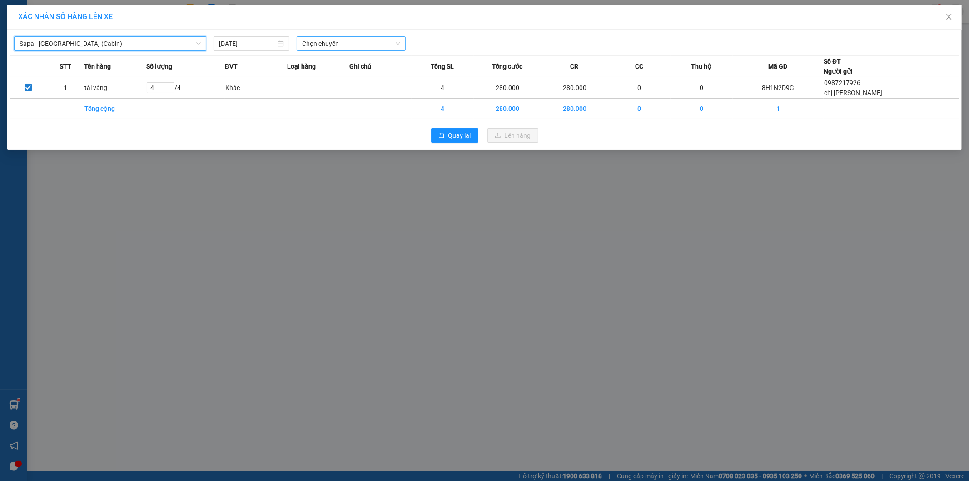
click at [319, 41] on span "Chọn chuyến" at bounding box center [351, 44] width 98 height 14
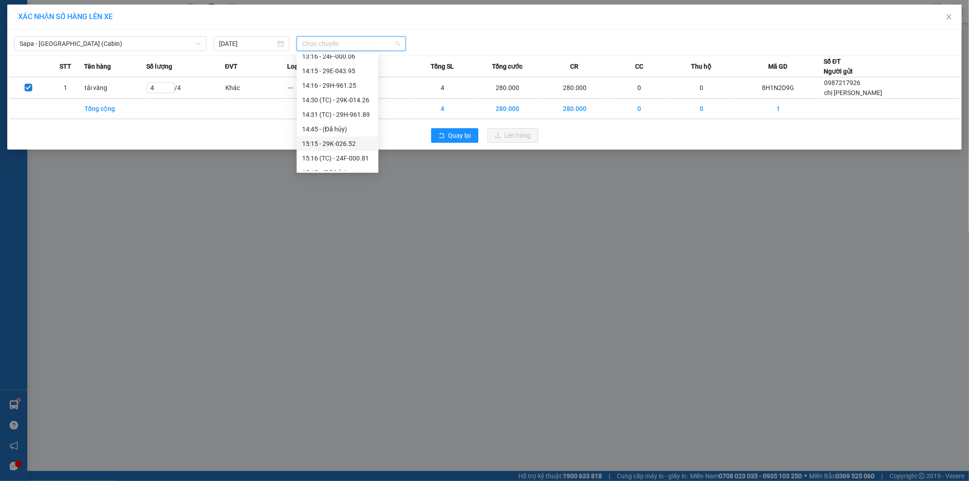
scroll to position [202, 0]
click at [360, 92] on div "14:31 (TC) - 29H-961.89" at bounding box center [337, 93] width 71 height 10
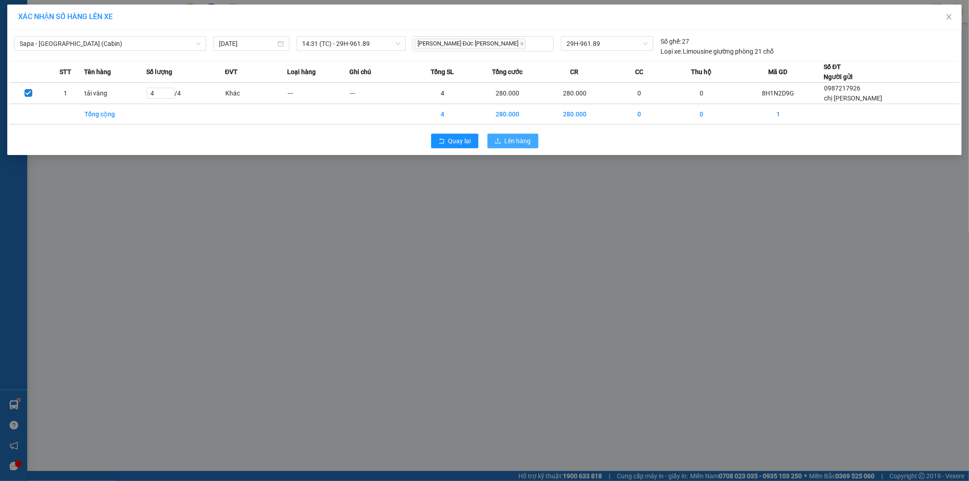
click at [532, 146] on button "Lên hàng" at bounding box center [513, 141] width 51 height 15
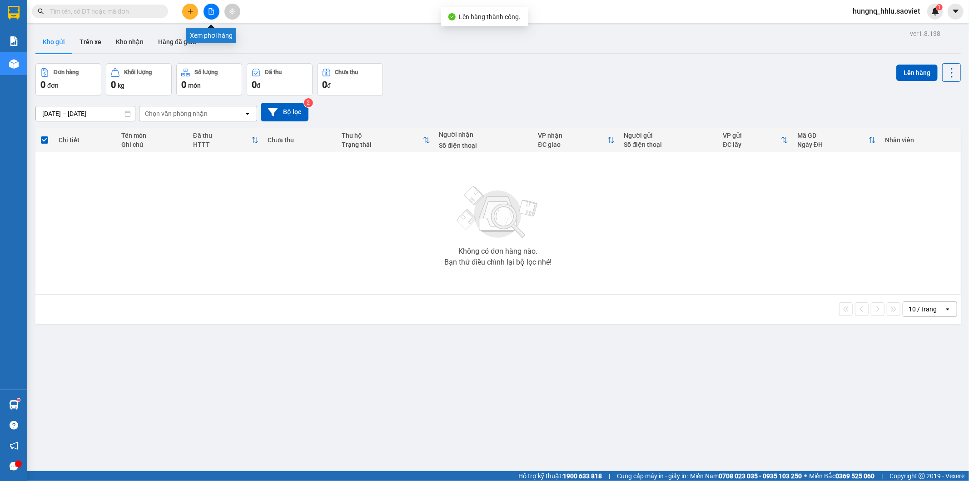
click at [215, 16] on button at bounding box center [212, 12] width 16 height 16
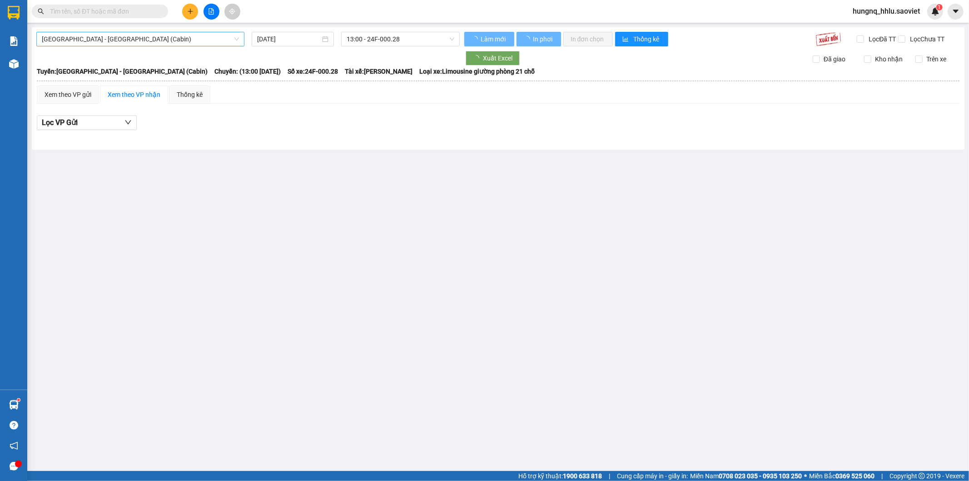
click at [55, 39] on span "[GEOGRAPHIC_DATA] - [GEOGRAPHIC_DATA] (Cabin)" at bounding box center [140, 39] width 197 height 14
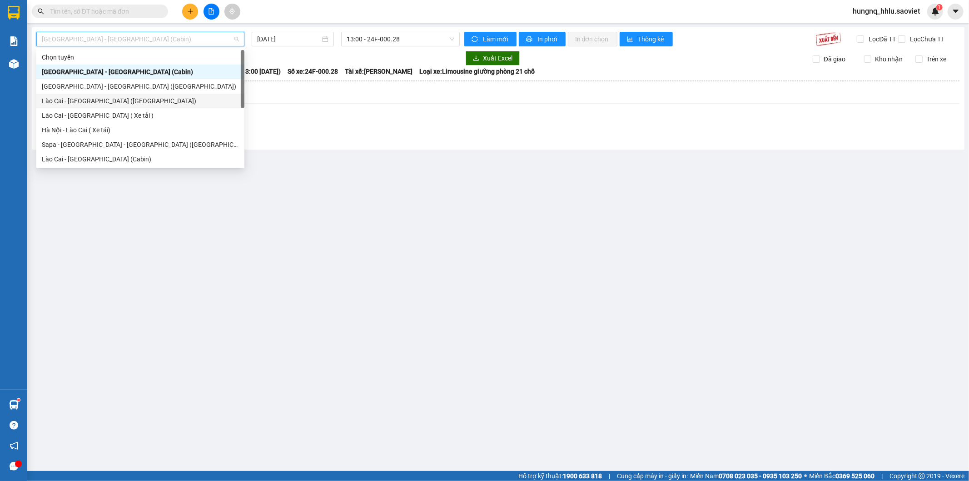
scroll to position [50, 0]
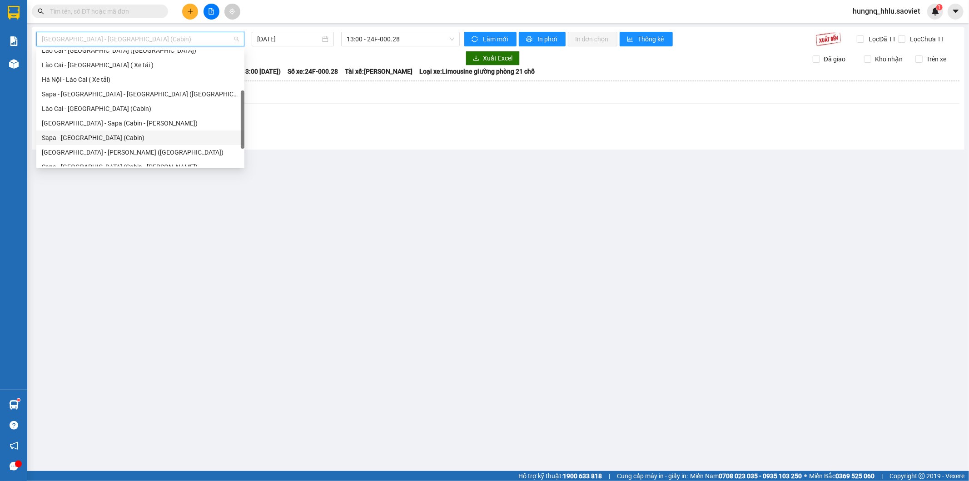
click at [53, 142] on div "Sapa - [GEOGRAPHIC_DATA] (Cabin)" at bounding box center [140, 138] width 197 height 10
type input "[DATE]"
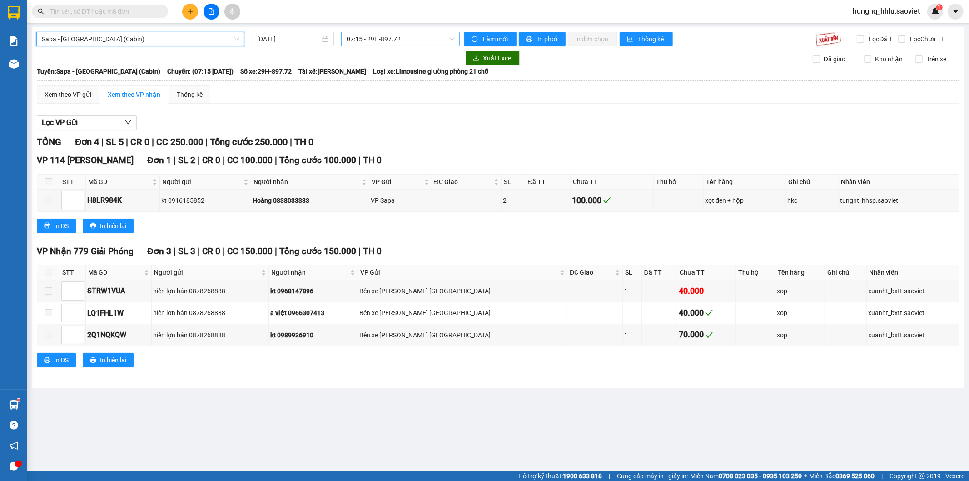
click at [384, 39] on span "07:15 - 29H-897.72" at bounding box center [400, 39] width 107 height 14
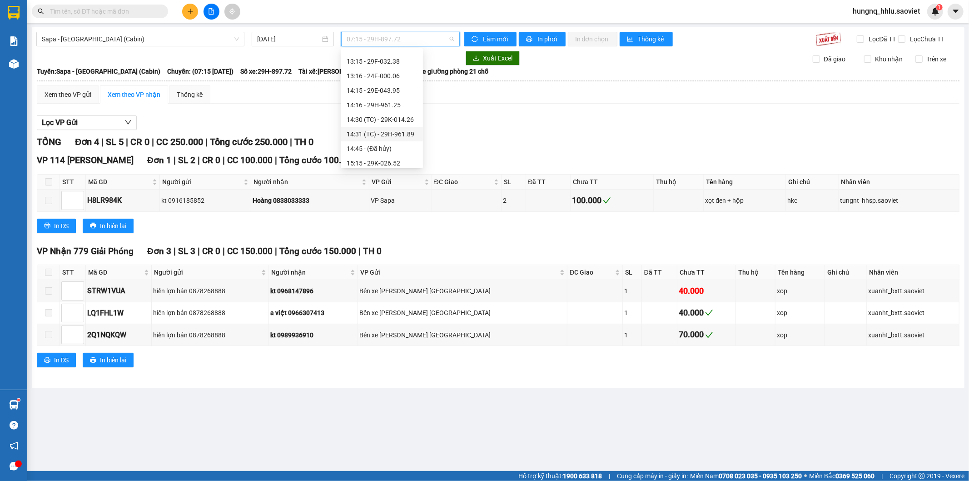
scroll to position [202, 0]
click at [409, 85] on div "14:31 (TC) - 29H-961.89" at bounding box center [382, 88] width 71 height 10
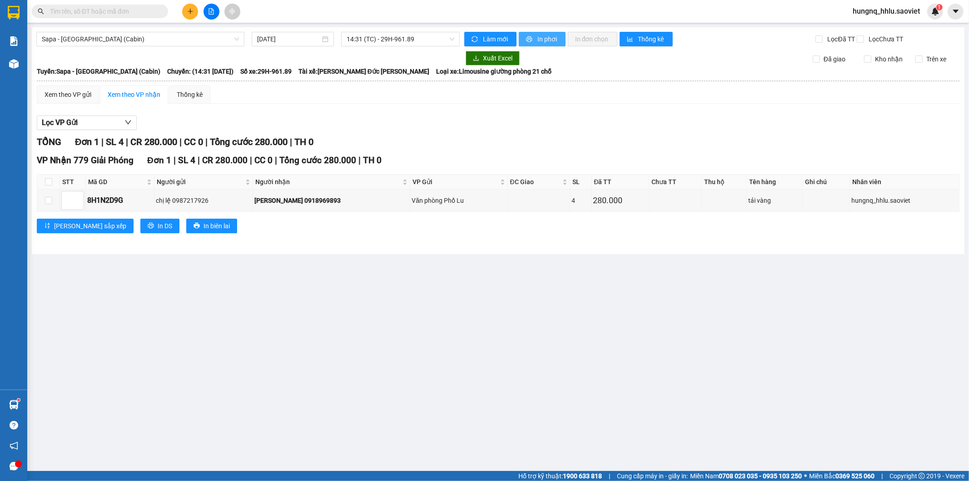
click at [558, 40] on span "In phơi" at bounding box center [548, 39] width 21 height 10
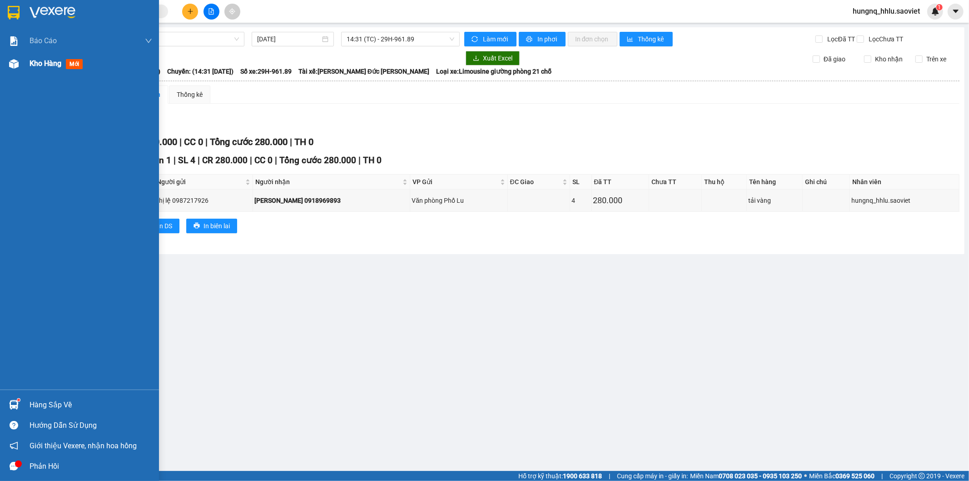
click at [55, 70] on div "Kho hàng mới" at bounding box center [91, 63] width 123 height 23
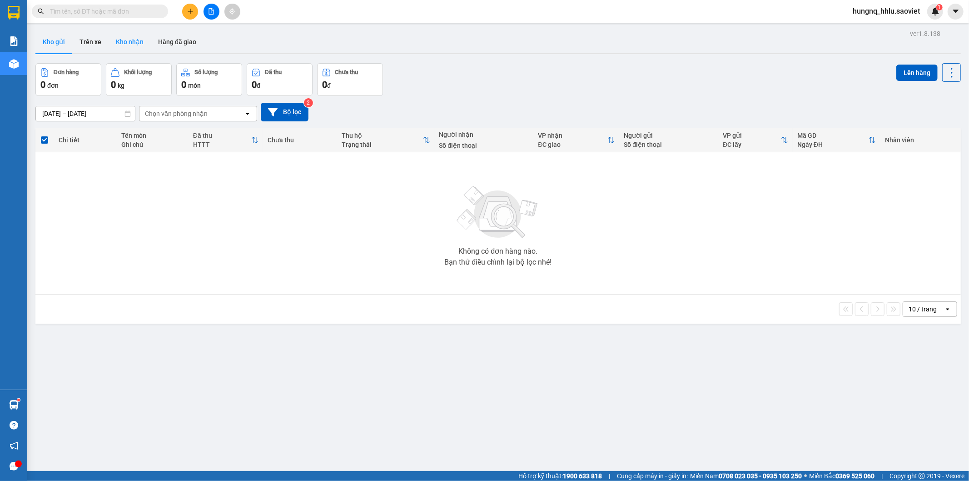
click at [119, 43] on button "Kho nhận" at bounding box center [130, 42] width 42 height 22
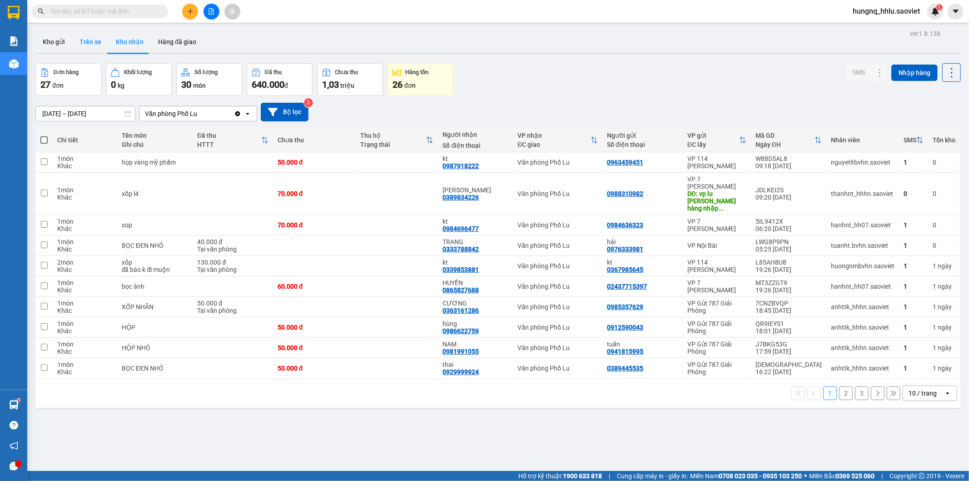
click at [78, 45] on button "Trên xe" at bounding box center [90, 42] width 36 height 22
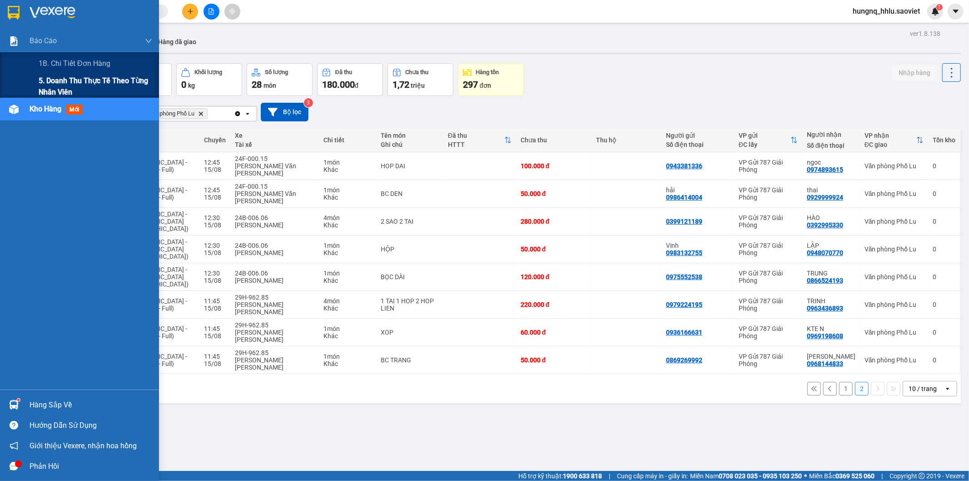
click at [97, 82] on span "5. Doanh thu thực tế theo từng nhân viên" at bounding box center [96, 86] width 114 height 23
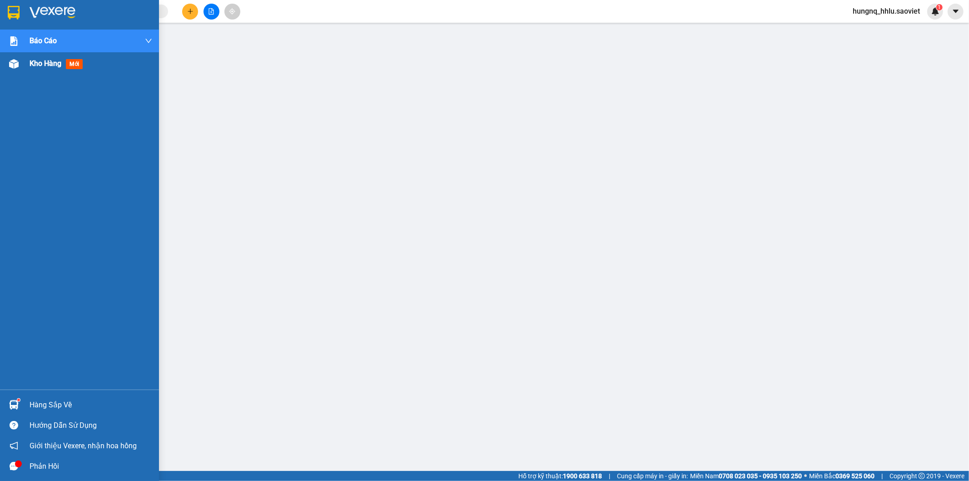
click at [47, 64] on span "Kho hàng" at bounding box center [46, 63] width 32 height 9
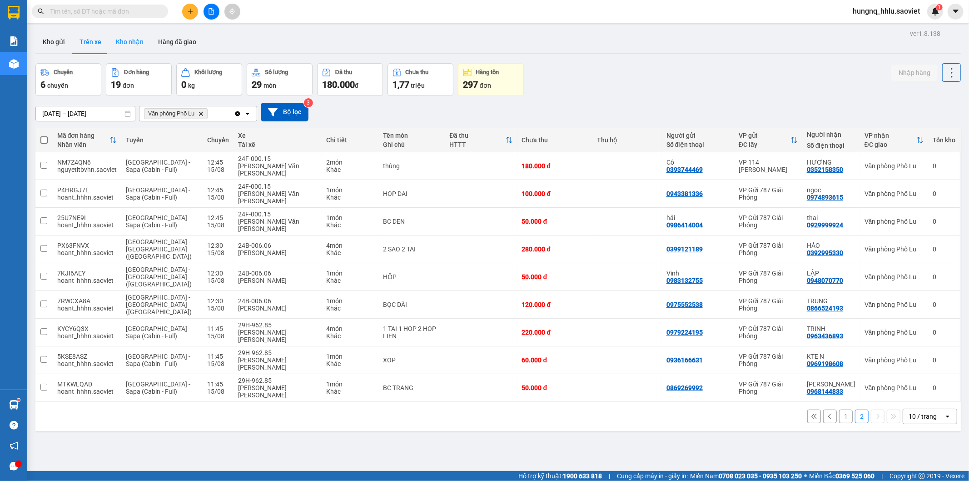
click at [117, 40] on button "Kho nhận" at bounding box center [130, 42] width 42 height 22
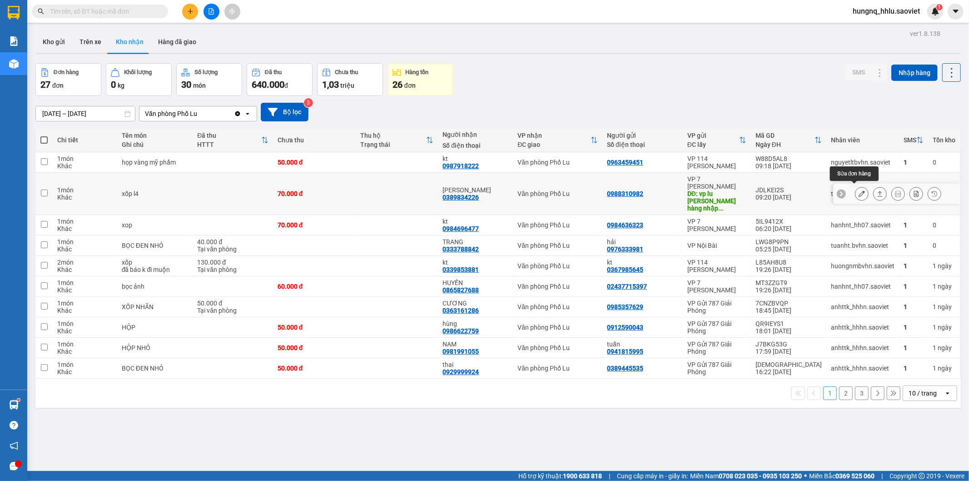
click at [856, 194] on button at bounding box center [862, 194] width 13 height 16
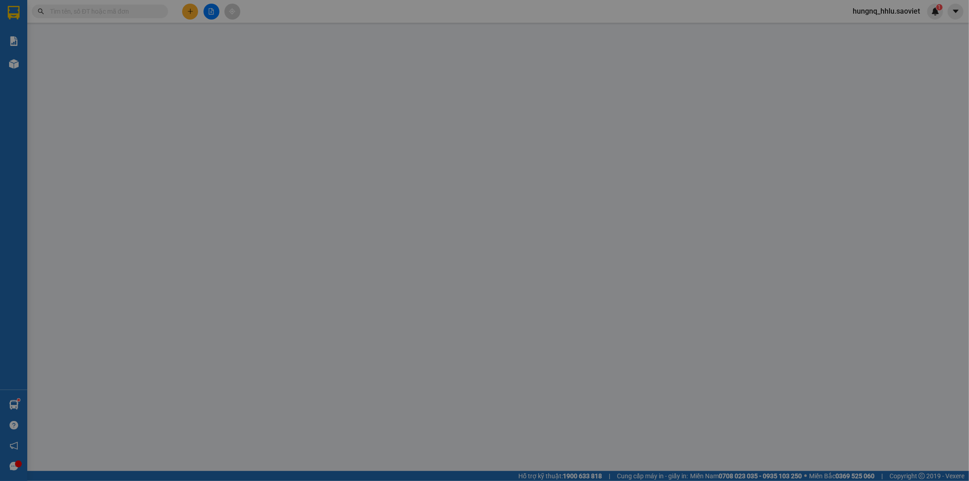
type input "0988310982"
type input "[PERSON_NAME] [PERSON_NAME] hàng nhập hàng [PERSON_NAME] a"
type input "0389834226"
type input "[PERSON_NAME]"
type input "70.000"
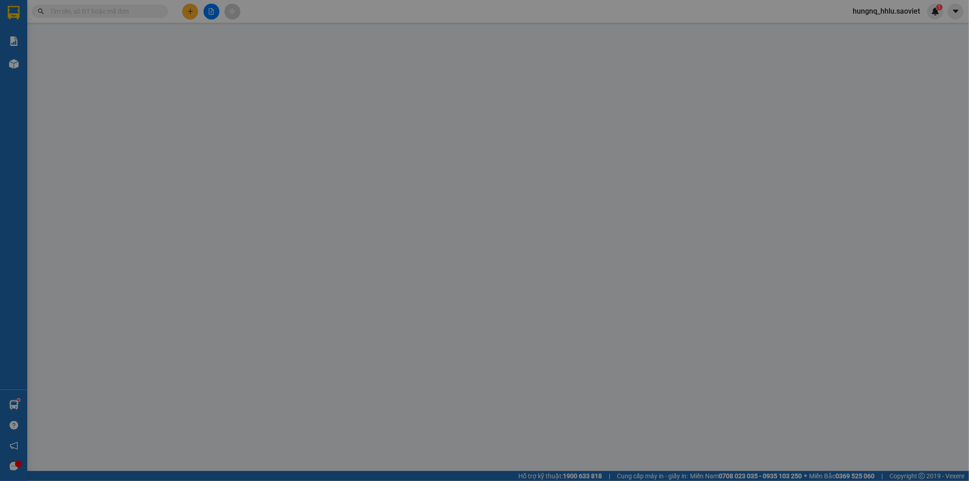
type input "70.000"
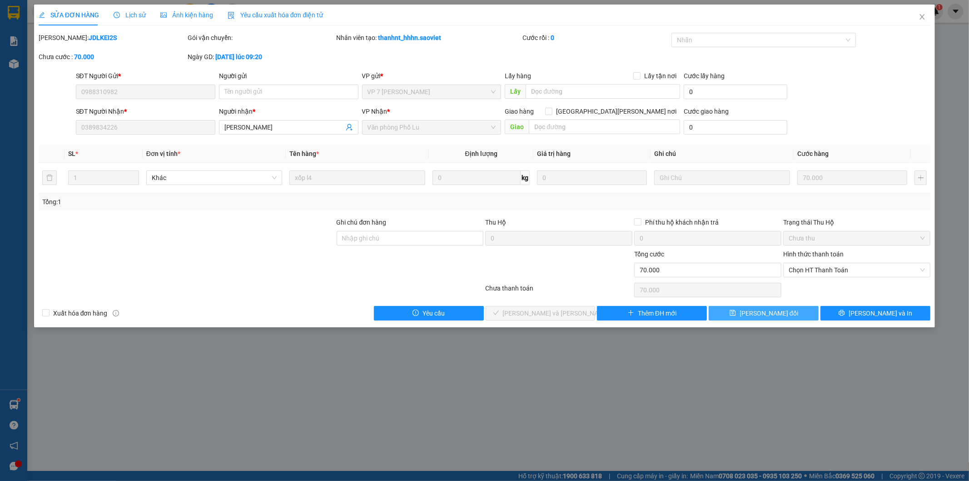
click at [788, 318] on button "[PERSON_NAME] đổi" at bounding box center [764, 313] width 110 height 15
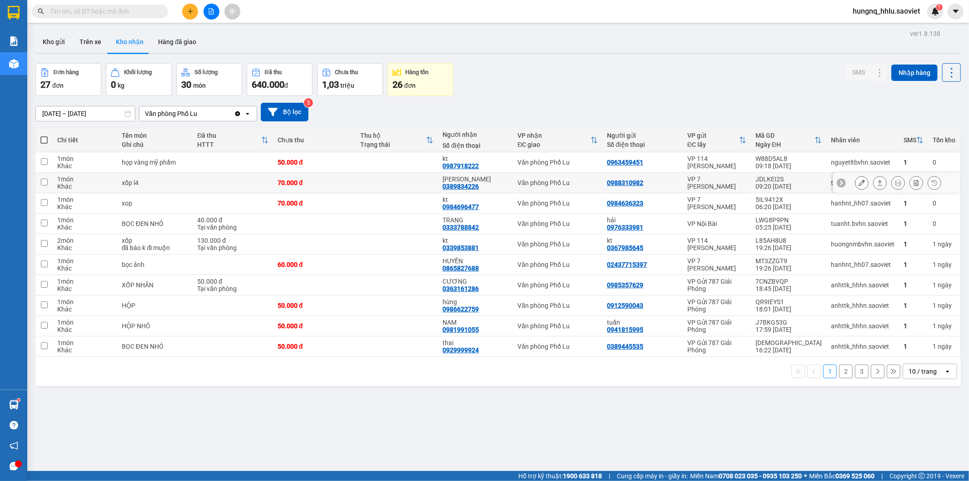
click at [58, 183] on div "Khác" at bounding box center [84, 186] width 55 height 7
checkbox input "true"
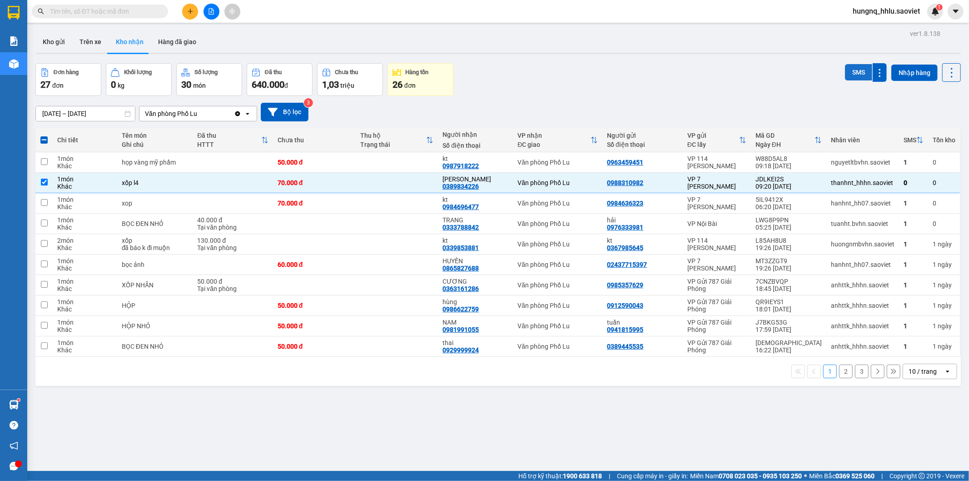
click at [845, 75] on button "SMS" at bounding box center [858, 72] width 27 height 16
click at [93, 43] on button "Trên xe" at bounding box center [90, 42] width 36 height 22
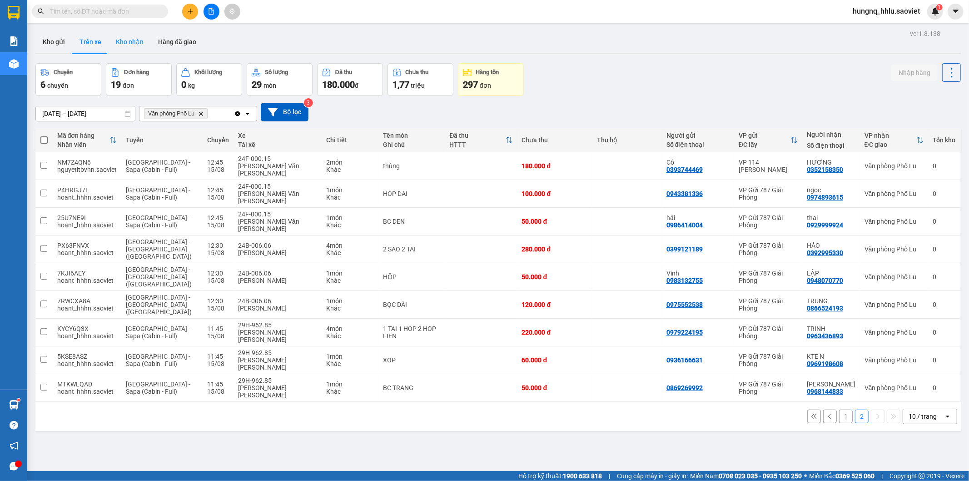
click at [112, 39] on button "Kho nhận" at bounding box center [130, 42] width 42 height 22
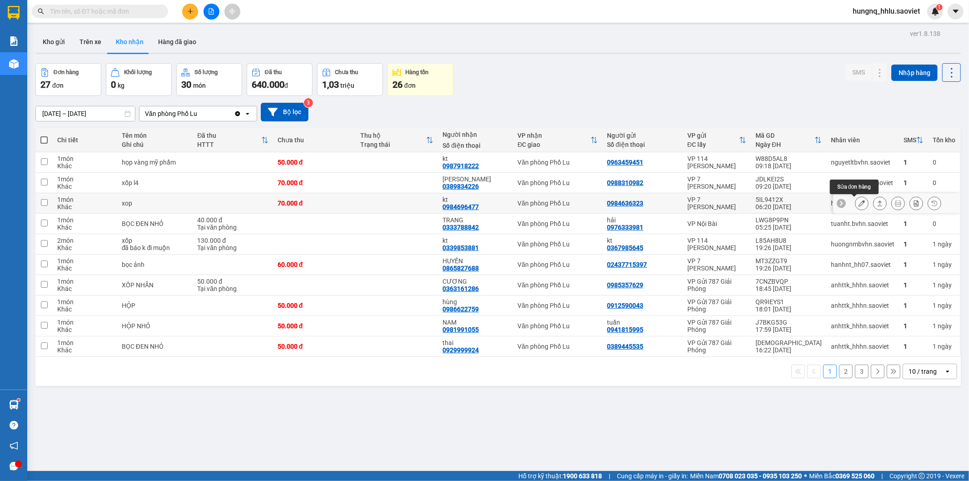
click at [859, 206] on icon at bounding box center [862, 203] width 6 height 6
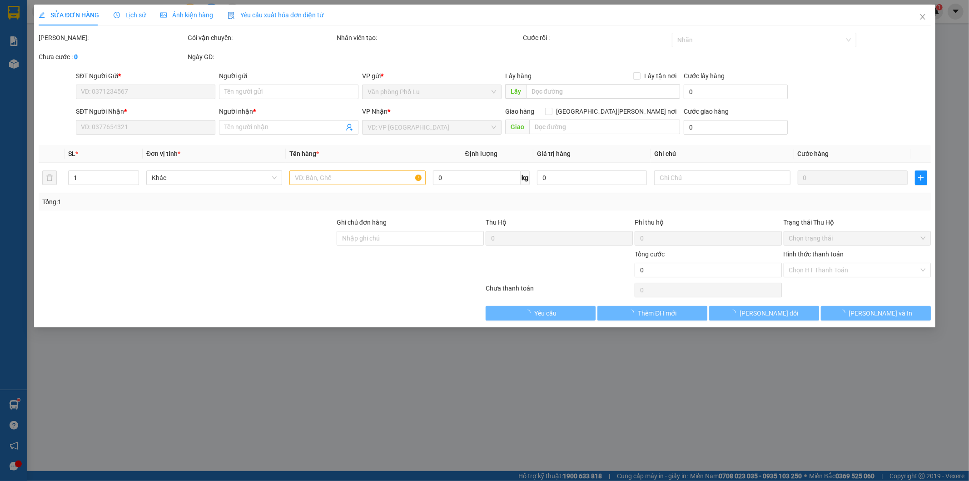
type input "0984636323"
type input "0984696477"
type input "kt"
type input "70.000"
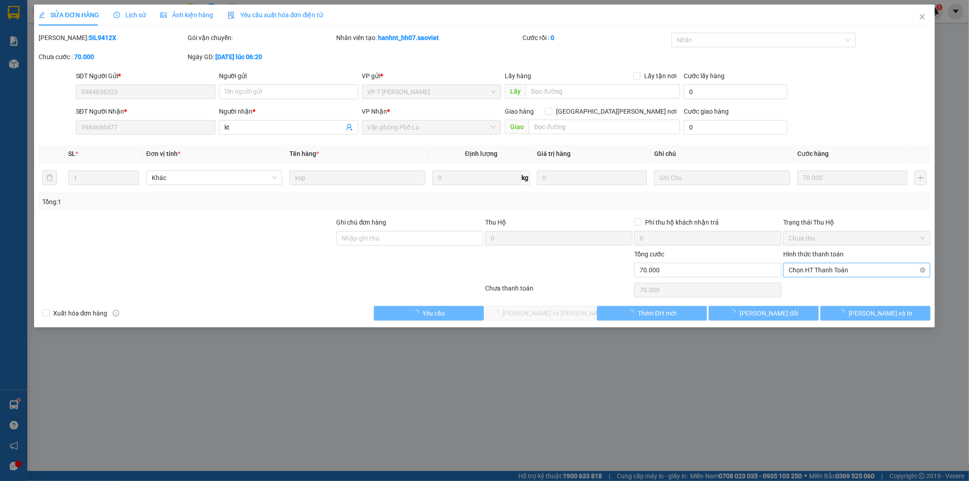
click at [799, 271] on span "Chọn HT Thanh Toán" at bounding box center [857, 270] width 136 height 14
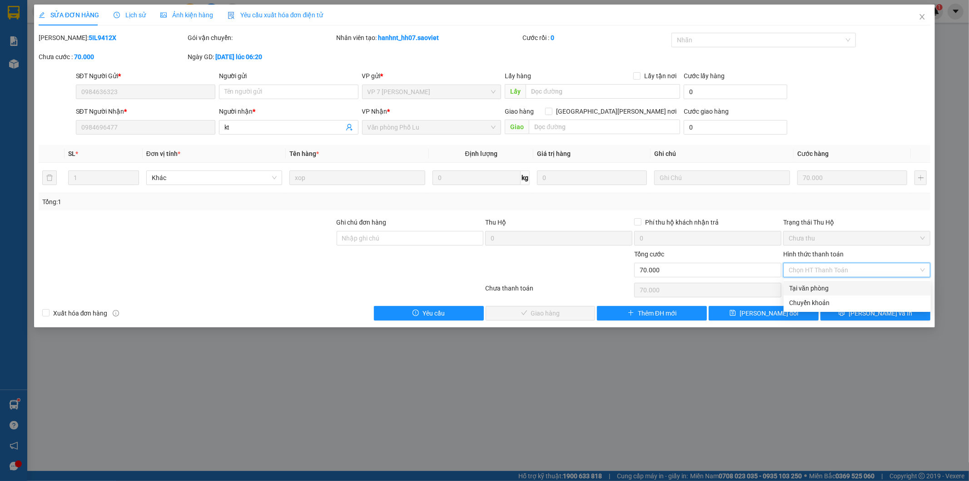
click at [798, 287] on div "Tại văn phòng" at bounding box center [857, 288] width 136 height 10
type input "0"
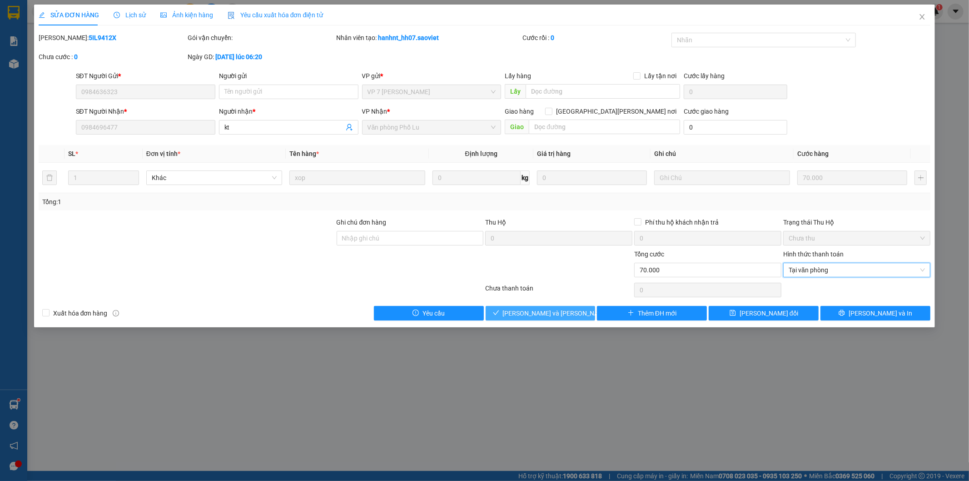
click at [574, 314] on button "[PERSON_NAME] và [PERSON_NAME] hàng" at bounding box center [541, 313] width 110 height 15
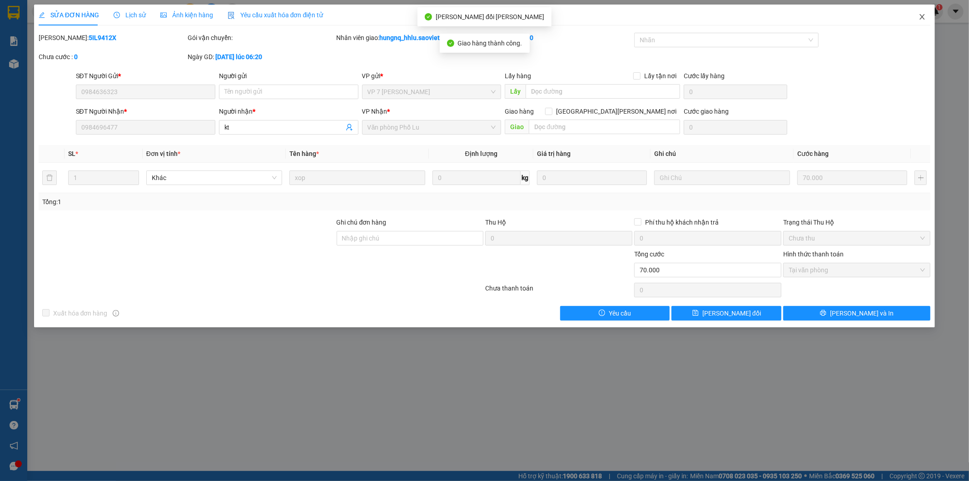
click at [928, 19] on span "Close" at bounding box center [922, 17] width 25 height 25
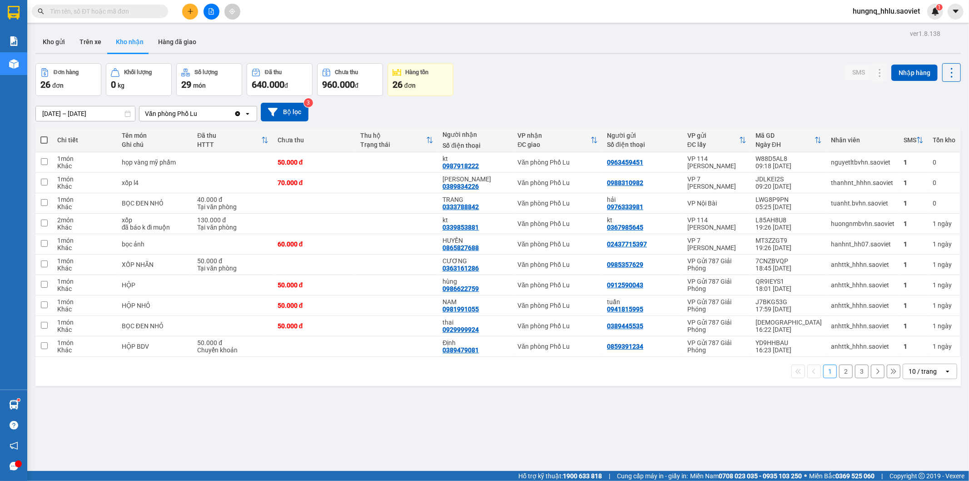
click at [842, 374] on button "2" at bounding box center [846, 371] width 14 height 14
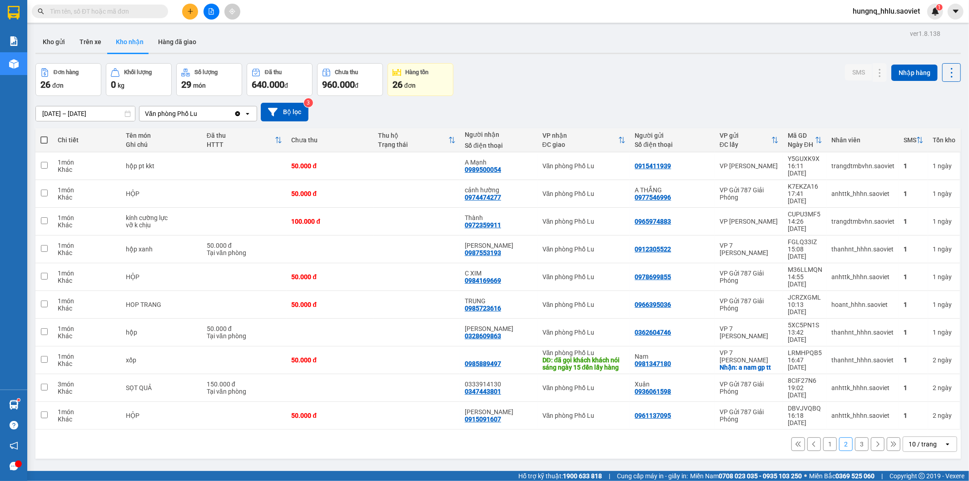
scroll to position [42, 0]
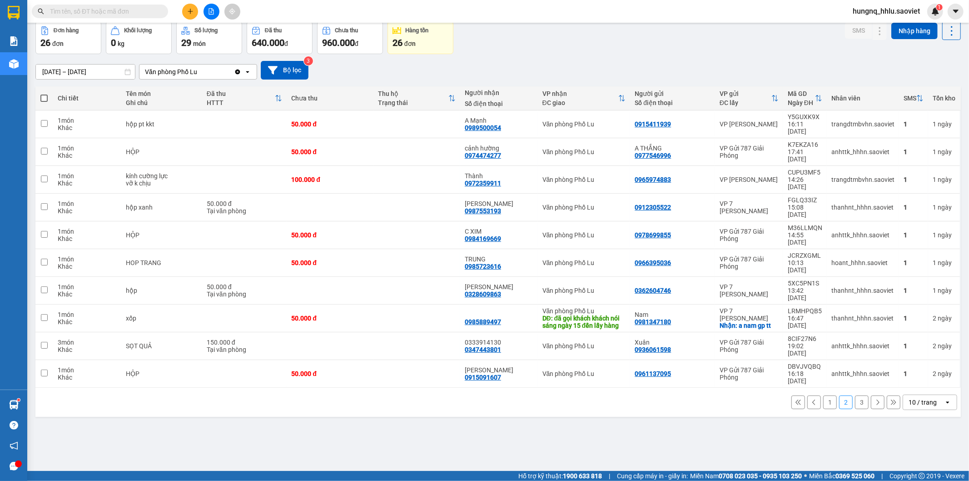
click at [855, 395] on button "3" at bounding box center [862, 402] width 14 height 14
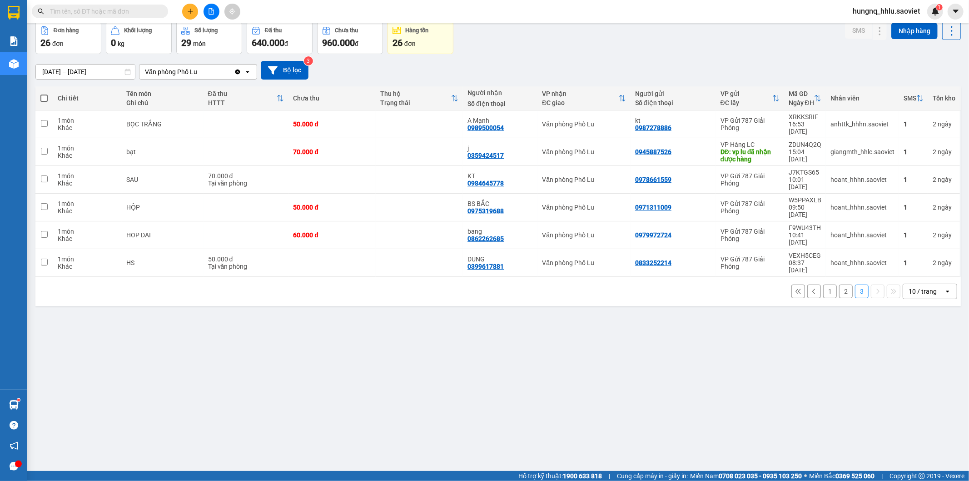
click at [839, 284] on button "2" at bounding box center [846, 291] width 14 height 14
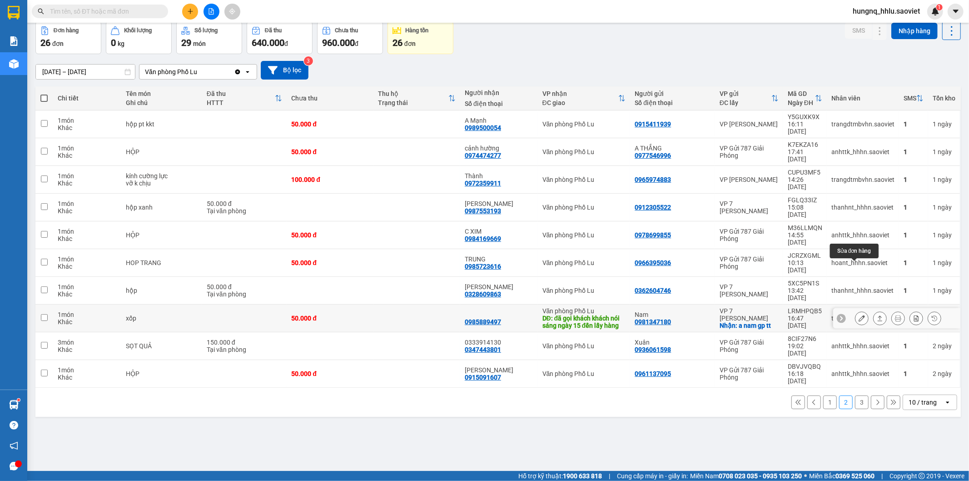
click at [856, 310] on button at bounding box center [862, 318] width 13 height 16
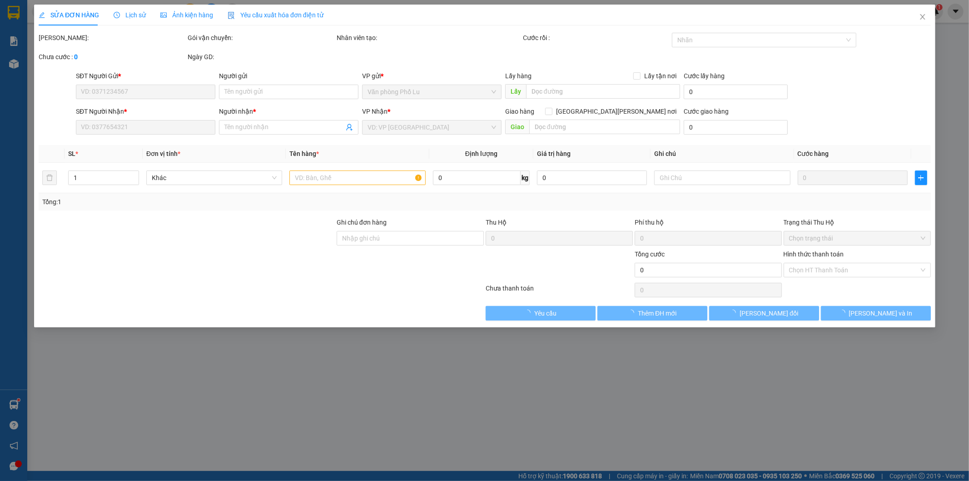
type input "0981347180"
type input "Nam"
checkbox input "true"
type input "a nam gp tt"
type input "0985889497"
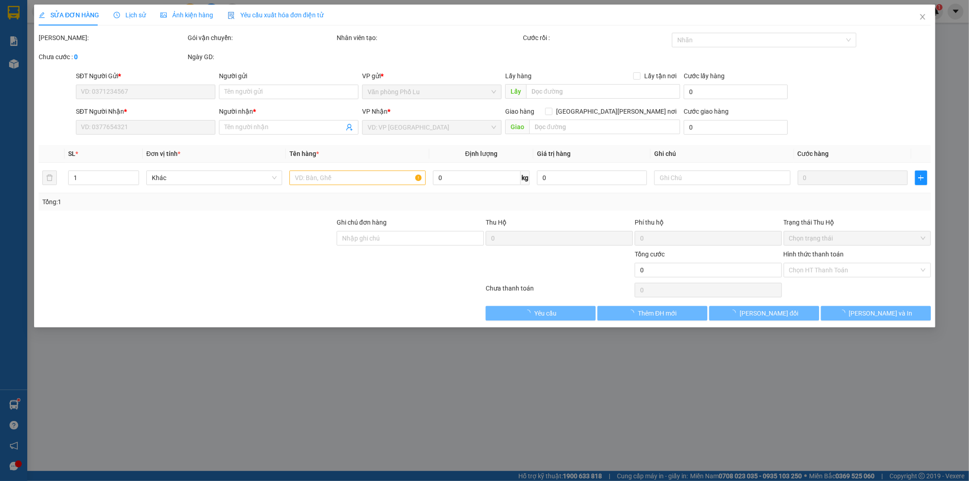
type input "đã gọi khách khách nói sáng ngày 15 đến lấy hàng"
type input "50.000"
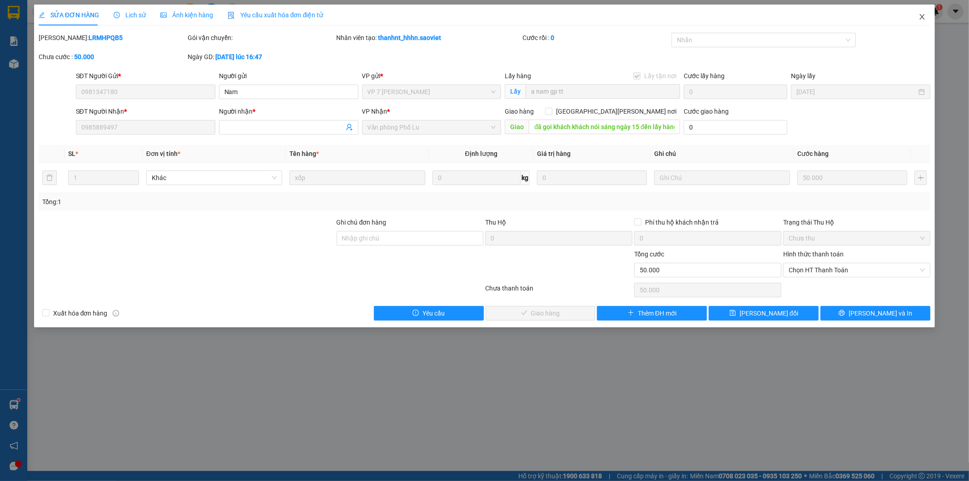
click at [926, 17] on icon "close" at bounding box center [922, 16] width 7 height 7
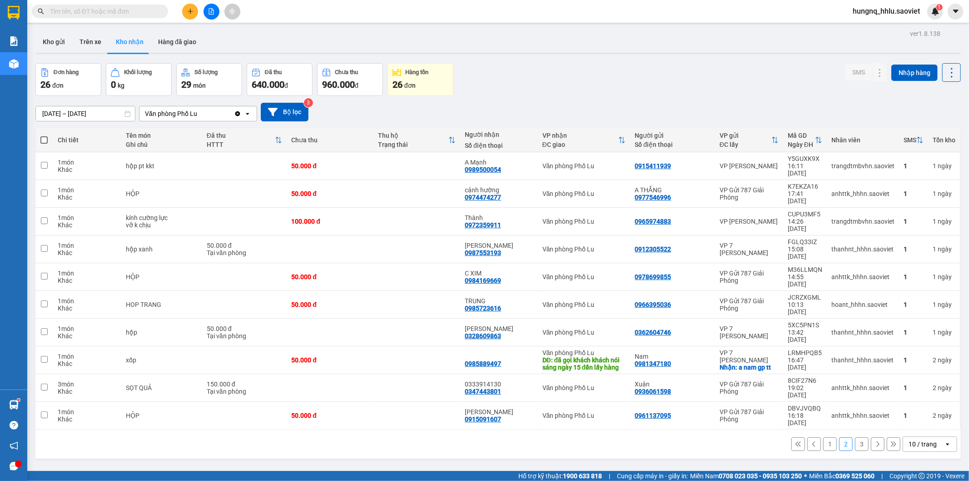
click at [856, 437] on button "3" at bounding box center [862, 444] width 14 height 14
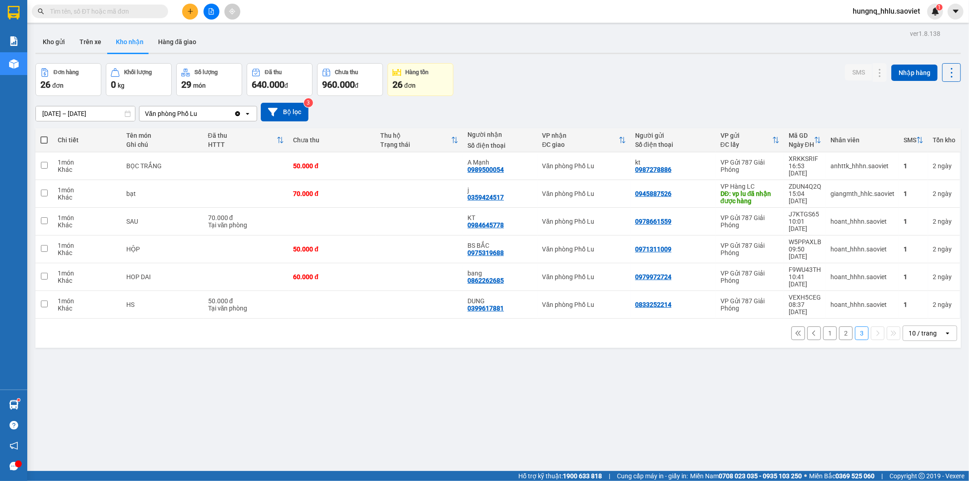
drag, startPoint x: 50, startPoint y: 38, endPoint x: 56, endPoint y: 55, distance: 17.7
click at [51, 38] on button "Kho gửi" at bounding box center [53, 42] width 37 height 22
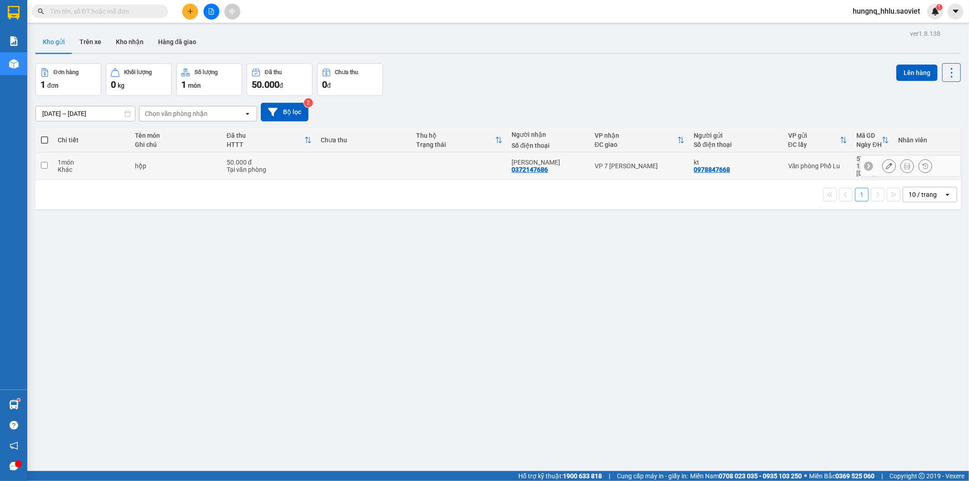
click at [49, 164] on td at bounding box center [44, 166] width 18 height 28
checkbox input "true"
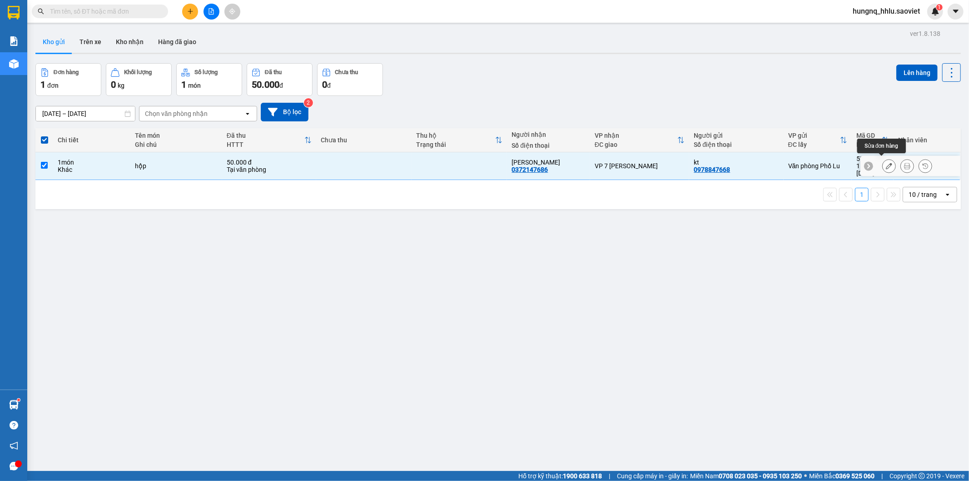
click at [886, 163] on icon at bounding box center [889, 166] width 6 height 6
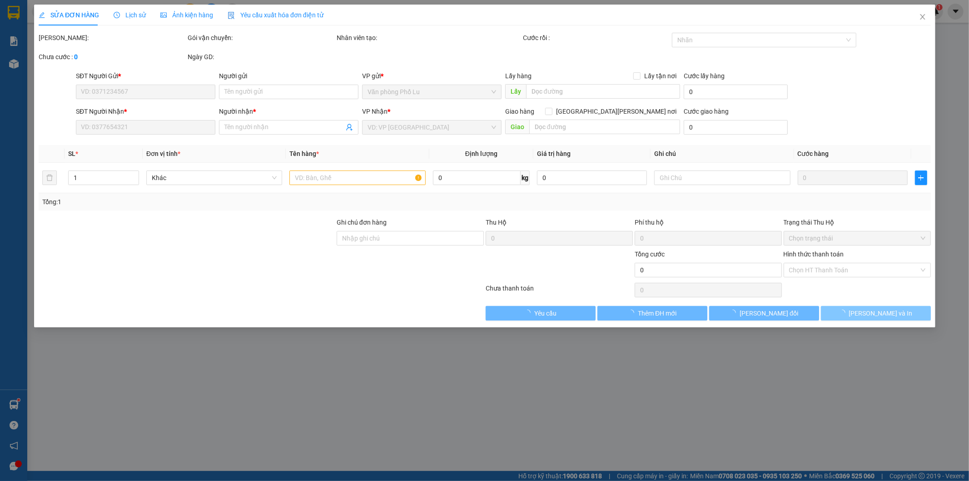
type input "0978847668"
type input "kt"
type input "0372147686"
type input "[PERSON_NAME]"
type input "50.000"
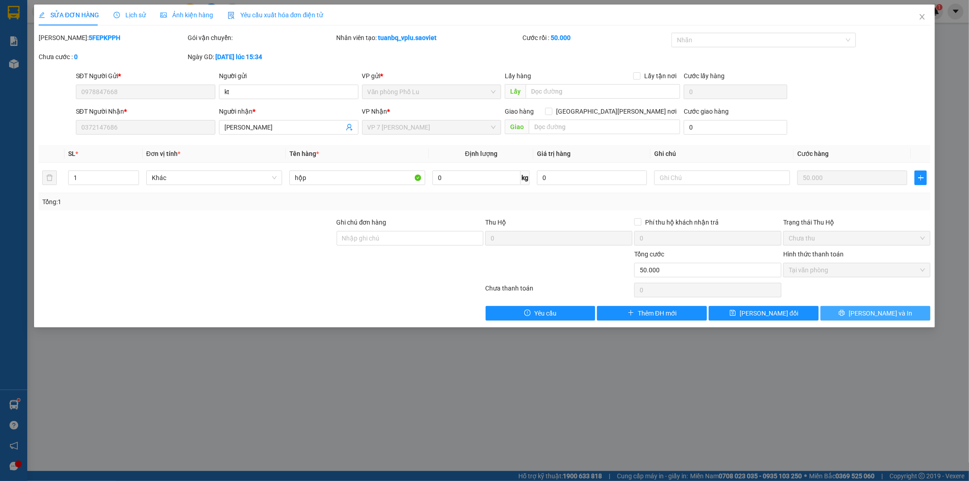
click at [848, 310] on button "[PERSON_NAME] và In" at bounding box center [876, 313] width 110 height 15
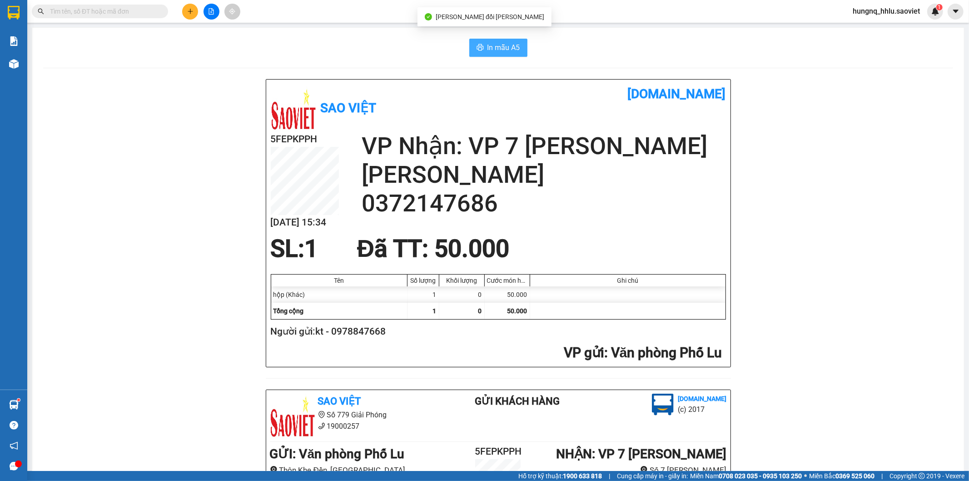
click at [501, 42] on span "In mẫu A5" at bounding box center [504, 47] width 33 height 11
click at [149, 11] on input "text" at bounding box center [103, 11] width 107 height 10
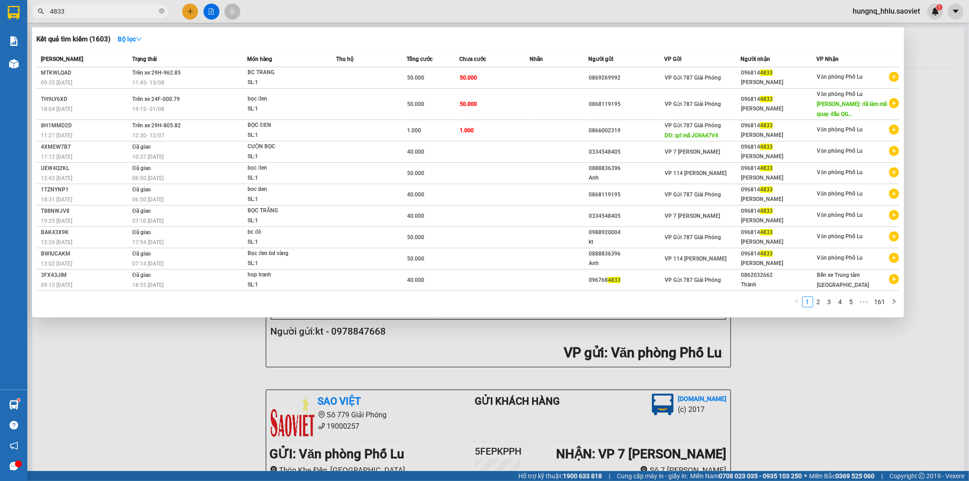
click at [839, 362] on div at bounding box center [484, 240] width 969 height 481
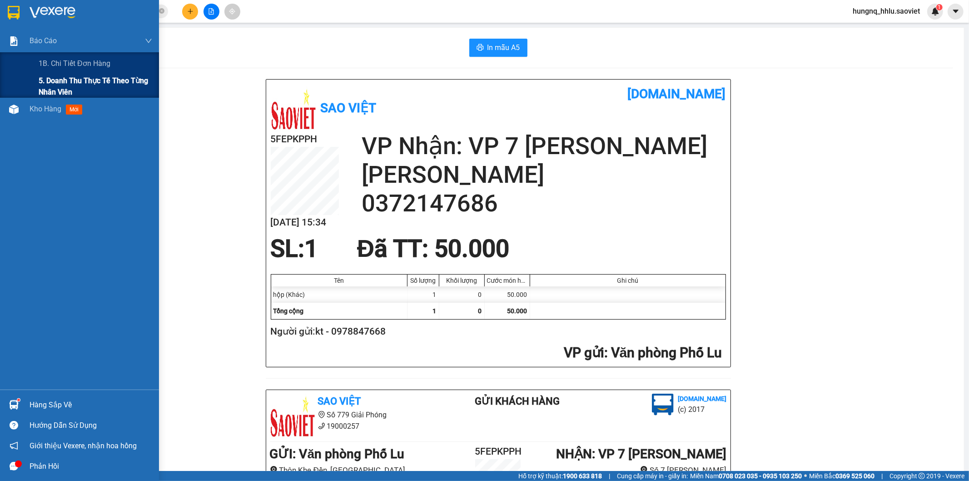
click at [51, 88] on span "5. Doanh thu thực tế theo từng nhân viên" at bounding box center [96, 86] width 114 height 23
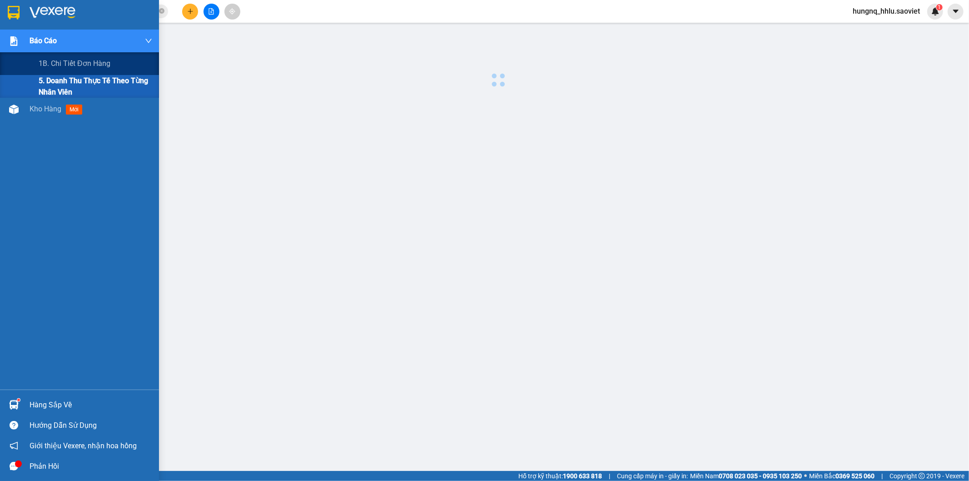
click at [53, 90] on span "5. Doanh thu thực tế theo từng nhân viên" at bounding box center [96, 86] width 114 height 23
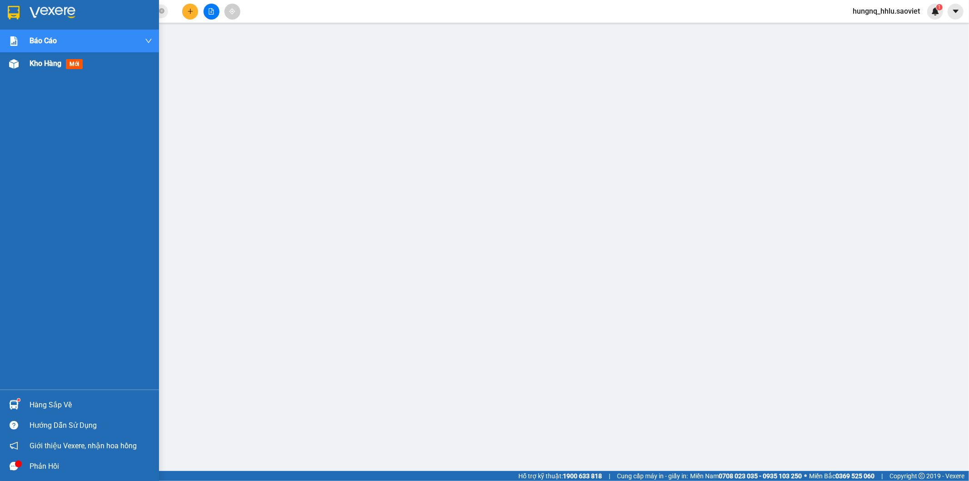
click at [56, 68] on span "Kho hàng" at bounding box center [46, 63] width 32 height 9
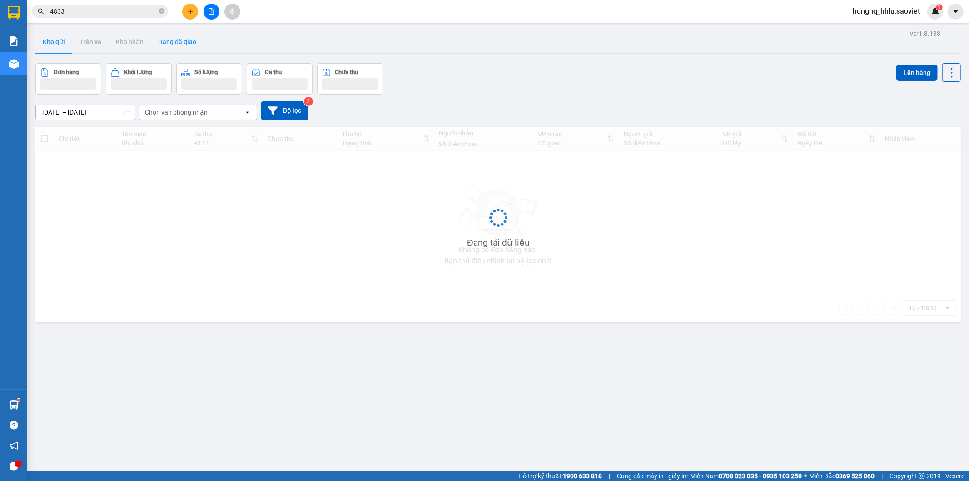
click at [160, 48] on button "Hàng đã giao" at bounding box center [177, 42] width 53 height 22
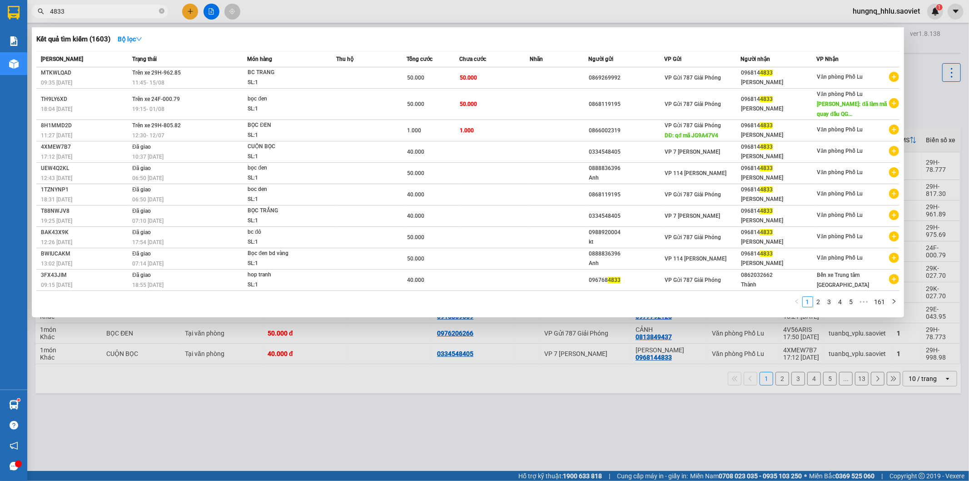
drag, startPoint x: 65, startPoint y: 8, endPoint x: 0, endPoint y: 23, distance: 67.1
click at [0, 12] on section "Kết quả tìm kiếm ( 1603 ) Bộ lọc Mã ĐH Trạng thái Món hàng Thu hộ Tổng cước Chư…" at bounding box center [484, 240] width 969 height 481
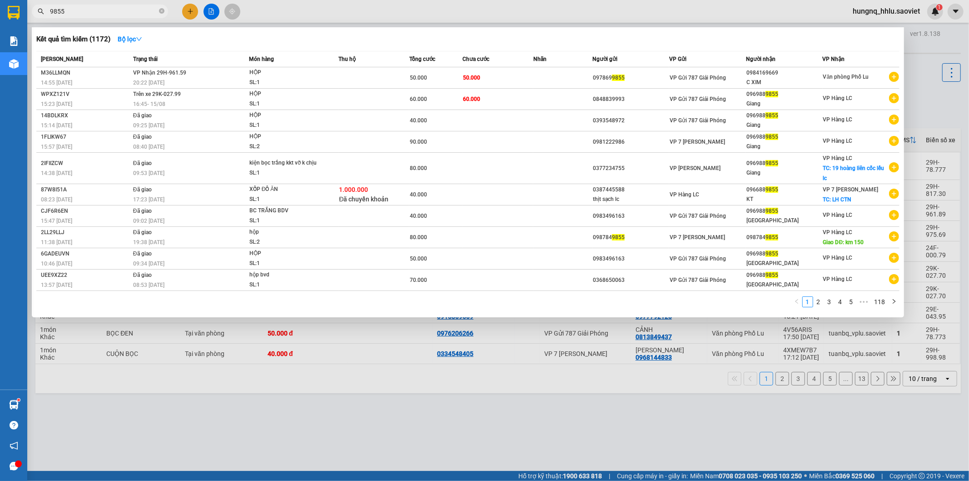
type input "9855"
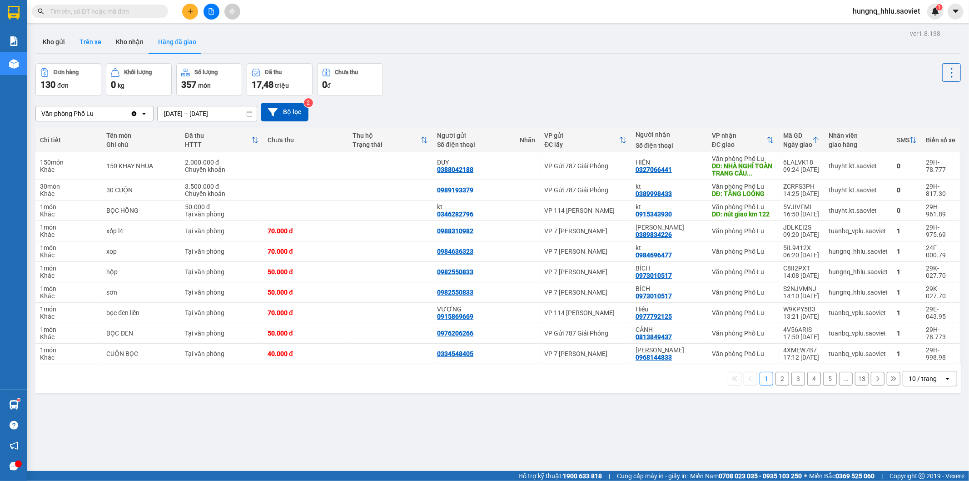
click at [97, 49] on button "Trên xe" at bounding box center [90, 42] width 36 height 22
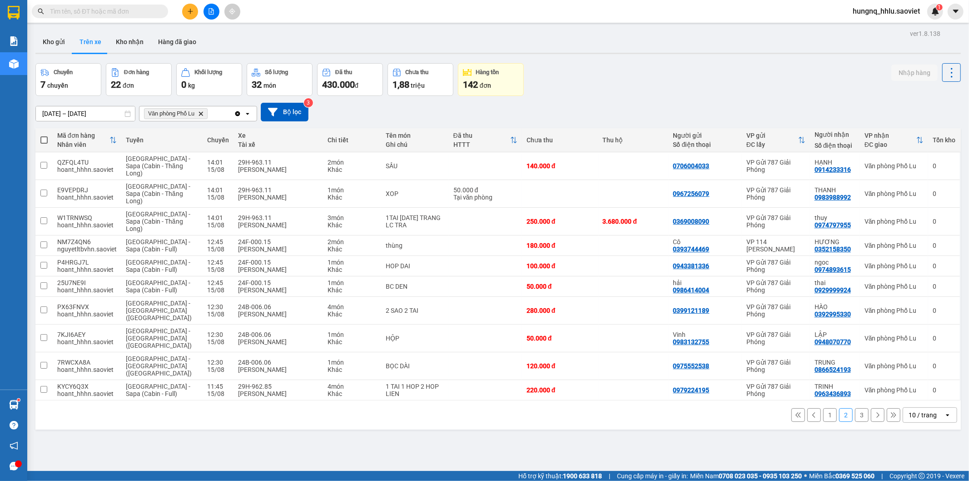
click at [857, 408] on button "3" at bounding box center [862, 415] width 14 height 14
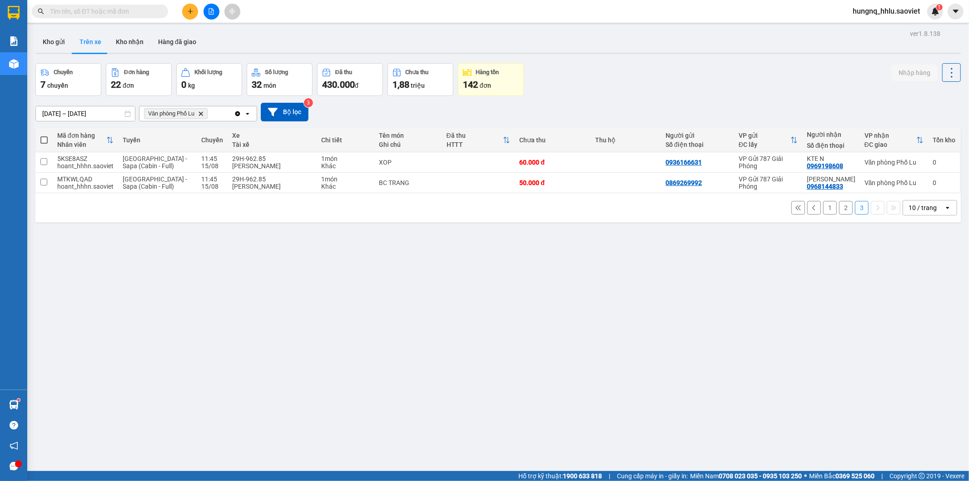
click at [842, 210] on button "2" at bounding box center [846, 208] width 14 height 14
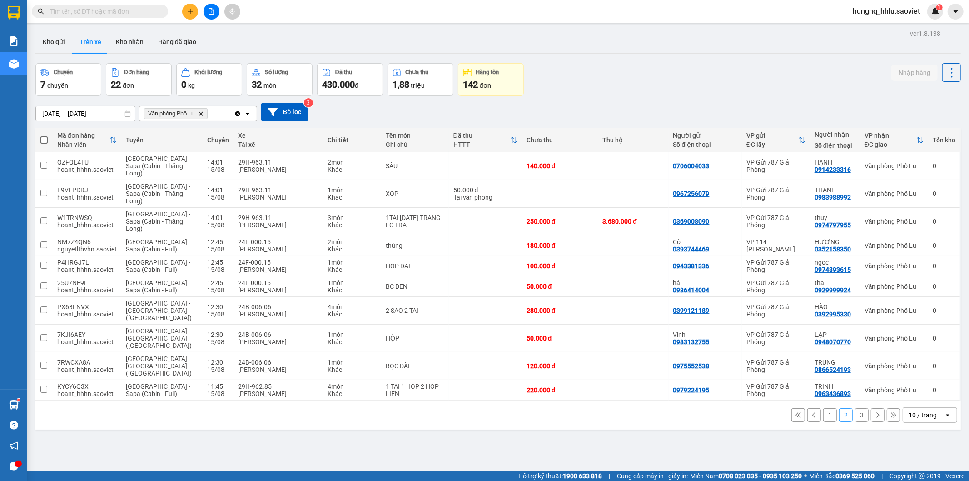
click at [855, 408] on button "3" at bounding box center [862, 415] width 14 height 14
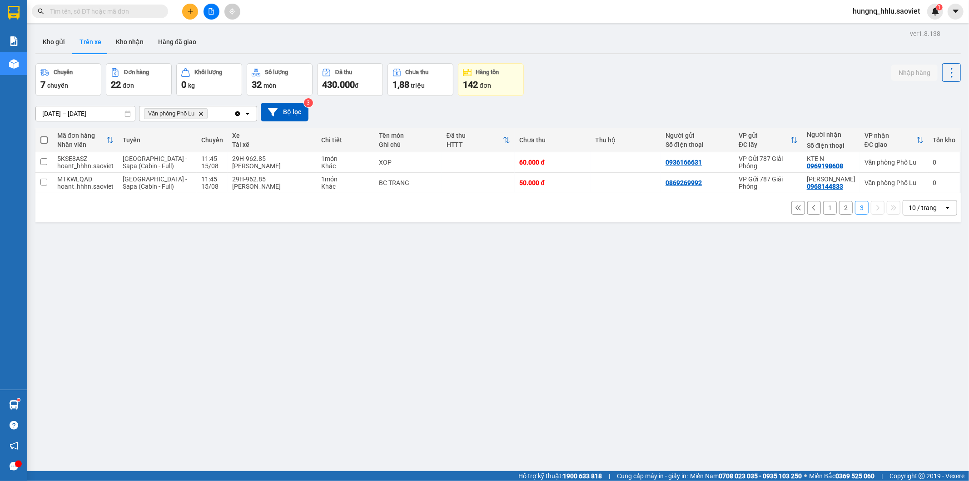
click at [858, 211] on button "3" at bounding box center [862, 208] width 14 height 14
click at [839, 212] on button "2" at bounding box center [846, 208] width 14 height 14
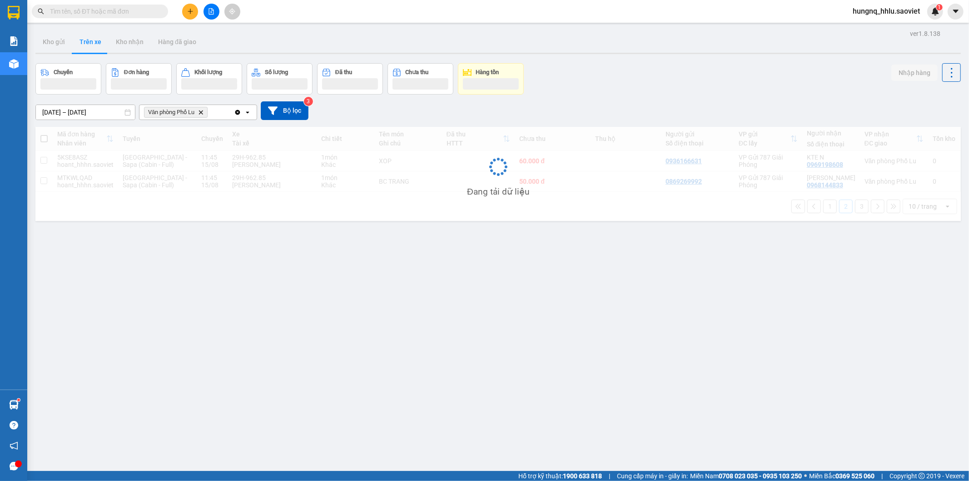
click at [833, 212] on div "Đang tải dữ liệu" at bounding box center [498, 174] width 926 height 94
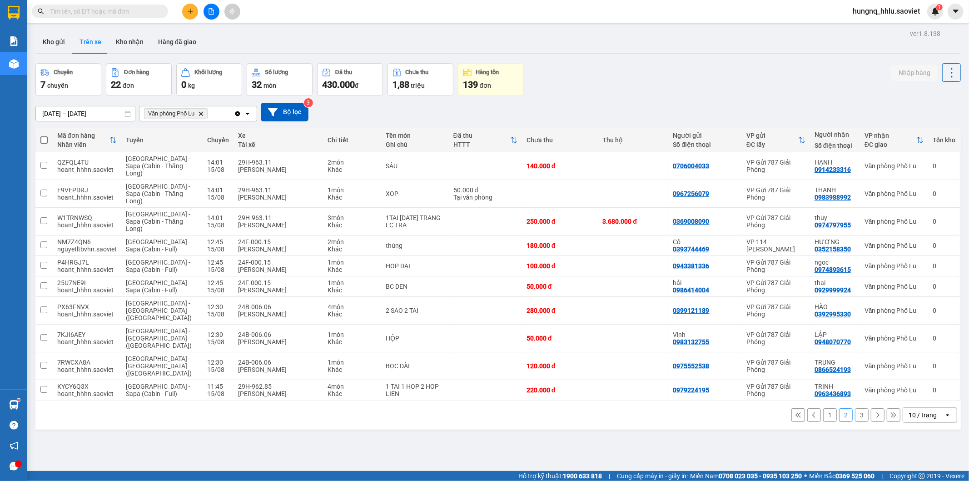
click at [856, 408] on button "3" at bounding box center [862, 415] width 14 height 14
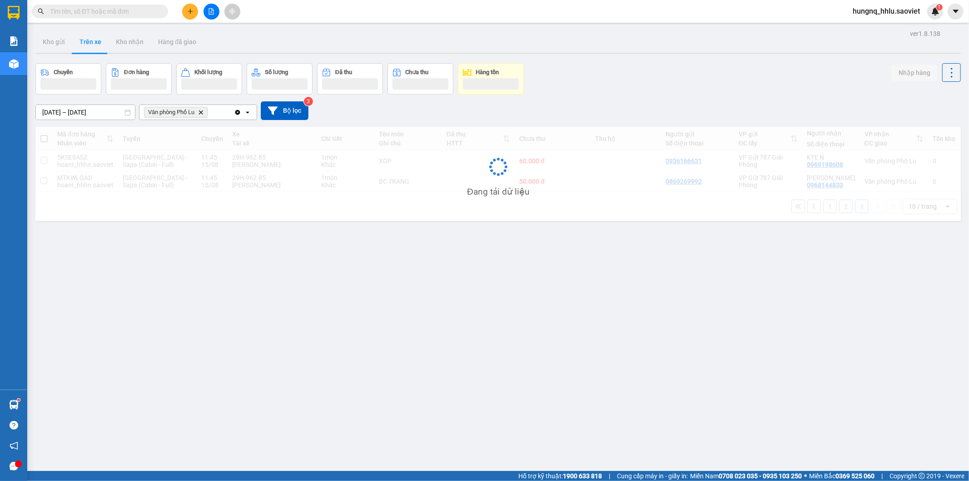
click at [859, 389] on div "ver 1.8.138 Kho gửi Trên xe Kho nhận Hàng đã giao Chuyến Đơn hàng Khối lượng Số…" at bounding box center [498, 267] width 933 height 481
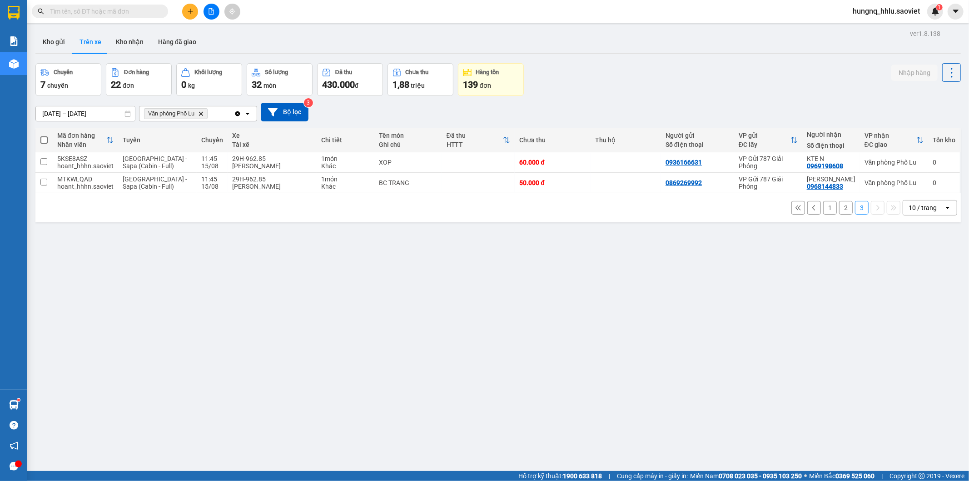
click at [839, 211] on button "2" at bounding box center [846, 208] width 14 height 14
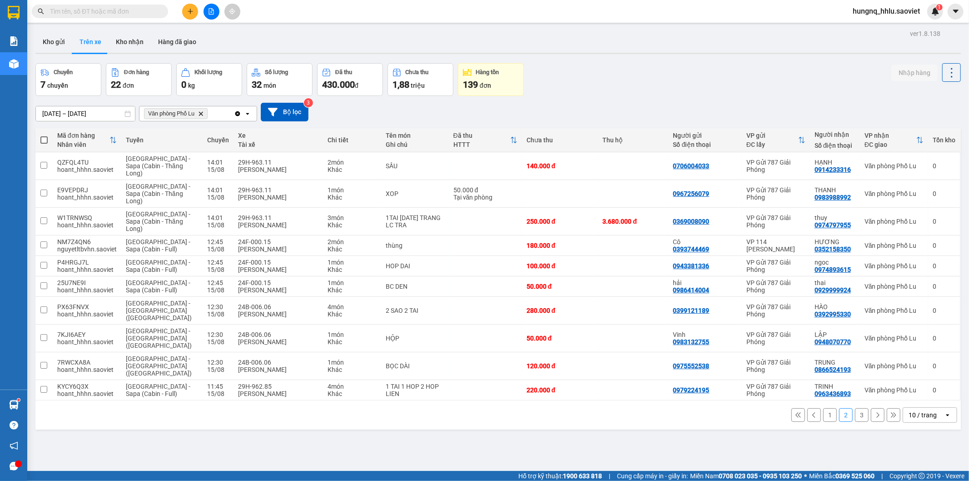
click at [856, 408] on button "3" at bounding box center [862, 415] width 14 height 14
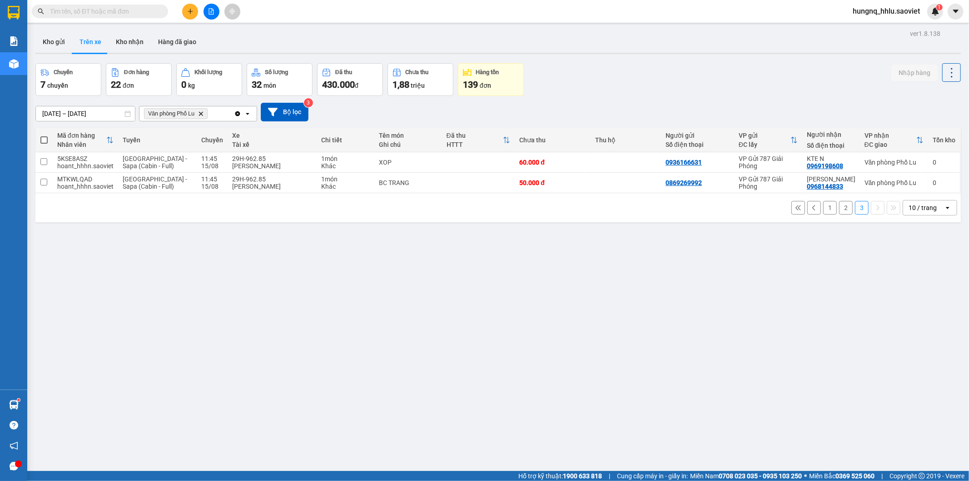
click at [839, 212] on button "2" at bounding box center [846, 208] width 14 height 14
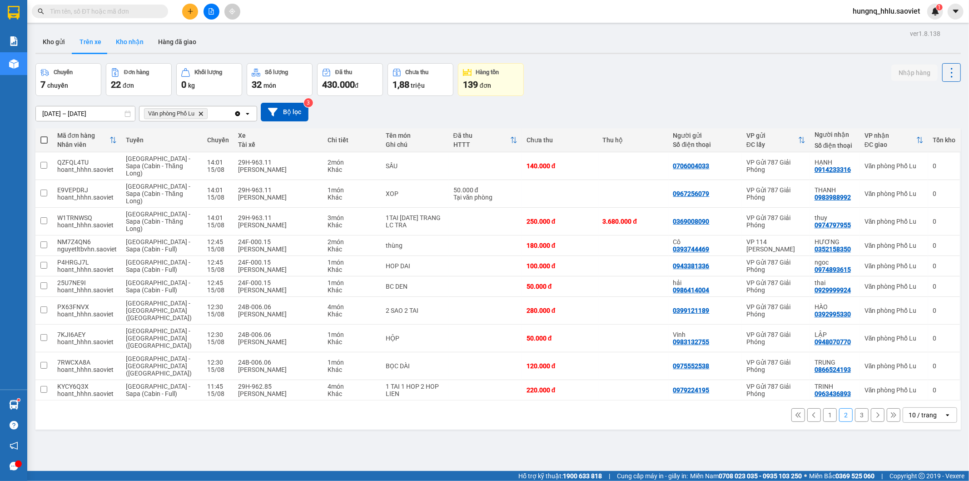
click at [120, 39] on button "Kho nhận" at bounding box center [130, 42] width 42 height 22
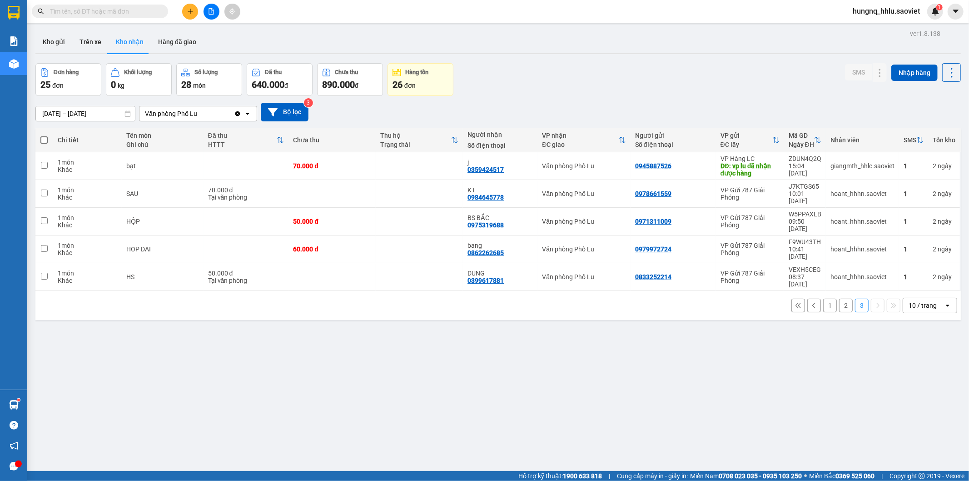
click at [823, 299] on button "1" at bounding box center [830, 306] width 14 height 14
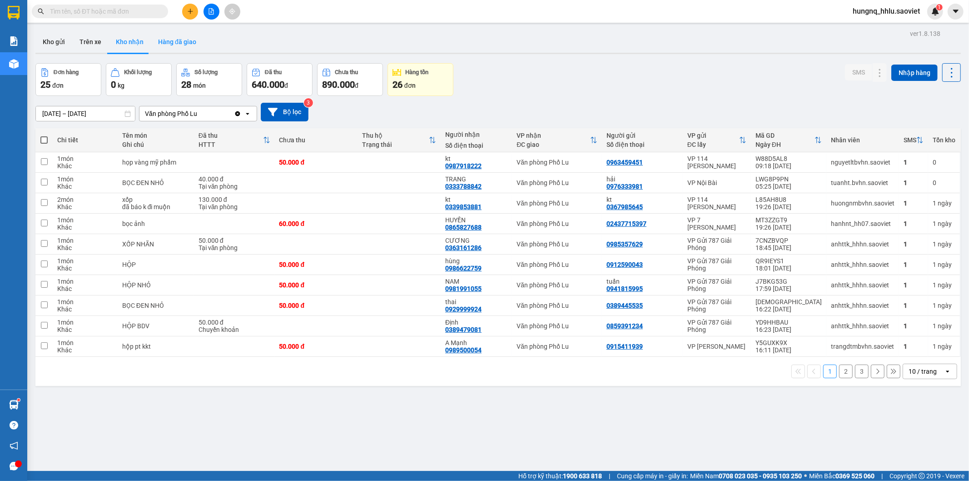
click at [173, 40] on button "Hàng đã giao" at bounding box center [177, 42] width 53 height 22
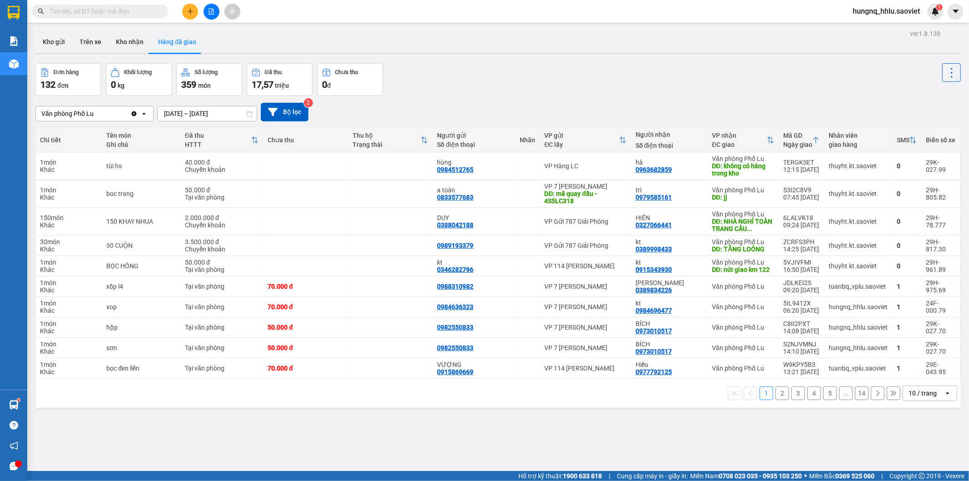
click at [776, 396] on button "2" at bounding box center [783, 393] width 14 height 14
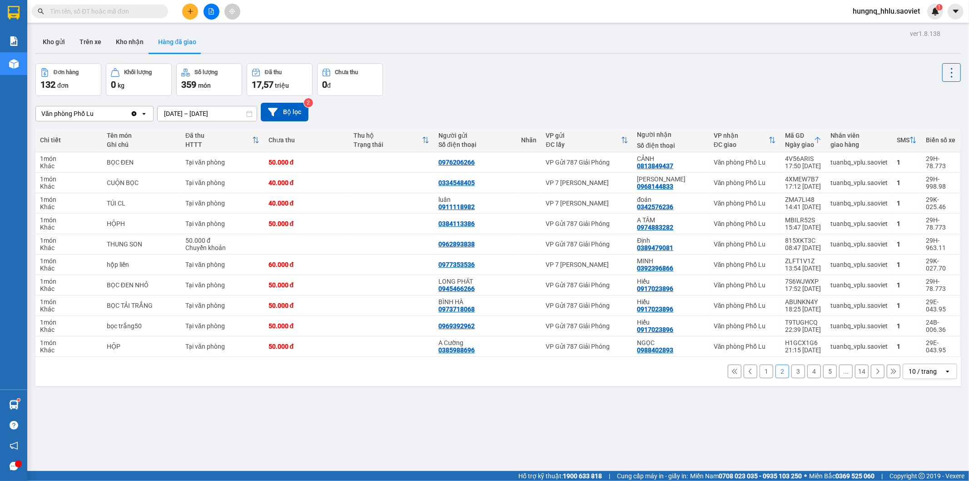
click at [792, 374] on button "3" at bounding box center [799, 371] width 14 height 14
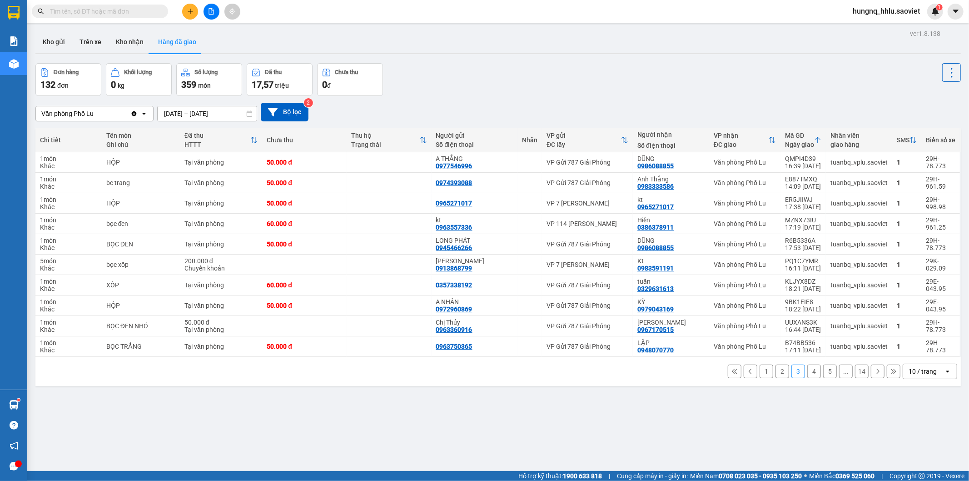
click at [808, 375] on button "4" at bounding box center [815, 371] width 14 height 14
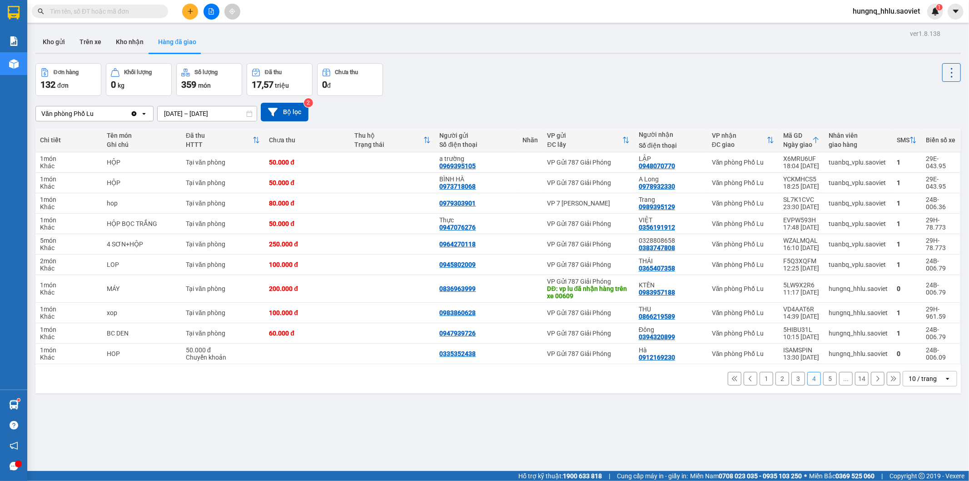
click at [760, 380] on button "1" at bounding box center [767, 379] width 14 height 14
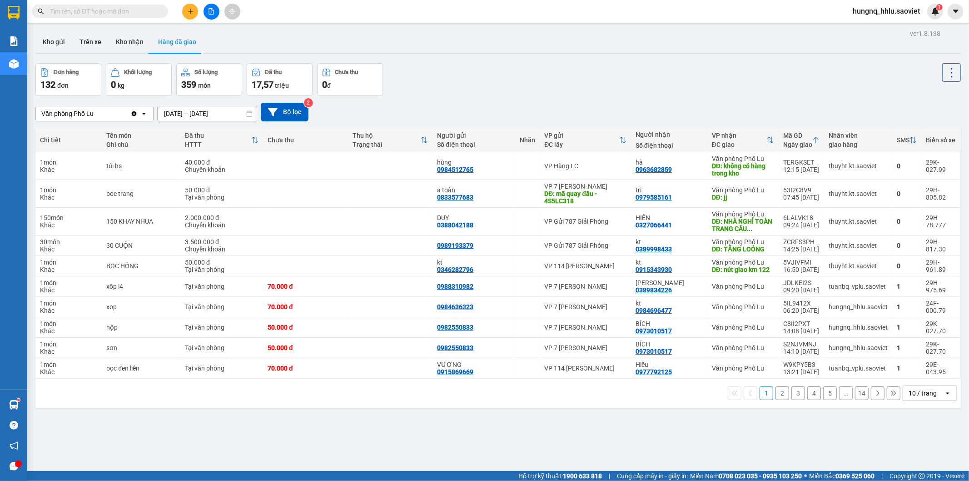
click at [778, 398] on button "2" at bounding box center [783, 393] width 14 height 14
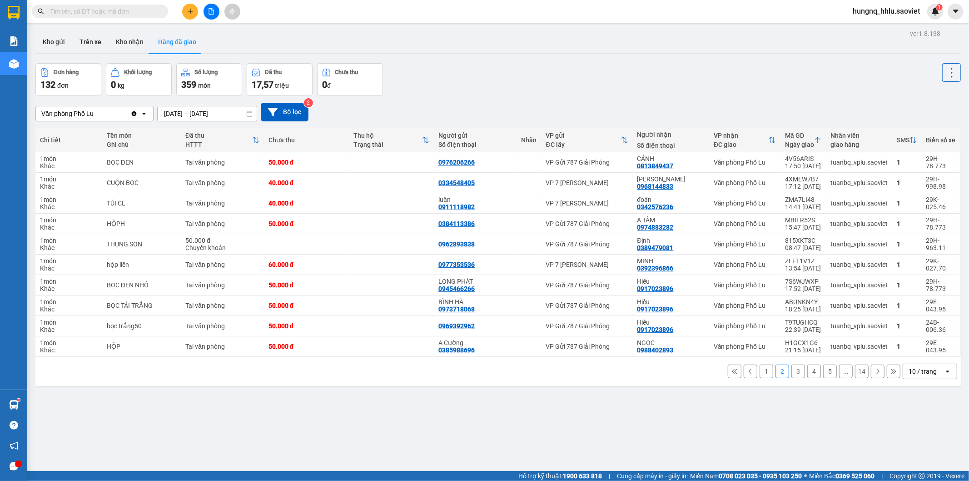
click at [792, 374] on button "3" at bounding box center [799, 371] width 14 height 14
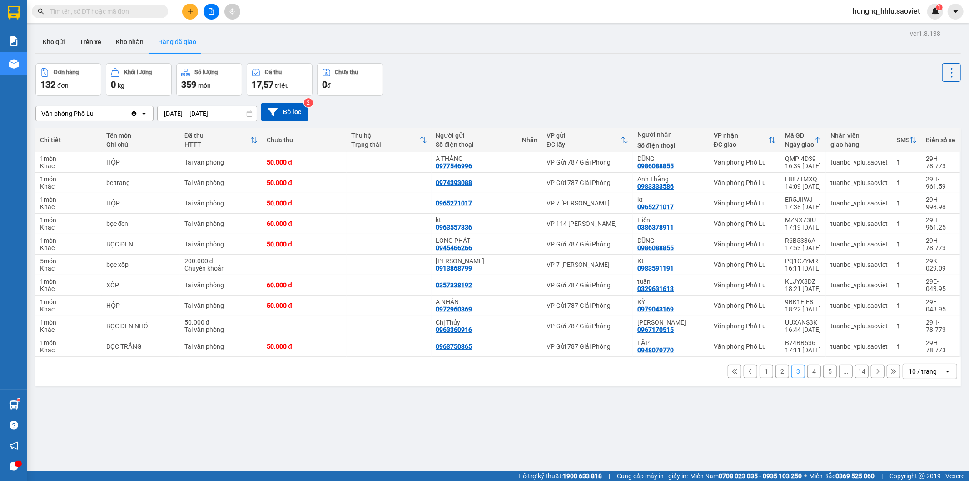
click at [808, 374] on button "4" at bounding box center [815, 371] width 14 height 14
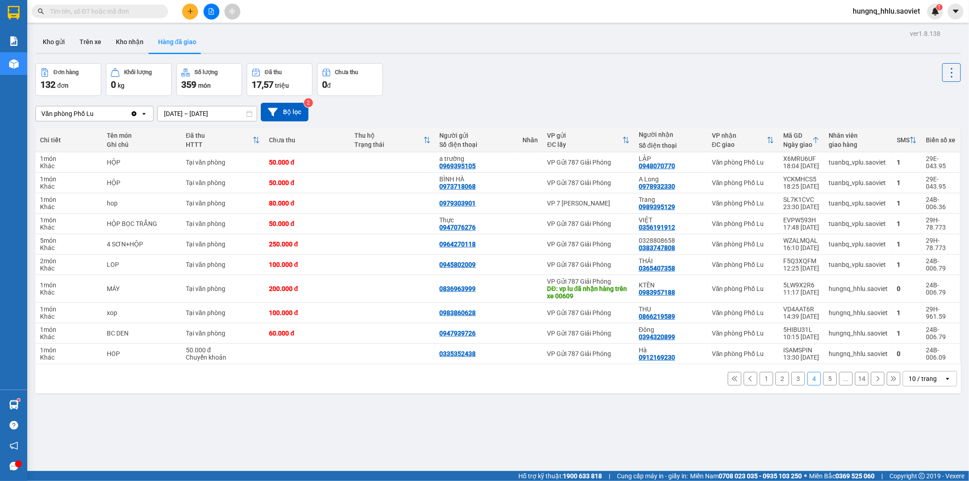
click at [823, 381] on button "5" at bounding box center [830, 379] width 14 height 14
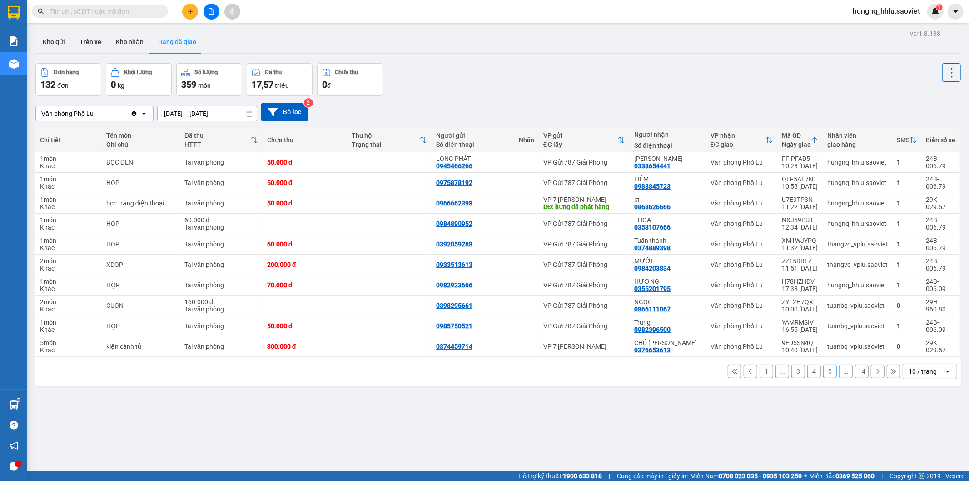
click at [875, 376] on button at bounding box center [878, 371] width 14 height 14
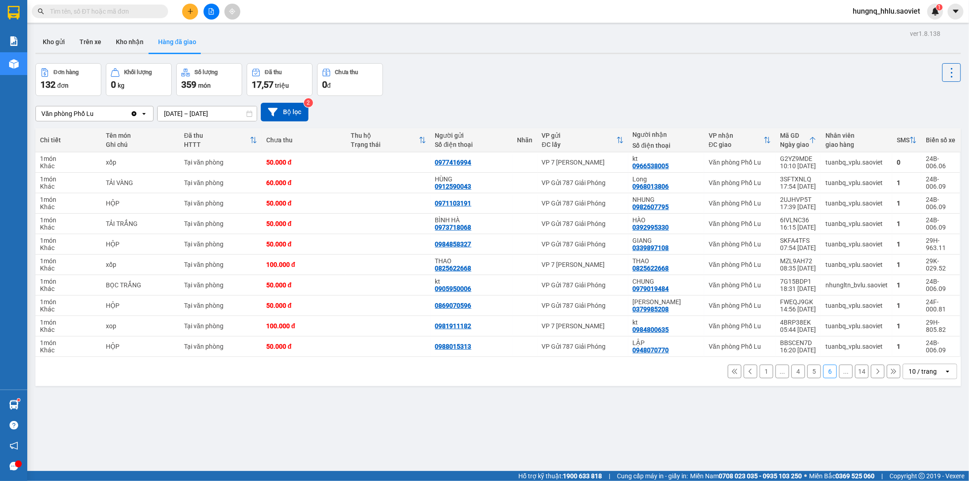
click at [873, 376] on button at bounding box center [878, 371] width 14 height 14
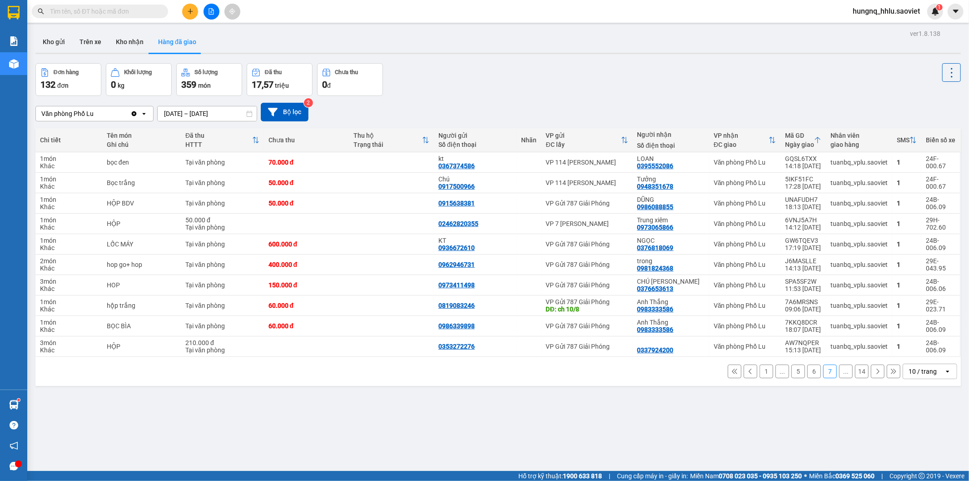
click at [873, 376] on button at bounding box center [878, 371] width 14 height 14
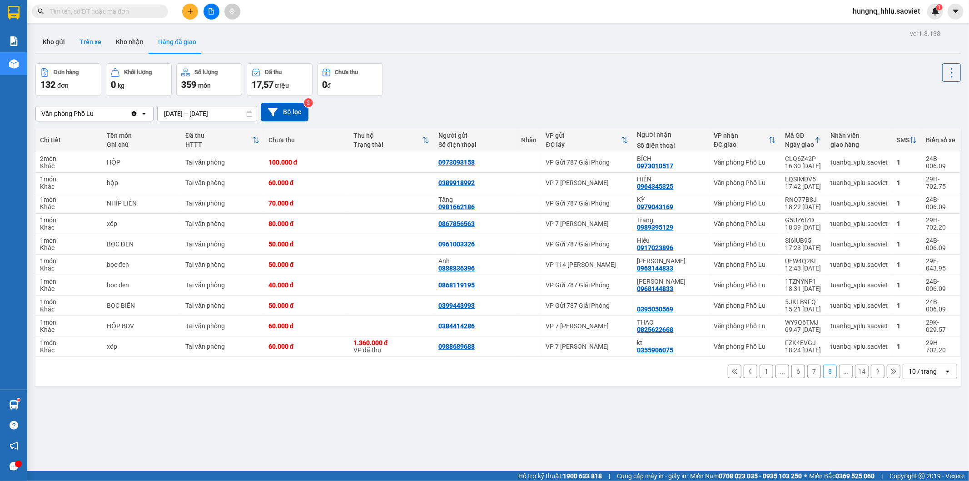
click at [103, 40] on button "Trên xe" at bounding box center [90, 42] width 36 height 22
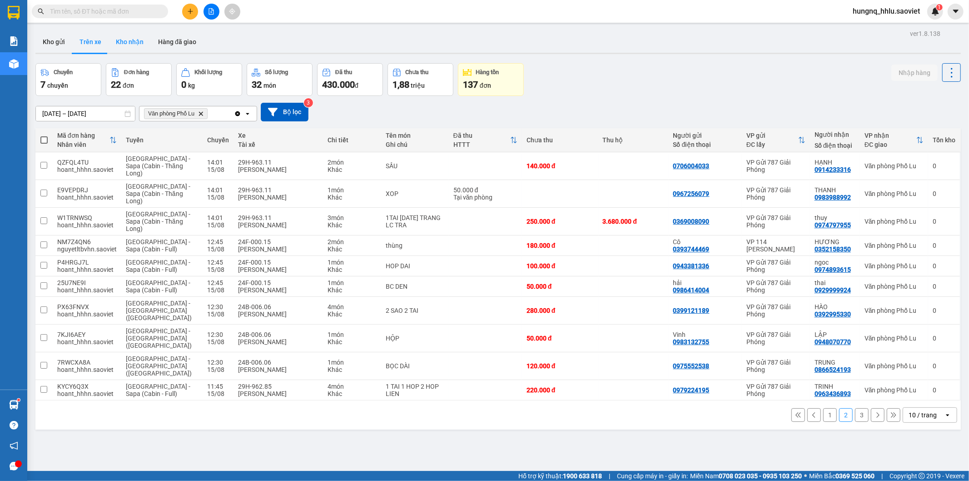
click at [121, 41] on button "Kho nhận" at bounding box center [130, 42] width 42 height 22
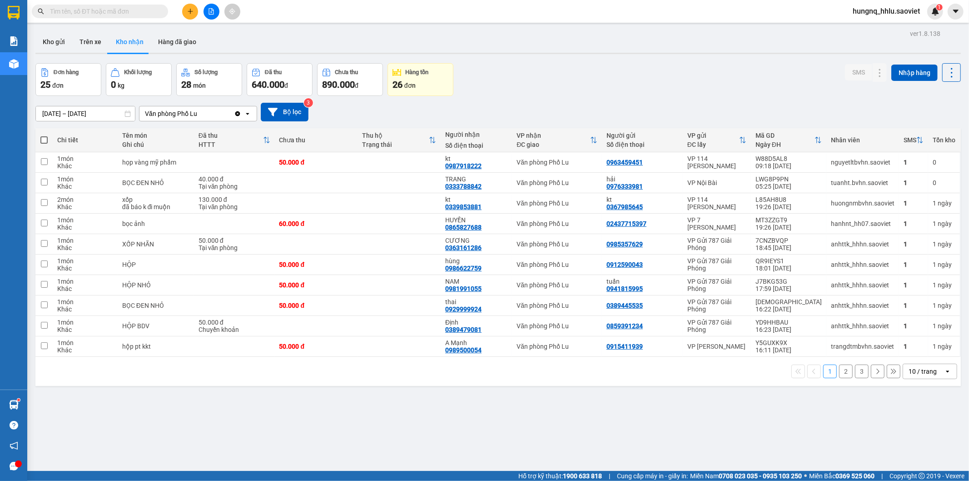
click at [839, 374] on button "2" at bounding box center [846, 371] width 14 height 14
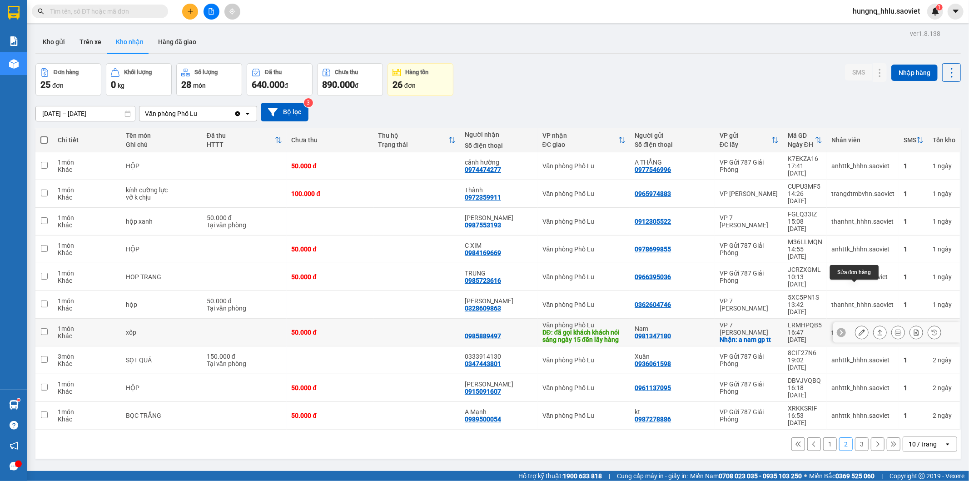
click at [856, 324] on button at bounding box center [862, 332] width 13 height 16
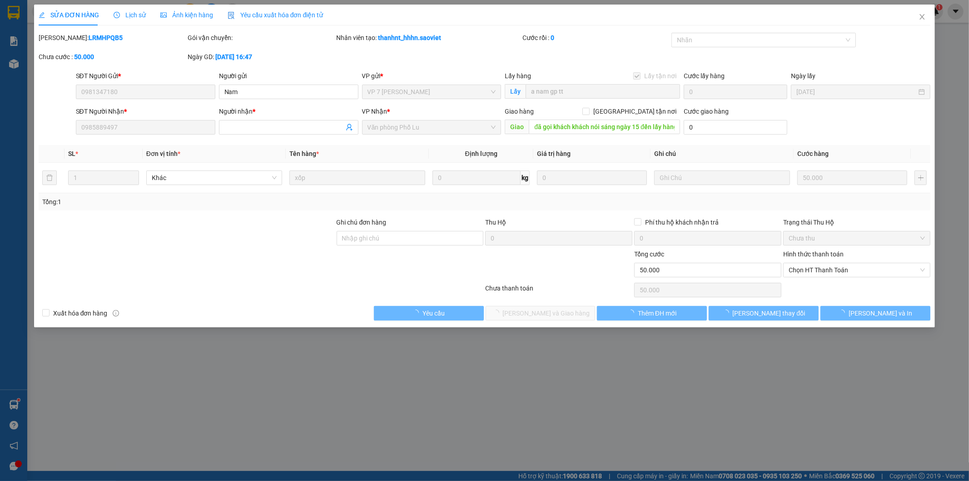
type input "0981347180"
type input "Nam"
checkbox input "true"
type input "a nam gp tt"
type input "0985889497"
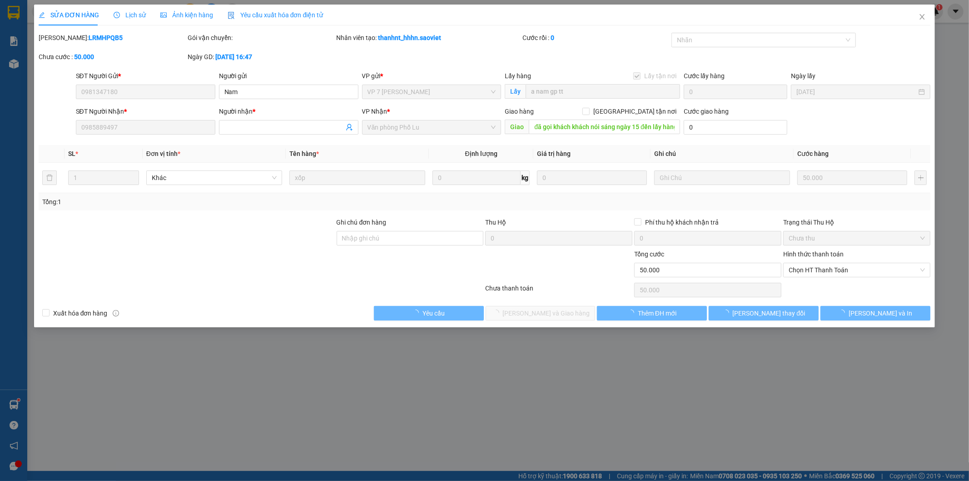
type input "đã gọi khách khách nói sáng ngày 15 đến lấy hàng"
type input "50.000"
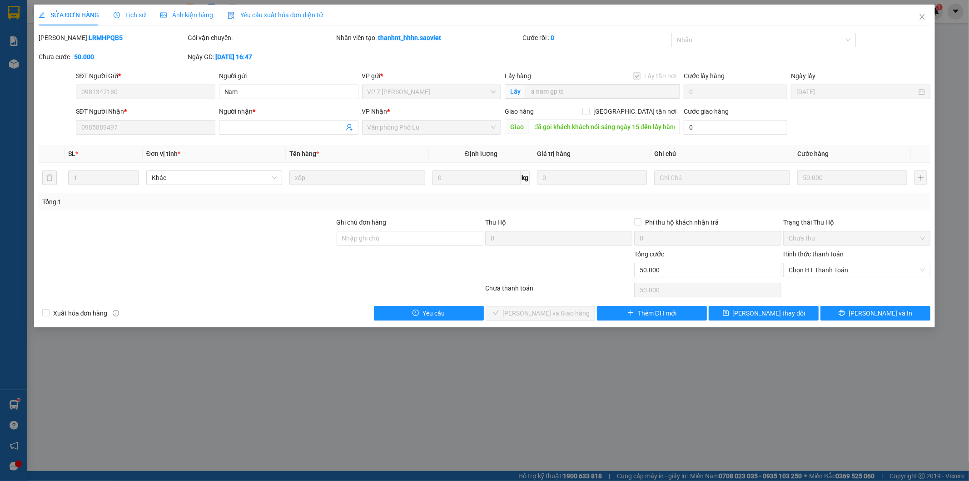
click at [135, 15] on span "Lịch sử" at bounding box center [130, 14] width 32 height 7
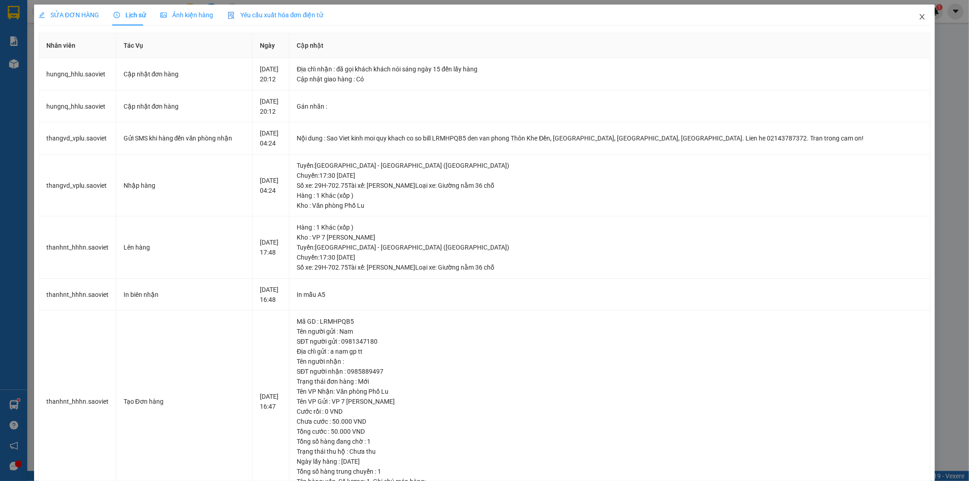
click at [920, 20] on span "Close" at bounding box center [922, 17] width 25 height 25
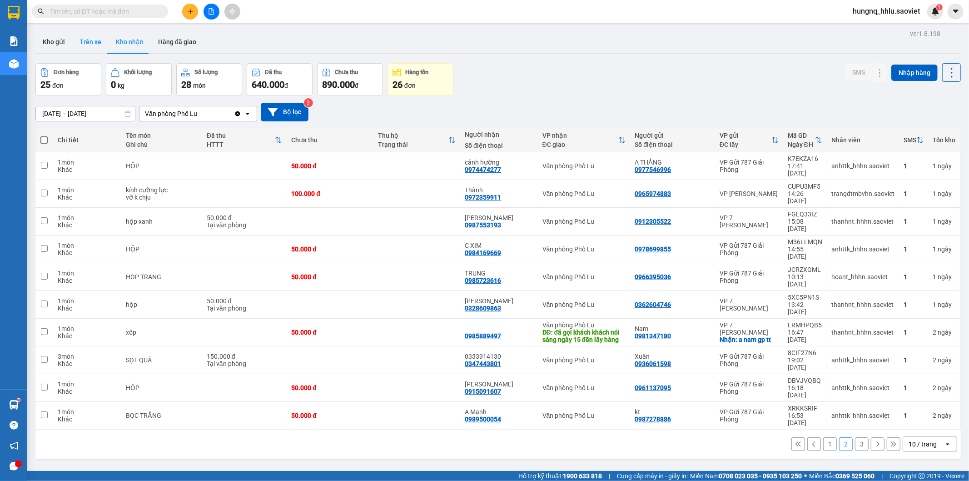
click at [86, 46] on button "Trên xe" at bounding box center [90, 42] width 36 height 22
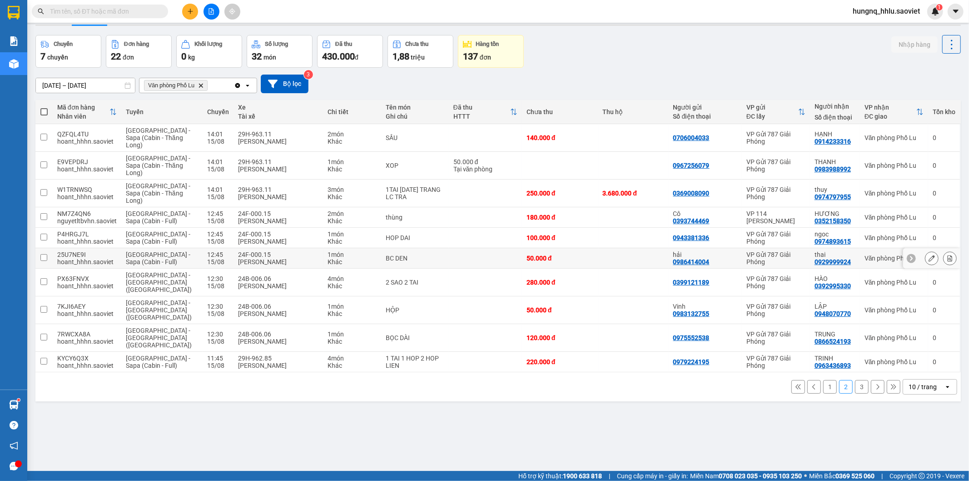
scroll to position [42, 0]
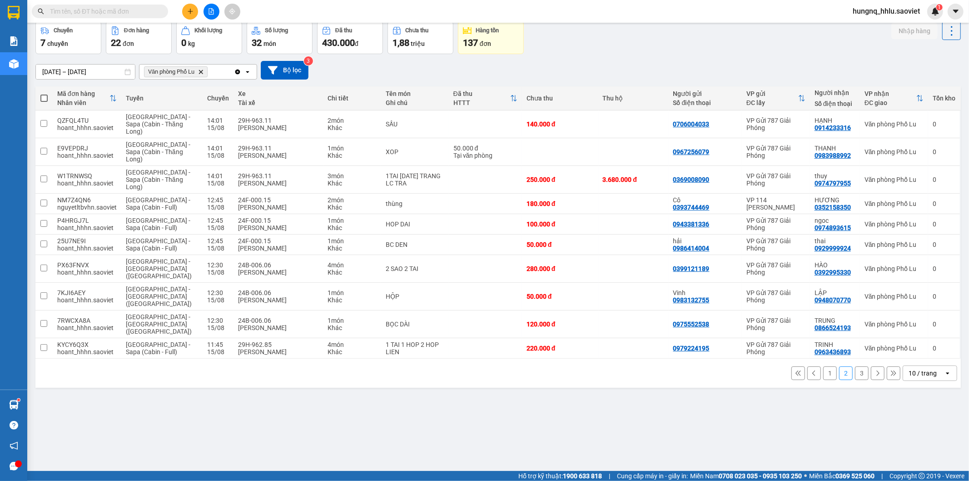
click at [855, 366] on button "3" at bounding box center [862, 373] width 14 height 14
click at [0, 0] on div "Đang tải dữ liệu" at bounding box center [0, 0] width 0 height 0
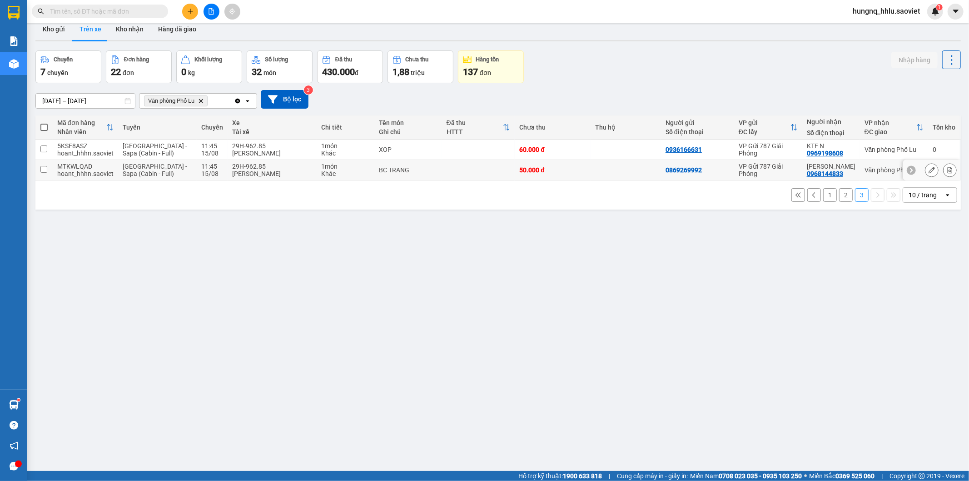
scroll to position [0, 0]
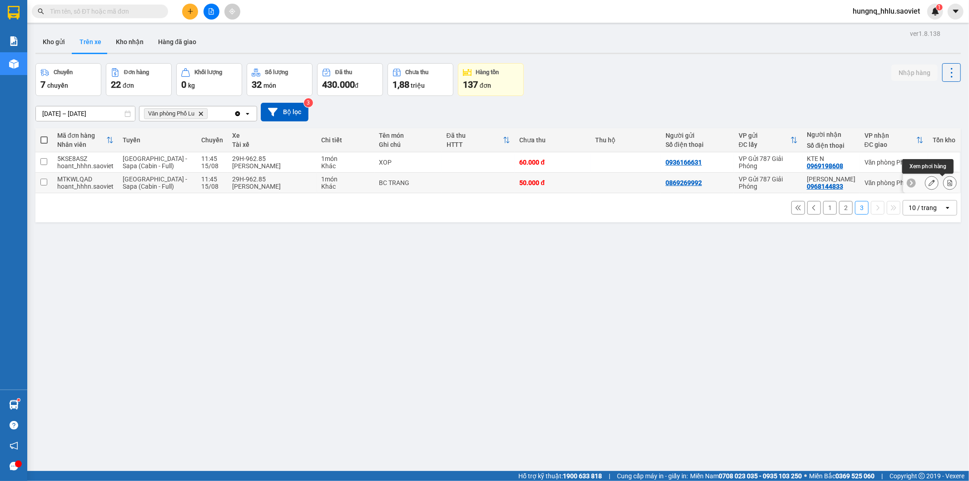
click at [944, 187] on button at bounding box center [950, 183] width 13 height 16
click at [947, 187] on button at bounding box center [950, 183] width 13 height 16
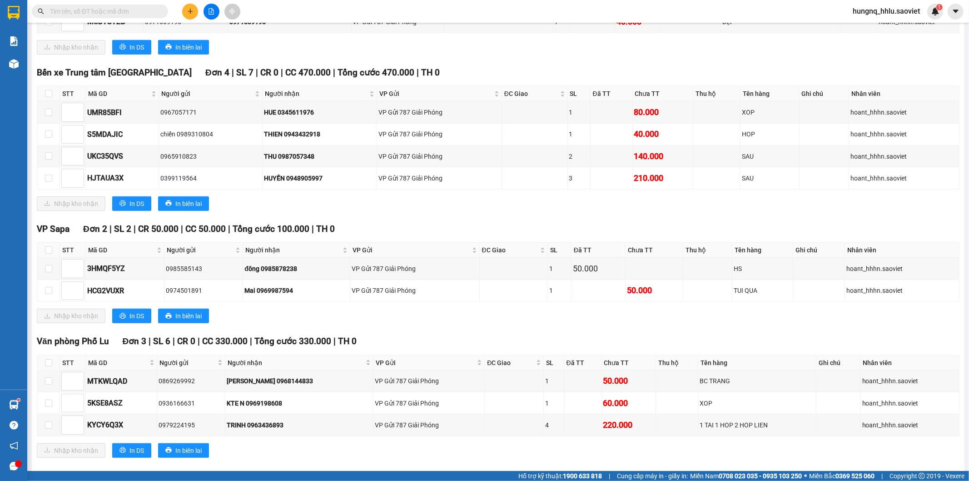
scroll to position [597, 0]
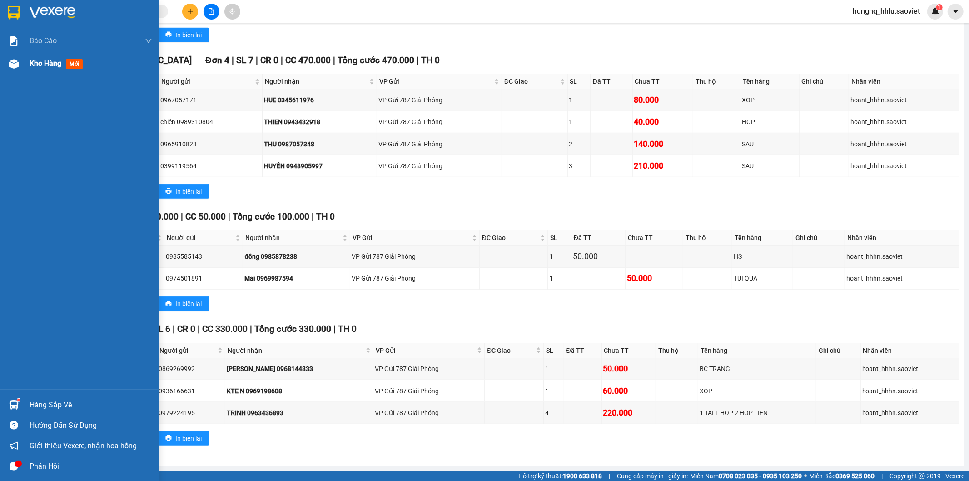
click at [54, 65] on span "Kho hàng" at bounding box center [46, 63] width 32 height 9
click at [55, 65] on span "Kho hàng" at bounding box center [46, 63] width 32 height 9
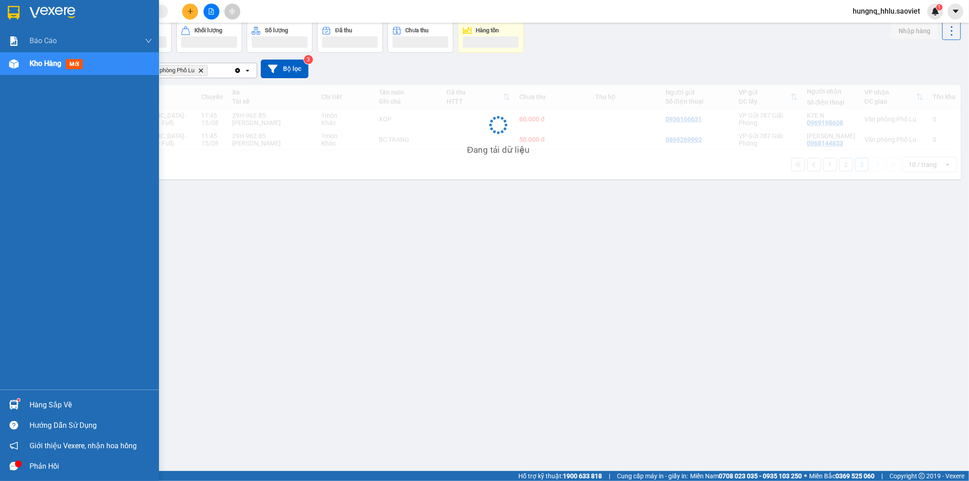
scroll to position [42, 0]
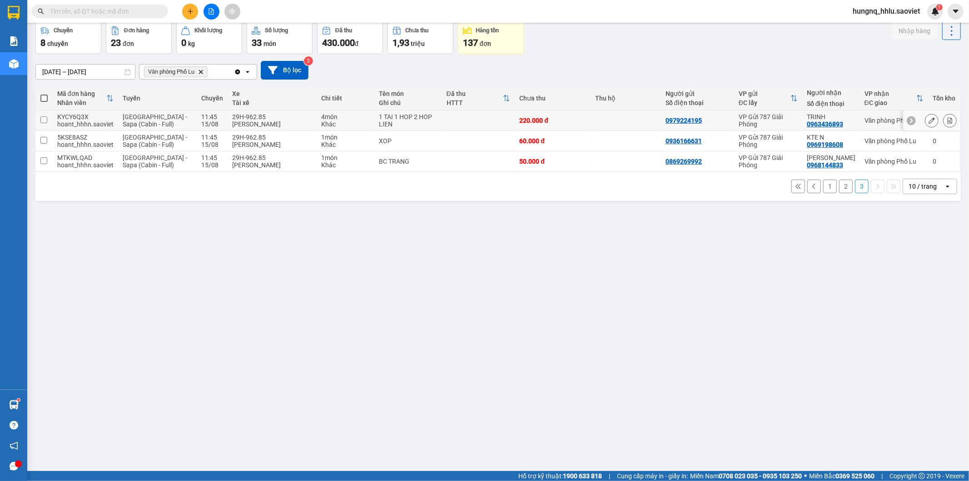
click at [155, 117] on span "[GEOGRAPHIC_DATA] - Sapa (Cabin - Full)" at bounding box center [155, 120] width 65 height 15
checkbox input "true"
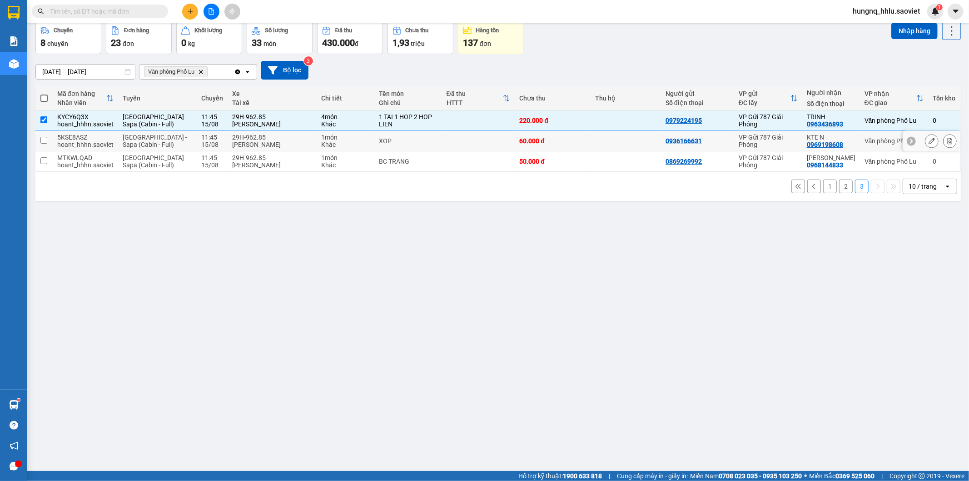
click at [128, 137] on span "[GEOGRAPHIC_DATA] - Sapa (Cabin - Full)" at bounding box center [155, 141] width 65 height 15
checkbox input "true"
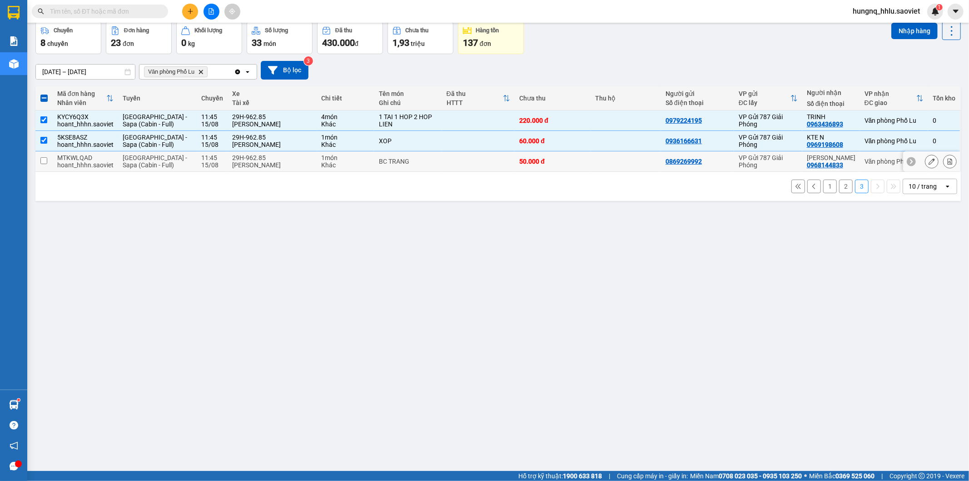
drag, startPoint x: 98, startPoint y: 160, endPoint x: 106, endPoint y: 159, distance: 7.7
click at [98, 160] on div "MTKWLQAD" at bounding box center [85, 157] width 56 height 7
checkbox input "true"
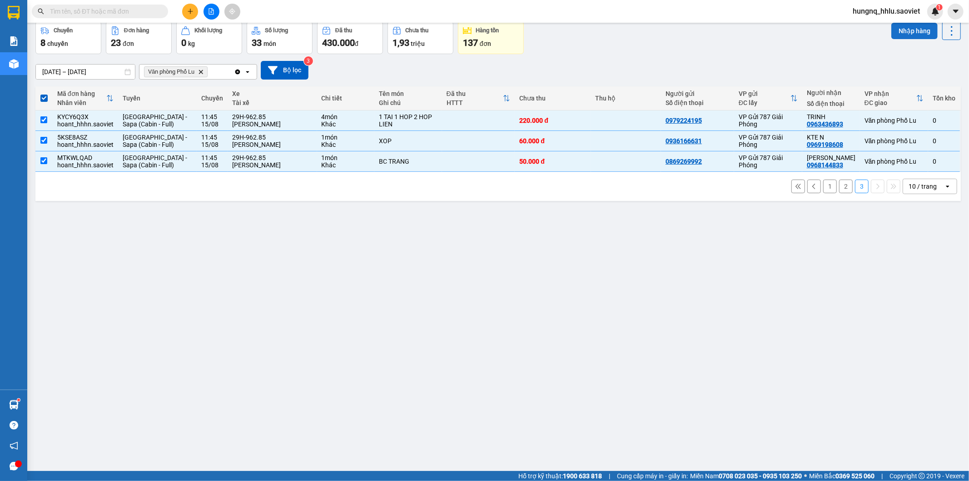
click at [923, 35] on button "Nhập hàng" at bounding box center [915, 31] width 46 height 16
checkbox input "false"
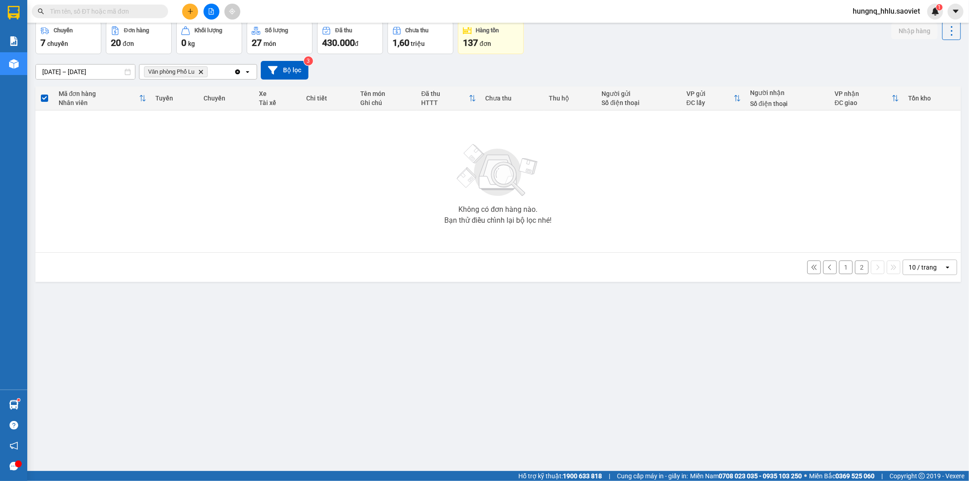
click at [855, 271] on button "2" at bounding box center [862, 267] width 14 height 14
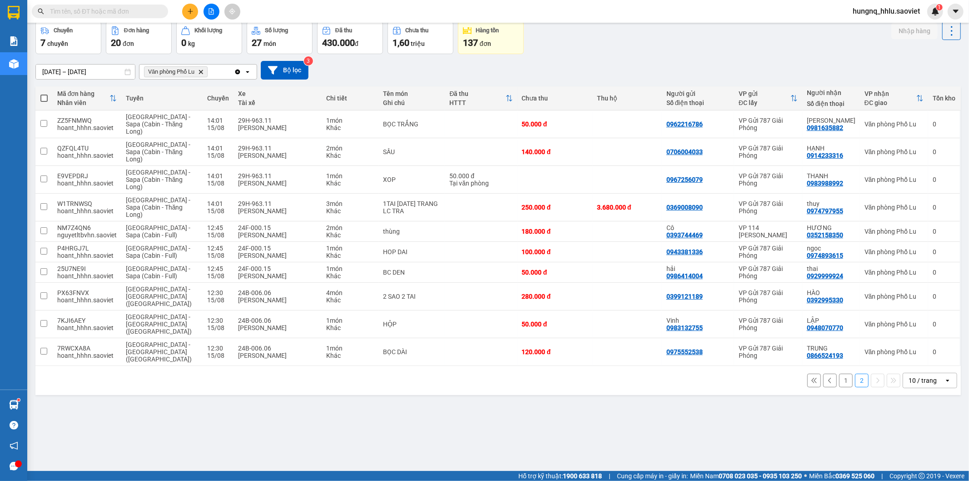
click at [839, 374] on button "1" at bounding box center [846, 381] width 14 height 14
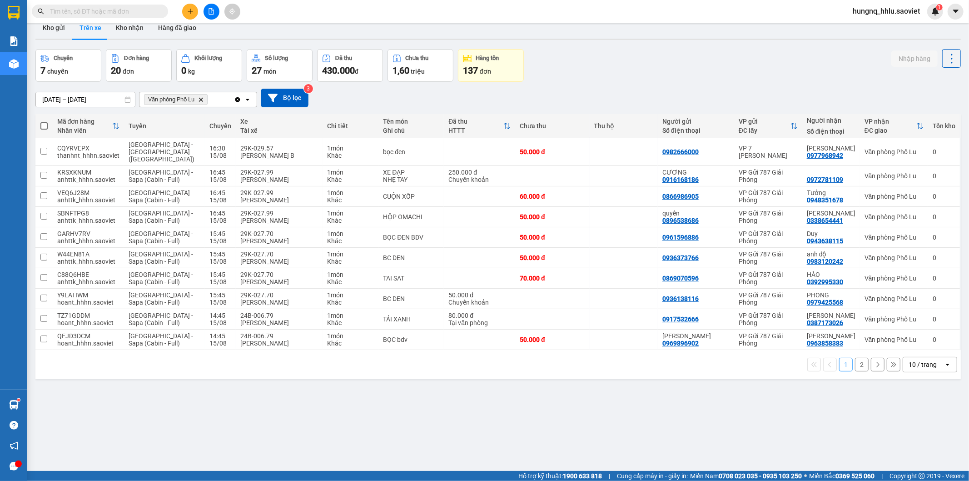
scroll to position [0, 0]
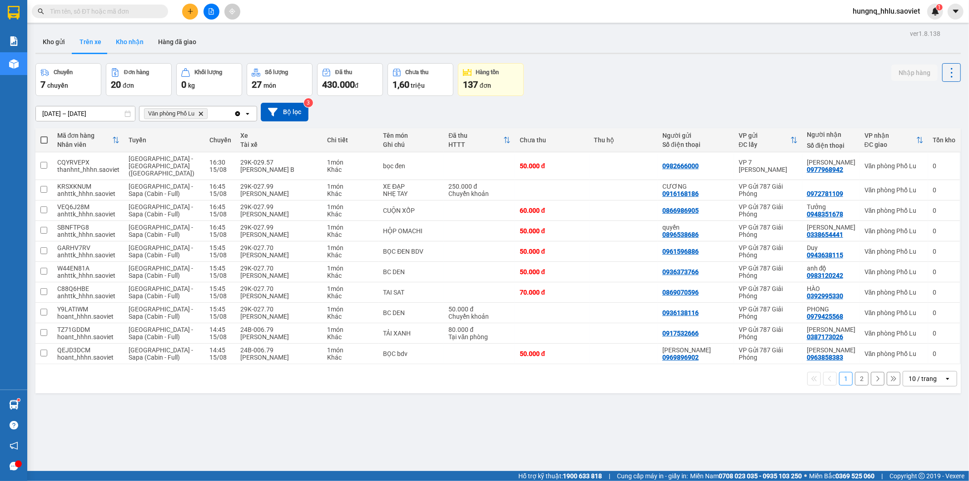
click at [125, 46] on button "Kho nhận" at bounding box center [130, 42] width 42 height 22
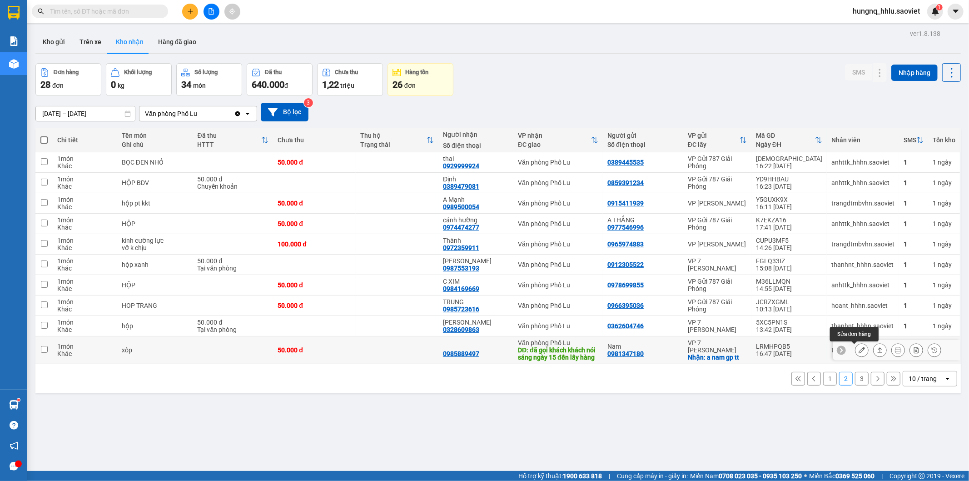
click at [857, 354] on button at bounding box center [862, 350] width 13 height 16
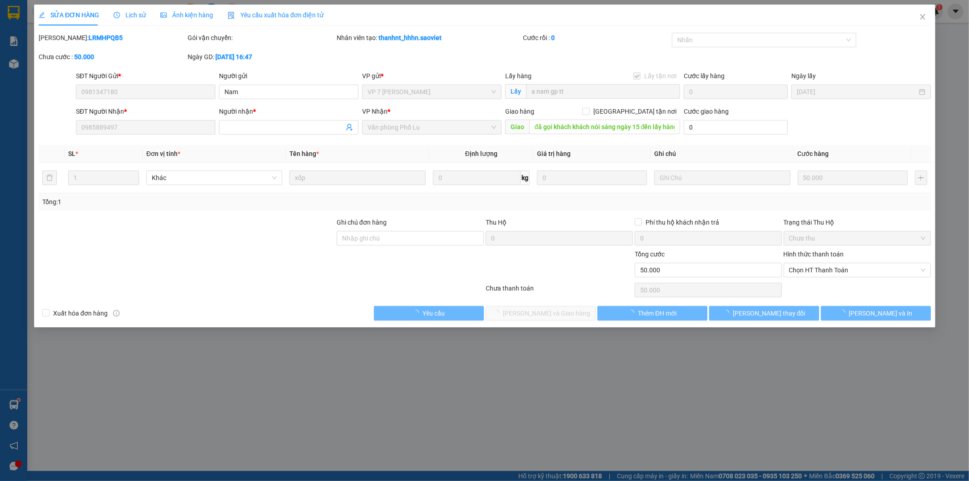
type input "0981347180"
type input "Nam"
checkbox input "true"
type input "a nam gp tt"
type input "0985889497"
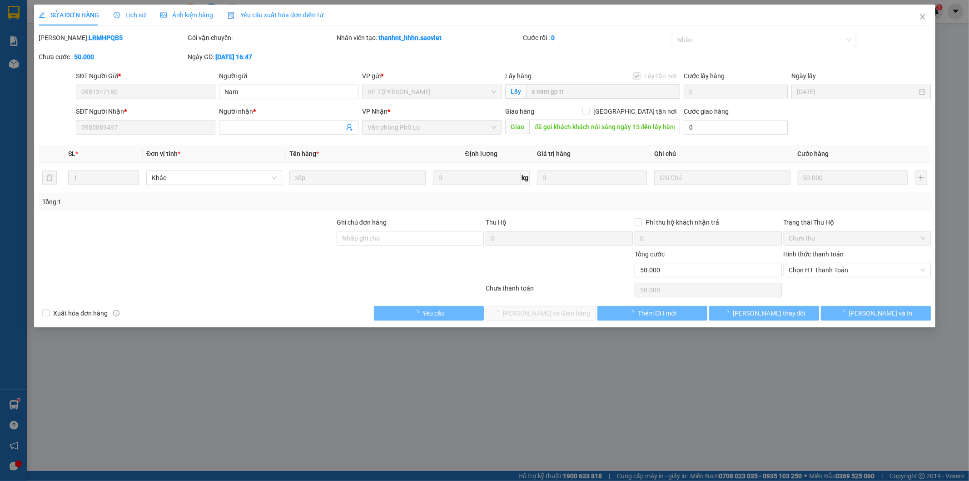
type input "đã gọi khách khách nói sáng ngày 15 đến lấy hàng"
type input "50.000"
click at [137, 15] on span "Lịch sử" at bounding box center [130, 14] width 32 height 7
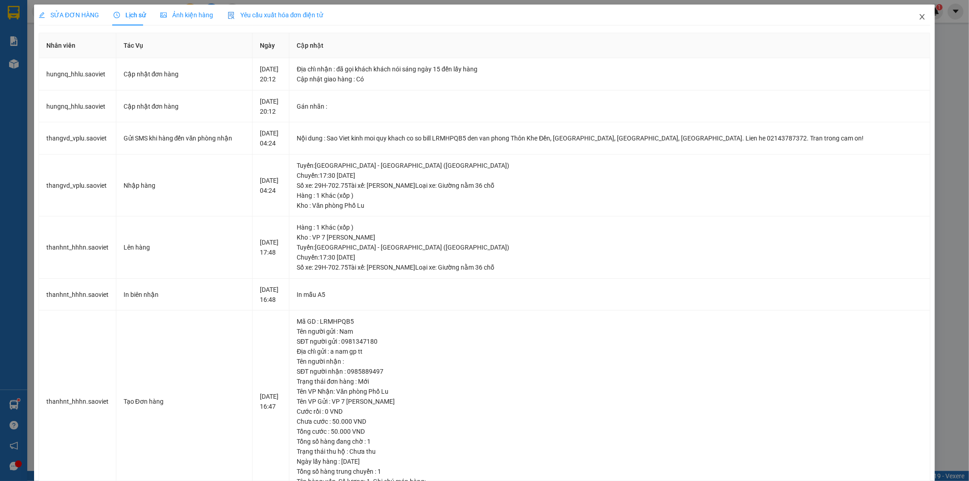
click at [919, 20] on span "Close" at bounding box center [922, 17] width 25 height 25
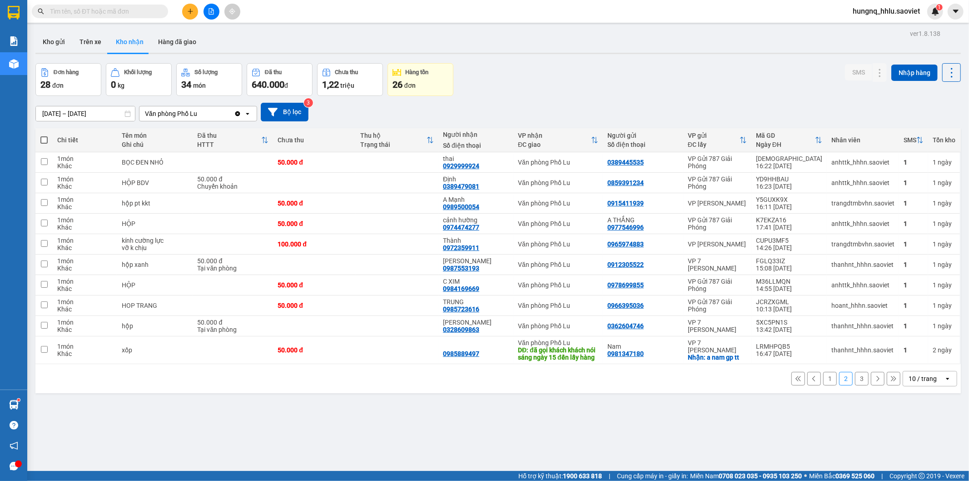
click at [823, 384] on button "1" at bounding box center [830, 379] width 14 height 14
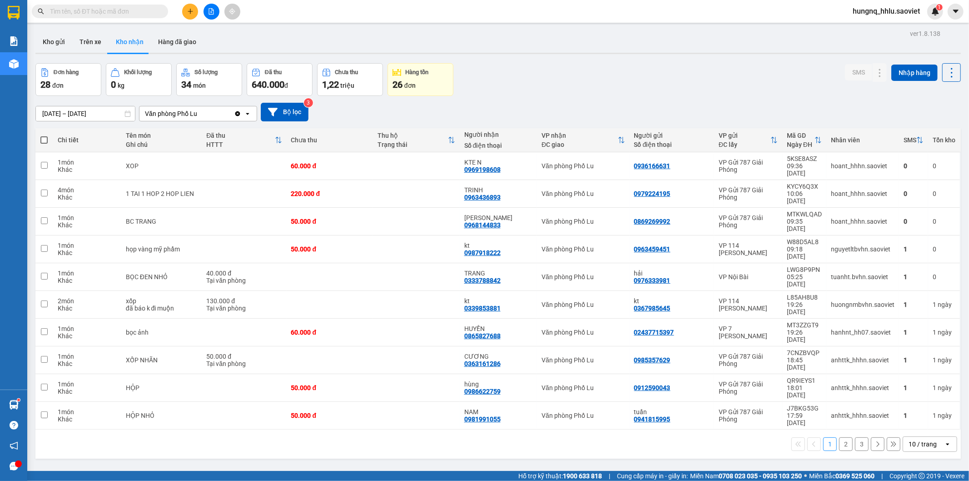
click at [79, 5] on span at bounding box center [100, 12] width 136 height 14
click at [72, 18] on div "Kết quả tìm kiếm ( 1172 ) Bộ lọc Mã ĐH Trạng thái Món hàng Thu hộ Tổng cước Chư…" at bounding box center [88, 12] width 177 height 16
click at [63, 12] on input "text" at bounding box center [103, 11] width 107 height 10
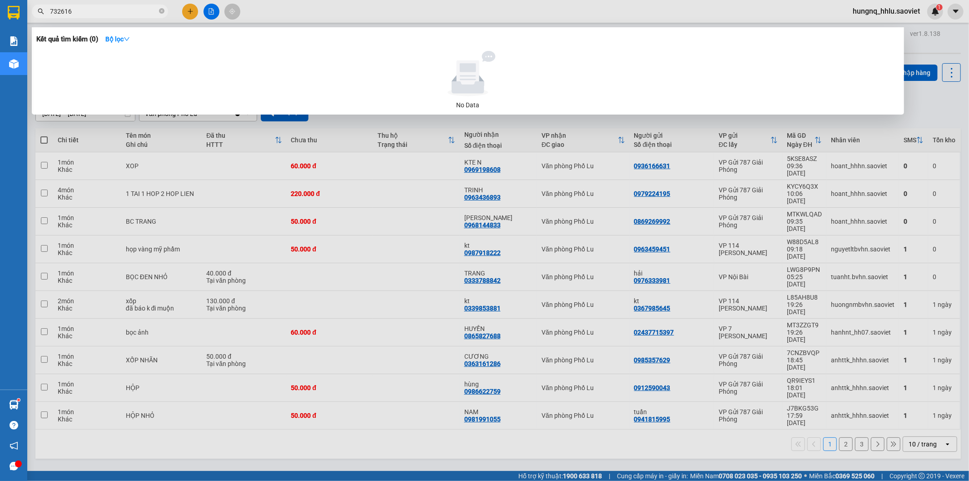
click at [63, 12] on input "732616" at bounding box center [103, 11] width 107 height 10
click at [61, 10] on input "732616" at bounding box center [103, 11] width 107 height 10
click at [60, 11] on input "732616" at bounding box center [103, 11] width 107 height 10
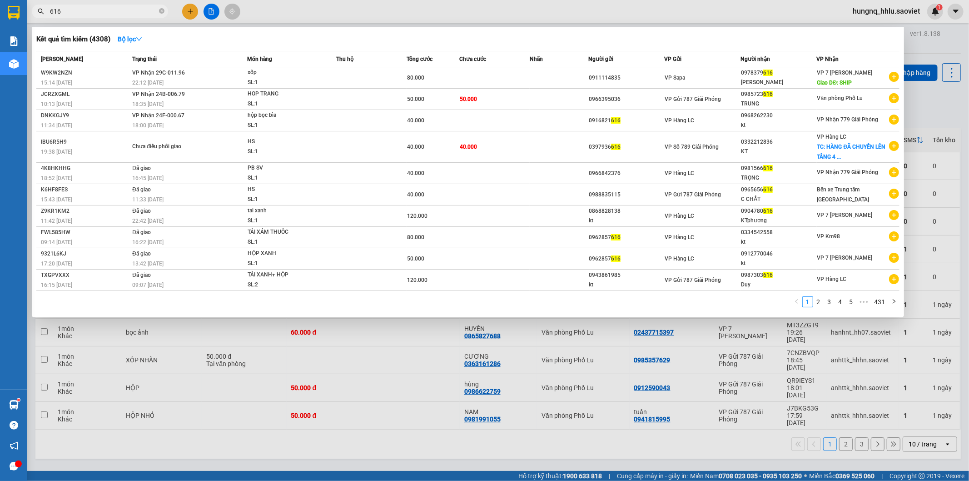
type input "616"
click at [256, 429] on div at bounding box center [484, 240] width 969 height 481
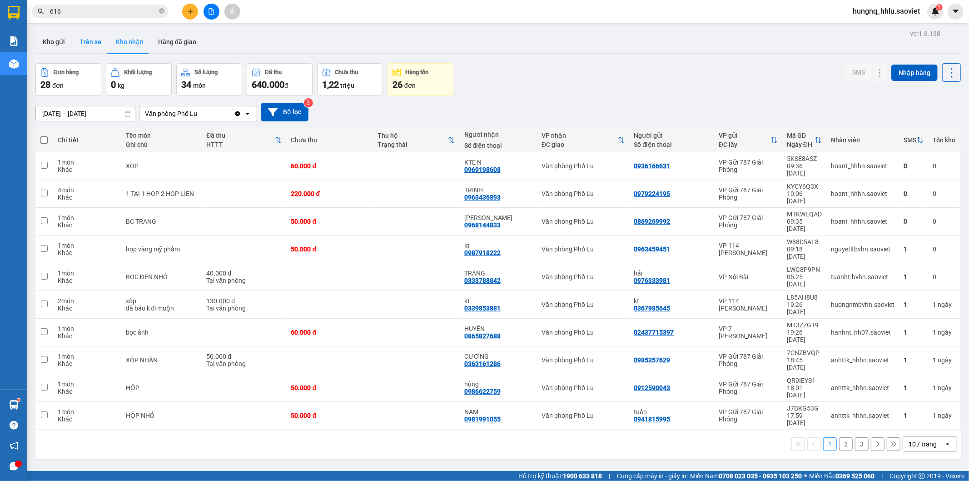
click at [96, 38] on button "Trên xe" at bounding box center [90, 42] width 36 height 22
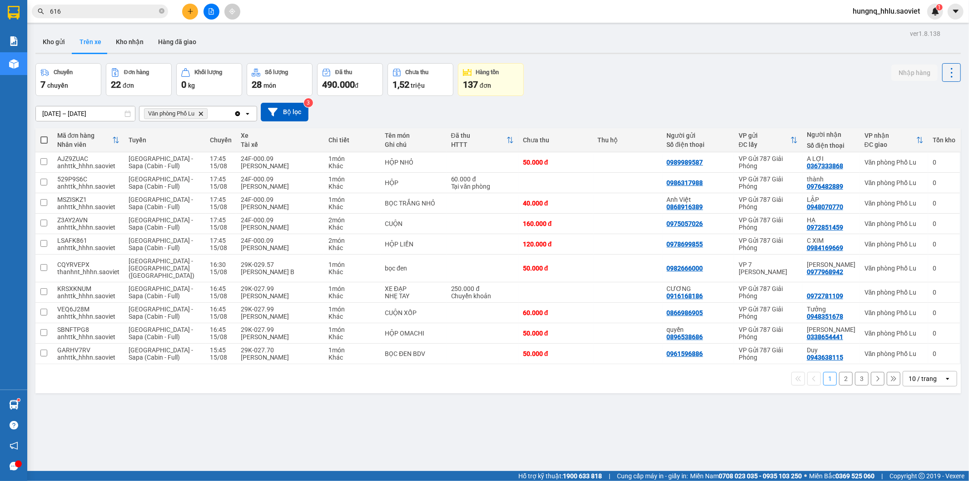
click at [855, 372] on button "3" at bounding box center [862, 379] width 14 height 14
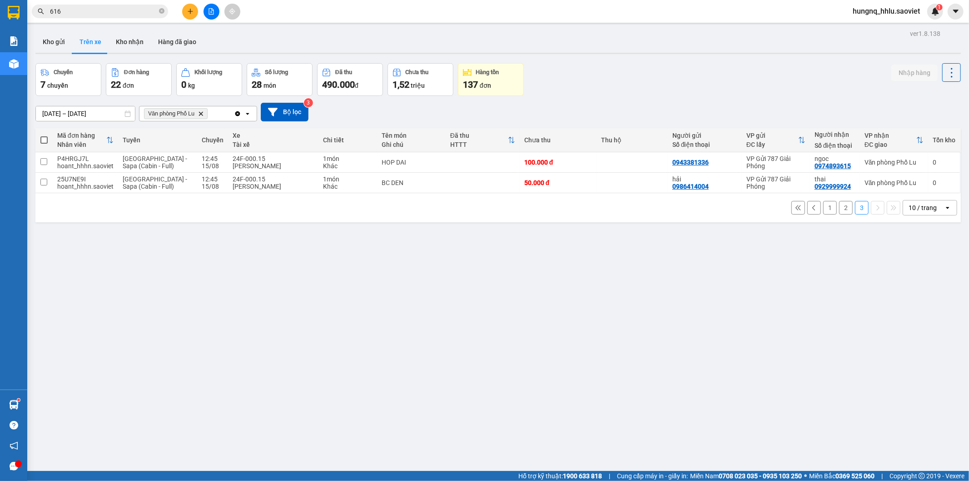
click at [840, 207] on button "2" at bounding box center [846, 208] width 14 height 14
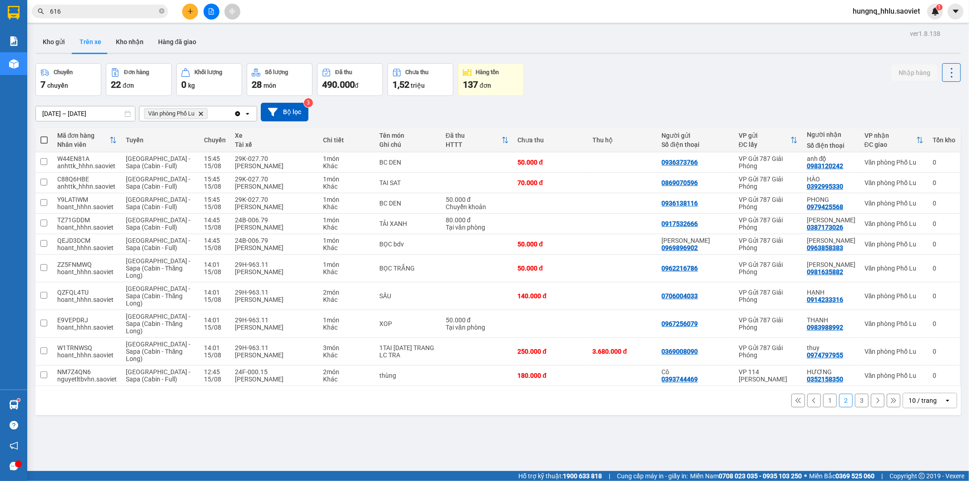
click at [257, 429] on div "ver 1.8.138 Kho gửi Trên xe Kho nhận Hàng đã giao Chuyến 7 chuyến Đơn hàng 22 đ…" at bounding box center [498, 267] width 933 height 481
click at [858, 403] on button "3" at bounding box center [862, 401] width 14 height 14
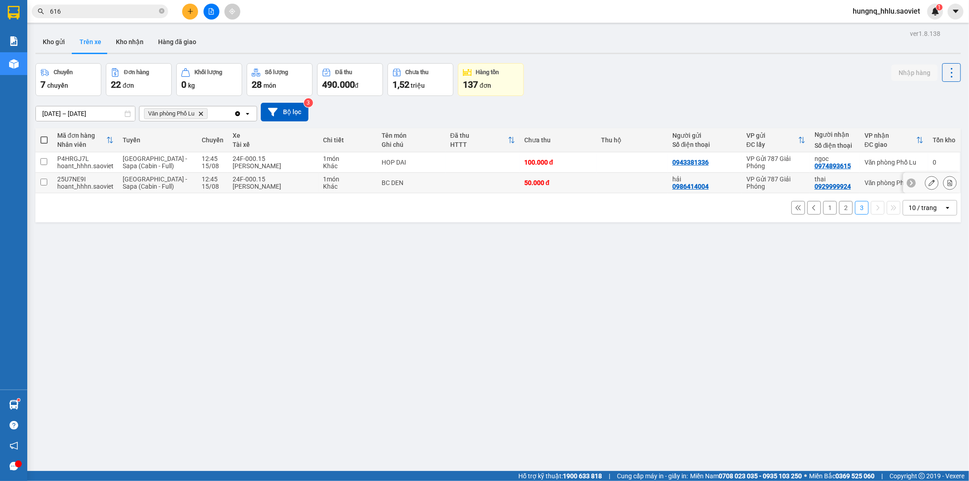
click at [946, 187] on button at bounding box center [950, 183] width 13 height 16
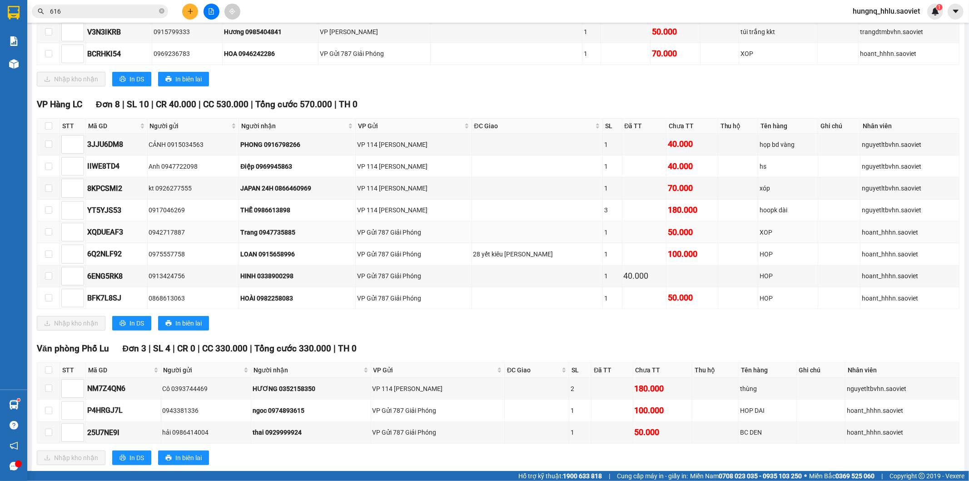
scroll to position [374, 0]
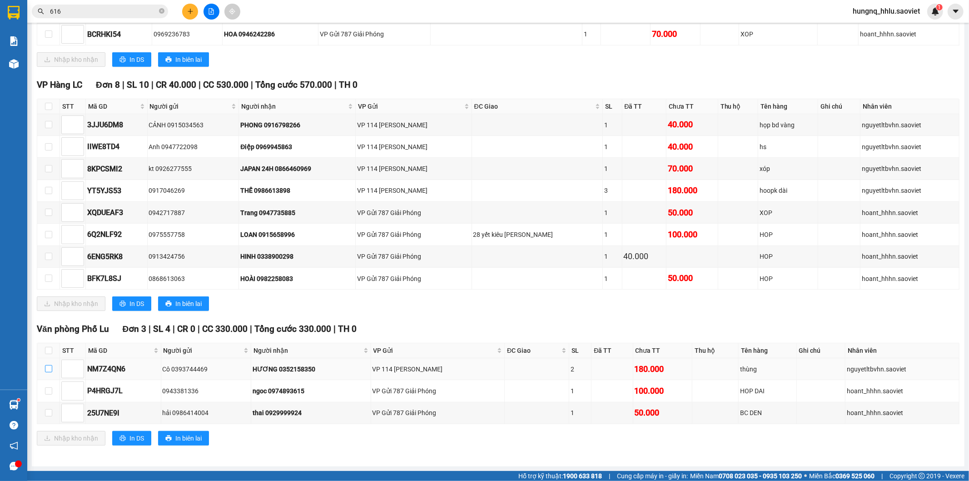
drag, startPoint x: 50, startPoint y: 371, endPoint x: 48, endPoint y: 376, distance: 5.7
click at [50, 371] on input "checkbox" at bounding box center [48, 368] width 7 height 7
checkbox input "true"
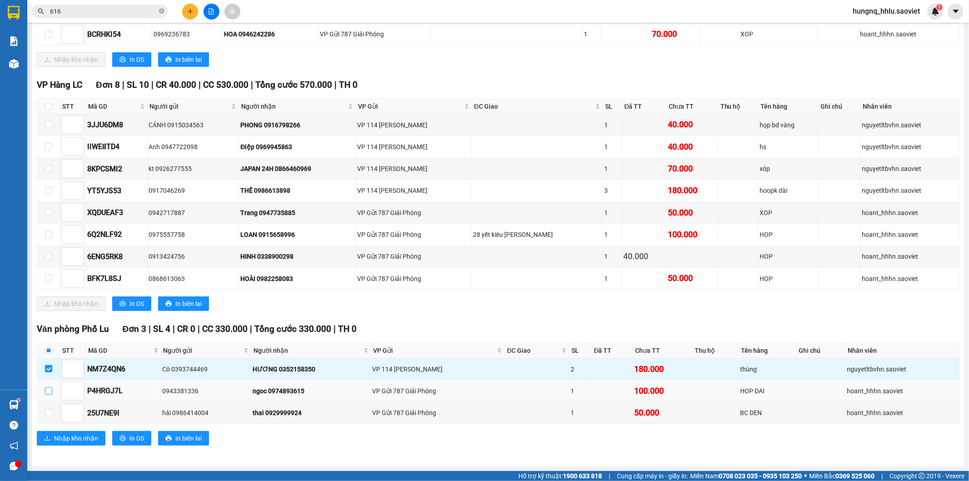
click at [51, 394] on input "checkbox" at bounding box center [48, 390] width 7 height 7
checkbox input "true"
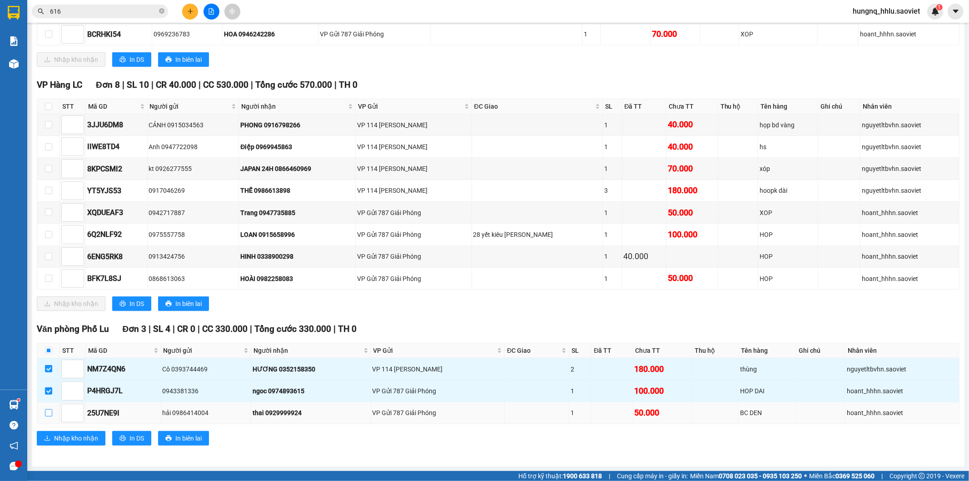
click at [50, 415] on input "checkbox" at bounding box center [48, 412] width 7 height 7
checkbox input "true"
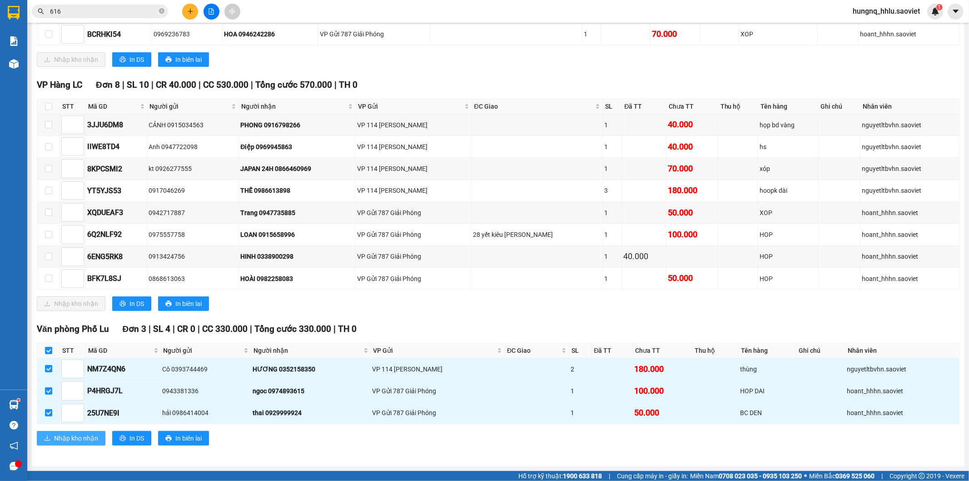
click at [93, 442] on span "Nhập kho nhận" at bounding box center [76, 438] width 44 height 10
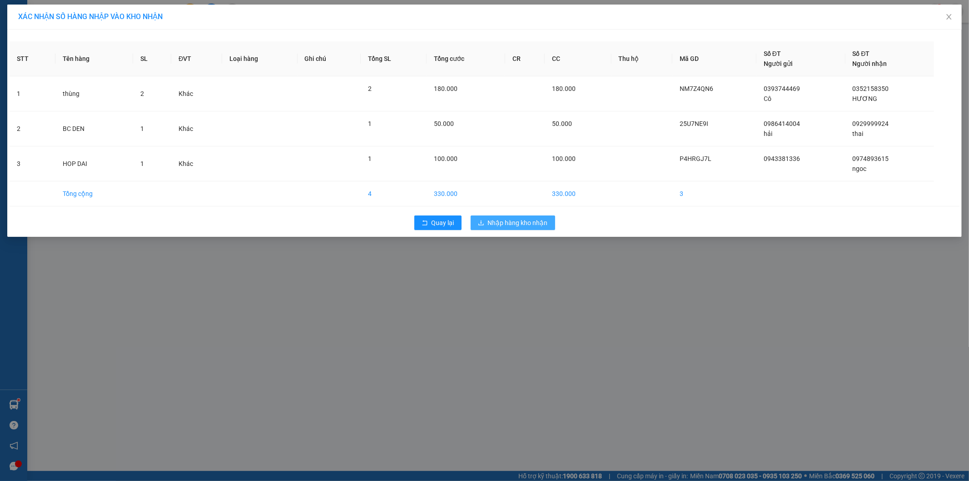
click at [548, 223] on button "Nhập hàng kho nhận" at bounding box center [513, 222] width 85 height 15
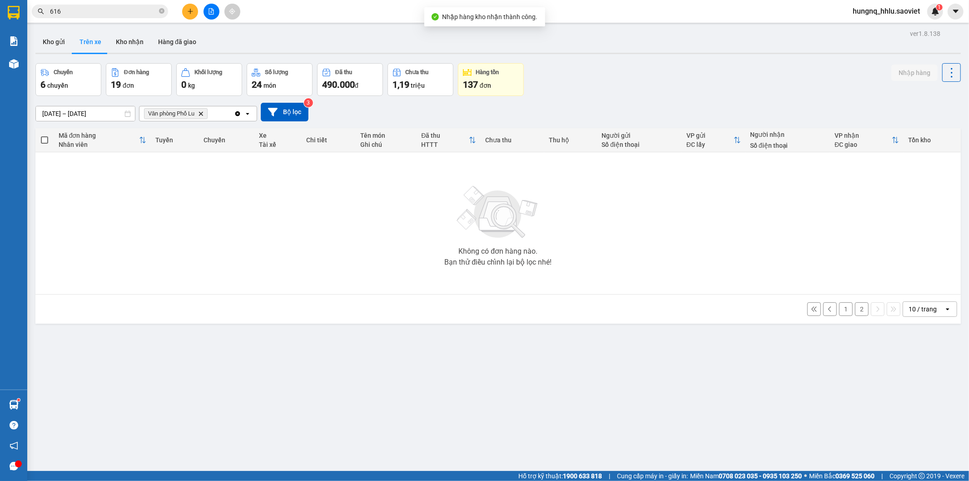
click at [855, 313] on button "2" at bounding box center [862, 309] width 14 height 14
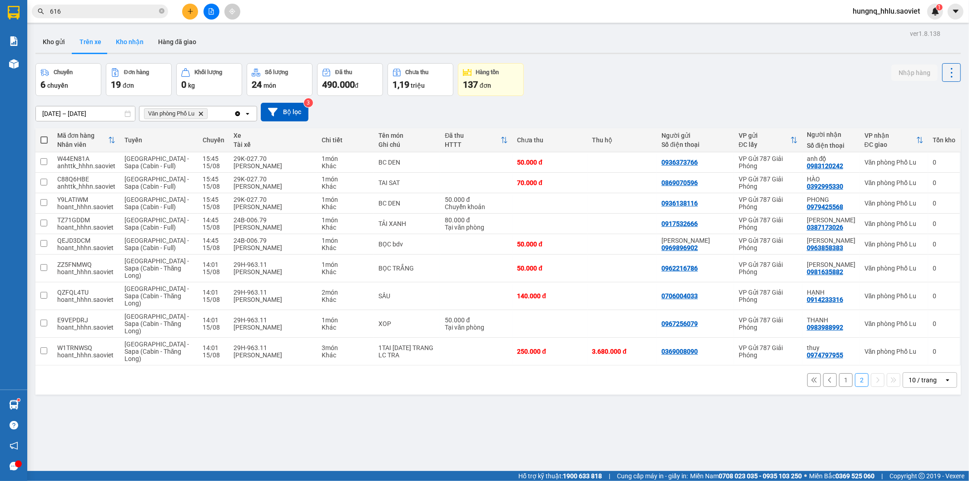
click at [115, 41] on button "Kho nhận" at bounding box center [130, 42] width 42 height 22
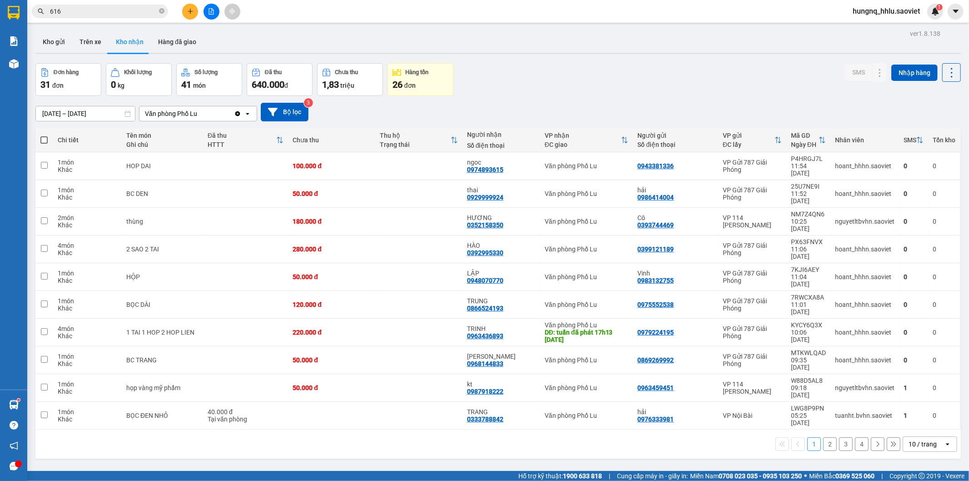
click at [826, 437] on button "2" at bounding box center [830, 444] width 14 height 14
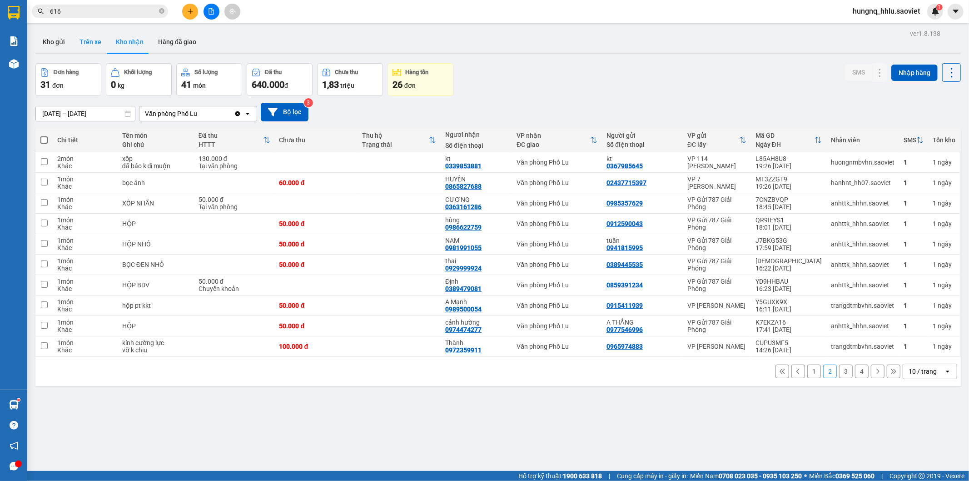
click at [88, 48] on button "Trên xe" at bounding box center [90, 42] width 36 height 22
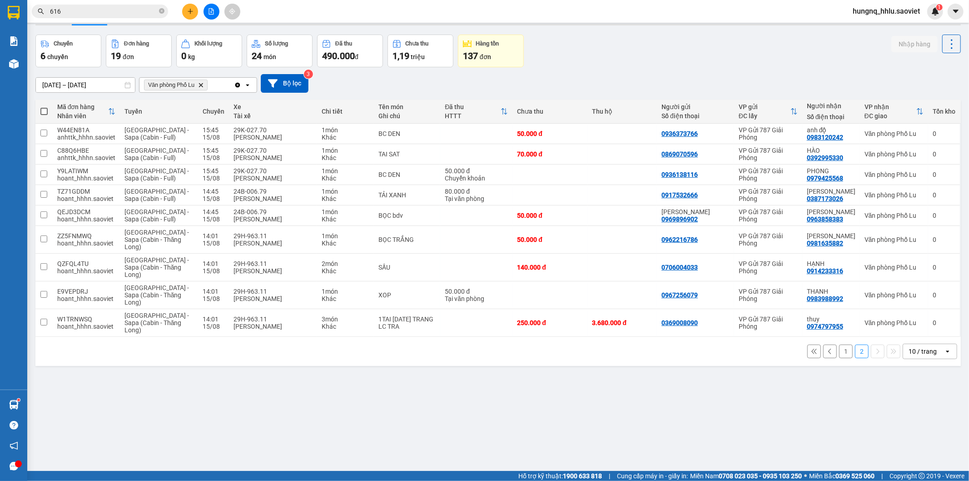
scroll to position [42, 0]
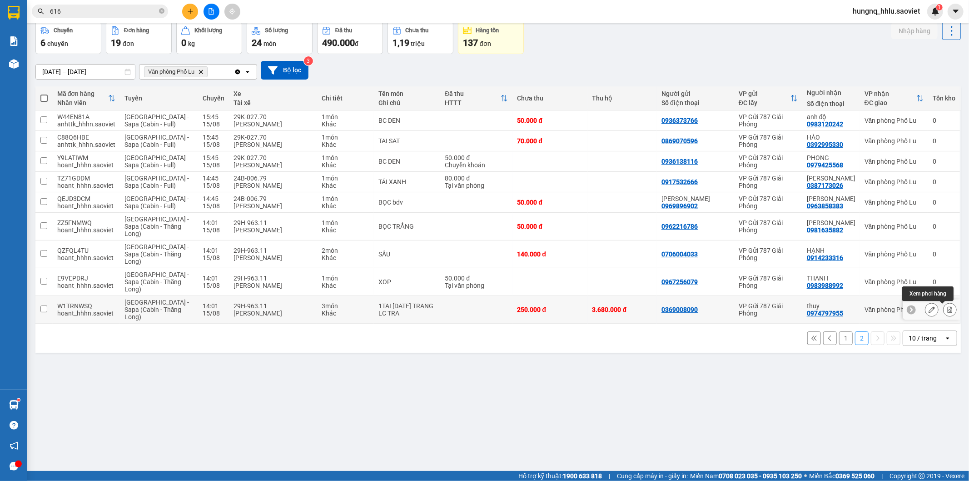
click at [944, 314] on button at bounding box center [950, 310] width 13 height 16
click at [946, 314] on button at bounding box center [950, 310] width 13 height 16
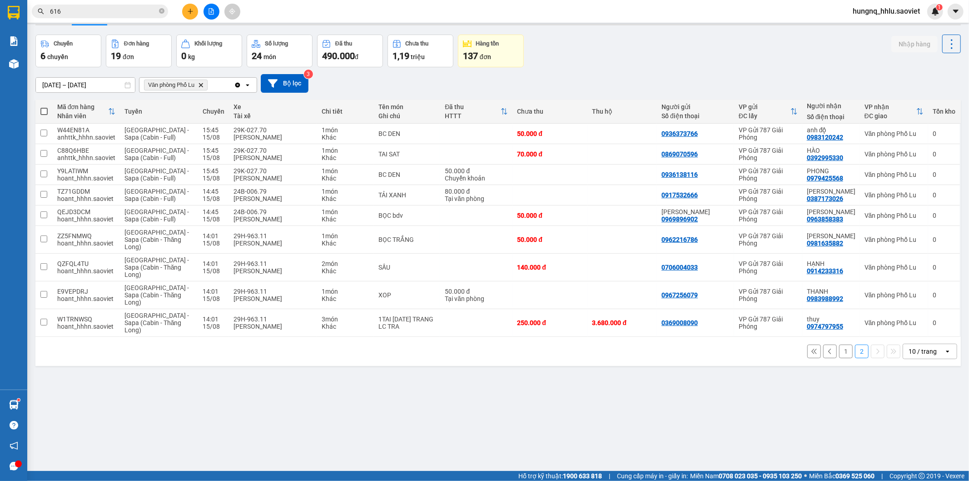
scroll to position [42, 0]
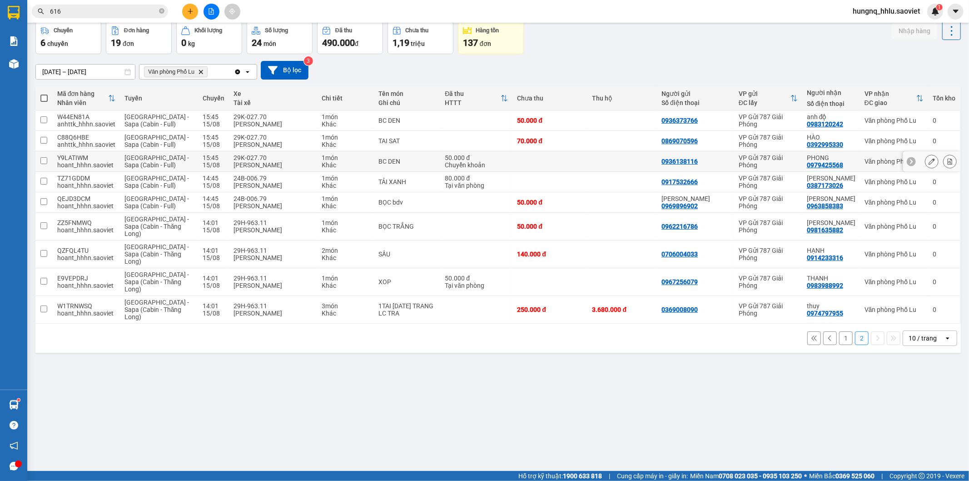
click at [948, 165] on button at bounding box center [950, 162] width 13 height 16
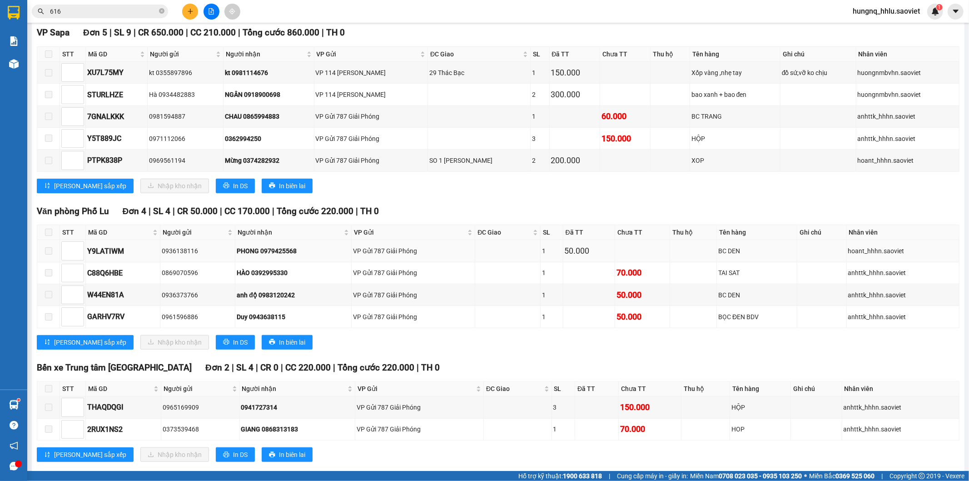
scroll to position [465, 0]
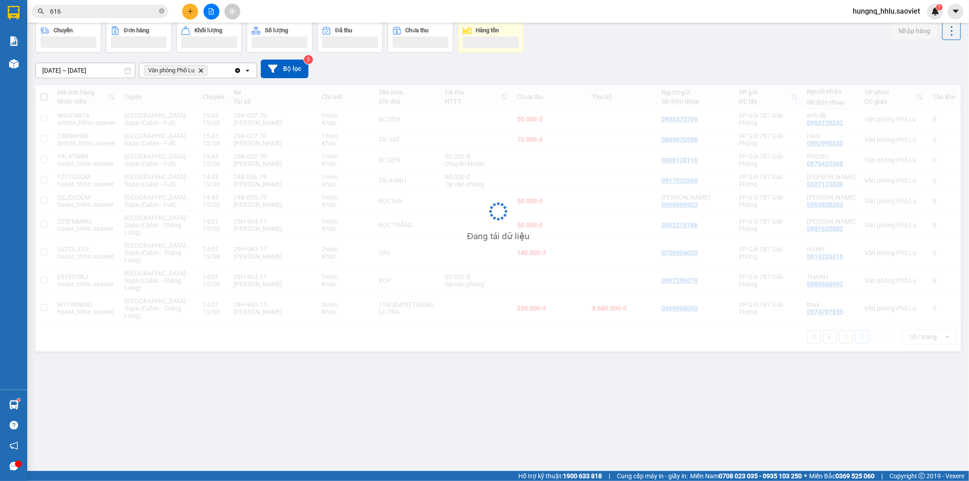
scroll to position [42, 0]
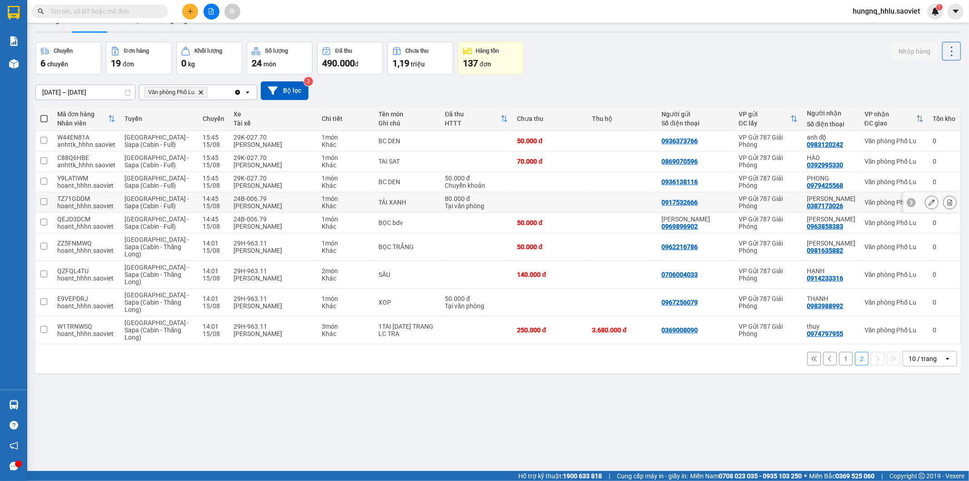
scroll to position [42, 0]
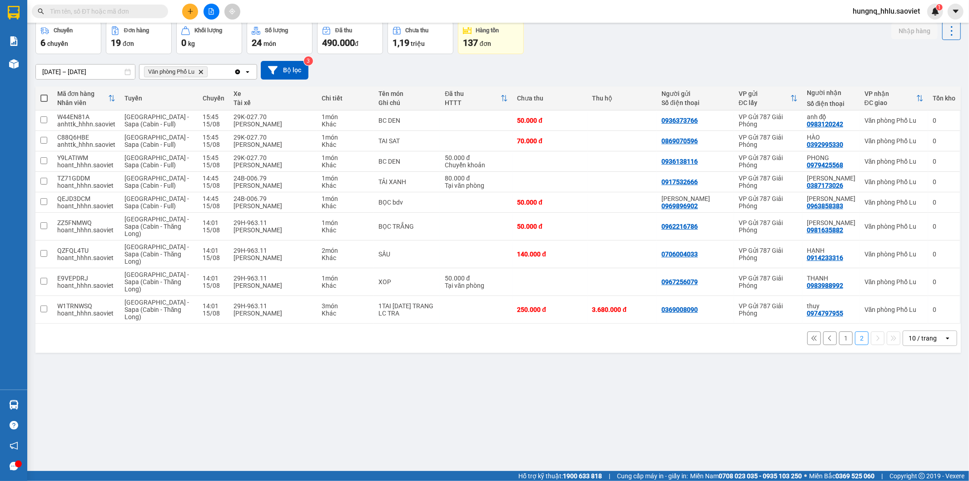
click at [839, 341] on button "1" at bounding box center [846, 338] width 14 height 14
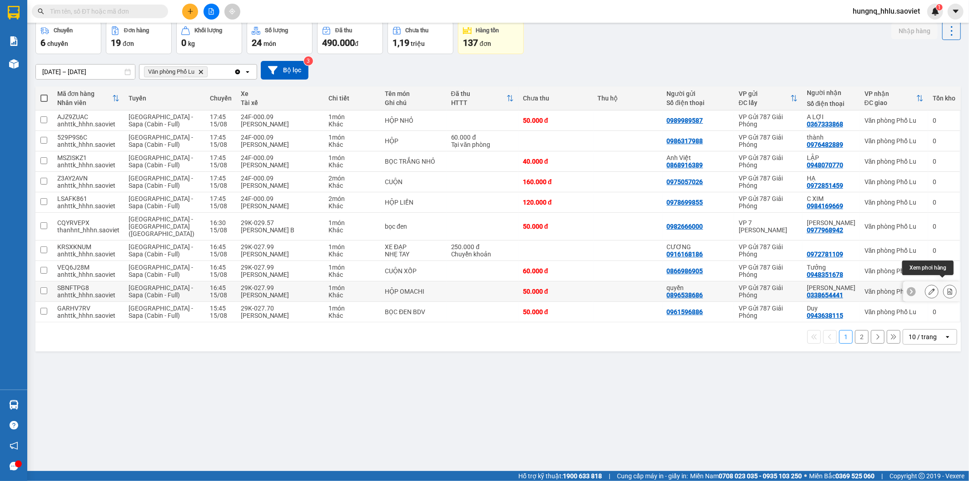
click at [947, 287] on button at bounding box center [950, 292] width 13 height 16
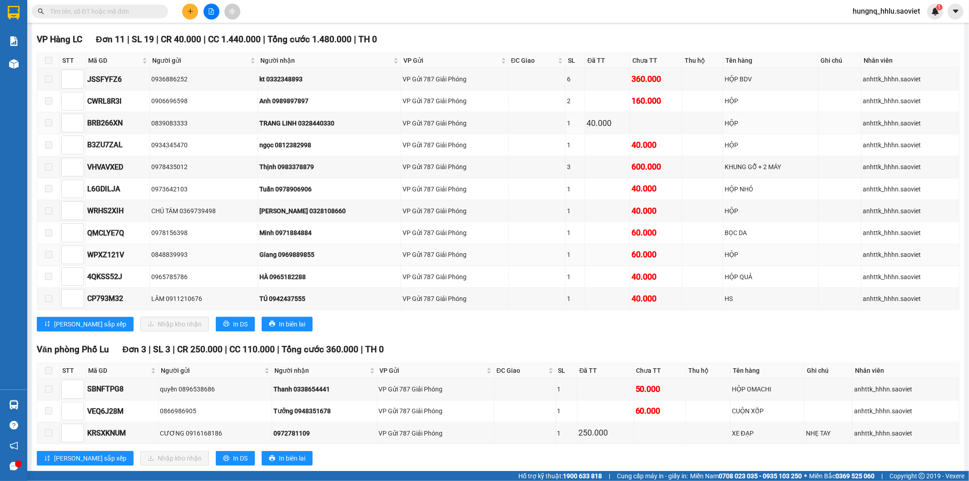
scroll to position [487, 0]
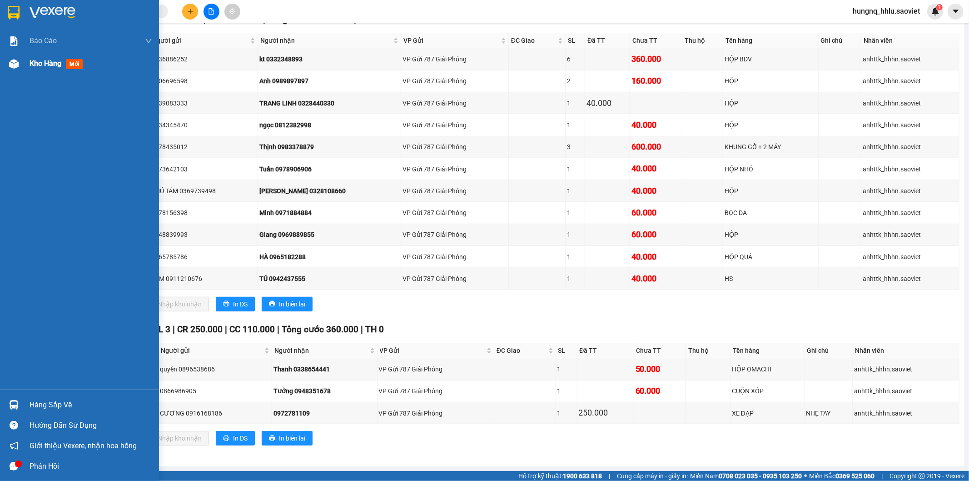
click at [51, 67] on span "Kho hàng" at bounding box center [46, 63] width 32 height 9
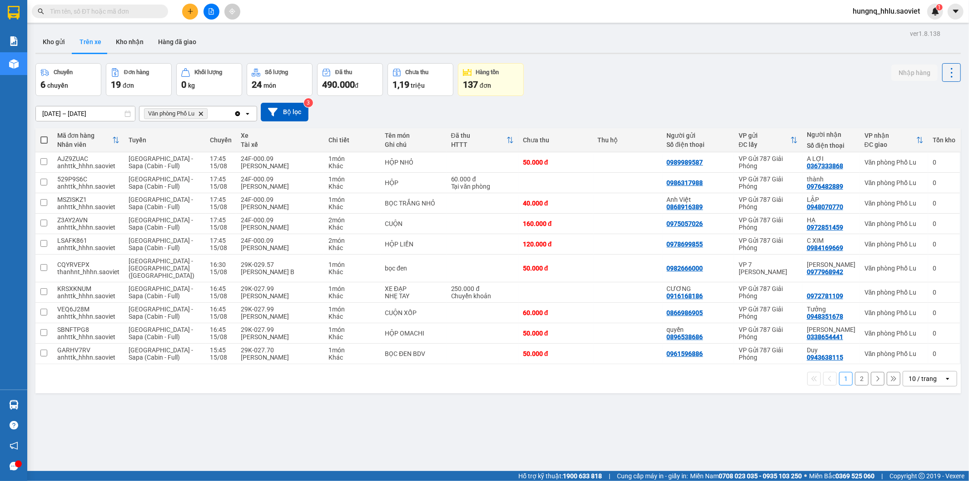
drag, startPoint x: 117, startPoint y: 42, endPoint x: 115, endPoint y: 55, distance: 13.4
click at [117, 42] on button "Kho nhận" at bounding box center [130, 42] width 42 height 22
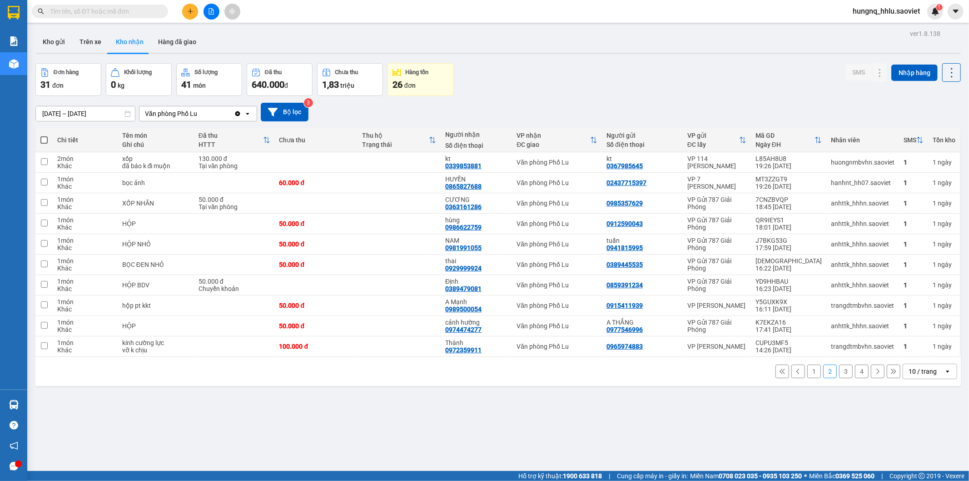
click at [808, 373] on button "1" at bounding box center [815, 371] width 14 height 14
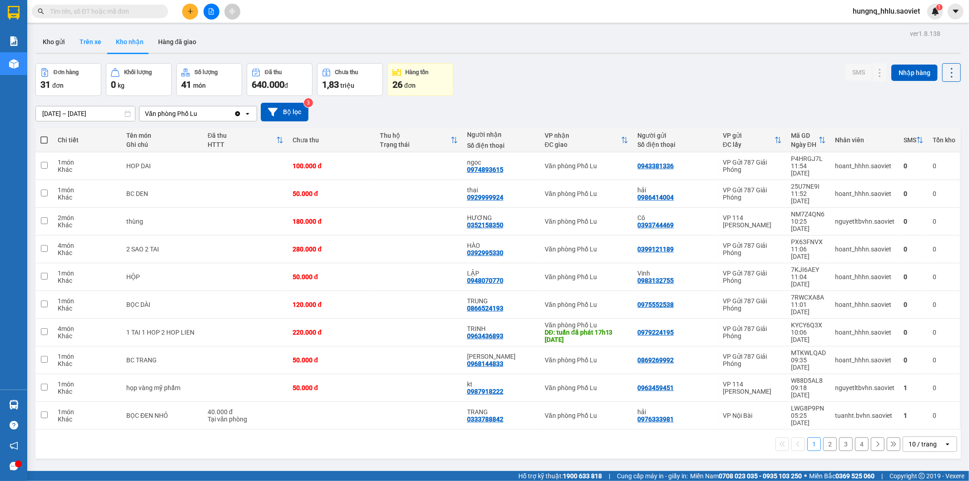
click at [83, 37] on button "Trên xe" at bounding box center [90, 42] width 36 height 22
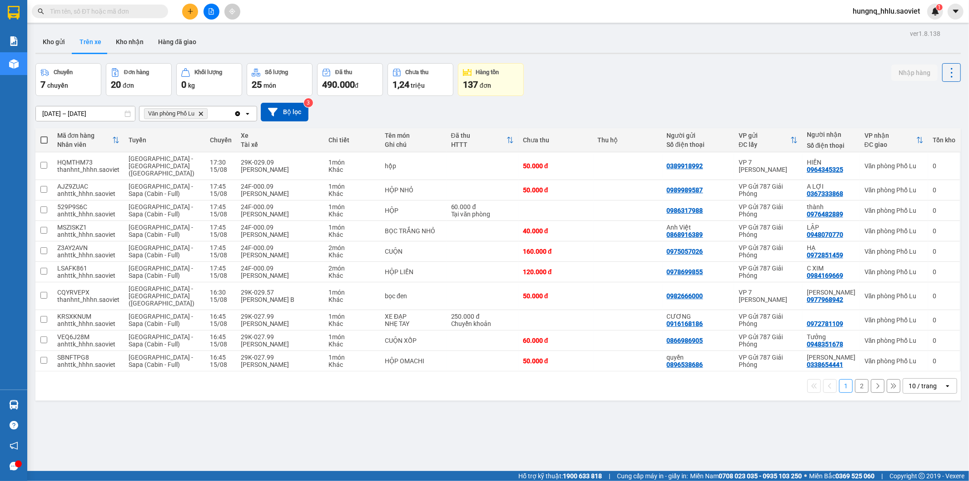
click at [96, 44] on button "Trên xe" at bounding box center [90, 42] width 36 height 22
click at [96, 45] on button "Trên xe" at bounding box center [90, 42] width 36 height 22
click at [853, 379] on div "1 2 10 / trang open" at bounding box center [498, 385] width 918 height 15
click at [855, 379] on button "2" at bounding box center [862, 386] width 14 height 14
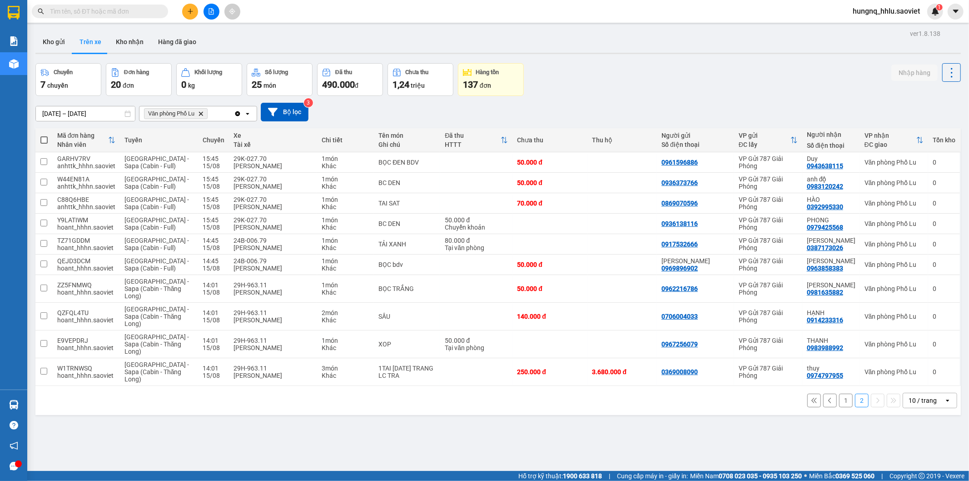
click at [839, 404] on button "1" at bounding box center [846, 401] width 14 height 14
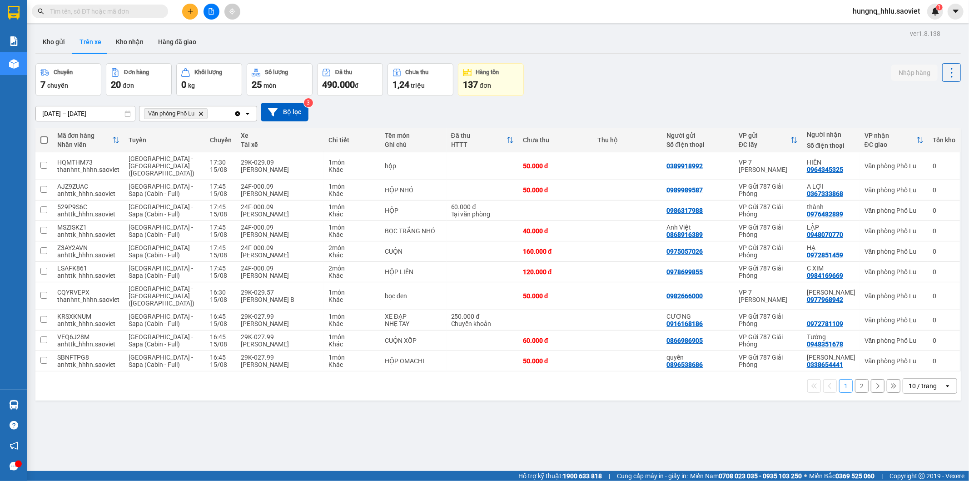
click at [79, 16] on span at bounding box center [100, 12] width 136 height 14
click at [61, 9] on input "text" at bounding box center [103, 11] width 107 height 10
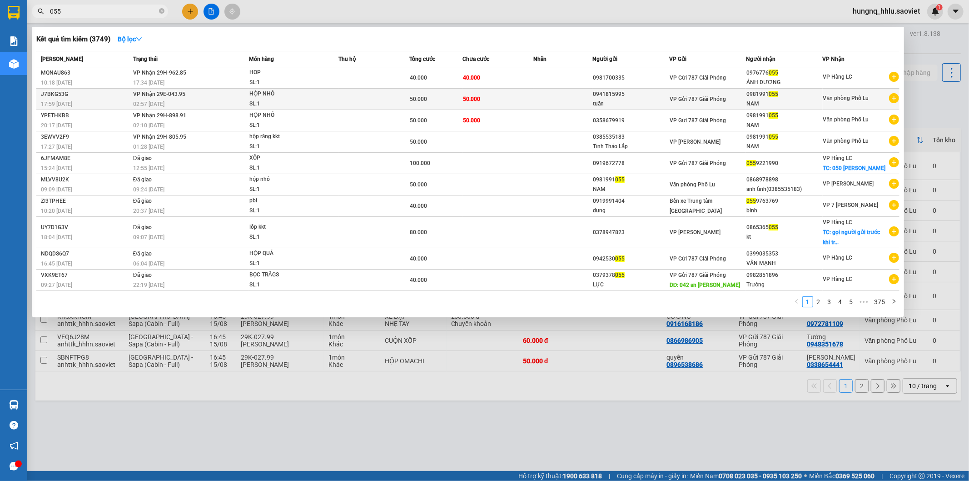
type input "055"
click at [139, 95] on span "VP Nhận 29E-043.95" at bounding box center [159, 94] width 52 height 6
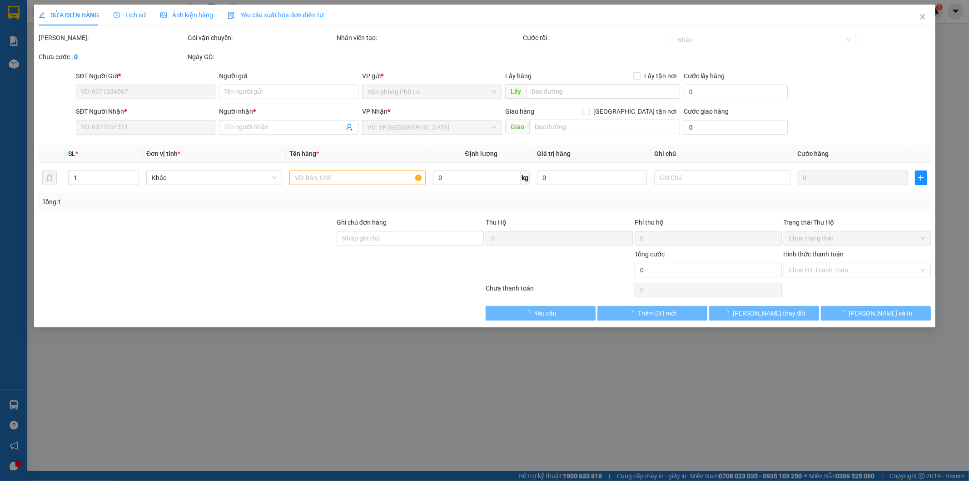
type input "0941815995"
type input "tuấn"
type input "0981991055"
type input "NAM"
type input "50.000"
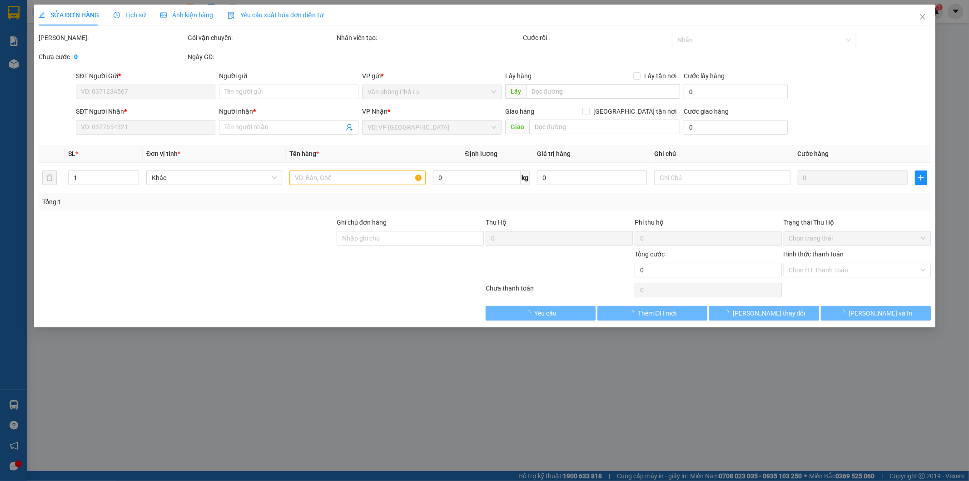
type input "50.000"
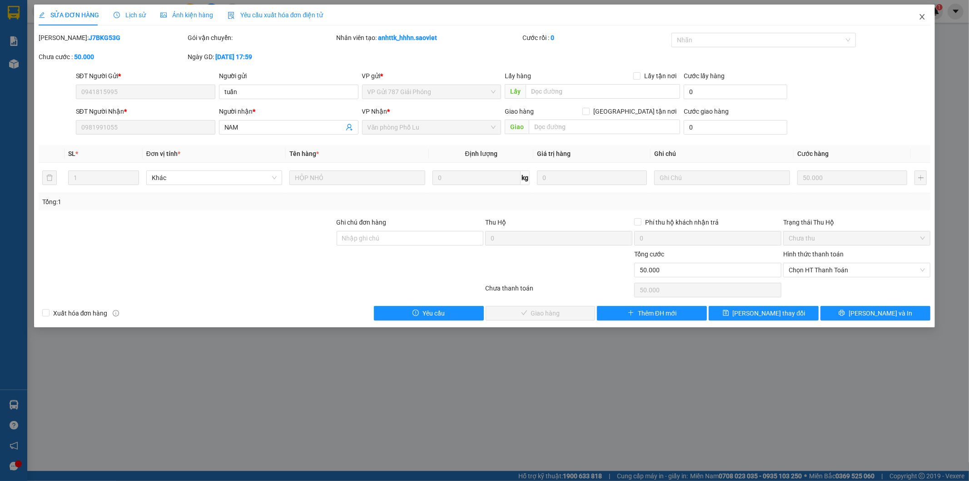
click at [928, 20] on span "Close" at bounding box center [922, 17] width 25 height 25
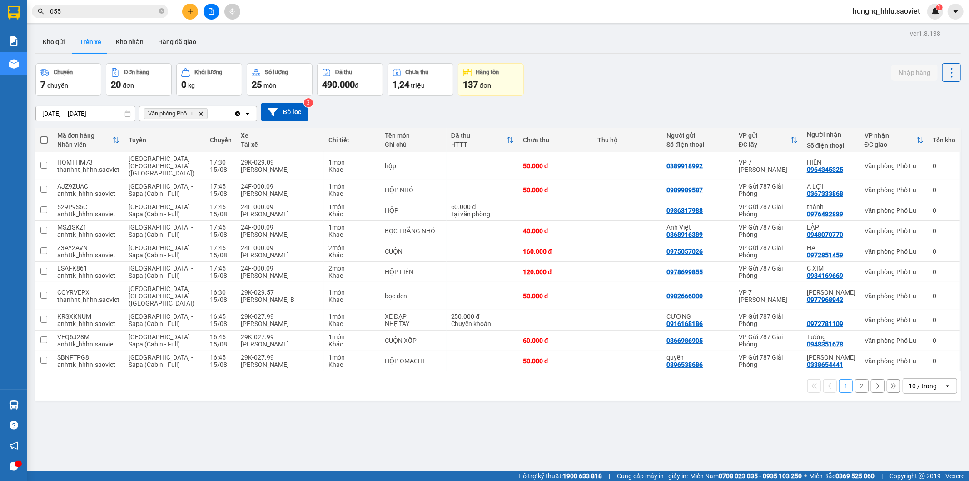
click at [70, 10] on input "055" at bounding box center [103, 11] width 107 height 10
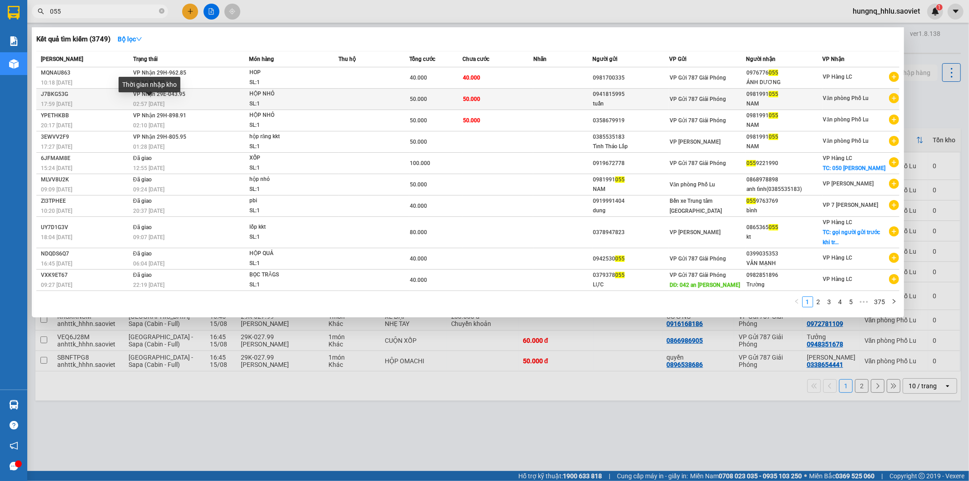
click at [135, 103] on span "02:57 [DATE]" at bounding box center [148, 104] width 31 height 6
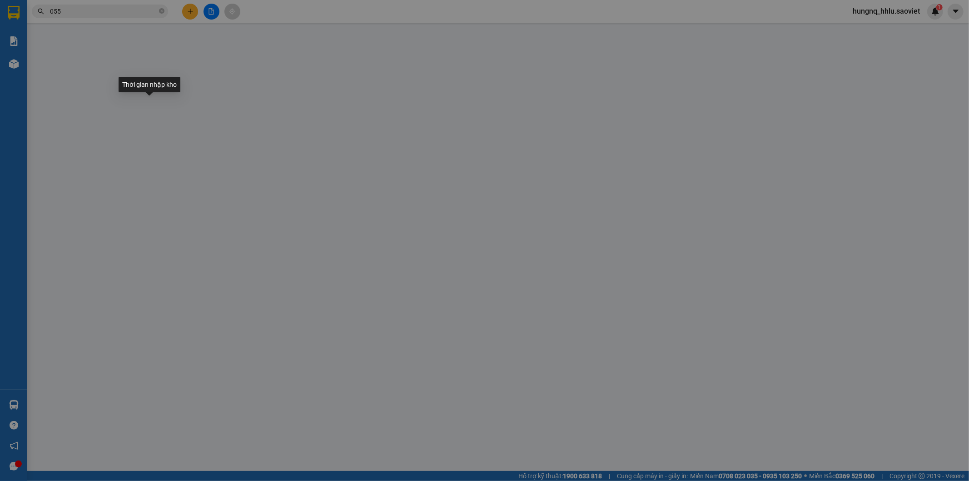
type input "0941815995"
type input "tuấn"
type input "0981991055"
type input "NAM"
type input "50.000"
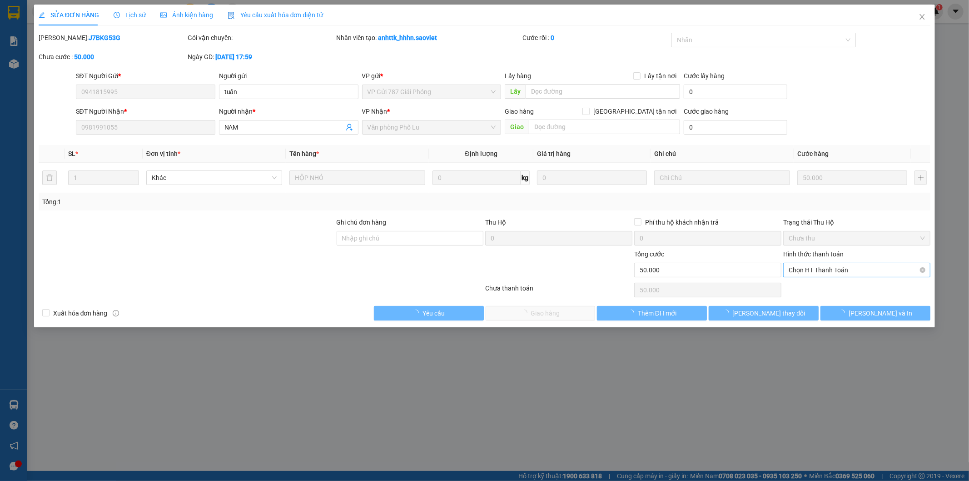
click at [800, 270] on span "Chọn HT Thanh Toán" at bounding box center [857, 270] width 136 height 14
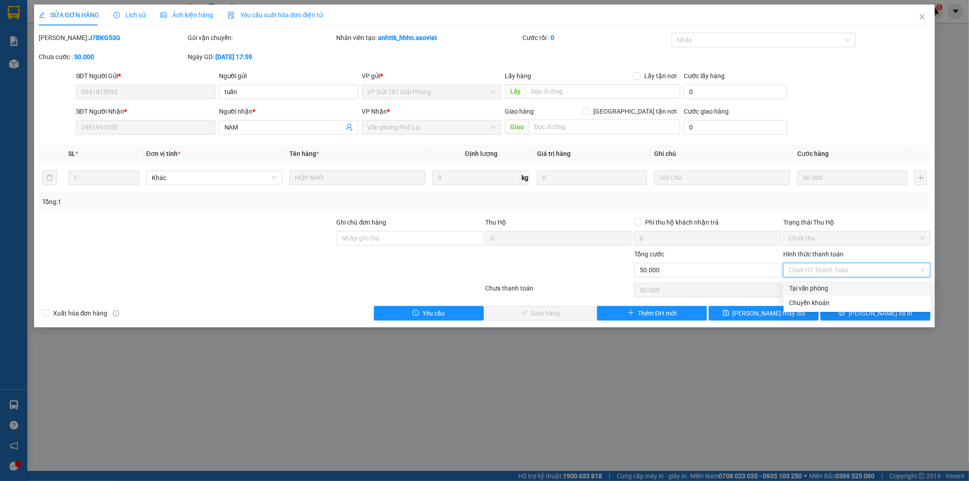
click at [793, 289] on div "Tại văn phòng" at bounding box center [857, 288] width 136 height 10
type input "0"
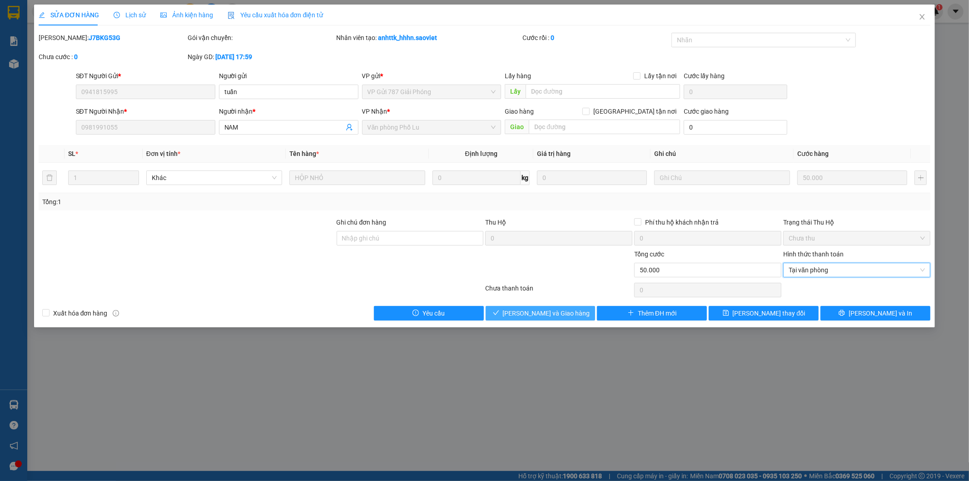
drag, startPoint x: 573, startPoint y: 319, endPoint x: 568, endPoint y: 319, distance: 5.0
click at [572, 319] on button "[PERSON_NAME] và Giao hàng" at bounding box center [541, 313] width 110 height 15
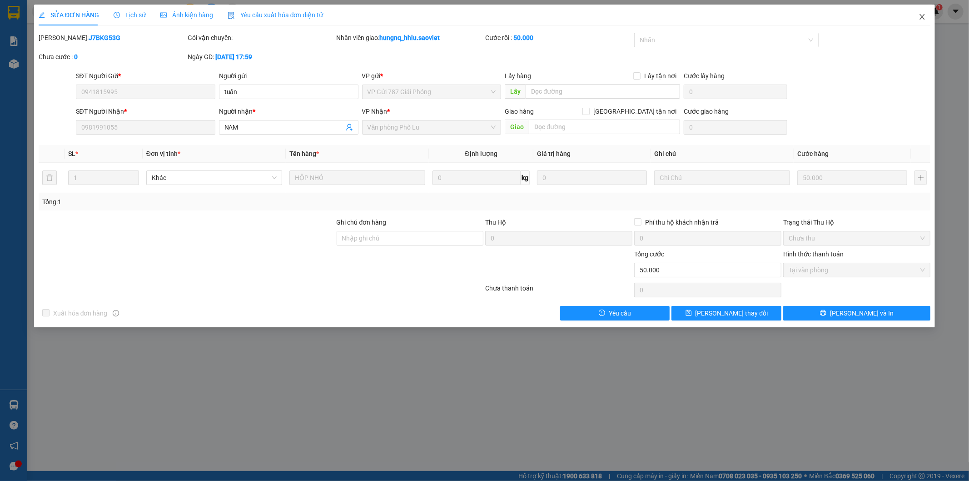
click at [929, 20] on span "Close" at bounding box center [922, 17] width 25 height 25
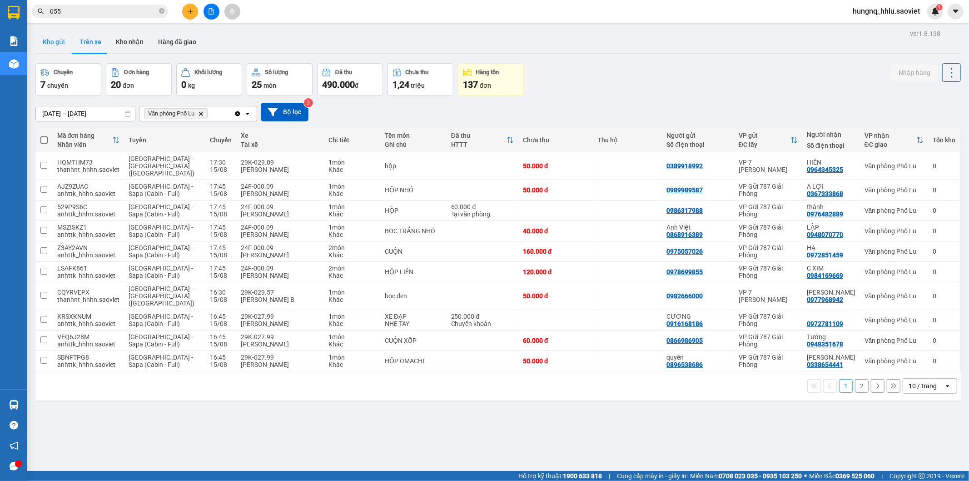
click at [42, 40] on button "Kho gửi" at bounding box center [53, 42] width 37 height 22
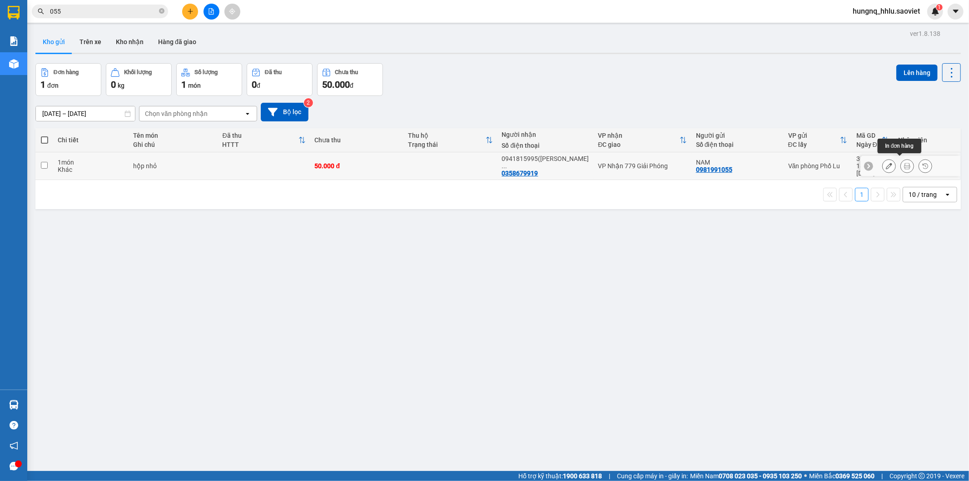
click at [903, 166] on button at bounding box center [907, 166] width 13 height 16
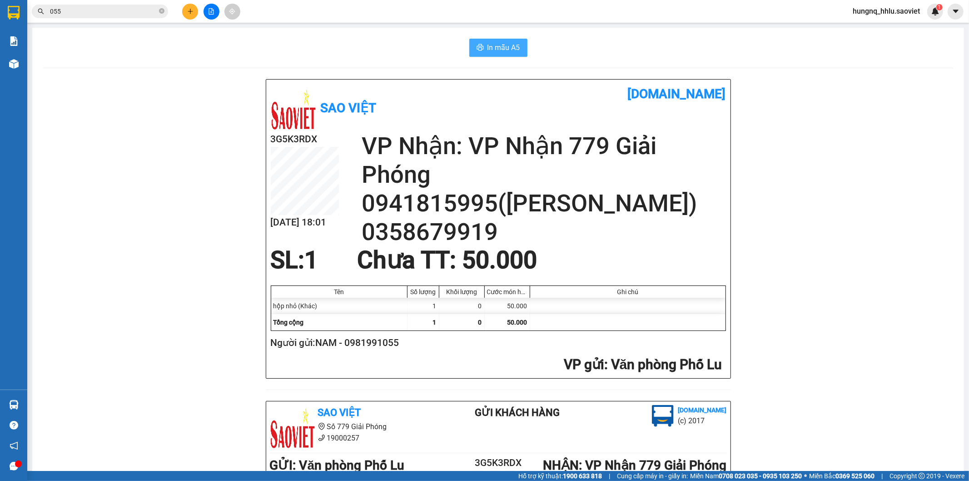
click at [511, 49] on span "In mẫu A5" at bounding box center [504, 47] width 33 height 11
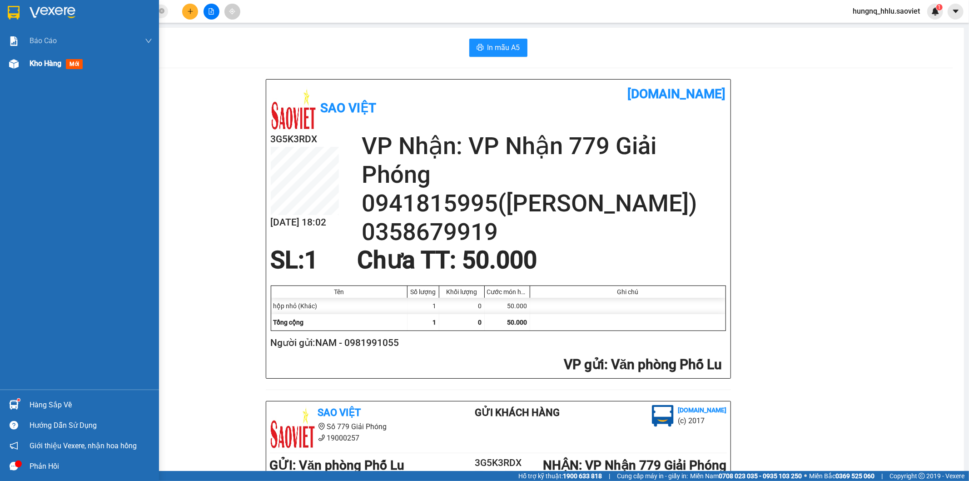
click at [25, 62] on div "Kho hàng mới" at bounding box center [79, 63] width 159 height 23
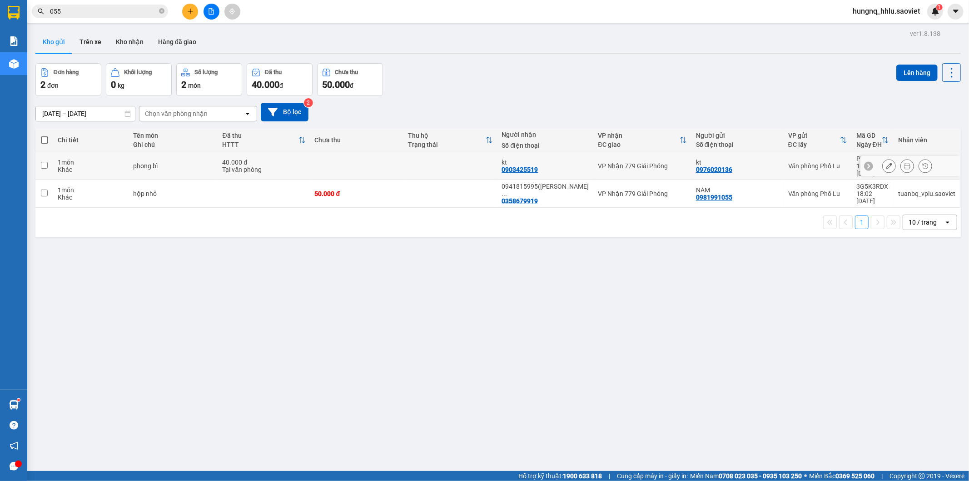
click at [46, 164] on input "checkbox" at bounding box center [44, 165] width 7 height 7
checkbox input "true"
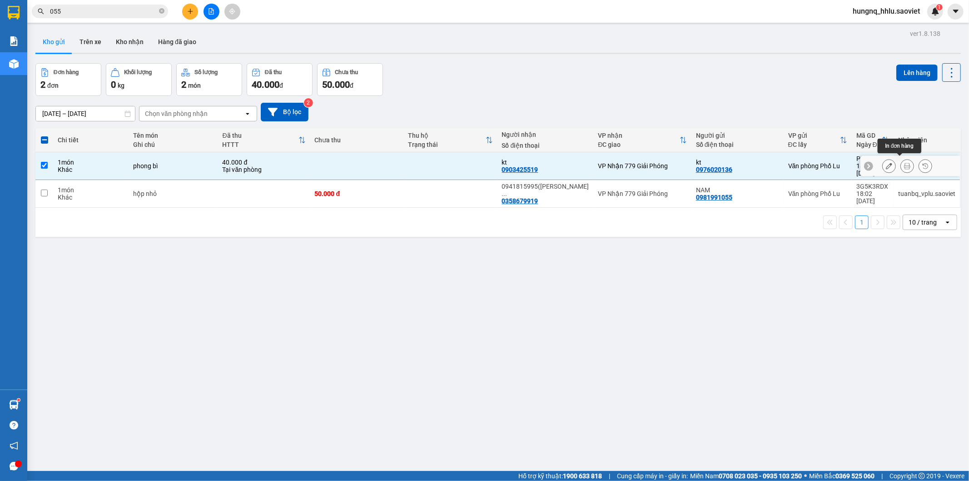
click at [904, 163] on icon at bounding box center [907, 166] width 6 height 6
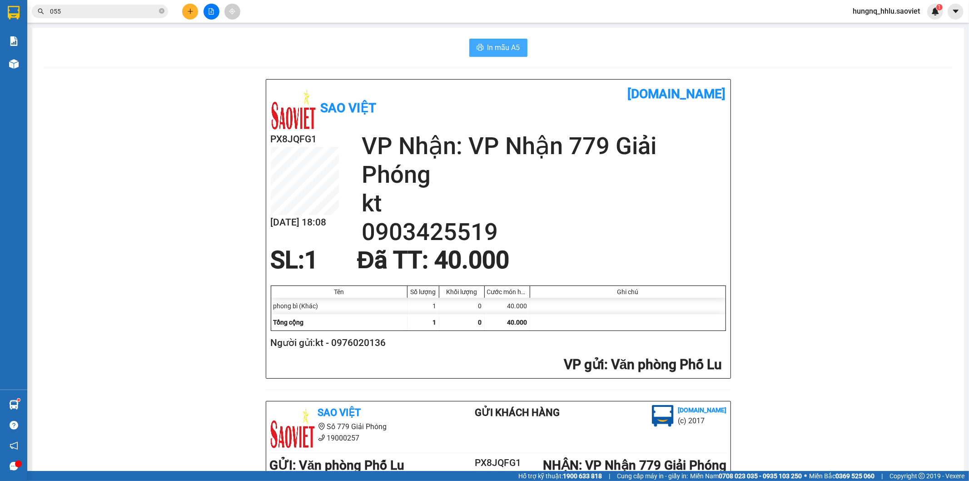
click at [494, 48] on span "In mẫu A5" at bounding box center [504, 47] width 33 height 11
click at [115, 15] on input "055" at bounding box center [103, 11] width 107 height 10
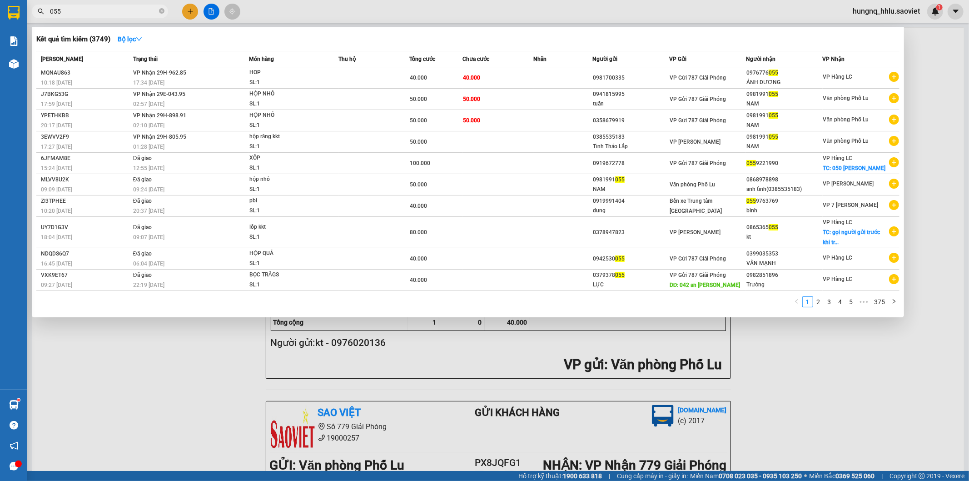
click at [115, 15] on input "055" at bounding box center [103, 11] width 107 height 10
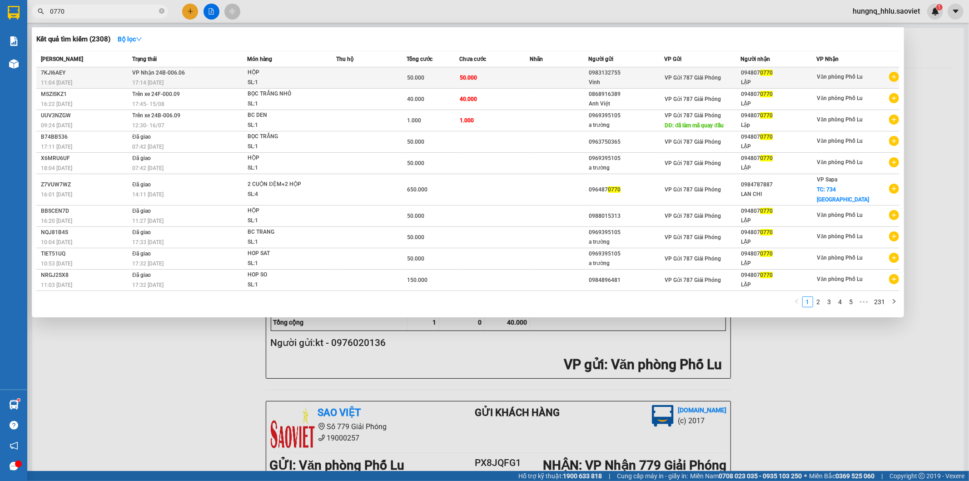
type input "0770"
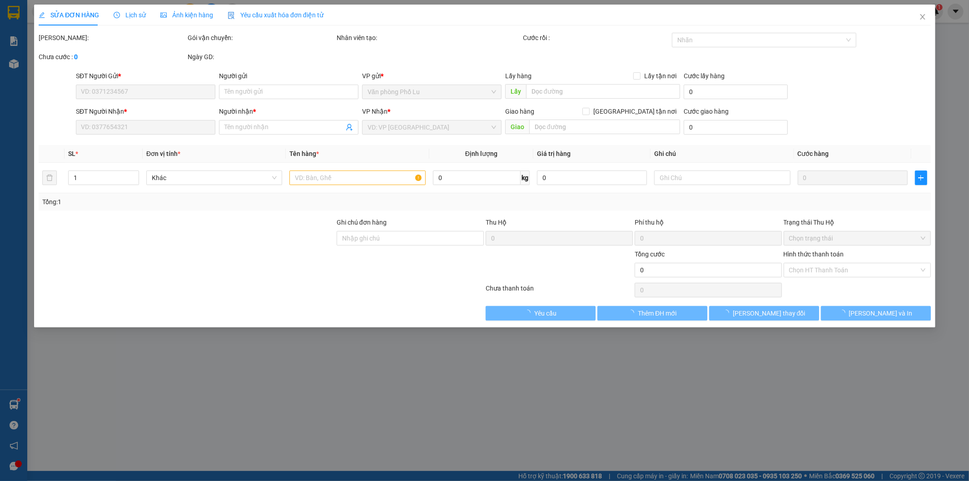
type input "0983132755"
type input "Vinh"
type input "0948070770"
type input "LẬP"
type input "50.000"
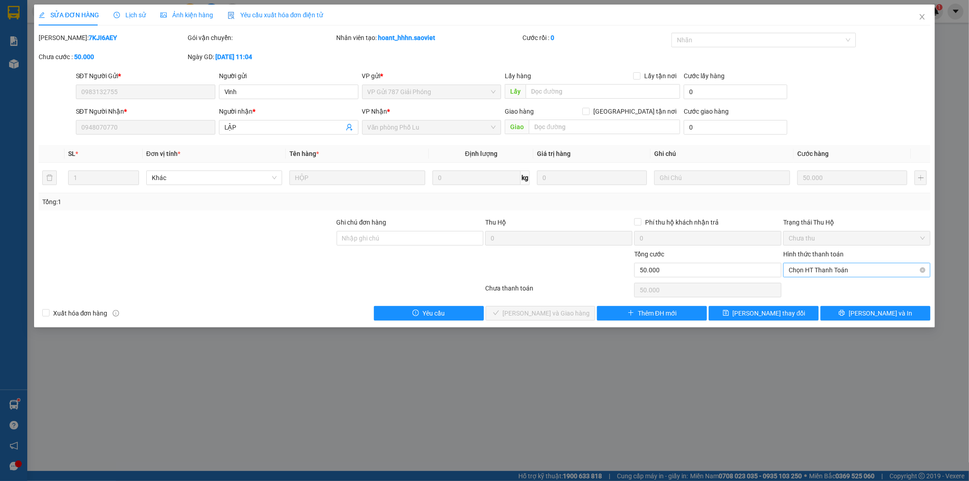
click at [828, 269] on span "Chọn HT Thanh Toán" at bounding box center [857, 270] width 136 height 14
click at [823, 288] on div "Tại văn phòng" at bounding box center [857, 288] width 136 height 10
type input "0"
click at [565, 316] on span "[PERSON_NAME] và Giao hàng" at bounding box center [546, 313] width 87 height 10
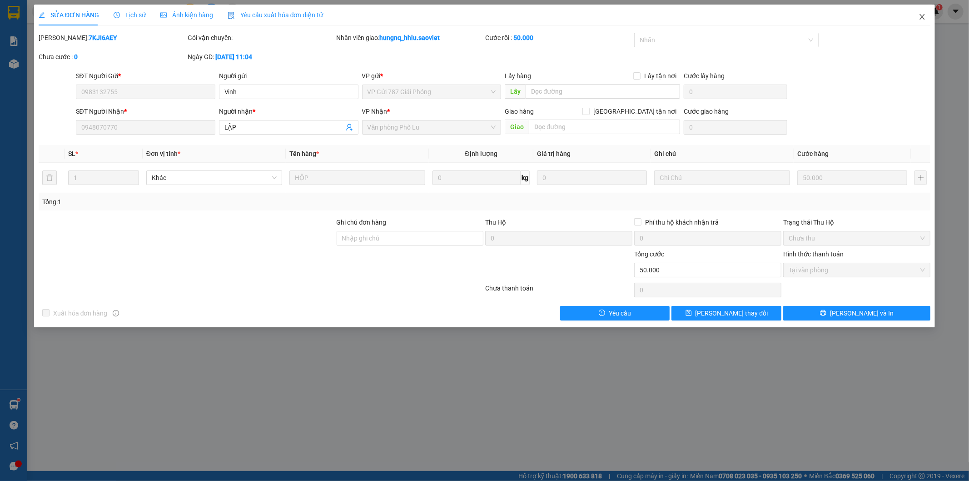
click at [924, 22] on span "Close" at bounding box center [922, 17] width 25 height 25
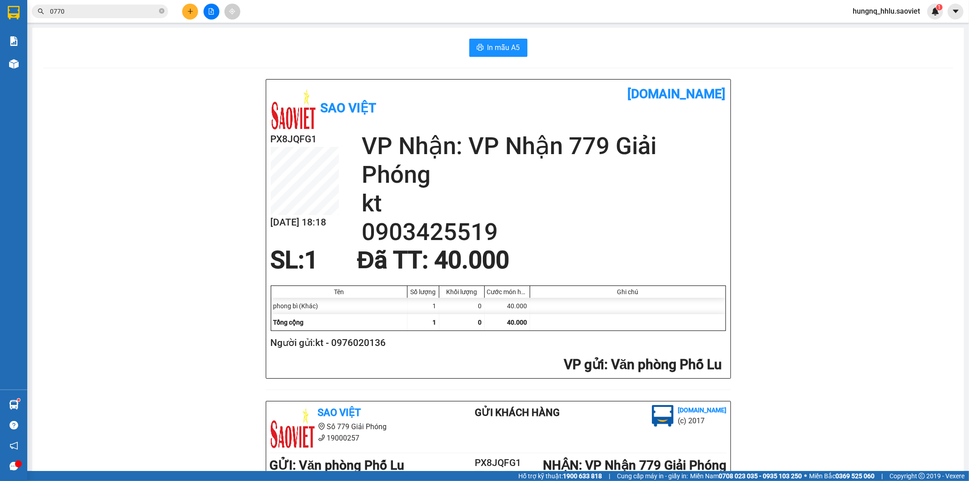
drag, startPoint x: 0, startPoint y: 21, endPoint x: 32, endPoint y: 28, distance: 32.4
click at [0, 23] on section "Kết quả tìm kiếm ( 2308 ) Bộ lọc Mã ĐH Trạng thái Món hàng Thu hộ Tổng cước Chư…" at bounding box center [484, 240] width 969 height 481
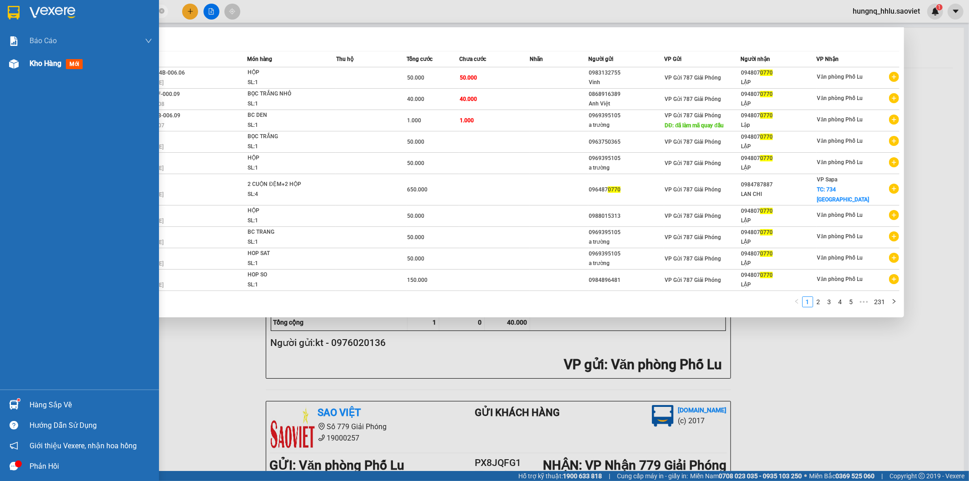
drag, startPoint x: 53, startPoint y: 66, endPoint x: 63, endPoint y: 66, distance: 10.0
click at [55, 66] on span "Kho hàng" at bounding box center [46, 63] width 32 height 9
click at [63, 66] on div "Kho hàng mới" at bounding box center [58, 63] width 57 height 11
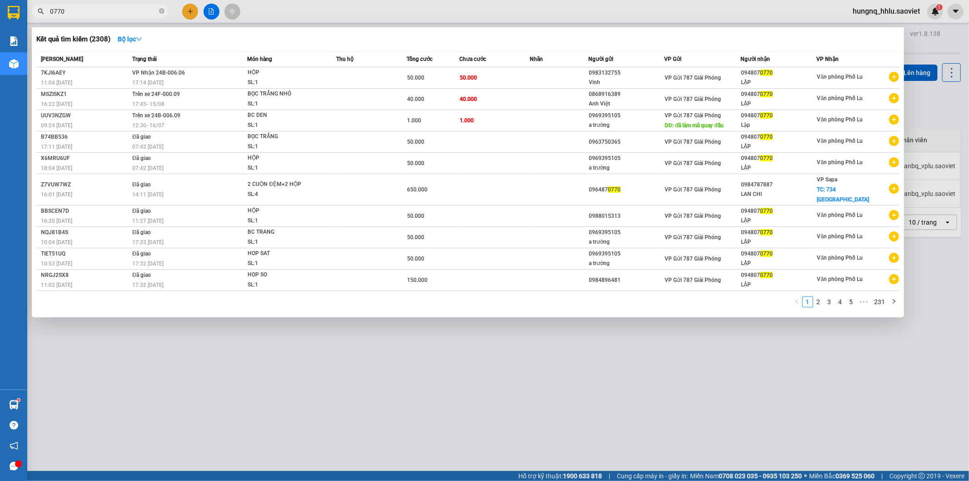
click at [151, 373] on div at bounding box center [484, 240] width 969 height 481
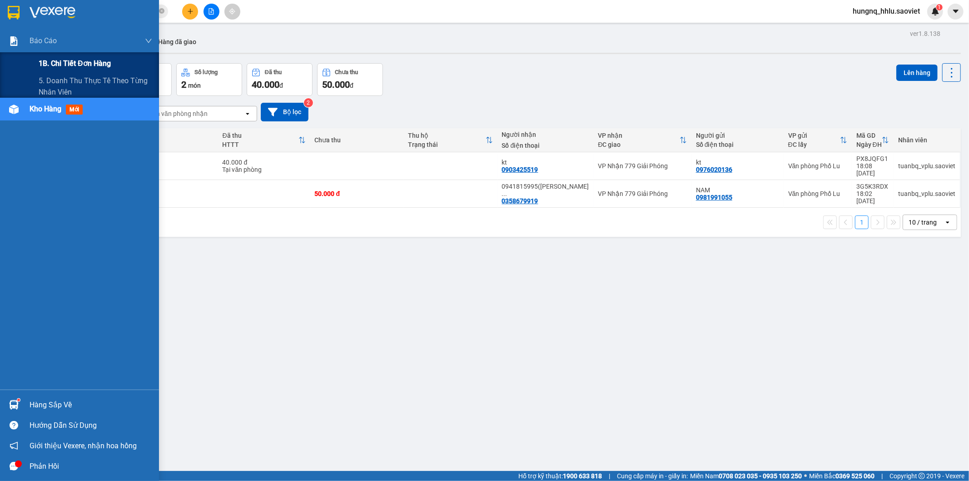
click at [23, 67] on div "1B. Chi tiết đơn hàng" at bounding box center [79, 63] width 159 height 23
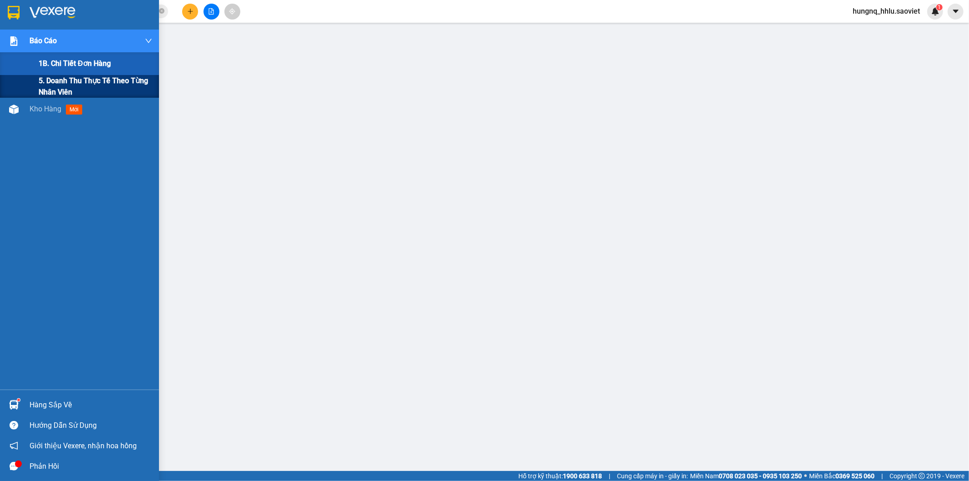
click at [23, 92] on div "5. Doanh thu thực tế theo từng nhân viên" at bounding box center [79, 86] width 159 height 23
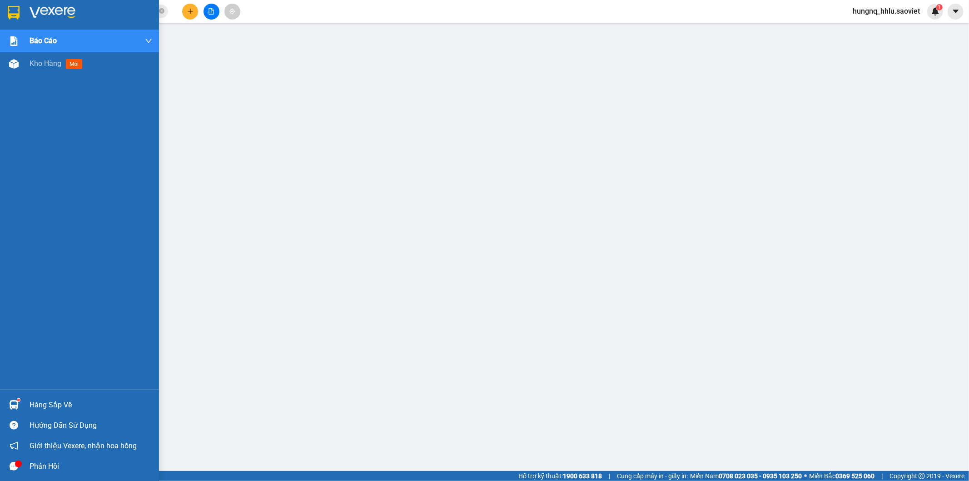
click at [21, 103] on div "Báo cáo 1B. Chi tiết đơn hàng 5. Doanh thu thực tế theo từng nhân viên Kho hàng…" at bounding box center [79, 210] width 159 height 360
click at [19, 63] on div at bounding box center [14, 64] width 16 height 16
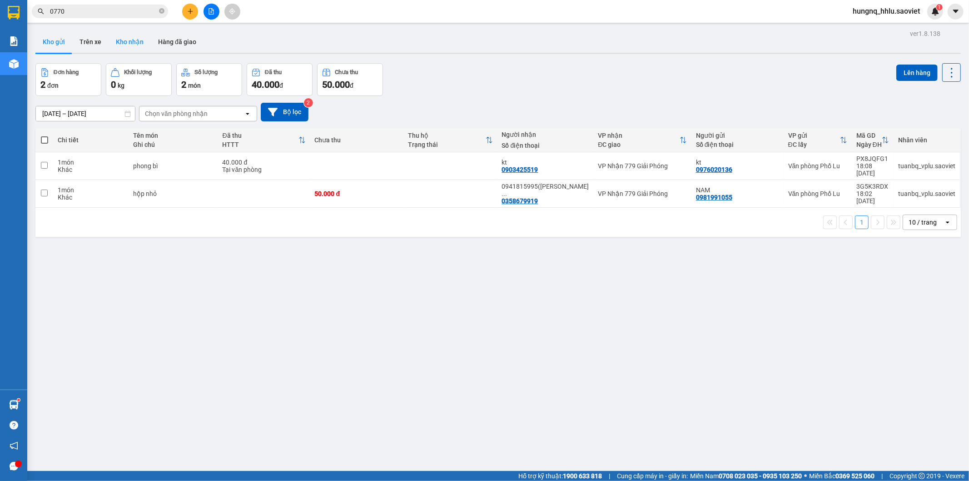
click at [117, 42] on button "Kho nhận" at bounding box center [130, 42] width 42 height 22
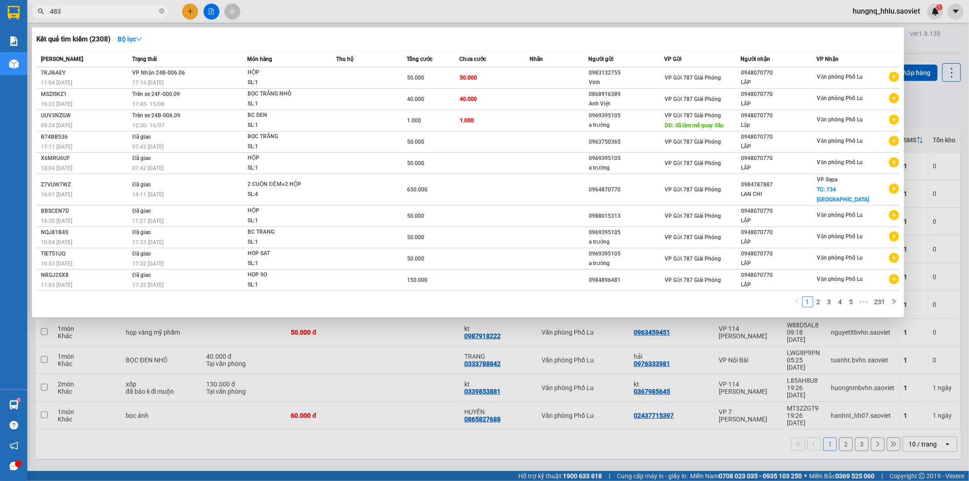
type input "4833"
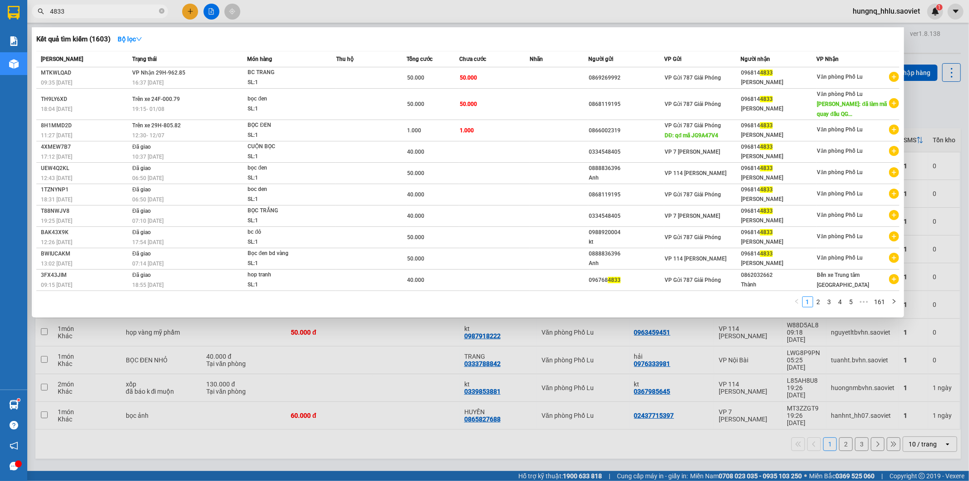
click at [75, 15] on input "4833" at bounding box center [103, 11] width 107 height 10
click at [80, 12] on input "4833" at bounding box center [103, 11] width 107 height 10
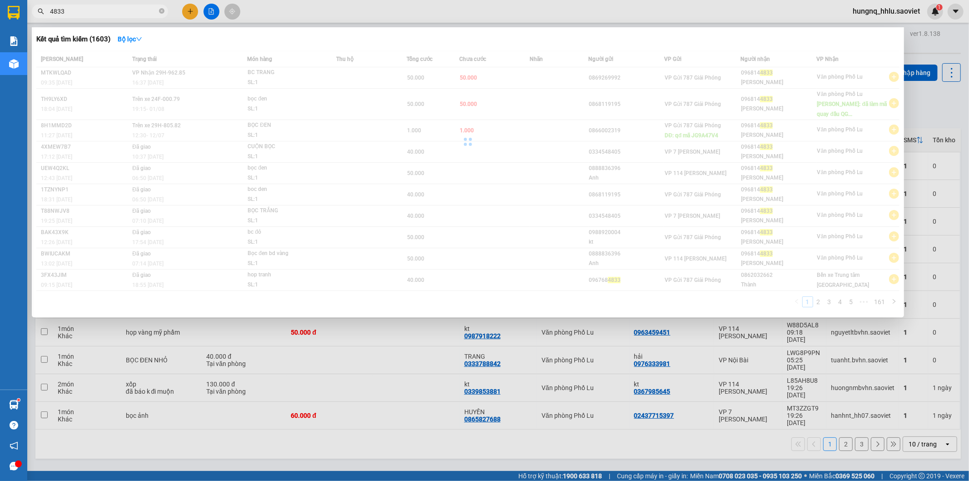
click at [80, 12] on input "4833" at bounding box center [103, 11] width 107 height 10
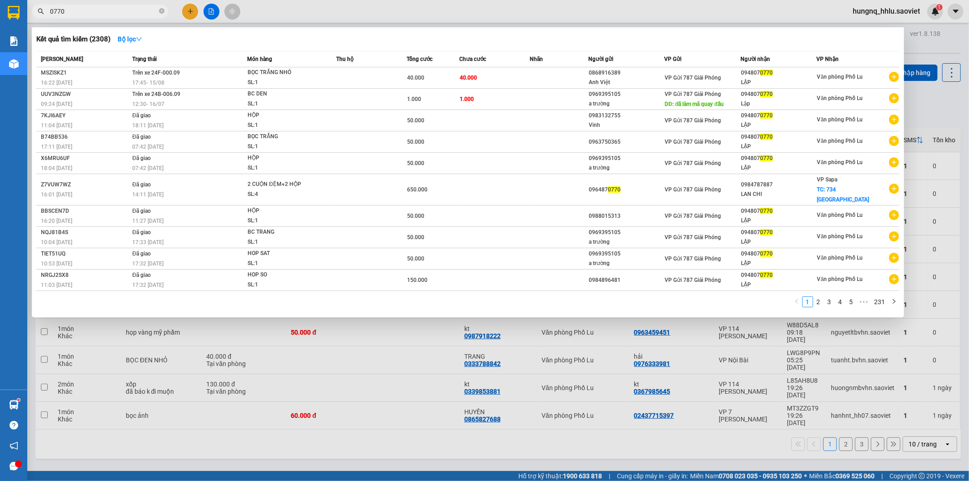
click at [487, 422] on div at bounding box center [484, 240] width 969 height 481
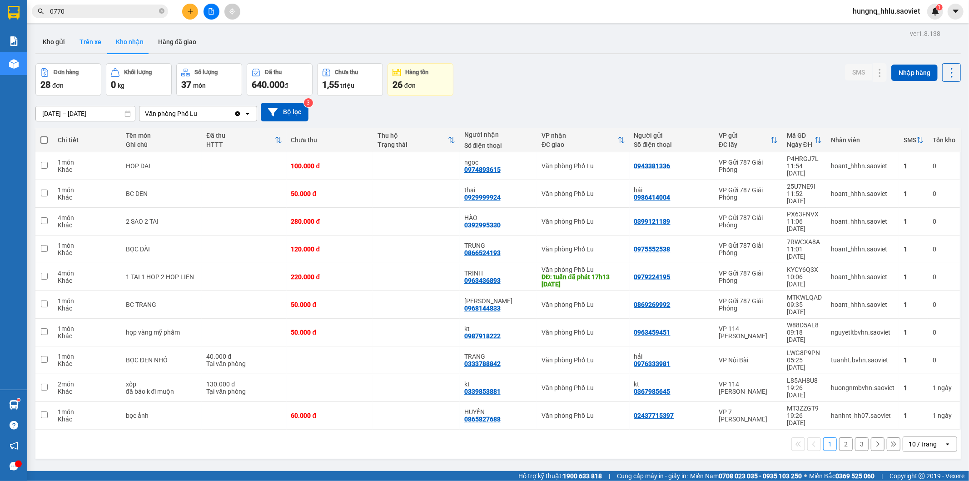
click at [93, 50] on button "Trên xe" at bounding box center [90, 42] width 36 height 22
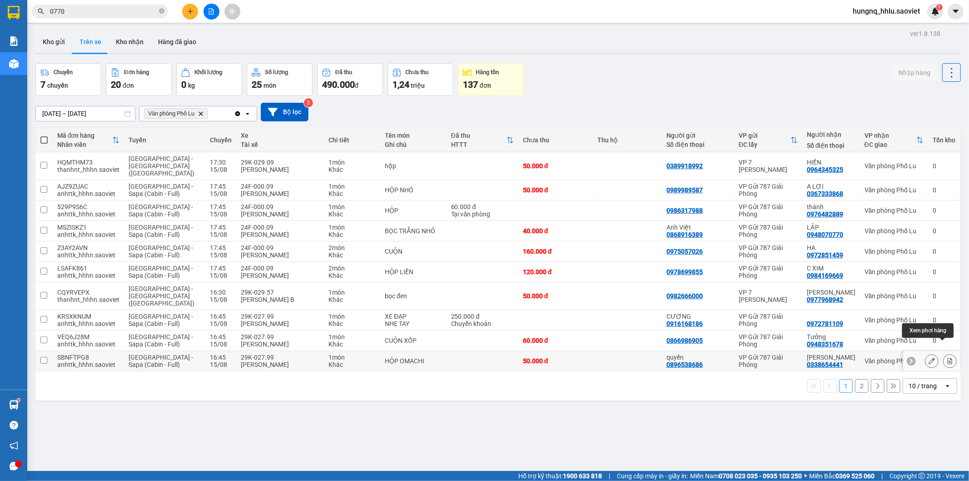
click at [944, 353] on button at bounding box center [950, 361] width 13 height 16
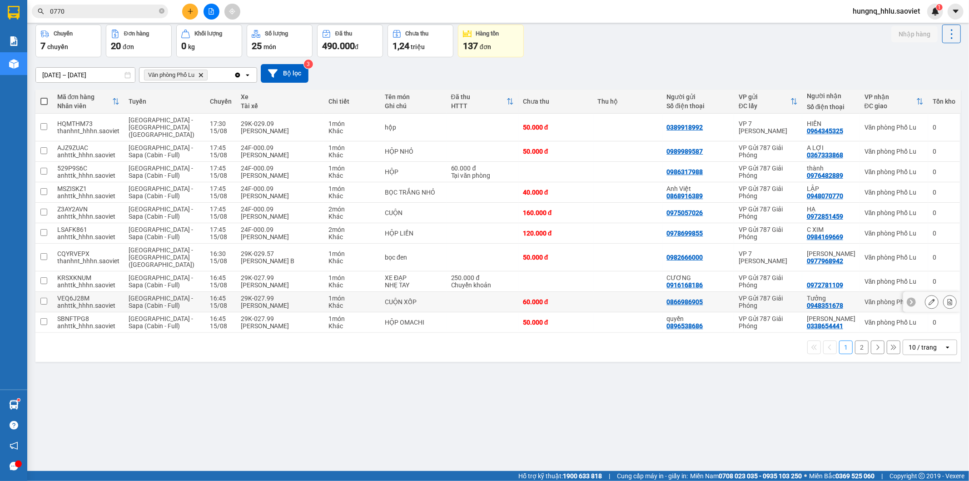
scroll to position [42, 0]
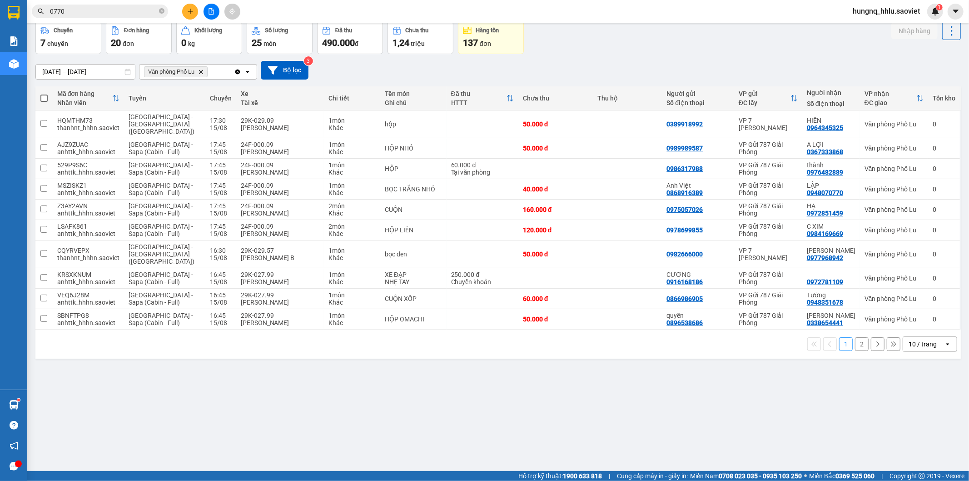
click at [858, 337] on button "2" at bounding box center [862, 344] width 14 height 14
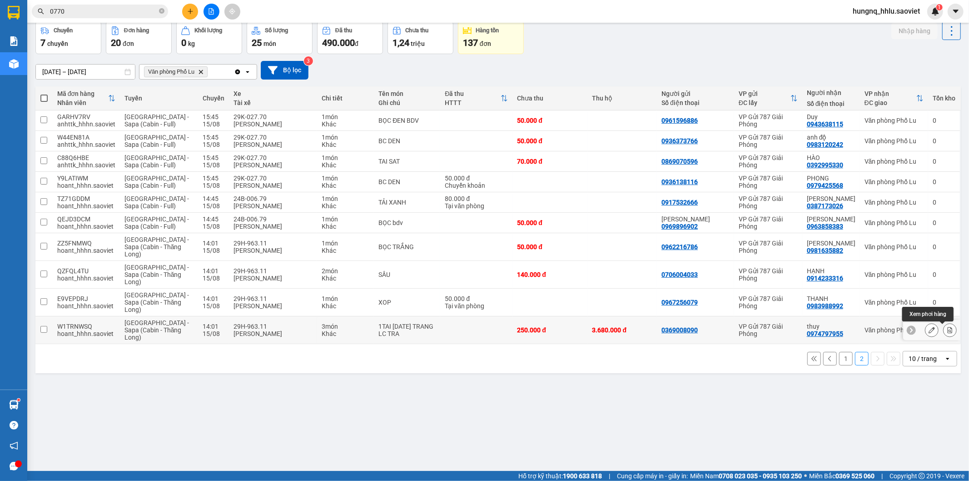
click at [948, 334] on button at bounding box center [950, 330] width 13 height 16
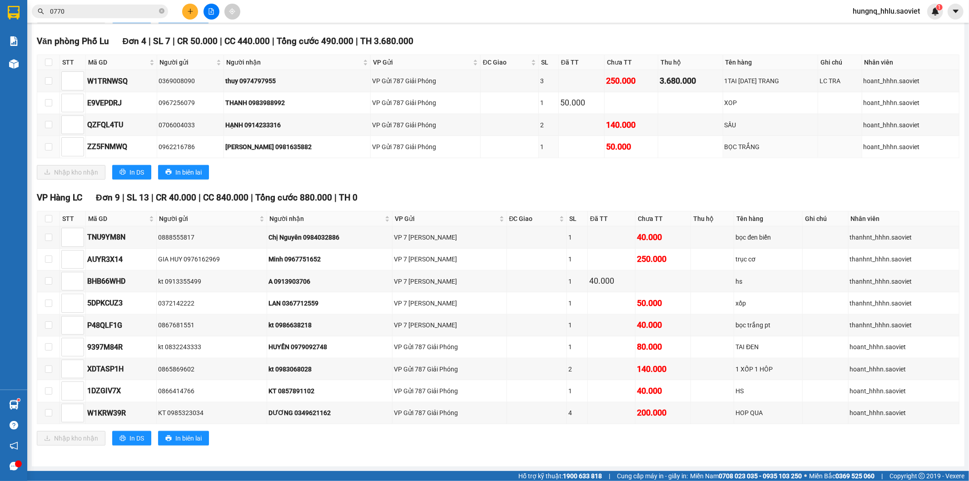
scroll to position [621, 0]
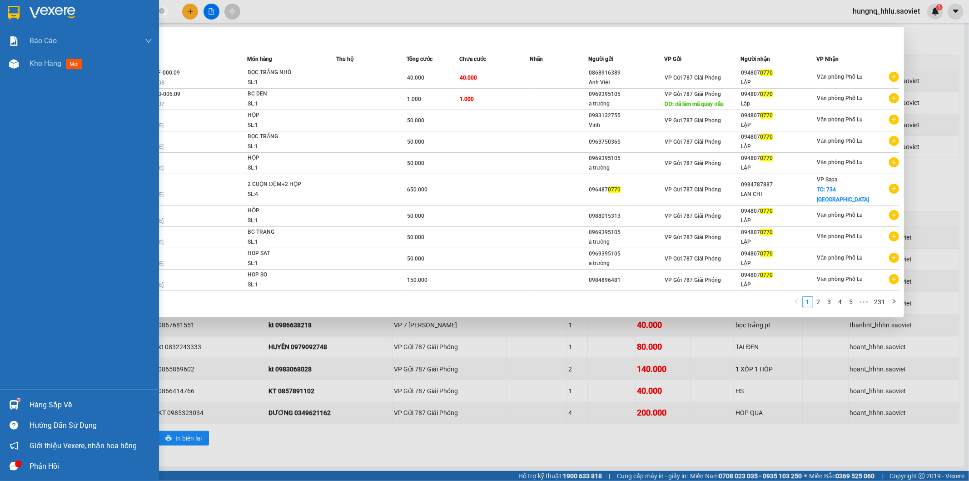
drag, startPoint x: 31, startPoint y: 12, endPoint x: 0, endPoint y: 25, distance: 33.4
click at [0, 12] on section "Kết quả tìm kiếm ( 2308 ) Bộ lọc Mã ĐH Trạng thái Món hàng Thu hộ Tổng cước Chư…" at bounding box center [484, 240] width 969 height 481
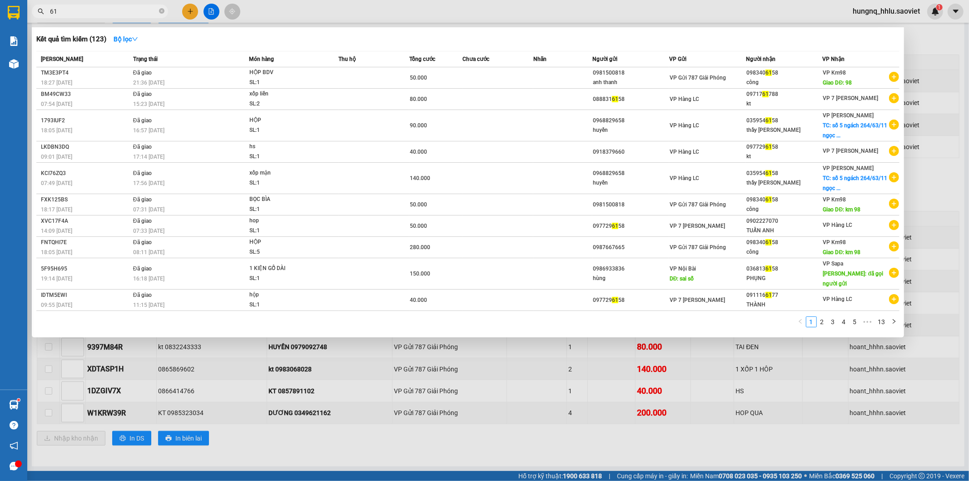
type input "6"
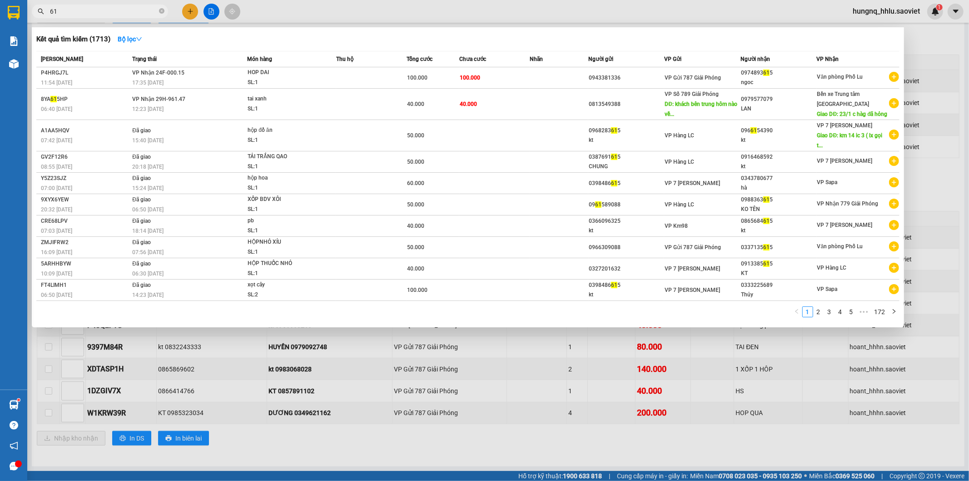
type input "6"
drag, startPoint x: 65, startPoint y: 10, endPoint x: 19, endPoint y: 21, distance: 47.3
click at [20, 21] on section "Kết quả tìm kiếm ( 1713 ) Bộ lọc Mã ĐH Trạng thái Món hàng Thu hộ Tổng cước Chư…" at bounding box center [484, 240] width 969 height 481
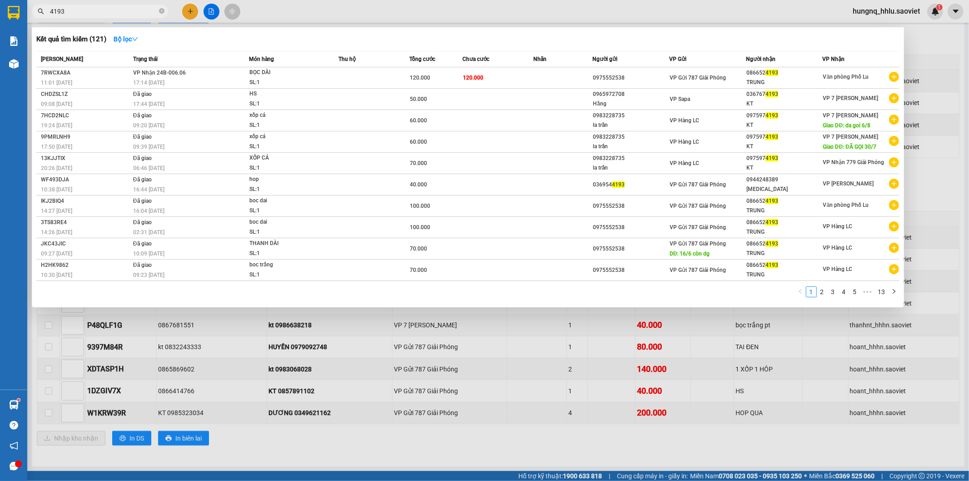
type input "4193"
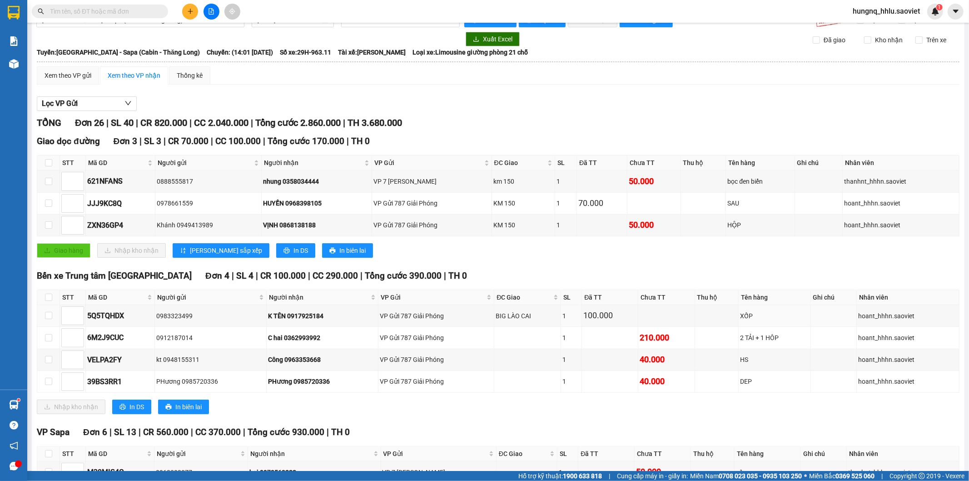
scroll to position [0, 0]
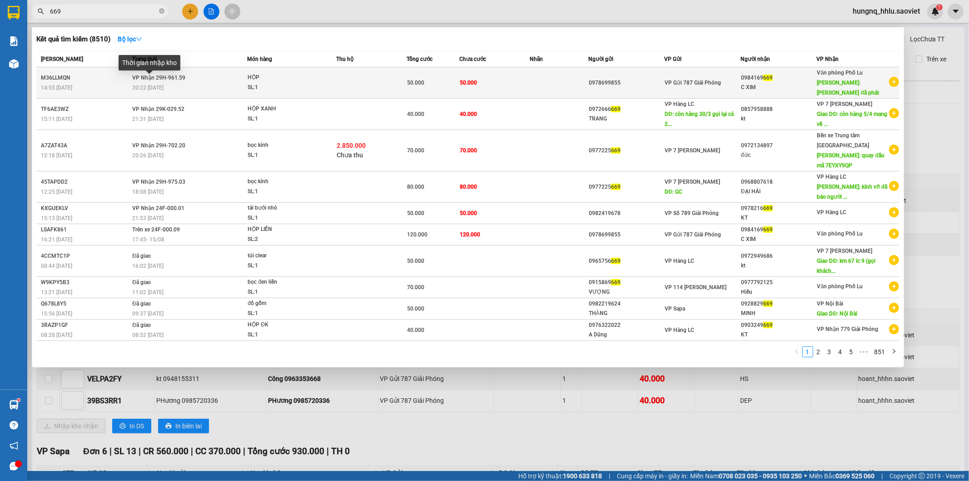
type input "669"
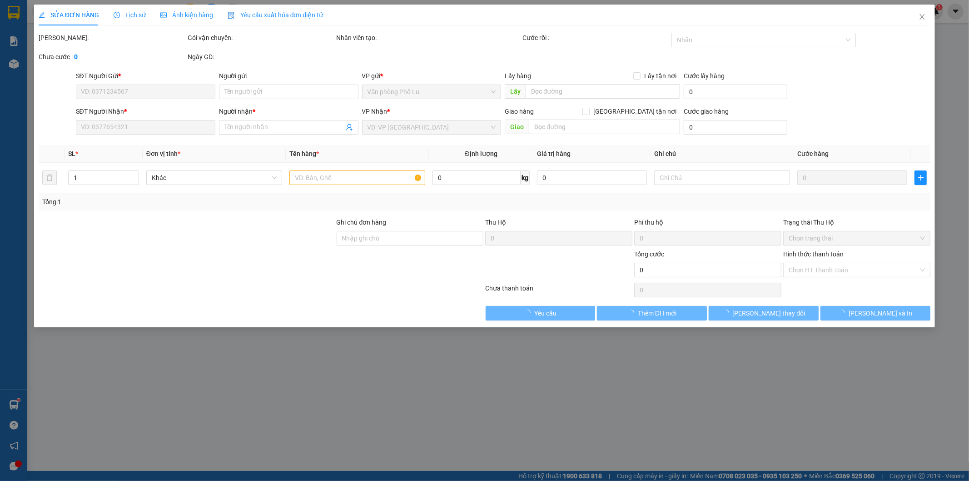
type input "0978699855"
type input "0984169669"
type input "C XIM"
type input "Hưng đã phát"
type input "50.000"
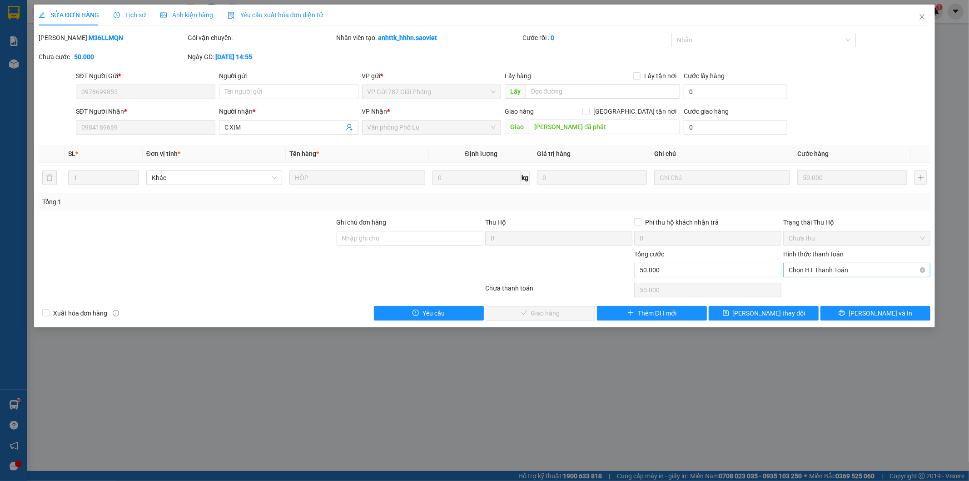
click at [797, 271] on span "Chọn HT Thanh Toán" at bounding box center [857, 270] width 136 height 14
drag, startPoint x: 797, startPoint y: 287, endPoint x: 773, endPoint y: 287, distance: 23.6
click at [797, 287] on div "Tại văn phòng" at bounding box center [857, 288] width 136 height 10
type input "0"
click at [569, 317] on span "Lưu và Giao hàng" at bounding box center [546, 313] width 87 height 10
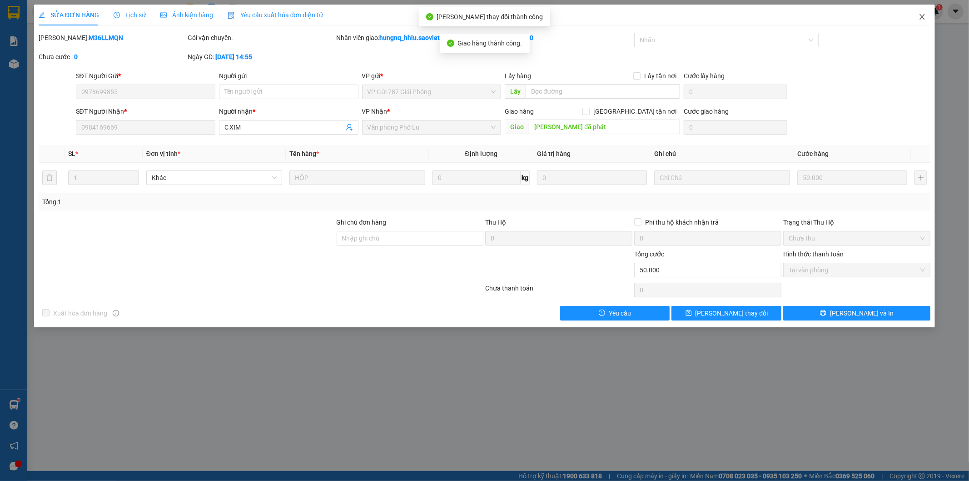
click at [925, 20] on icon "close" at bounding box center [922, 16] width 7 height 7
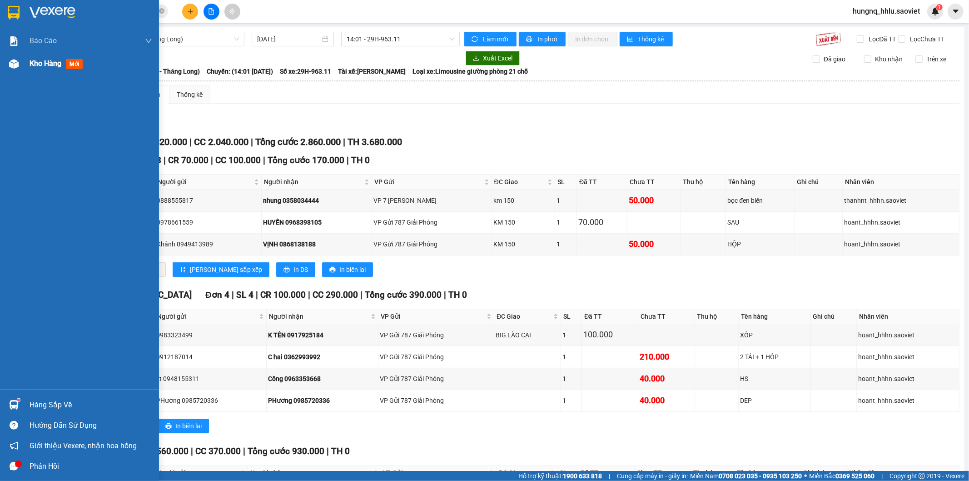
click at [48, 65] on span "Kho hàng" at bounding box center [46, 63] width 32 height 9
click at [58, 65] on span "Kho hàng" at bounding box center [46, 63] width 32 height 9
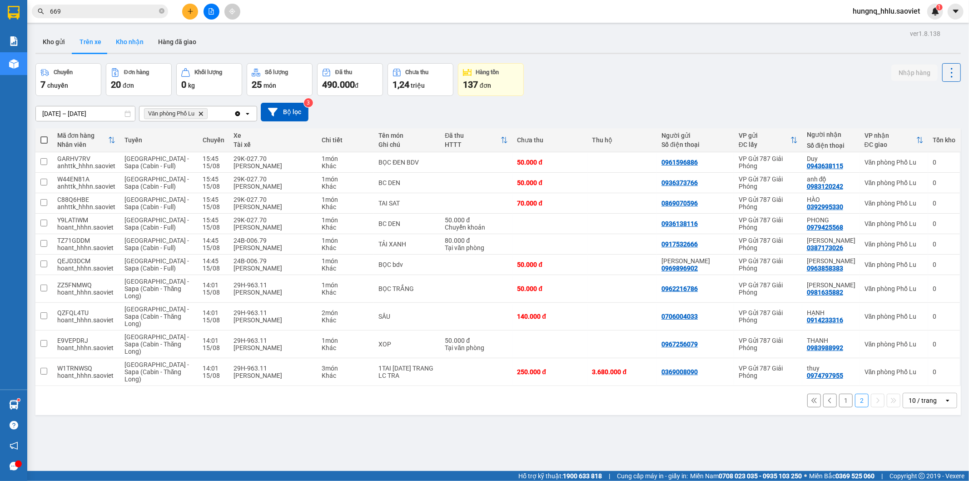
drag, startPoint x: 120, startPoint y: 41, endPoint x: 125, endPoint y: 48, distance: 9.1
click at [120, 41] on button "Kho nhận" at bounding box center [130, 42] width 42 height 22
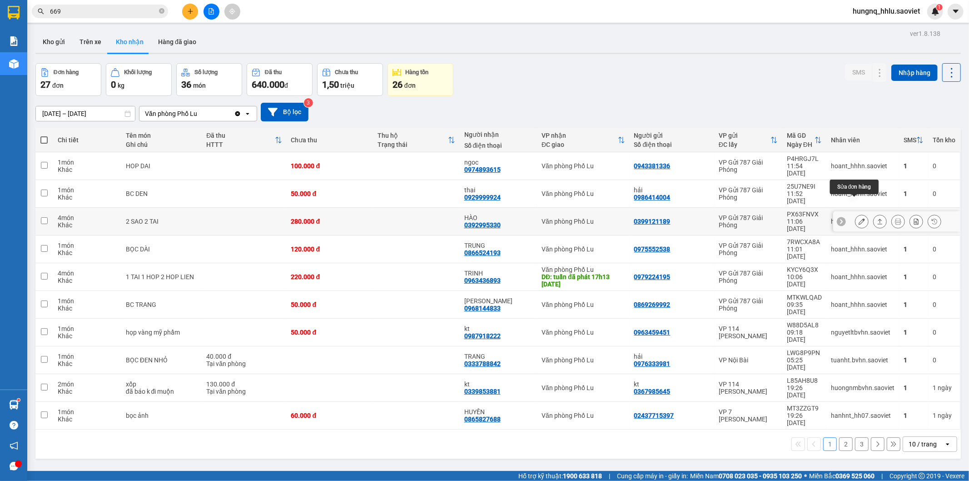
click at [856, 214] on button at bounding box center [862, 222] width 13 height 16
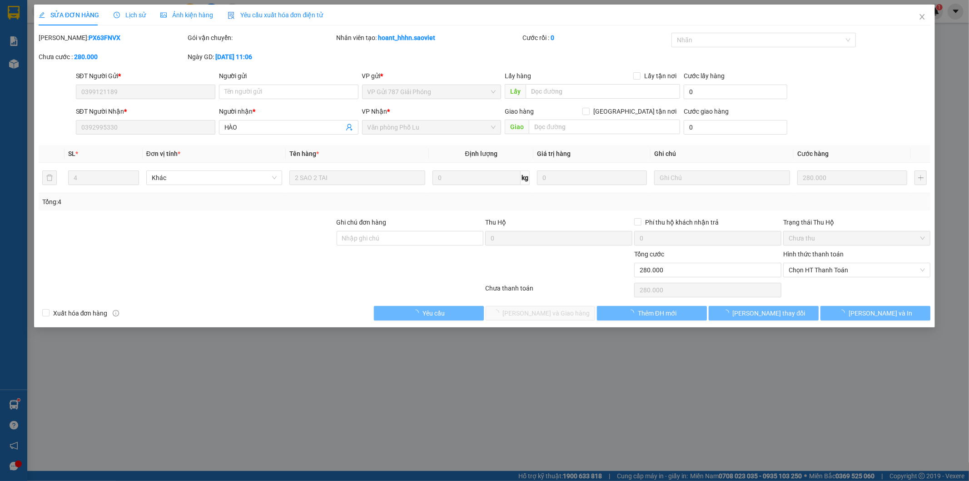
type input "0399121189"
type input "0392995330"
type input "HÀO"
type input "280.000"
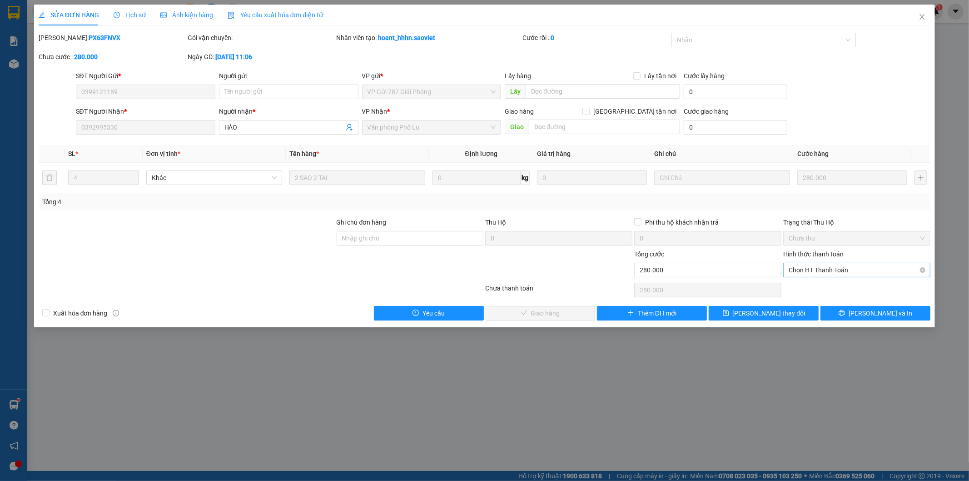
click at [794, 271] on span "Chọn HT Thanh Toán" at bounding box center [857, 270] width 136 height 14
click at [796, 285] on div "Tại văn phòng" at bounding box center [857, 288] width 136 height 10
type input "0"
click at [574, 317] on button "Lưu và Giao hàng" at bounding box center [541, 313] width 110 height 15
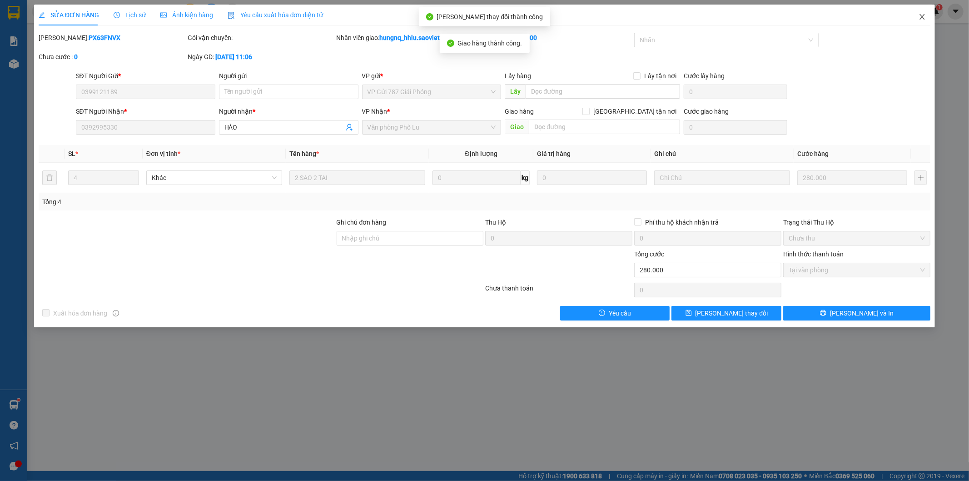
click at [928, 20] on span "Close" at bounding box center [922, 17] width 25 height 25
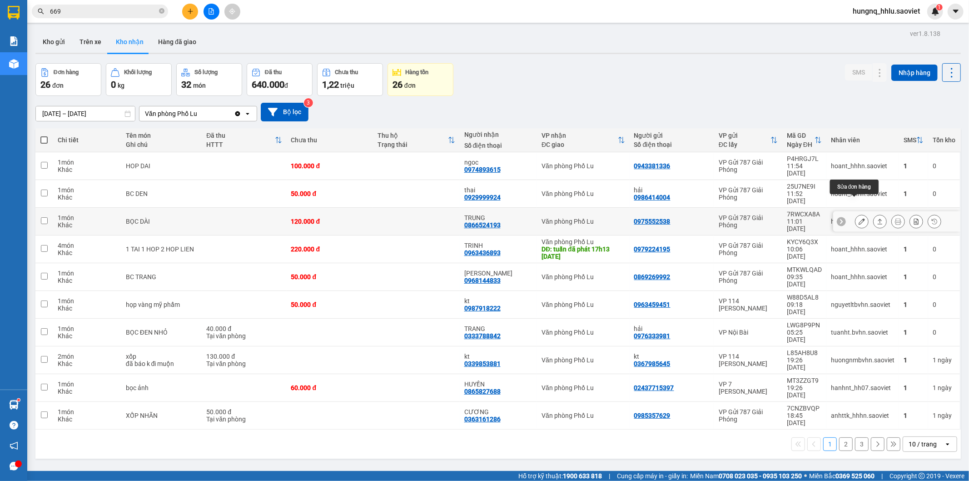
click at [859, 218] on icon at bounding box center [862, 221] width 6 height 6
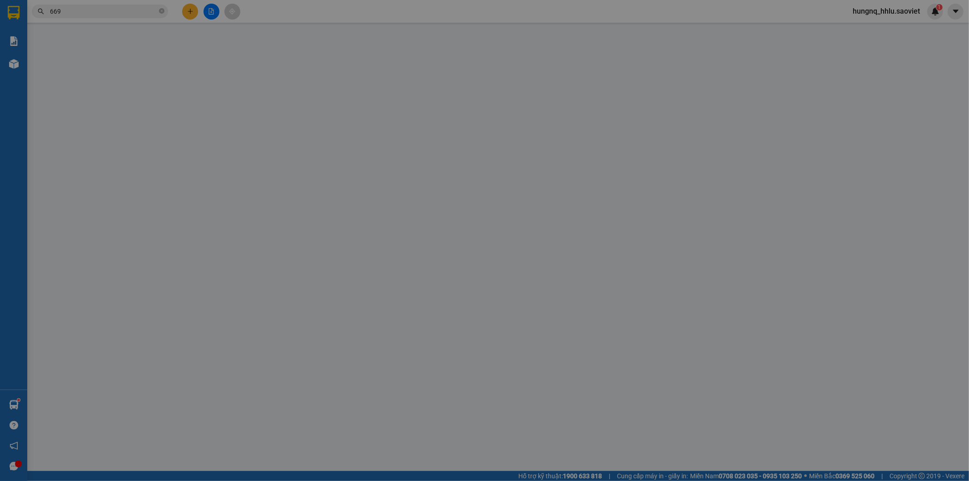
type input "0975552538"
type input "0866524193"
type input "TRUNG"
type input "120.000"
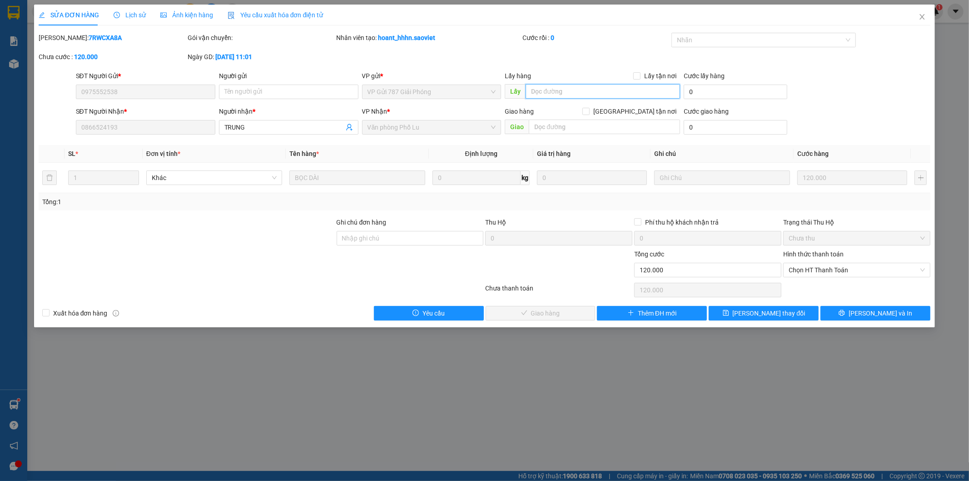
click at [547, 94] on input "text" at bounding box center [603, 91] width 155 height 15
type input "khách nhận hàng vp hàng lc"
click at [791, 315] on button "Lưu thay đổi" at bounding box center [764, 313] width 110 height 15
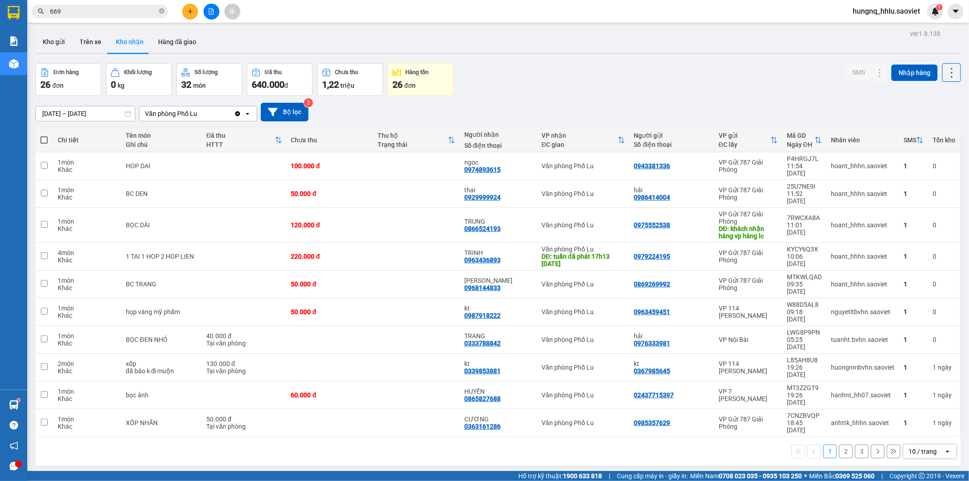
drag, startPoint x: 40, startPoint y: 10, endPoint x: 0, endPoint y: 7, distance: 39.7
click at [0, 6] on section "Kết quả tìm kiếm ( 8510 ) Bộ lọc Mã ĐH Trạng thái Món hàng Thu hộ Tổng cước Chư…" at bounding box center [484, 240] width 969 height 481
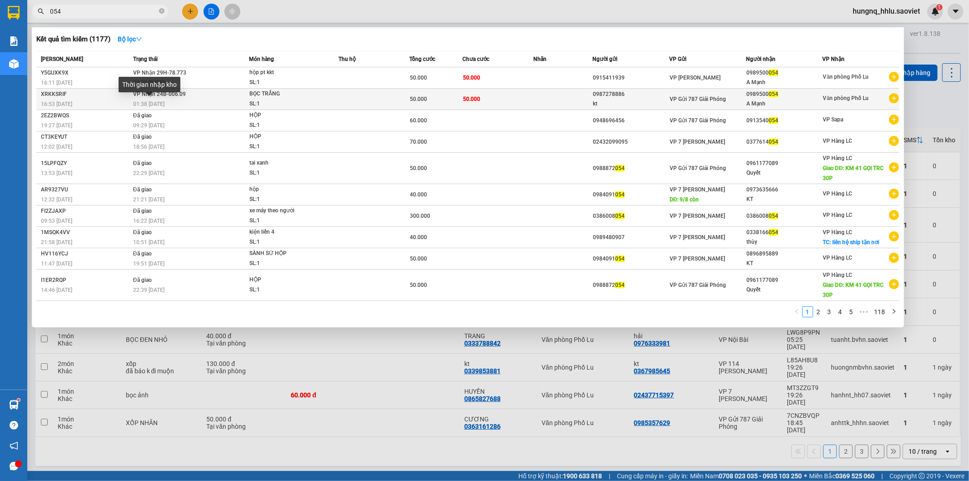
type input "054"
click at [161, 101] on span "01:38 - 14/08" at bounding box center [148, 104] width 31 height 6
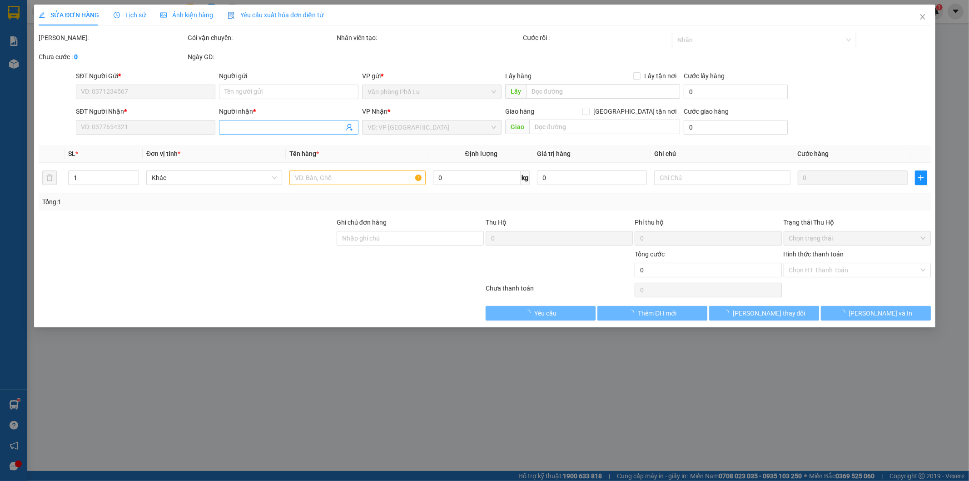
type input "0987278886"
type input "kt"
type input "0989500054"
type input "A Mạnh"
type input "50.000"
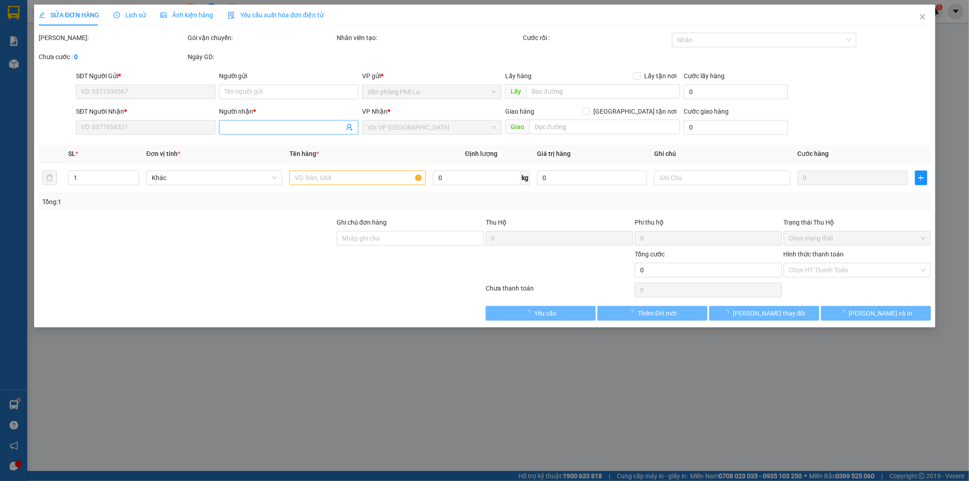
type input "50.000"
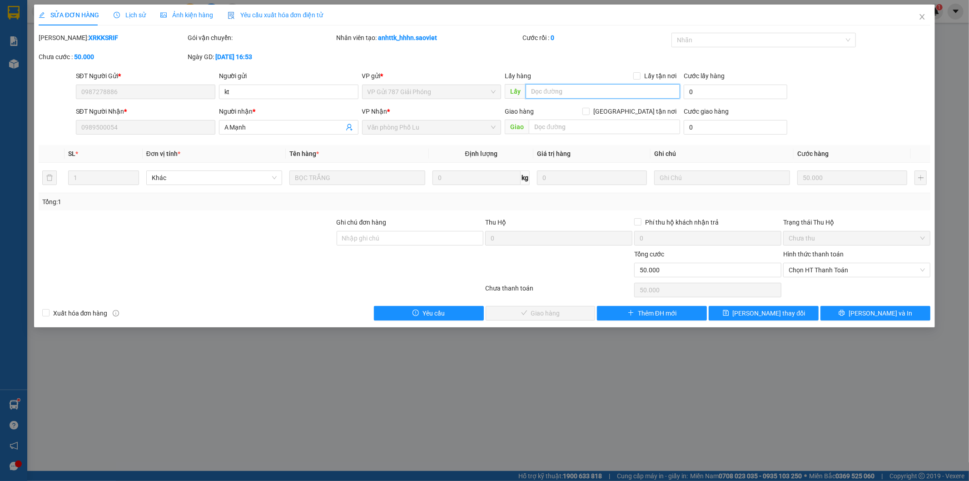
click at [537, 92] on input "text" at bounding box center [603, 91] width 155 height 15
click at [793, 275] on span "Chọn HT Thanh Toán" at bounding box center [857, 270] width 136 height 14
type input "tuấn đã phát hàng"
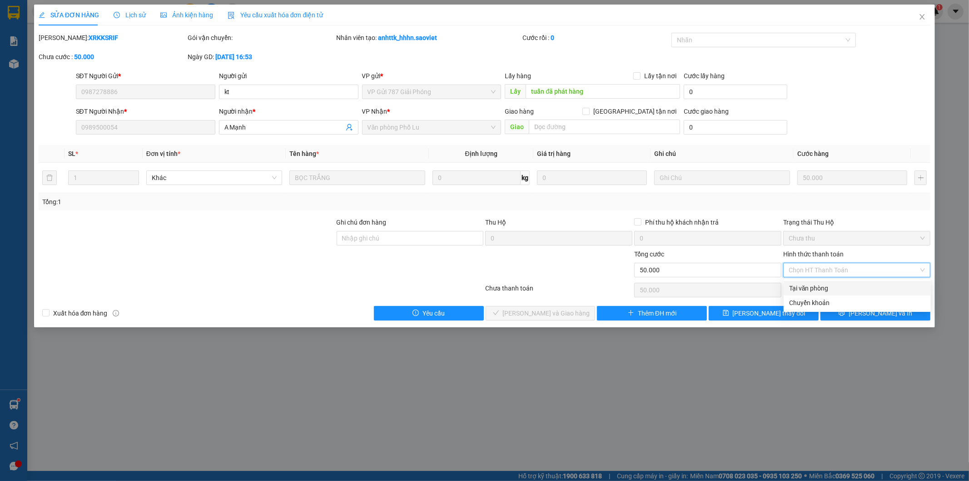
click at [737, 203] on div "Tổng: 1" at bounding box center [484, 202] width 885 height 10
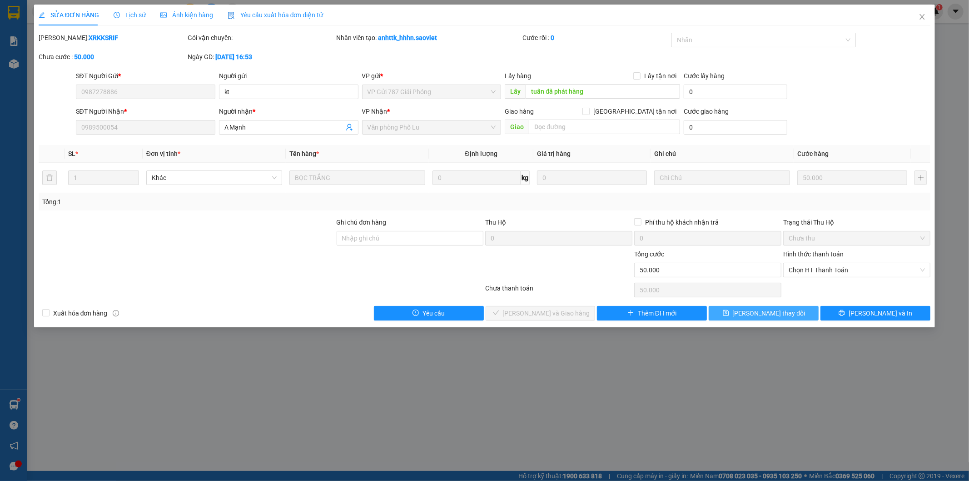
click at [786, 317] on button "Lưu thay đổi" at bounding box center [764, 313] width 110 height 15
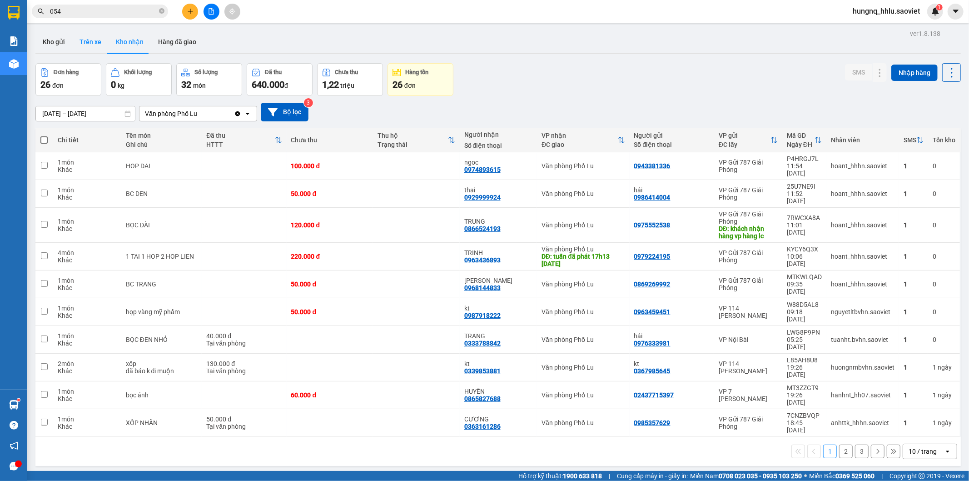
click at [96, 44] on button "Trên xe" at bounding box center [90, 42] width 36 height 22
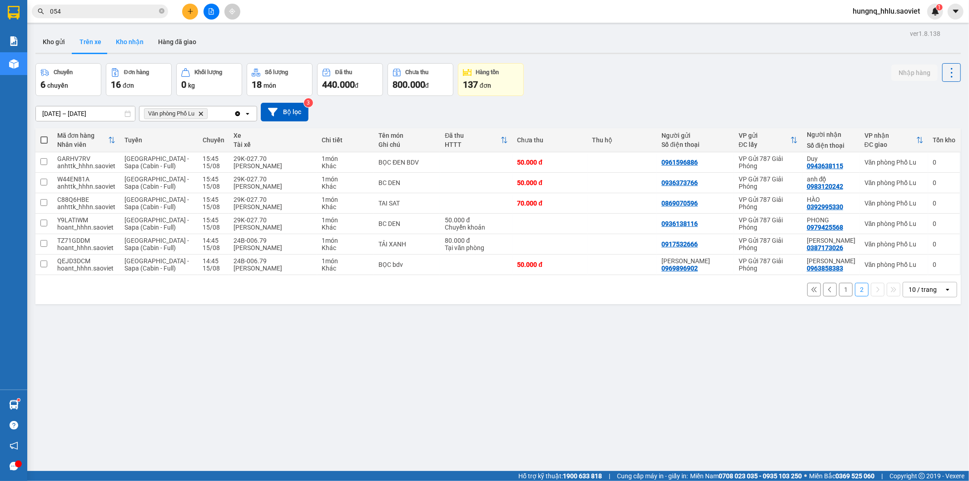
click at [121, 40] on button "Kho nhận" at bounding box center [130, 42] width 42 height 22
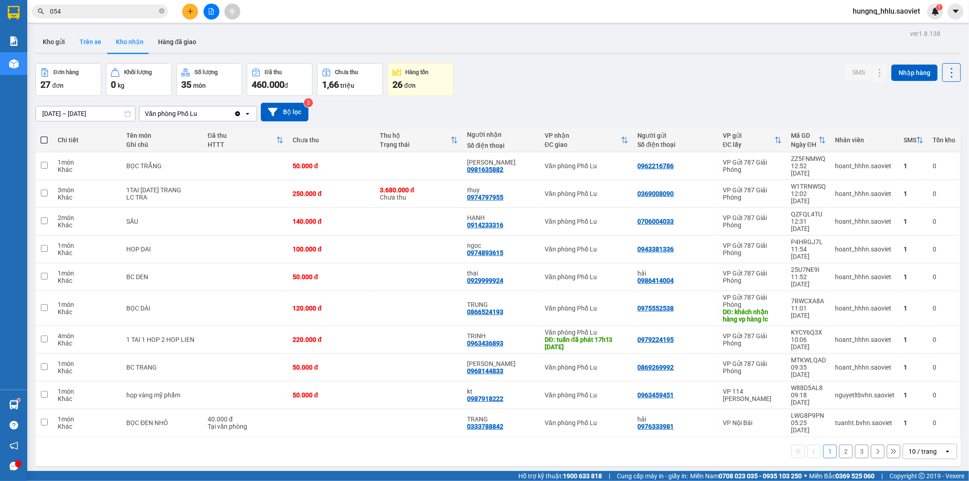
click at [77, 43] on button "Trên xe" at bounding box center [90, 42] width 36 height 22
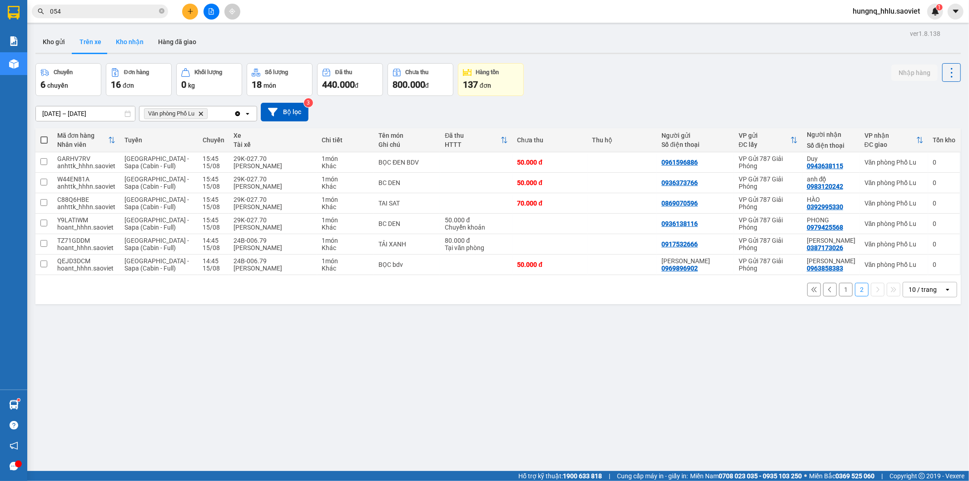
click at [119, 41] on button "Kho nhận" at bounding box center [130, 42] width 42 height 22
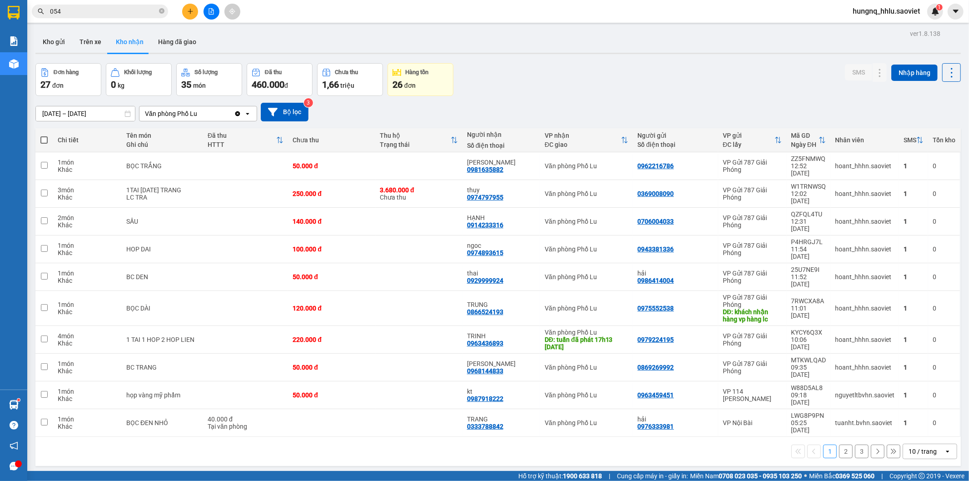
click at [842, 444] on button "2" at bounding box center [846, 451] width 14 height 14
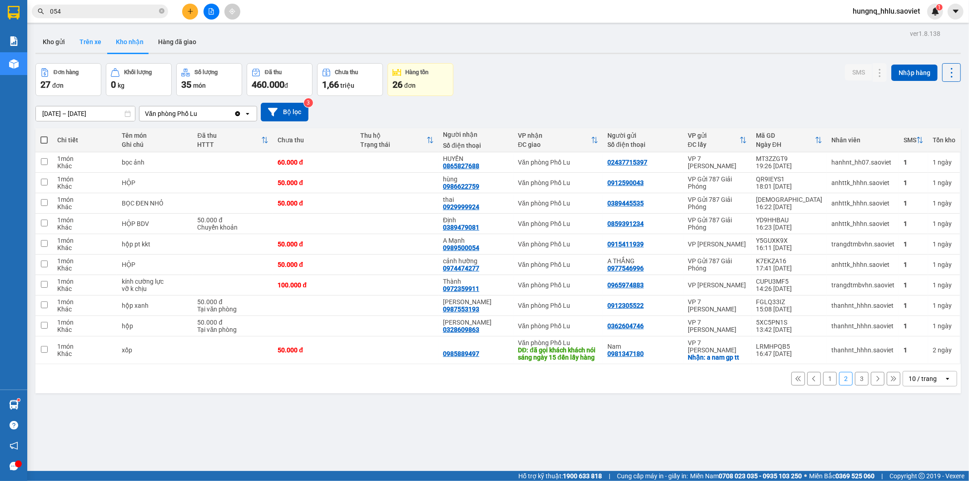
click at [83, 35] on button "Trên xe" at bounding box center [90, 42] width 36 height 22
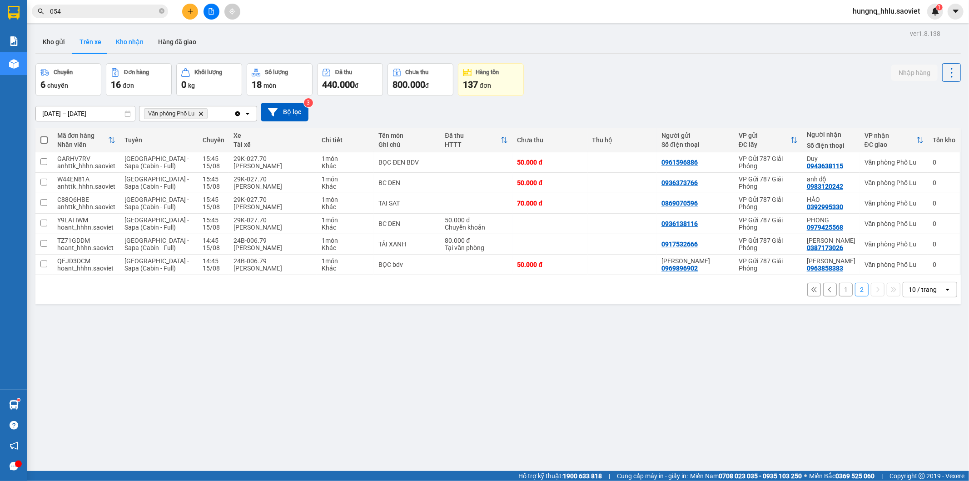
drag, startPoint x: 116, startPoint y: 39, endPoint x: 116, endPoint y: 45, distance: 6.4
click at [117, 39] on button "Kho nhận" at bounding box center [130, 42] width 42 height 22
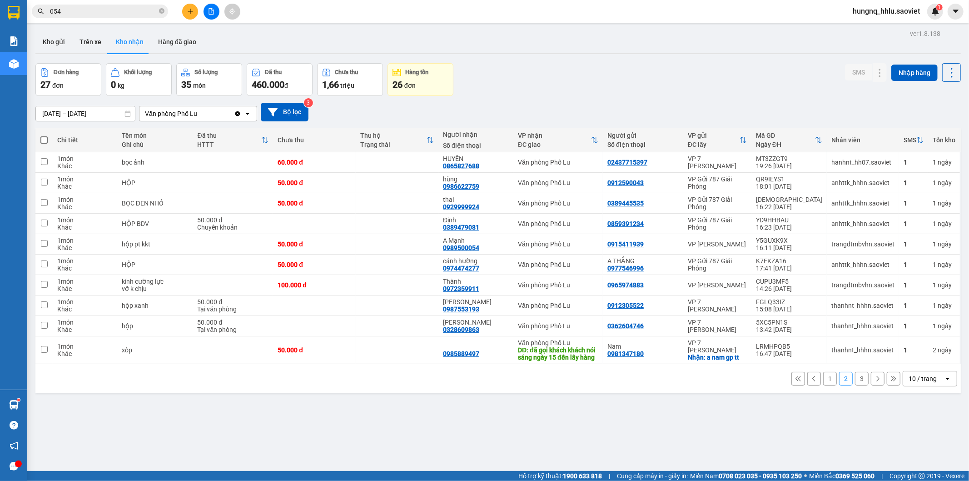
click at [823, 383] on button "1" at bounding box center [830, 379] width 14 height 14
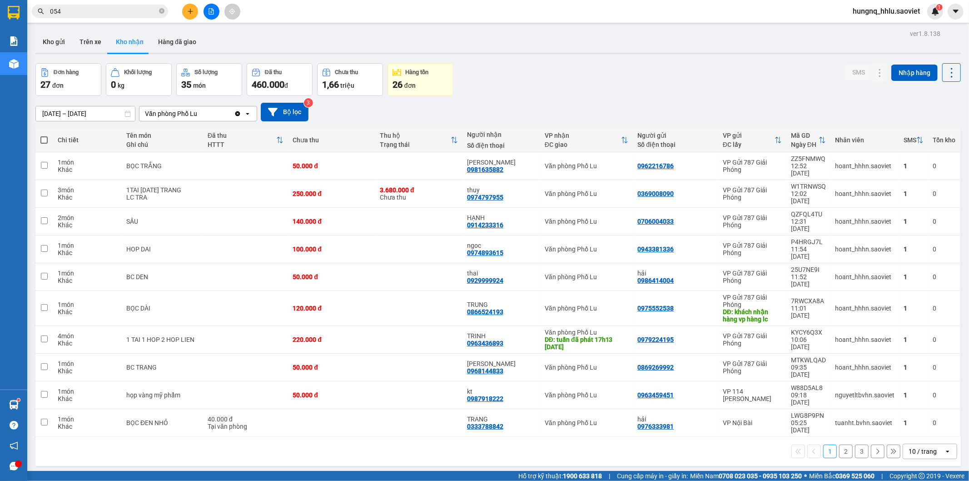
click at [129, 2] on div "Kết quả tìm kiếm ( 1177 ) Bộ lọc Mã ĐH Trạng thái Món hàng Thu hộ Tổng cước Chư…" at bounding box center [484, 11] width 969 height 23
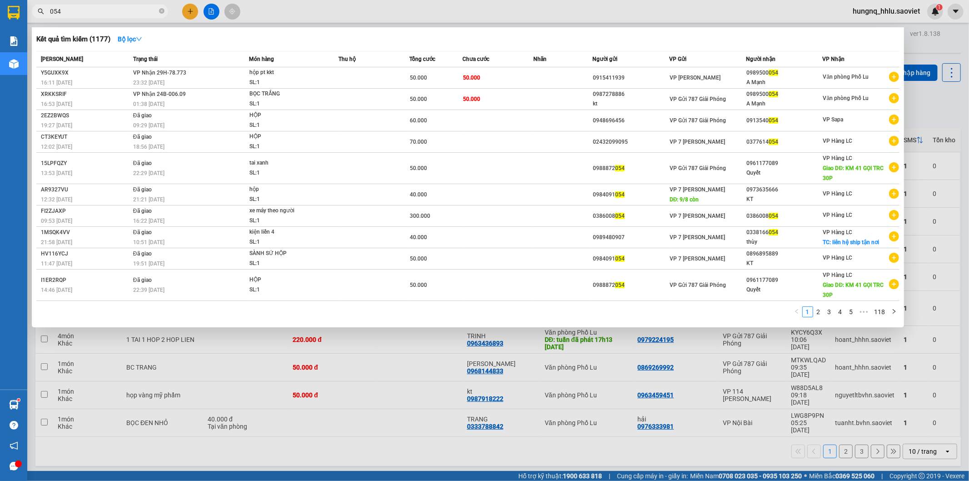
click at [115, 12] on input "054" at bounding box center [103, 11] width 107 height 10
type input "5"
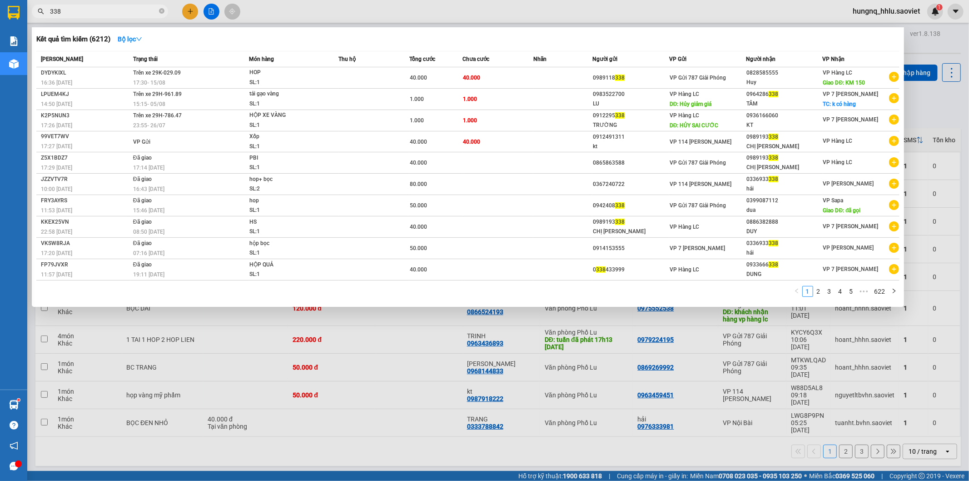
click at [94, 10] on input "338" at bounding box center [103, 11] width 107 height 10
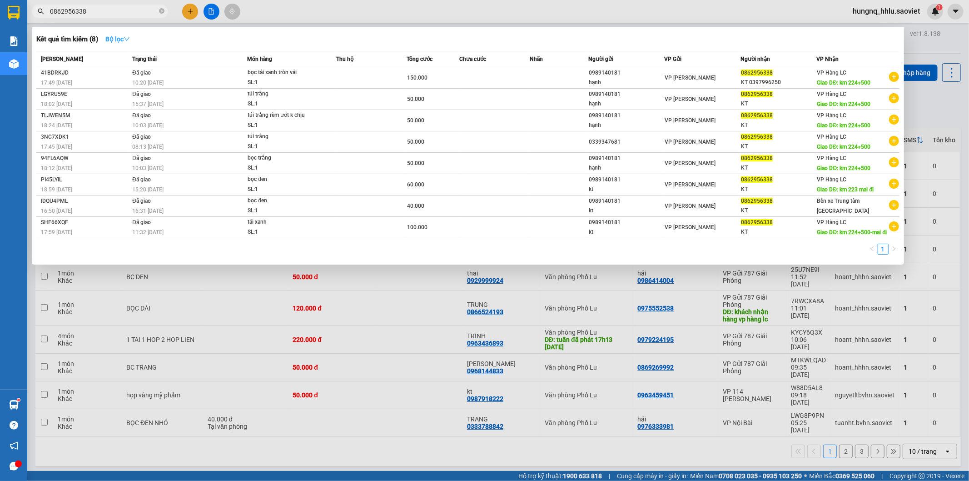
type input "0862956338"
click at [119, 43] on strong "Bộ lọc" at bounding box center [117, 38] width 25 height 7
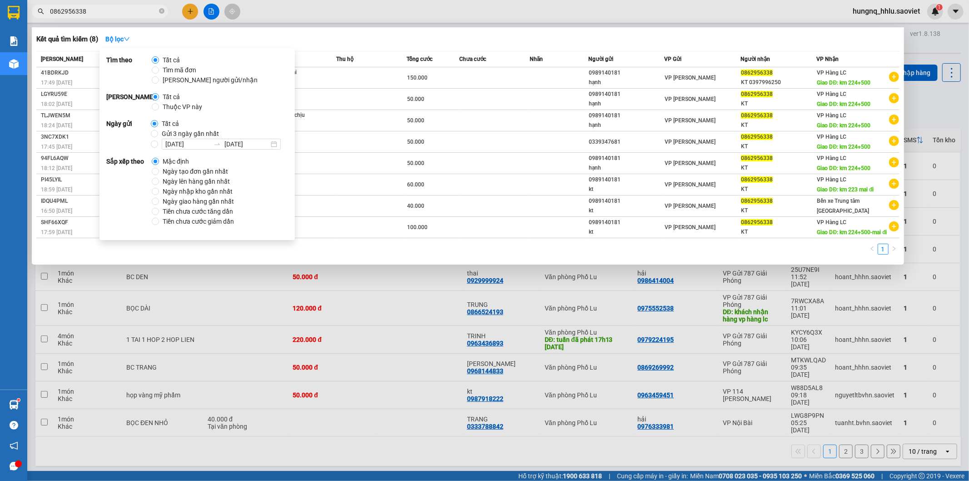
click at [115, 9] on input "0862956338" at bounding box center [103, 11] width 107 height 10
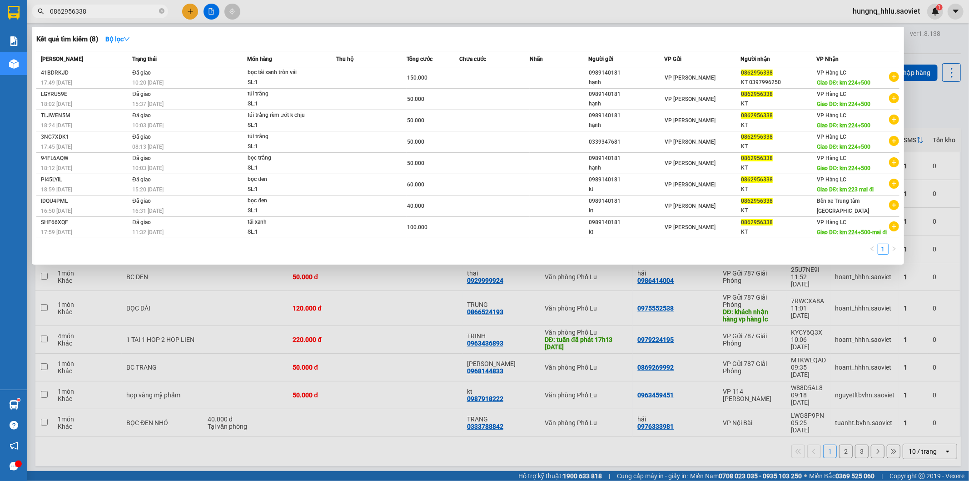
click at [115, 9] on input "0862956338" at bounding box center [103, 11] width 107 height 10
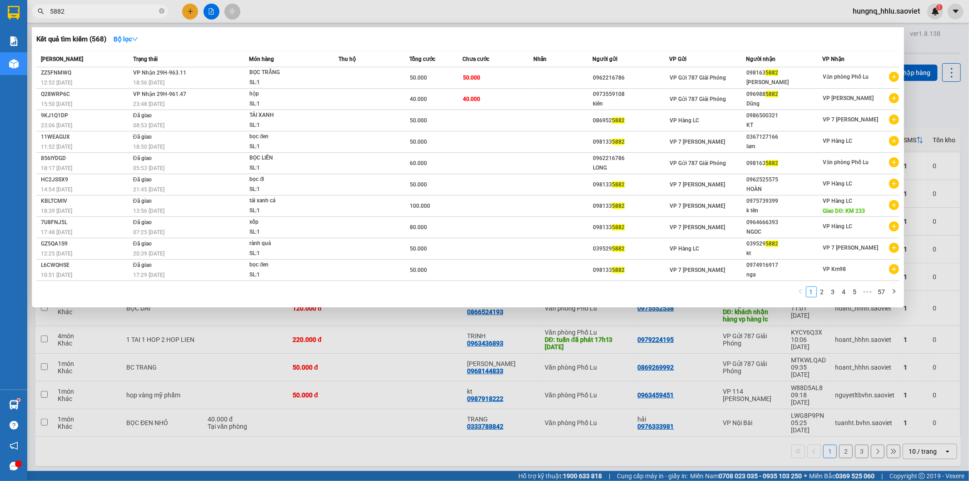
type input "5882"
click at [438, 426] on div at bounding box center [484, 240] width 969 height 481
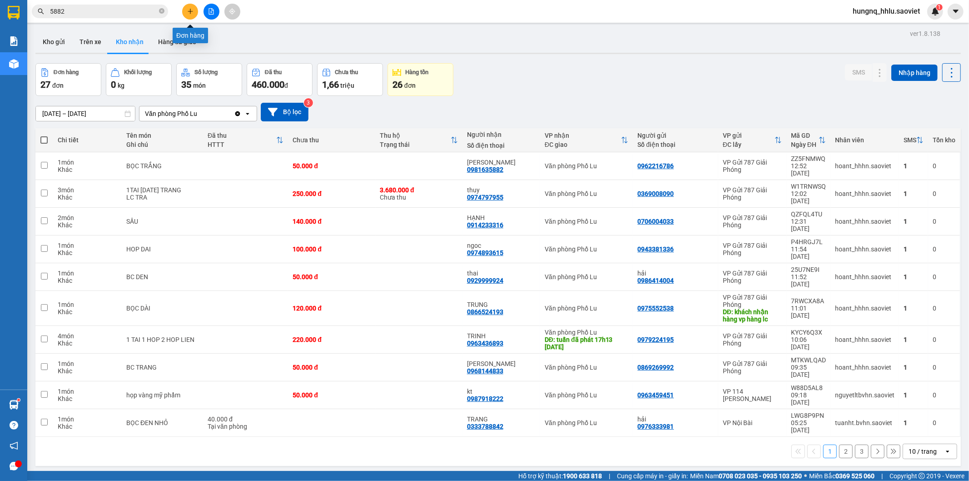
click at [186, 15] on button at bounding box center [190, 12] width 16 height 16
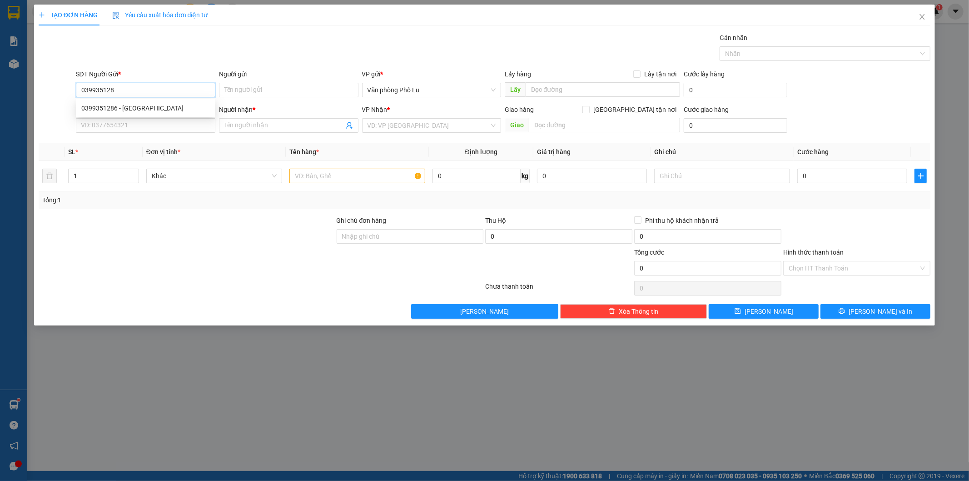
type input "0399351286"
click at [130, 107] on div "0399351286 - anh giang" at bounding box center [145, 108] width 129 height 10
type input "anh giang"
type input "0977546996"
type input "A THẮNG"
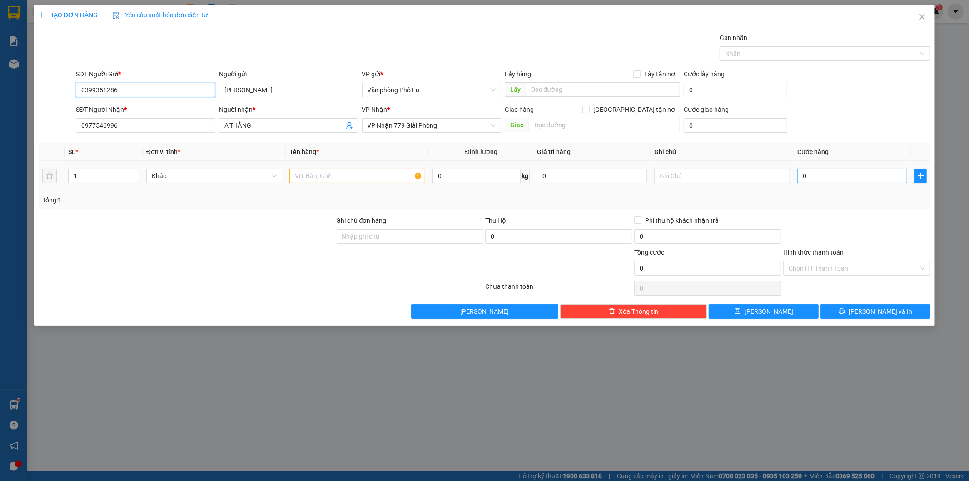
type input "0399351286"
click at [813, 183] on input "0" at bounding box center [853, 176] width 110 height 15
type input "001"
type input "1"
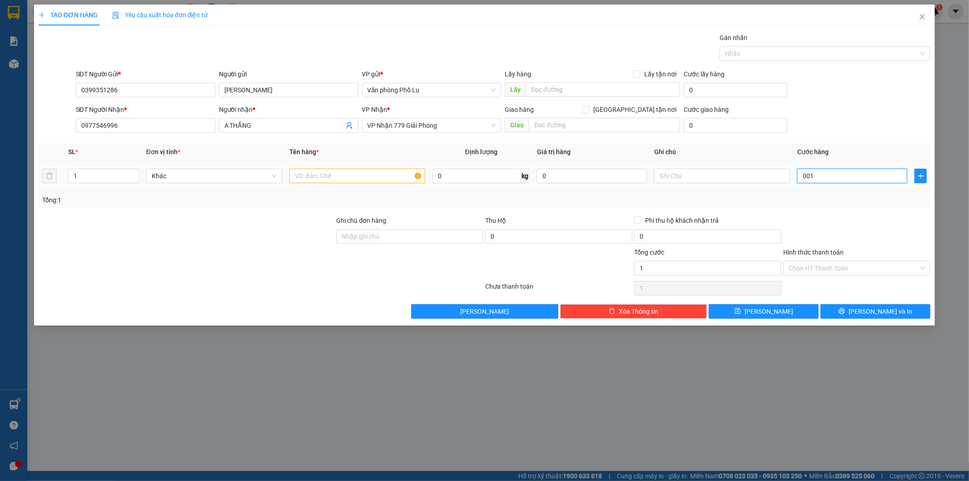
type input "0.018"
type input "18"
type input "00.180"
type input "180"
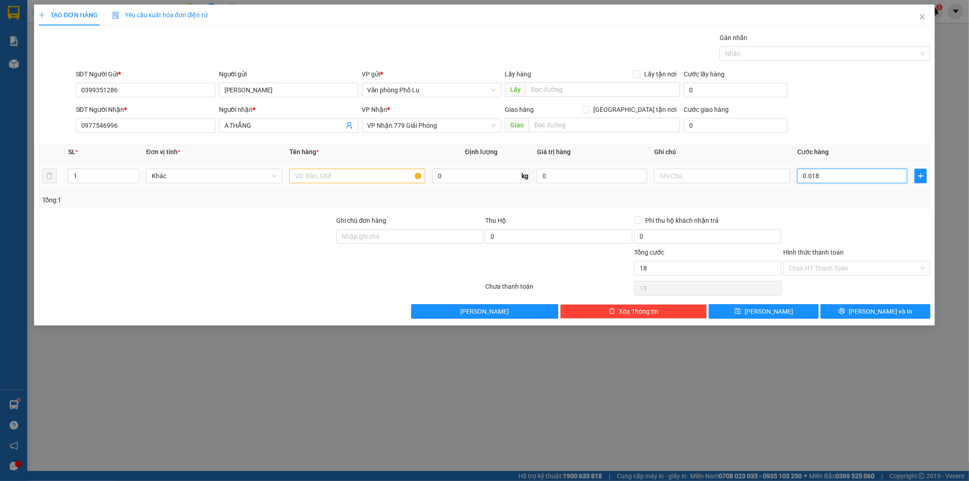
type input "180"
click at [858, 197] on div "Tổng: 1" at bounding box center [484, 200] width 885 height 10
type input "180.000"
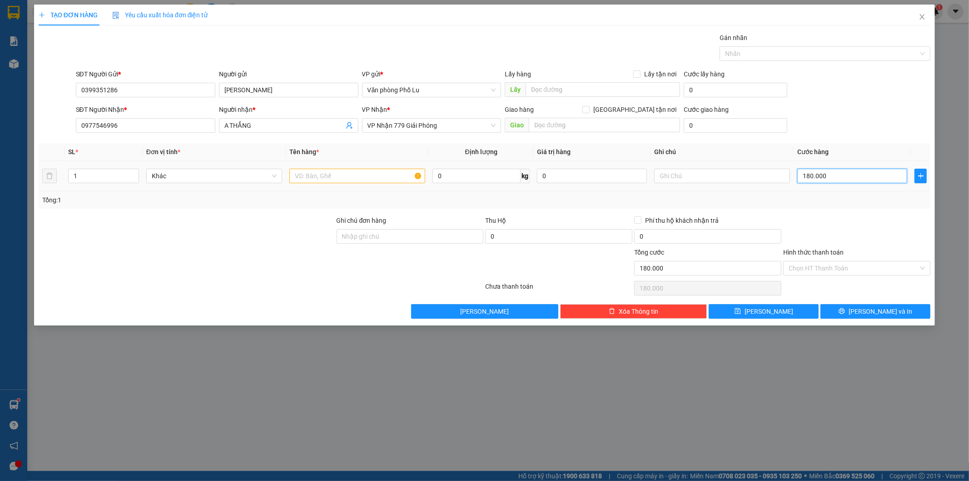
click at [838, 179] on input "180.000" at bounding box center [853, 176] width 110 height 15
type input "18.000"
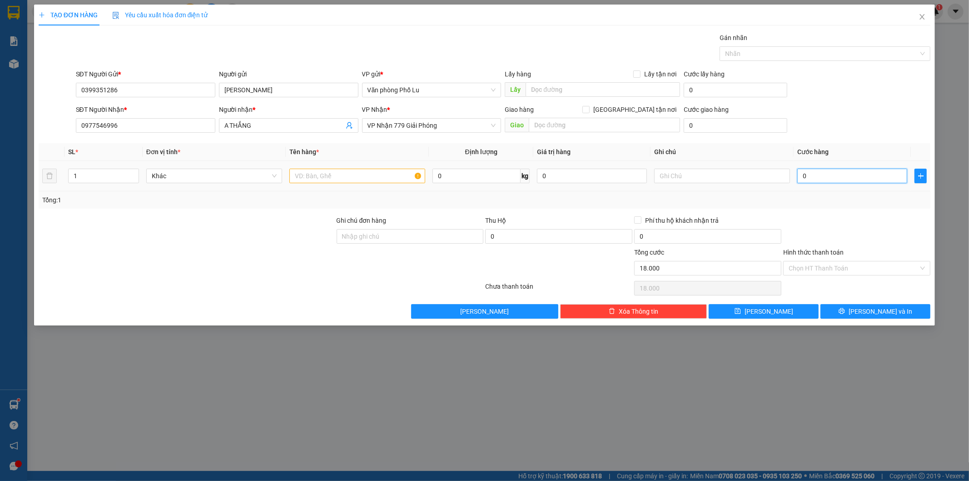
type input "0"
type input "002"
type input "2"
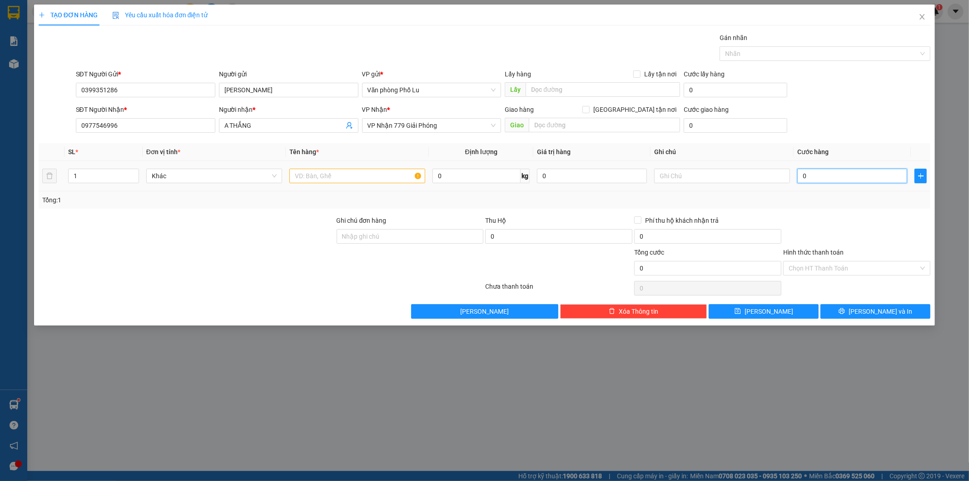
type input "2"
type input "0.020"
type input "20"
type input "00.200"
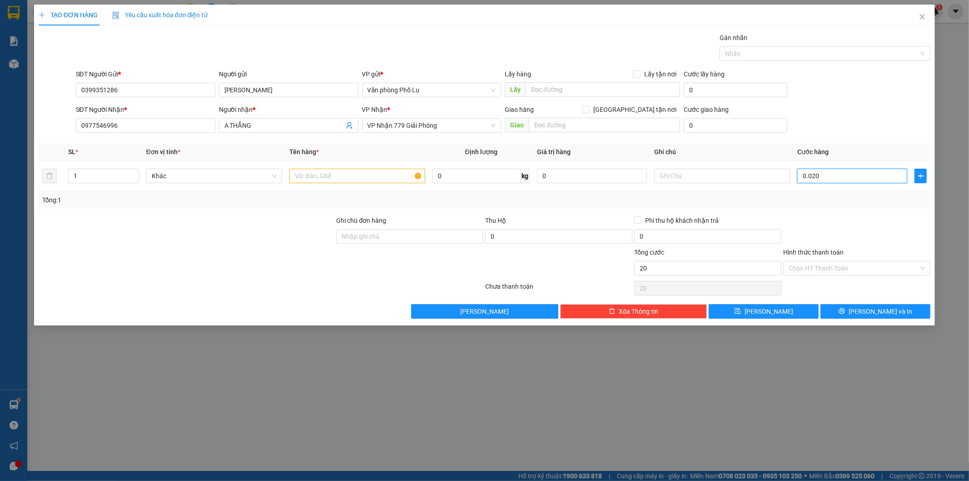
type input "200"
type input "200.000"
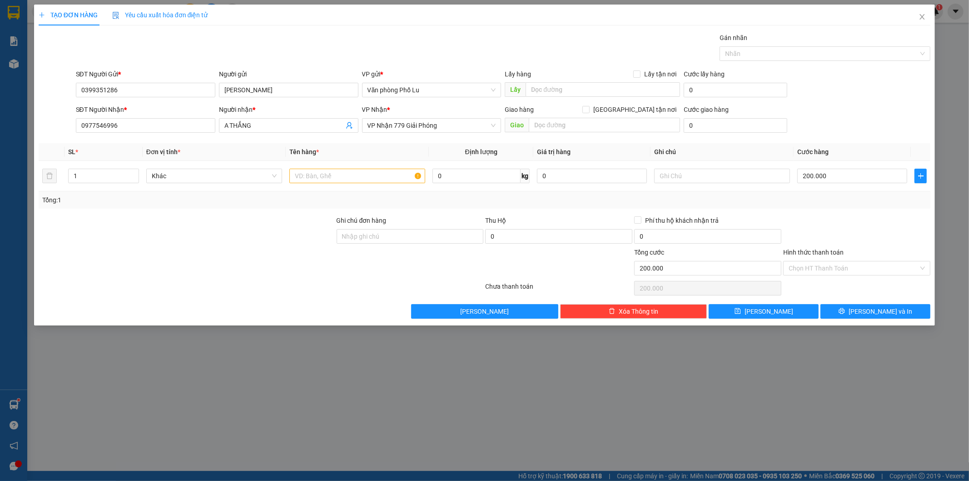
click at [860, 203] on div "Tổng: 1" at bounding box center [484, 200] width 885 height 10
click at [311, 180] on input "text" at bounding box center [357, 176] width 136 height 15
type input "h"
type input "lốc"
click at [796, 271] on input "Hình thức thanh toán" at bounding box center [854, 268] width 130 height 14
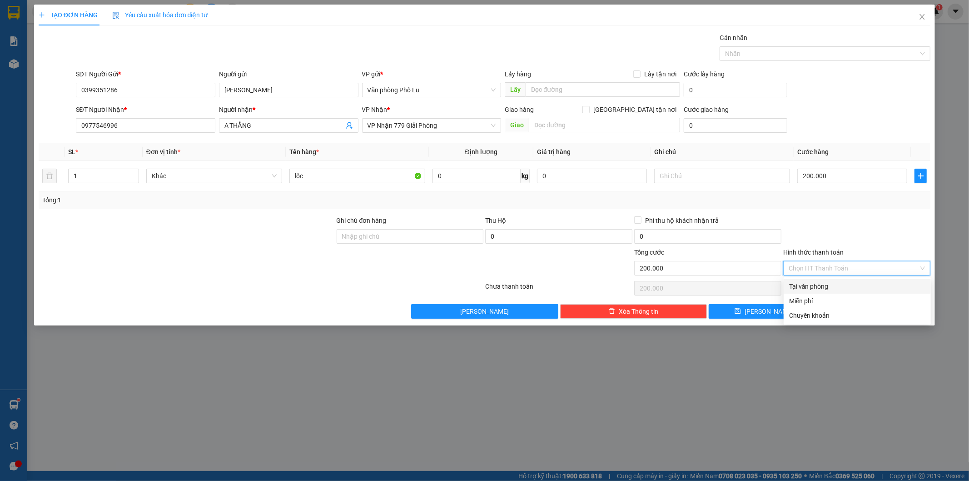
click at [794, 288] on div "Tại văn phòng" at bounding box center [857, 286] width 136 height 10
type input "0"
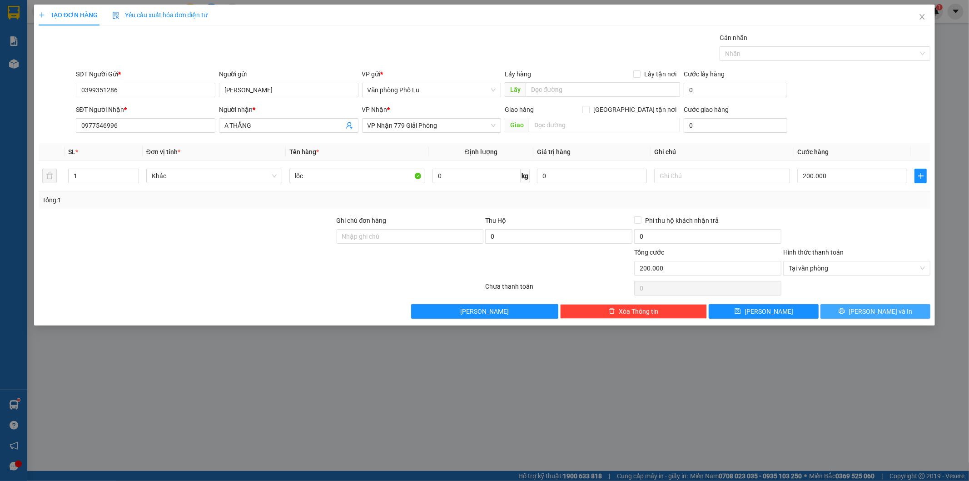
click at [897, 316] on button "Lưu và In" at bounding box center [876, 311] width 110 height 15
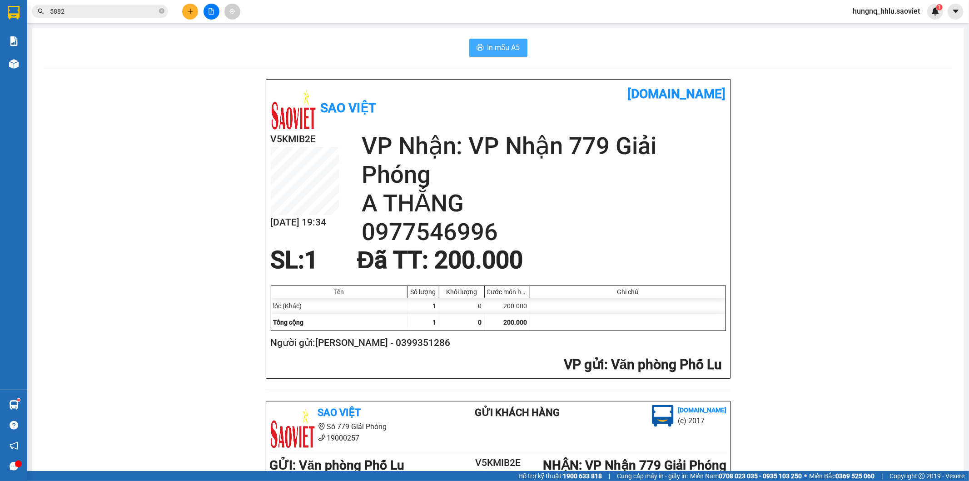
click at [519, 51] on button "In mẫu A5" at bounding box center [498, 48] width 58 height 18
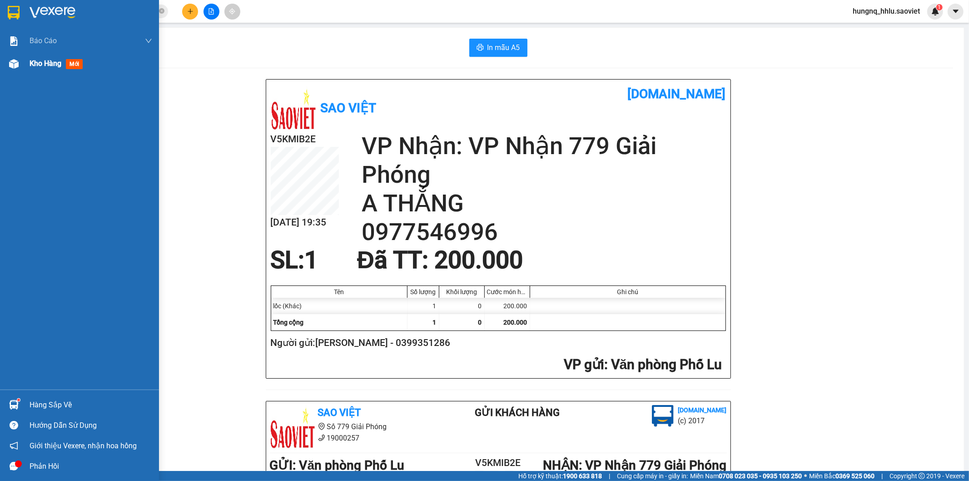
click at [55, 65] on span "Kho hàng" at bounding box center [46, 63] width 32 height 9
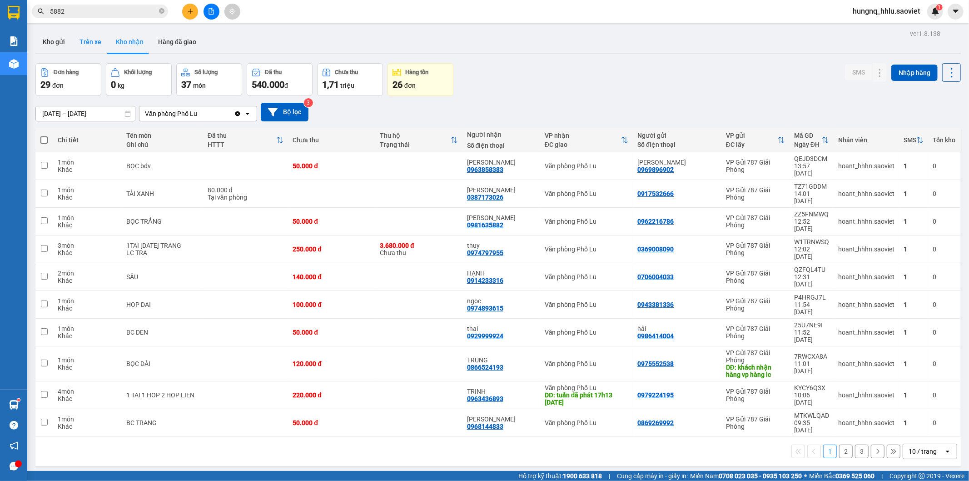
click at [92, 43] on button "Trên xe" at bounding box center [90, 42] width 36 height 22
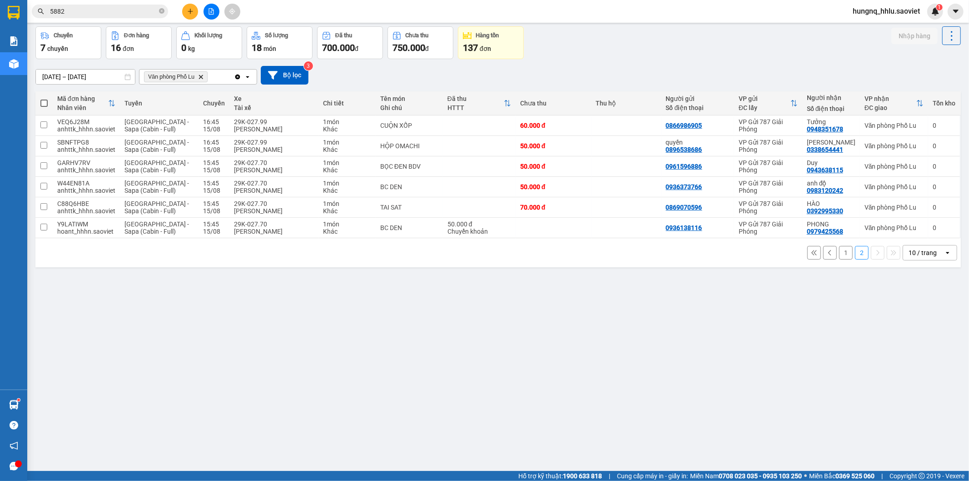
scroll to position [42, 0]
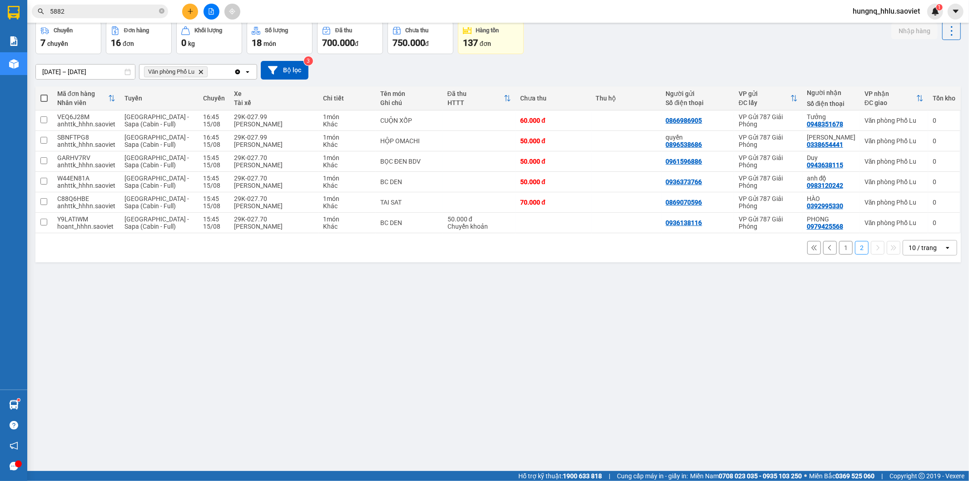
click at [839, 251] on button "1" at bounding box center [846, 248] width 14 height 14
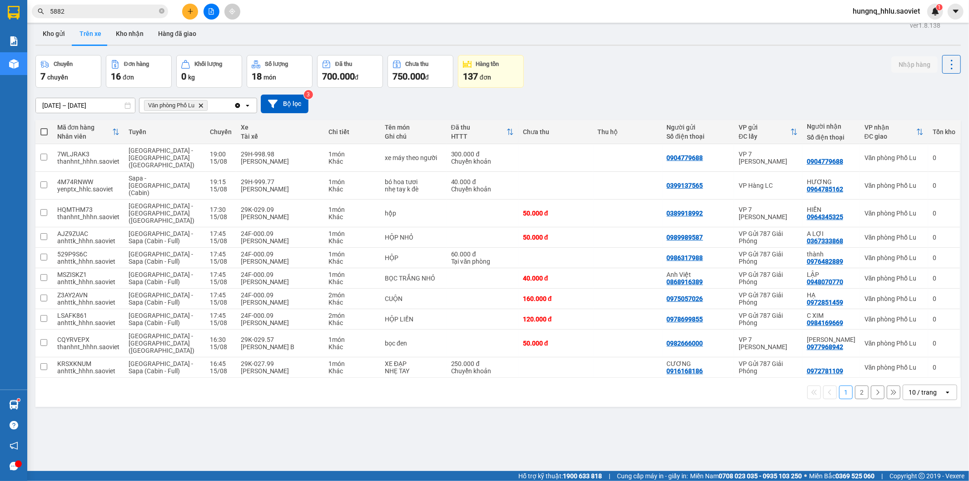
scroll to position [0, 0]
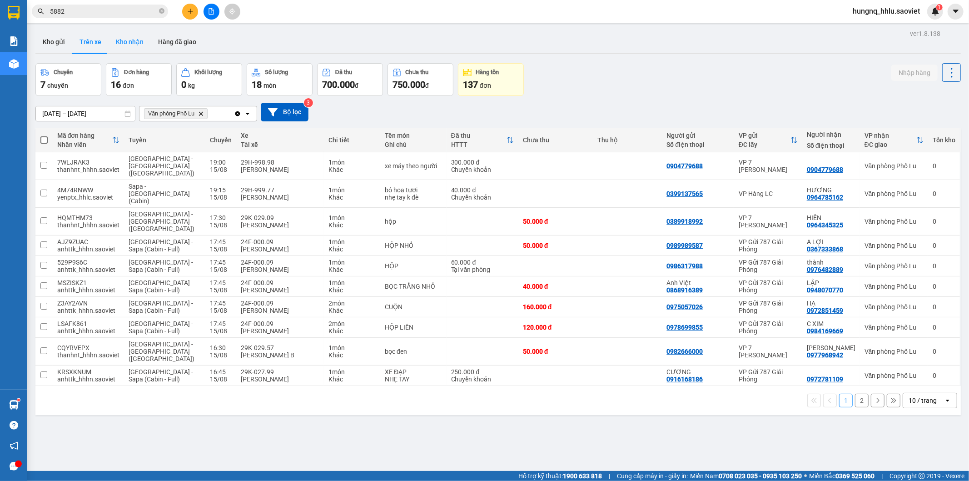
click at [119, 42] on button "Kho nhận" at bounding box center [130, 42] width 42 height 22
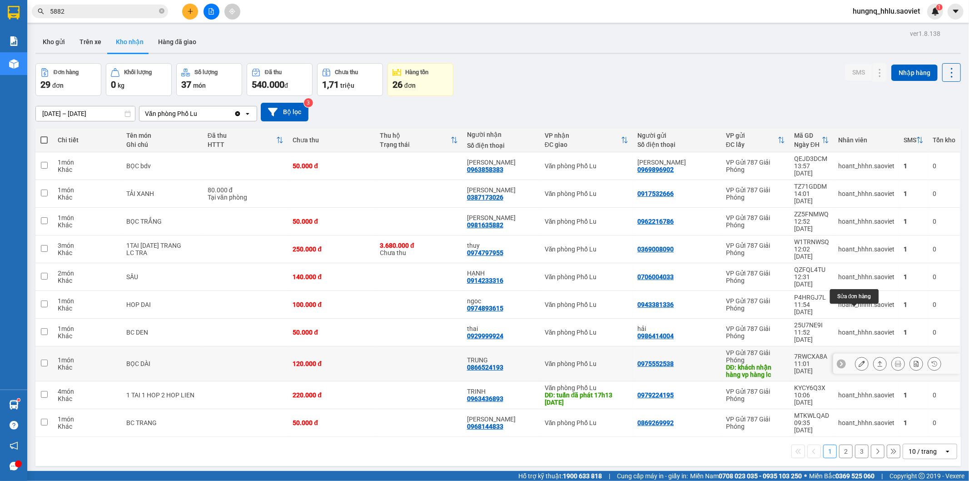
click at [856, 356] on button at bounding box center [862, 364] width 13 height 16
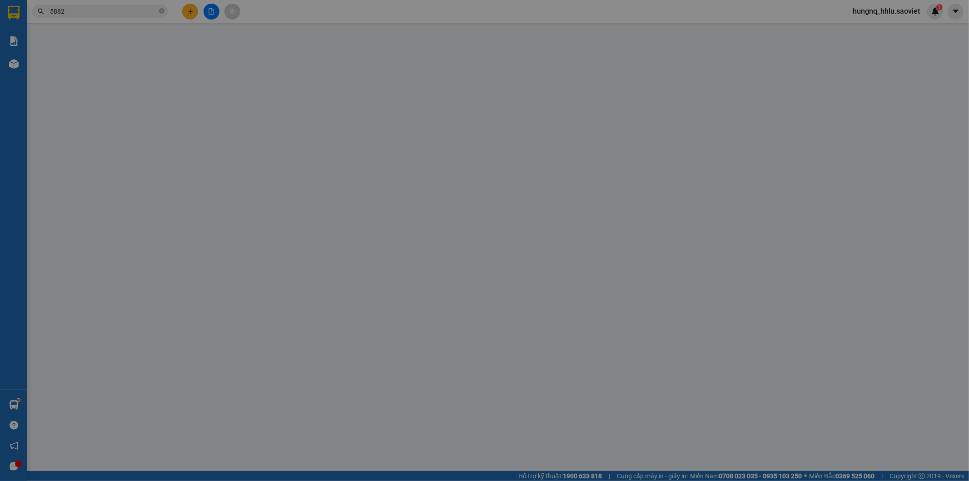
type input "0975552538"
type input "khách nhận hàng vp hàng lc"
type input "0866524193"
type input "TRUNG"
type input "120.000"
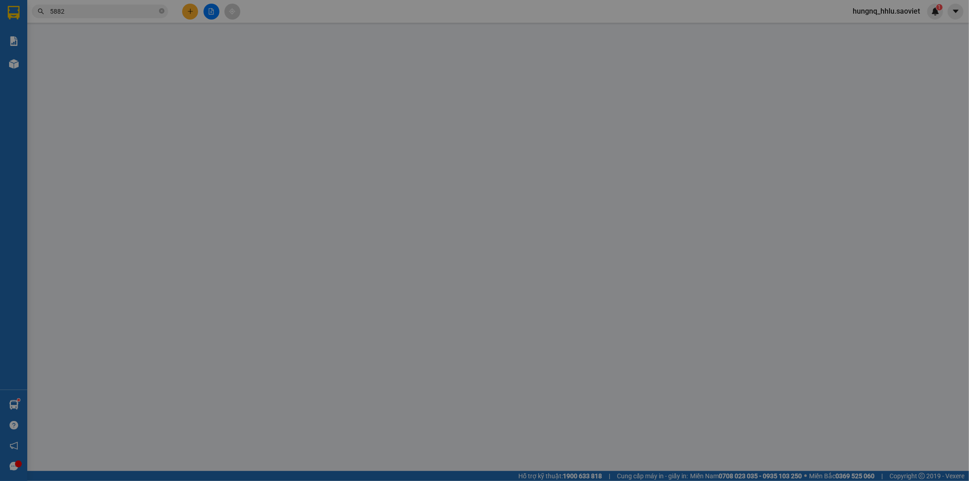
type input "120.000"
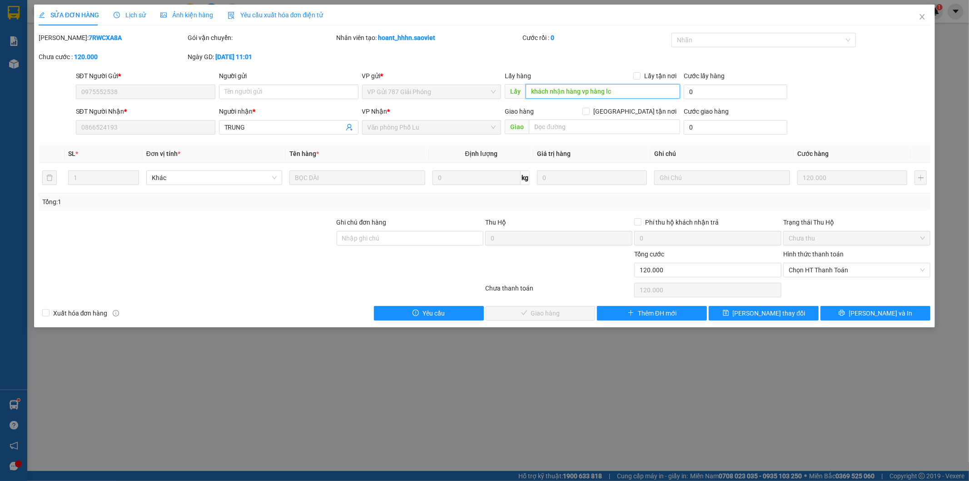
click at [619, 92] on input "khách nhận hàng vp hàng lc" at bounding box center [603, 91] width 155 height 15
type input "khách nhận hàng vp hàng lc, gửi xe 00679"
click at [788, 317] on button "Lưu thay đổi" at bounding box center [764, 313] width 110 height 15
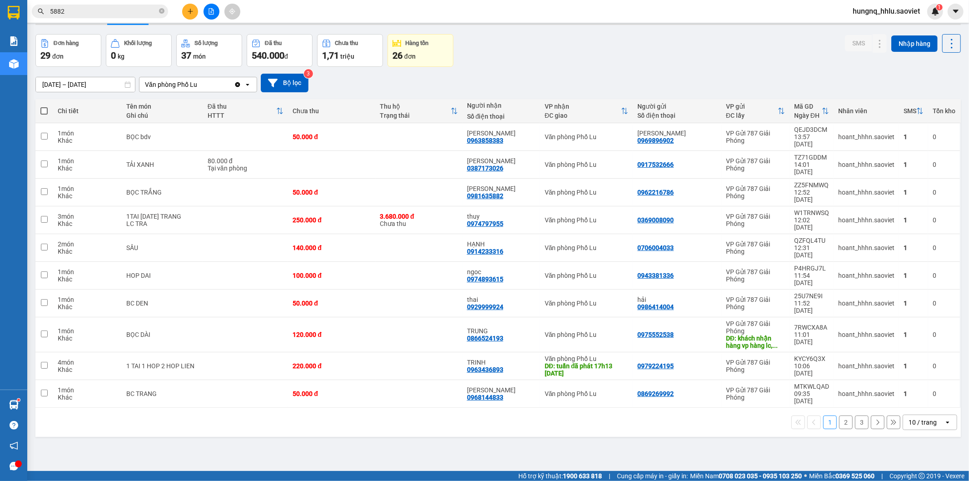
scroll to position [42, 0]
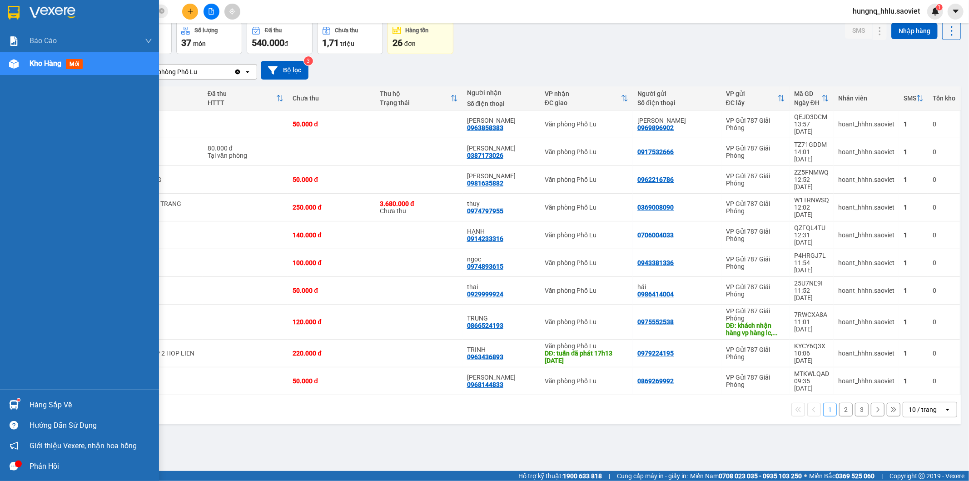
click at [24, 67] on div "Kho hàng mới" at bounding box center [79, 63] width 159 height 23
click at [23, 67] on div "Kho hàng mới" at bounding box center [79, 63] width 159 height 23
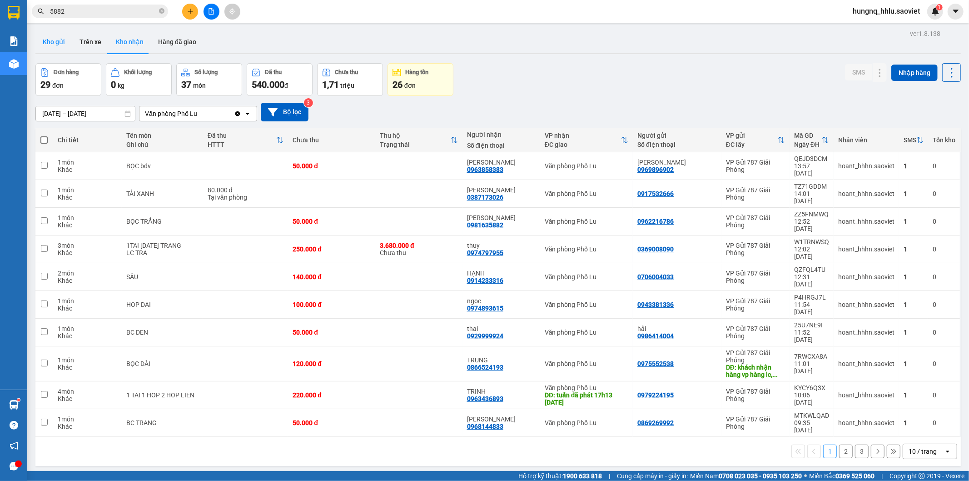
click at [46, 47] on button "Kho gửi" at bounding box center [53, 42] width 37 height 22
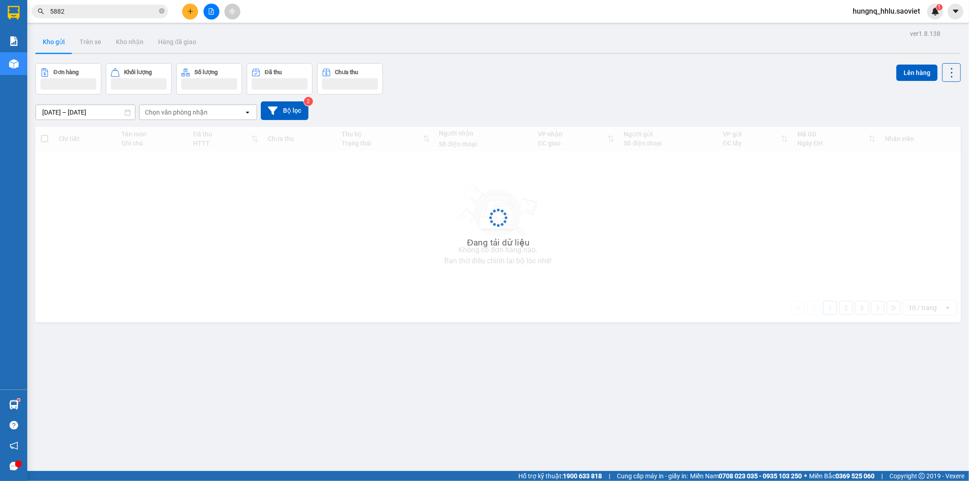
click at [46, 47] on button "Kho gửi" at bounding box center [53, 42] width 37 height 22
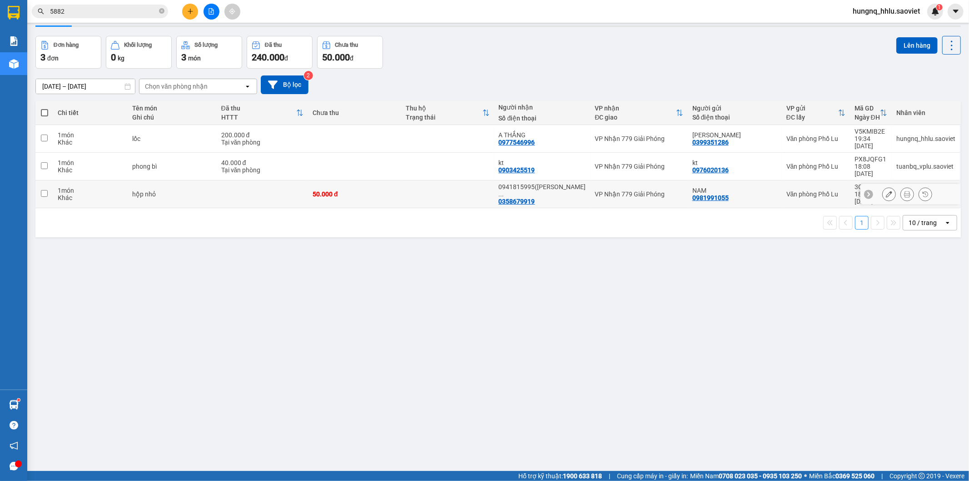
scroll to position [42, 0]
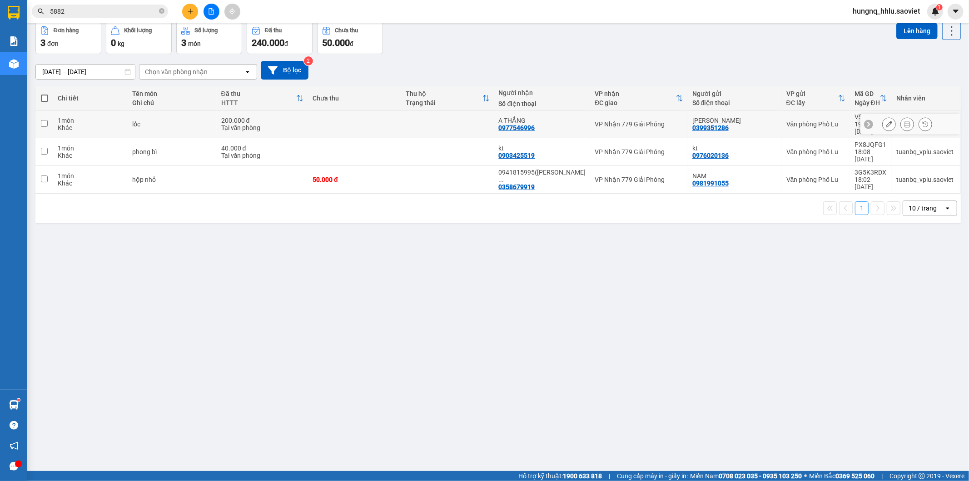
click at [66, 124] on div "Khác" at bounding box center [90, 127] width 65 height 7
checkbox input "true"
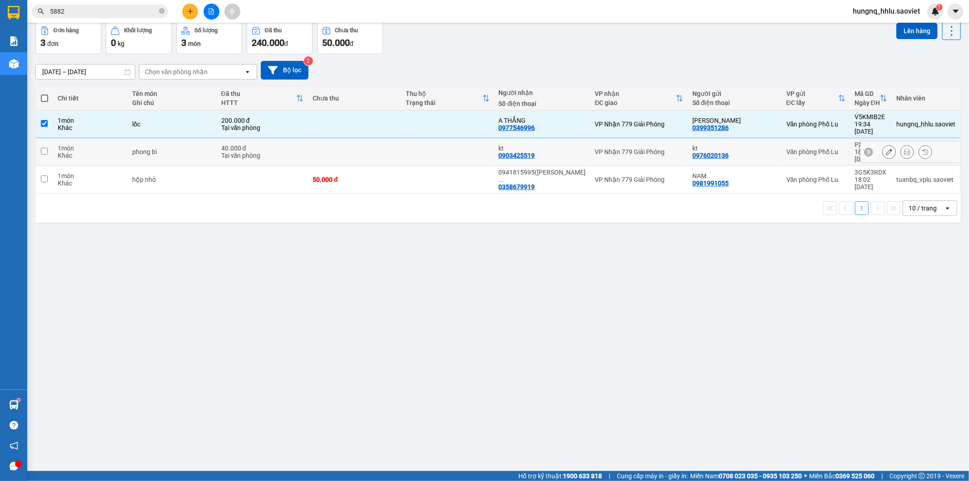
click at [56, 141] on td "1 món Khác" at bounding box center [90, 152] width 75 height 28
checkbox input "true"
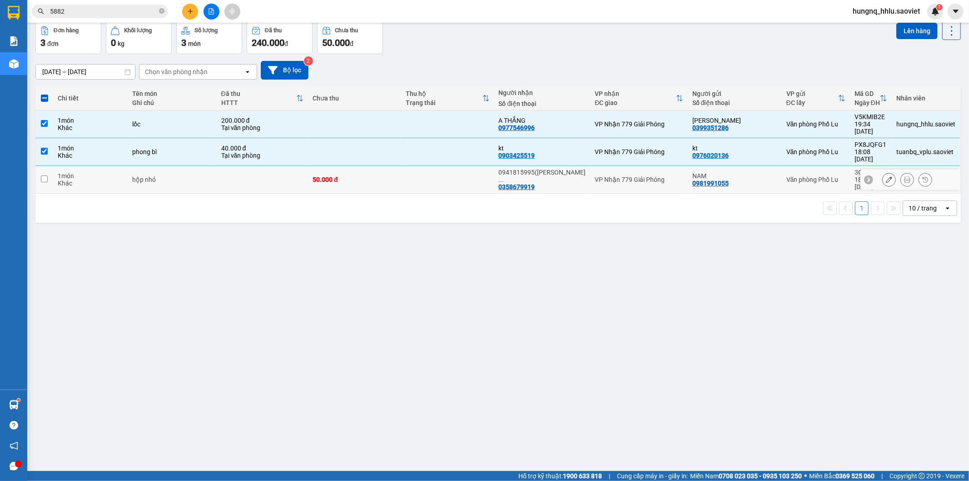
click at [50, 169] on td at bounding box center [44, 180] width 18 height 28
checkbox input "true"
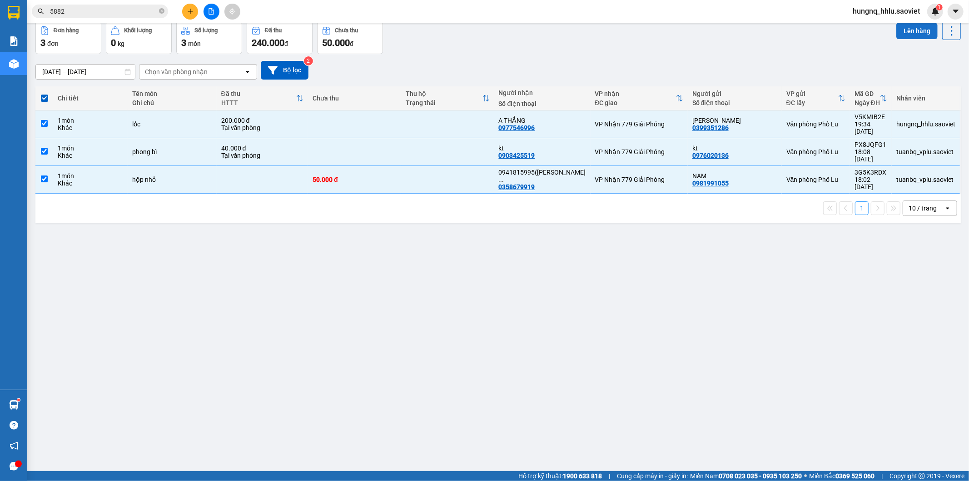
click at [921, 30] on button "Lên hàng" at bounding box center [917, 31] width 41 height 16
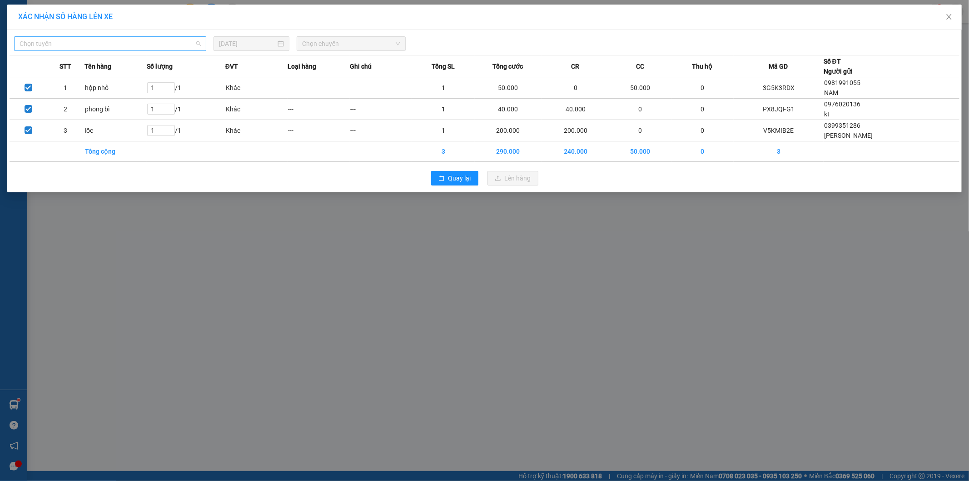
click at [34, 45] on span "Chọn tuyến" at bounding box center [110, 44] width 181 height 14
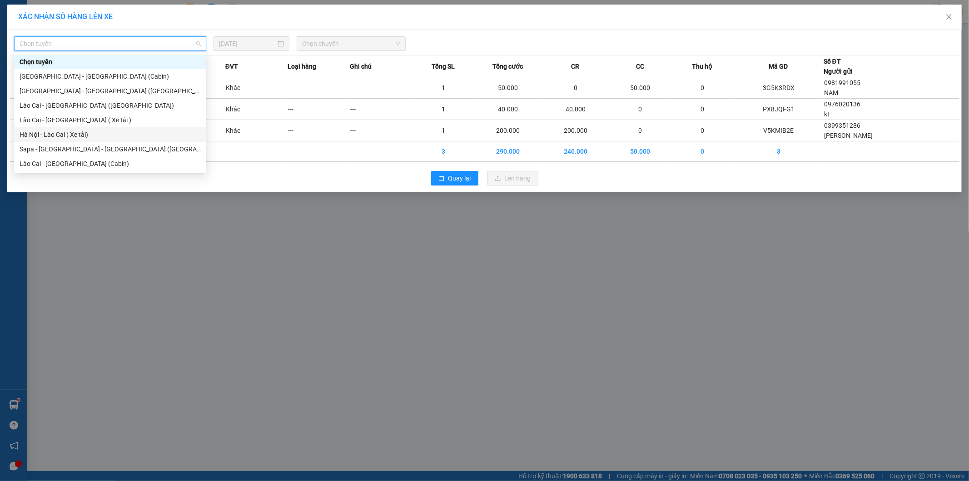
scroll to position [73, 0]
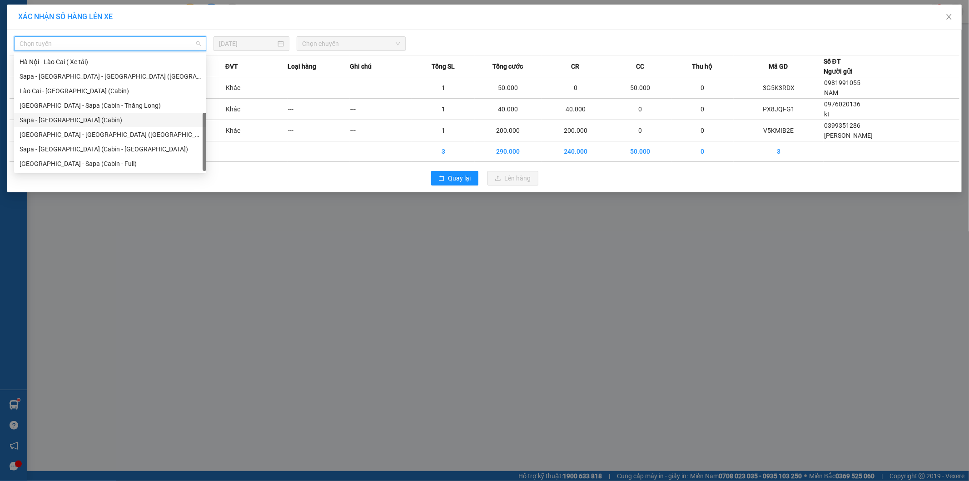
click at [21, 123] on div "Sapa - [GEOGRAPHIC_DATA] (Cabin)" at bounding box center [110, 120] width 181 height 10
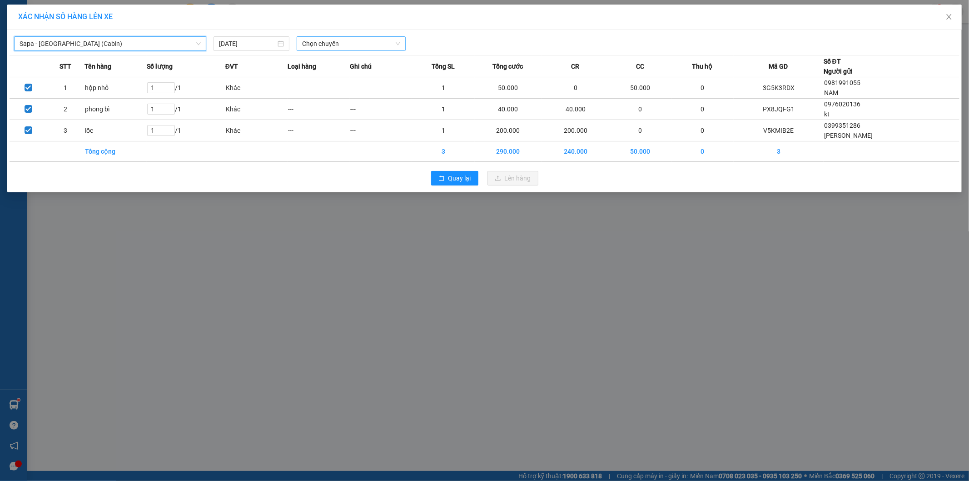
click at [311, 40] on span "Chọn chuyến" at bounding box center [351, 44] width 98 height 14
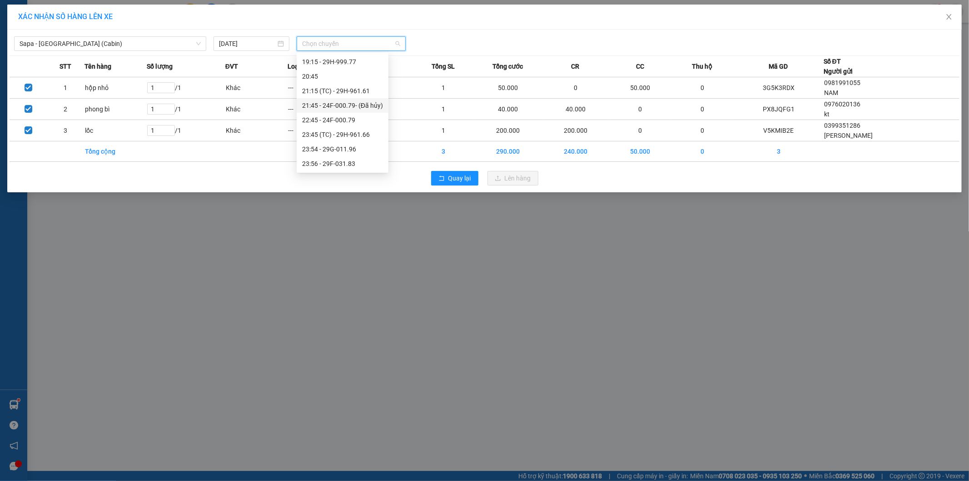
scroll to position [353, 0]
click at [304, 75] on div "19:15 - 29H-999.77" at bounding box center [342, 72] width 81 height 10
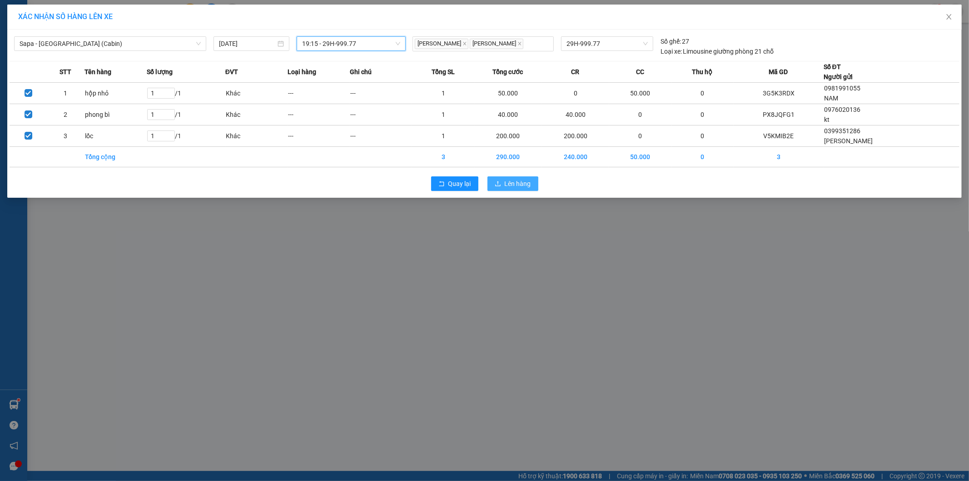
click at [537, 182] on button "Lên hàng" at bounding box center [513, 183] width 51 height 15
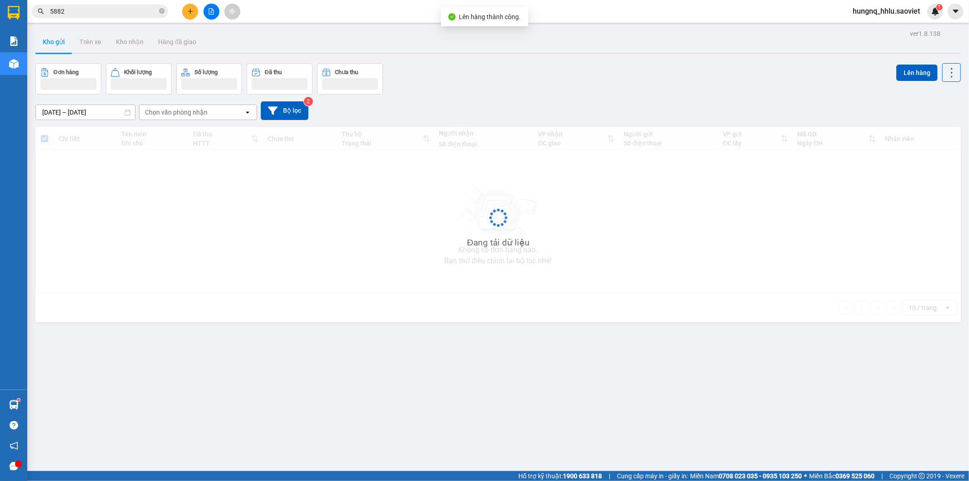
click at [217, 16] on div at bounding box center [211, 12] width 68 height 16
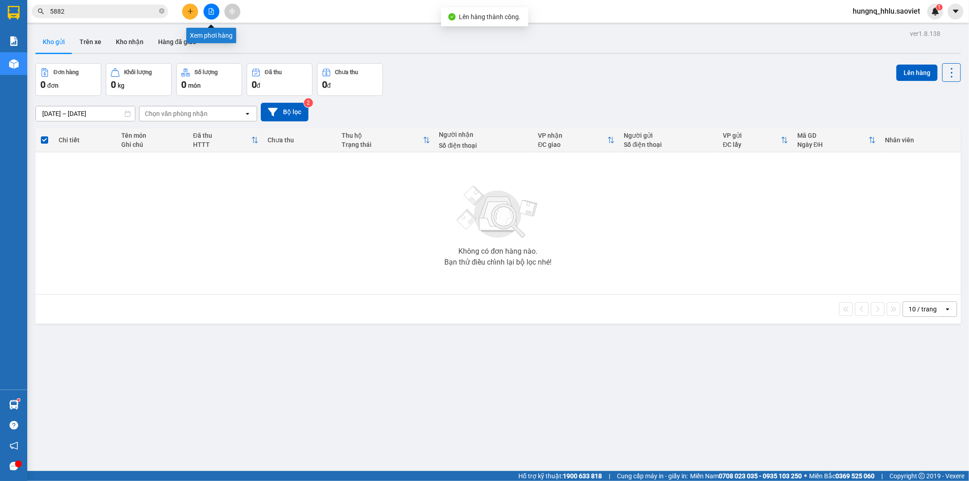
click at [216, 15] on button at bounding box center [212, 12] width 16 height 16
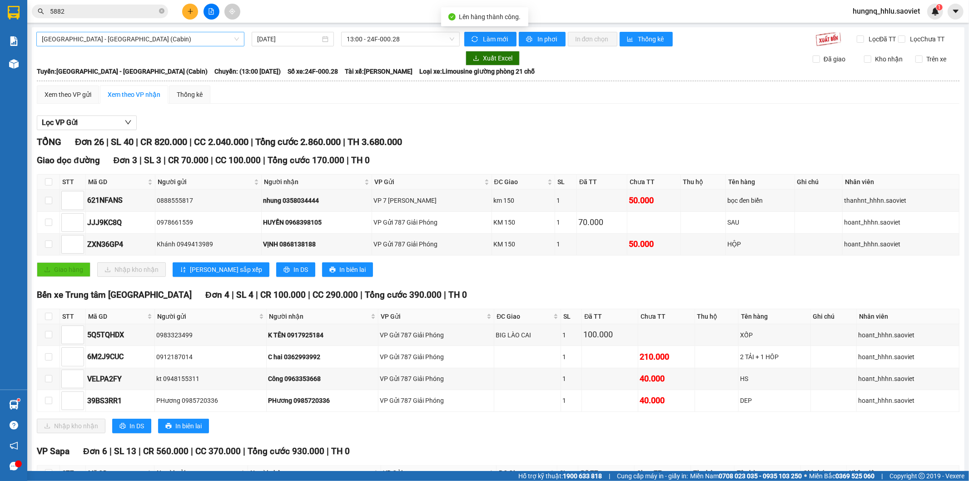
click at [48, 38] on span "Hà Nội - Lào Cai (Cabin)" at bounding box center [140, 39] width 197 height 14
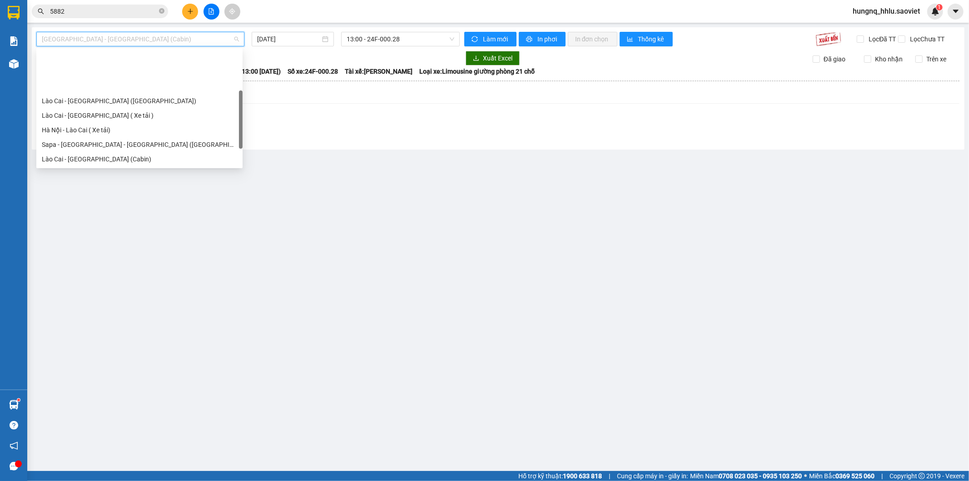
scroll to position [50, 0]
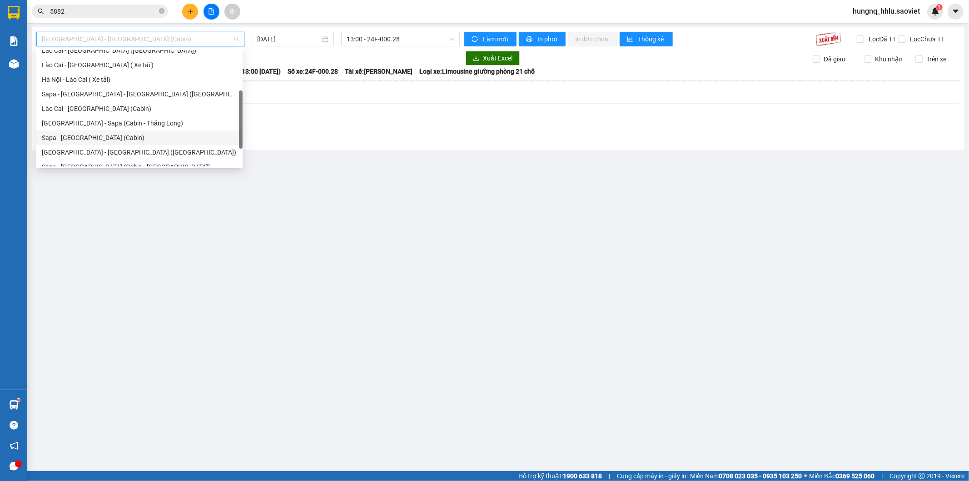
click at [44, 139] on div "Sapa - [GEOGRAPHIC_DATA] (Cabin)" at bounding box center [139, 138] width 195 height 10
type input "[DATE]"
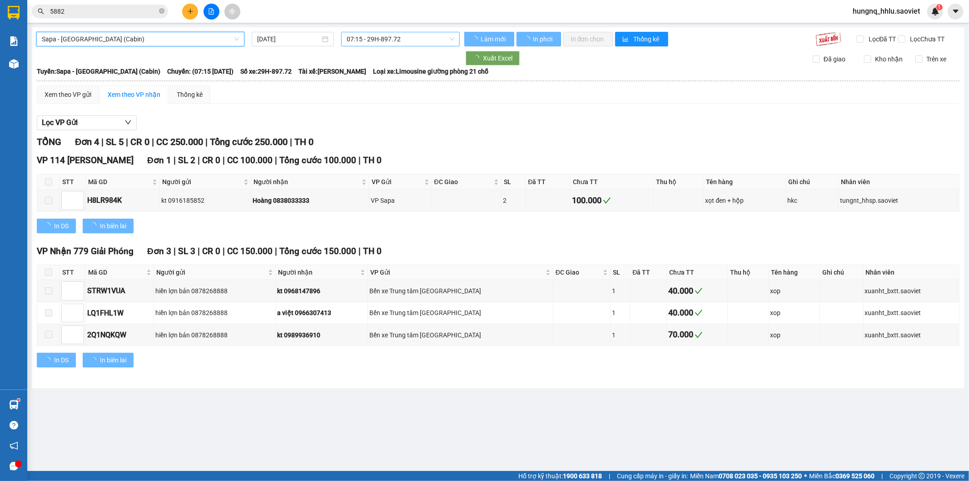
click at [362, 38] on span "07:15 - 29H-897.72" at bounding box center [400, 39] width 107 height 14
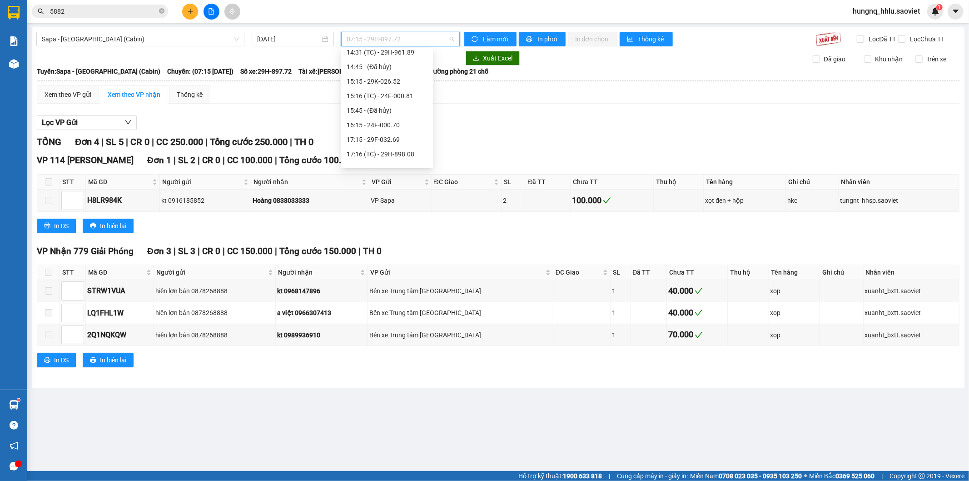
scroll to position [304, 0]
click at [350, 119] on div "19:15 - 29H-999.77" at bounding box center [387, 117] width 81 height 10
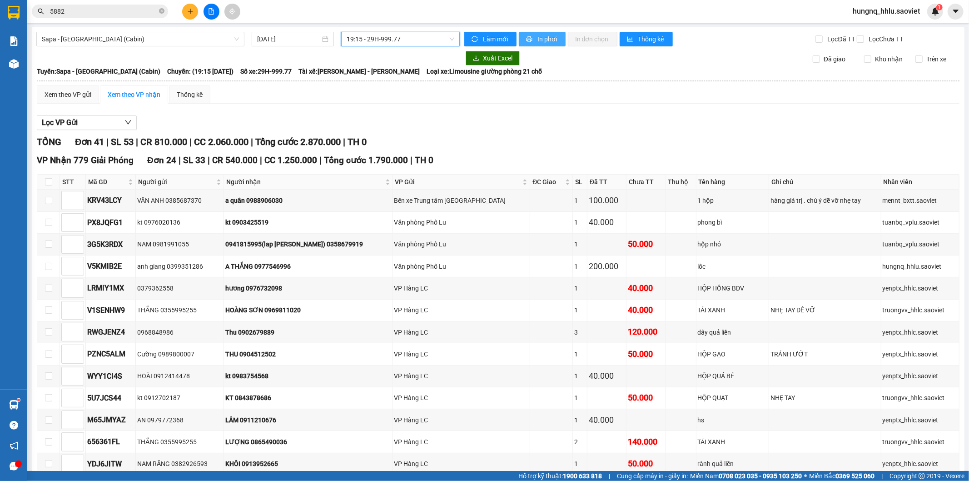
click at [557, 44] on button "In phơi" at bounding box center [542, 39] width 47 height 15
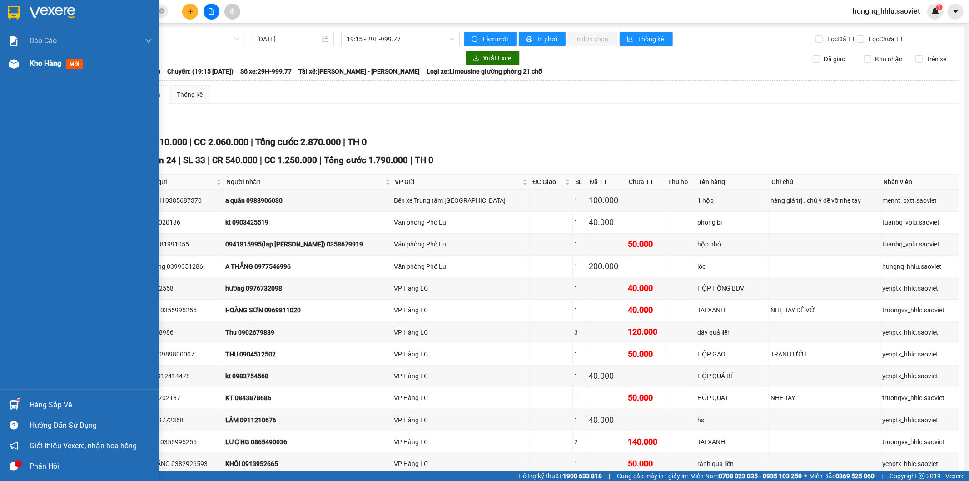
click at [58, 65] on span "Kho hàng" at bounding box center [46, 63] width 32 height 9
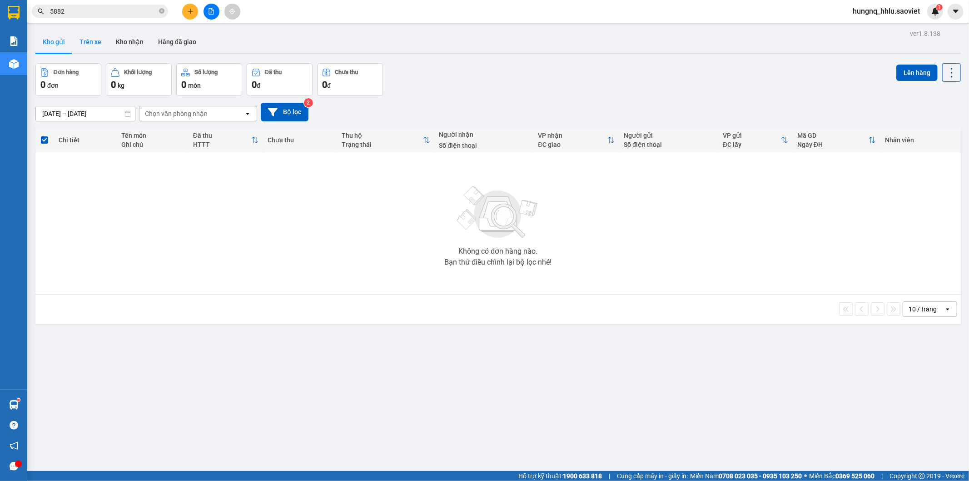
click at [95, 46] on button "Trên xe" at bounding box center [90, 42] width 36 height 22
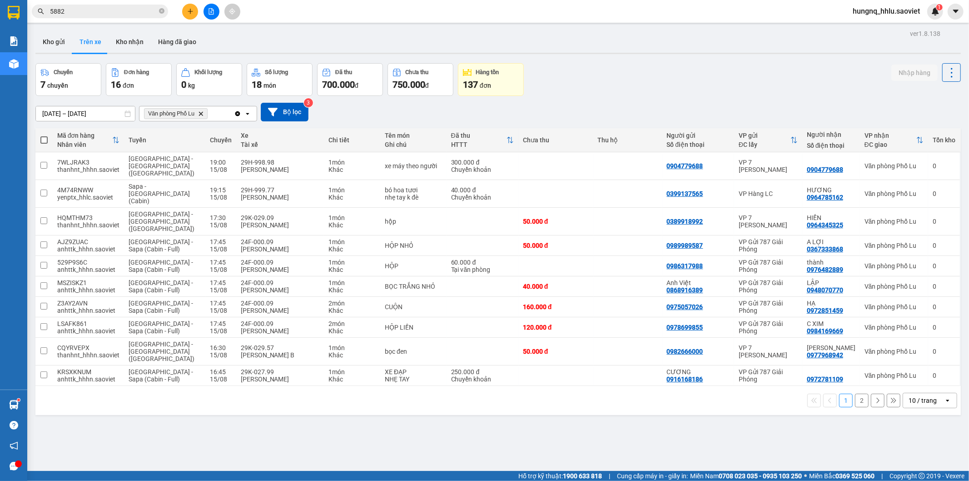
click at [859, 394] on button "2" at bounding box center [862, 401] width 14 height 14
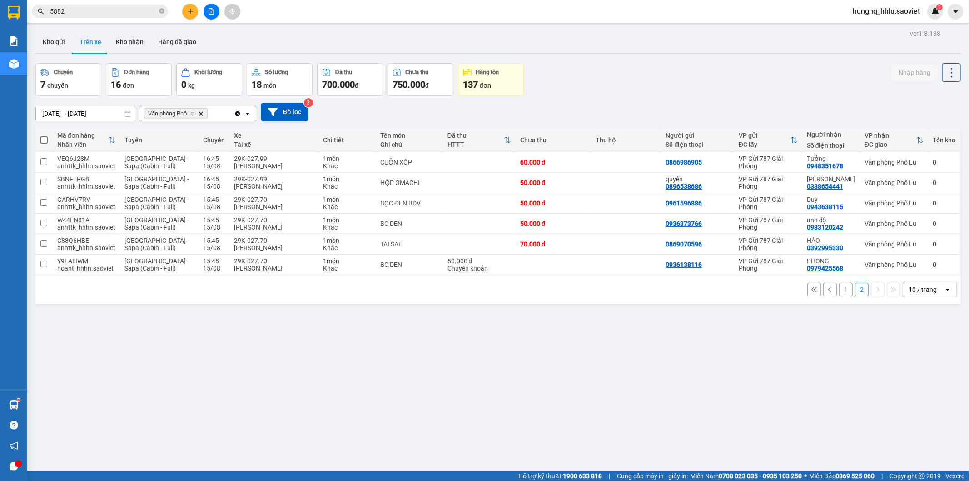
click at [839, 291] on button "1" at bounding box center [846, 290] width 14 height 14
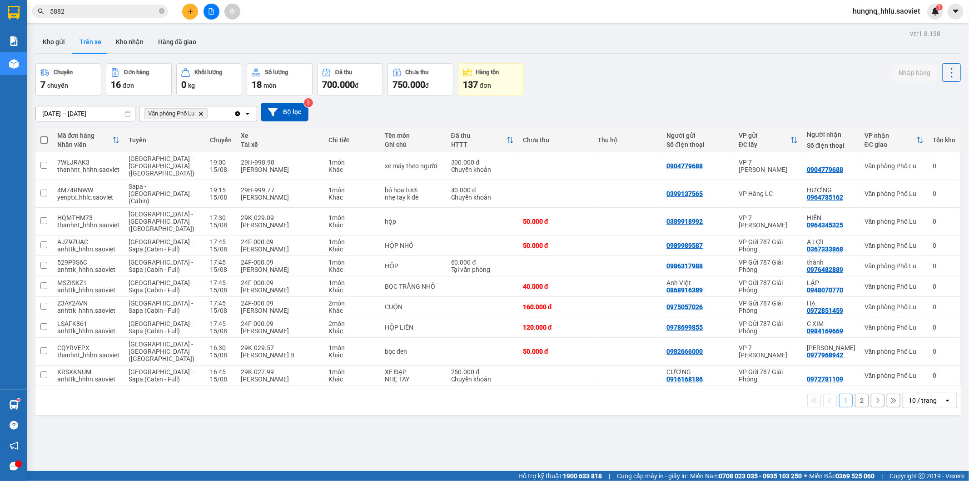
click at [858, 394] on button "2" at bounding box center [862, 401] width 14 height 14
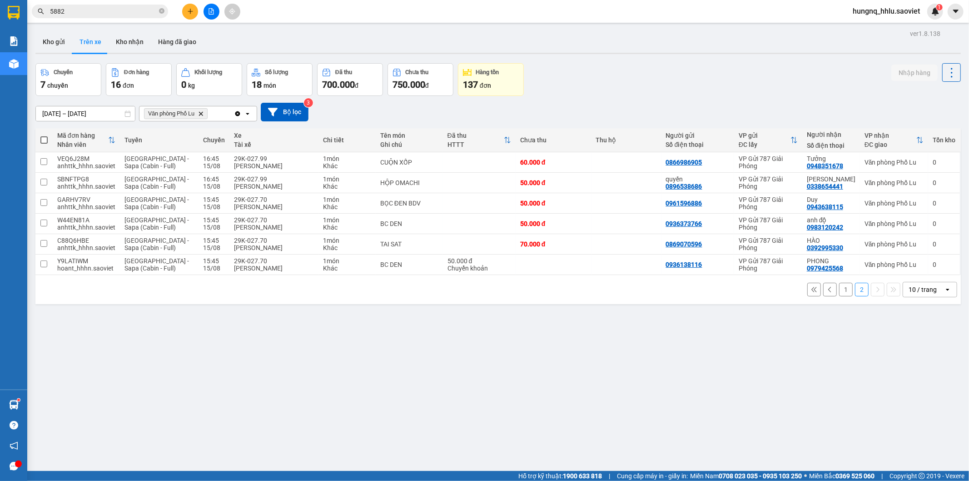
click at [839, 293] on button "1" at bounding box center [846, 290] width 14 height 14
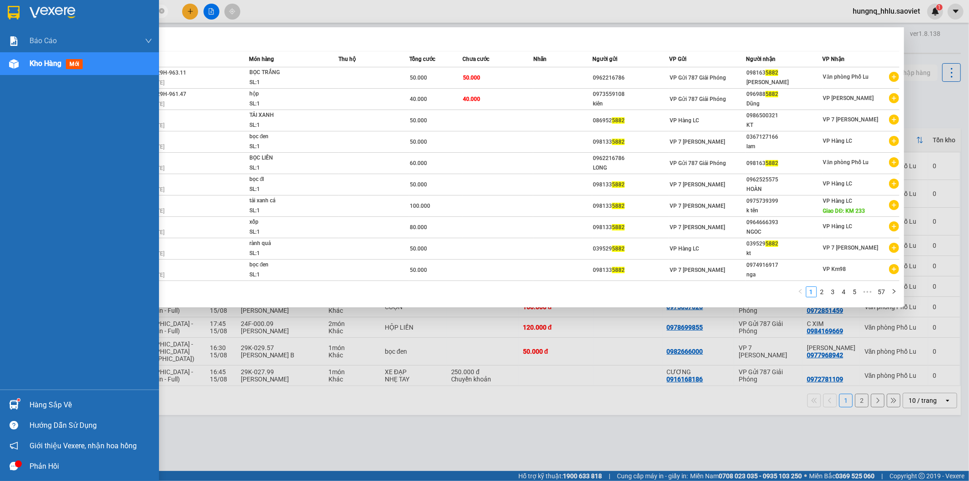
drag, startPoint x: 37, startPoint y: 13, endPoint x: 0, endPoint y: 21, distance: 37.7
click at [0, 16] on section "Kết quả tìm kiếm ( 568 ) Bộ lọc Mã ĐH Trạng thái Món hàng Thu hộ Tổng cước Chưa…" at bounding box center [484, 240] width 969 height 481
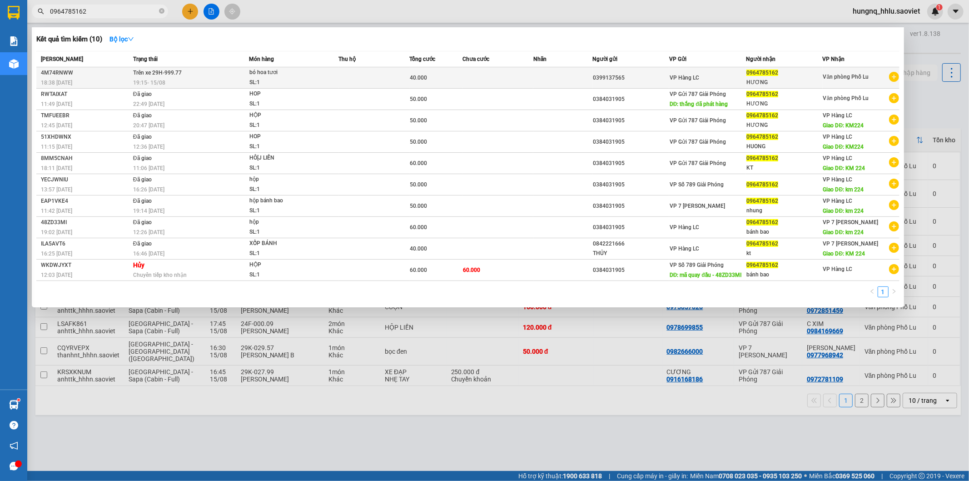
type input "0964785162"
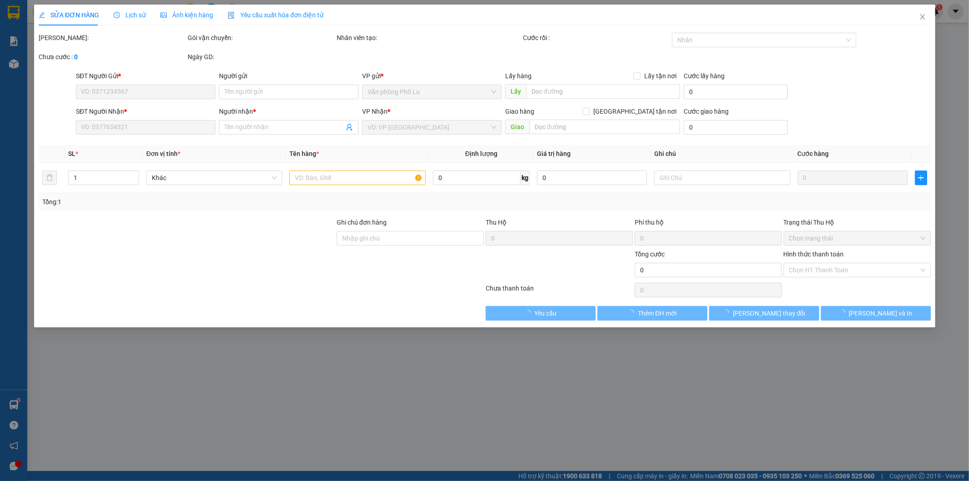
type input "0399137565"
type input "0964785162"
type input "HƯƠNG"
type input "40.000"
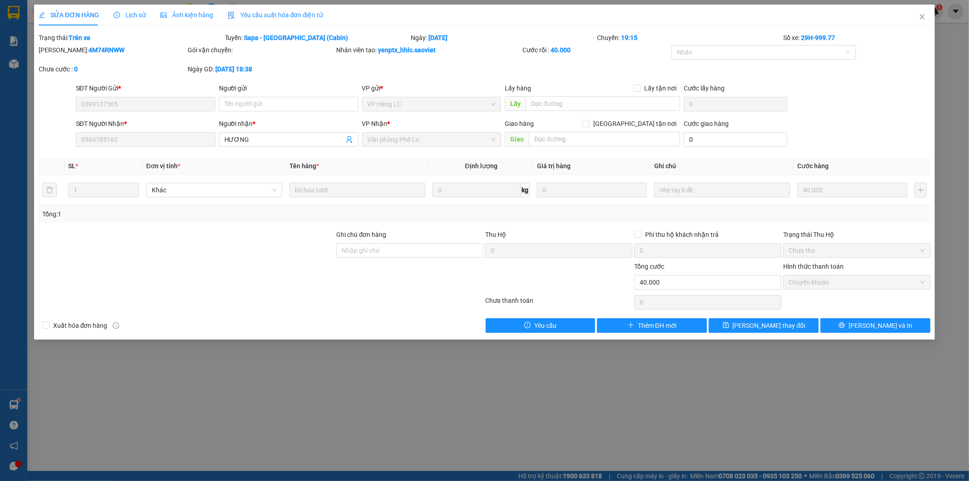
click at [384, 110] on span "VP Hàng LC" at bounding box center [432, 104] width 129 height 14
click at [388, 106] on span "VP Hàng LC" at bounding box center [432, 104] width 129 height 14
click at [546, 105] on input "text" at bounding box center [603, 103] width 155 height 15
type input "vp lu đã nhận hàng"
click at [791, 329] on button "Lưu thay đổi" at bounding box center [764, 325] width 110 height 15
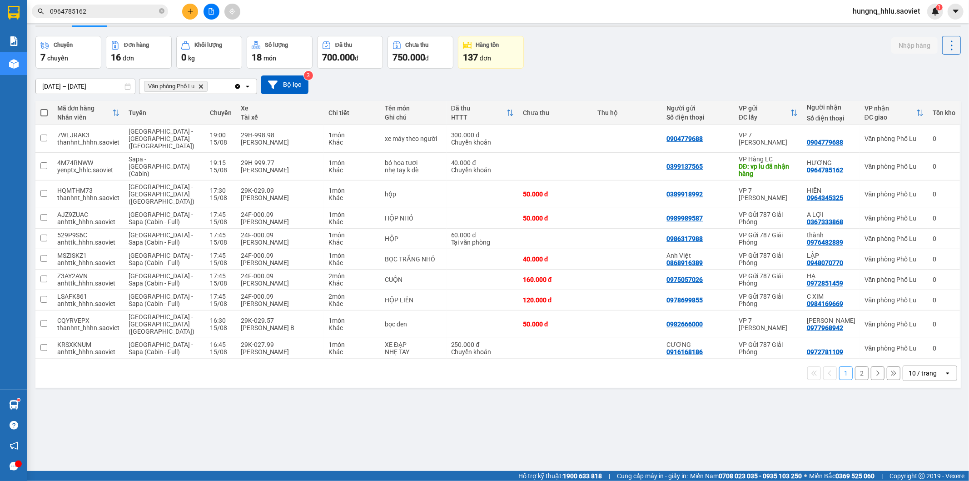
scroll to position [42, 0]
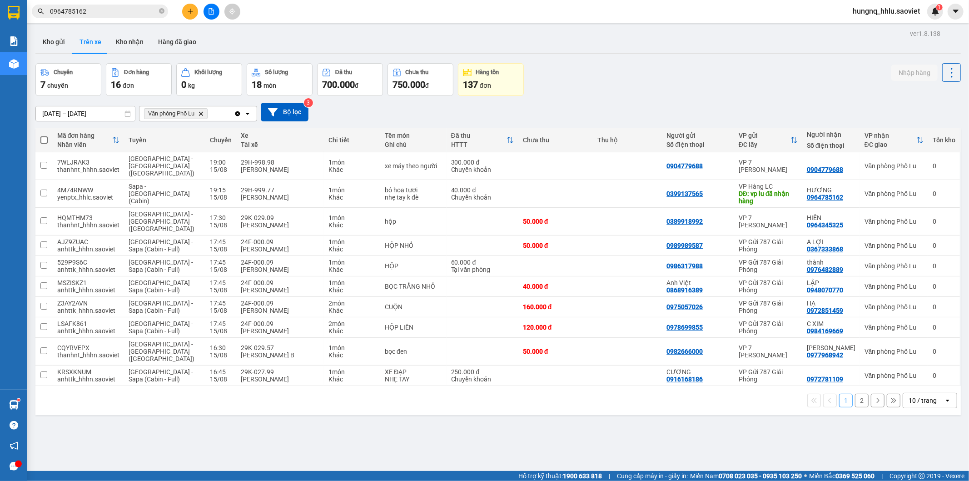
scroll to position [42, 0]
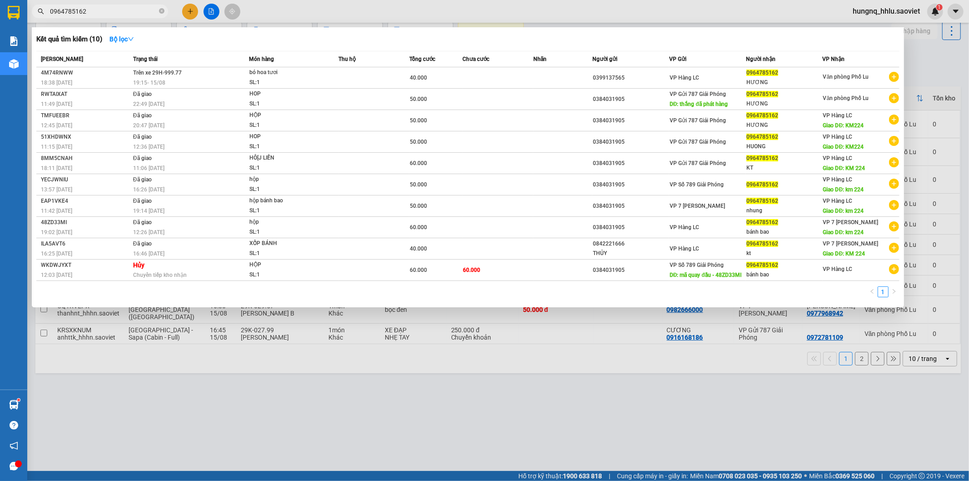
drag, startPoint x: 87, startPoint y: 13, endPoint x: 0, endPoint y: 12, distance: 87.3
click at [0, 13] on section "Kết quả tìm kiếm ( 10 ) Bộ lọc Mã ĐH Trạng thái Món hàng Thu hộ Tổng cước Chưa …" at bounding box center [484, 240] width 969 height 481
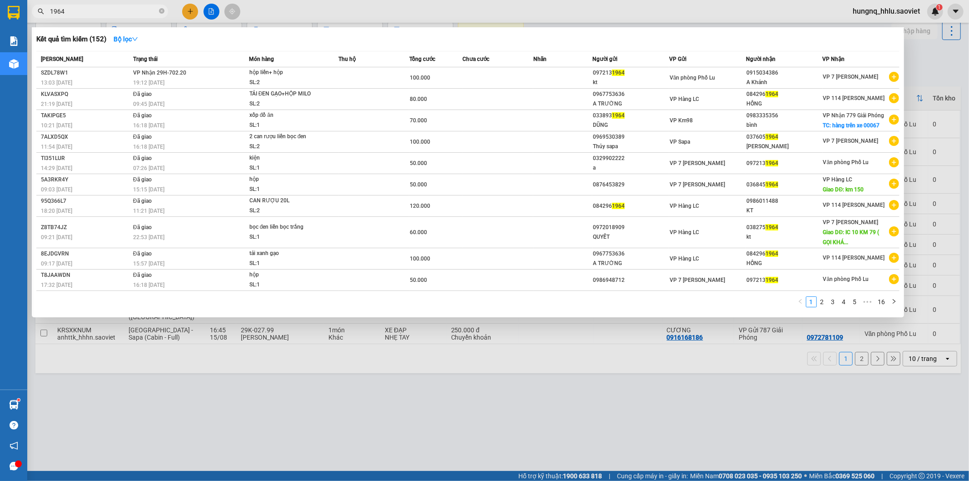
type input "1964"
click at [315, 344] on div at bounding box center [484, 240] width 969 height 481
